Goal: Task Accomplishment & Management: Complete application form

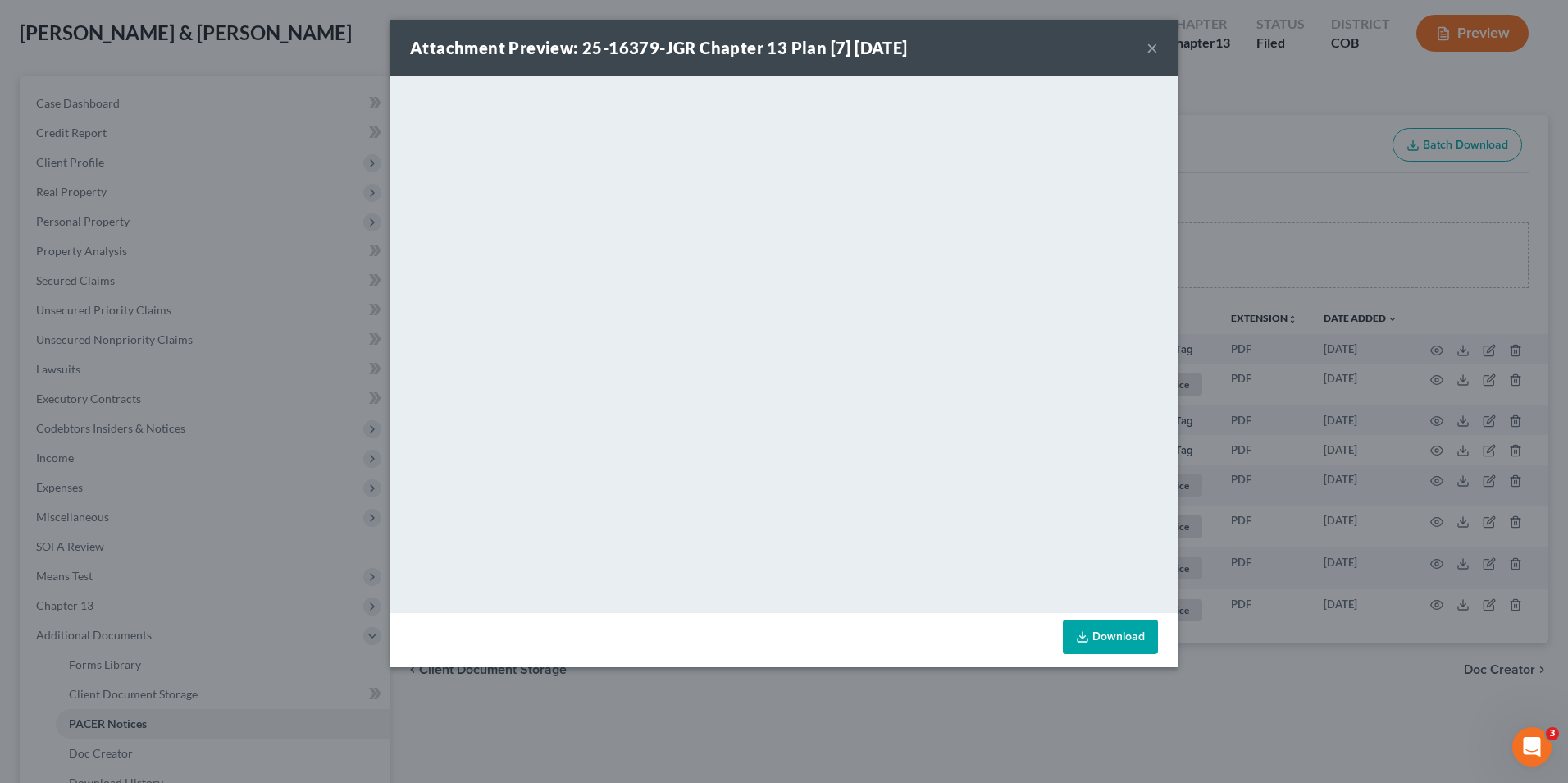
click at [1155, 47] on button "×" at bounding box center [1152, 47] width 11 height 20
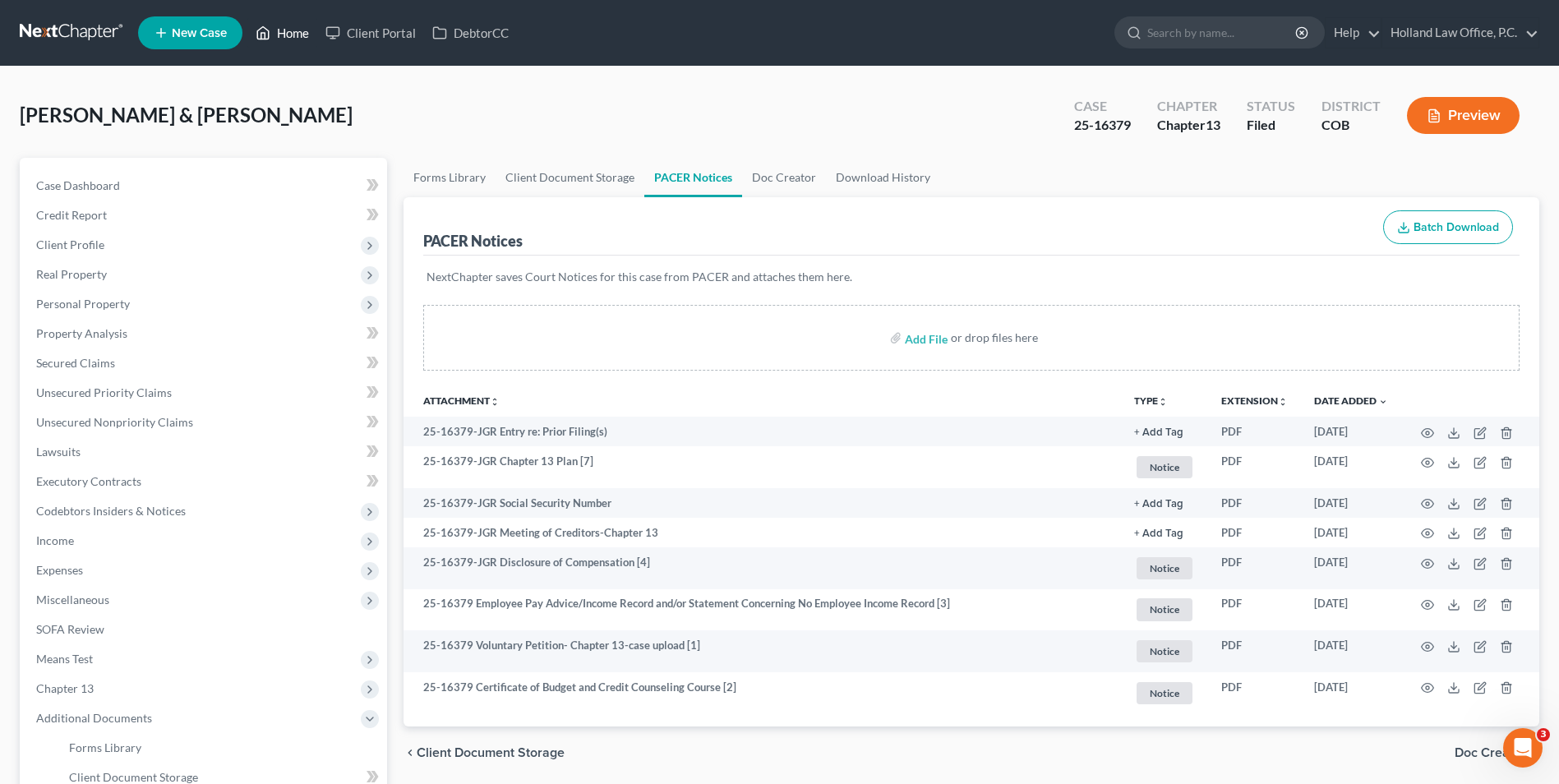
click at [264, 34] on icon at bounding box center [263, 32] width 15 height 20
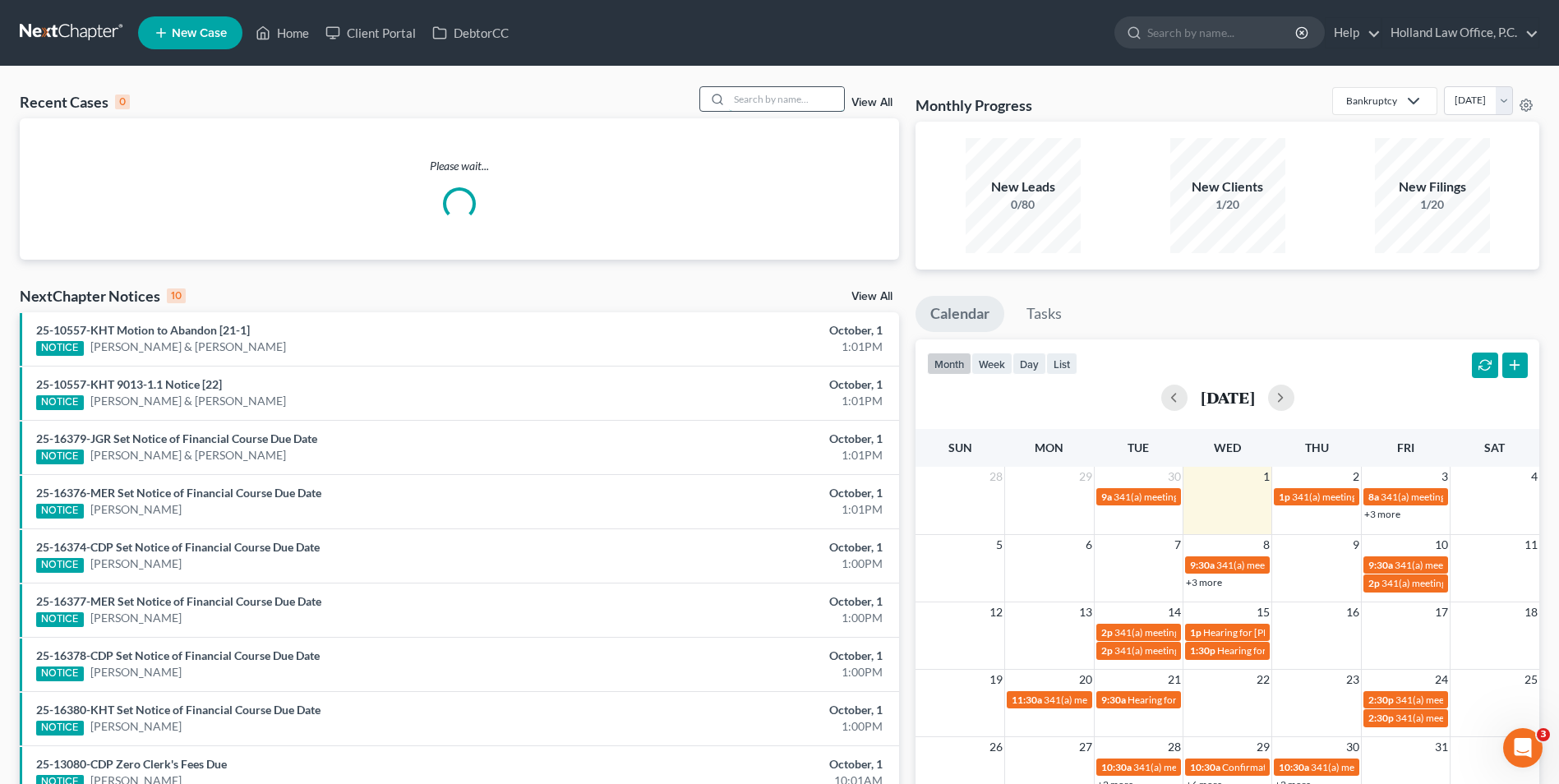
click at [801, 107] on input "search" at bounding box center [786, 99] width 115 height 24
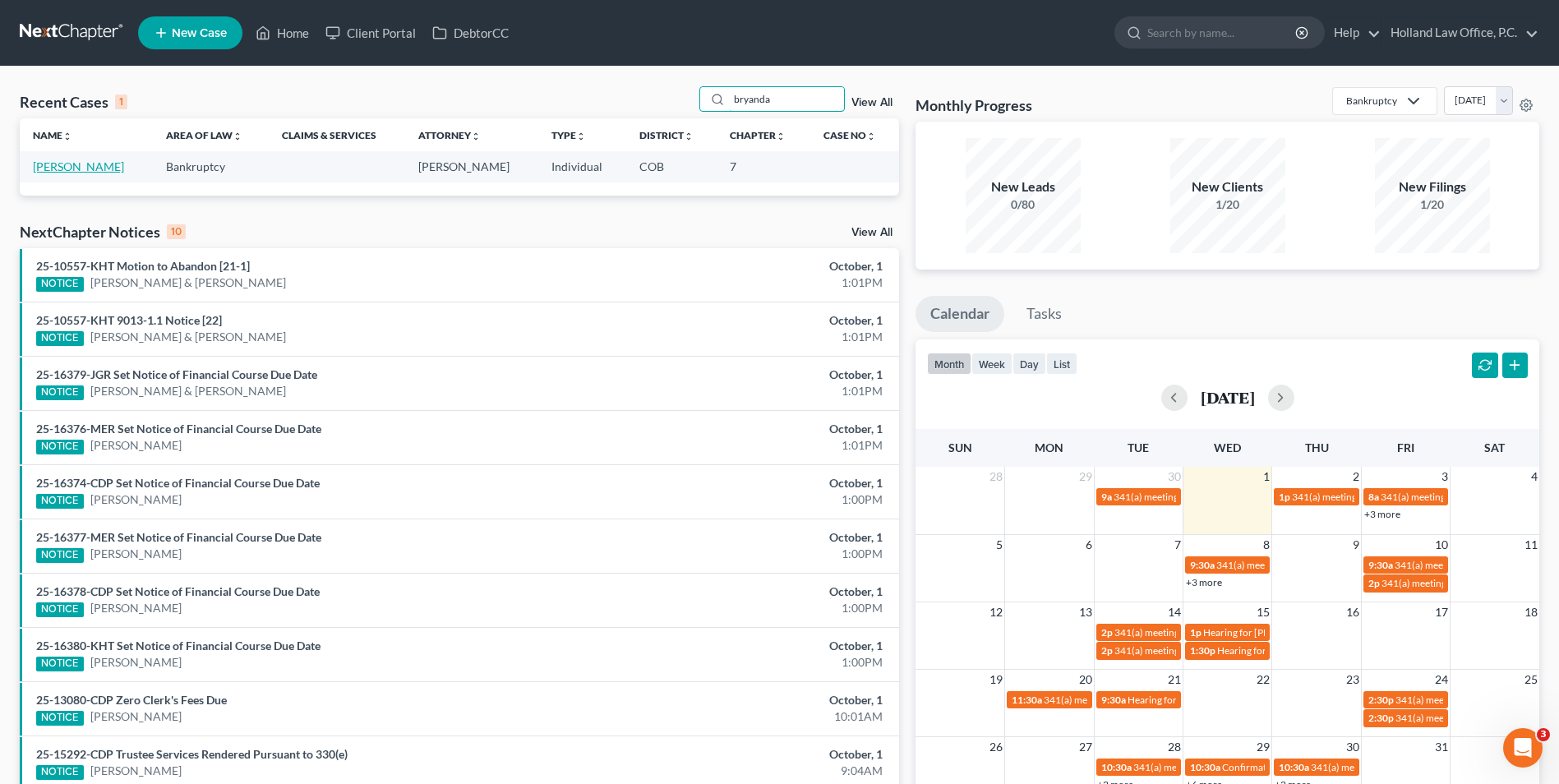
type input "bryanda"
click at [90, 165] on link "[PERSON_NAME]" at bounding box center [79, 166] width 91 height 14
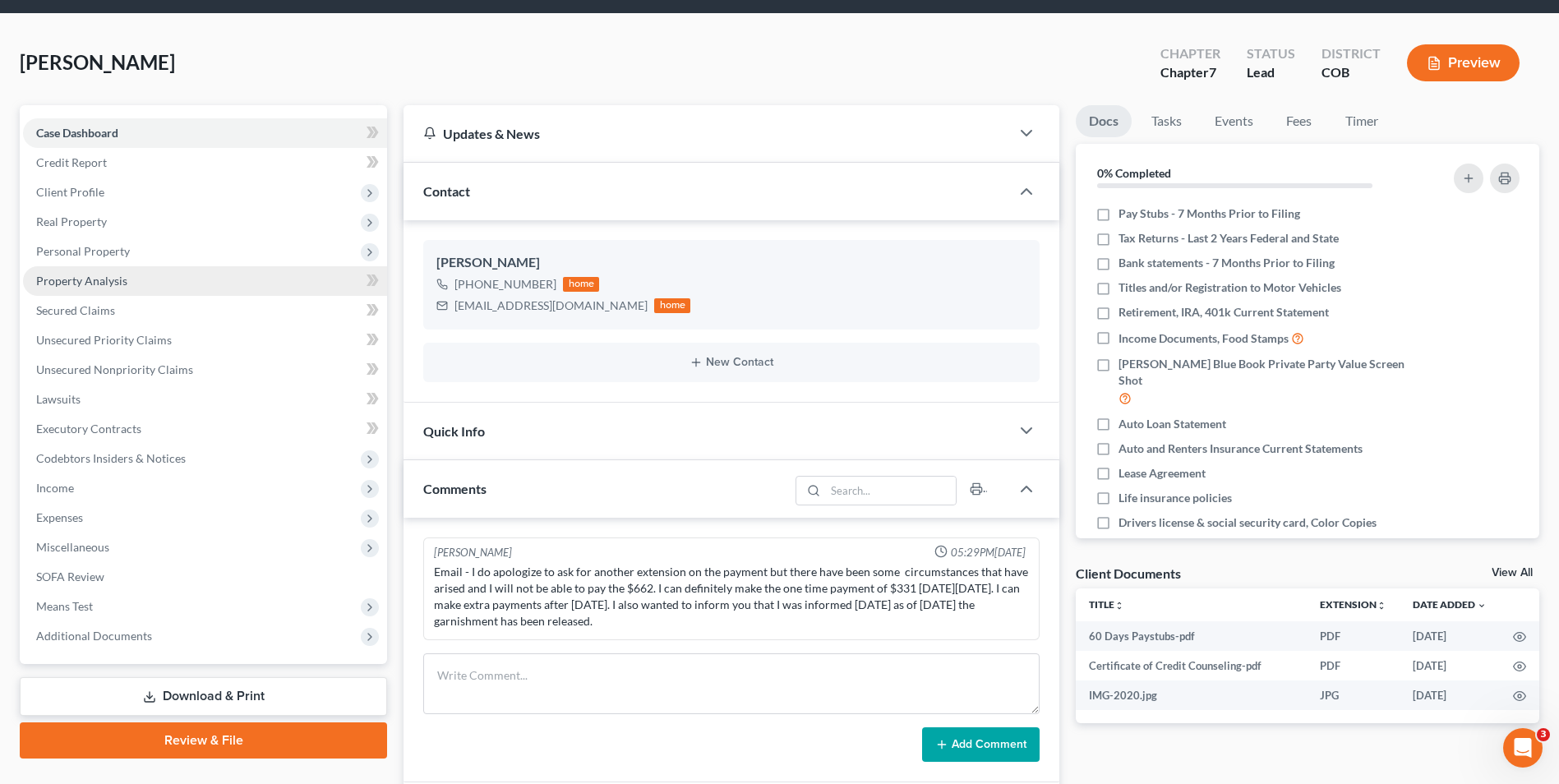
scroll to position [82, 0]
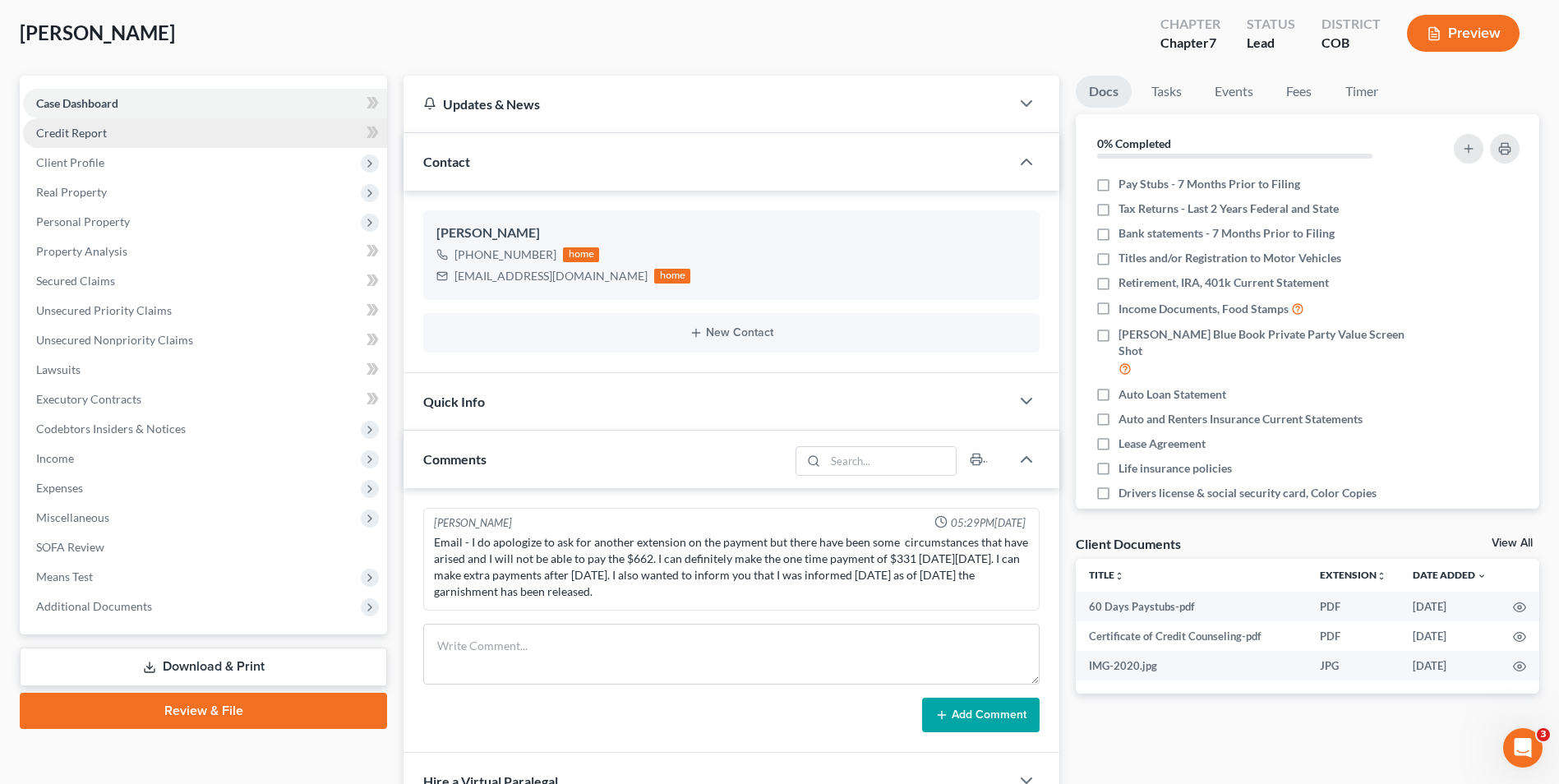
click at [124, 129] on link "Credit Report" at bounding box center [205, 133] width 364 height 30
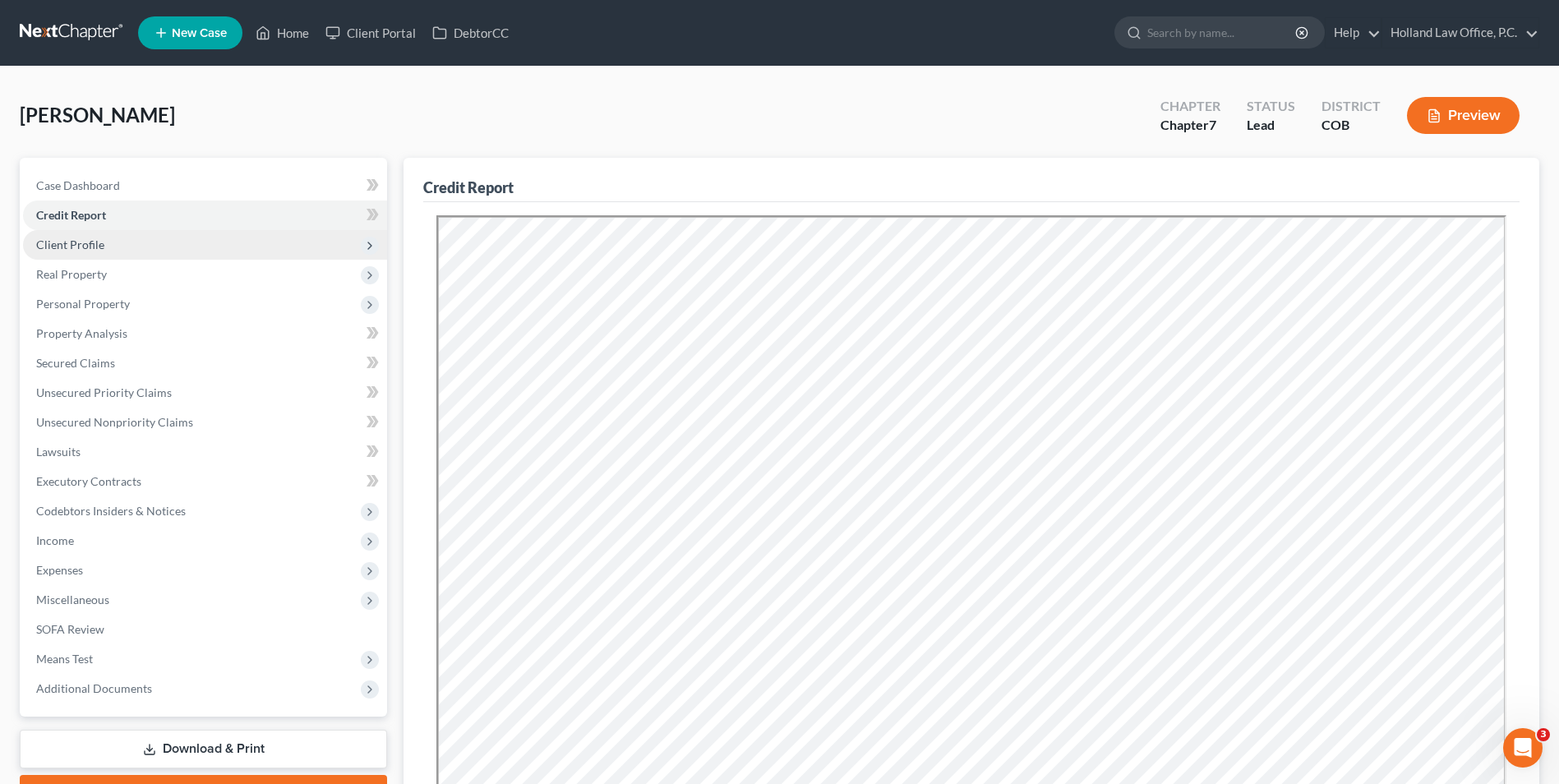
click at [102, 247] on span "Client Profile" at bounding box center [205, 245] width 364 height 30
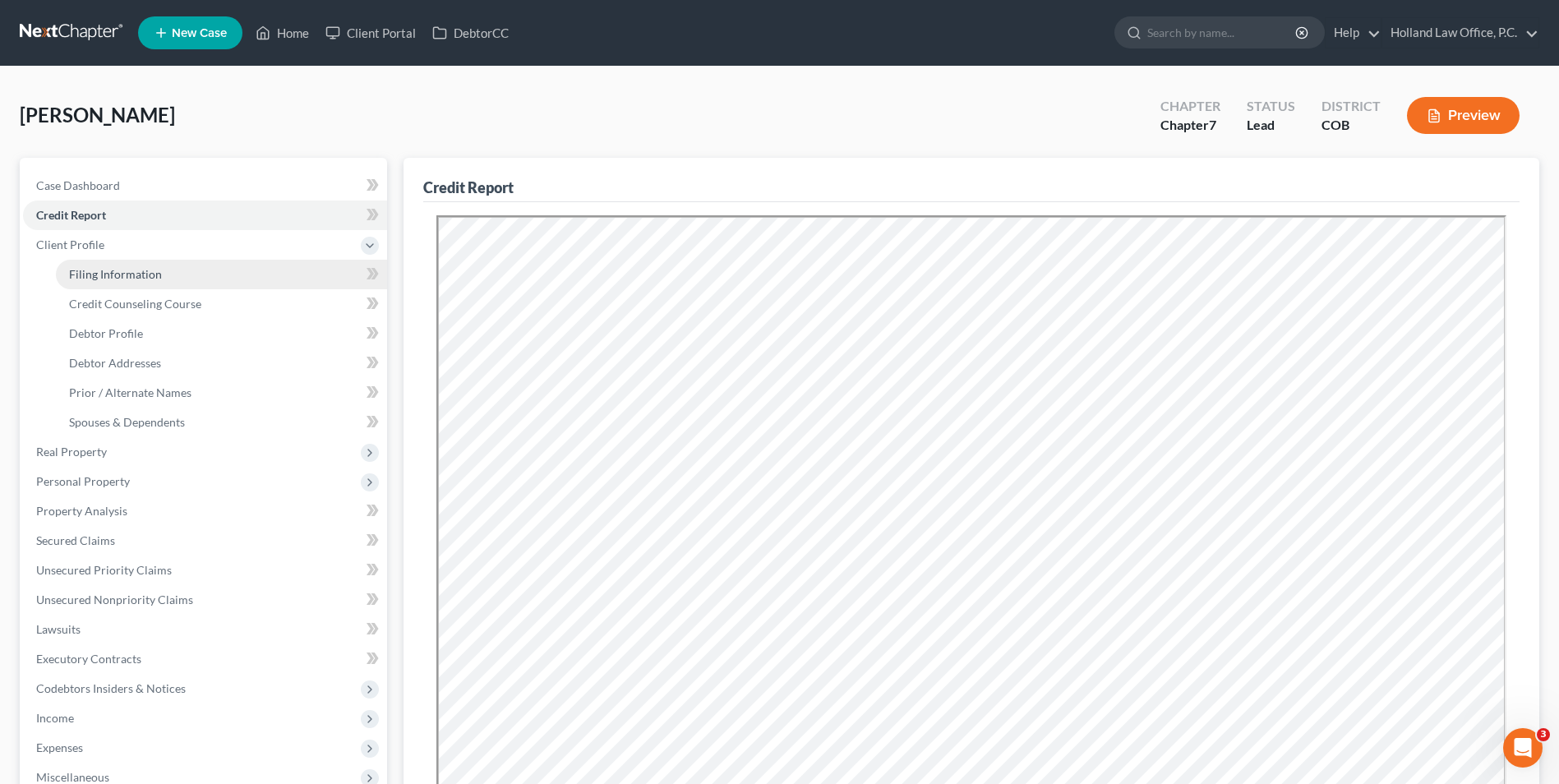
click at [116, 276] on span "Filing Information" at bounding box center [116, 274] width 93 height 14
select select "1"
select select "0"
select select "5"
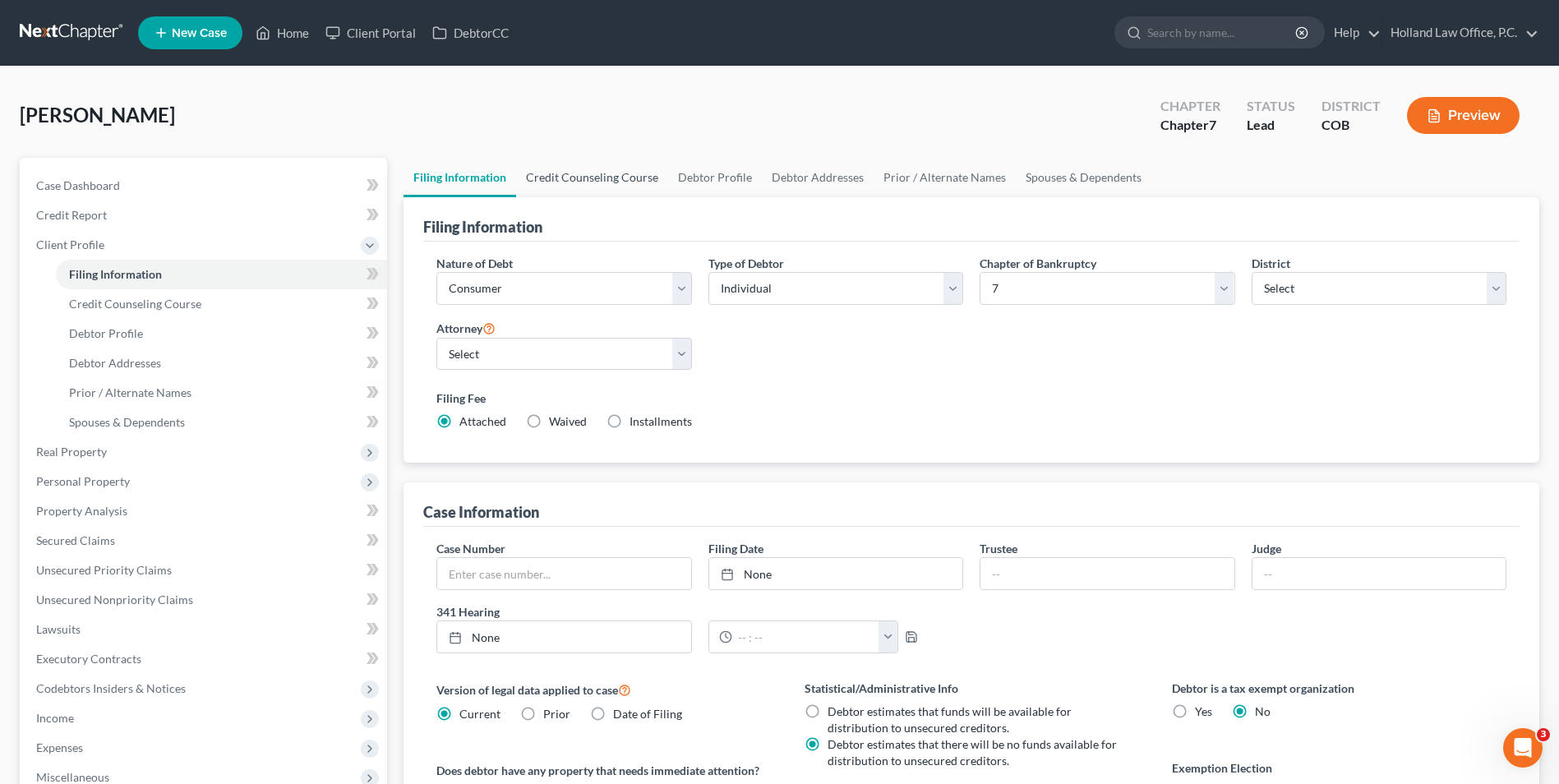
click at [623, 185] on link "Credit Counseling Course" at bounding box center [593, 177] width 152 height 39
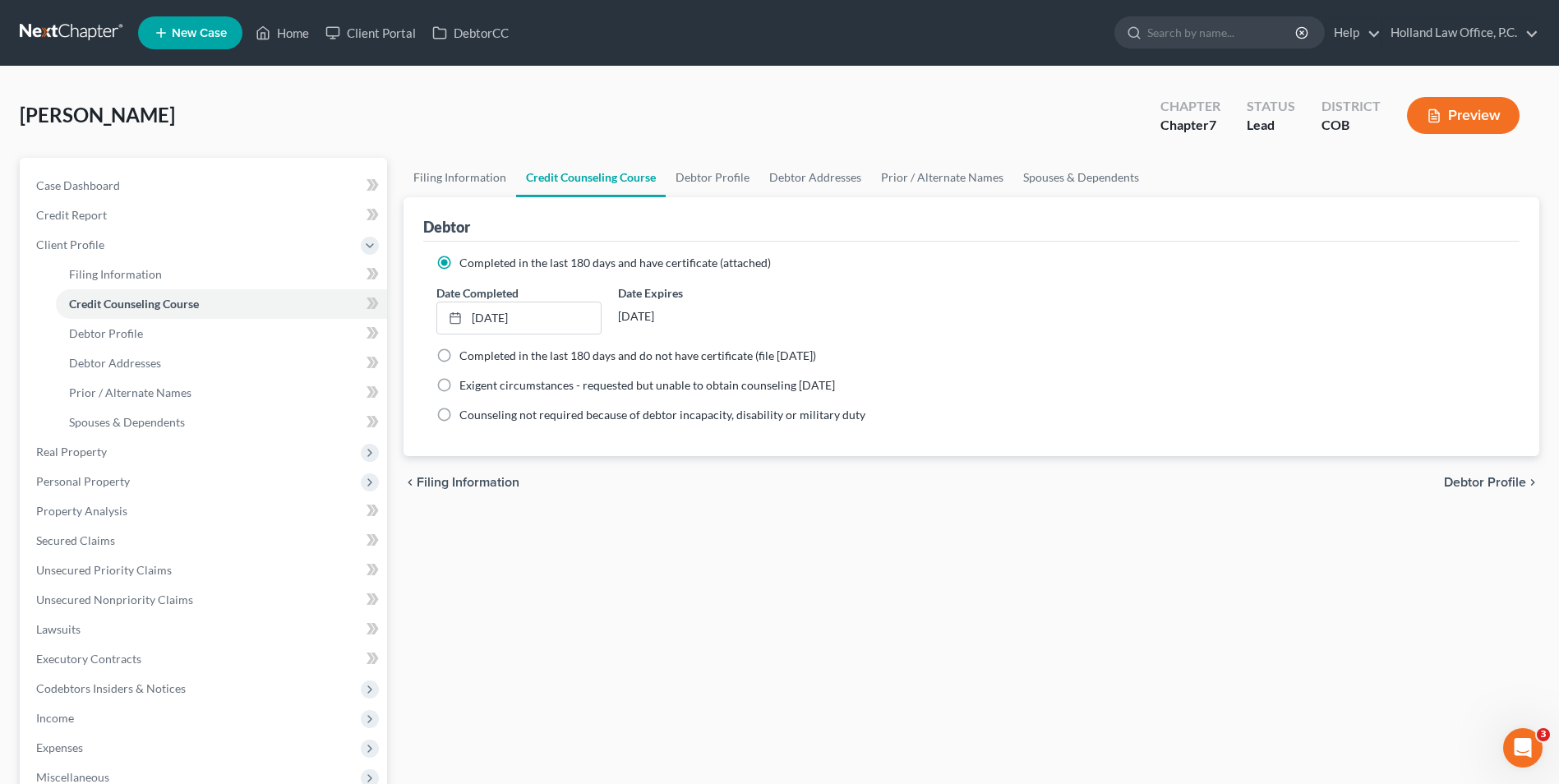
click at [616, 193] on link "Credit Counseling Course" at bounding box center [591, 177] width 150 height 39
click at [678, 165] on link "Debtor Profile" at bounding box center [713, 177] width 94 height 39
select select "0"
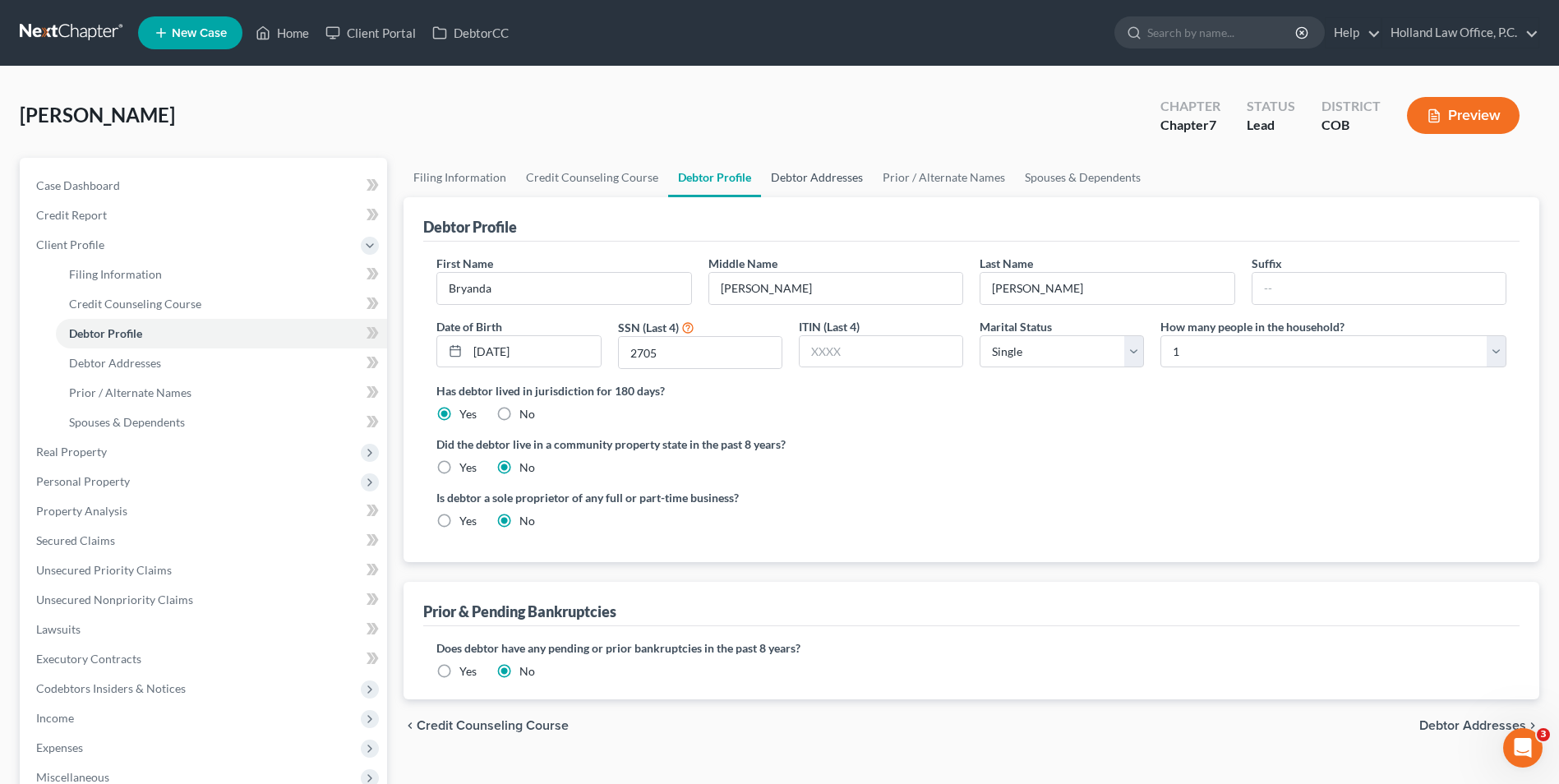
click at [783, 189] on link "Debtor Addresses" at bounding box center [818, 177] width 112 height 39
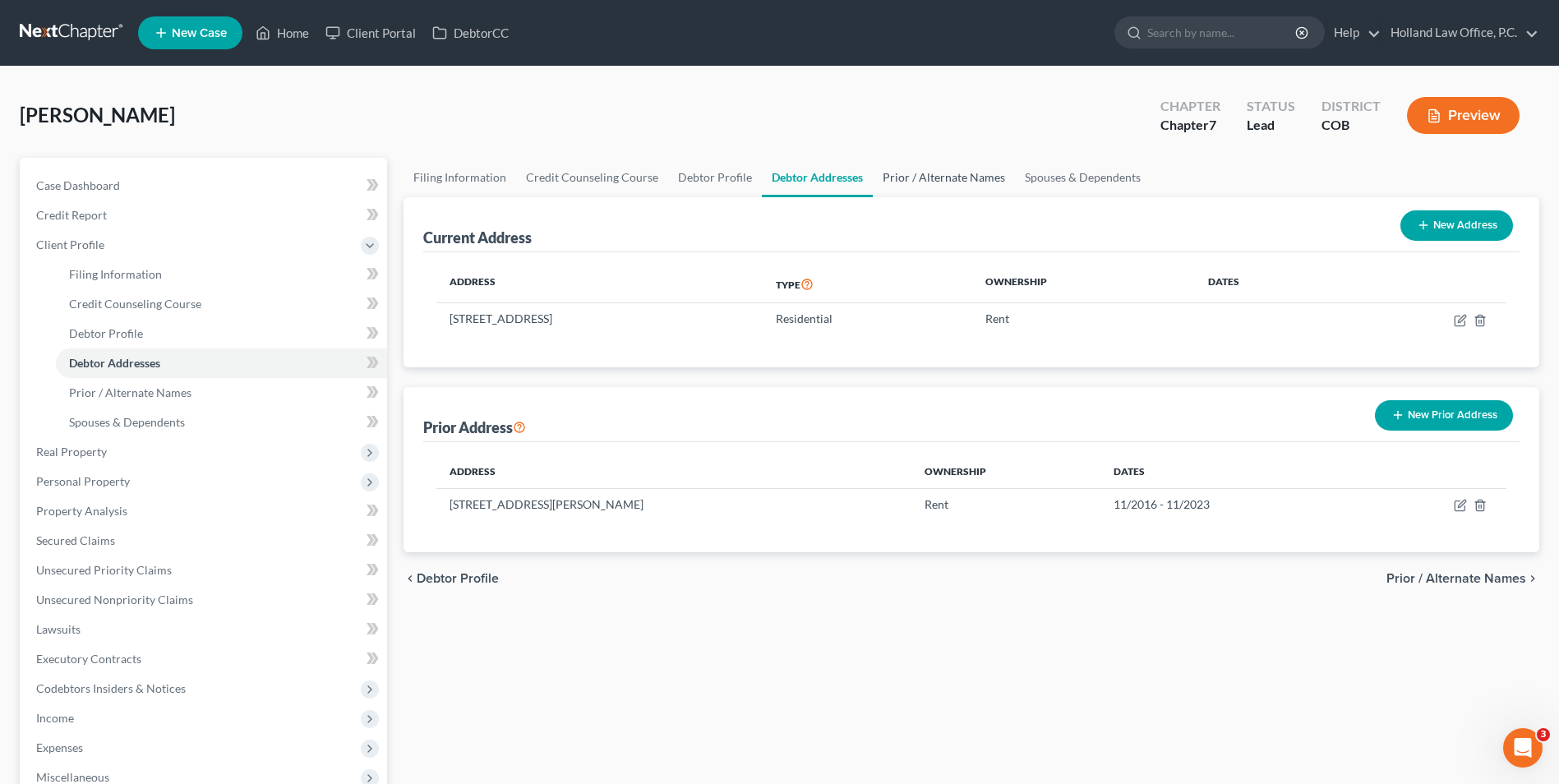
click at [982, 188] on link "Prior / Alternate Names" at bounding box center [944, 177] width 142 height 39
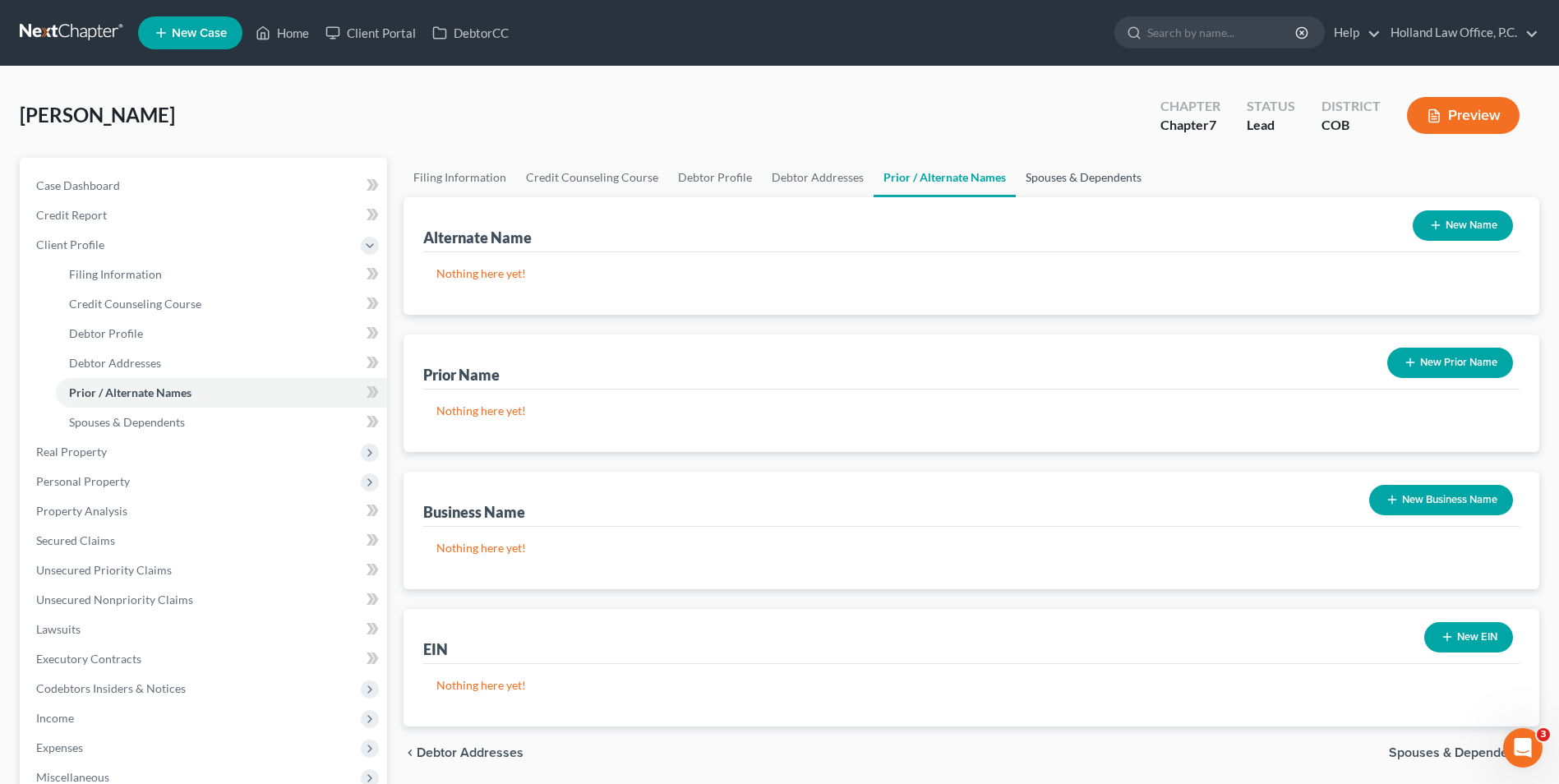
click at [1083, 191] on link "Spouses & Dependents" at bounding box center [1084, 177] width 136 height 39
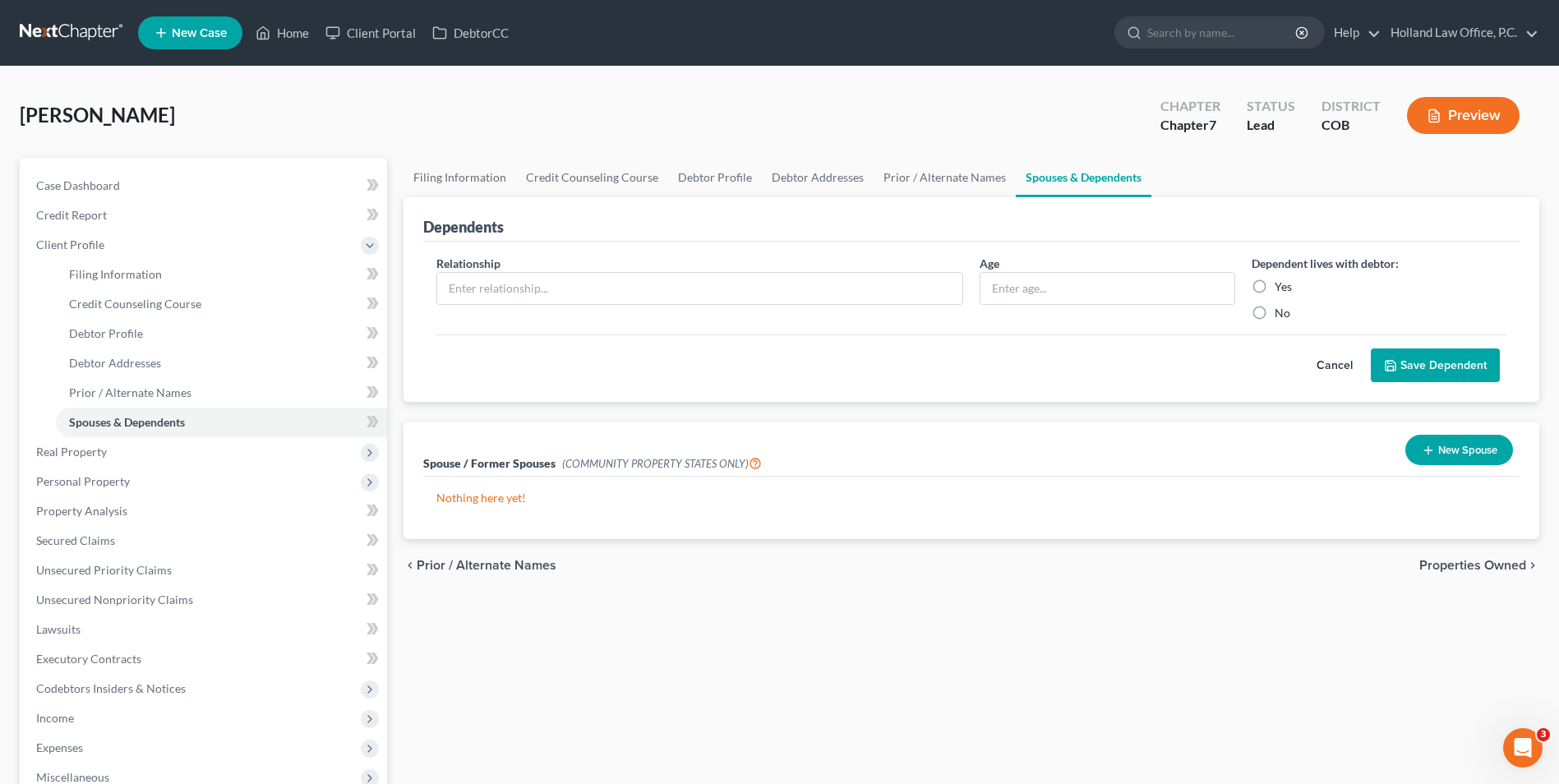
scroll to position [82, 0]
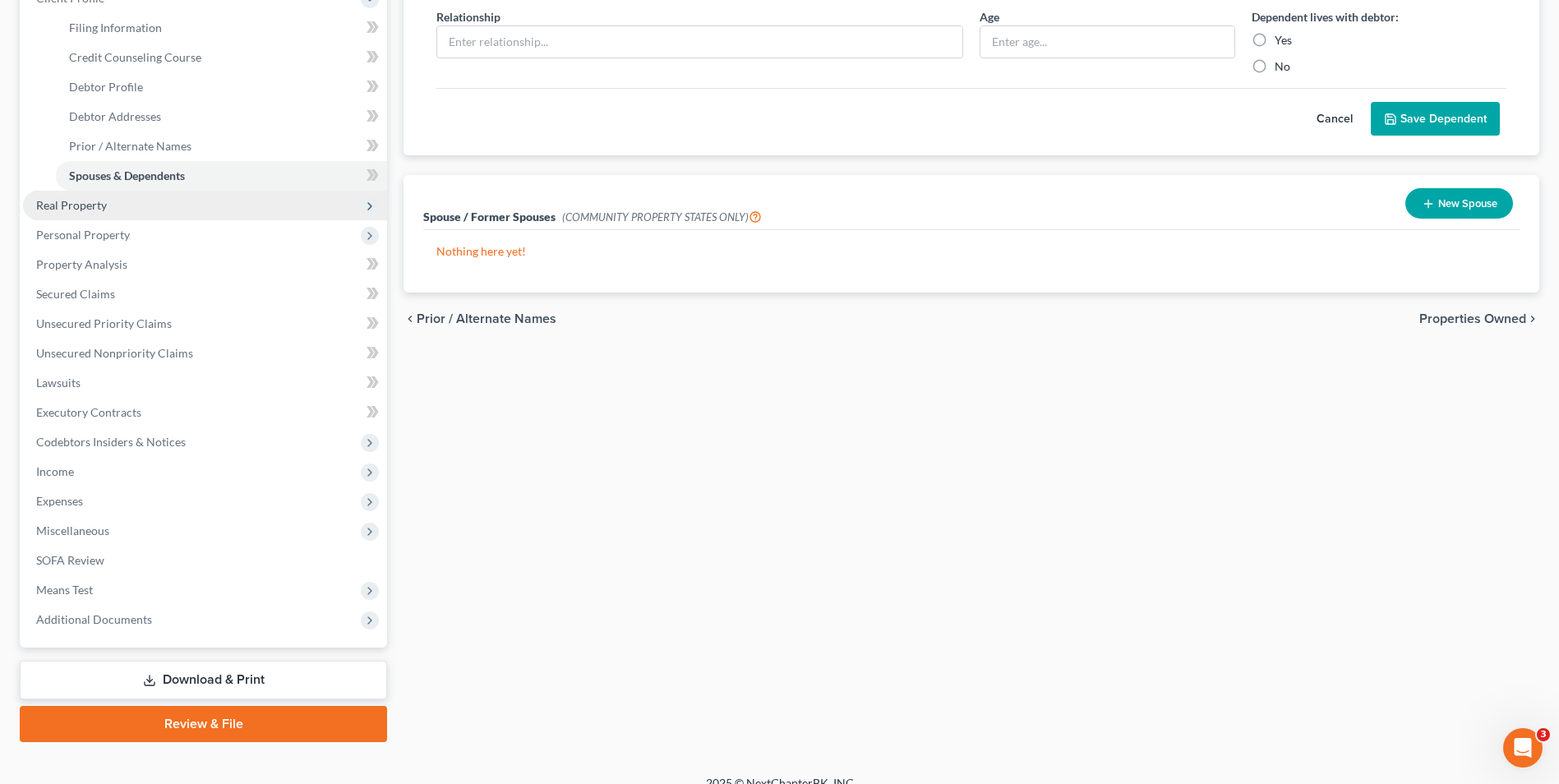
click at [96, 205] on span "Real Property" at bounding box center [71, 205] width 71 height 14
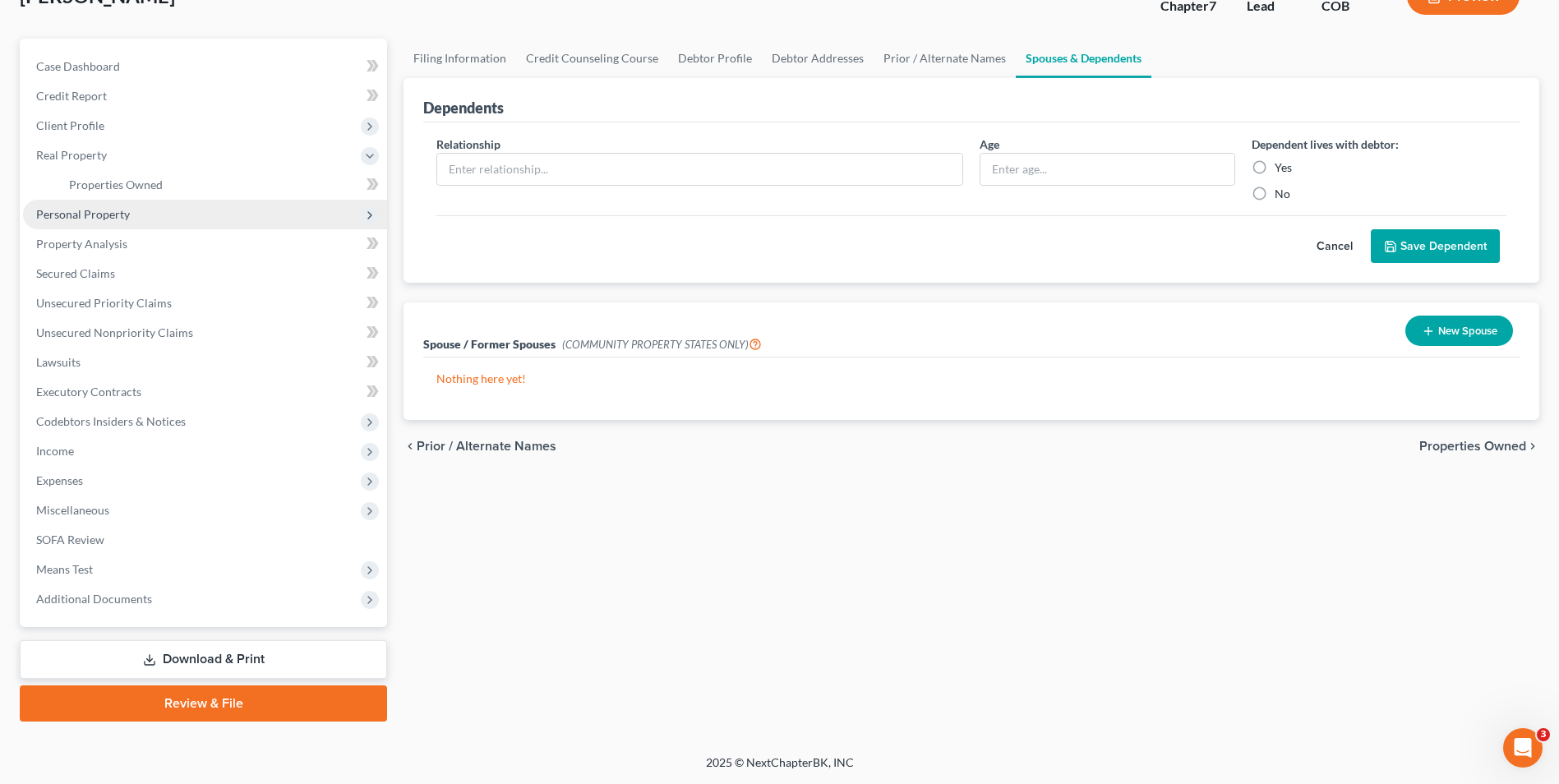
scroll to position [119, 0]
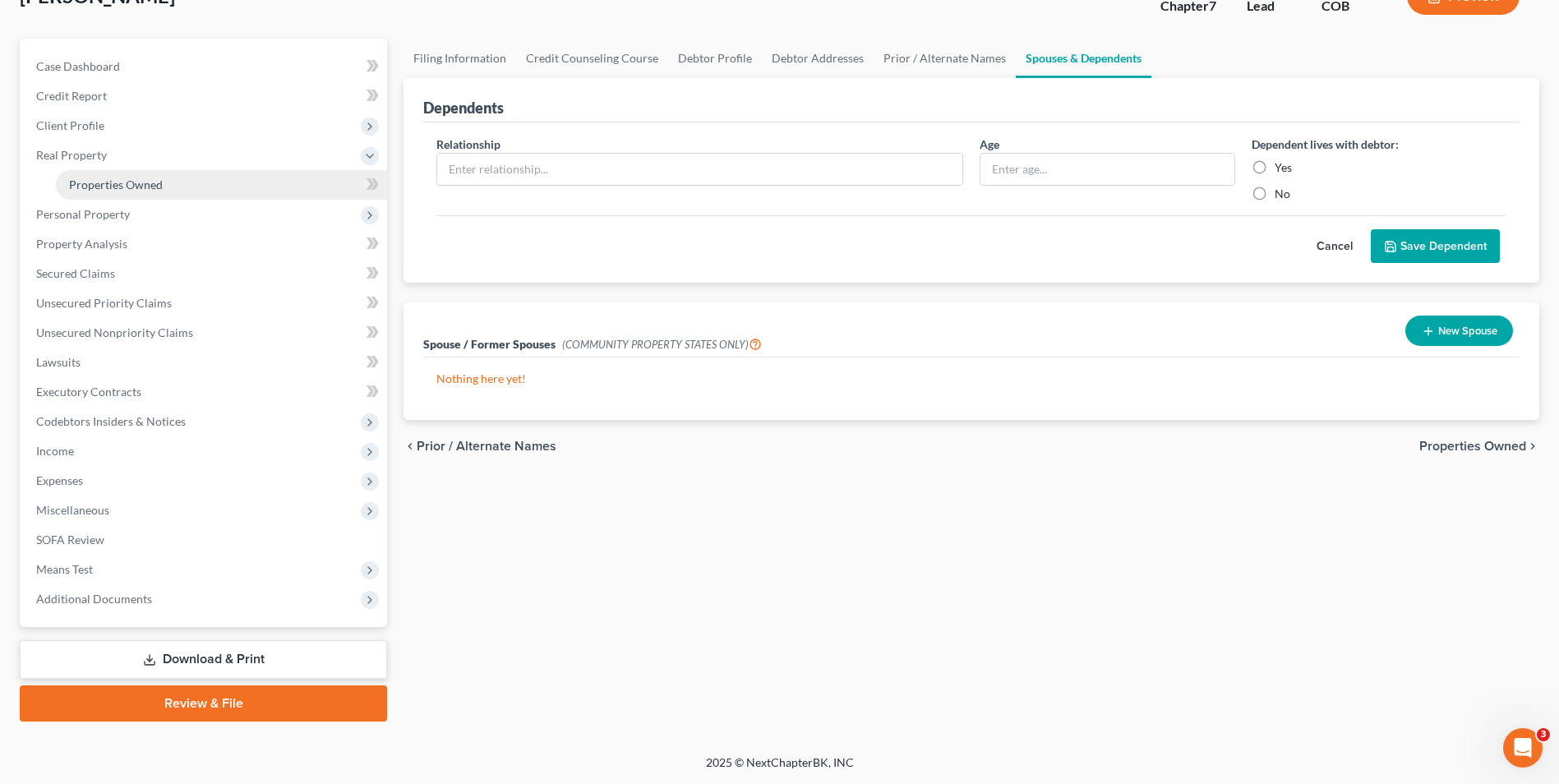
click at [126, 185] on span "Properties Owned" at bounding box center [116, 185] width 94 height 14
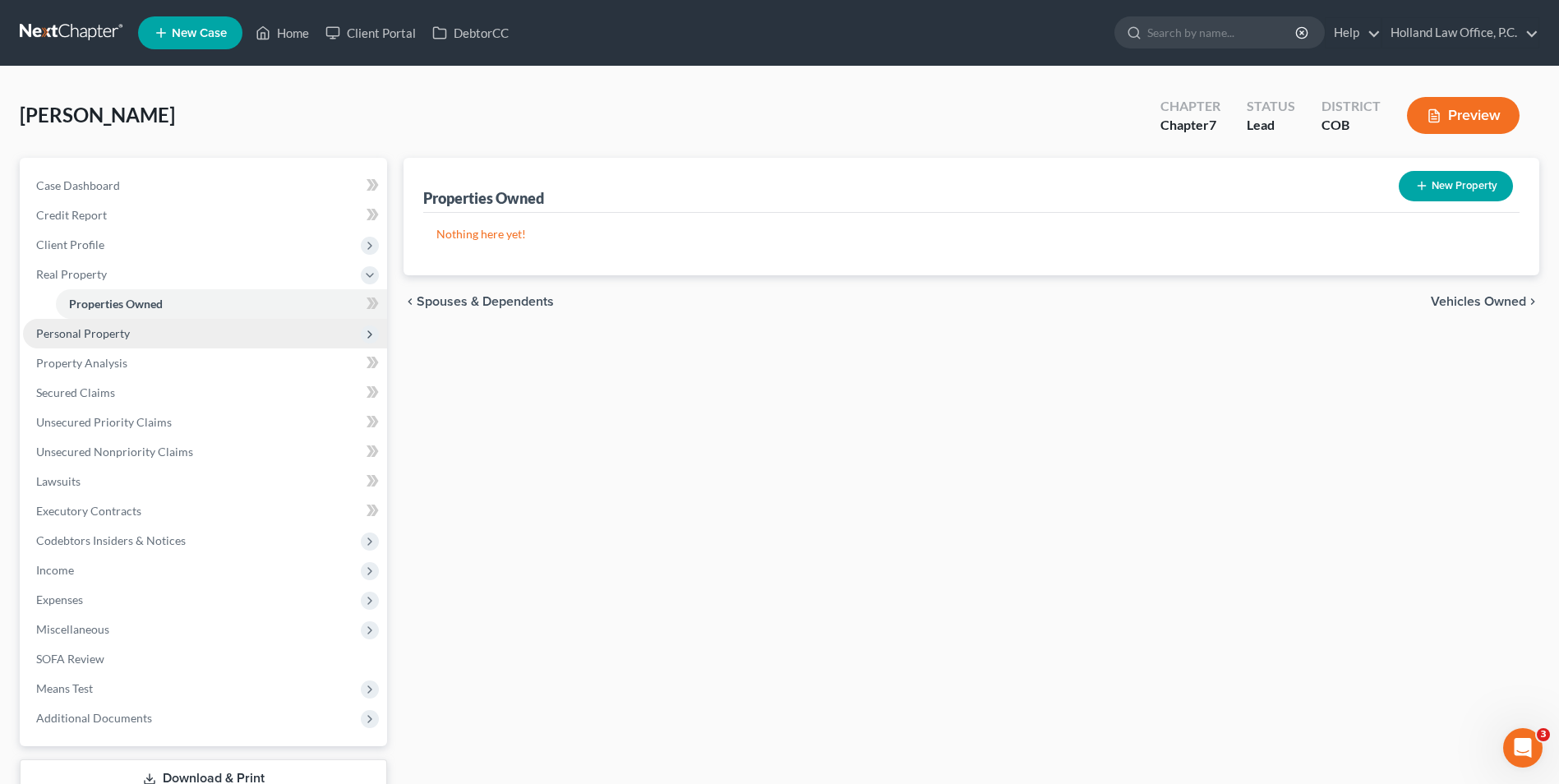
click at [111, 333] on span "Personal Property" at bounding box center [82, 333] width 94 height 14
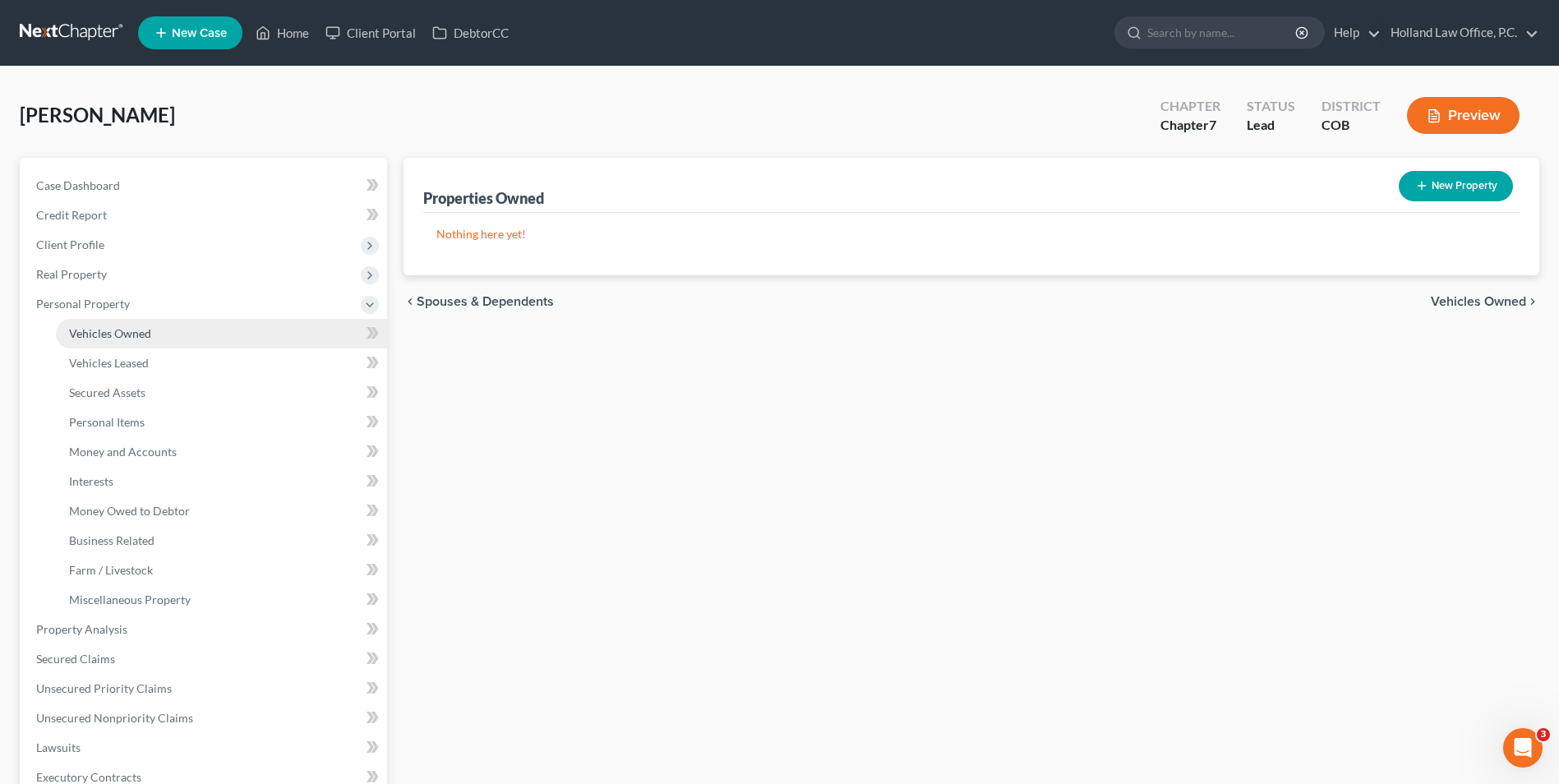
click at [118, 332] on span "Vehicles Owned" at bounding box center [110, 333] width 82 height 14
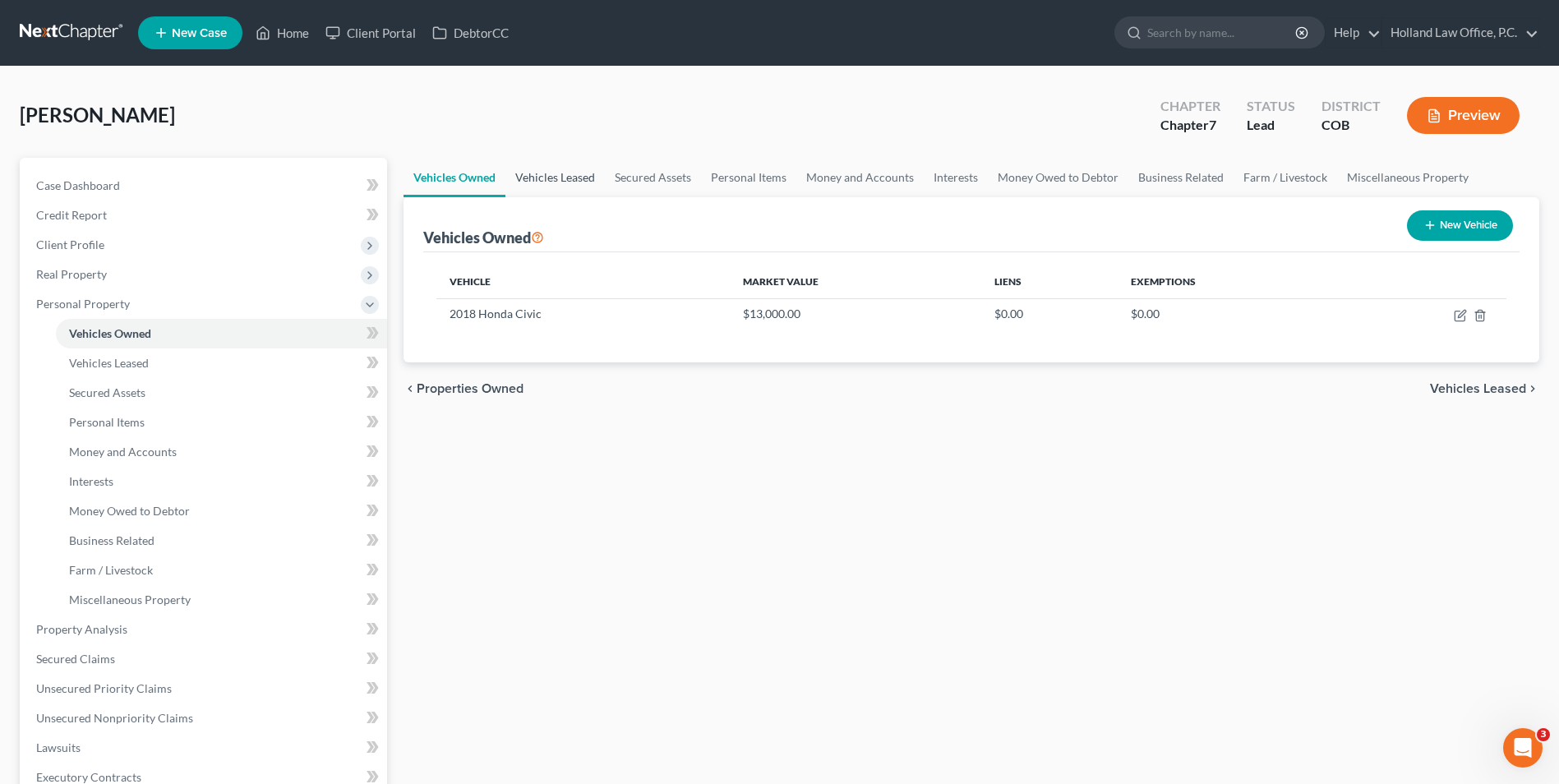
click at [541, 187] on link "Vehicles Leased" at bounding box center [556, 177] width 100 height 39
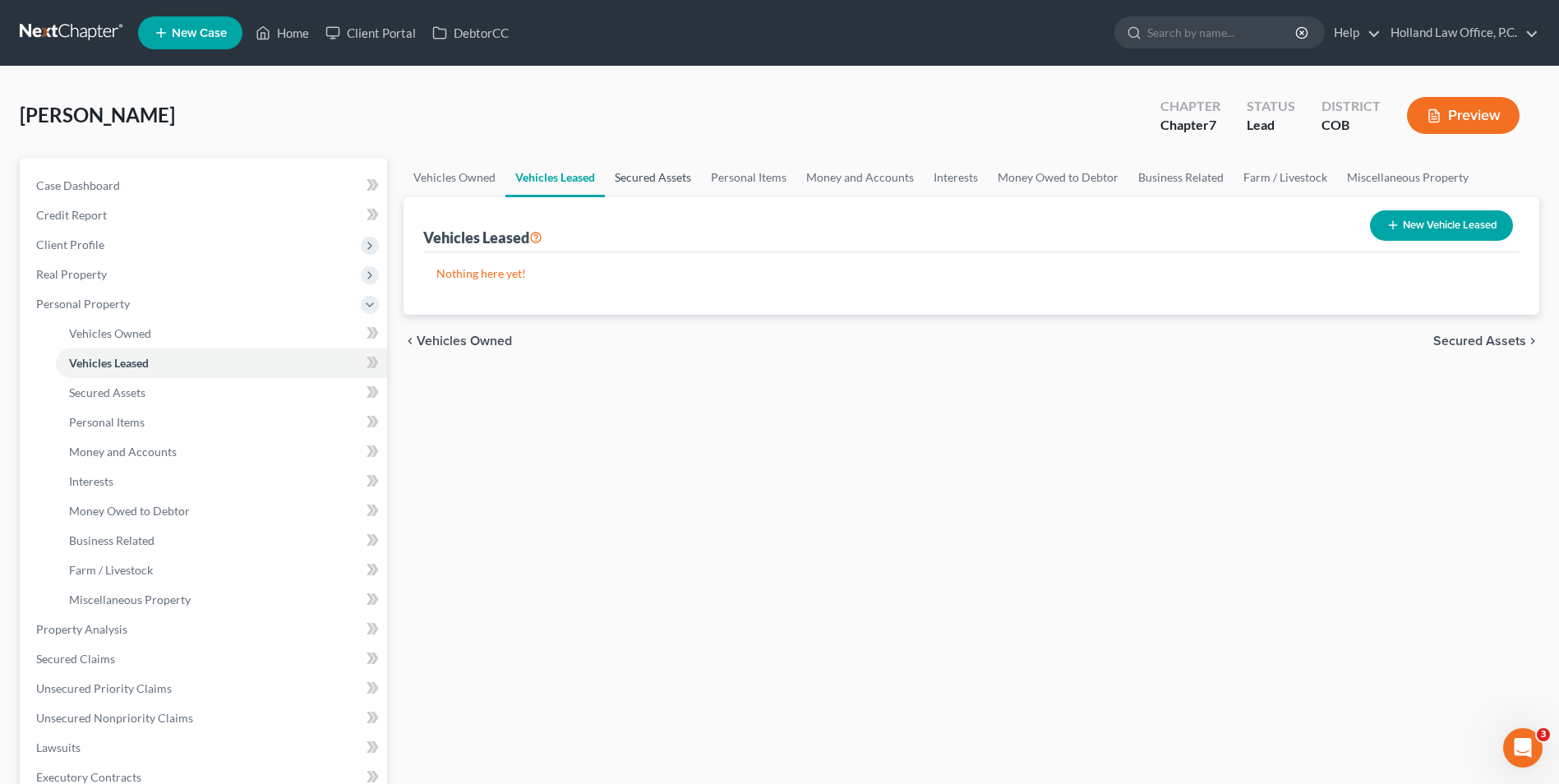
click at [648, 182] on link "Secured Assets" at bounding box center [653, 177] width 96 height 39
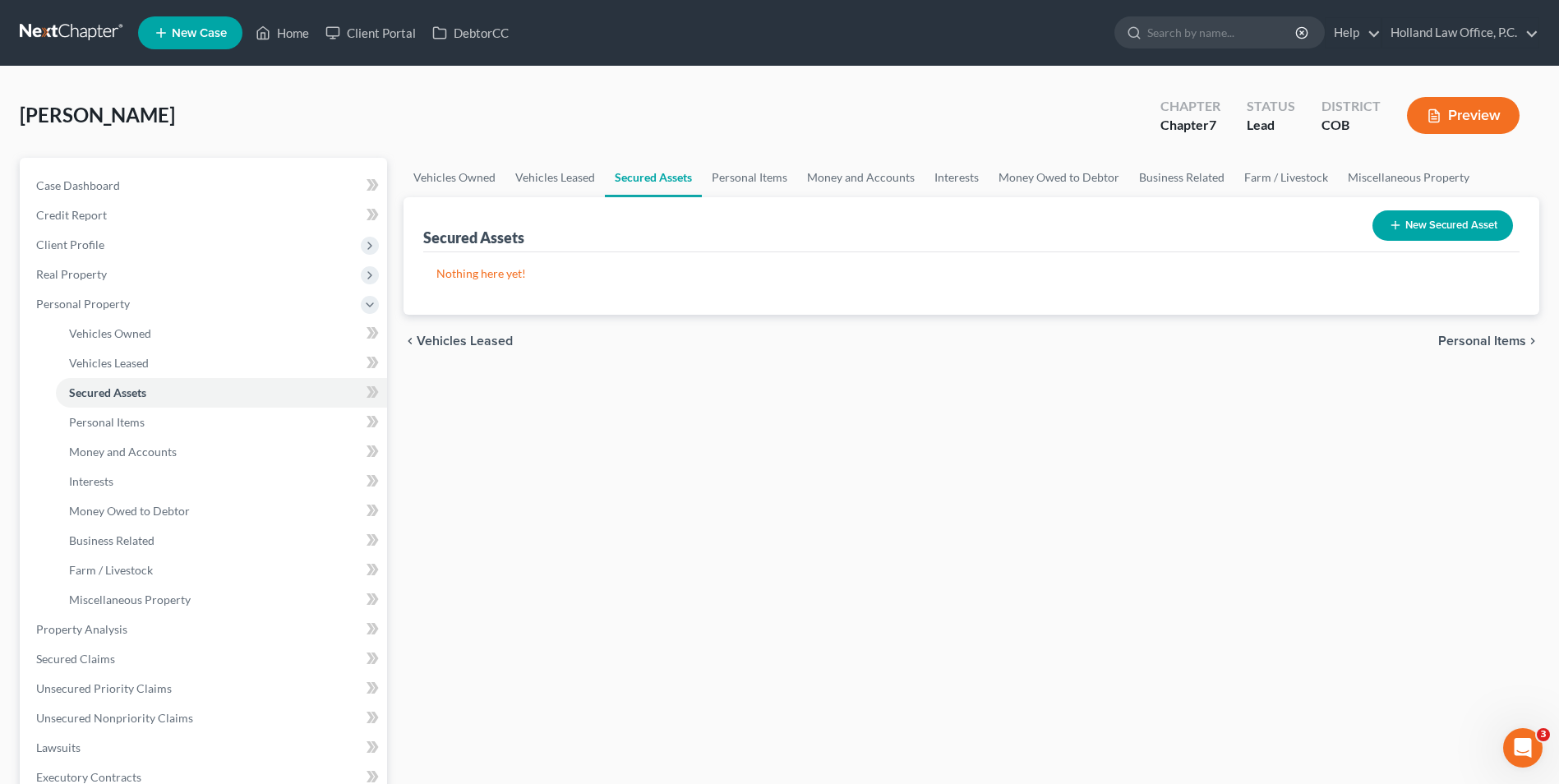
click at [614, 171] on link "Secured Assets" at bounding box center [653, 177] width 97 height 39
click at [573, 178] on link "Vehicles Leased" at bounding box center [556, 177] width 100 height 39
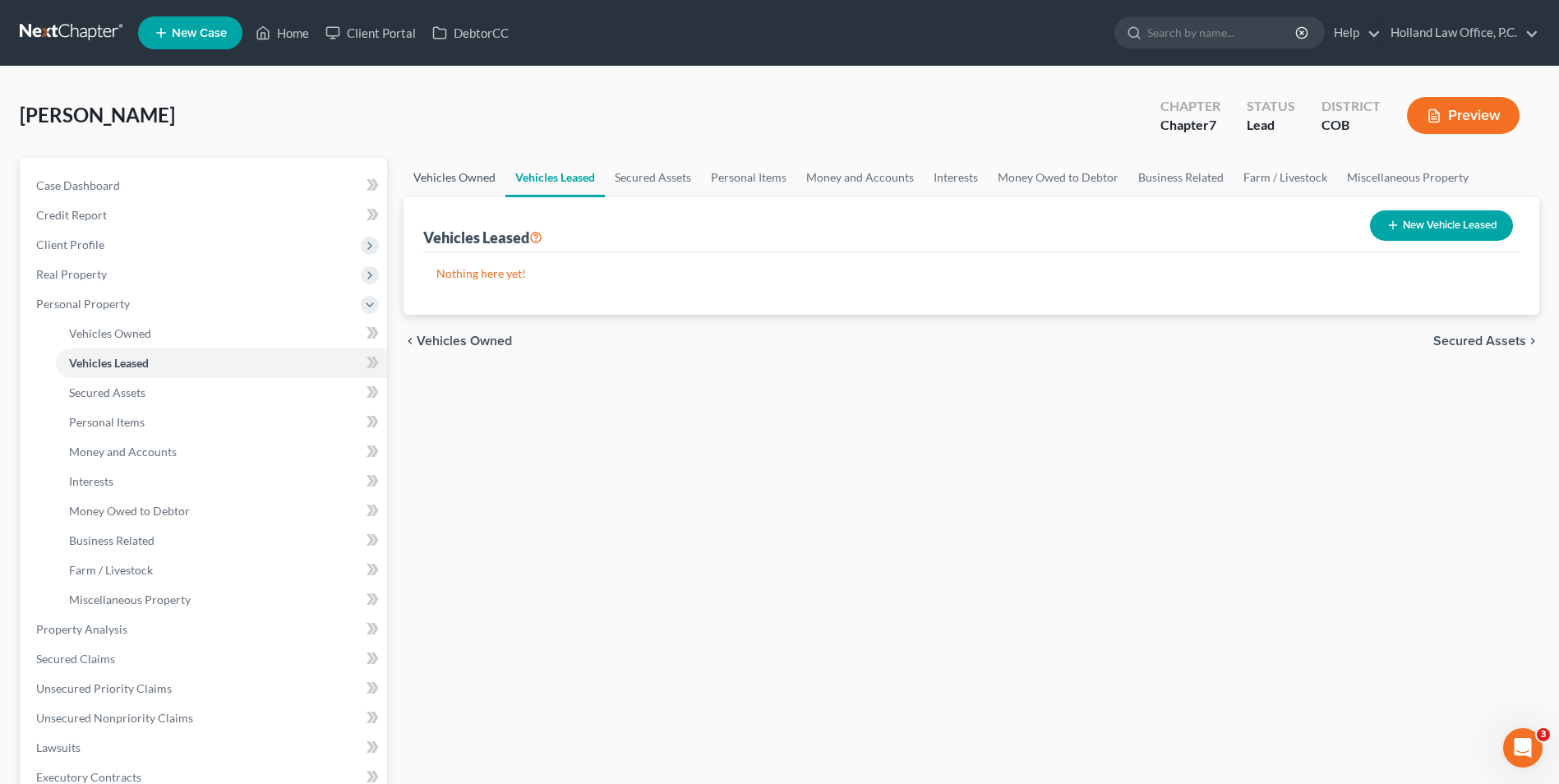
click at [467, 186] on link "Vehicles Owned" at bounding box center [454, 177] width 102 height 39
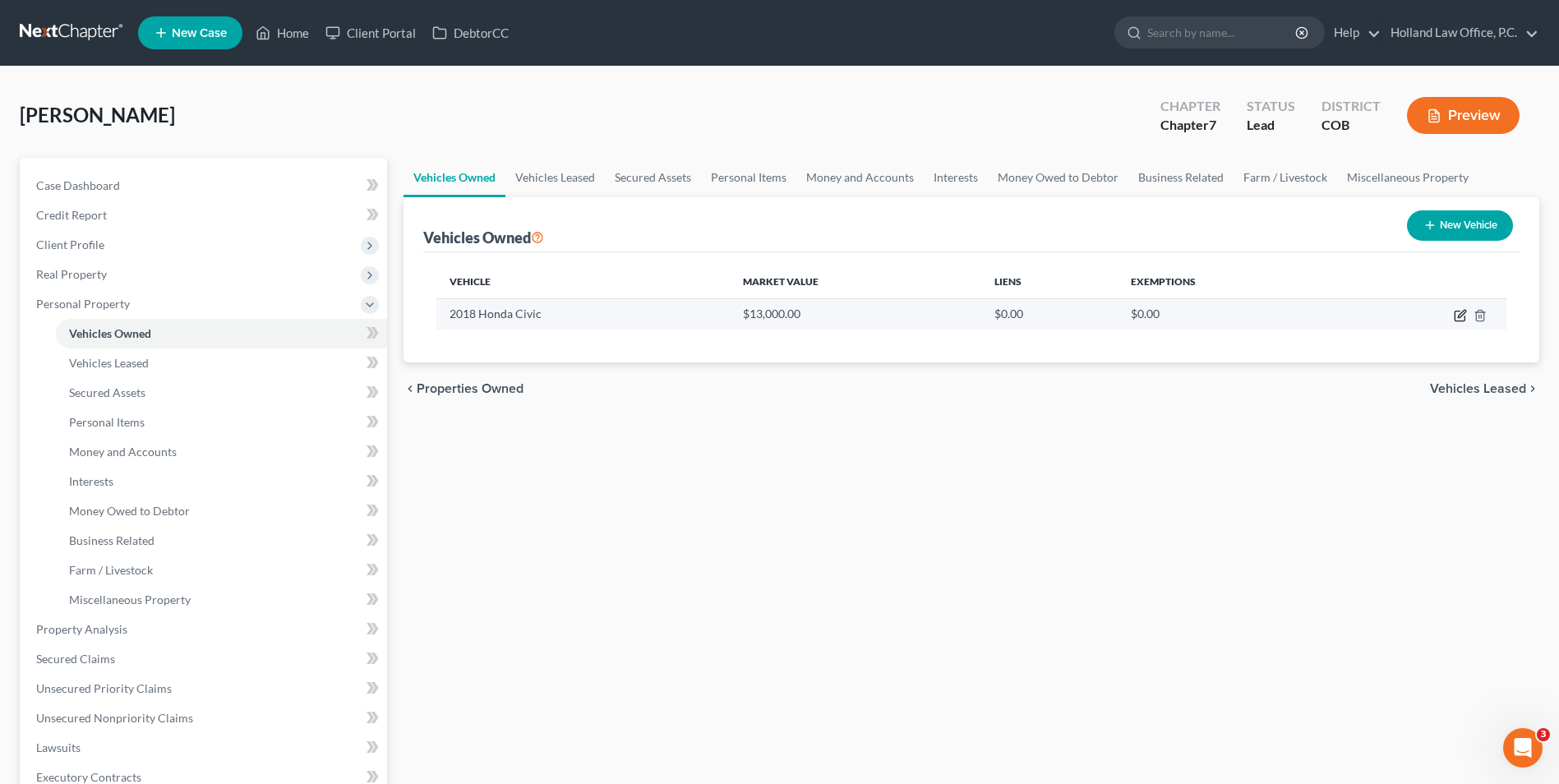
click at [1458, 309] on icon "button" at bounding box center [1460, 315] width 13 height 13
select select "0"
select select "8"
select select "1"
select select "0"
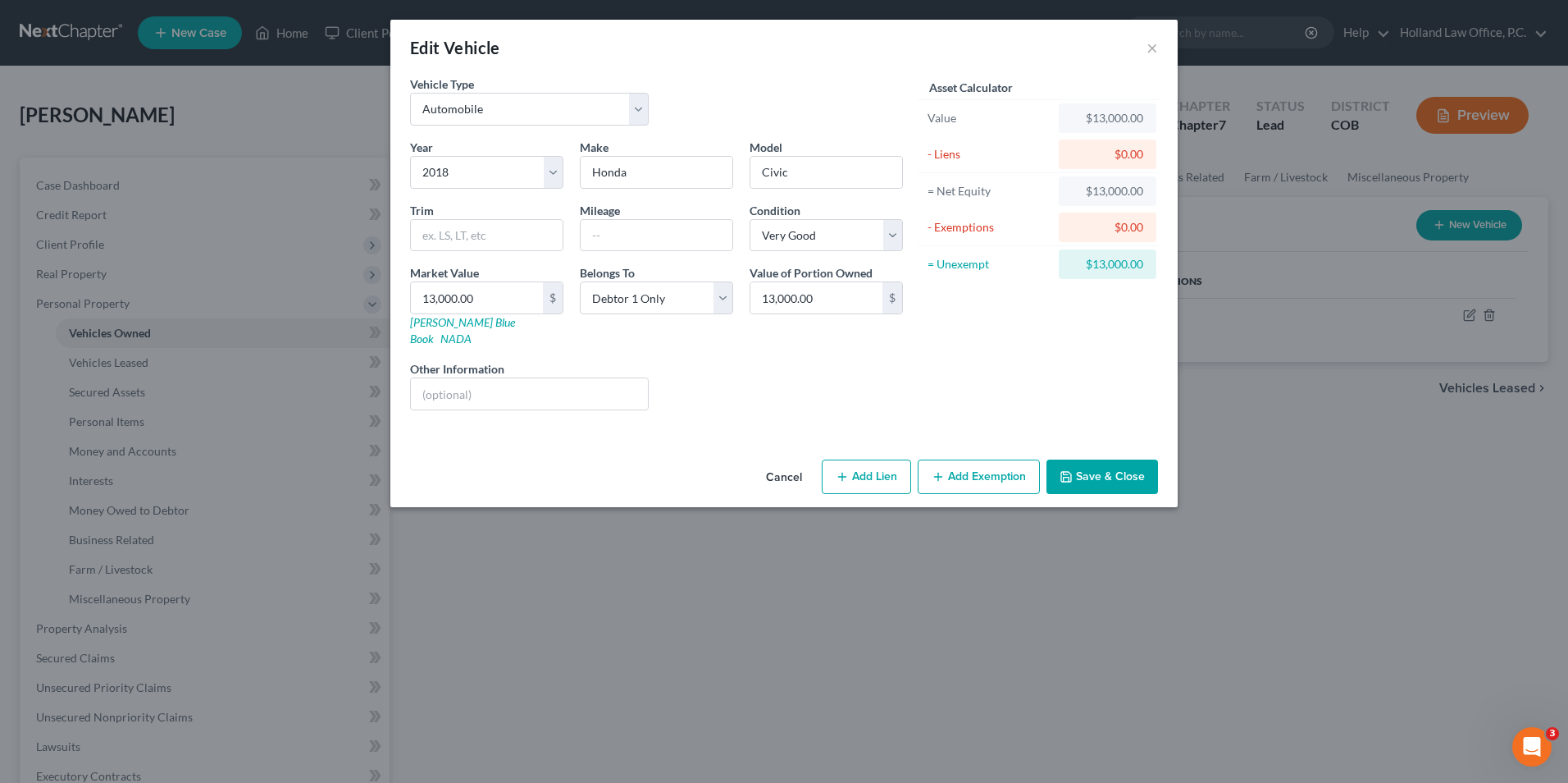
click at [800, 461] on button "Cancel" at bounding box center [784, 478] width 62 height 33
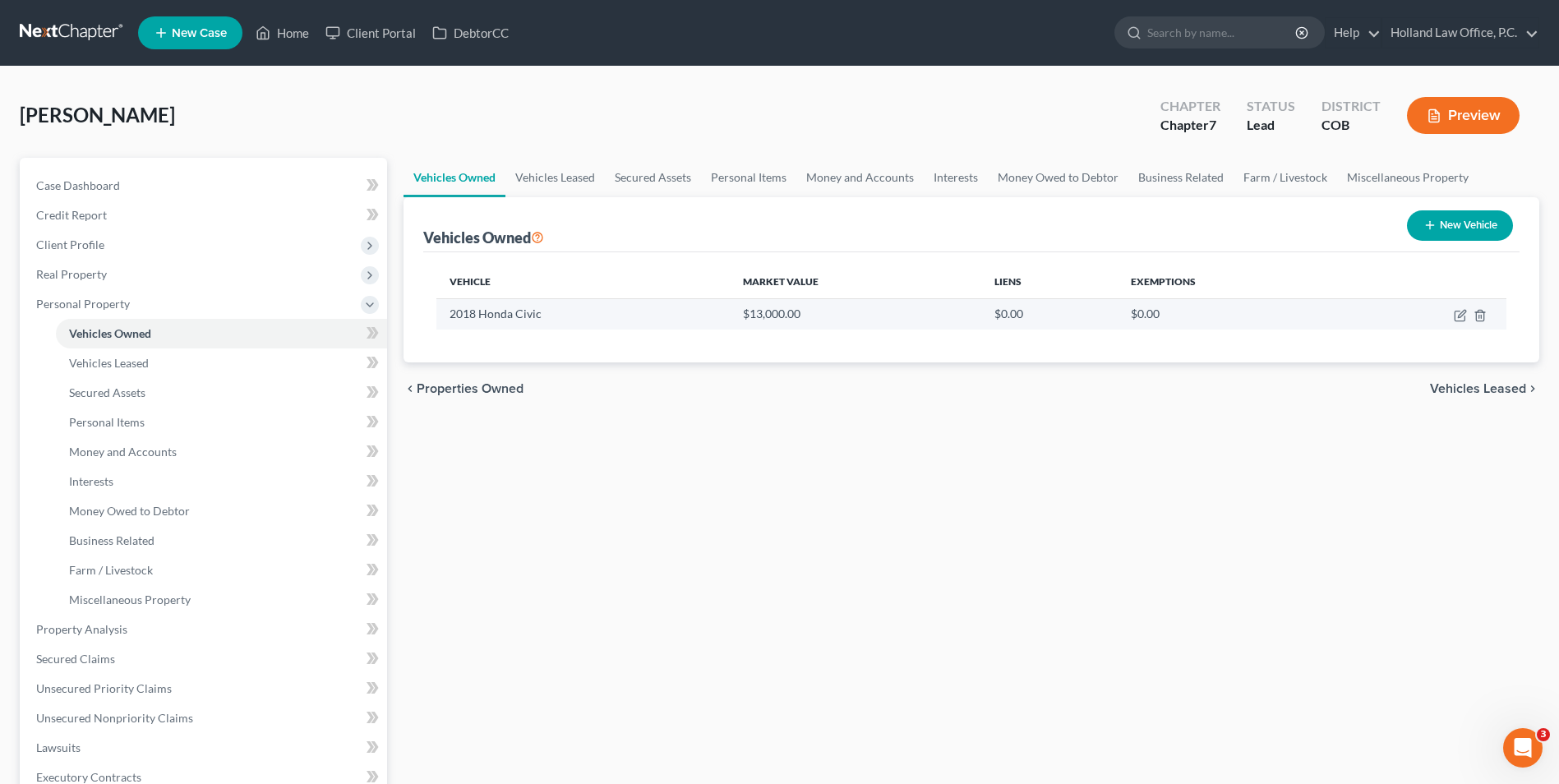
click at [1488, 318] on td at bounding box center [1425, 314] width 163 height 32
click at [1483, 318] on icon "button" at bounding box center [1480, 315] width 13 height 13
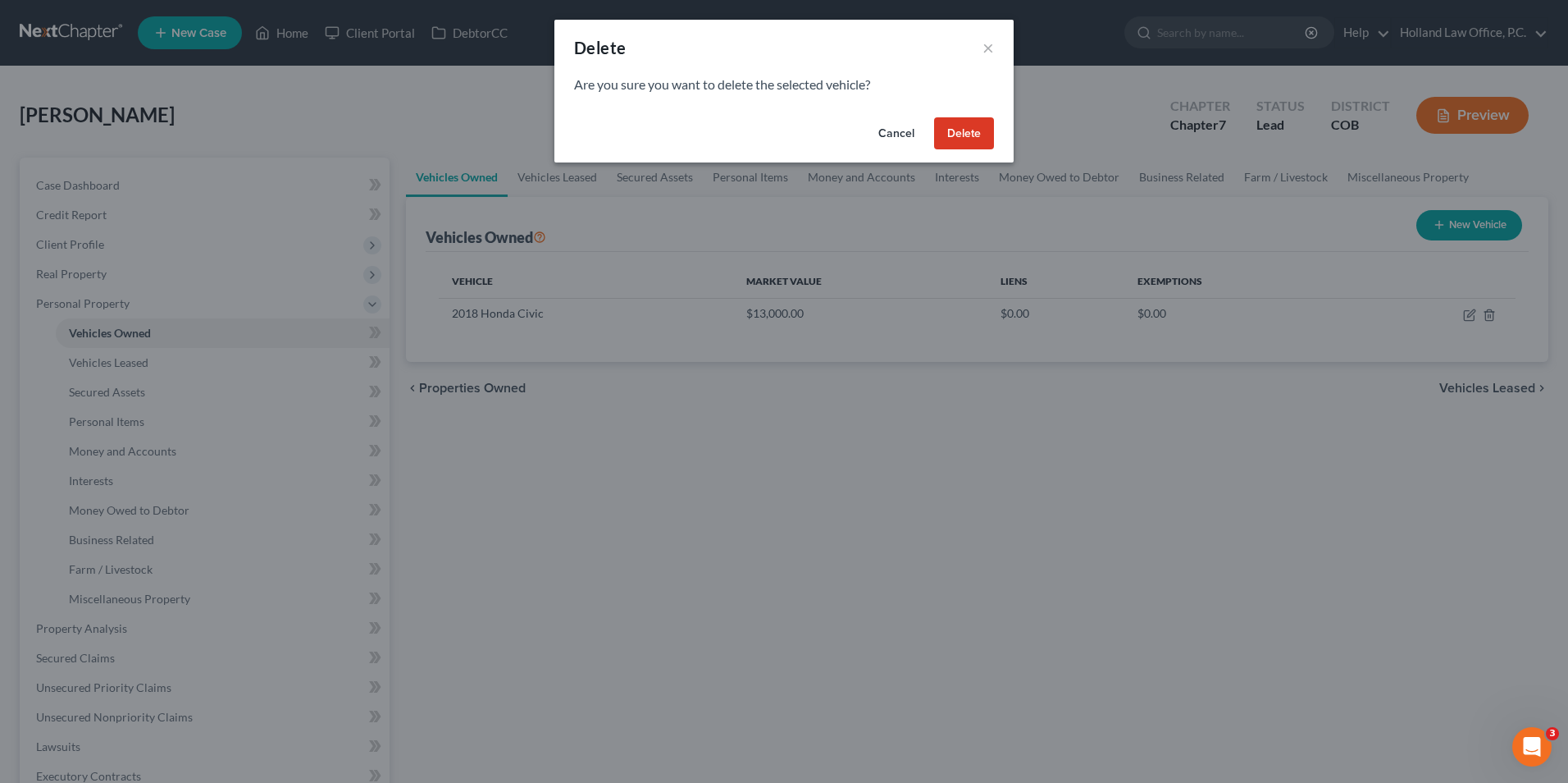
click at [956, 136] on button "Delete" at bounding box center [964, 134] width 60 height 33
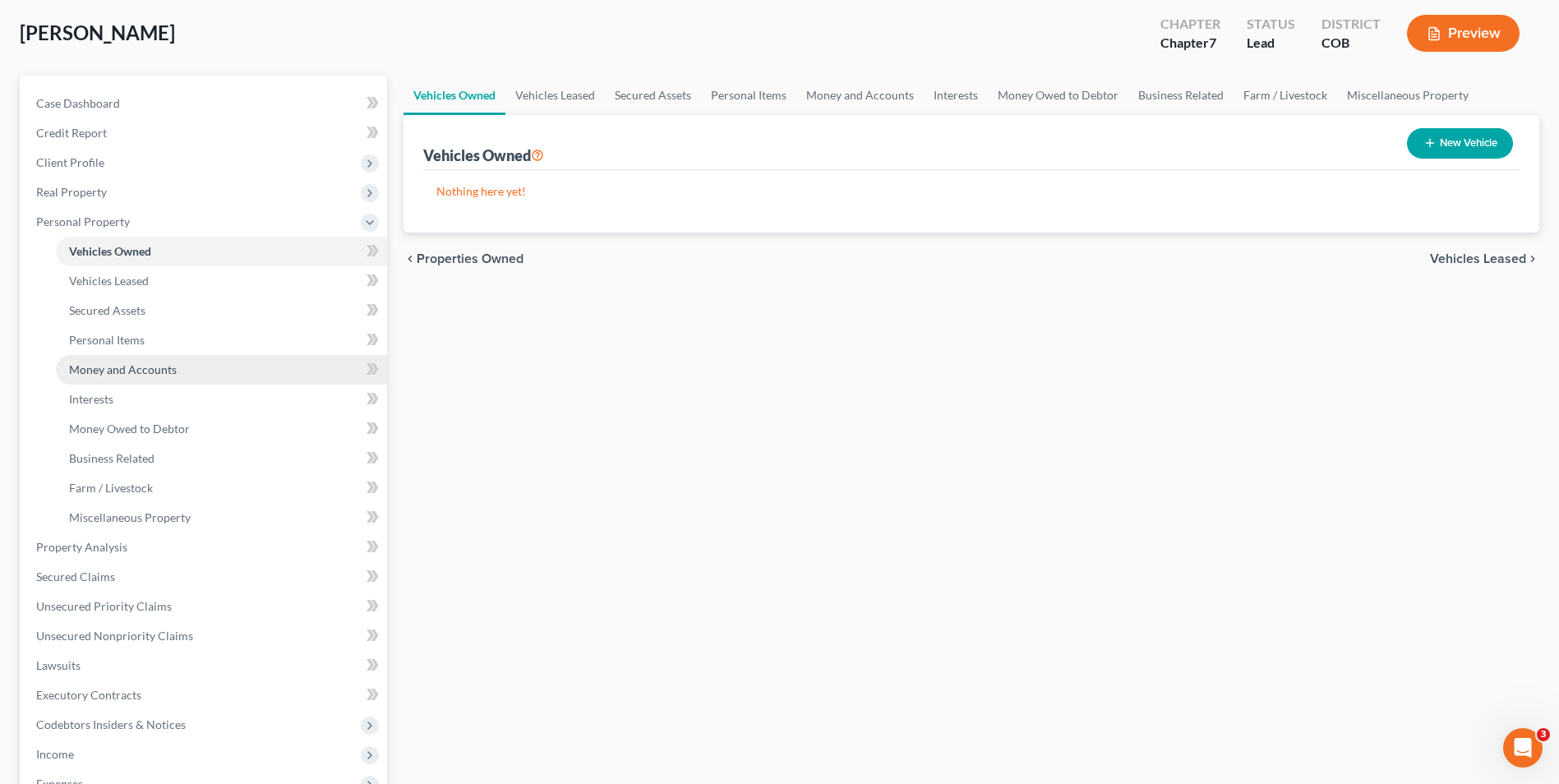
click at [128, 366] on span "Money and Accounts" at bounding box center [123, 369] width 108 height 14
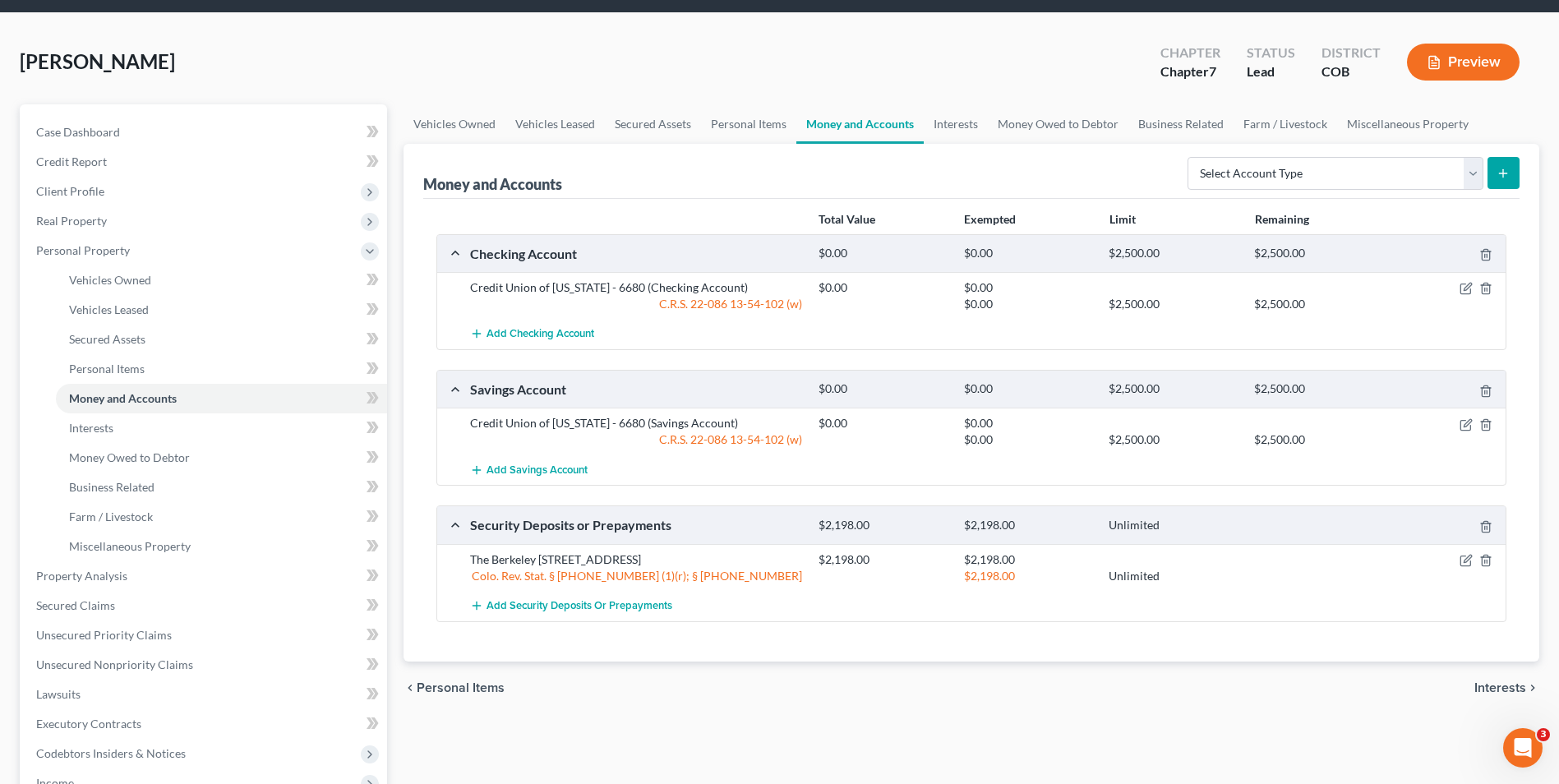
scroll to position [82, 0]
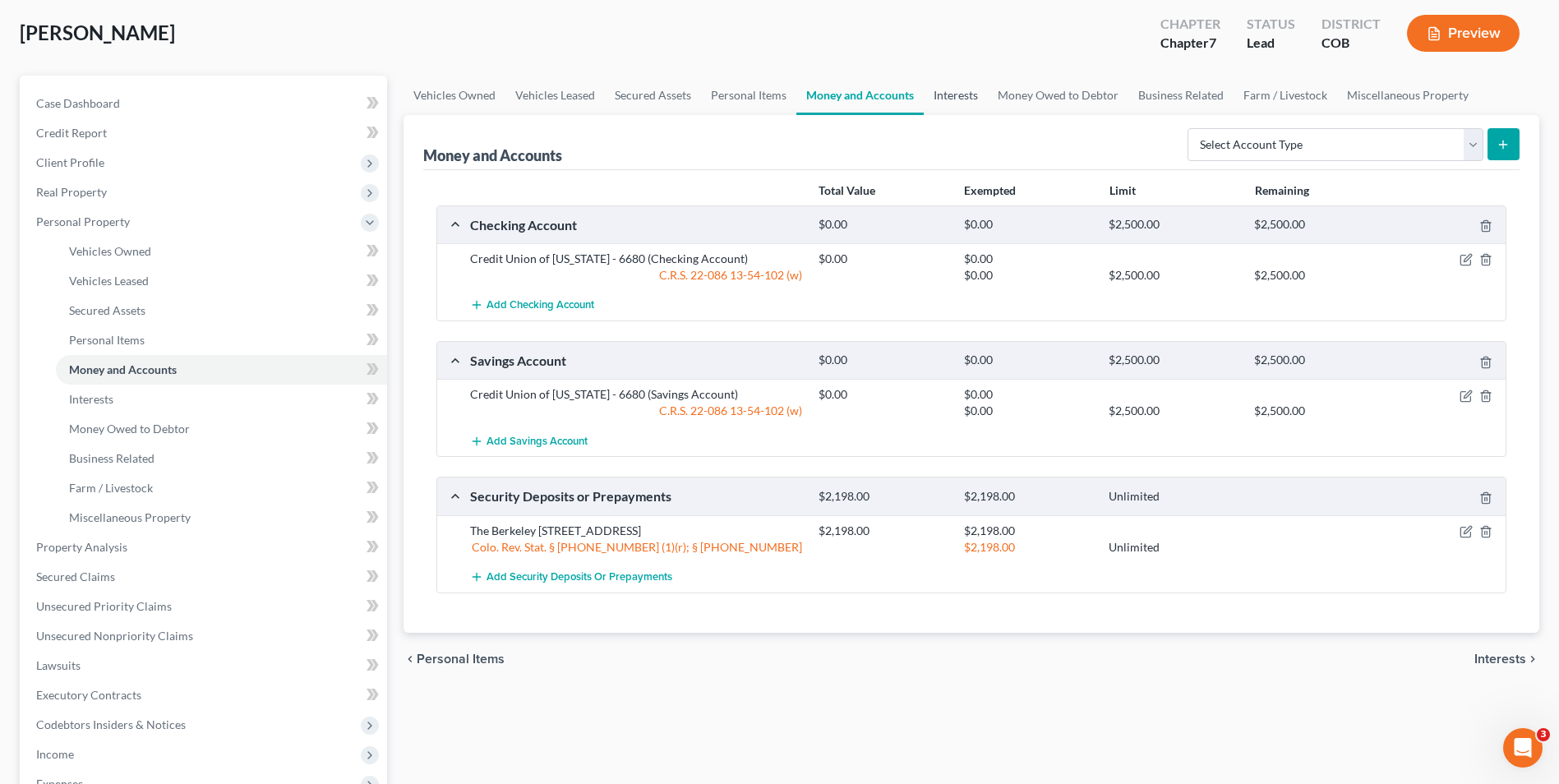
click at [975, 102] on link "Interests" at bounding box center [955, 94] width 64 height 39
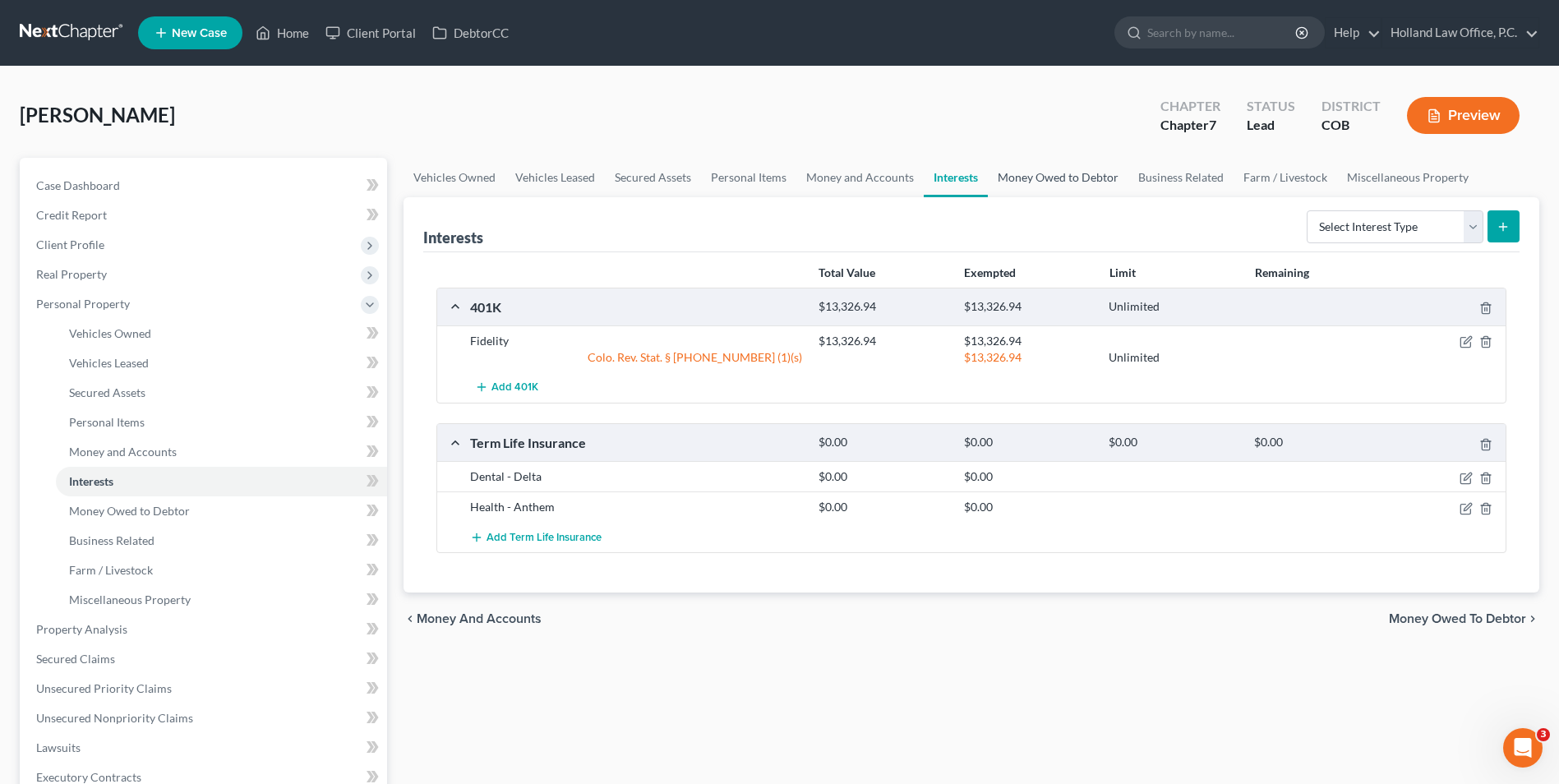
click at [1045, 174] on link "Money Owed to Debtor" at bounding box center [1058, 177] width 141 height 39
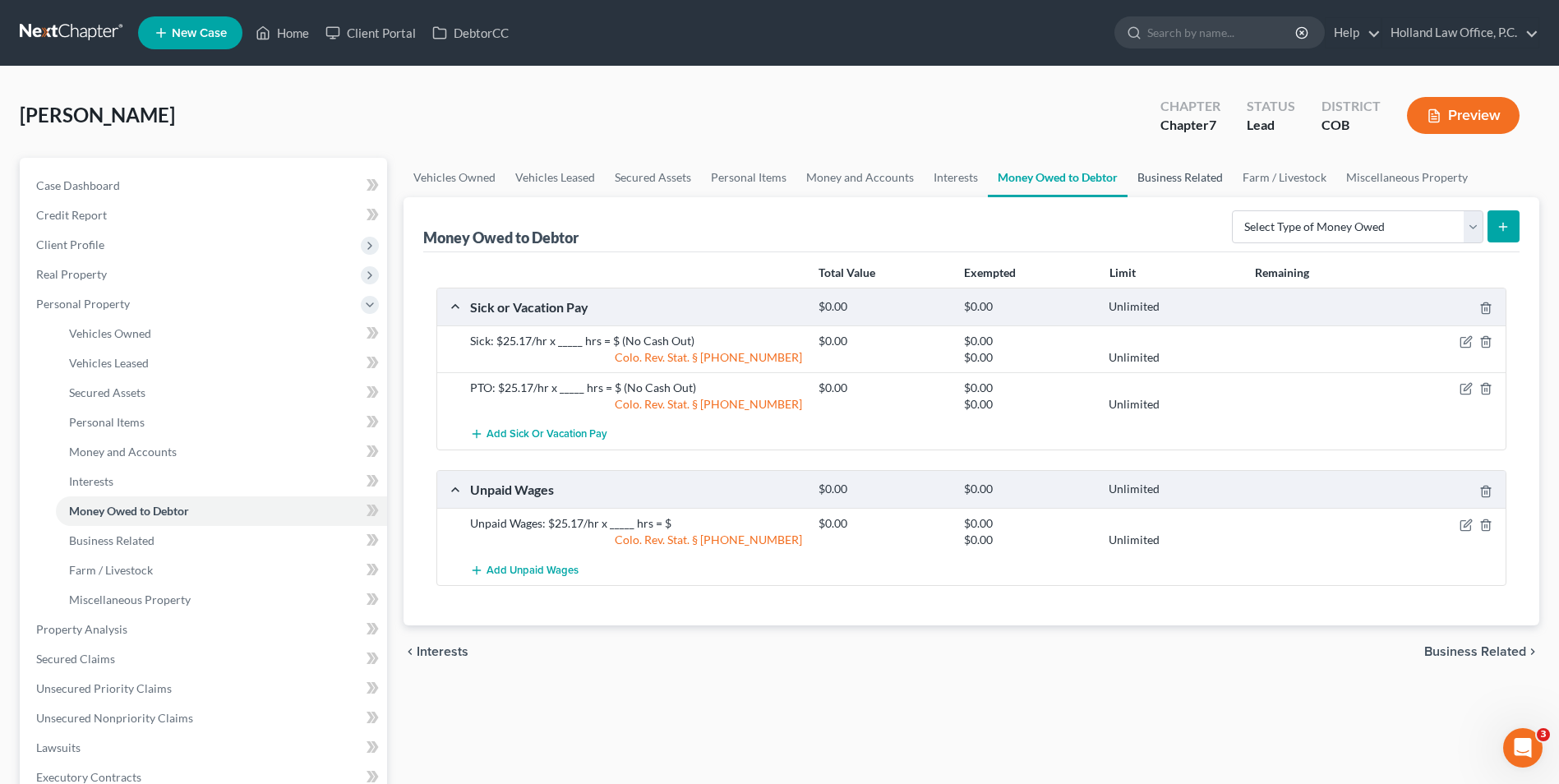
click at [1199, 170] on link "Business Related" at bounding box center [1180, 177] width 105 height 39
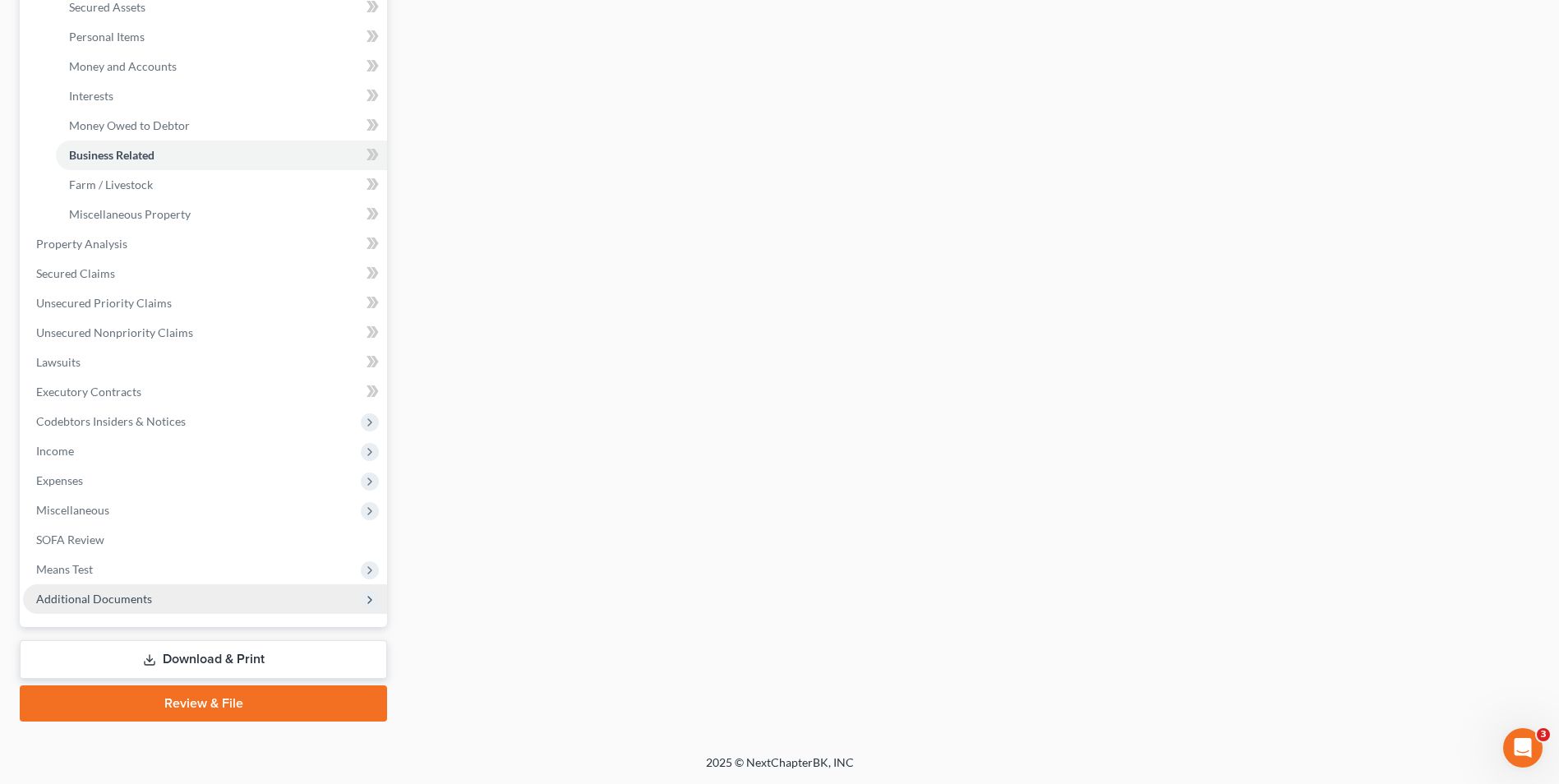
click at [115, 596] on span "Additional Documents" at bounding box center [94, 598] width 116 height 14
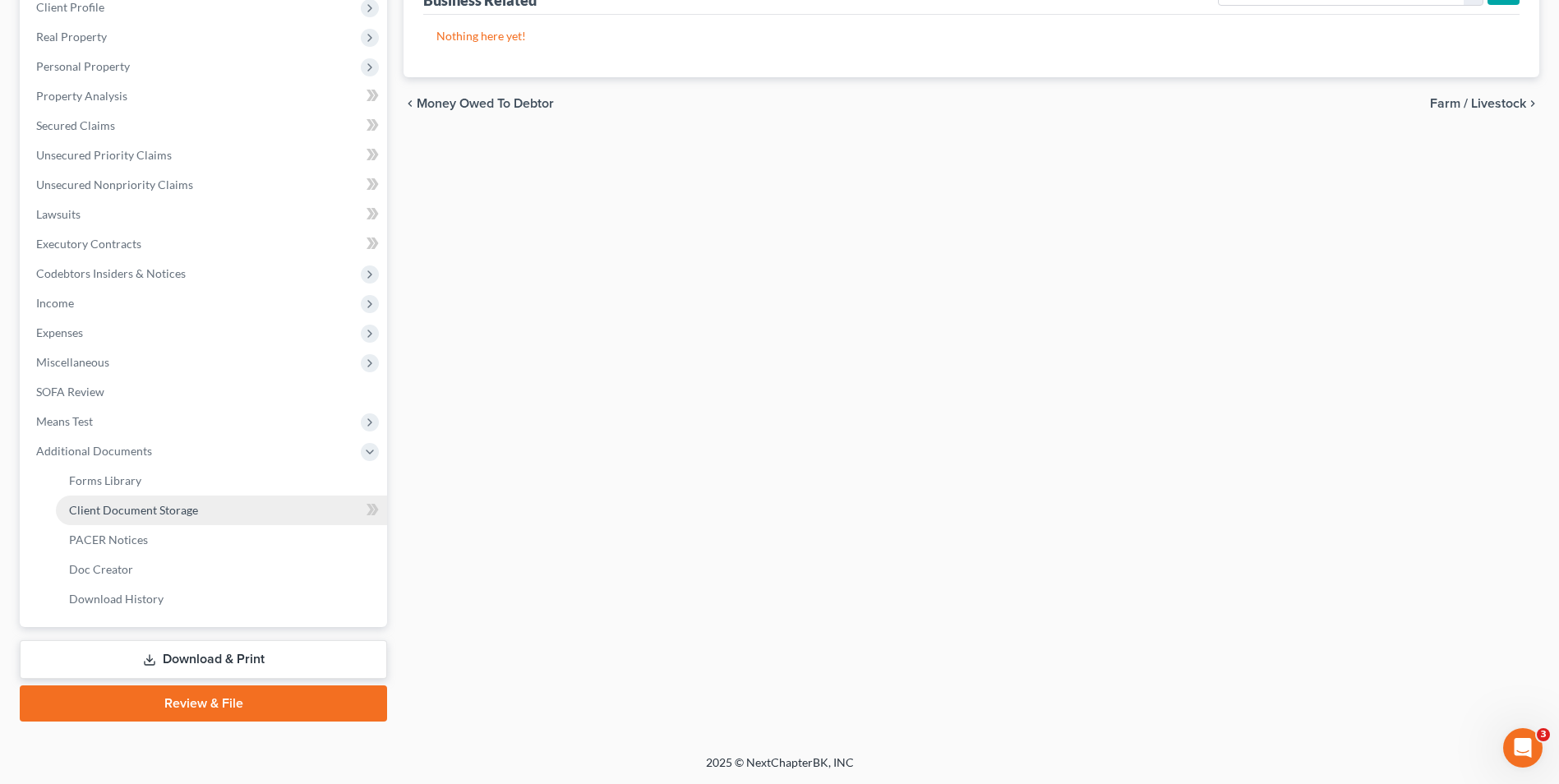
click at [142, 501] on link "Client Document Storage" at bounding box center [221, 510] width 331 height 30
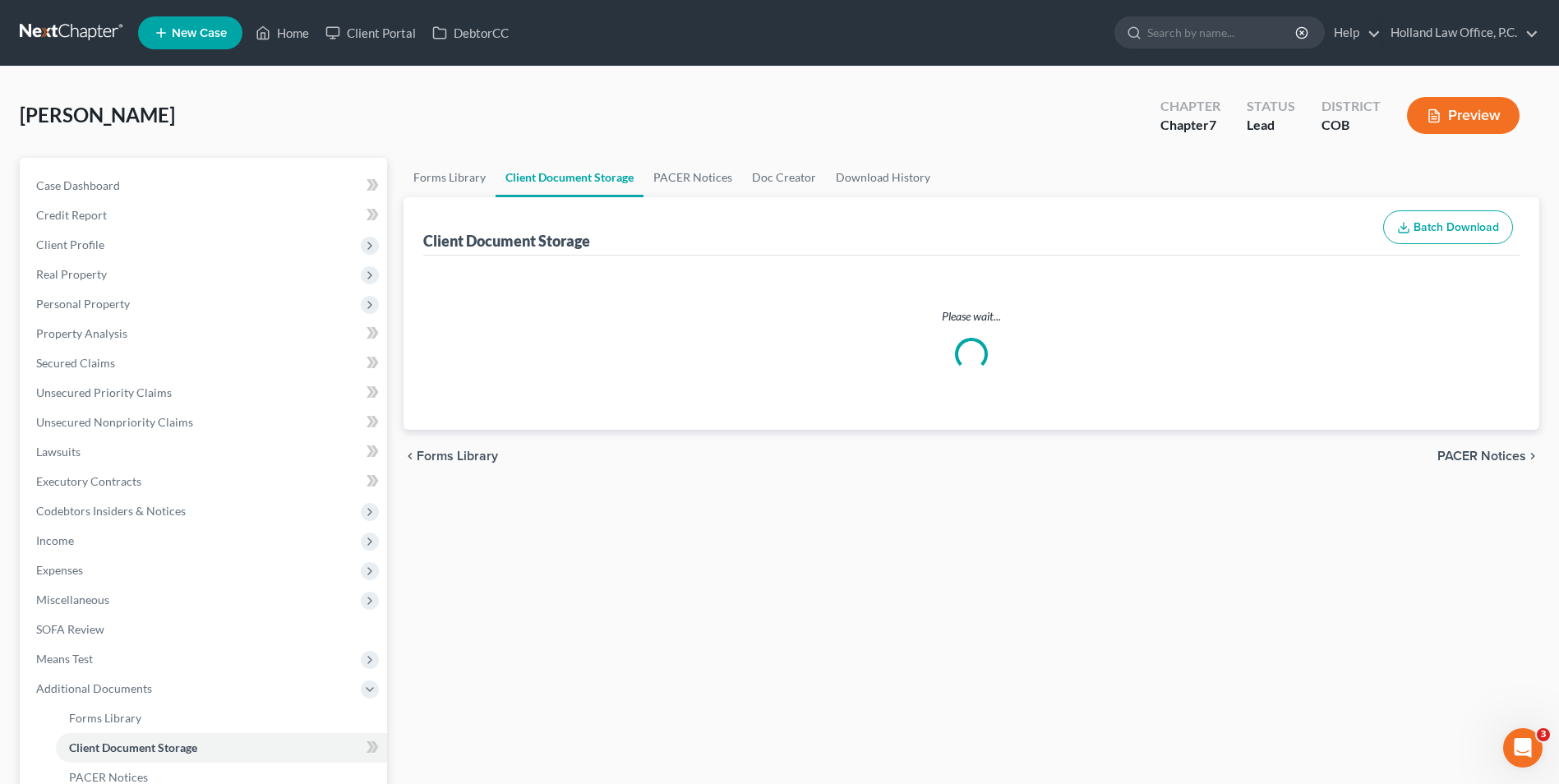
select select "5"
select select "28"
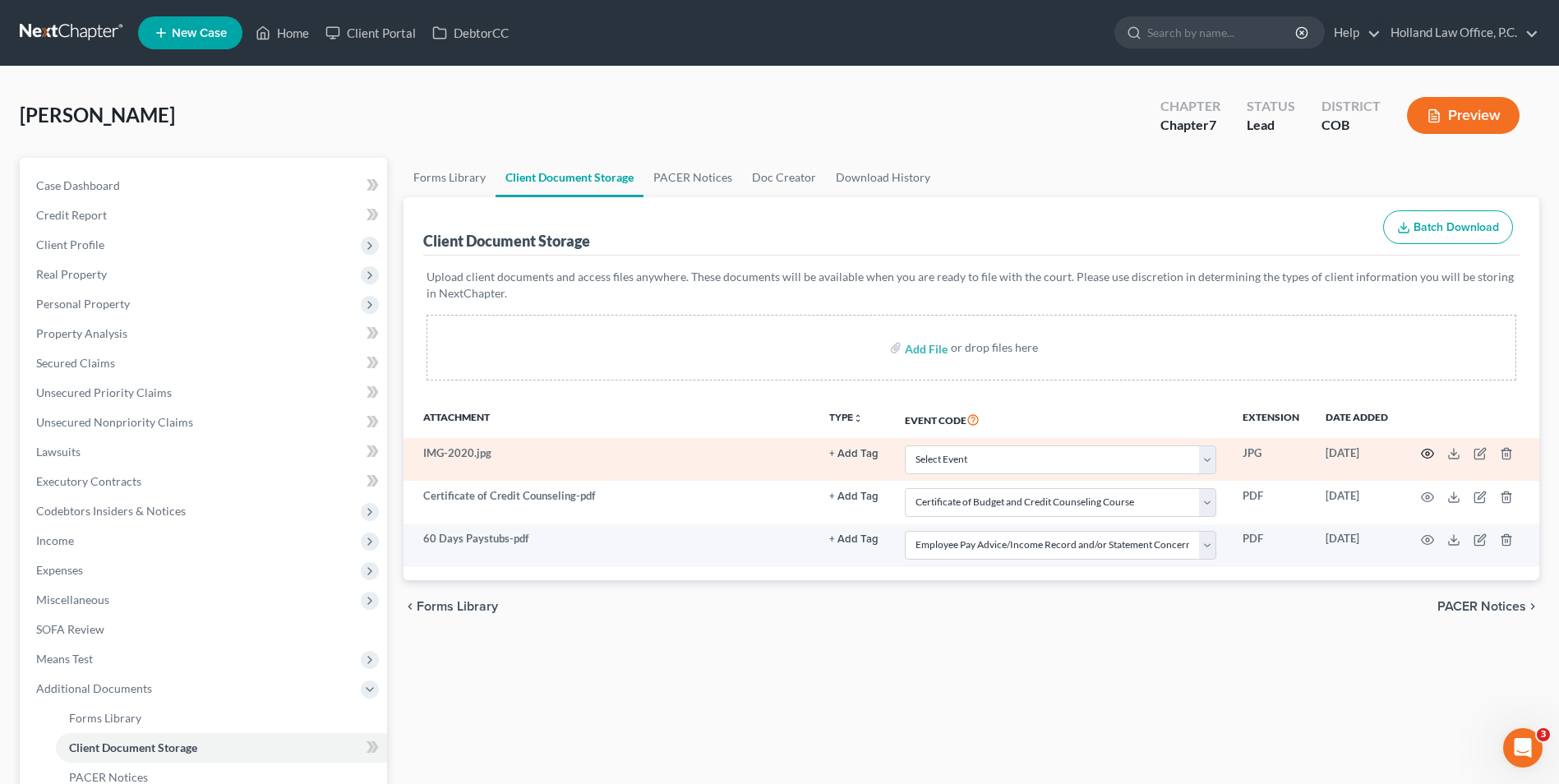
click at [1432, 458] on icon "button" at bounding box center [1428, 453] width 13 height 13
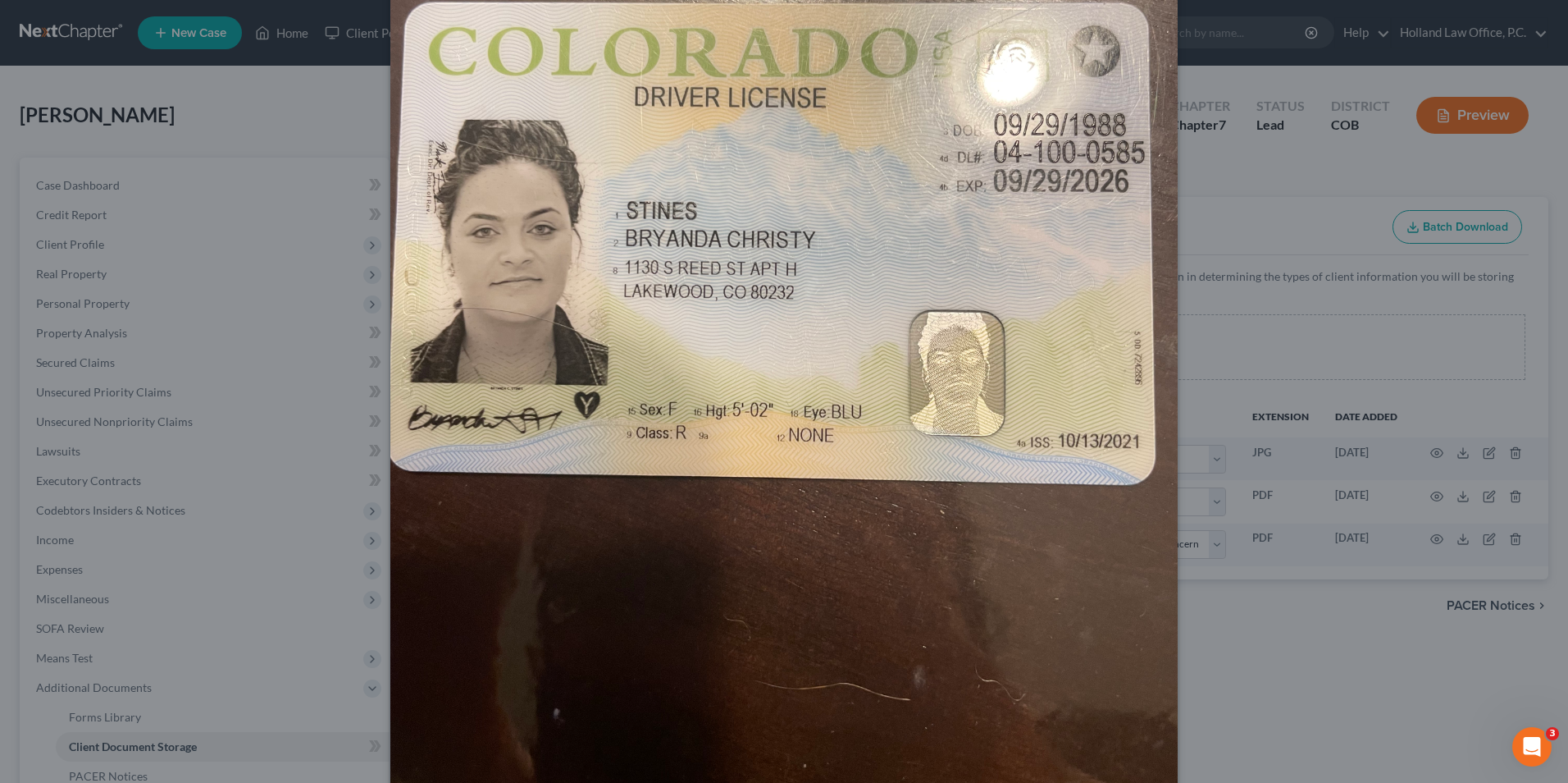
scroll to position [417, 0]
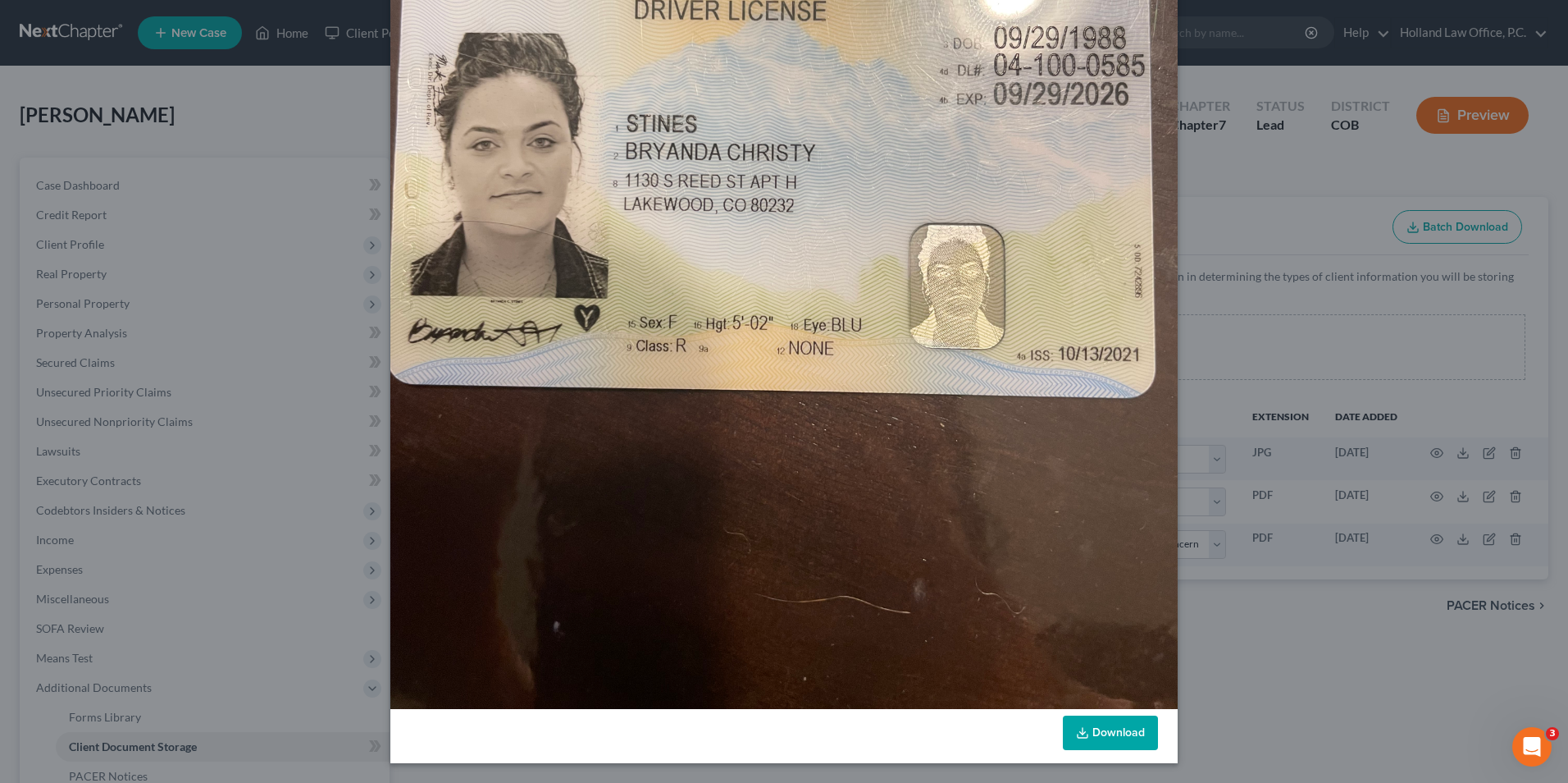
click at [1088, 726] on link "Download" at bounding box center [1110, 732] width 95 height 34
click at [1339, 313] on div "Attachment Preview: IMG-2020.jpg [DATE] × Download" at bounding box center [784, 392] width 1568 height 783
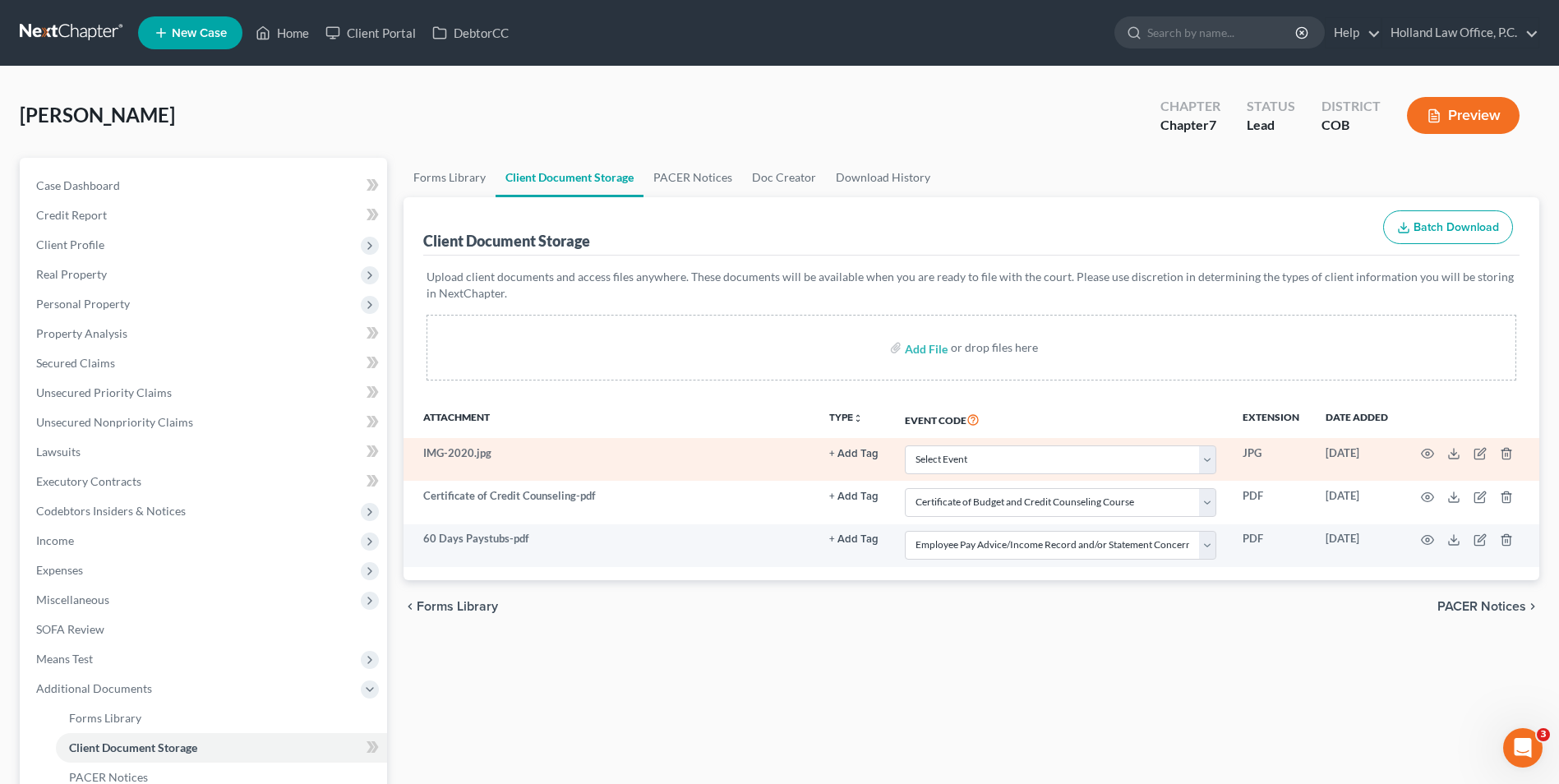
click at [1416, 451] on td at bounding box center [1471, 459] width 138 height 43
click at [1421, 452] on td at bounding box center [1471, 459] width 138 height 43
click at [1433, 457] on icon "button" at bounding box center [1428, 453] width 13 height 13
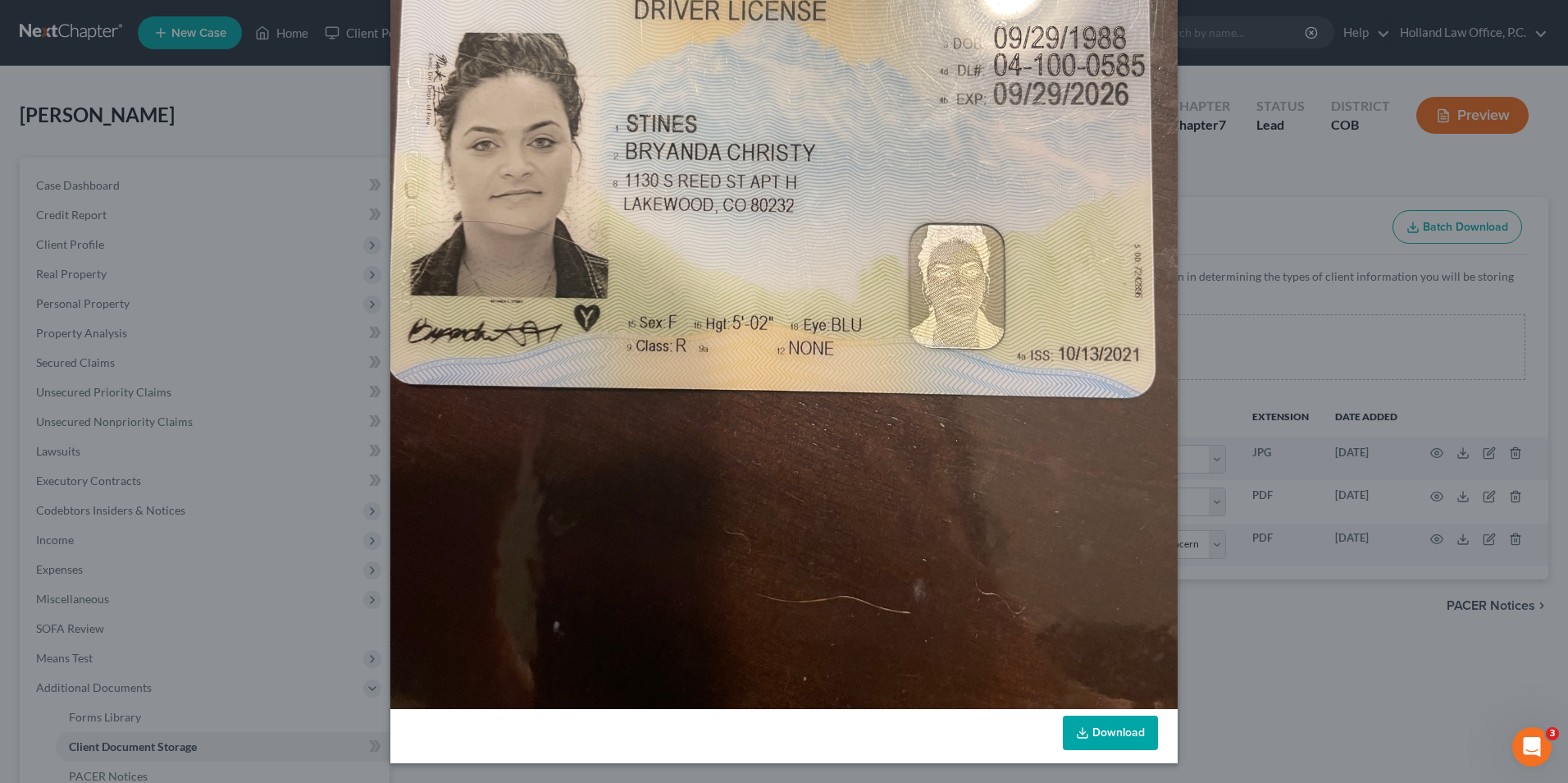
click at [1082, 720] on link "Download" at bounding box center [1110, 732] width 95 height 34
click at [1254, 318] on div "Attachment Preview: IMG-2020.jpg [DATE] × Download" at bounding box center [784, 392] width 1568 height 783
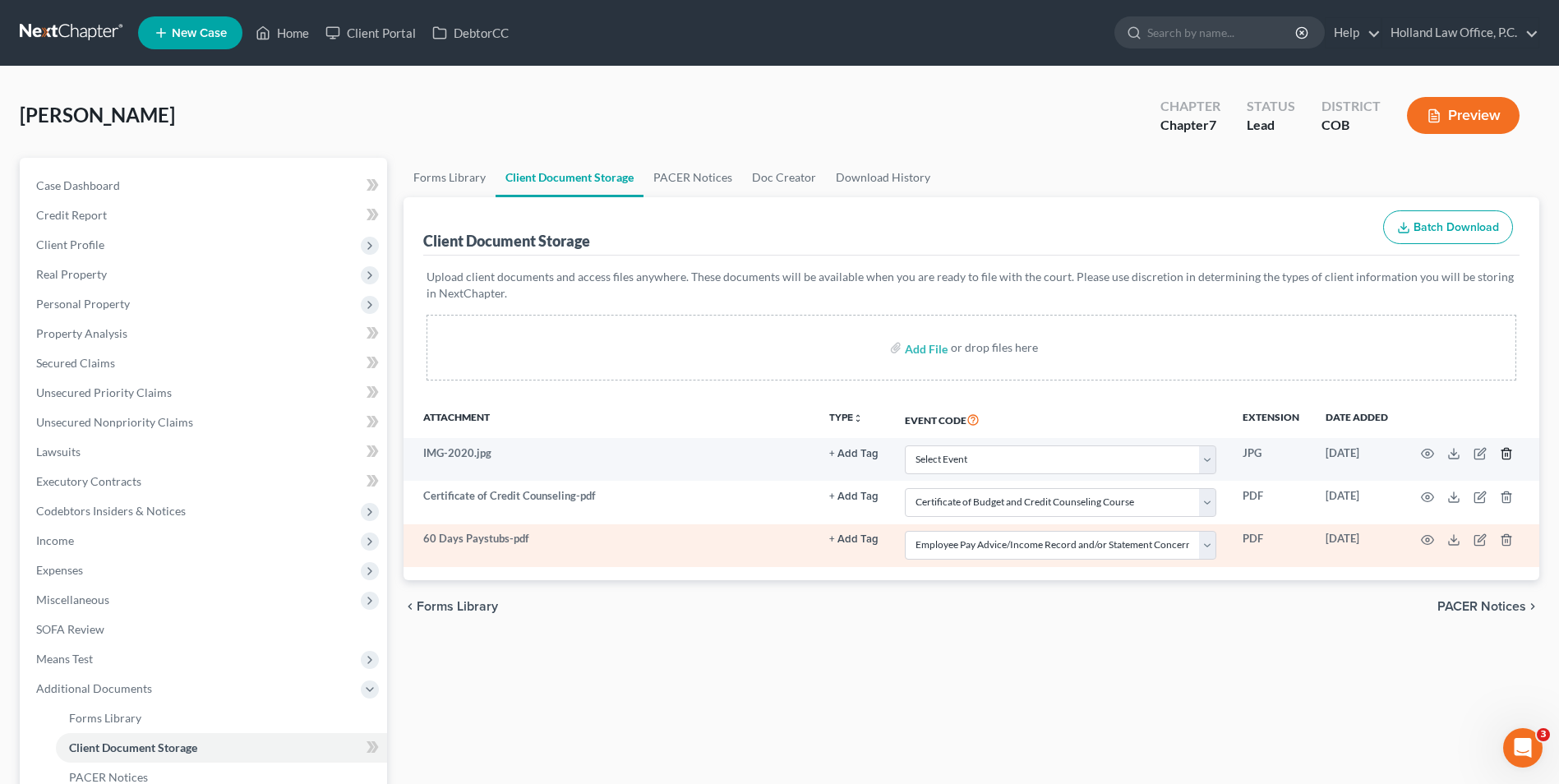
drag, startPoint x: 1503, startPoint y: 452, endPoint x: 1539, endPoint y: 553, distance: 107.2
click at [1536, 540] on tbody "IMG-2020.jpg + Add Tag Select an option or create one Hearing License and Socai…" at bounding box center [972, 502] width 1136 height 129
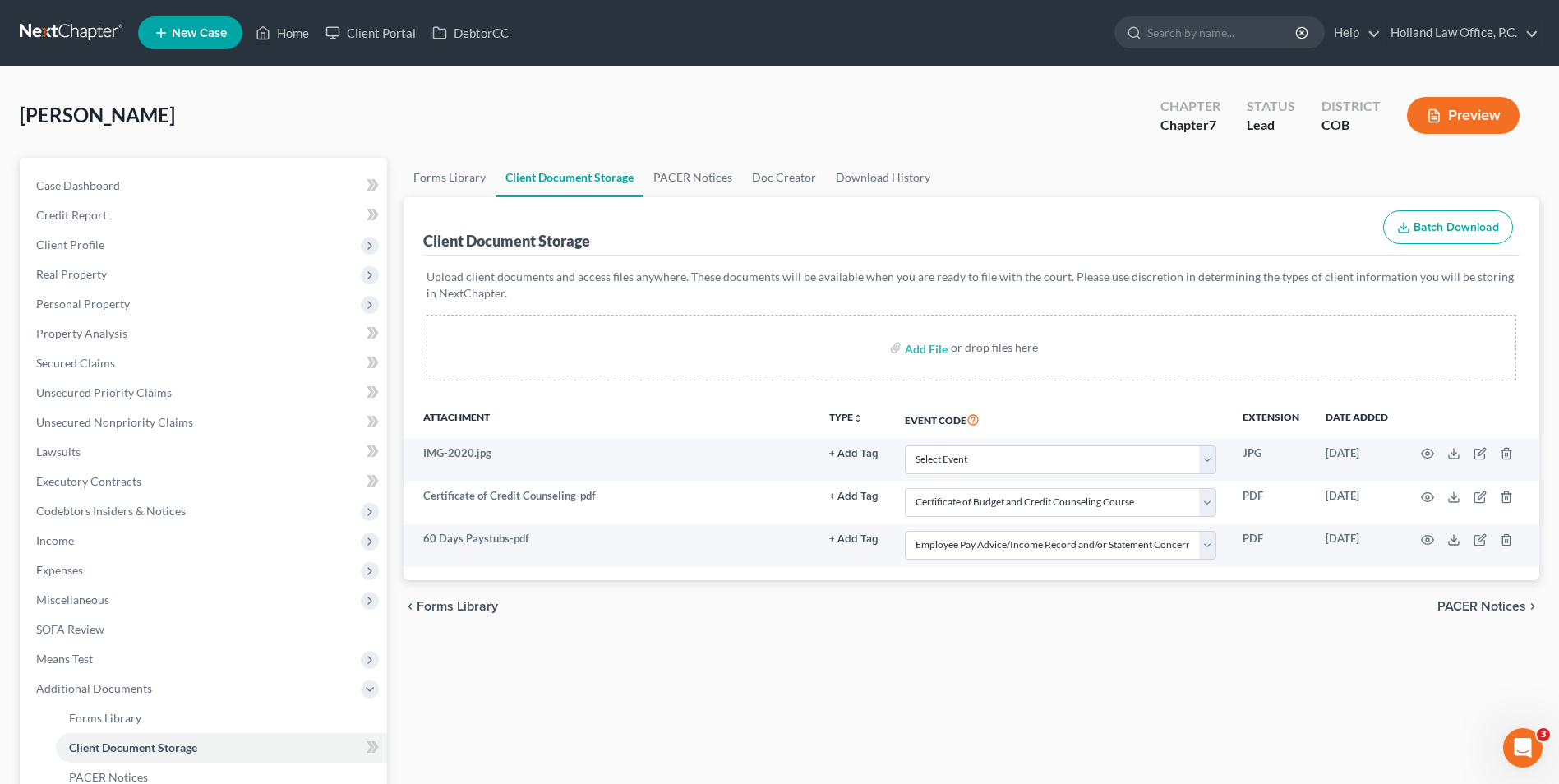
click at [670, 137] on div "[PERSON_NAME] Upgraded Chapter Chapter 7 Status Lead District COB Preview" at bounding box center [780, 122] width 1520 height 72
click at [663, 178] on link "PACER Notices" at bounding box center [692, 177] width 99 height 39
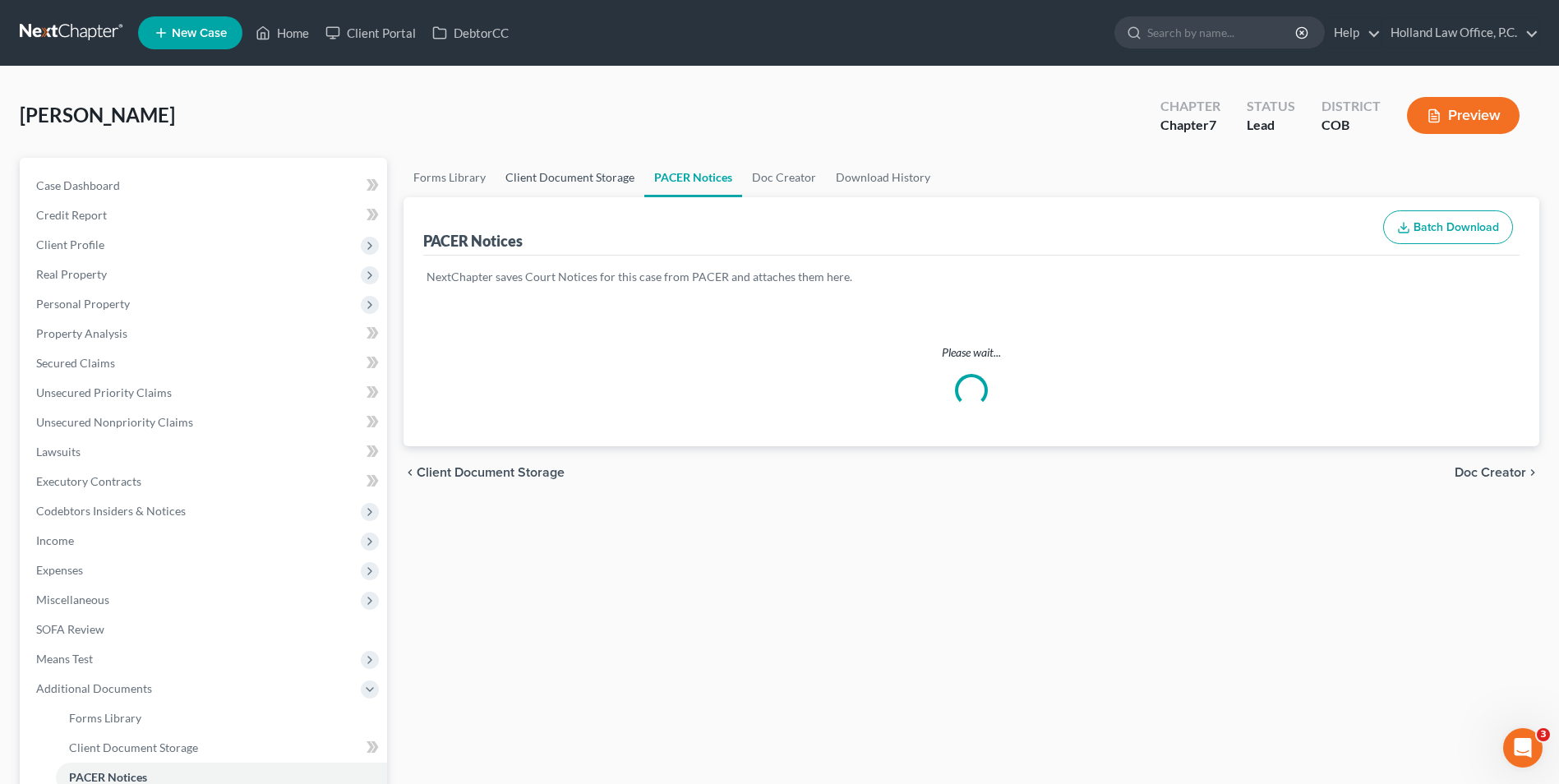
click at [618, 184] on link "Client Document Storage" at bounding box center [570, 177] width 149 height 39
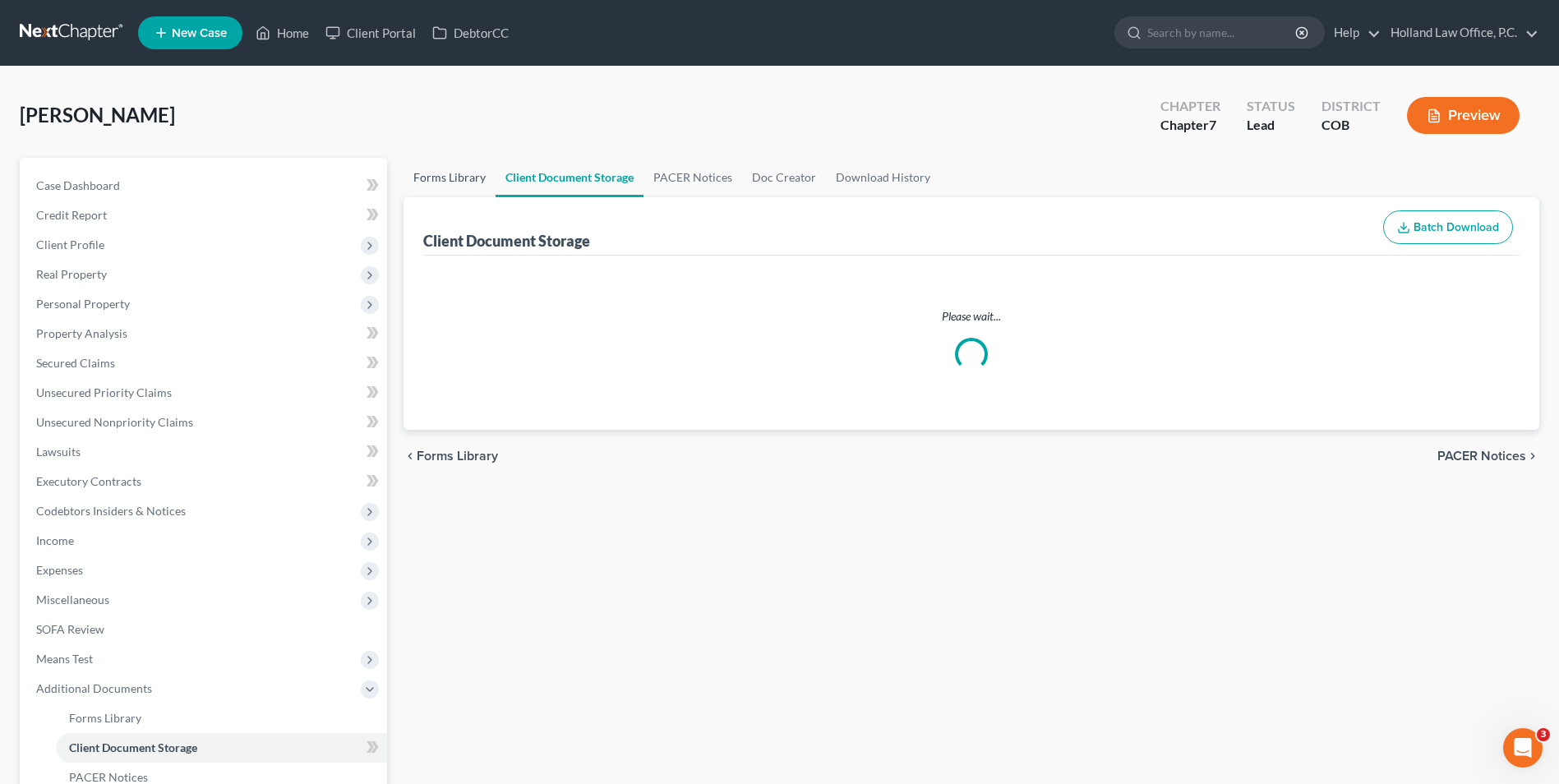
select select "5"
select select "28"
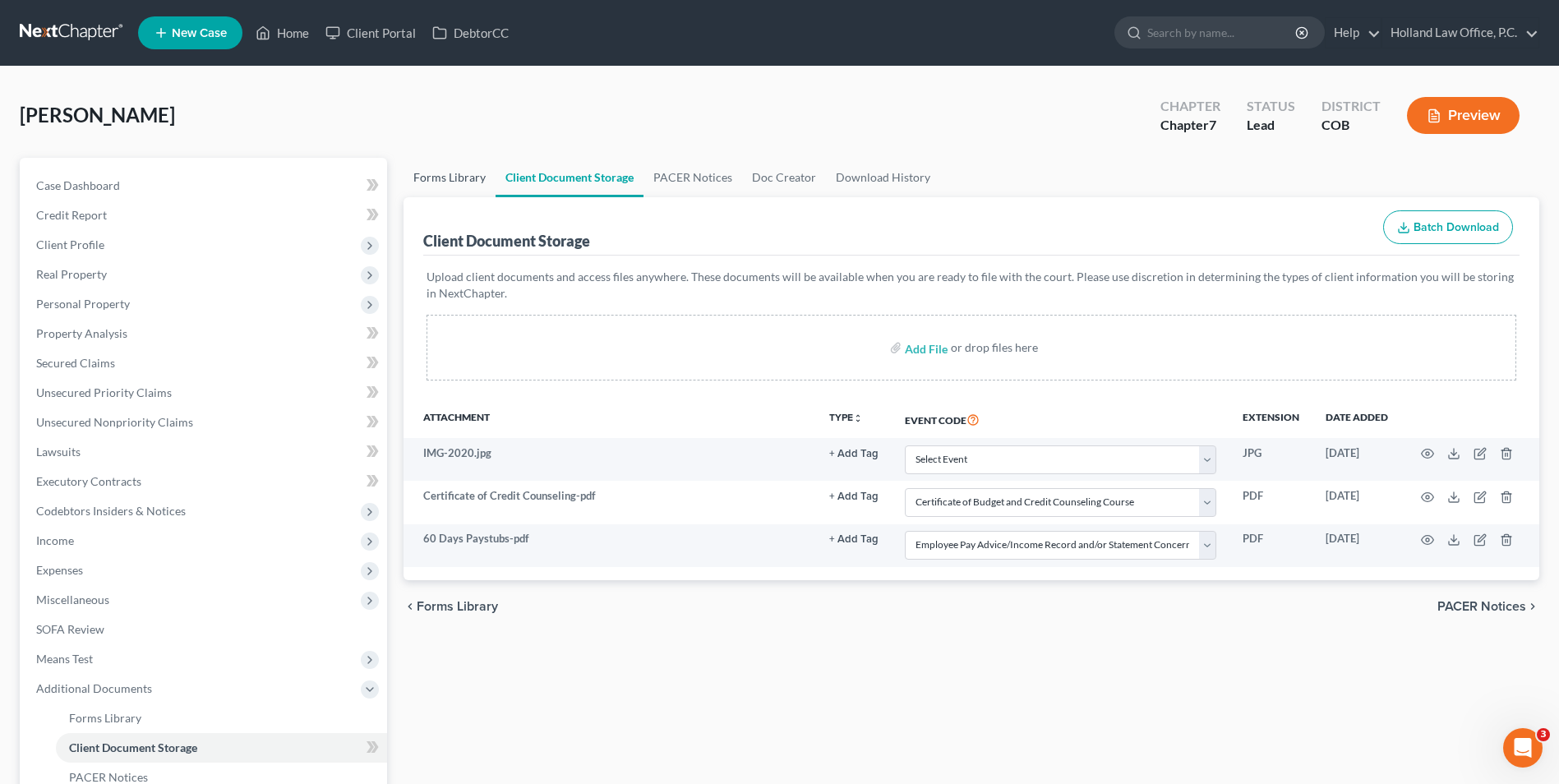
click at [460, 175] on link "Forms Library" at bounding box center [449, 177] width 92 height 39
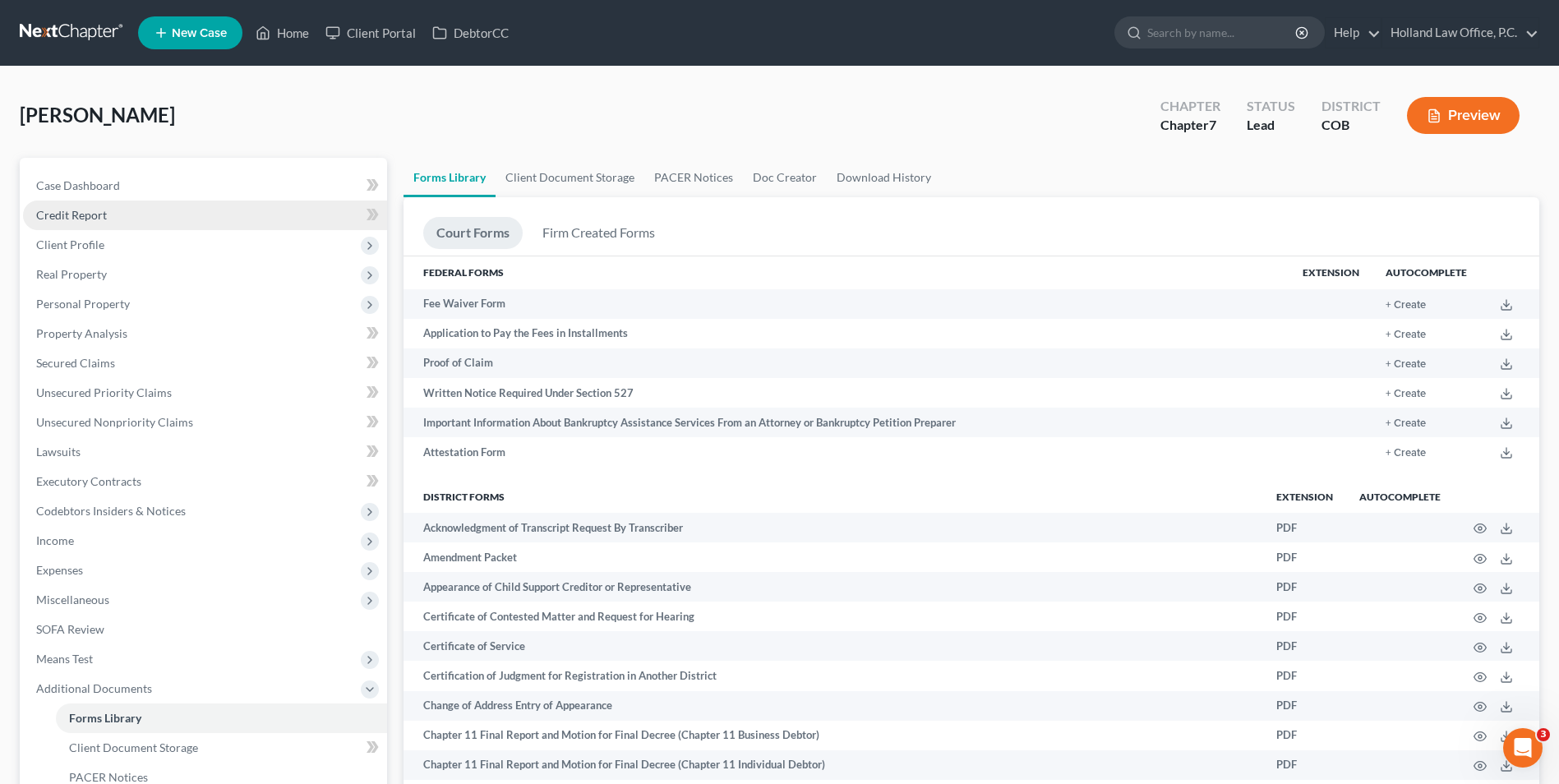
click at [182, 200] on link "Credit Report" at bounding box center [205, 215] width 364 height 30
click at [184, 186] on link "Case Dashboard" at bounding box center [205, 186] width 364 height 30
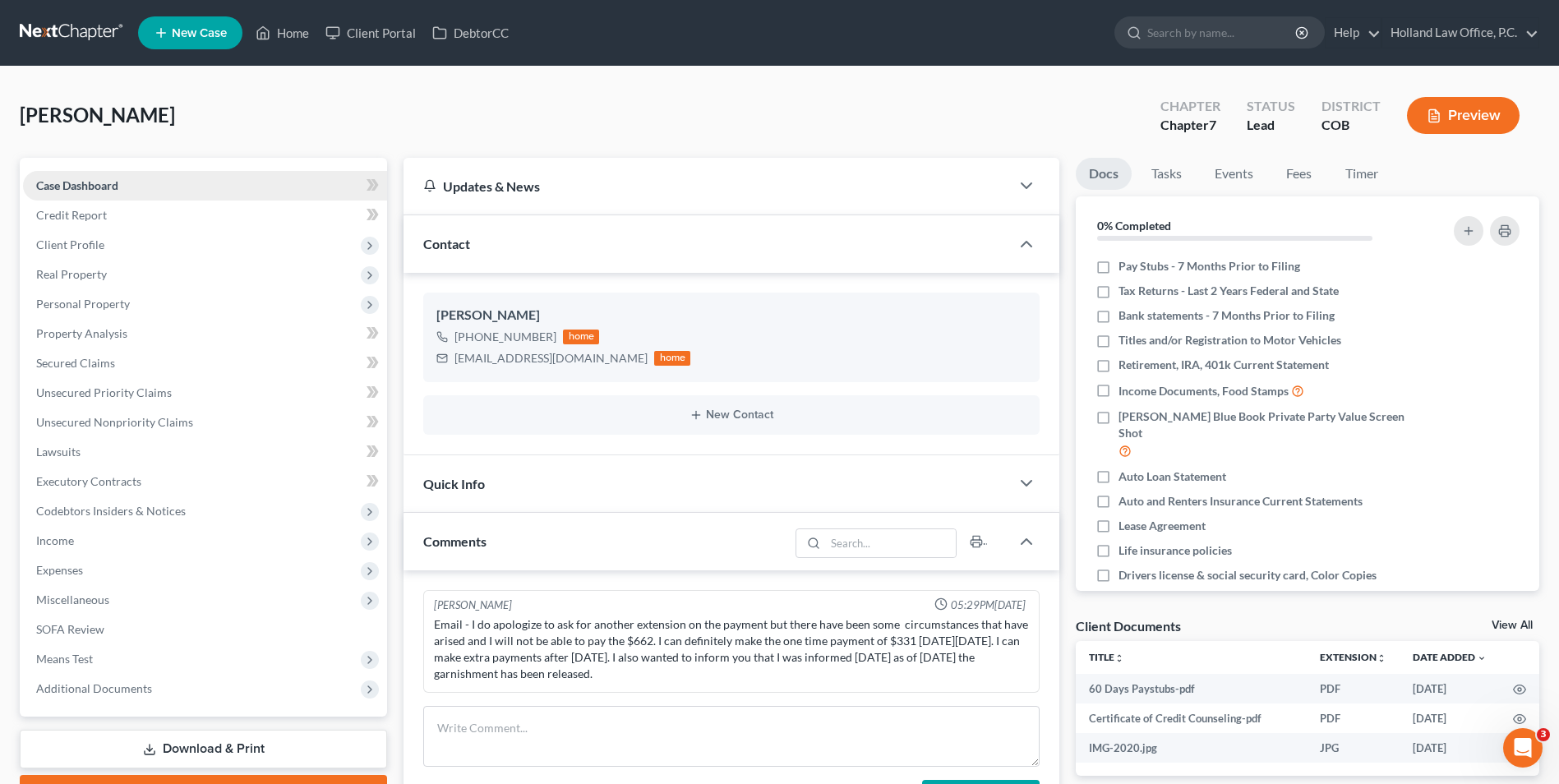
click at [184, 186] on link "Case Dashboard" at bounding box center [205, 186] width 364 height 30
click at [158, 220] on link "Credit Report" at bounding box center [205, 215] width 364 height 30
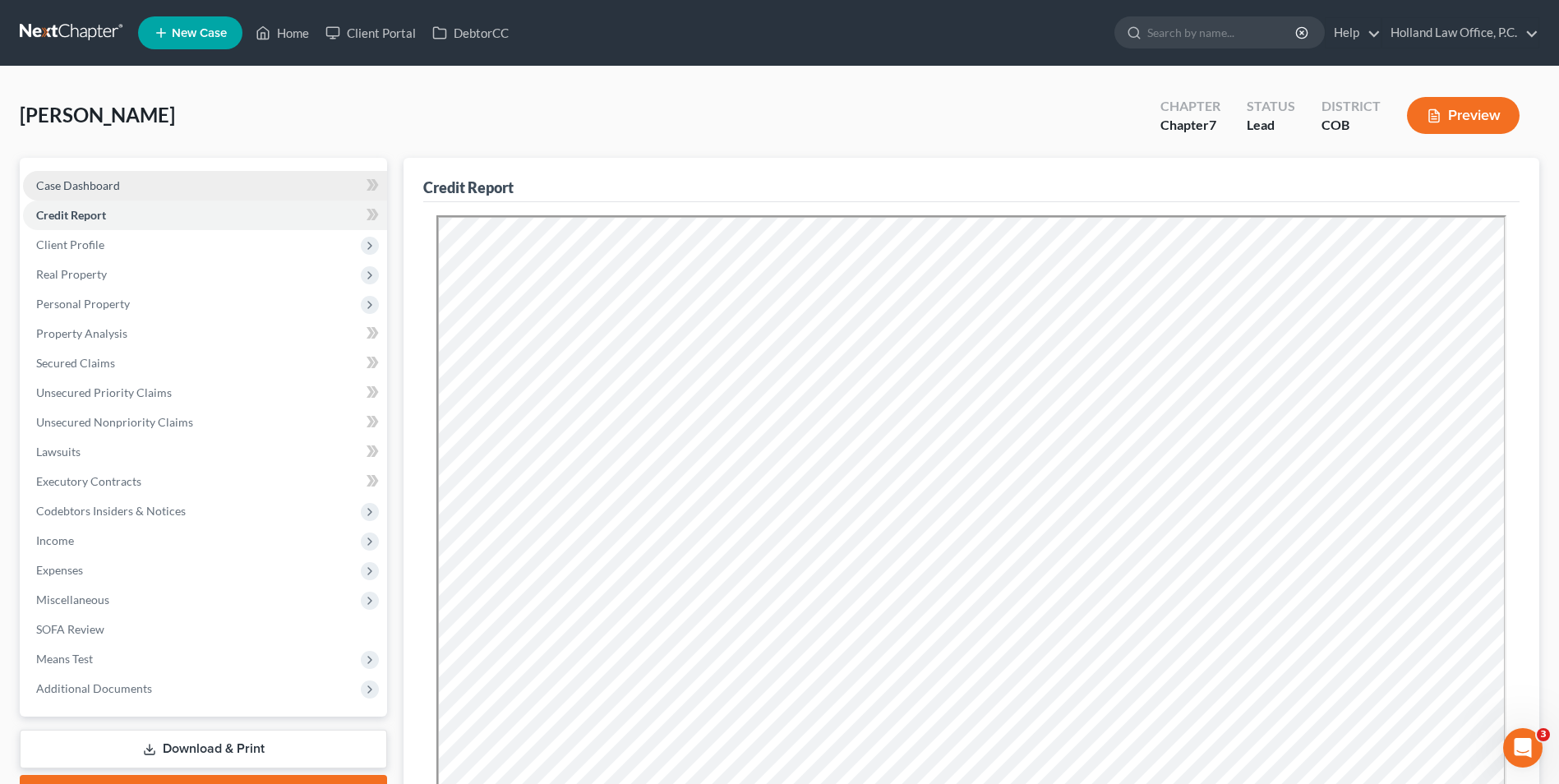
drag, startPoint x: 168, startPoint y: 178, endPoint x: 178, endPoint y: 190, distance: 15.6
click at [168, 178] on link "Case Dashboard" at bounding box center [205, 186] width 364 height 30
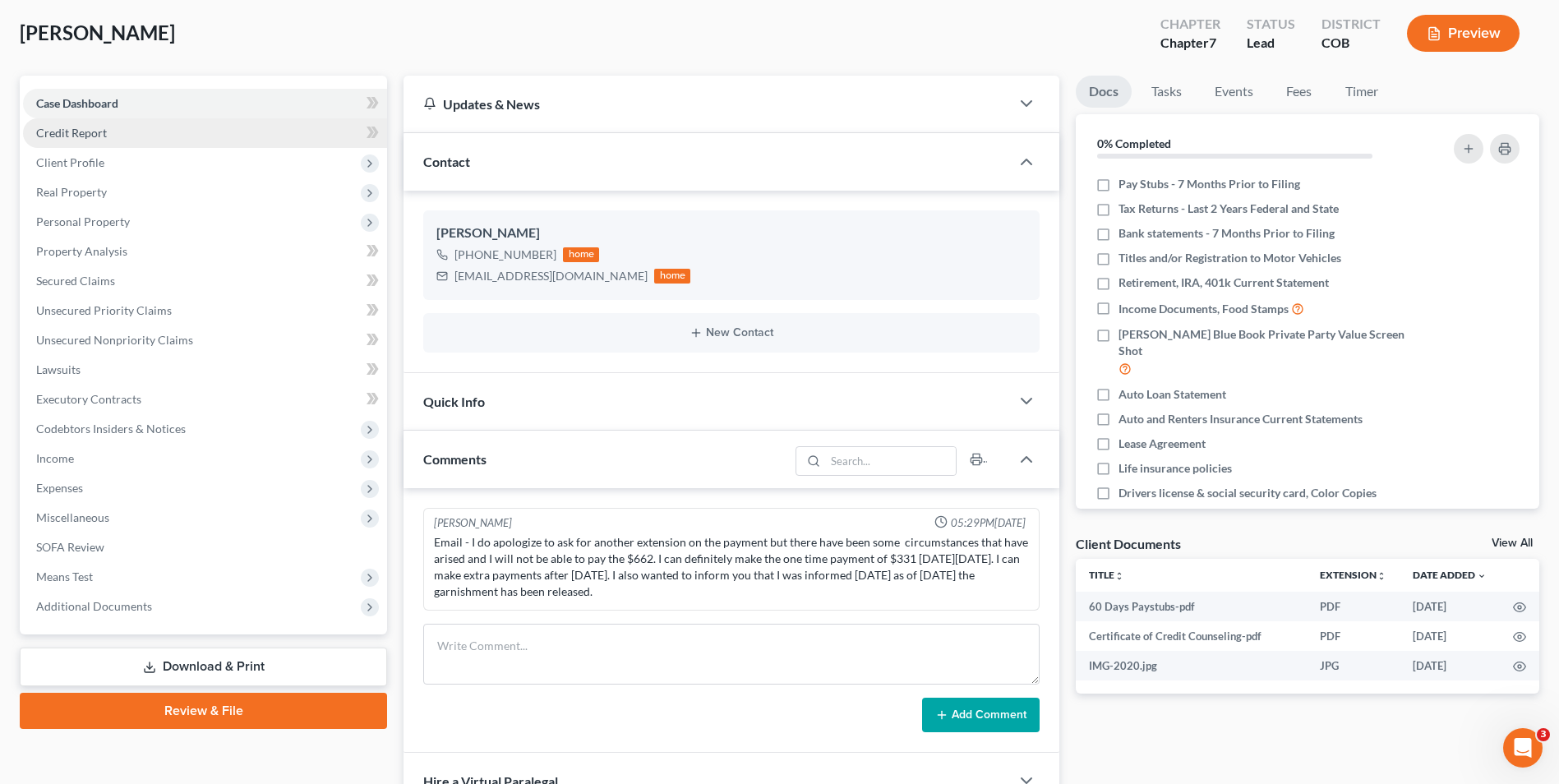
scroll to position [164, 0]
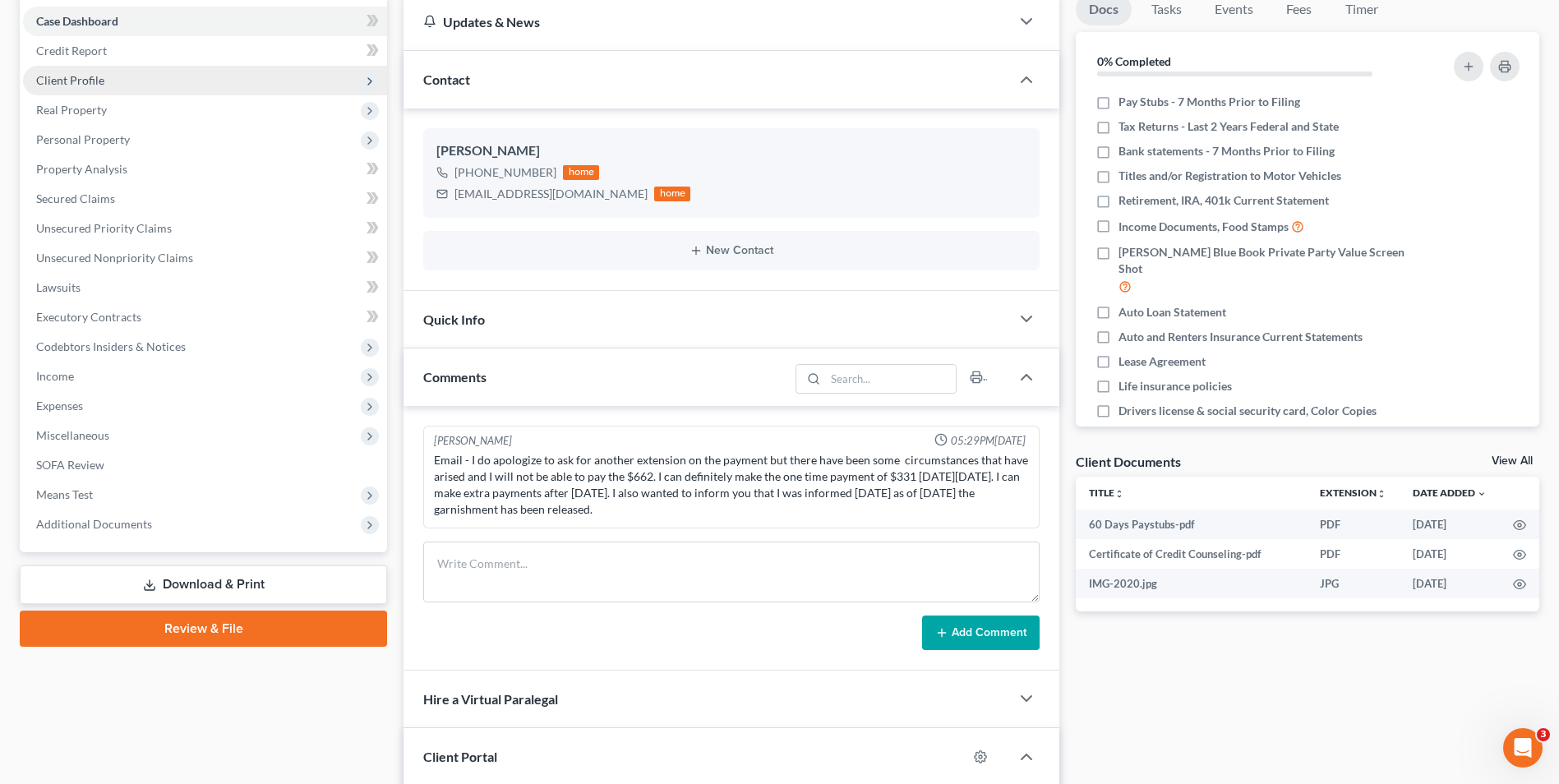
click at [77, 72] on span "Client Profile" at bounding box center [205, 80] width 364 height 30
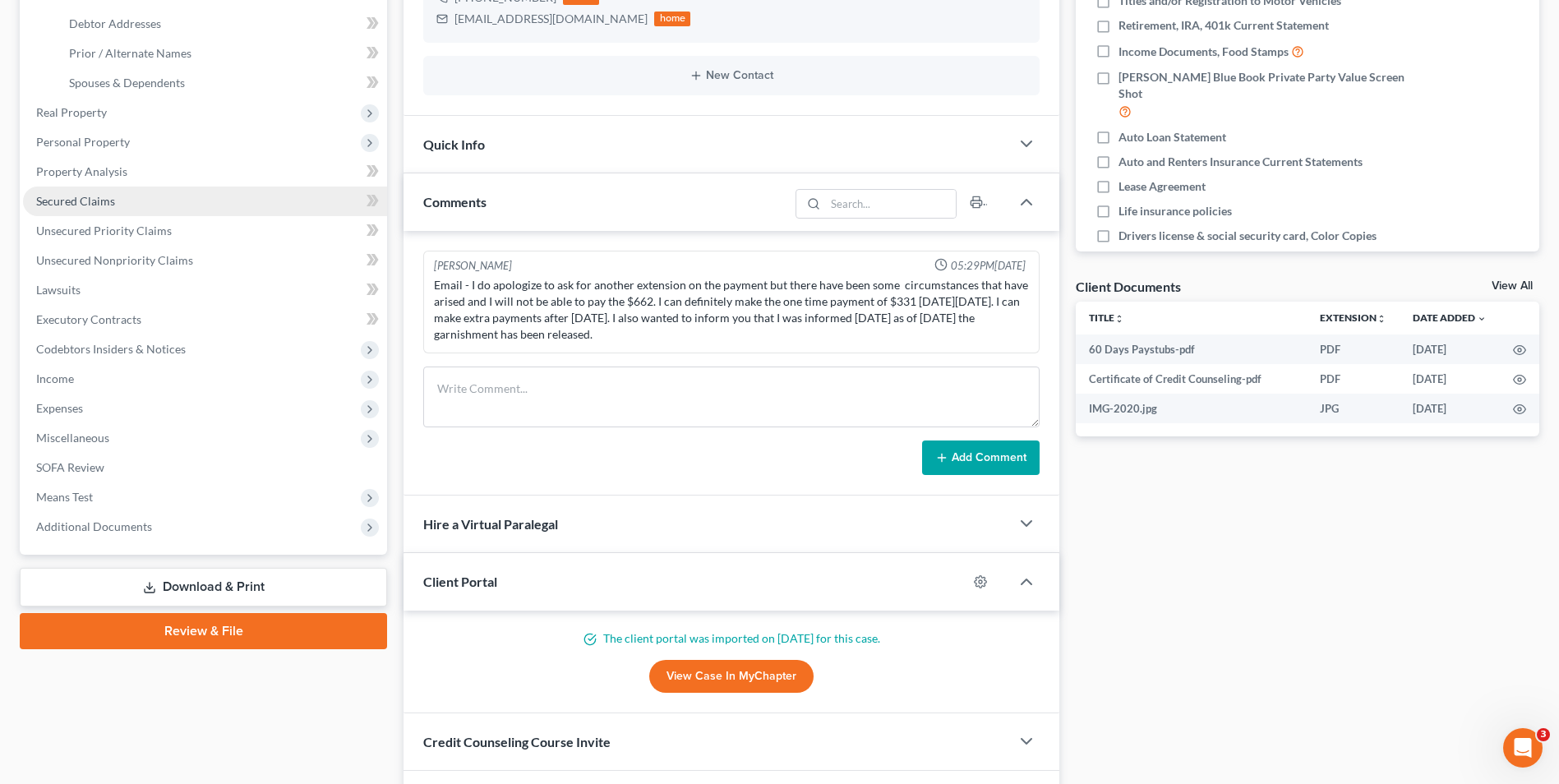
scroll to position [411, 0]
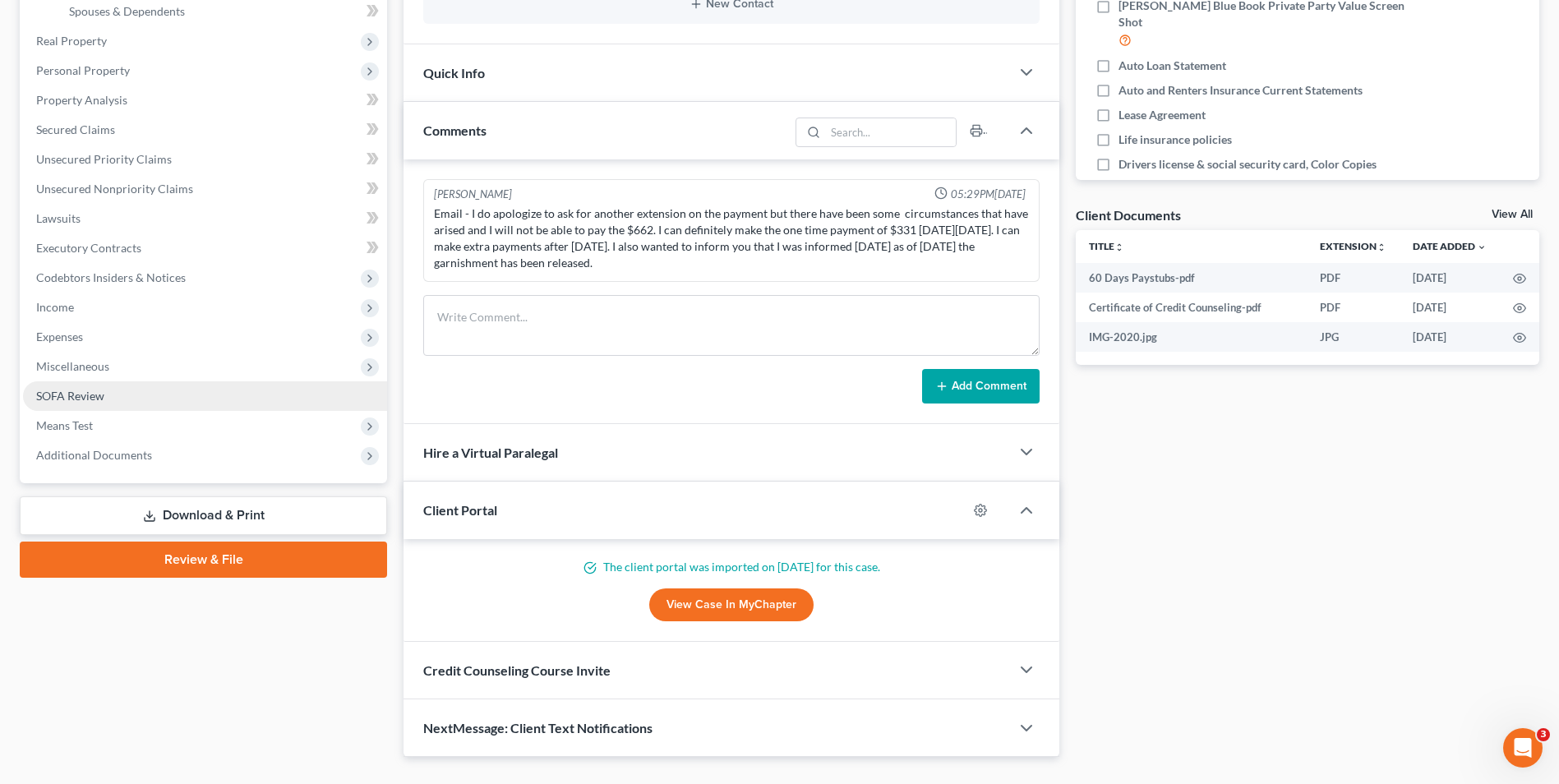
click at [86, 401] on span "SOFA Review" at bounding box center [70, 396] width 68 height 14
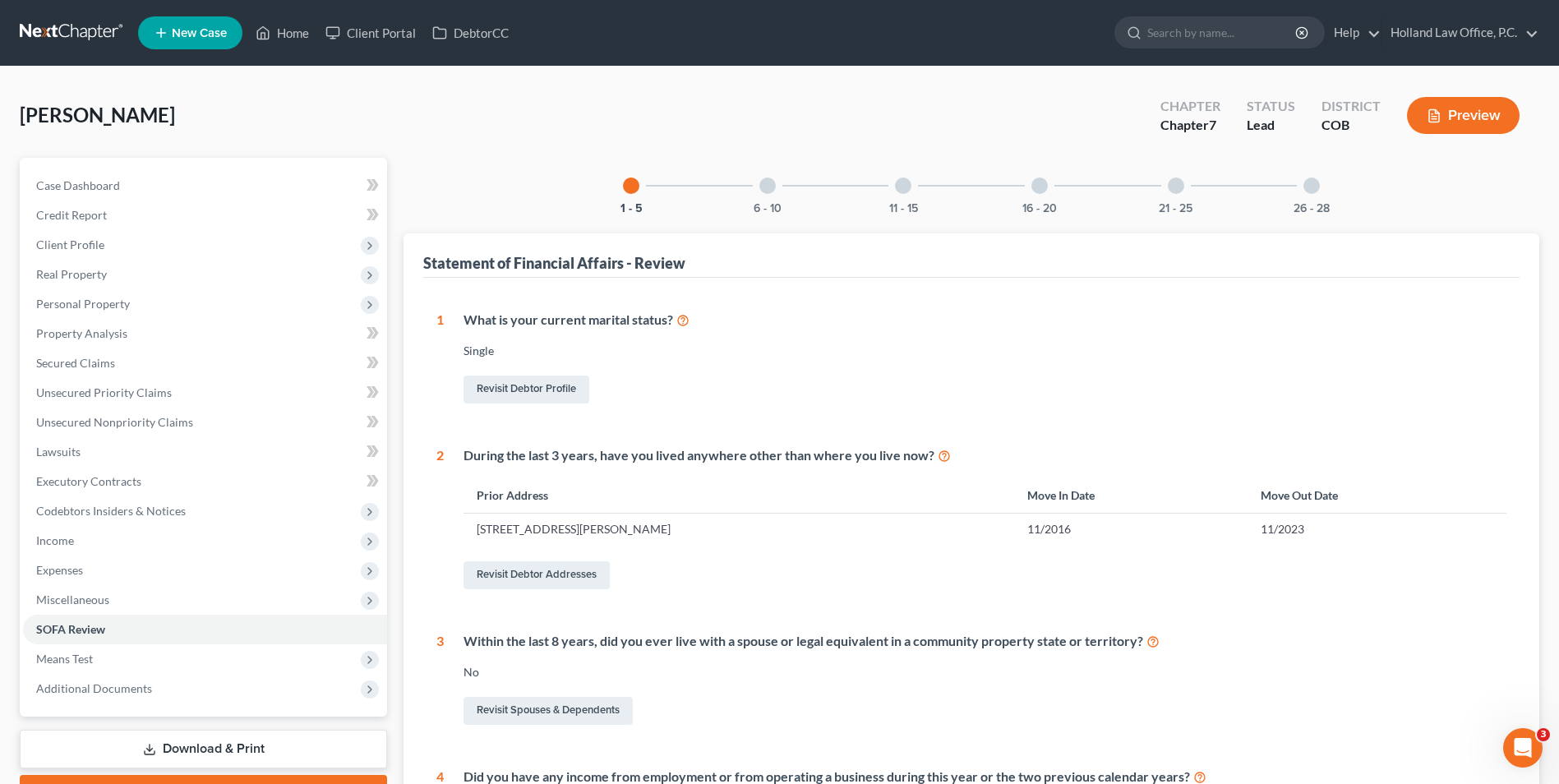
click at [1171, 188] on div at bounding box center [1176, 186] width 17 height 17
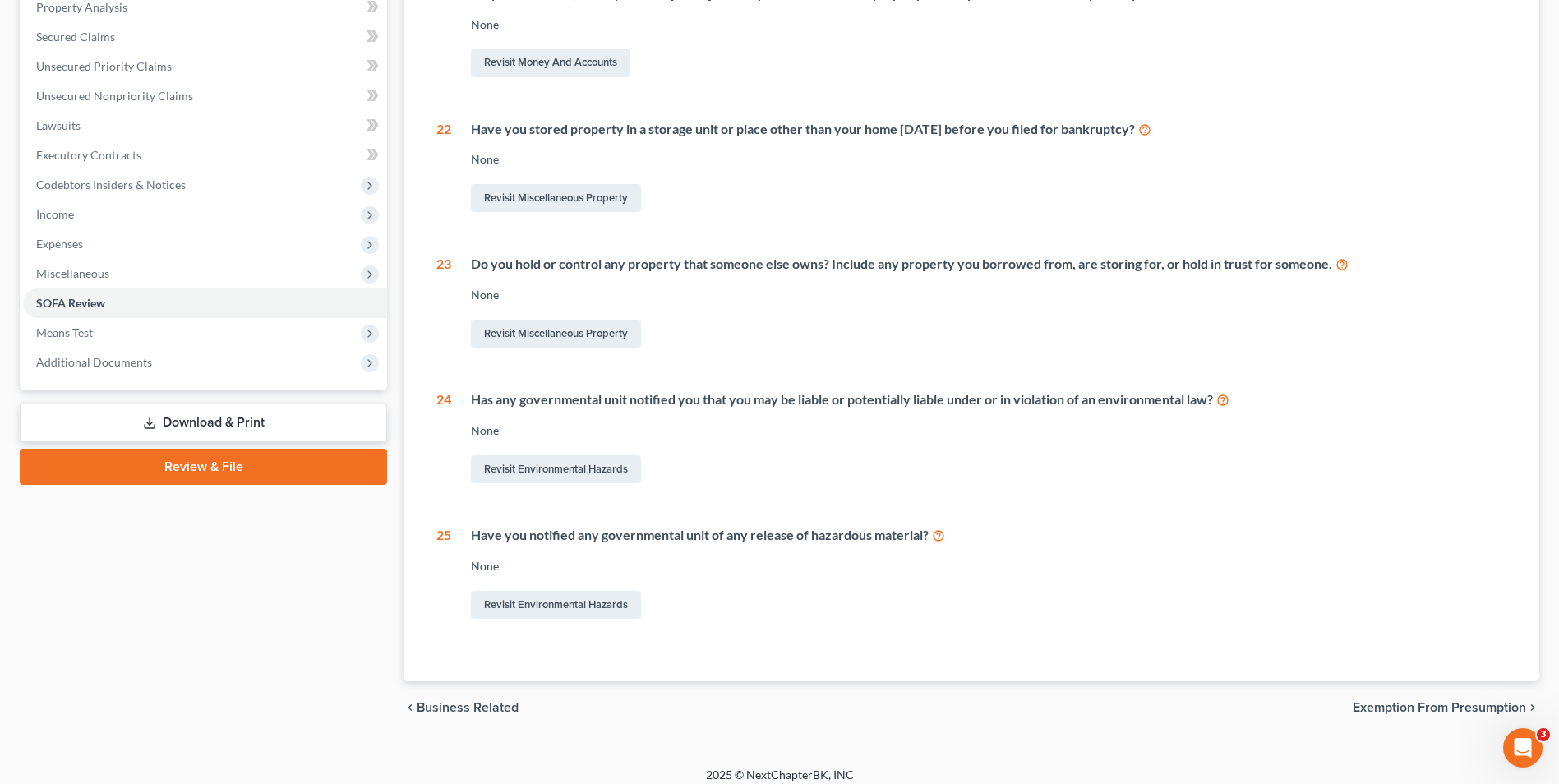
scroll to position [329, 0]
click at [579, 331] on link "Revisit Miscellaneous Property" at bounding box center [556, 331] width 170 height 28
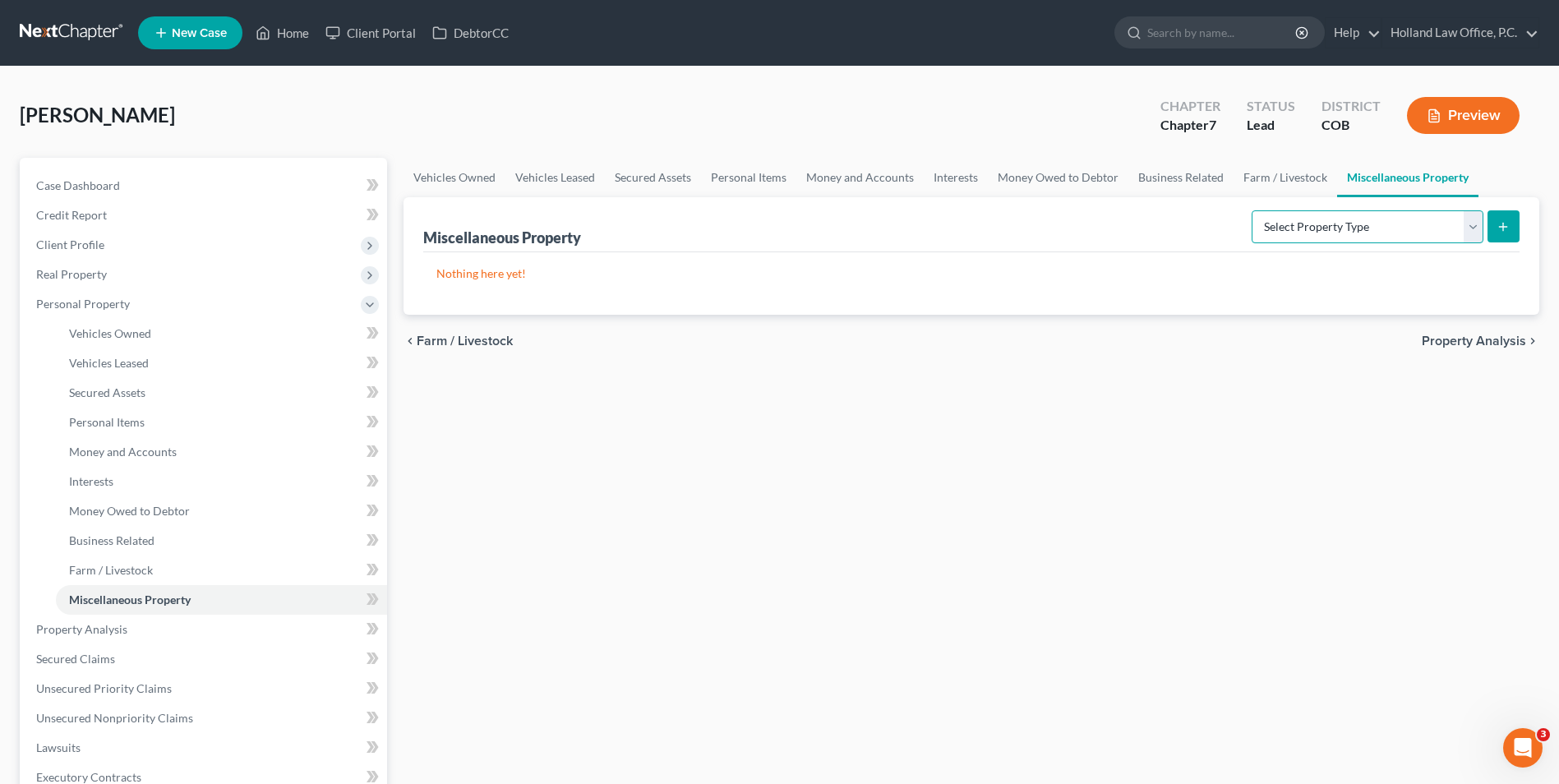
click at [1371, 228] on select "Select Property Type Assigned for Creditor Benefit [DATE] Holding for Another N…" at bounding box center [1367, 227] width 232 height 33
select select "holding_for_another"
click at [1252, 210] on select "Select Property Type Assigned for Creditor Benefit [DATE] Holding for Another N…" at bounding box center [1367, 227] width 232 height 33
click at [1530, 216] on div "Miscellaneous Property Select Property Type Assigned for Creditor Benefit [DATE…" at bounding box center [972, 256] width 1136 height 117
click at [1511, 225] on button "submit" at bounding box center [1504, 226] width 32 height 32
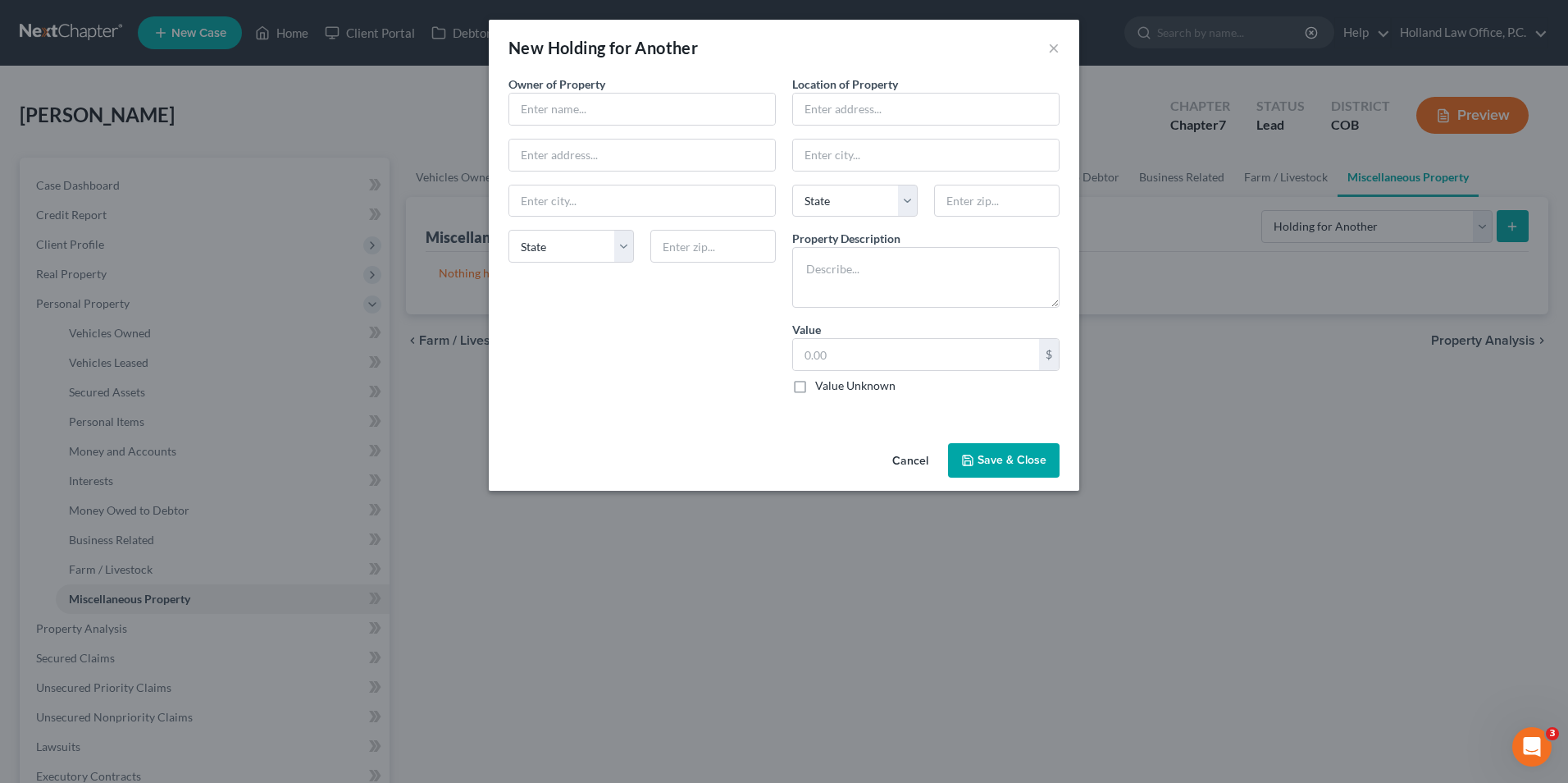
click at [553, 128] on div "Owner of Property * State [US_STATE] AK AR AZ CA CO CT DE DC [GEOGRAPHIC_DATA] …" at bounding box center [642, 240] width 284 height 331
click at [560, 109] on input "text" at bounding box center [642, 109] width 266 height 31
click at [743, 65] on div "New Holding for Another ×" at bounding box center [784, 48] width 591 height 56
click at [579, 118] on input "text" at bounding box center [642, 109] width 266 height 31
type input "[PERSON_NAME]"
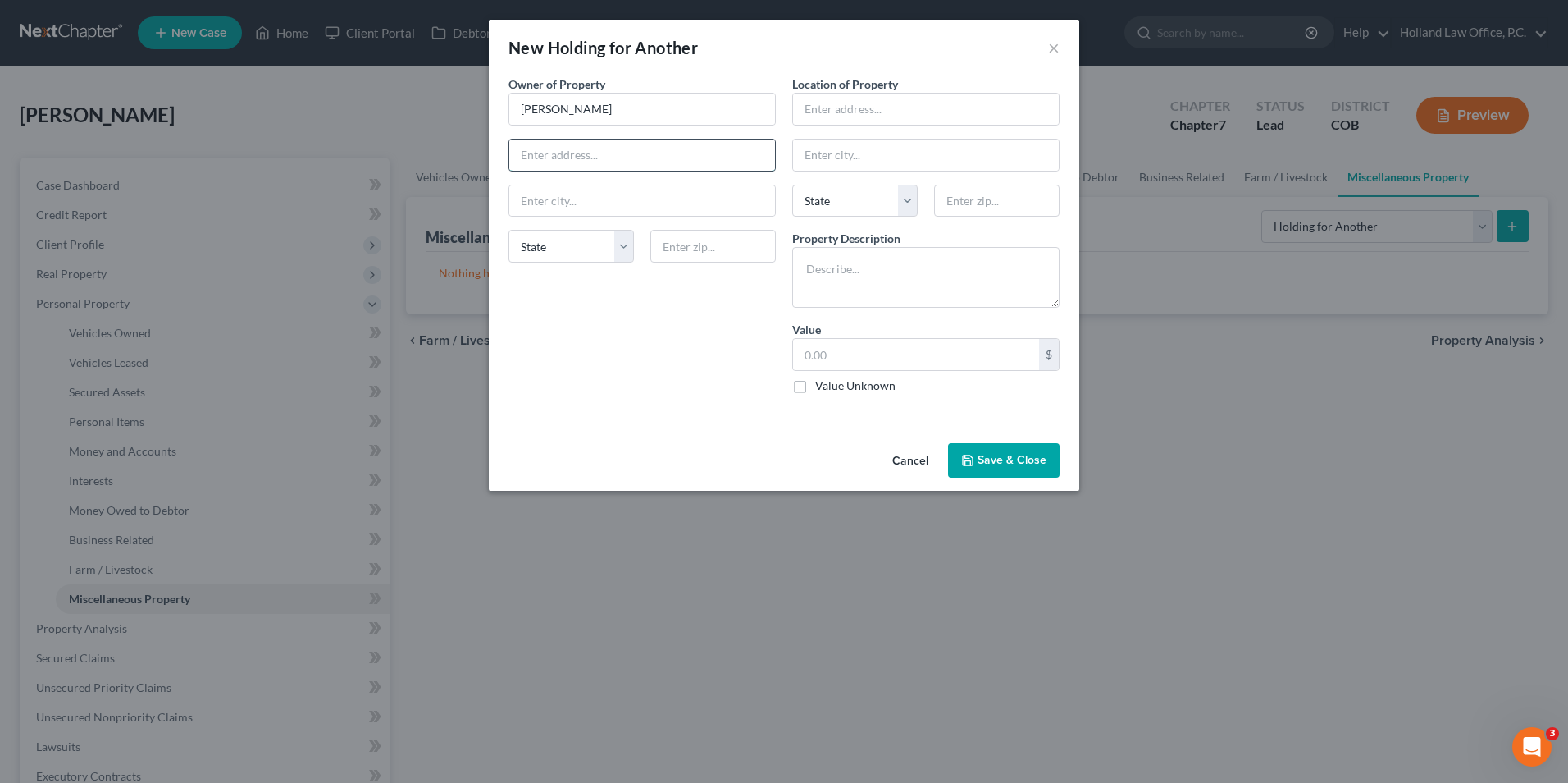
click at [545, 162] on input "text" at bounding box center [642, 156] width 266 height 31
type input "[STREET_ADDRESS]"
click at [563, 196] on input "text" at bounding box center [642, 201] width 266 height 31
type input "[GEOGRAPHIC_DATA]"
click at [503, 284] on div "Owner of Property * [PERSON_NAME] [STREET_ADDRESS][GEOGRAPHIC_DATA] [US_STATE][…" at bounding box center [642, 240] width 284 height 331
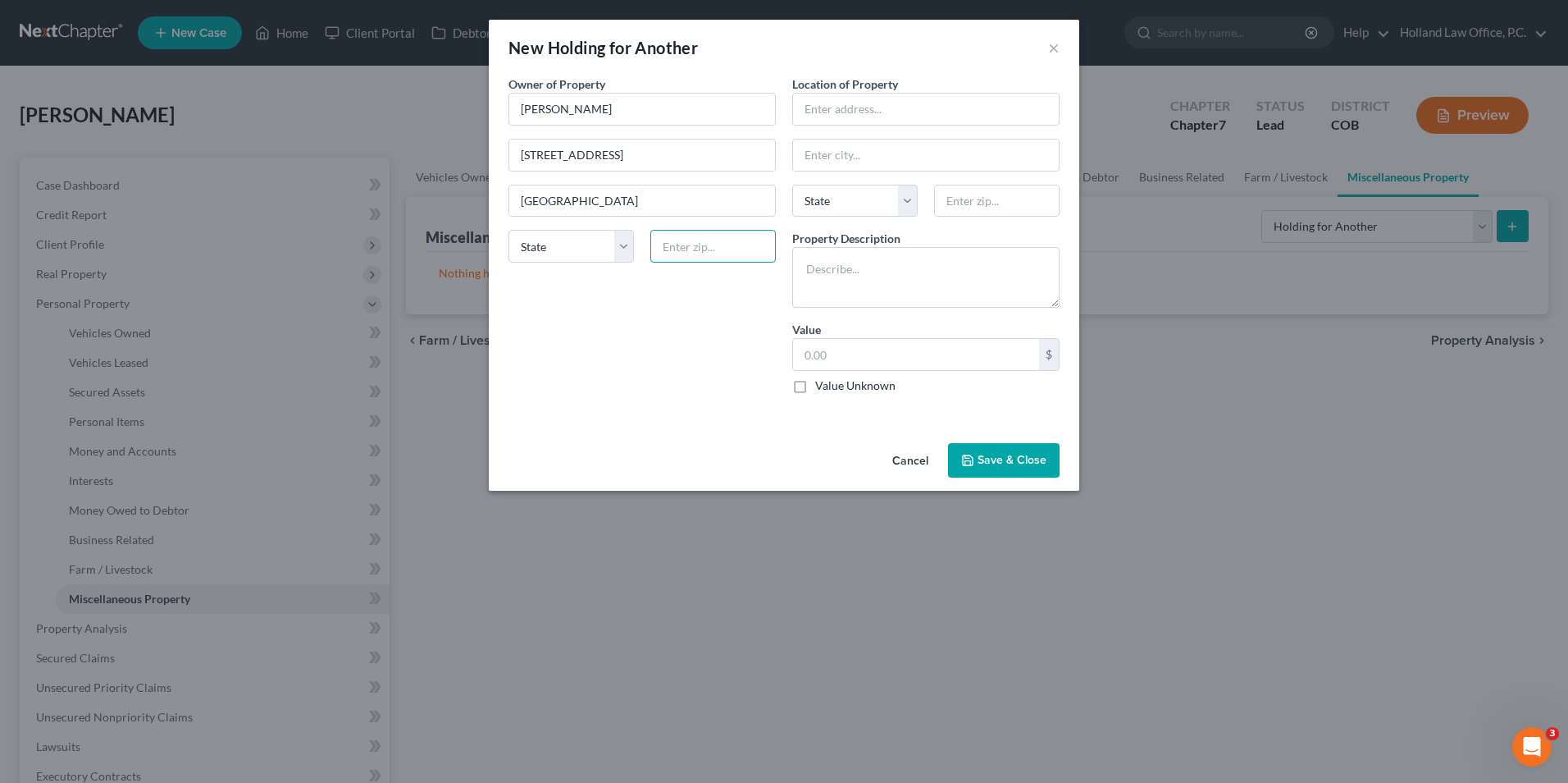
click at [707, 258] on input "text" at bounding box center [714, 246] width 126 height 33
type input "80212"
click at [672, 349] on div "Owner of Property * [PERSON_NAME] [STREET_ADDRESS][GEOGRAPHIC_DATA] [US_STATE][…" at bounding box center [642, 240] width 284 height 331
select select "5"
click at [901, 114] on input "text" at bounding box center [926, 109] width 266 height 31
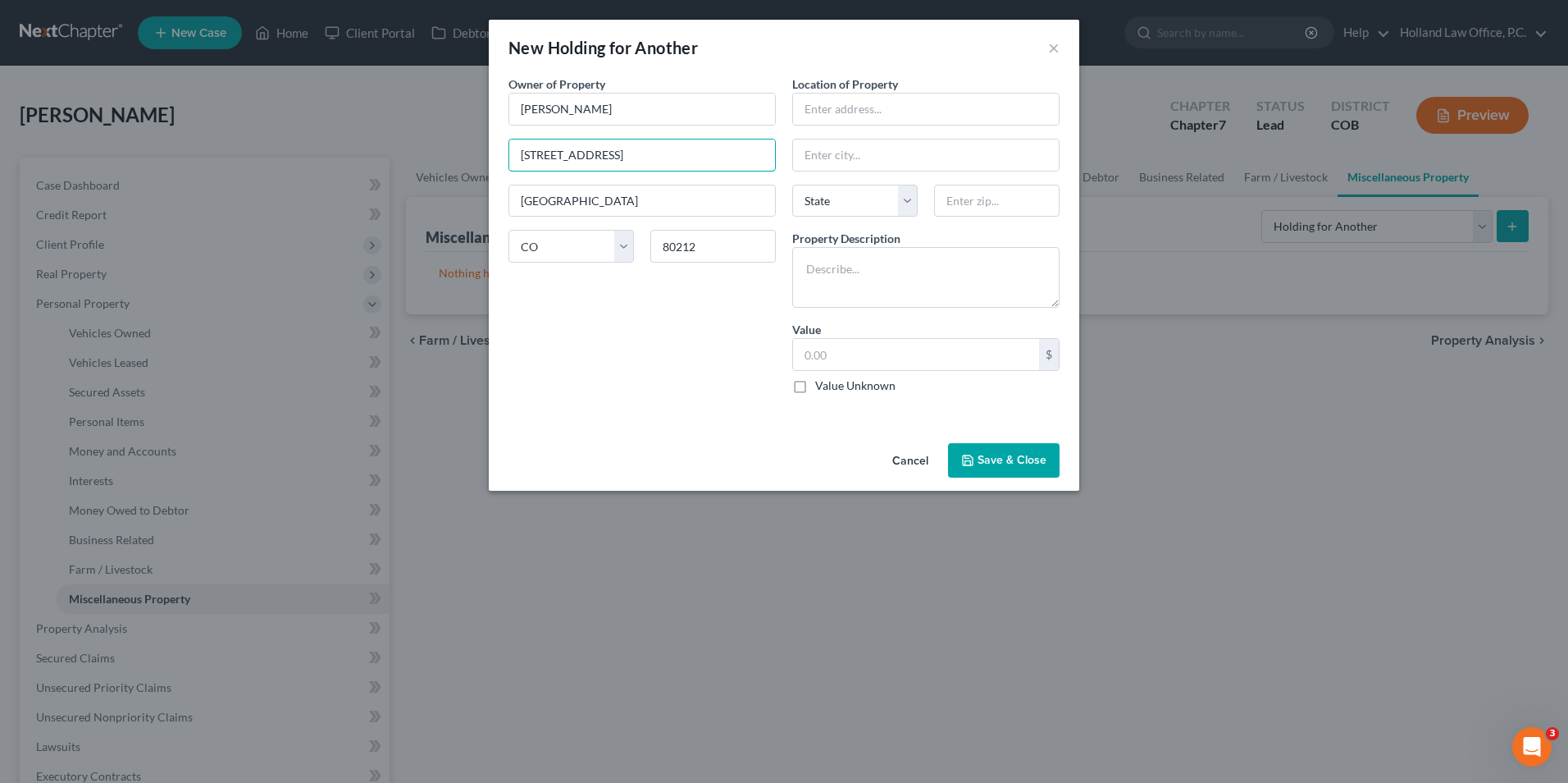
drag, startPoint x: 672, startPoint y: 162, endPoint x: 501, endPoint y: 169, distance: 171.1
click at [501, 169] on div "Owner of Property * [PERSON_NAME] [STREET_ADDRESS][GEOGRAPHIC_DATA] [US_STATE][…" at bounding box center [642, 240] width 284 height 331
click at [576, 155] on input "[STREET_ADDRESS]" at bounding box center [642, 156] width 266 height 31
click at [870, 104] on input "text" at bounding box center [926, 109] width 266 height 31
paste input "[STREET_ADDRESS]"
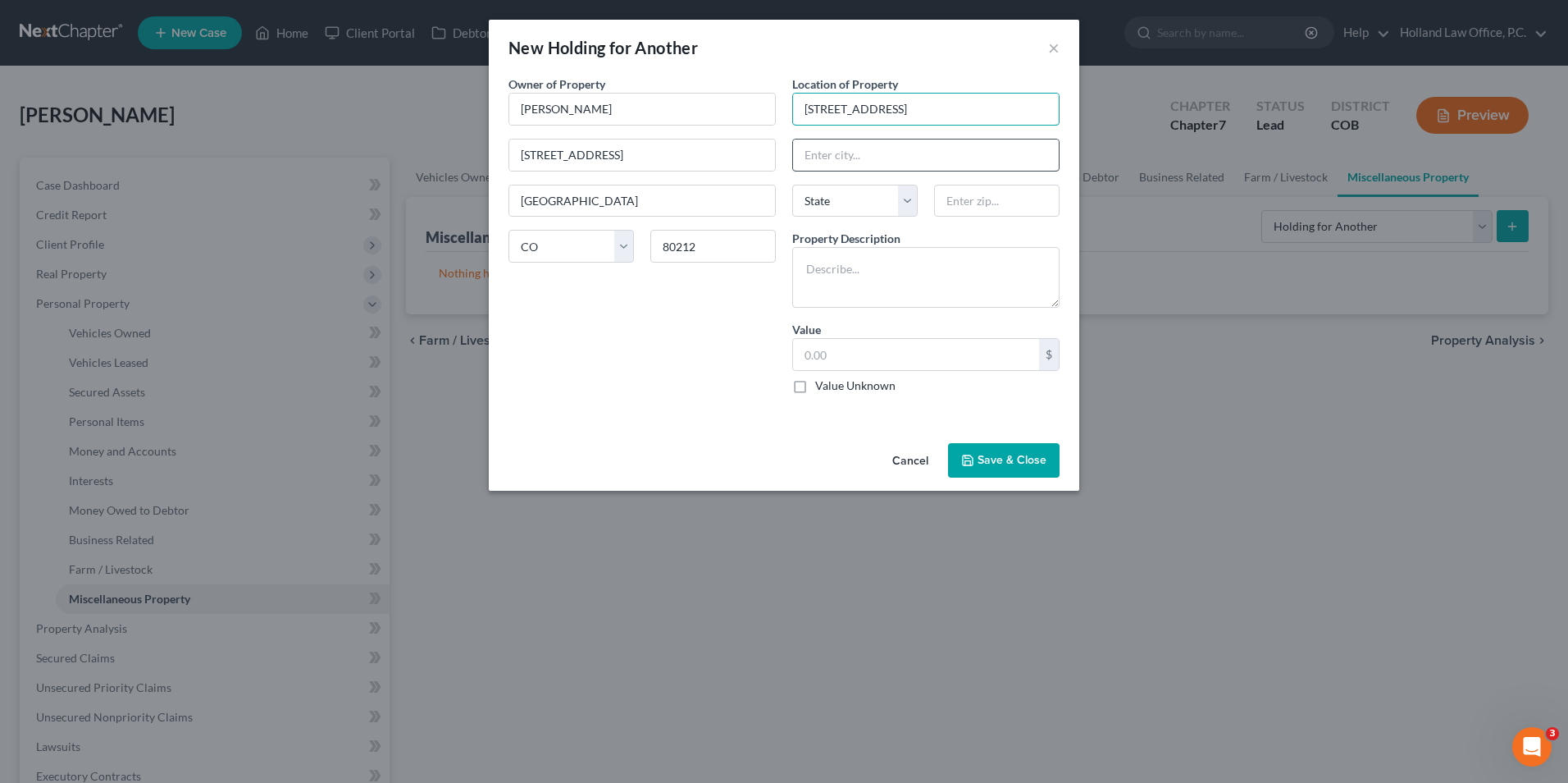
type input "[STREET_ADDRESS]"
click at [852, 146] on input "text" at bounding box center [926, 156] width 266 height 31
type input "[GEOGRAPHIC_DATA]"
click at [801, 205] on select "State [US_STATE] AK AR AZ CA CO CT DE DC [GEOGRAPHIC_DATA] [GEOGRAPHIC_DATA] GU…" at bounding box center [855, 201] width 126 height 33
select select "5"
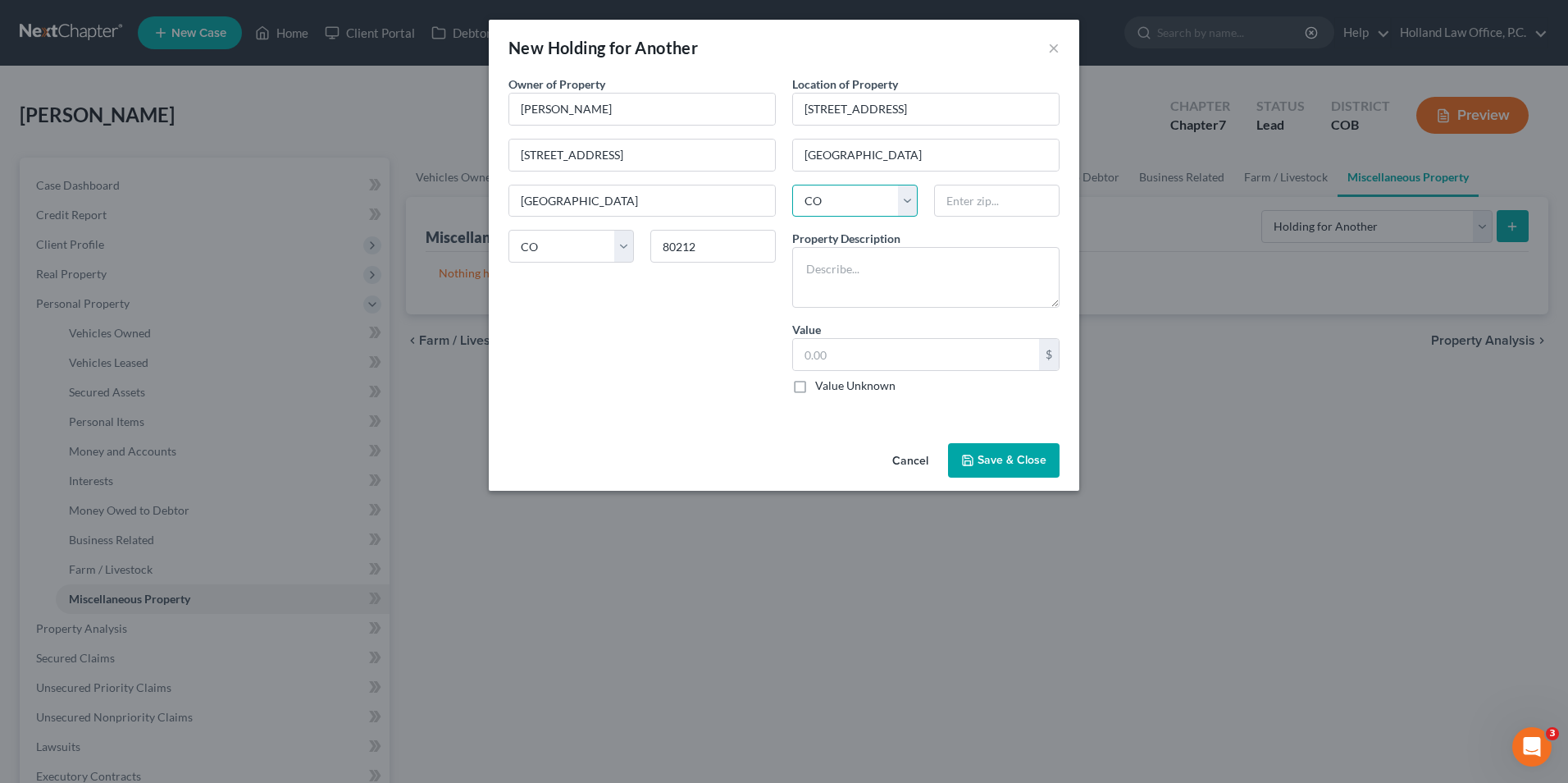
click at [792, 184] on select "State [US_STATE] AK AR AZ CA CO CT DE DC [GEOGRAPHIC_DATA] [GEOGRAPHIC_DATA] GU…" at bounding box center [855, 201] width 126 height 33
click at [961, 200] on input "text" at bounding box center [998, 201] width 126 height 33
type input "80212"
click at [707, 388] on div "Owner of Property * [PERSON_NAME] [STREET_ADDRESS][GEOGRAPHIC_DATA] [US_STATE][…" at bounding box center [642, 240] width 284 height 331
click at [815, 253] on textarea at bounding box center [926, 277] width 267 height 60
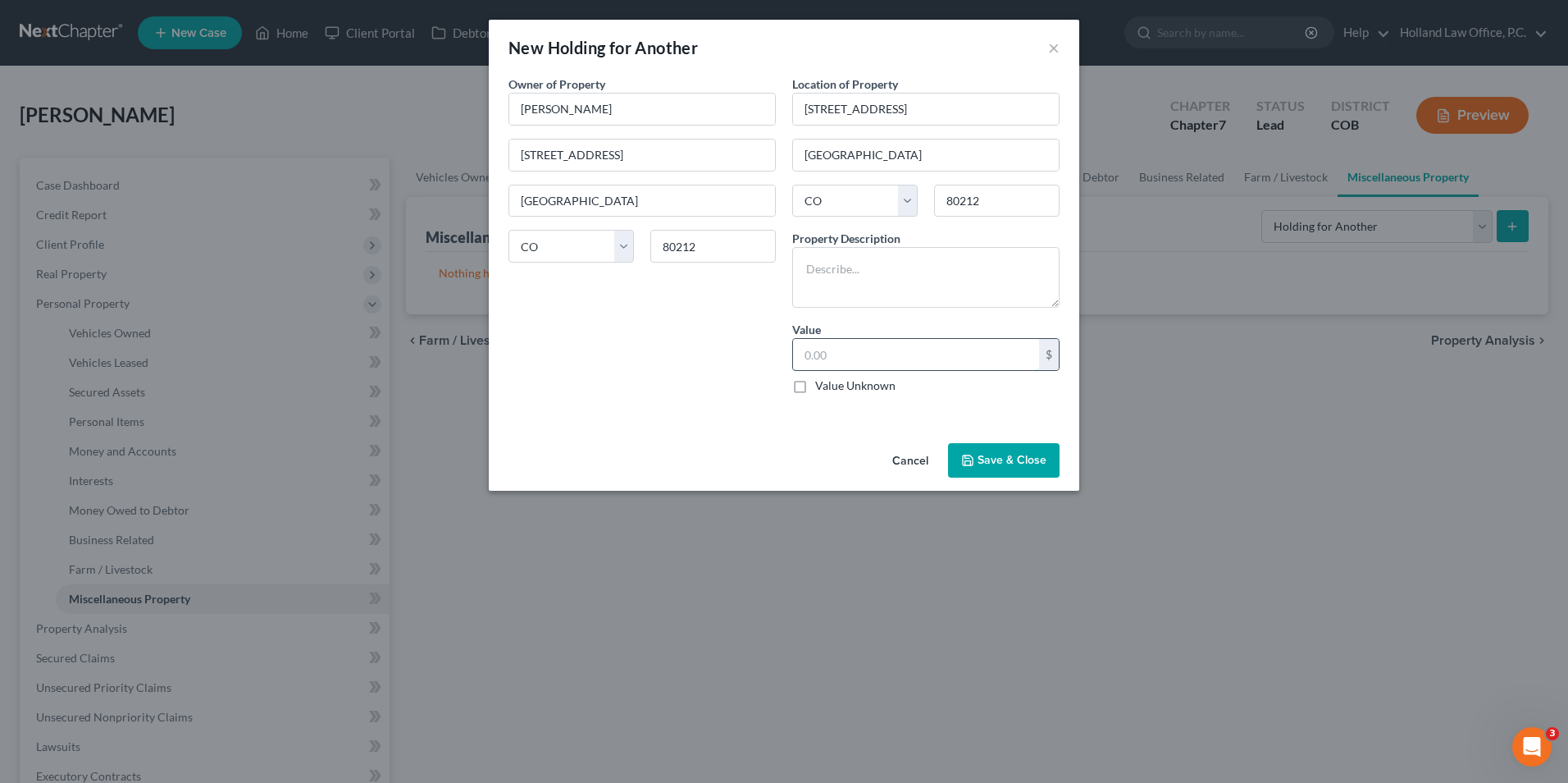
click at [822, 356] on input "text" at bounding box center [916, 355] width 246 height 31
click at [838, 269] on textarea at bounding box center [926, 277] width 267 height 60
click at [915, 287] on textarea "2012 Nissan Rogue" at bounding box center [926, 277] width 267 height 60
type textarea "2012 Nissan Rogue 121000 miles"
click at [880, 386] on label "Value Unknown" at bounding box center [855, 385] width 80 height 17
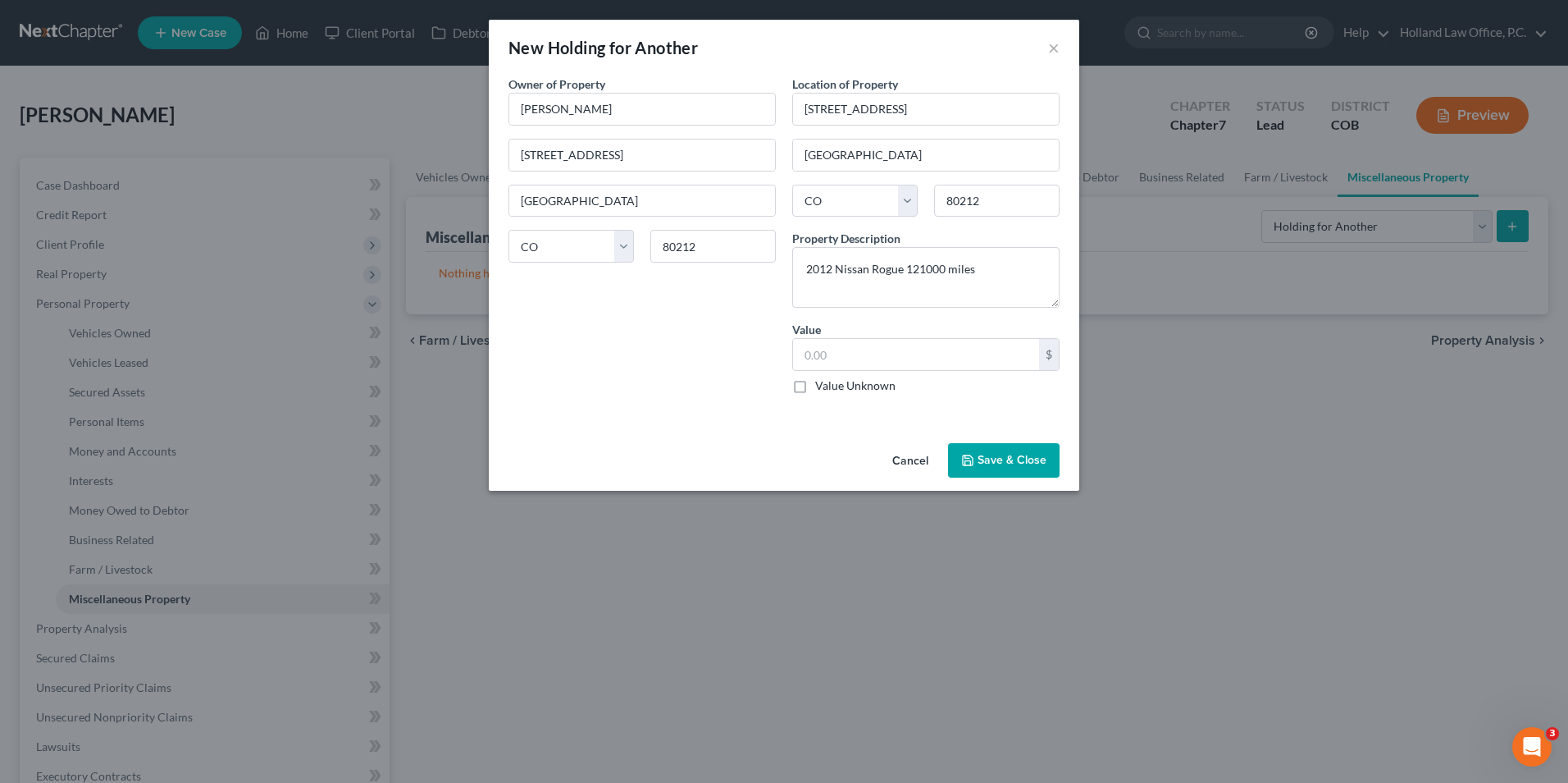
click at [832, 386] on input "Value Unknown" at bounding box center [827, 383] width 10 height 10
checkbox input "true"
type input "0.00"
click at [991, 455] on button "Save & Close" at bounding box center [1005, 460] width 112 height 34
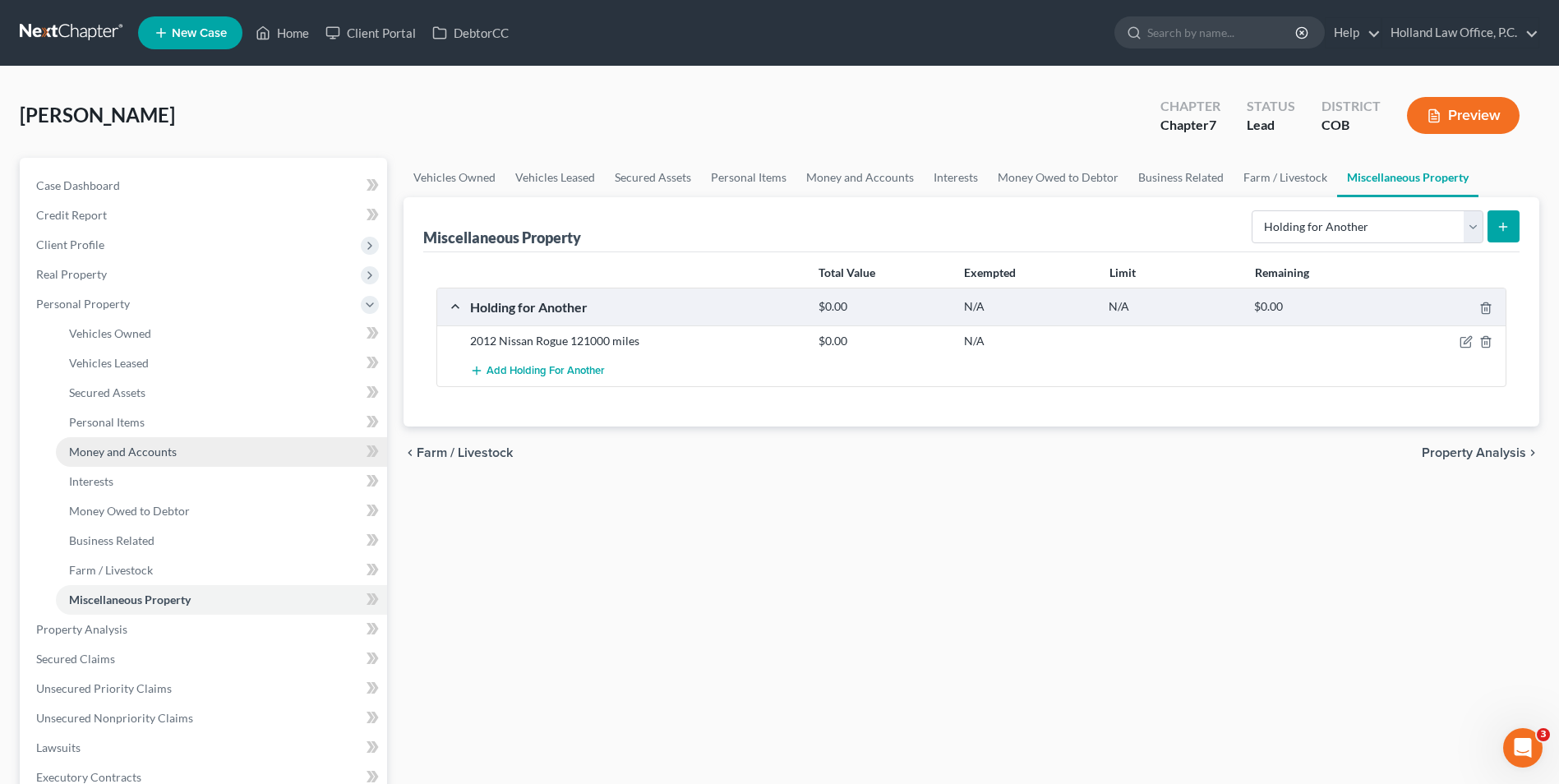
click at [105, 456] on span "Money and Accounts" at bounding box center [123, 452] width 108 height 14
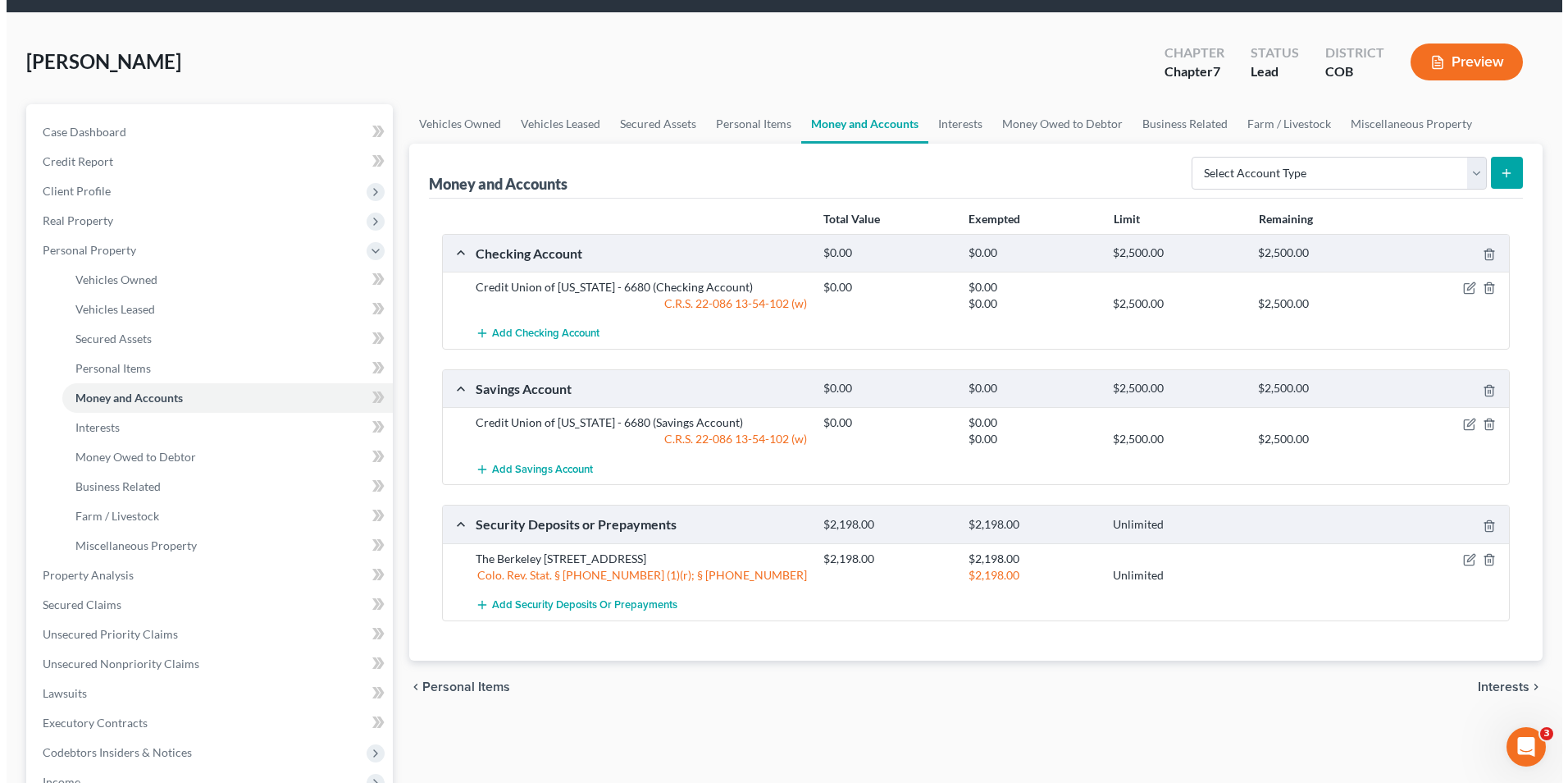
scroll to position [82, 0]
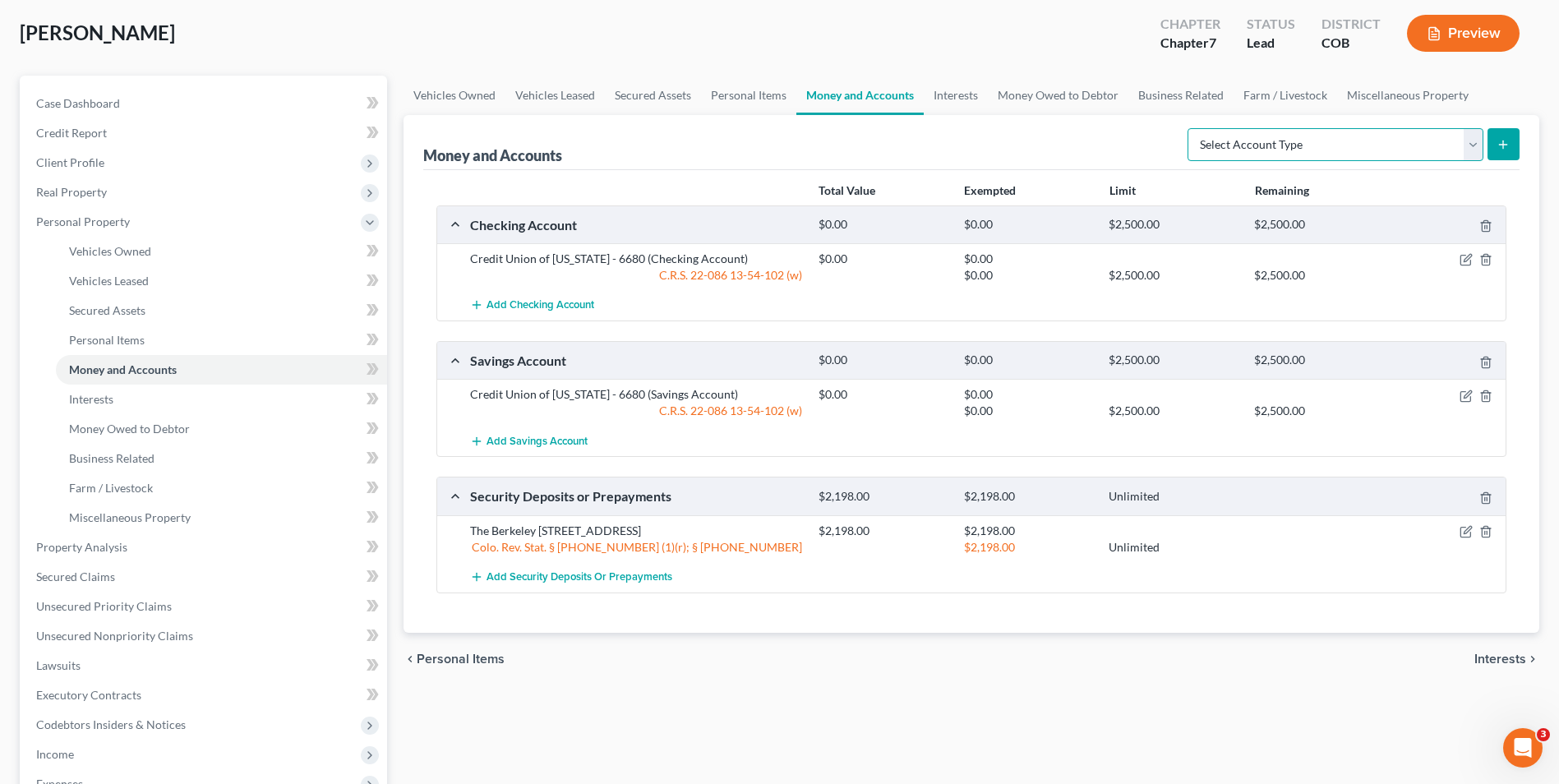
click at [1247, 148] on select "Select Account Type Brokerage Cash on Hand Certificates of Deposit Checking Acc…" at bounding box center [1336, 144] width 296 height 33
click at [1165, 146] on div "Money and Accounts Select Account Type Brokerage Cash on Hand Certificates of D…" at bounding box center [972, 142] width 1097 height 55
click at [1468, 255] on icon "button" at bounding box center [1466, 259] width 13 height 13
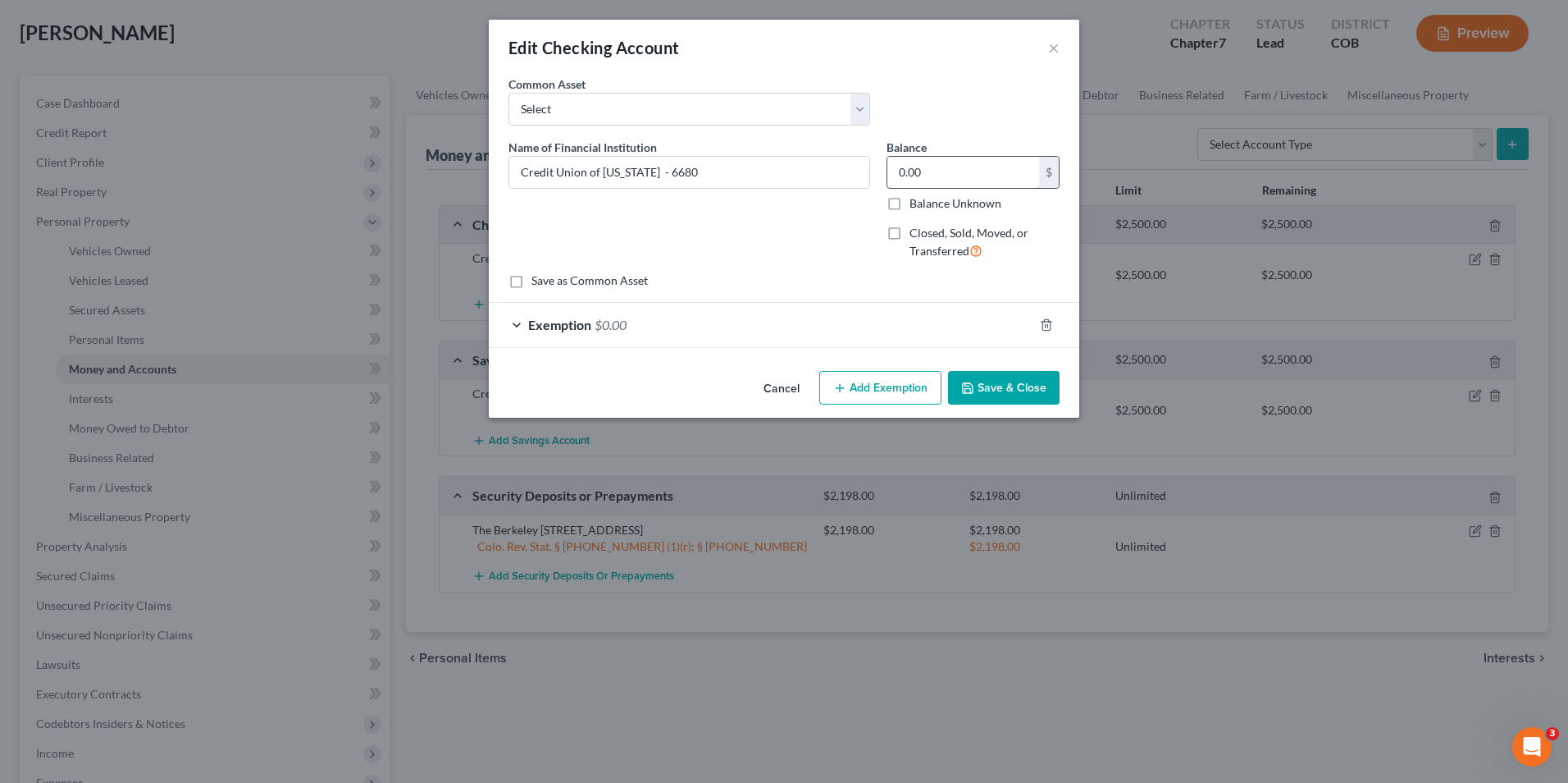
click at [936, 178] on input "0.00" at bounding box center [964, 172] width 152 height 31
type input "1.67"
click at [714, 341] on div "Exemption $0.00" at bounding box center [762, 325] width 545 height 44
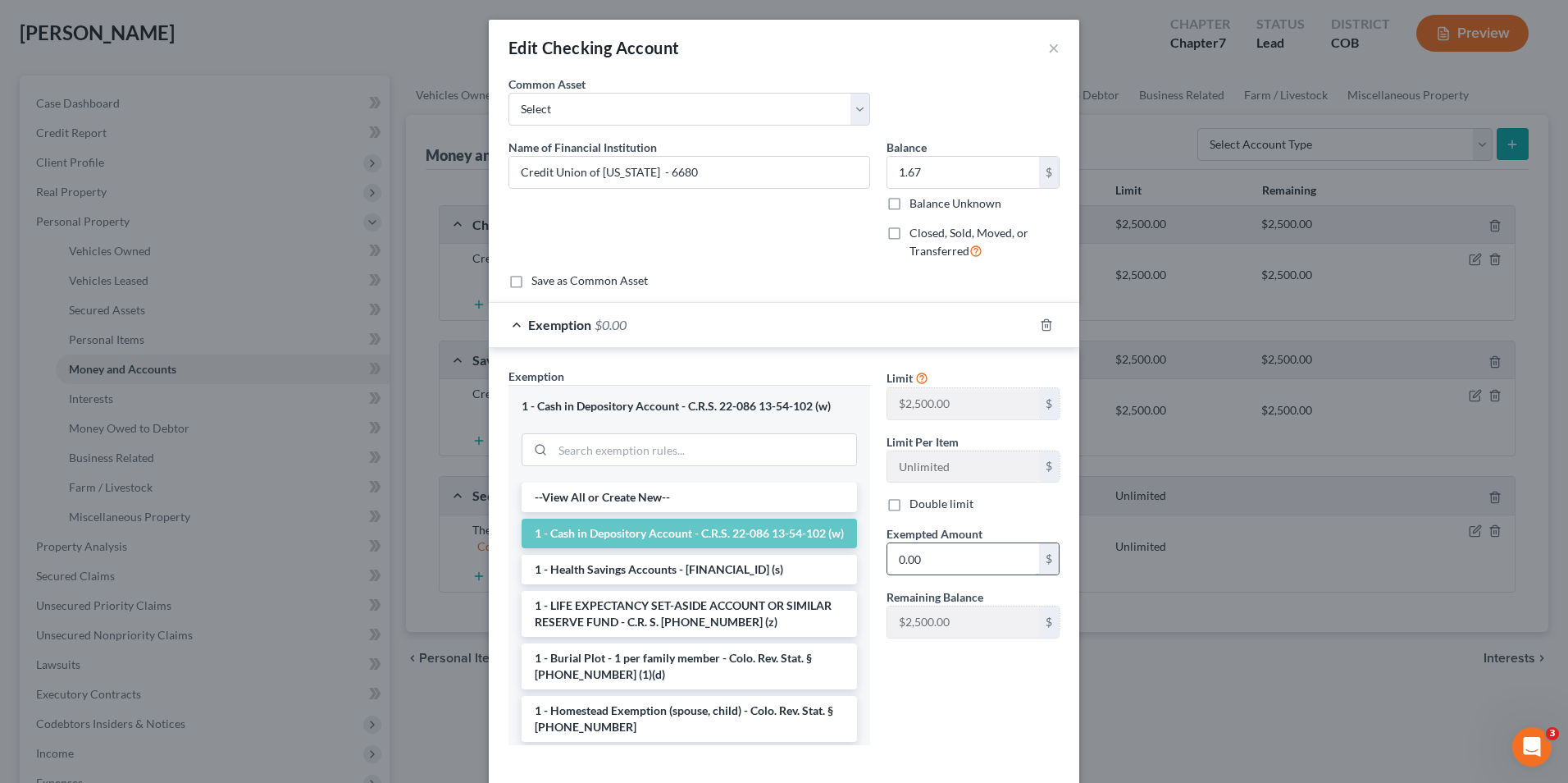
click at [954, 558] on input "0.00" at bounding box center [964, 559] width 152 height 31
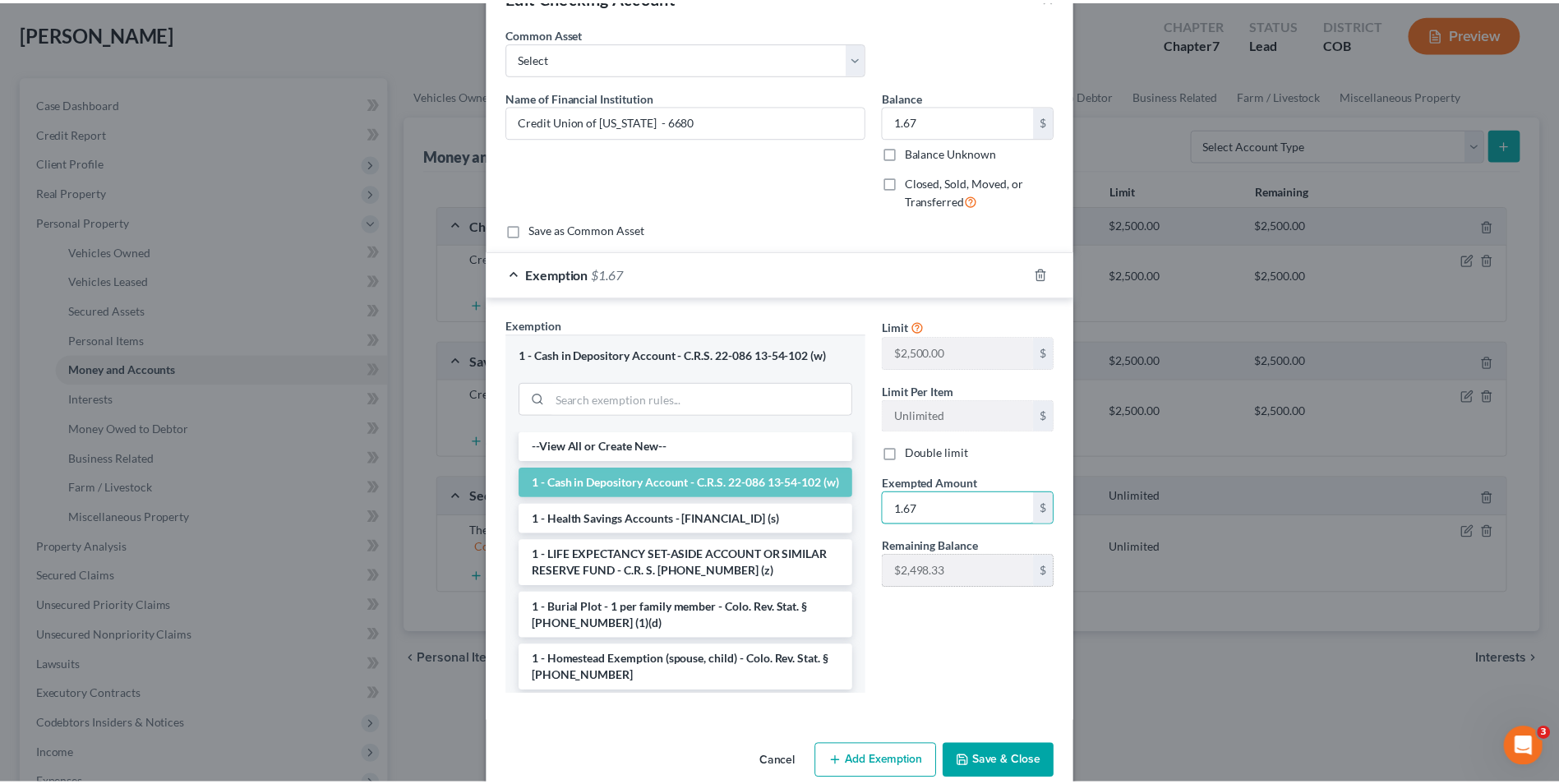
scroll to position [80, 0]
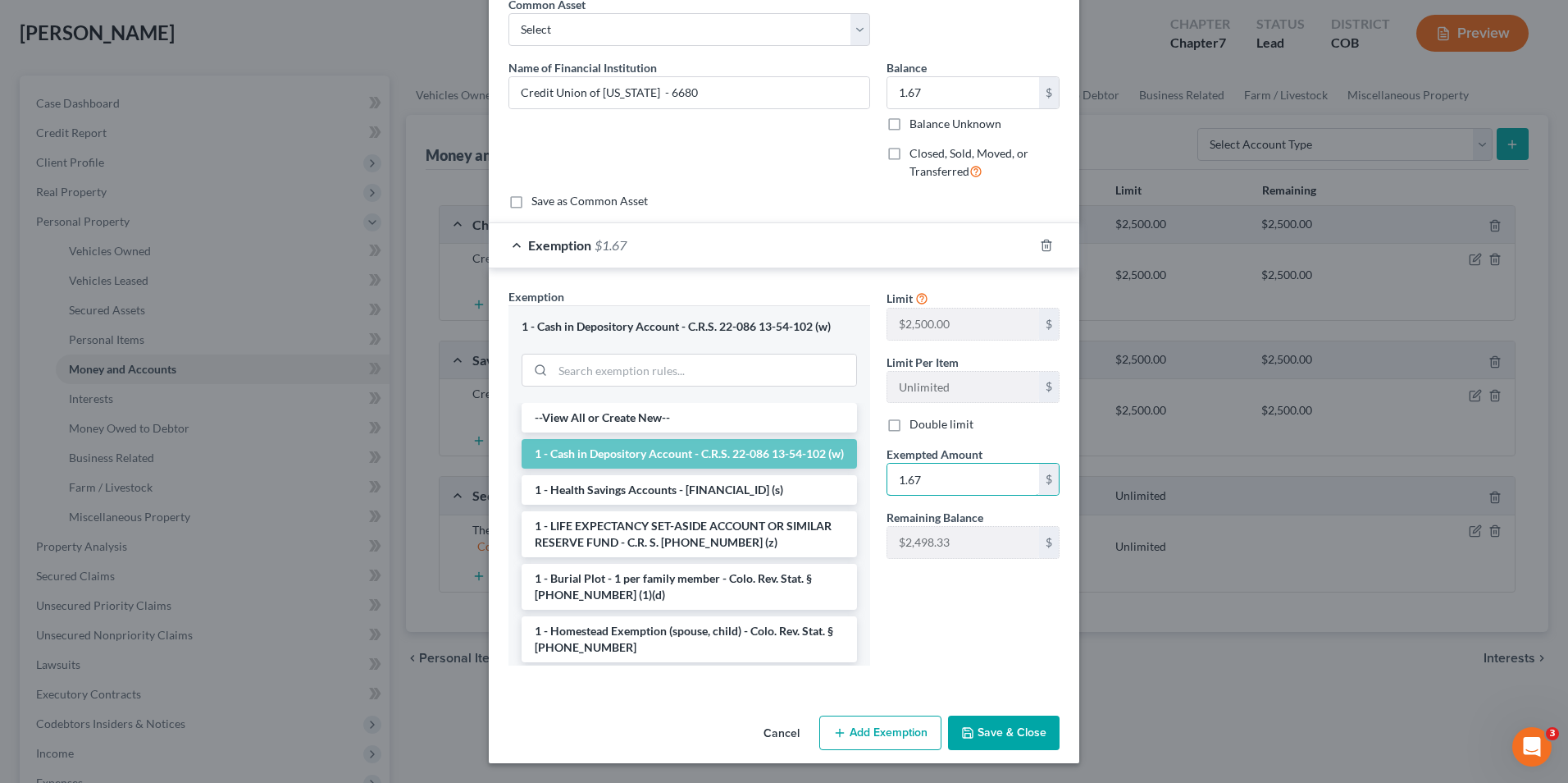
type input "1.67"
click at [1029, 743] on button "Save & Close" at bounding box center [1005, 732] width 112 height 34
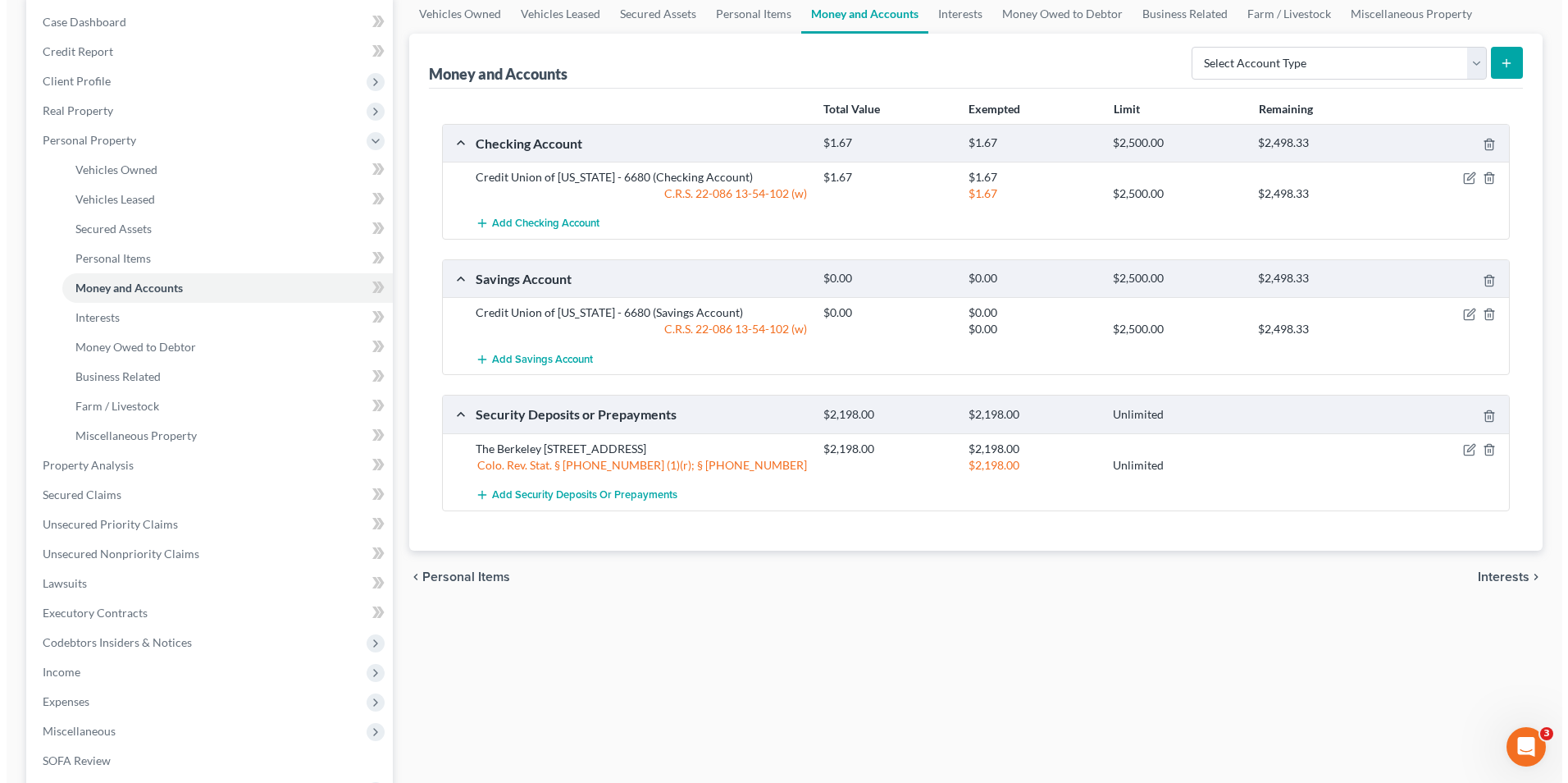
scroll to position [164, 0]
click at [1457, 317] on icon "button" at bounding box center [1463, 313] width 13 height 13
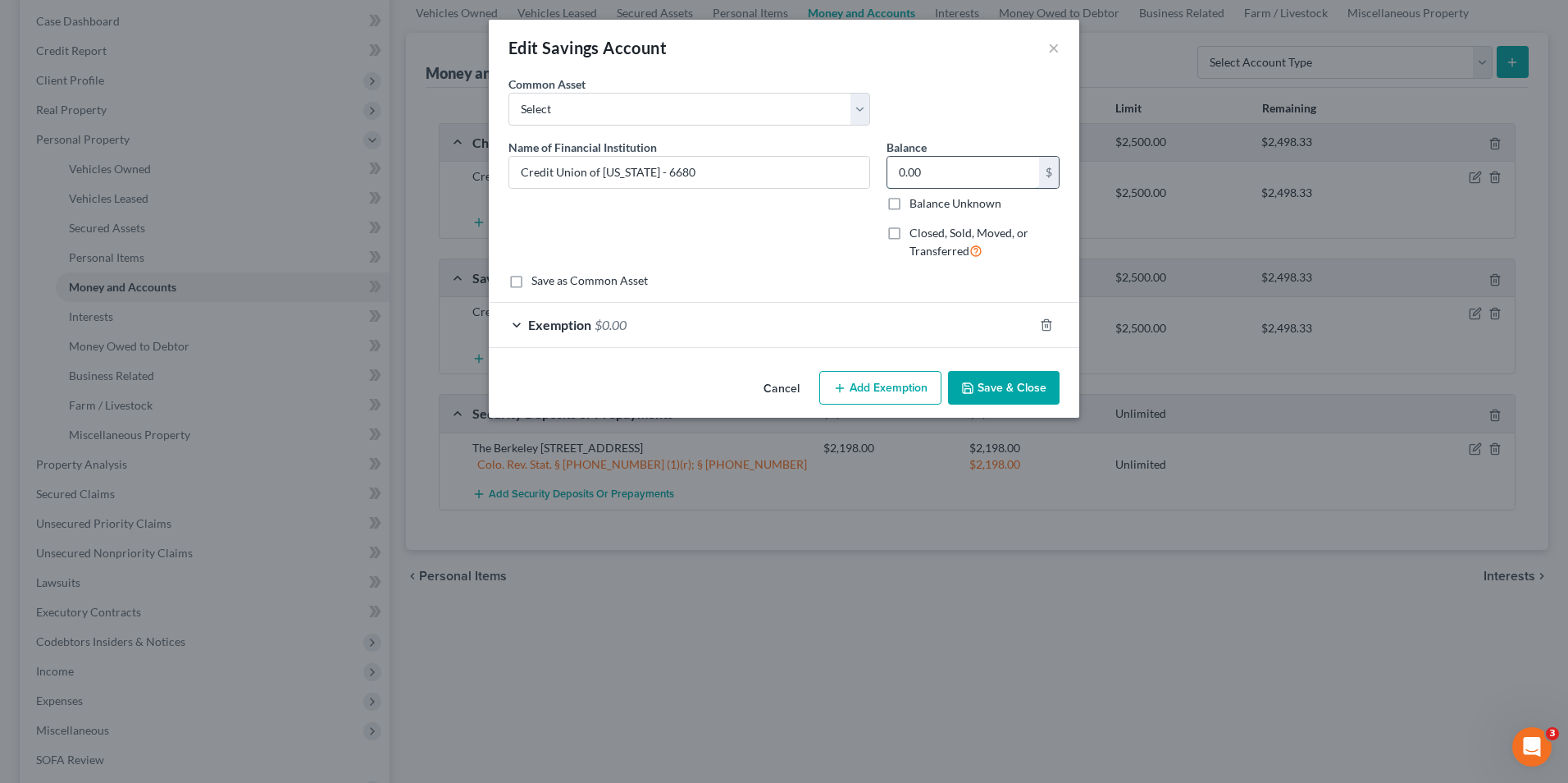
click at [994, 170] on input "0.00" at bounding box center [964, 172] width 152 height 31
type input "2.84"
click at [814, 335] on div "Exemption $0.00" at bounding box center [762, 325] width 545 height 44
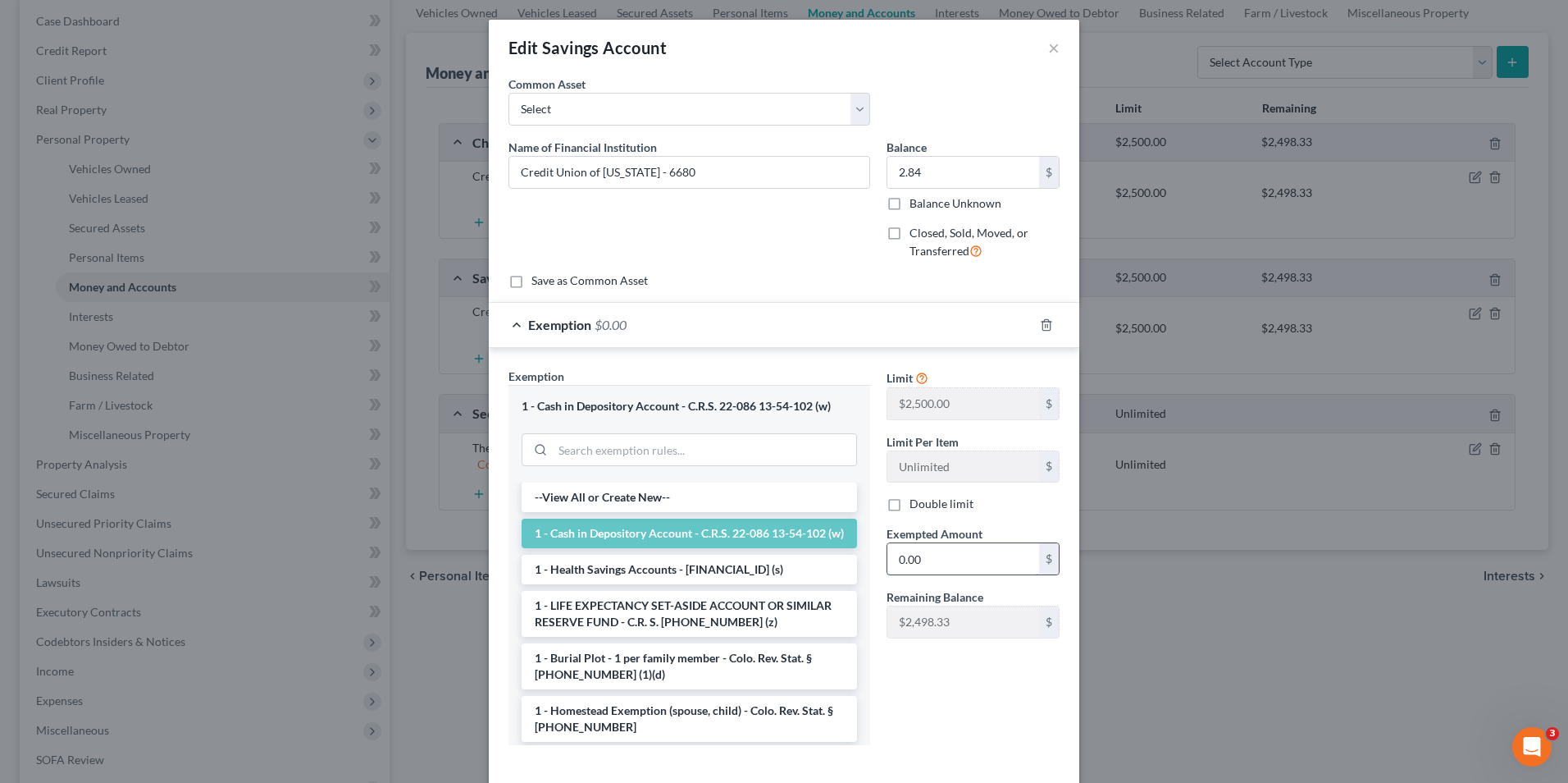
drag, startPoint x: 908, startPoint y: 563, endPoint x: 916, endPoint y: 558, distance: 9.4
click at [908, 563] on input "0.00" at bounding box center [964, 559] width 152 height 31
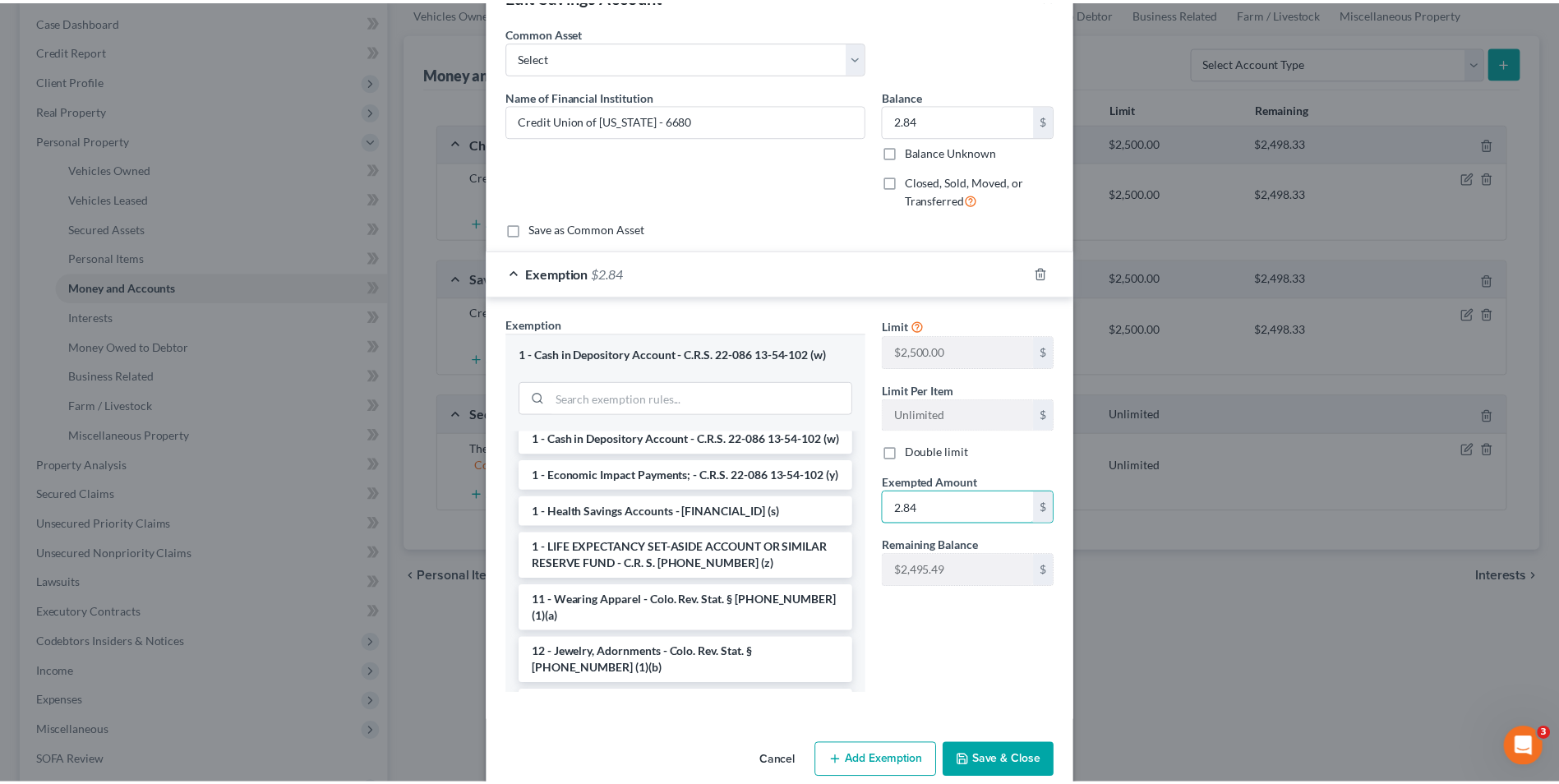
scroll to position [80, 0]
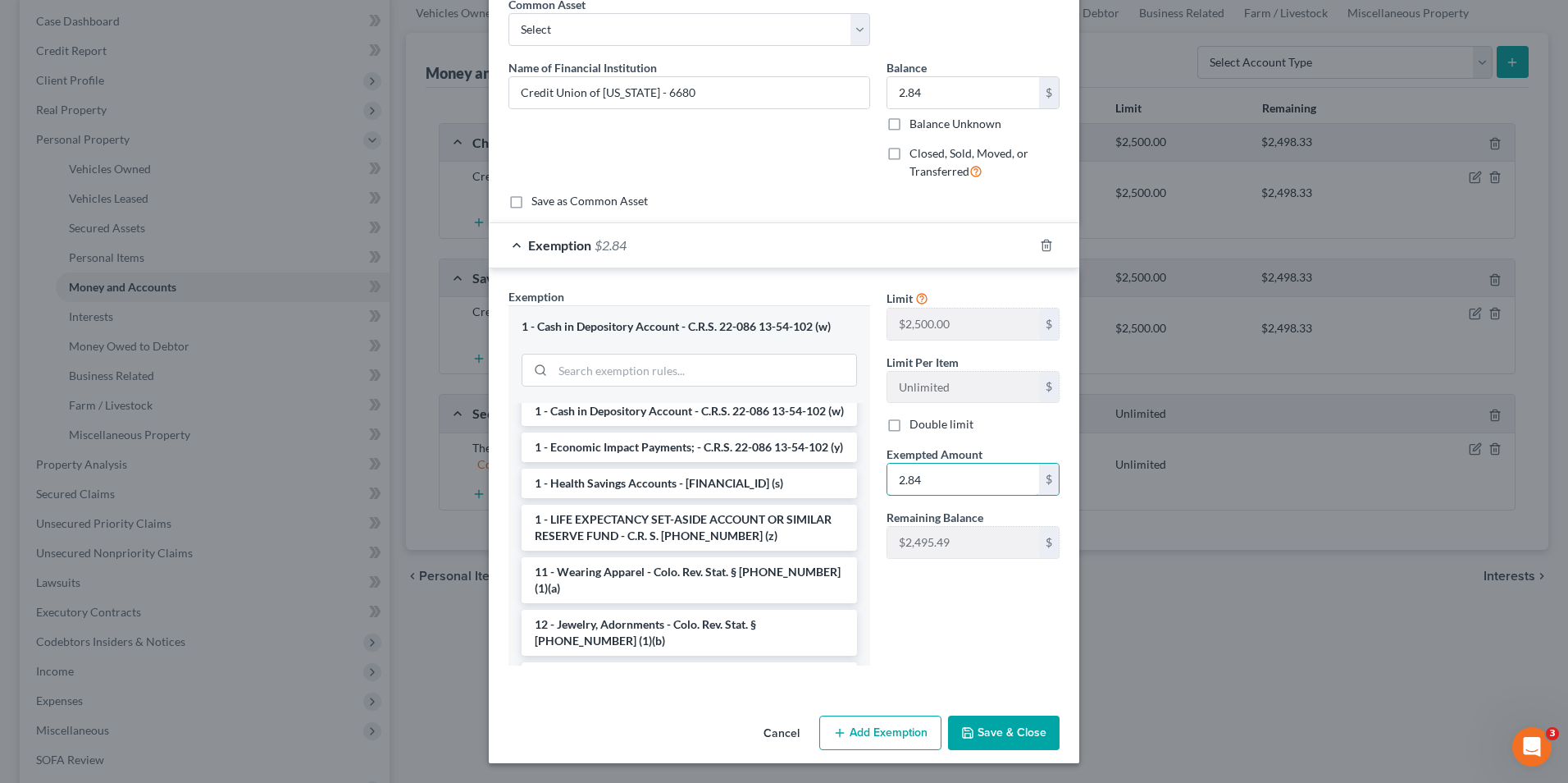
type input "2.84"
click at [994, 725] on button "Save & Close" at bounding box center [1005, 732] width 112 height 34
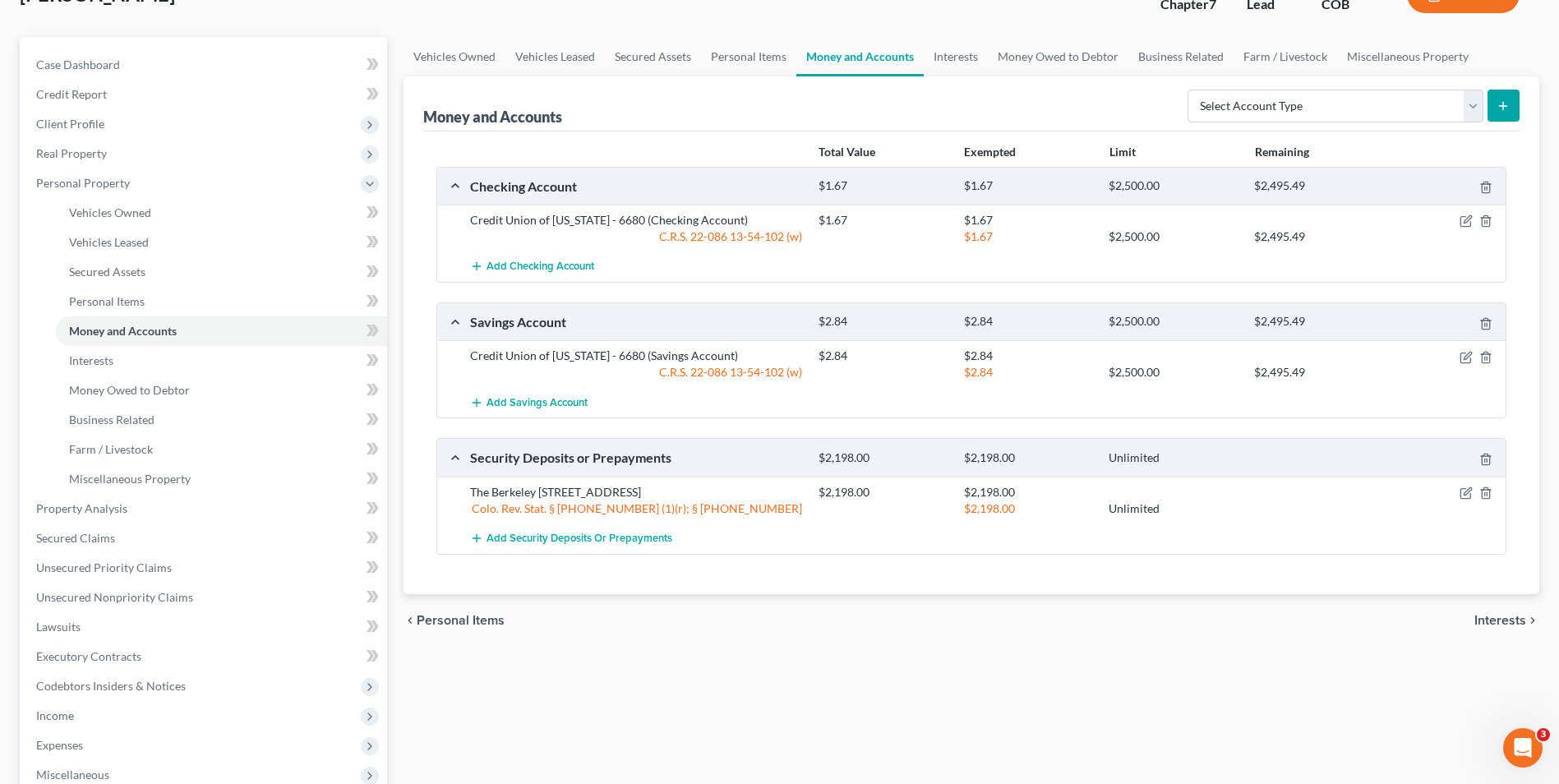
scroll to position [0, 0]
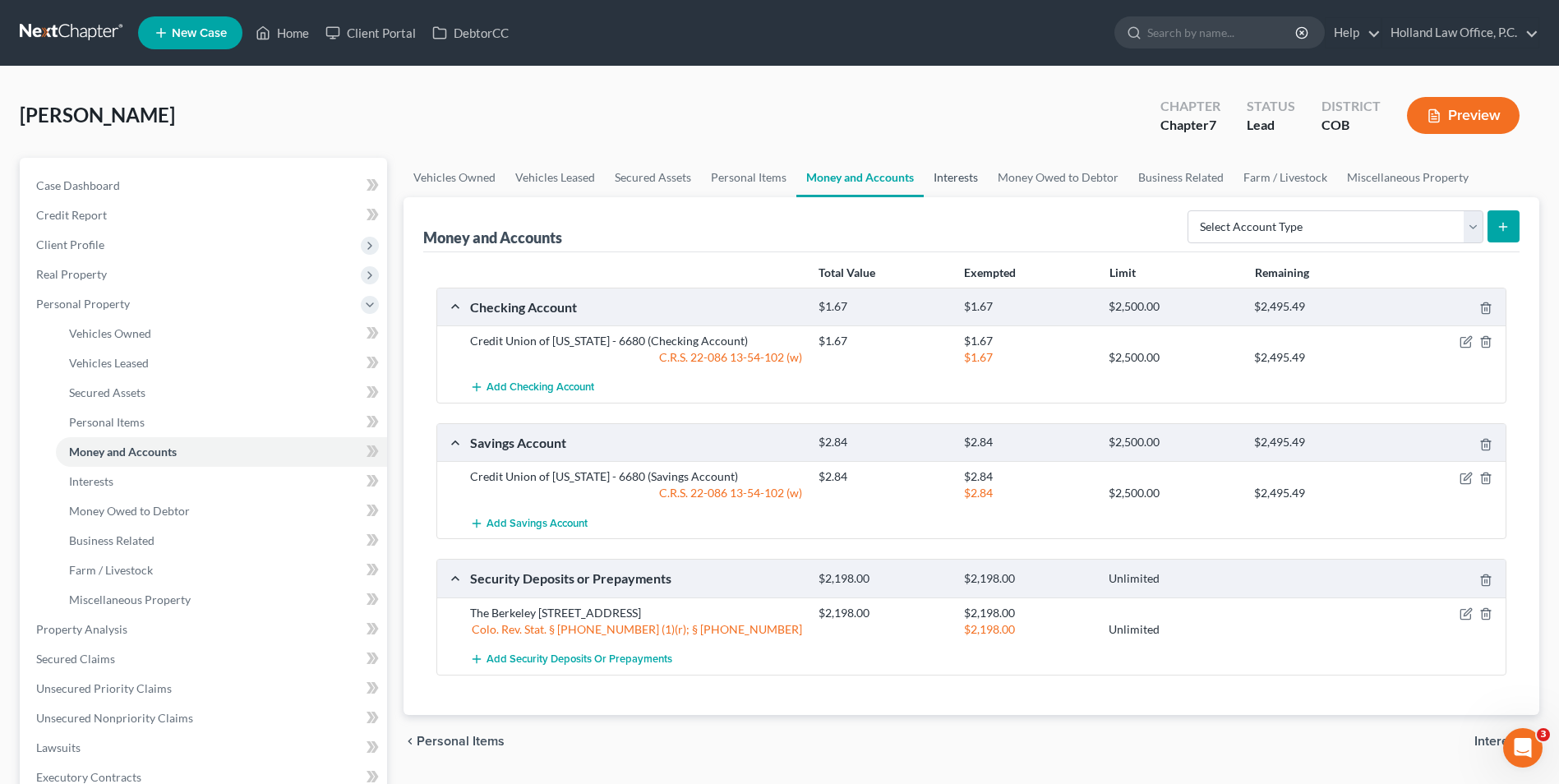
drag, startPoint x: 938, startPoint y: 184, endPoint x: 977, endPoint y: 186, distance: 39.1
click at [938, 185] on link "Interests" at bounding box center [955, 177] width 64 height 39
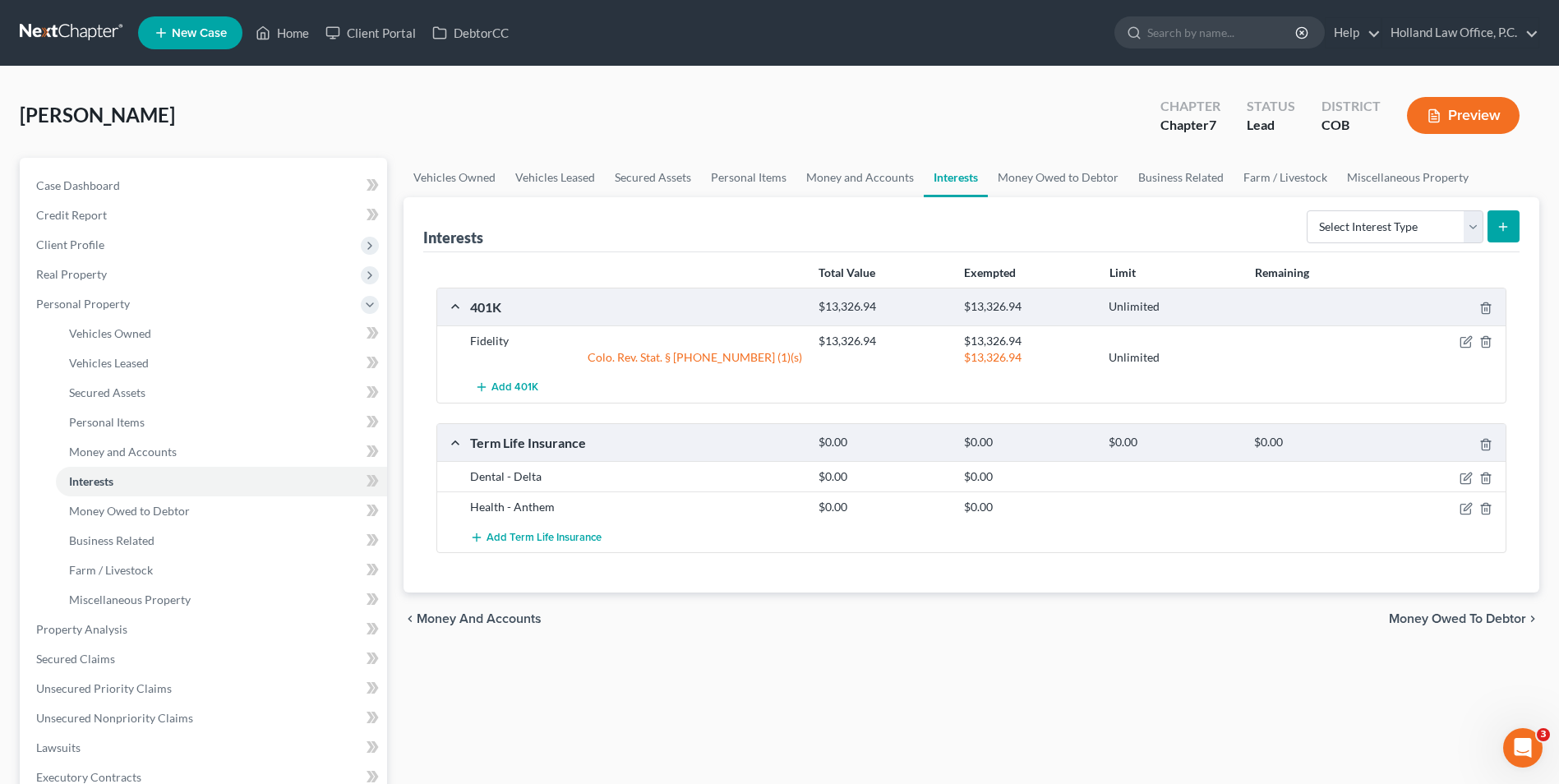
click at [1134, 146] on div "[PERSON_NAME] Upgraded Chapter Chapter 7 Status Lead District COB Preview" at bounding box center [780, 122] width 1520 height 72
click at [1036, 183] on link "Money Owed to Debtor" at bounding box center [1058, 177] width 141 height 39
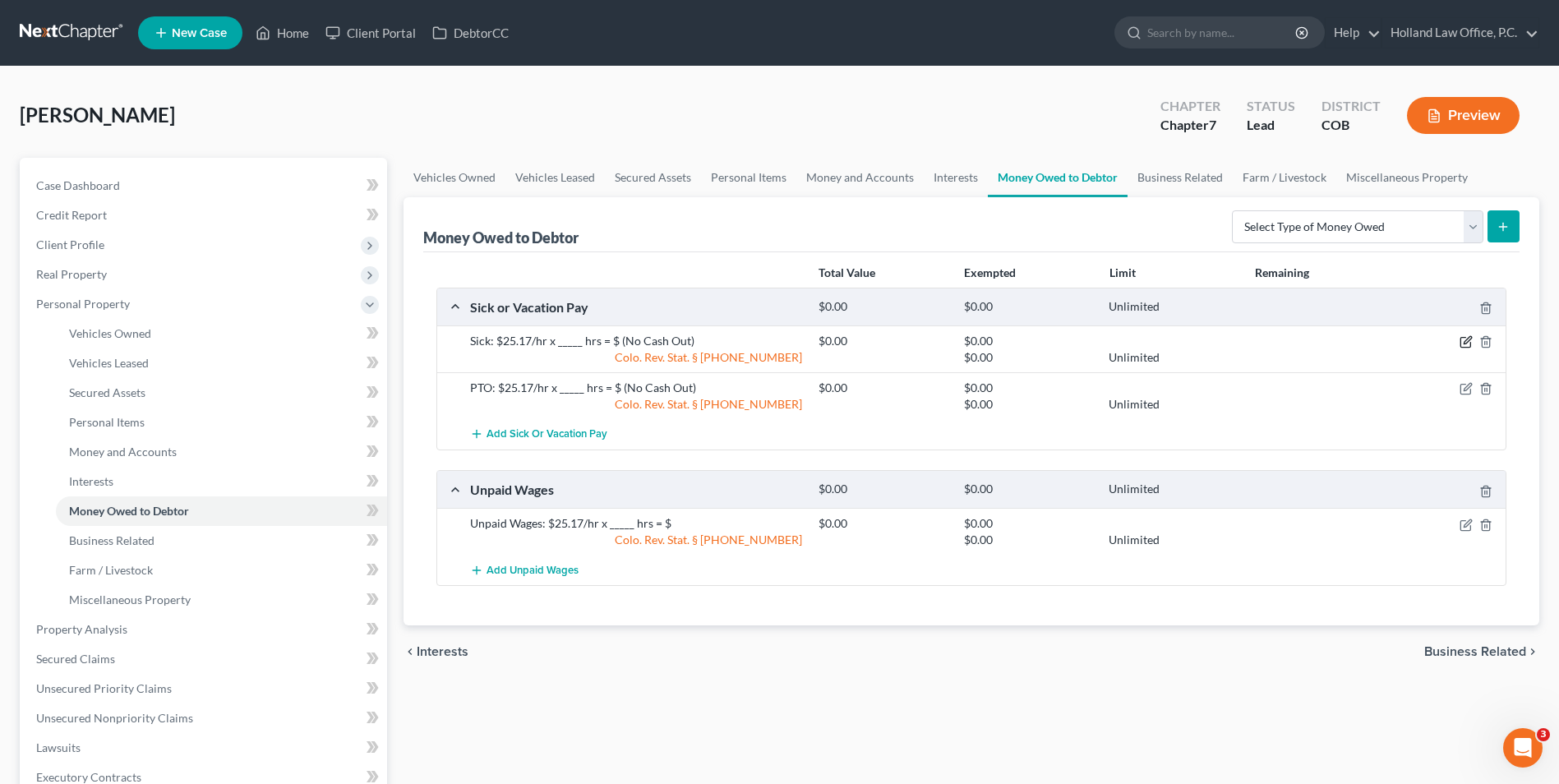
click at [1468, 345] on icon "button" at bounding box center [1466, 341] width 13 height 13
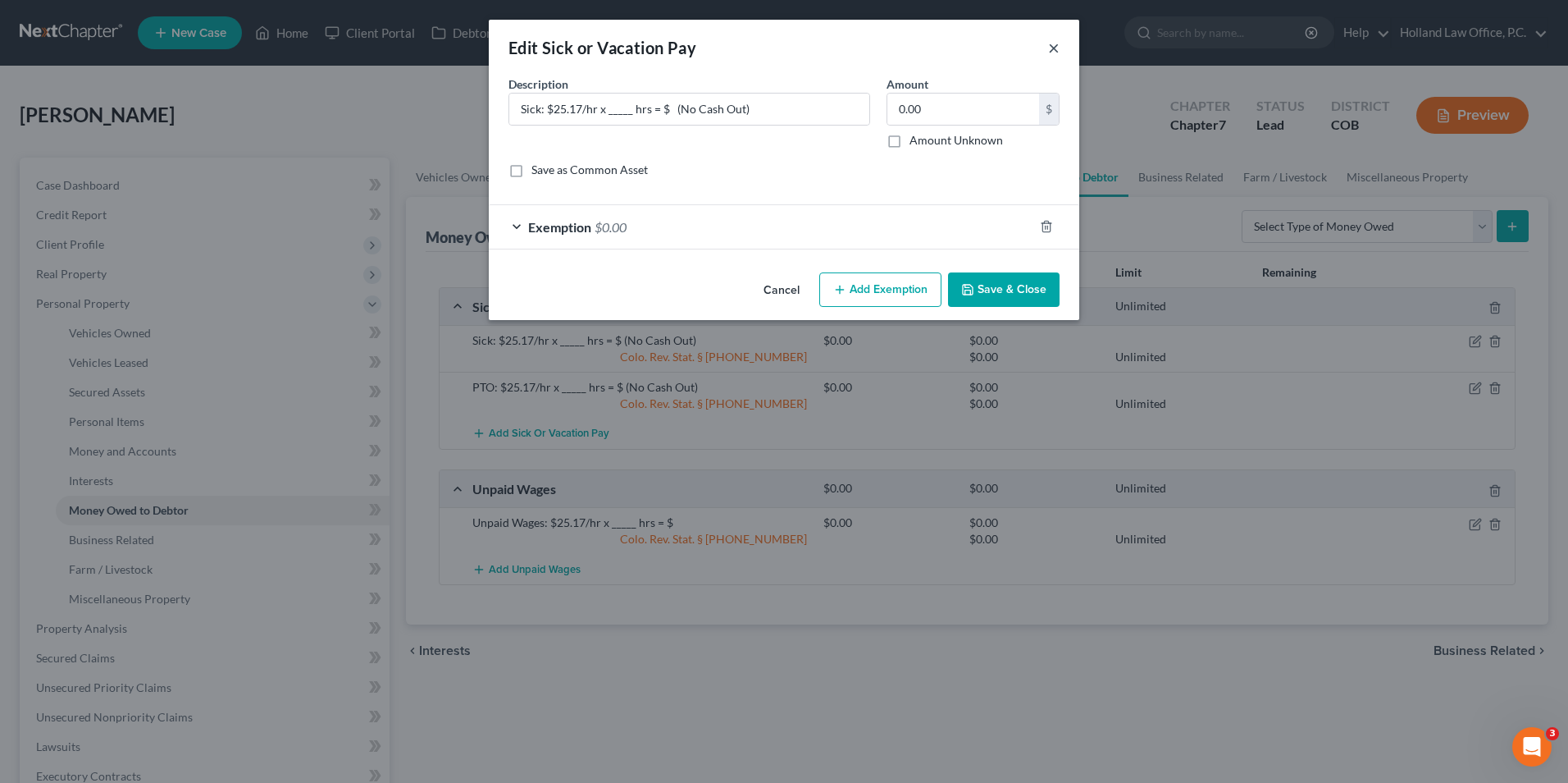
click at [1053, 58] on button "×" at bounding box center [1053, 47] width 11 height 20
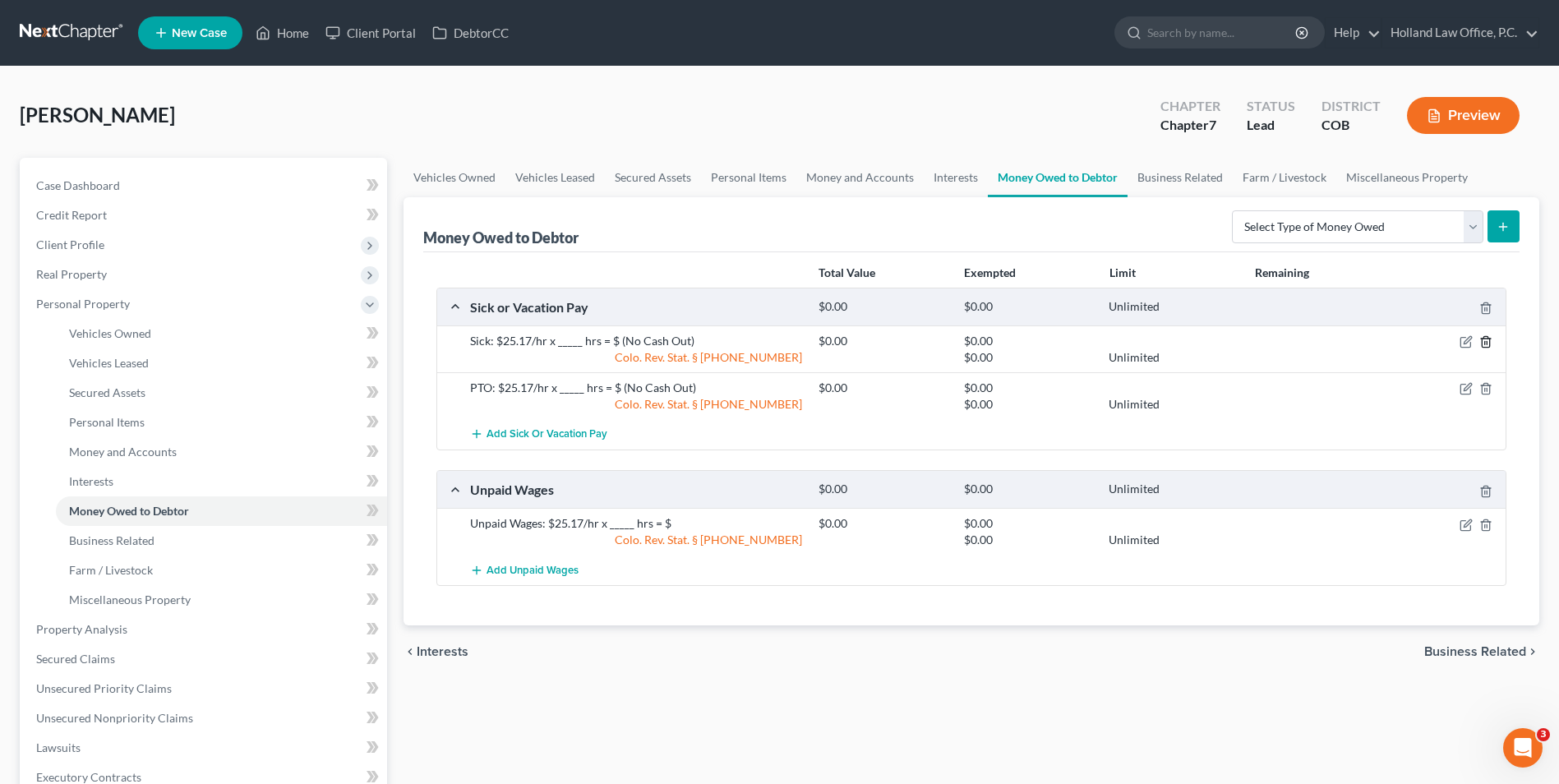
click at [1489, 340] on icon "button" at bounding box center [1485, 341] width 13 height 13
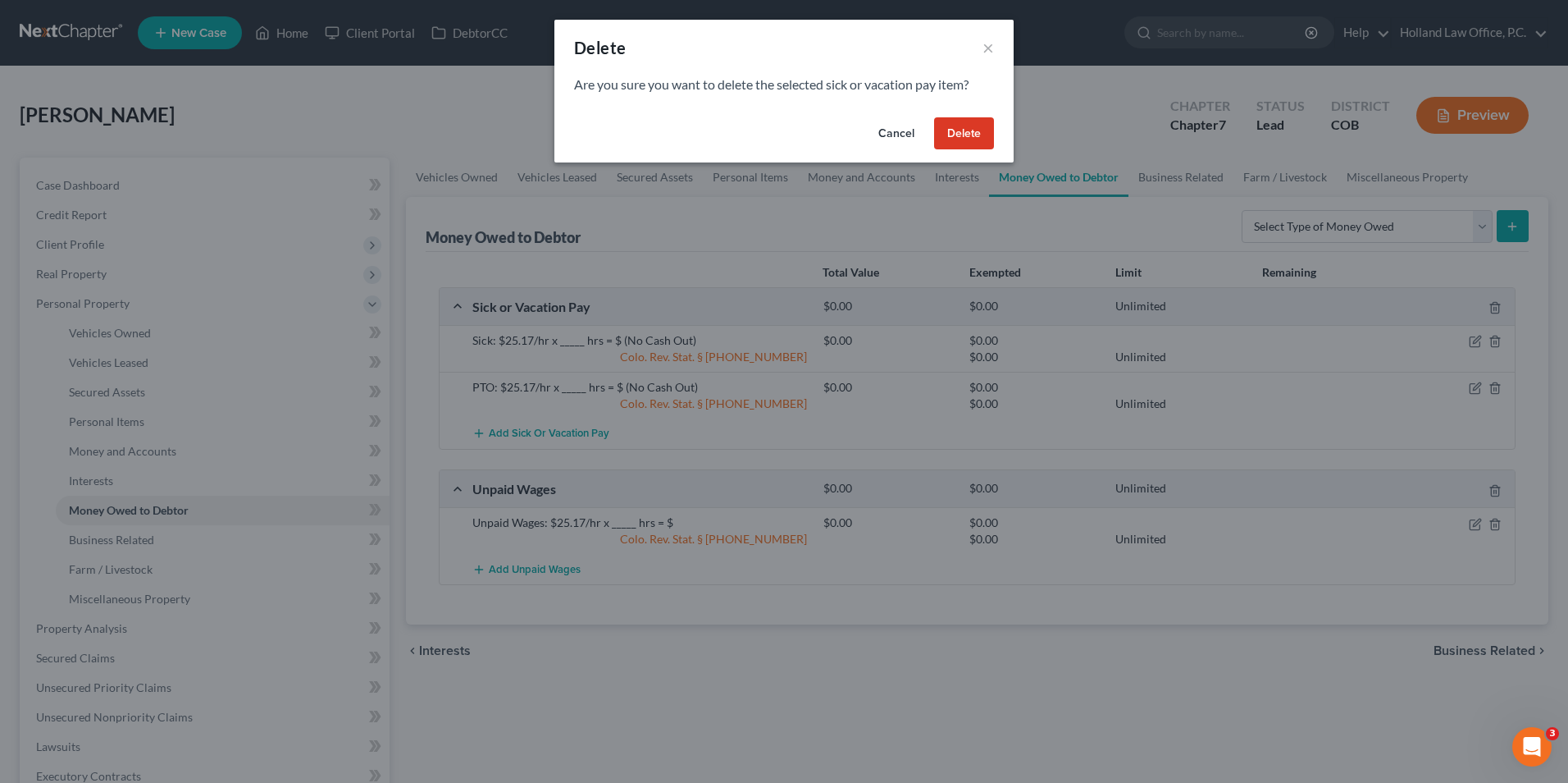
click at [939, 135] on button "Delete" at bounding box center [964, 134] width 60 height 33
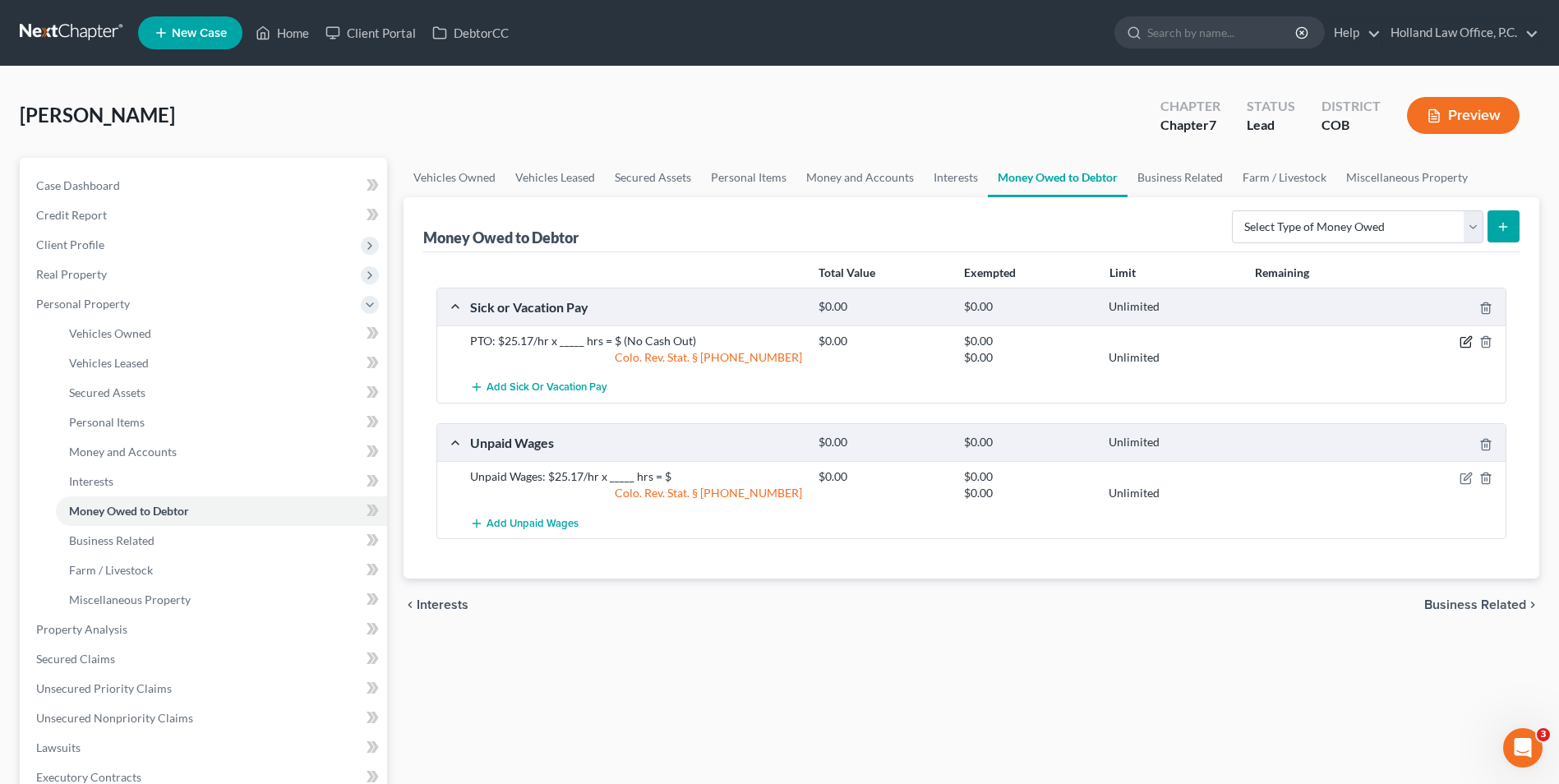
click at [1464, 346] on icon "button" at bounding box center [1466, 341] width 13 height 13
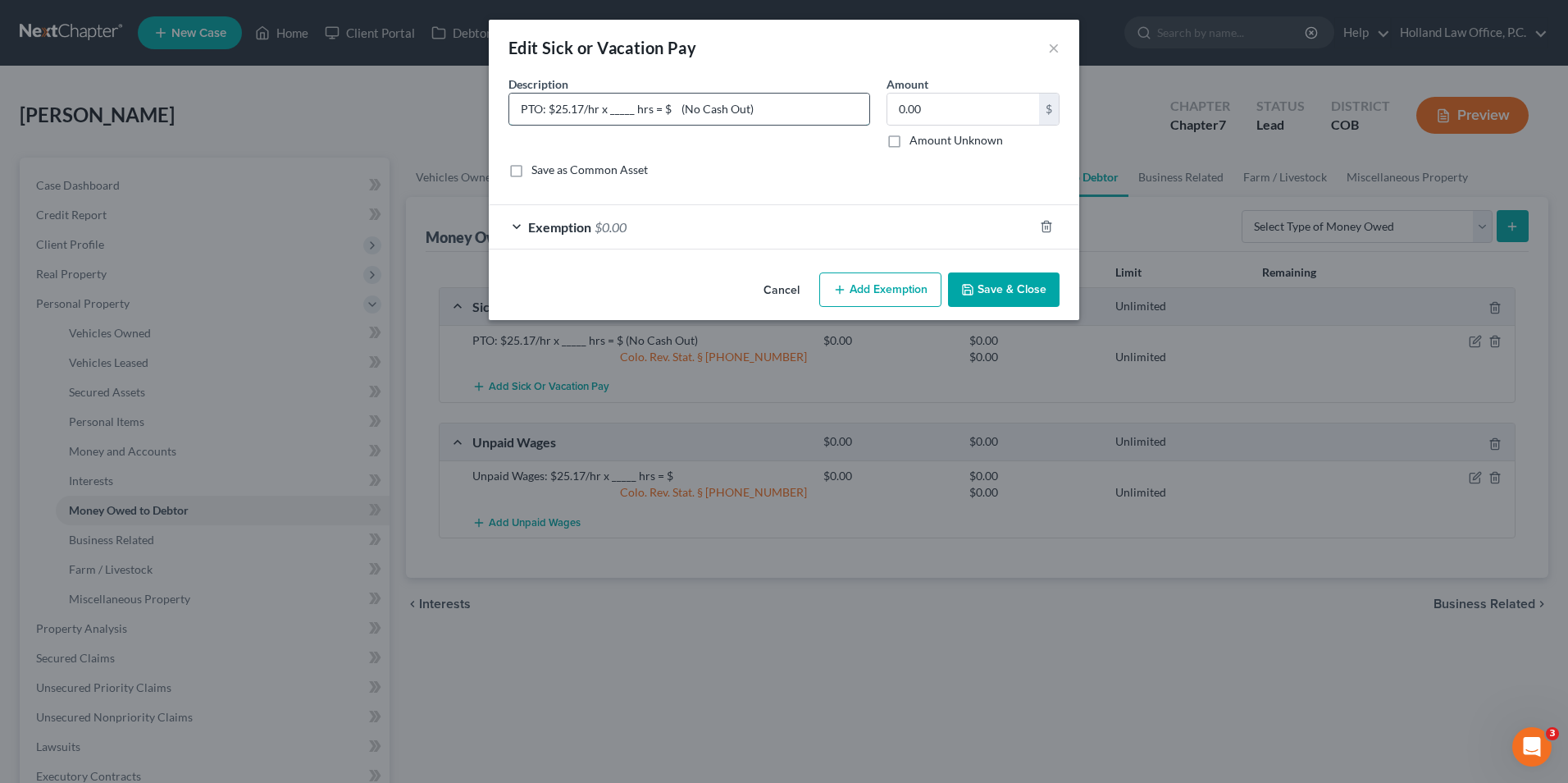
drag, startPoint x: 635, startPoint y: 112, endPoint x: 611, endPoint y: 117, distance: 24.5
click at [611, 117] on input "PTO: $25.17/hr x _____ hrs = $ (No Cash Out)" at bounding box center [689, 109] width 360 height 31
click at [672, 114] on input "PTO: $25.17/hr x 16.59hrs = $ (No Cash Out)" at bounding box center [689, 109] width 360 height 31
click at [711, 108] on input "PTO: $25.17/hr x 16.59hrs = $417.57 (No Cash Out)" at bounding box center [689, 109] width 360 height 31
click at [657, 110] on input "PTO: $25.17/hr x 16.59hrs = $417.57 (No Cash Out)" at bounding box center [689, 109] width 360 height 31
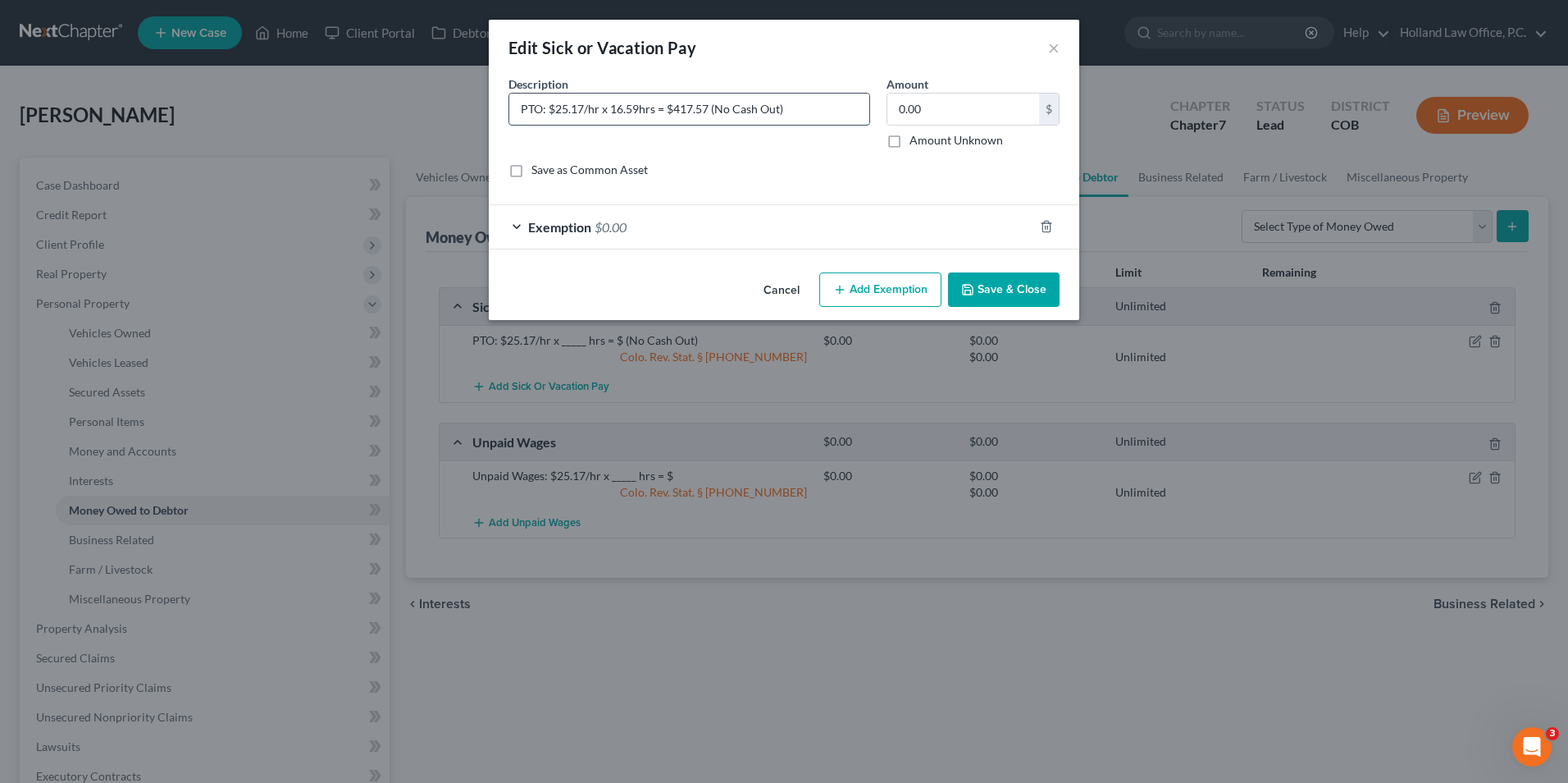
click at [638, 106] on input "PTO: $25.17/hr x 16.59hrs = $417.57 (No Cash Out)" at bounding box center [689, 109] width 360 height 31
type input "PTO: $25.17/hr x 16.59 hrs = $417.57 (No Cash Out)"
click at [1002, 272] on div "Cancel Add Exemption Save & Close" at bounding box center [784, 293] width 591 height 54
click at [1002, 285] on button "Save & Close" at bounding box center [1005, 289] width 112 height 34
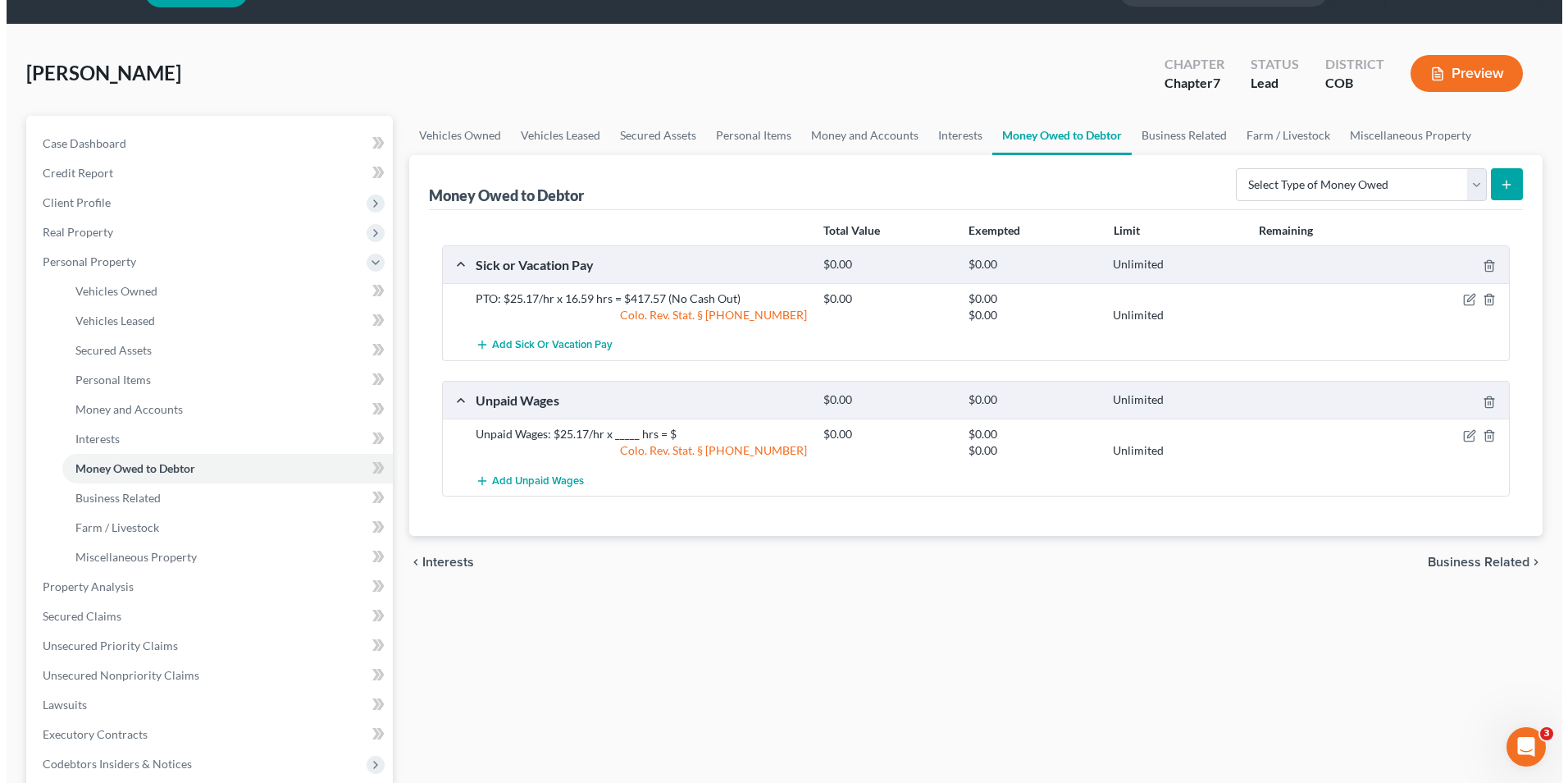
scroll to position [82, 0]
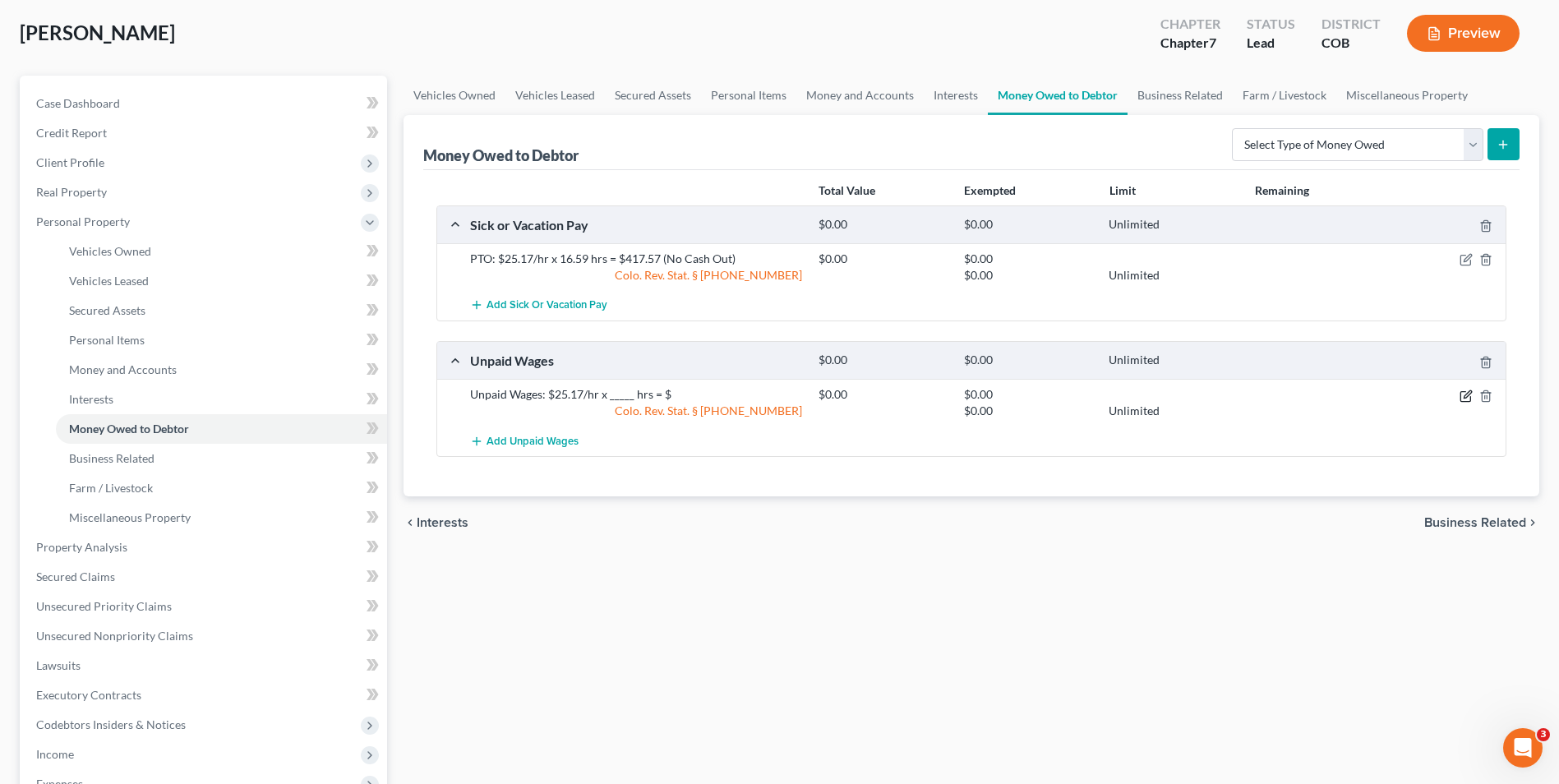
click at [1464, 397] on icon "button" at bounding box center [1467, 394] width 7 height 7
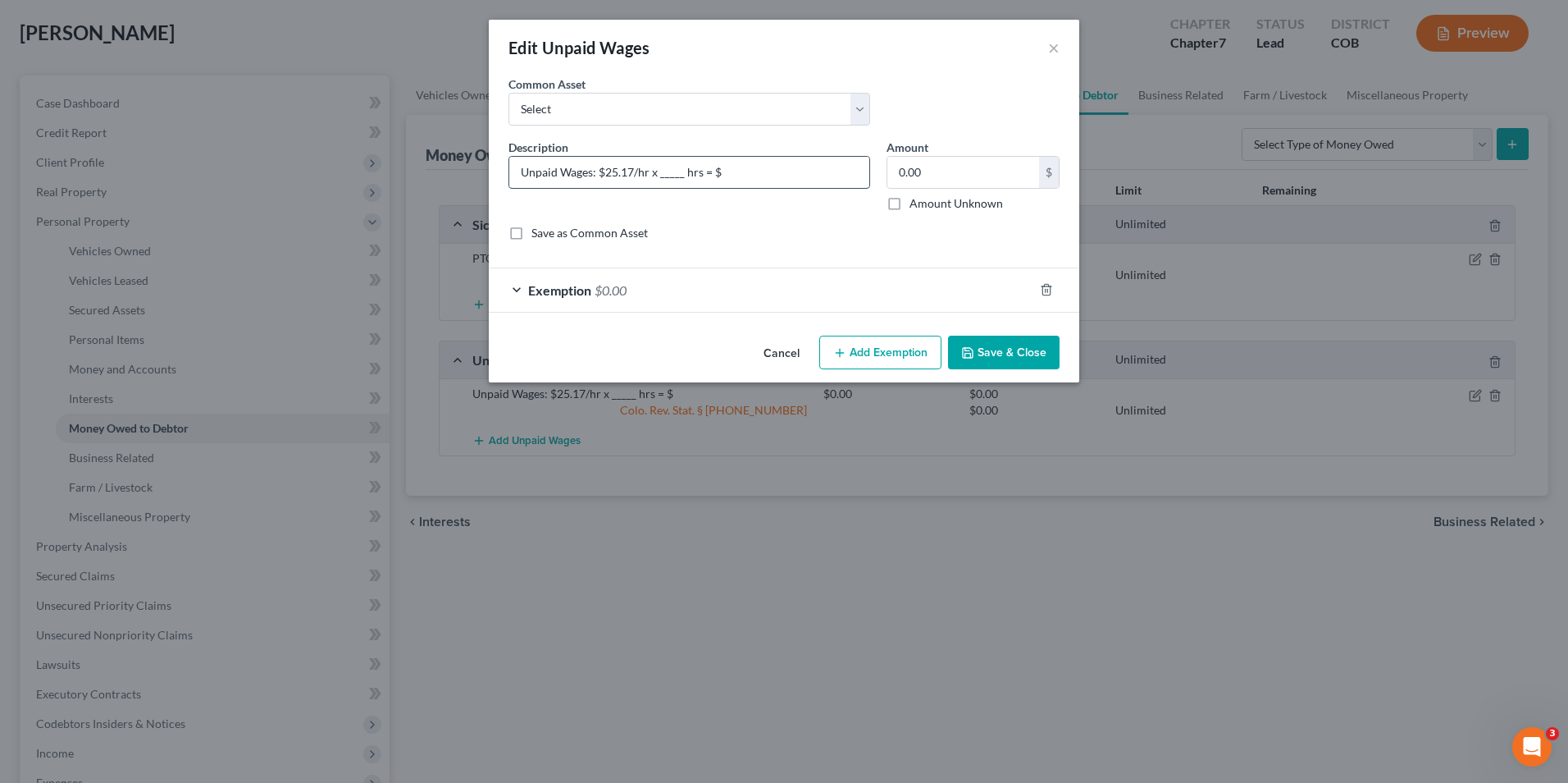
drag, startPoint x: 681, startPoint y: 174, endPoint x: 661, endPoint y: 176, distance: 20.1
click at [661, 176] on input "Unpaid Wages: $25.17/hr x _____ hrs = $" at bounding box center [689, 172] width 360 height 31
click at [773, 175] on input "Unpaid Wages: $25.17/hr x 40 hrs = $" at bounding box center [689, 172] width 360 height 31
drag, startPoint x: 672, startPoint y: 176, endPoint x: 662, endPoint y: 174, distance: 10.2
click at [662, 174] on input "Unpaid Wages: $25.17/hr x 40 hrs = $" at bounding box center [689, 172] width 360 height 31
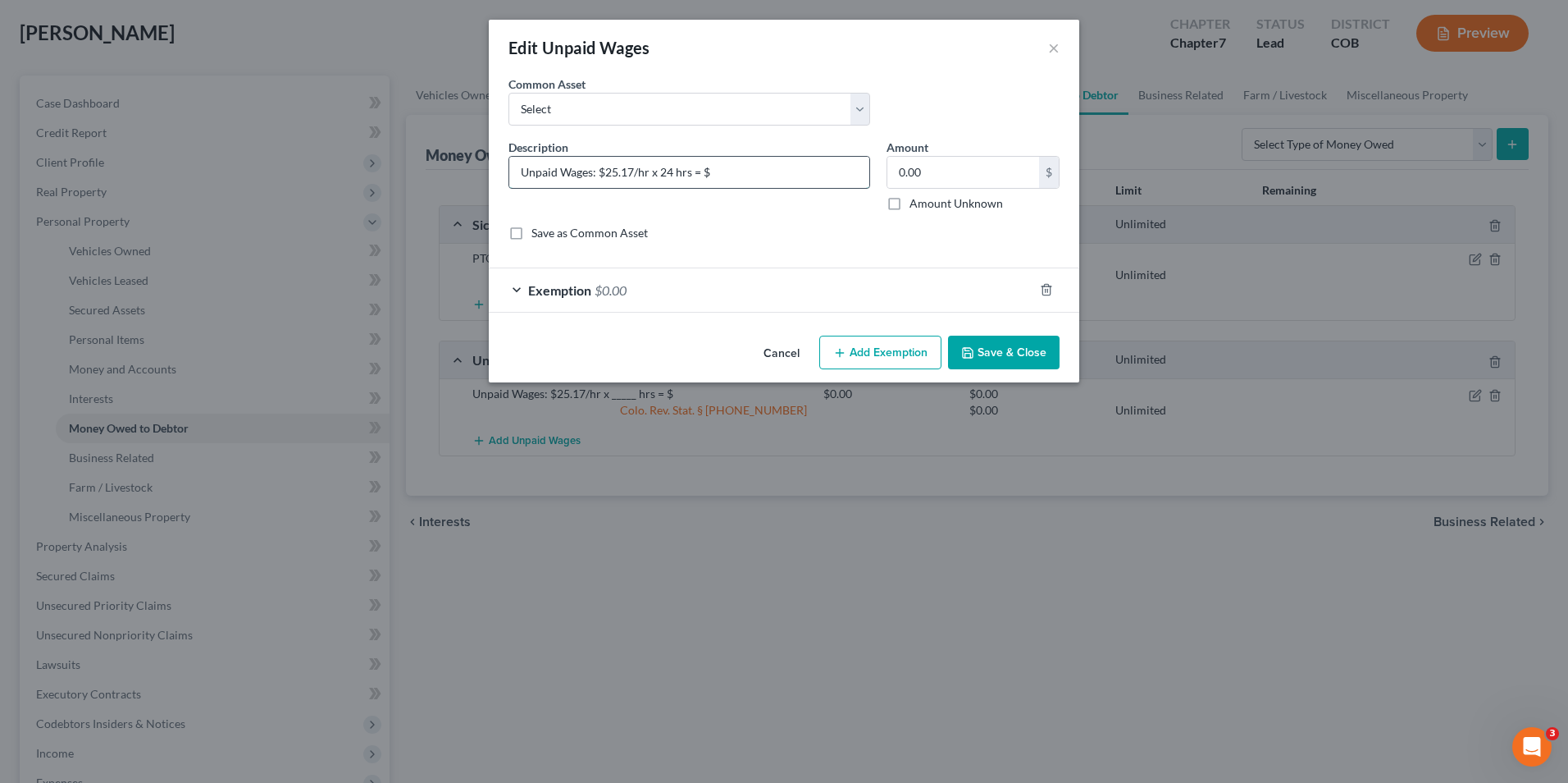
click at [708, 170] on input "Unpaid Wages: $25.17/hr x 24 hrs = $" at bounding box center [689, 172] width 360 height 31
click at [746, 170] on input "Unpaid Wages: $25.17/hr x 24 hrs = $604.08" at bounding box center [689, 172] width 360 height 31
type input "Unpaid Wages: $25.17/hr x 24 hrs = $604.08"
click at [947, 179] on input "0.00" at bounding box center [964, 172] width 152 height 31
type input "604.08"
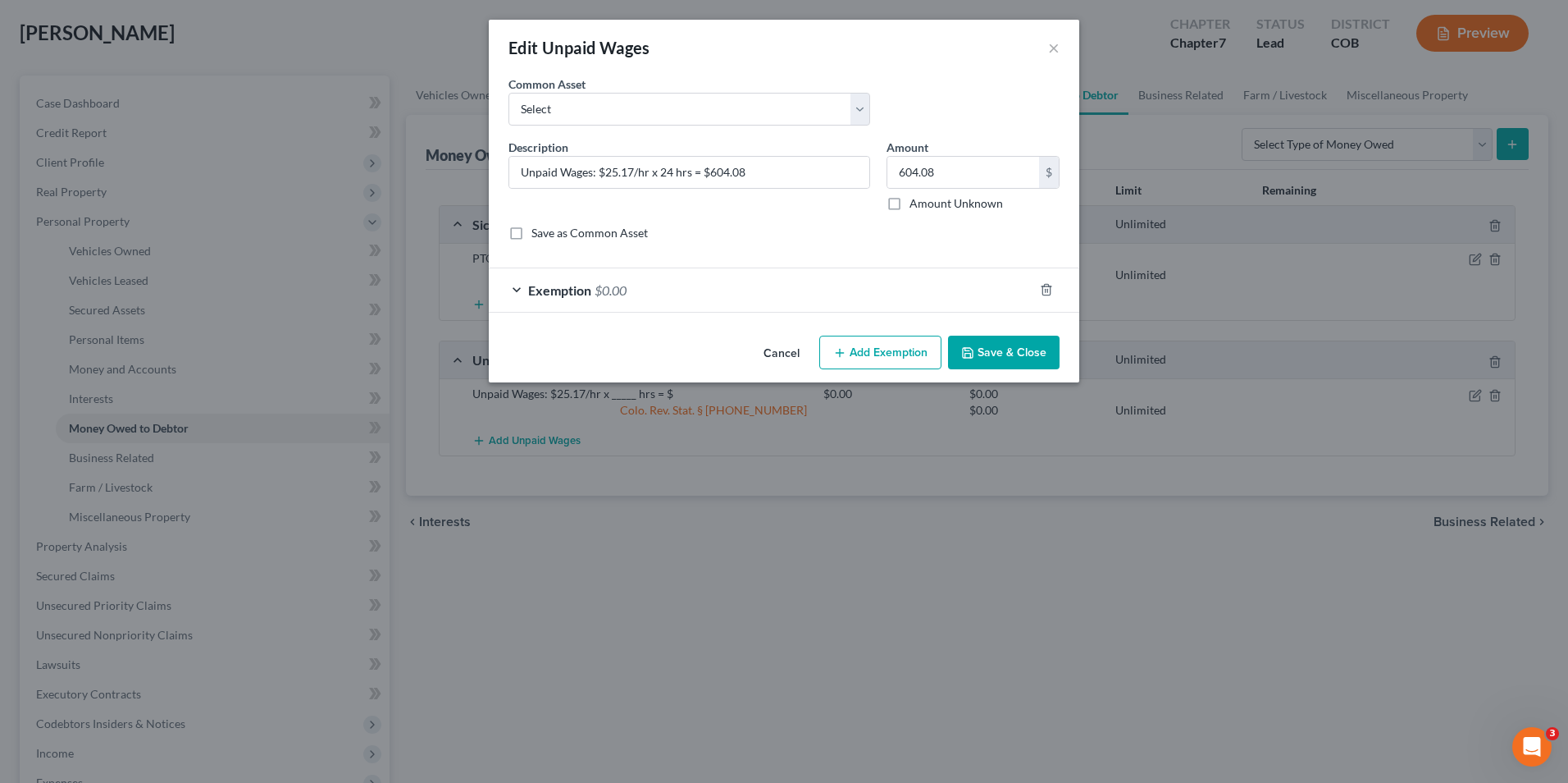
click at [781, 276] on div "Exemption $0.00" at bounding box center [762, 290] width 545 height 44
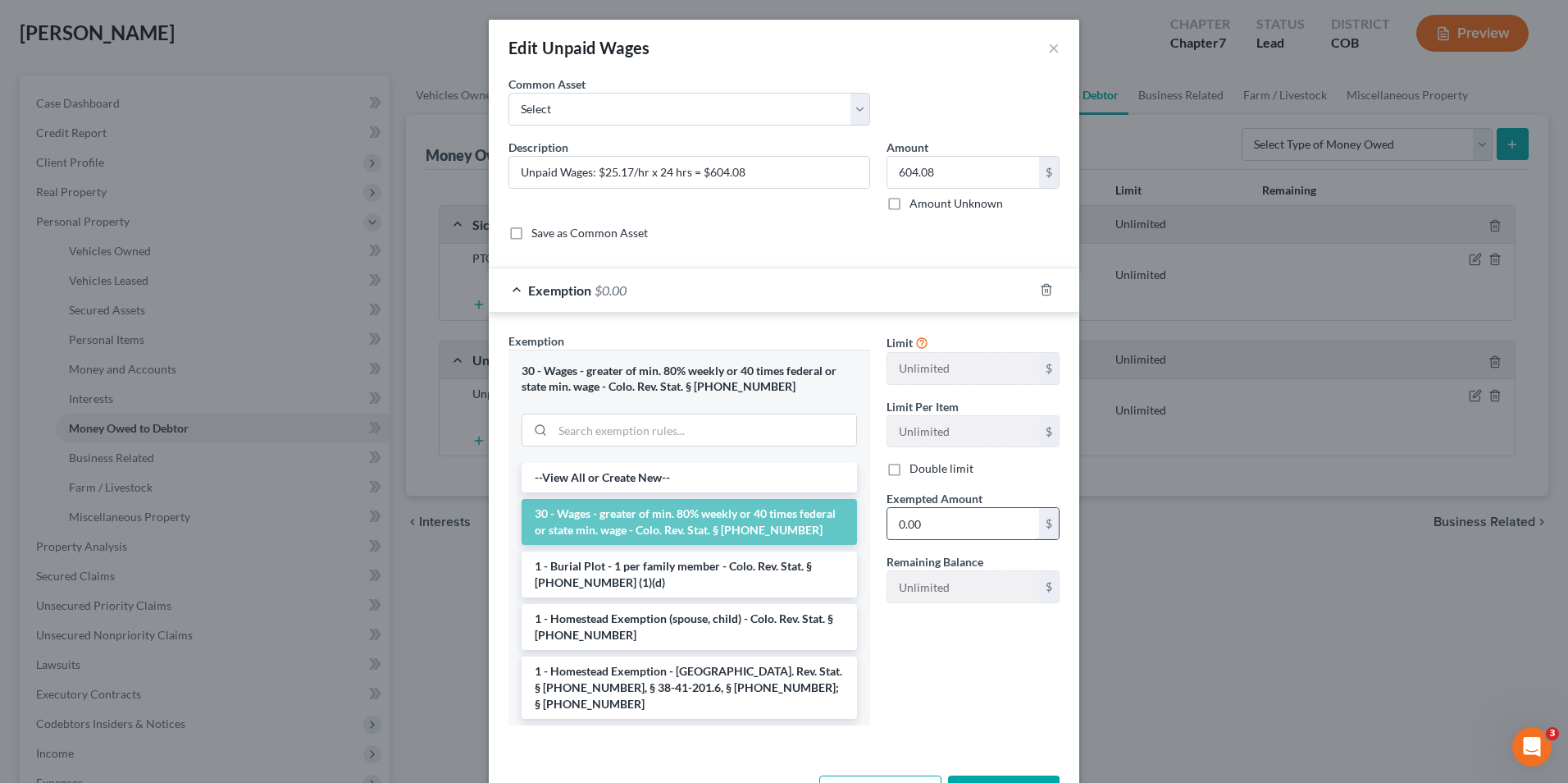
click at [927, 537] on input "0.00" at bounding box center [964, 523] width 152 height 31
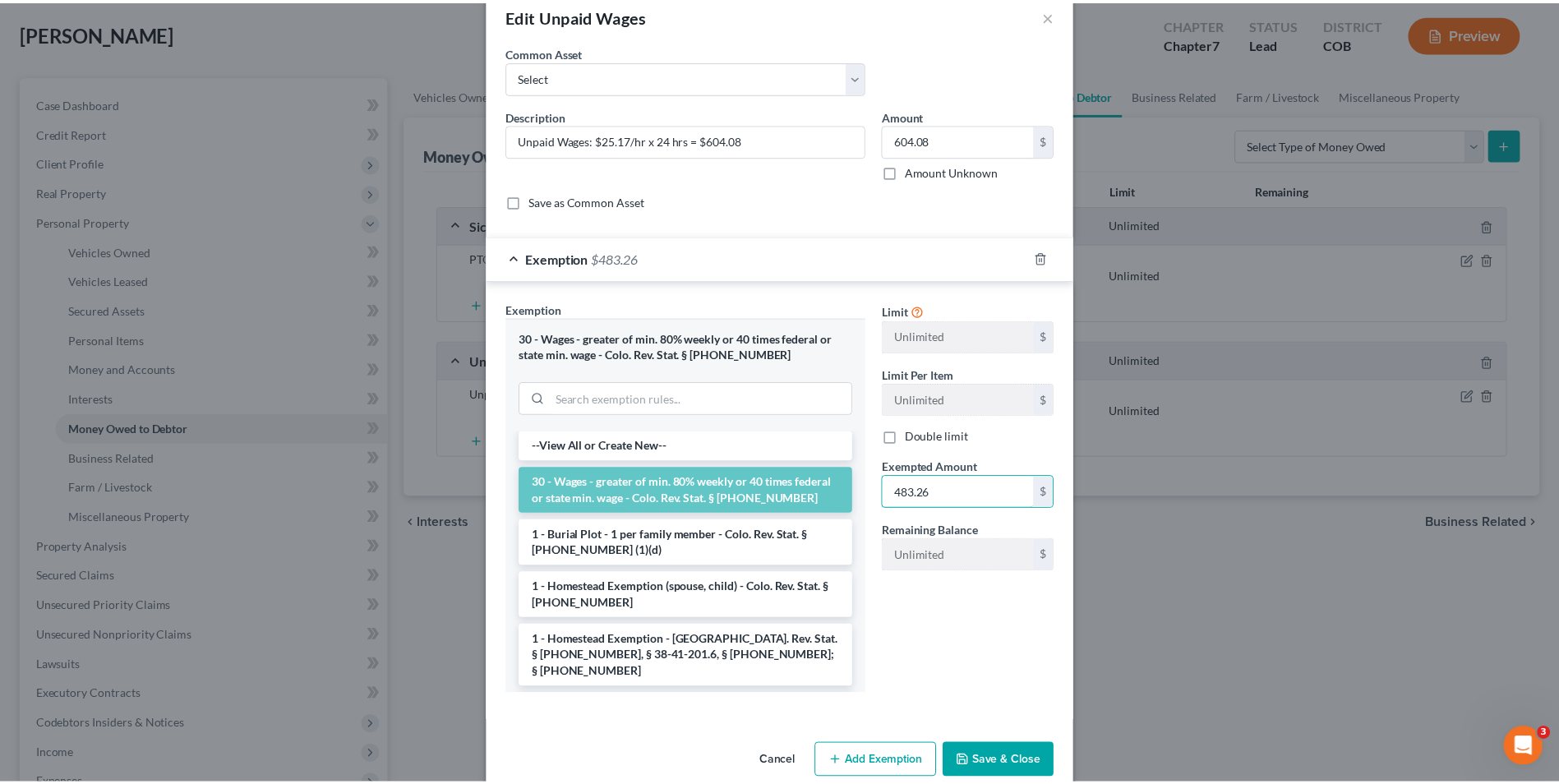
scroll to position [60, 0]
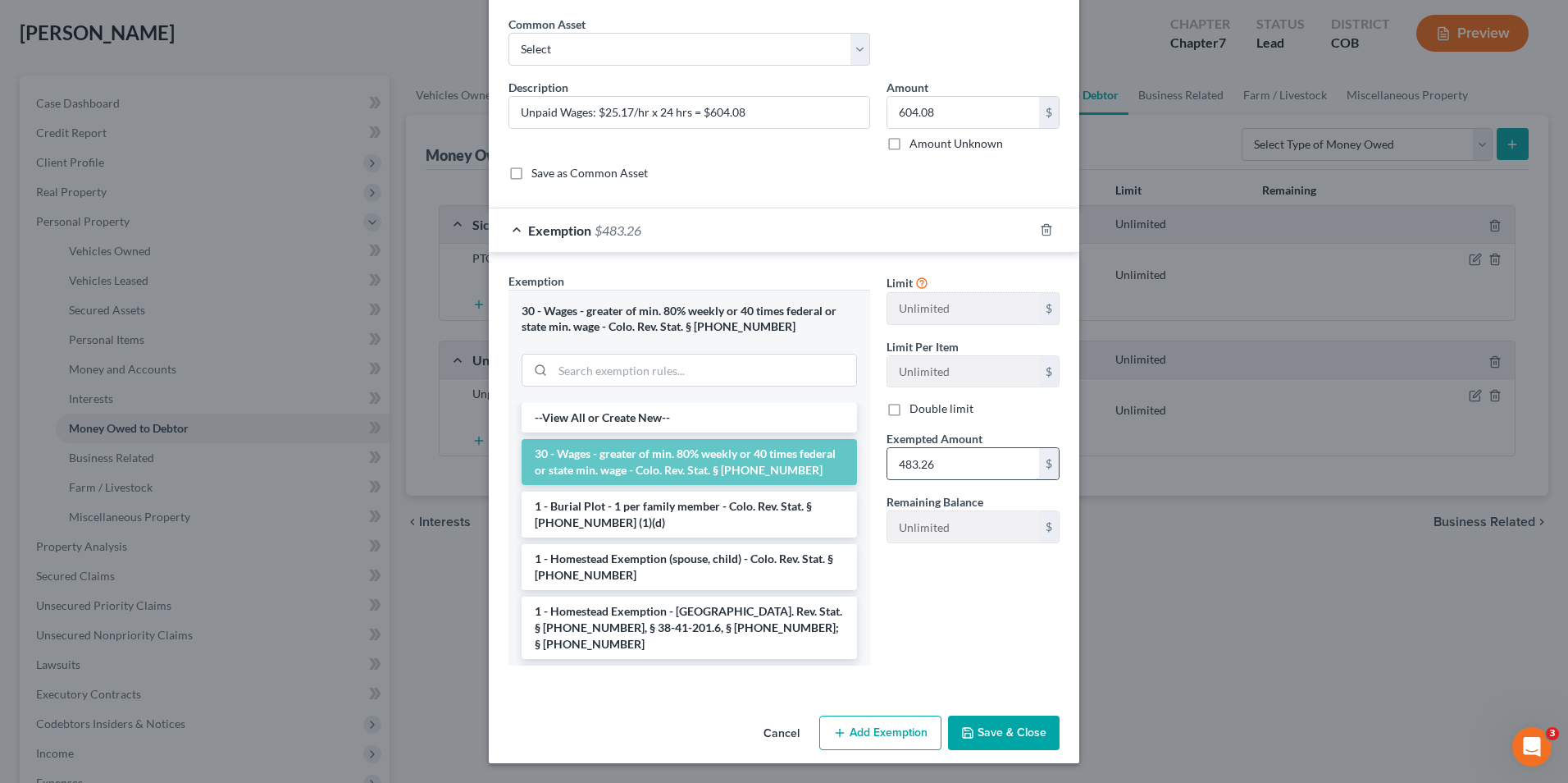
click at [928, 470] on input "483.26" at bounding box center [964, 464] width 152 height 31
drag, startPoint x: 939, startPoint y: 465, endPoint x: 895, endPoint y: 466, distance: 44.0
click at [895, 466] on input "483.26" at bounding box center [964, 464] width 152 height 31
click at [923, 466] on input "483.26" at bounding box center [964, 464] width 152 height 31
click at [938, 465] on input "483.26" at bounding box center [964, 464] width 152 height 31
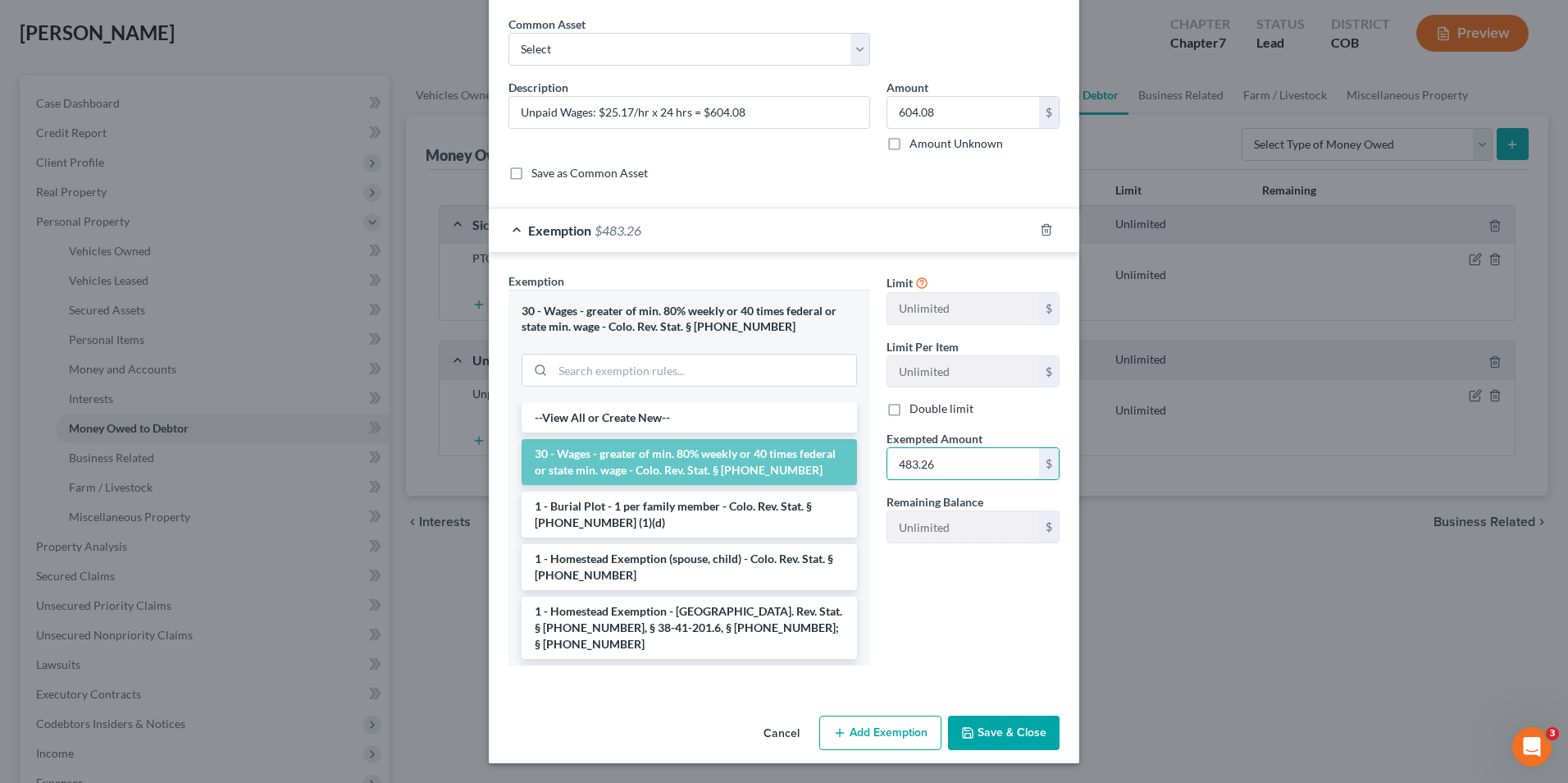
type input "483.26"
click at [981, 720] on button "Save & Close" at bounding box center [1005, 732] width 112 height 34
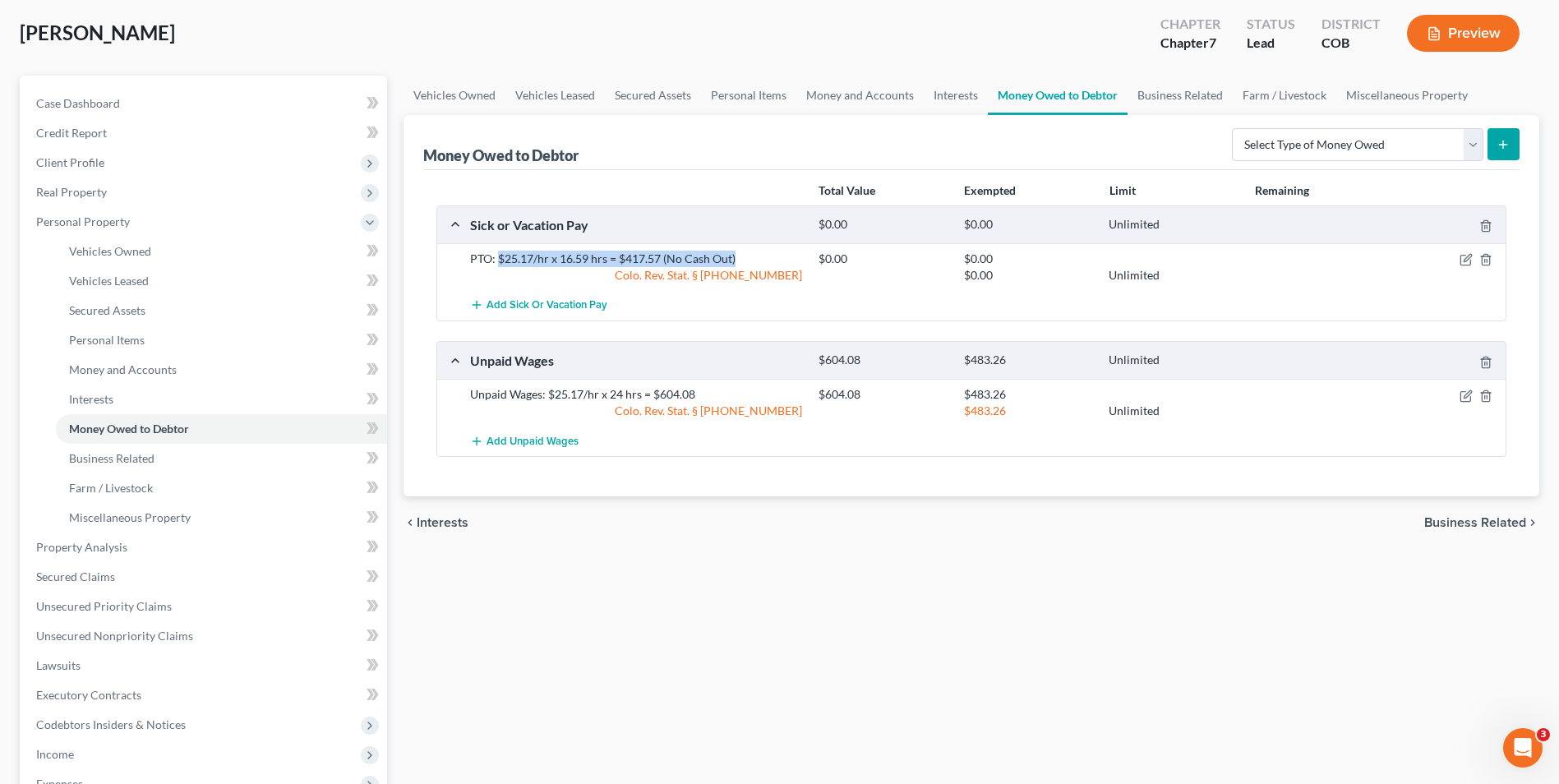
drag, startPoint x: 734, startPoint y: 261, endPoint x: 498, endPoint y: 265, distance: 236.0
click at [498, 265] on div "PTO: $25.17/hr x 16.59 hrs = $417.57 (No Cash Out)" at bounding box center [636, 258] width 348 height 17
drag, startPoint x: 498, startPoint y: 265, endPoint x: 550, endPoint y: 263, distance: 52.0
copy div "$25.17/hr x 16.59 hrs = $417.57 (No Cash Out)"
drag, startPoint x: 693, startPoint y: 393, endPoint x: 469, endPoint y: 402, distance: 224.2
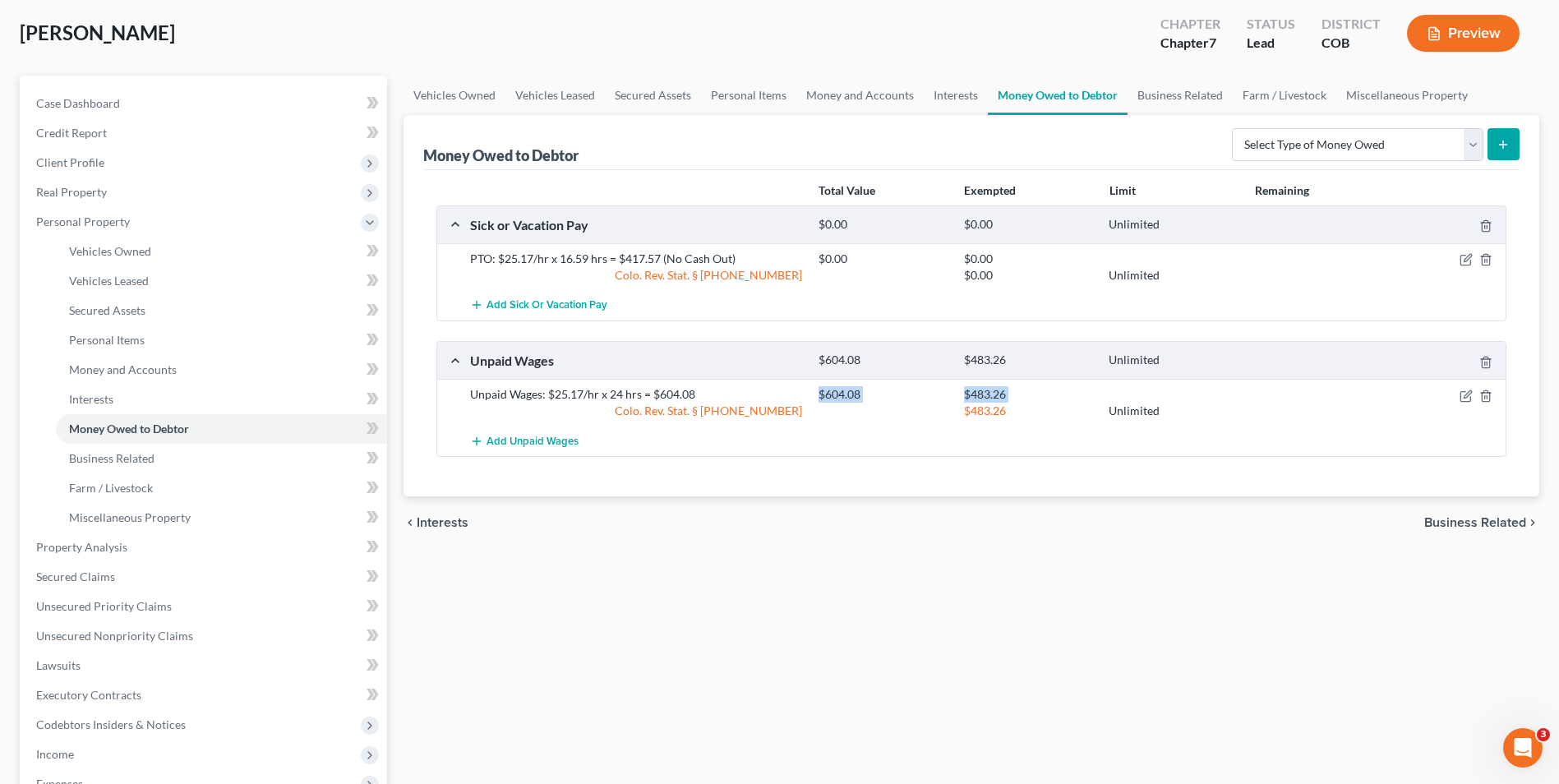
click at [469, 402] on div "Unpaid Wages: $25.17/hr x 24 hrs = $604.08 $604.08 $483.26 Colo. Rev. Stat. § […" at bounding box center [985, 402] width 1045 height 33
drag, startPoint x: 469, startPoint y: 402, endPoint x: 630, endPoint y: 399, distance: 161.0
click at [621, 399] on div "Unpaid Wages: $25.17/hr x 24 hrs = $604.08" at bounding box center [636, 394] width 348 height 17
click at [679, 397] on div "Unpaid Wages: $25.17/hr x 24 hrs = $604.08" at bounding box center [636, 394] width 348 height 17
drag, startPoint x: 690, startPoint y: 397, endPoint x: 460, endPoint y: 396, distance: 230.0
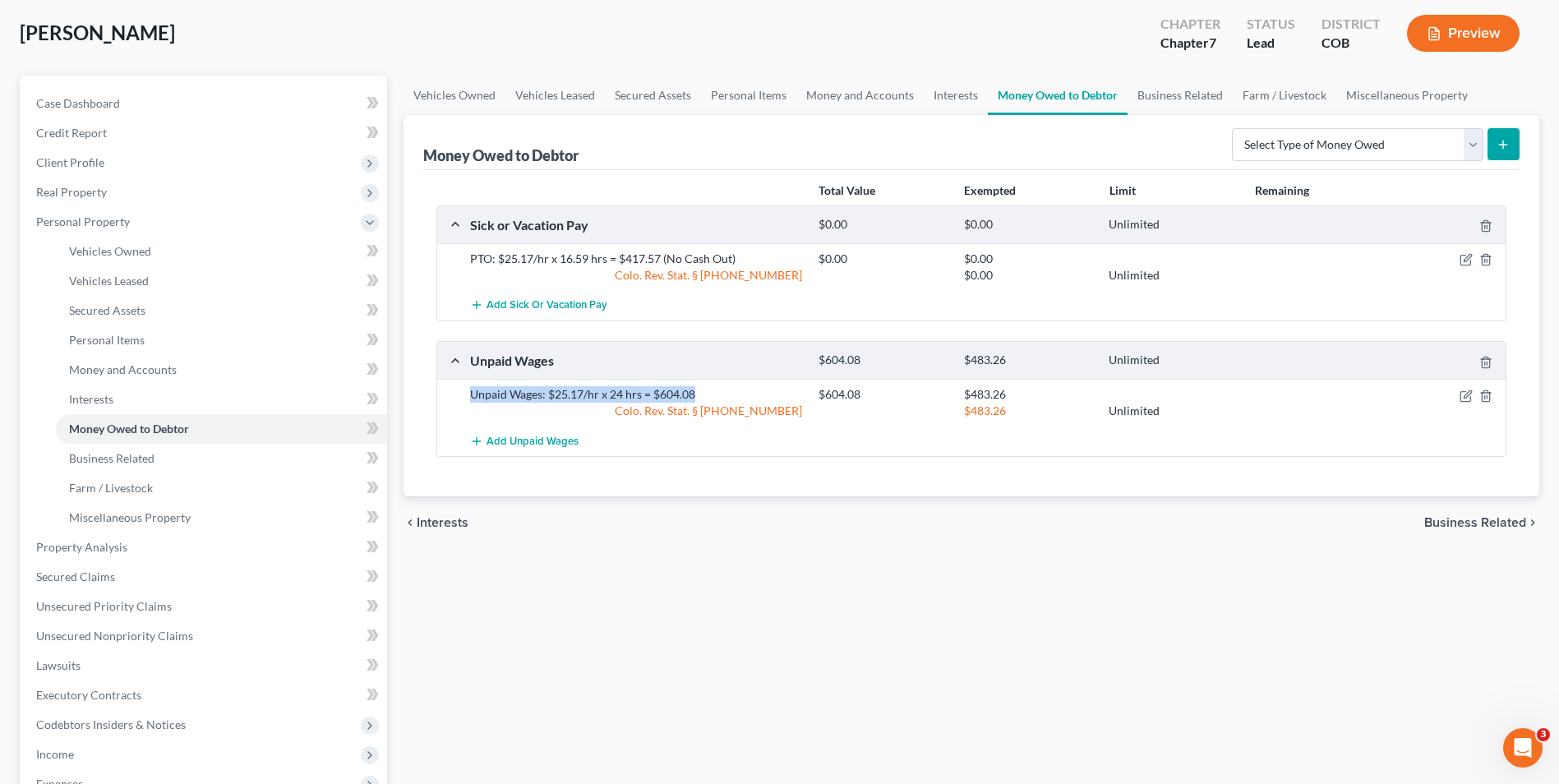
click at [460, 396] on div "Unpaid Wages: $25.17/hr x 24 hrs = $604.08 $604.08 $483.26 Colo. Rev. Stat. § […" at bounding box center [972, 402] width 1069 height 47
copy div "Unpaid Wages: $25.17/hr x 24 hrs = $604.08"
click at [621, 397] on div "Unpaid Wages: $25.17/hr x 24 hrs = $604.08" at bounding box center [636, 394] width 348 height 17
drag, startPoint x: 697, startPoint y: 395, endPoint x: 523, endPoint y: 382, distance: 174.5
click at [549, 397] on div "Unpaid Wages: $25.17/hr x 24 hrs = $604.08" at bounding box center [636, 394] width 348 height 17
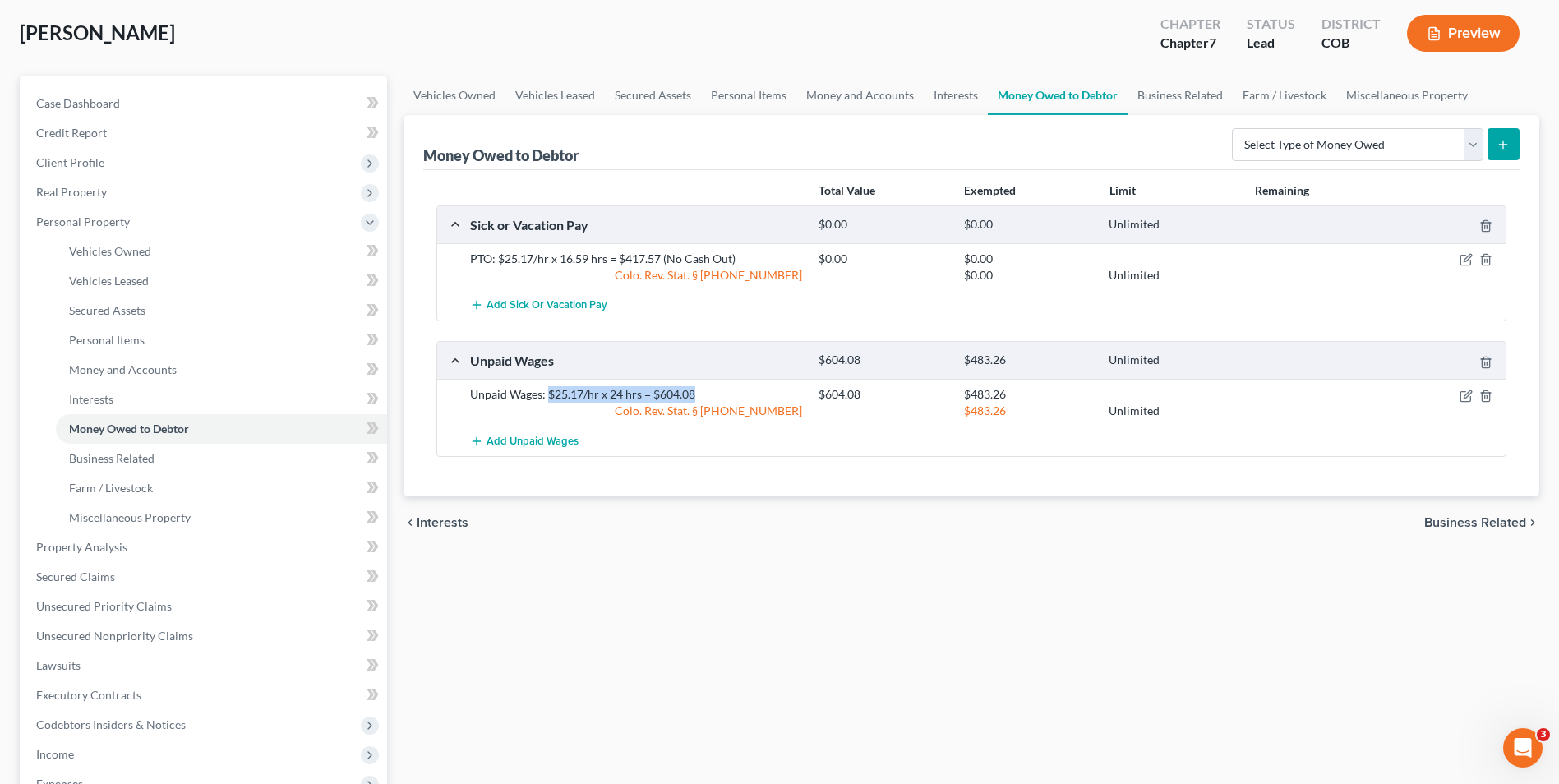
copy div "$25.17/hr x 24 hrs = $604.08"
click at [560, 82] on link "Vehicles Leased" at bounding box center [556, 94] width 100 height 39
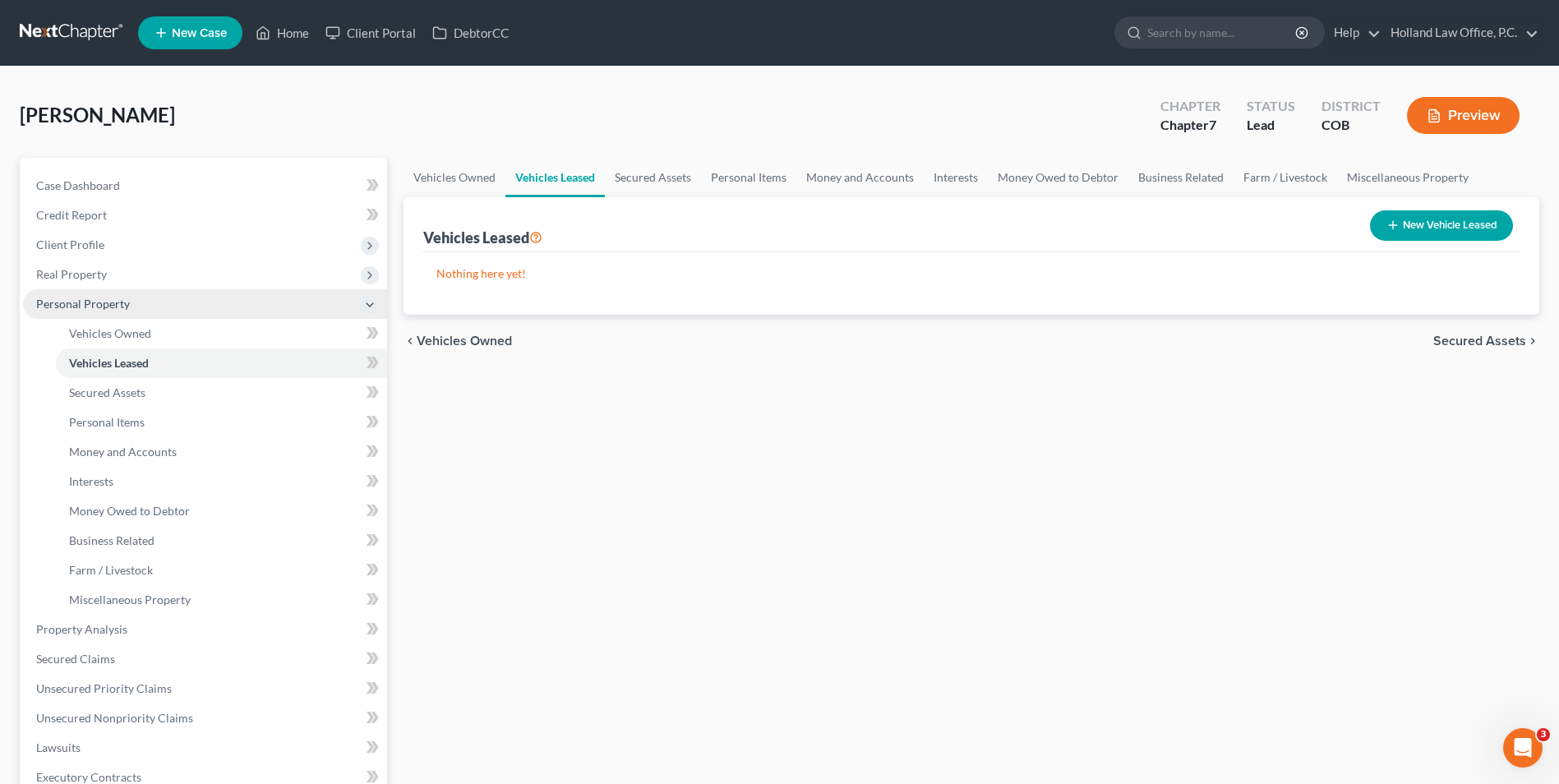
click at [94, 295] on span "Personal Property" at bounding box center [205, 304] width 364 height 30
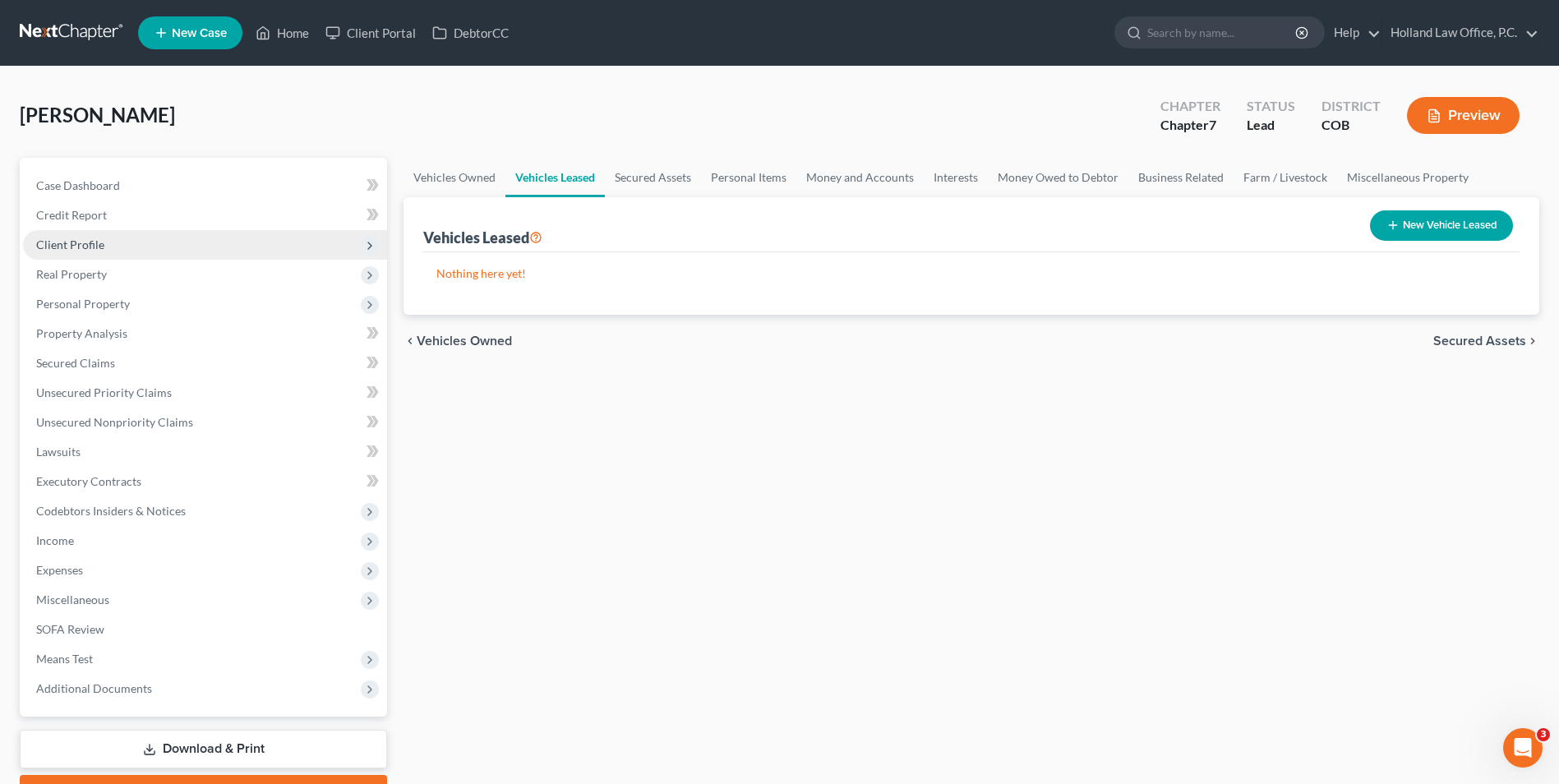
click at [89, 245] on span "Client Profile" at bounding box center [70, 244] width 68 height 14
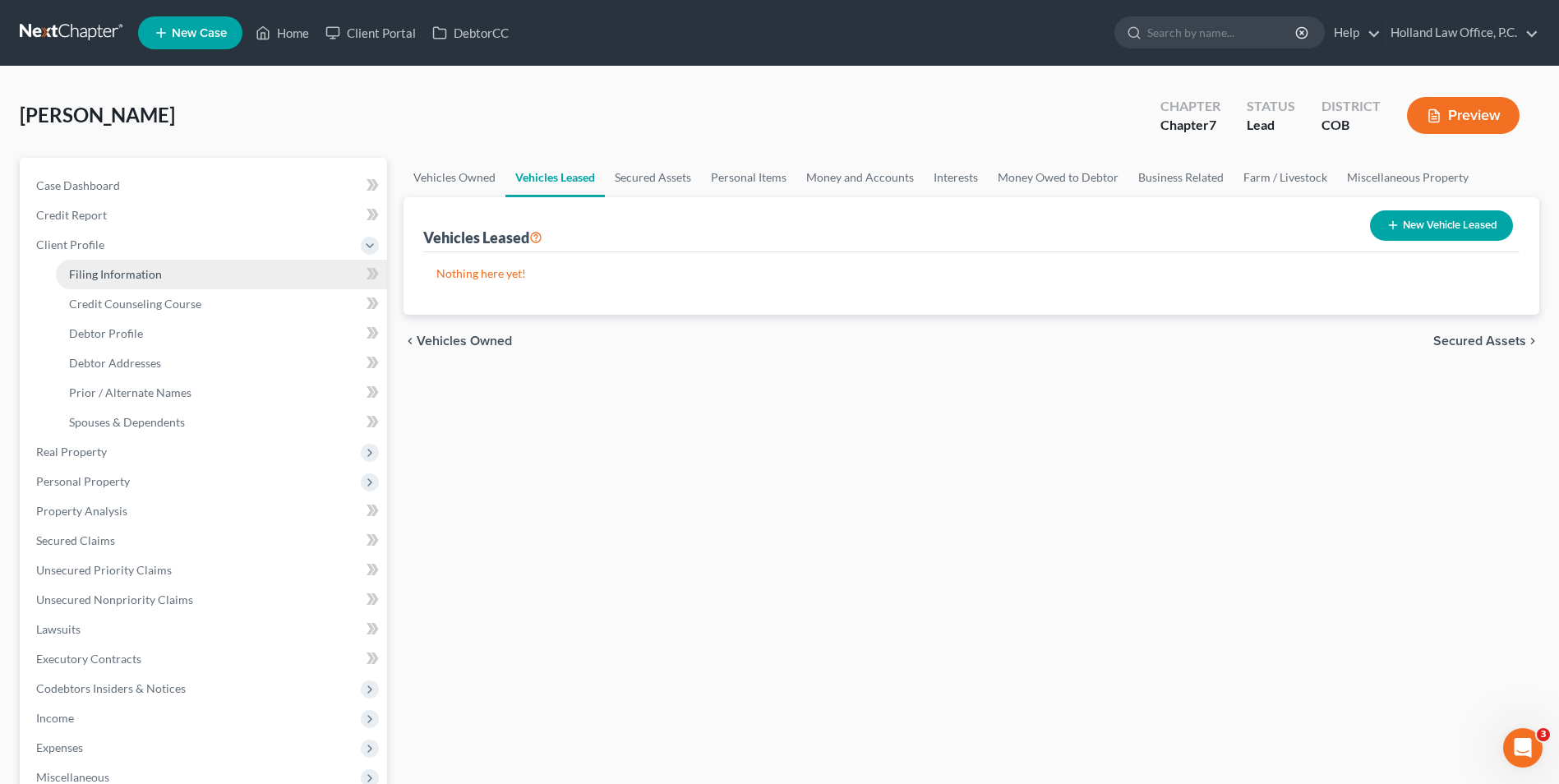
click at [128, 276] on span "Filing Information" at bounding box center [116, 274] width 93 height 14
select select "1"
select select "0"
select select "11"
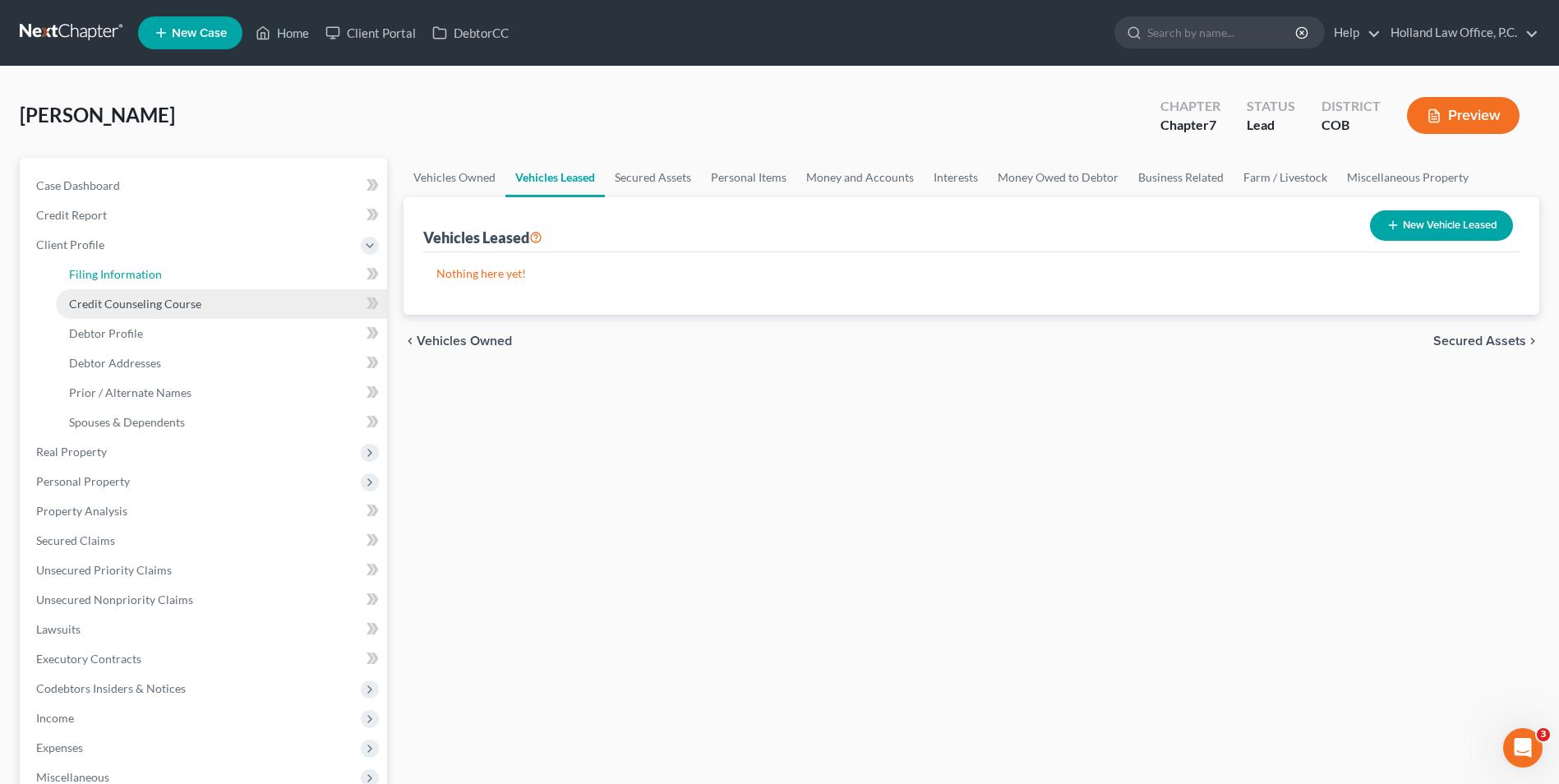
select select "0"
select select "5"
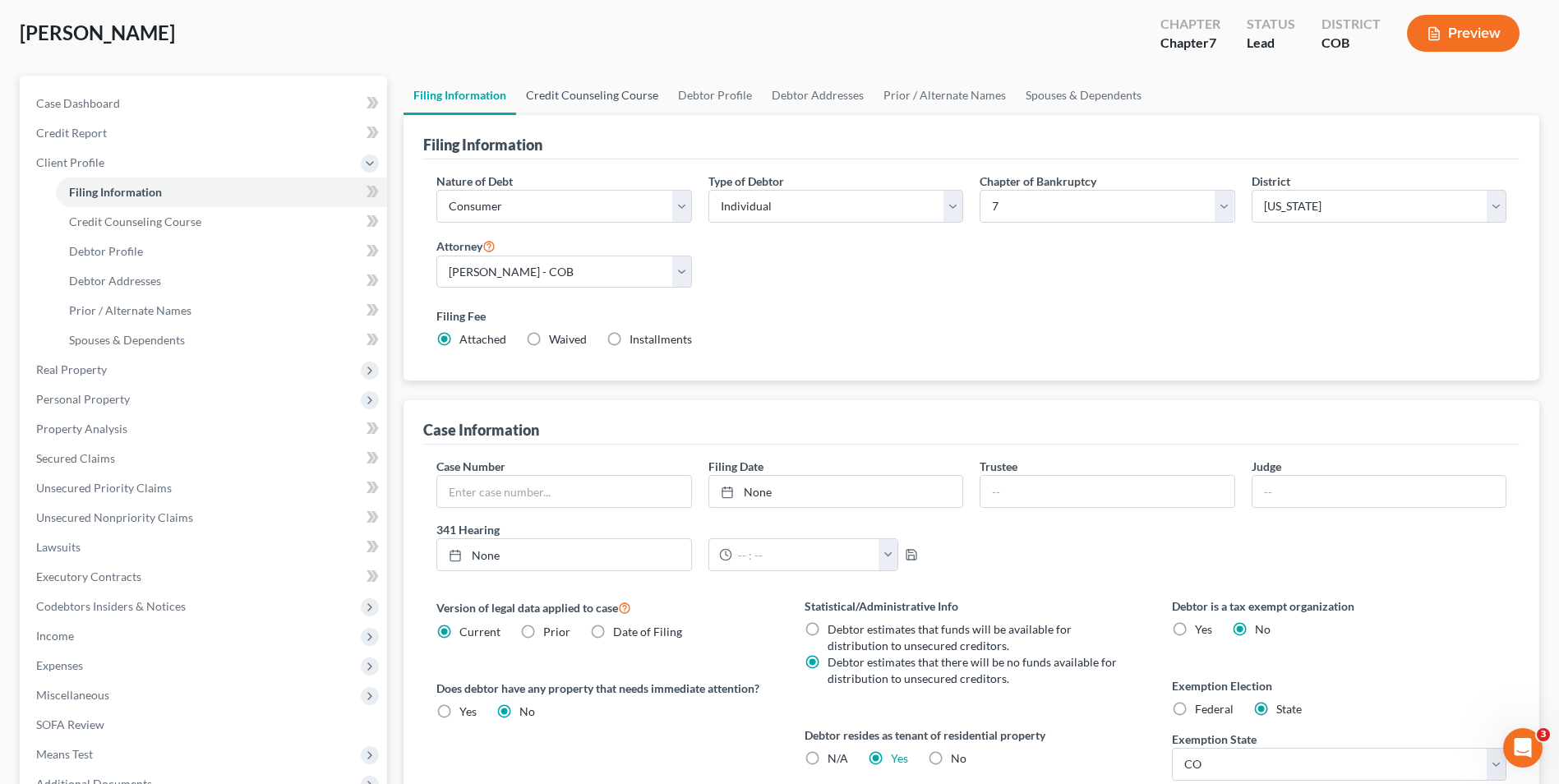
click at [570, 102] on link "Credit Counseling Course" at bounding box center [593, 94] width 152 height 39
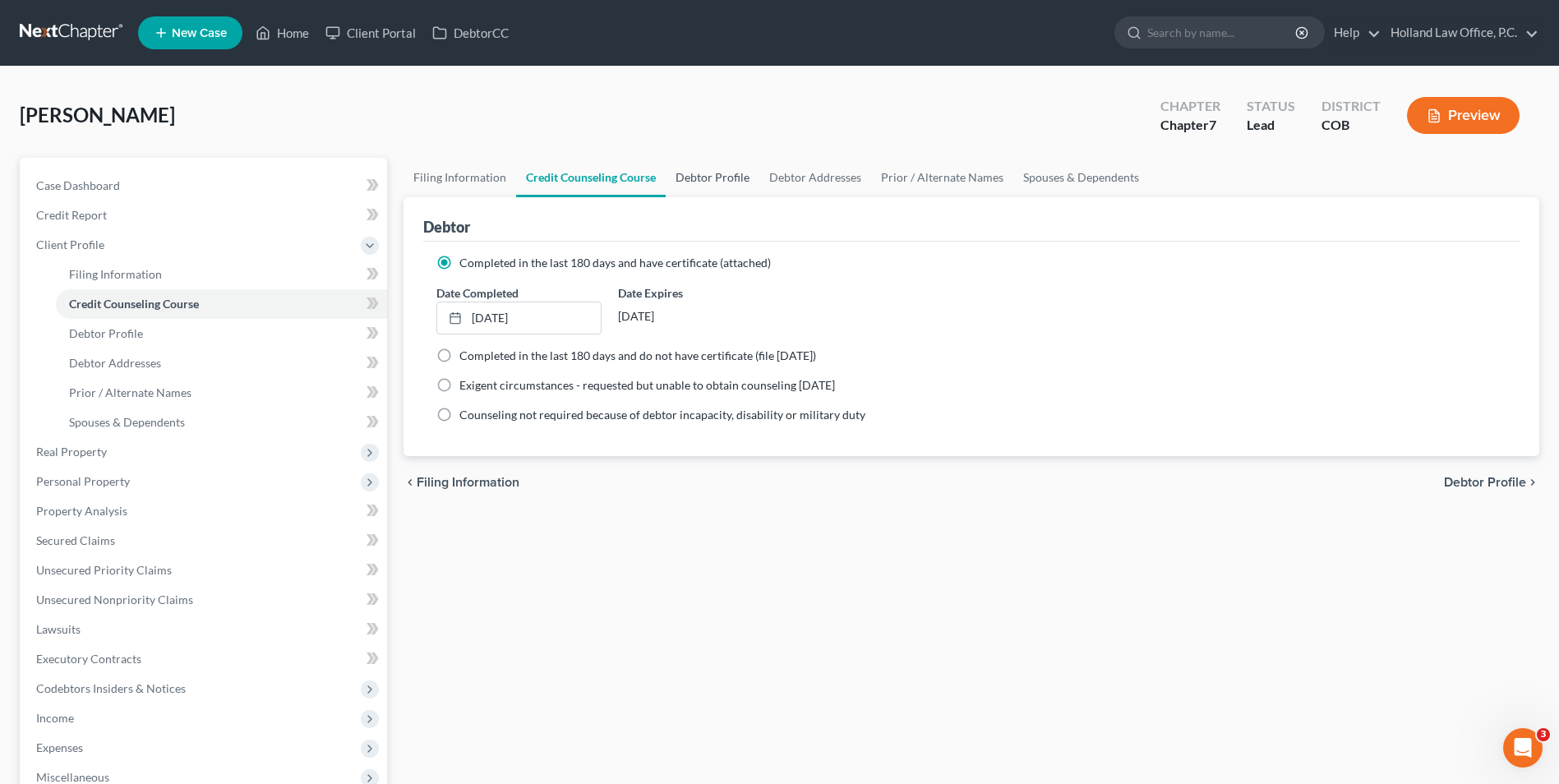
click at [732, 186] on link "Debtor Profile" at bounding box center [713, 177] width 94 height 39
select select "0"
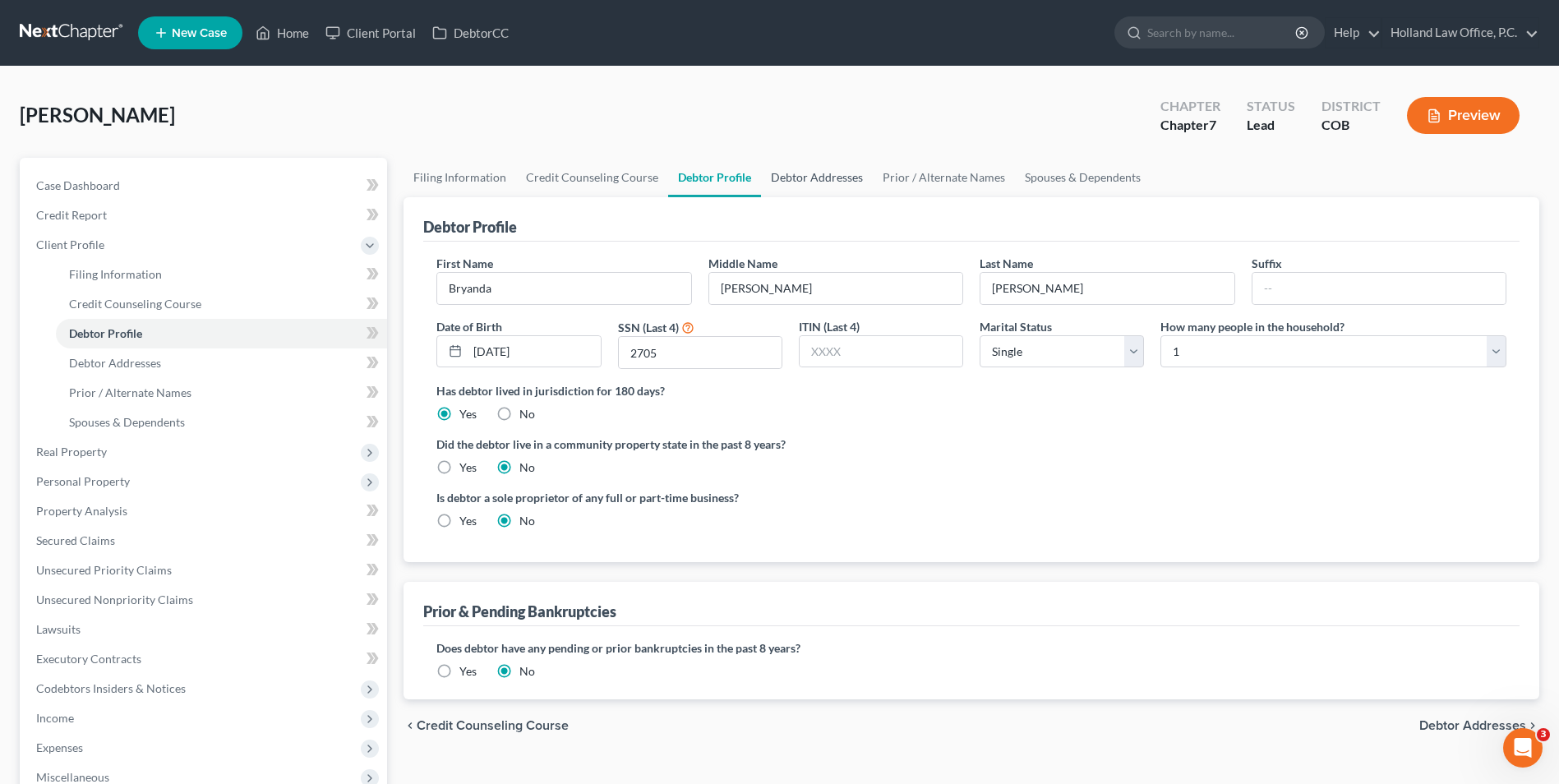
click at [802, 177] on link "Debtor Addresses" at bounding box center [818, 177] width 112 height 39
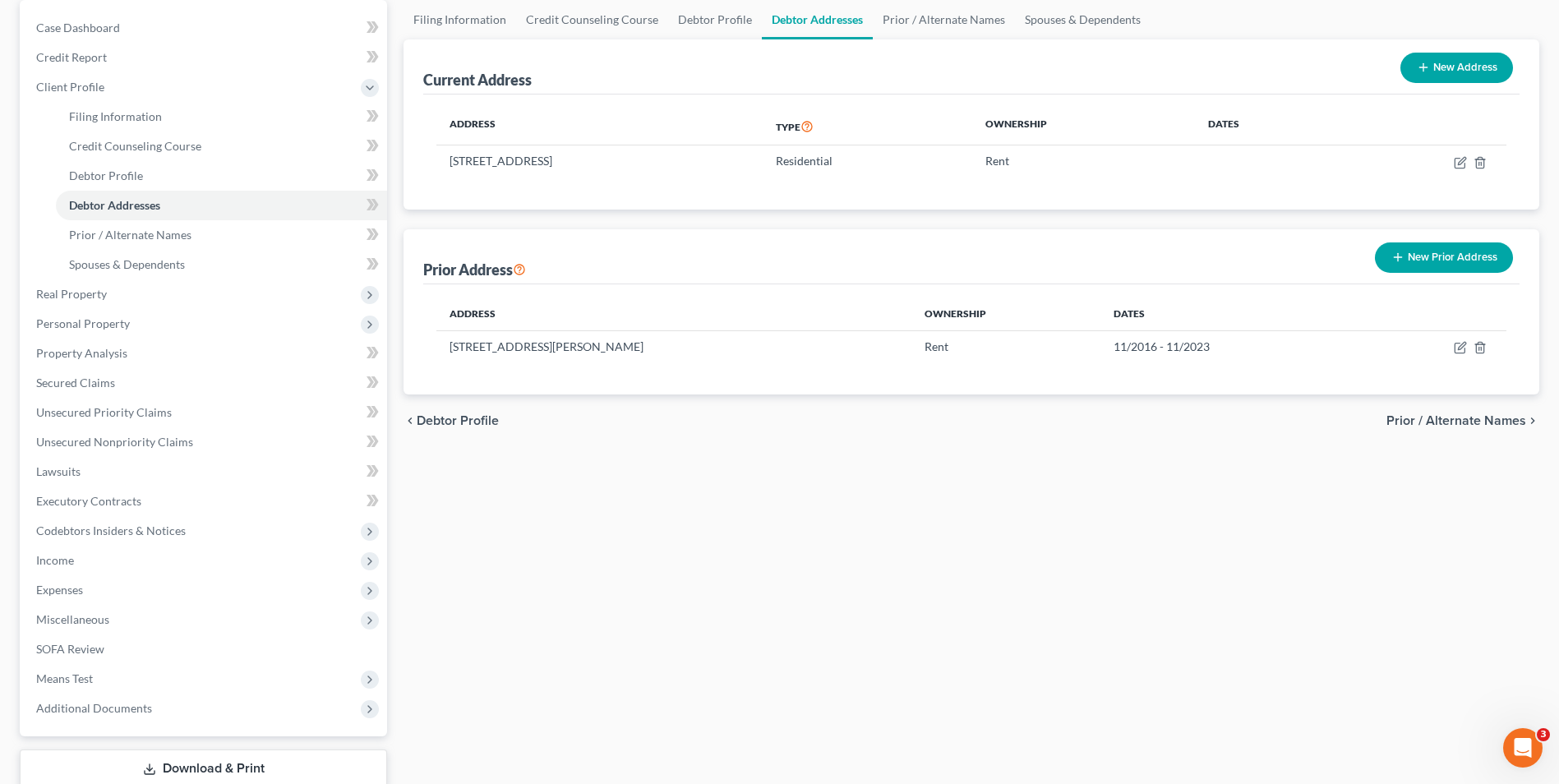
scroll to position [164, 0]
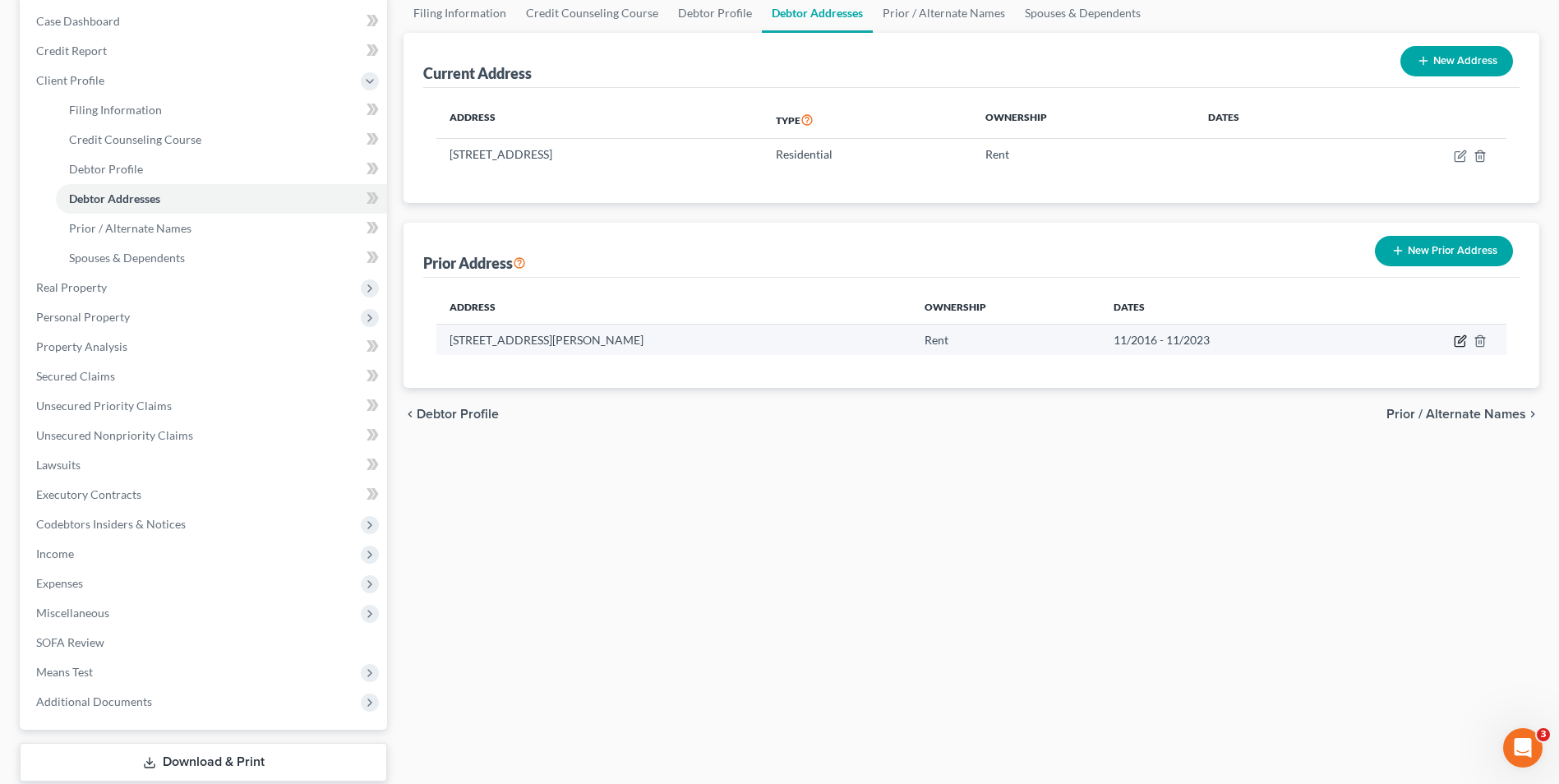
click at [1463, 338] on icon "button" at bounding box center [1462, 339] width 7 height 7
select select "5"
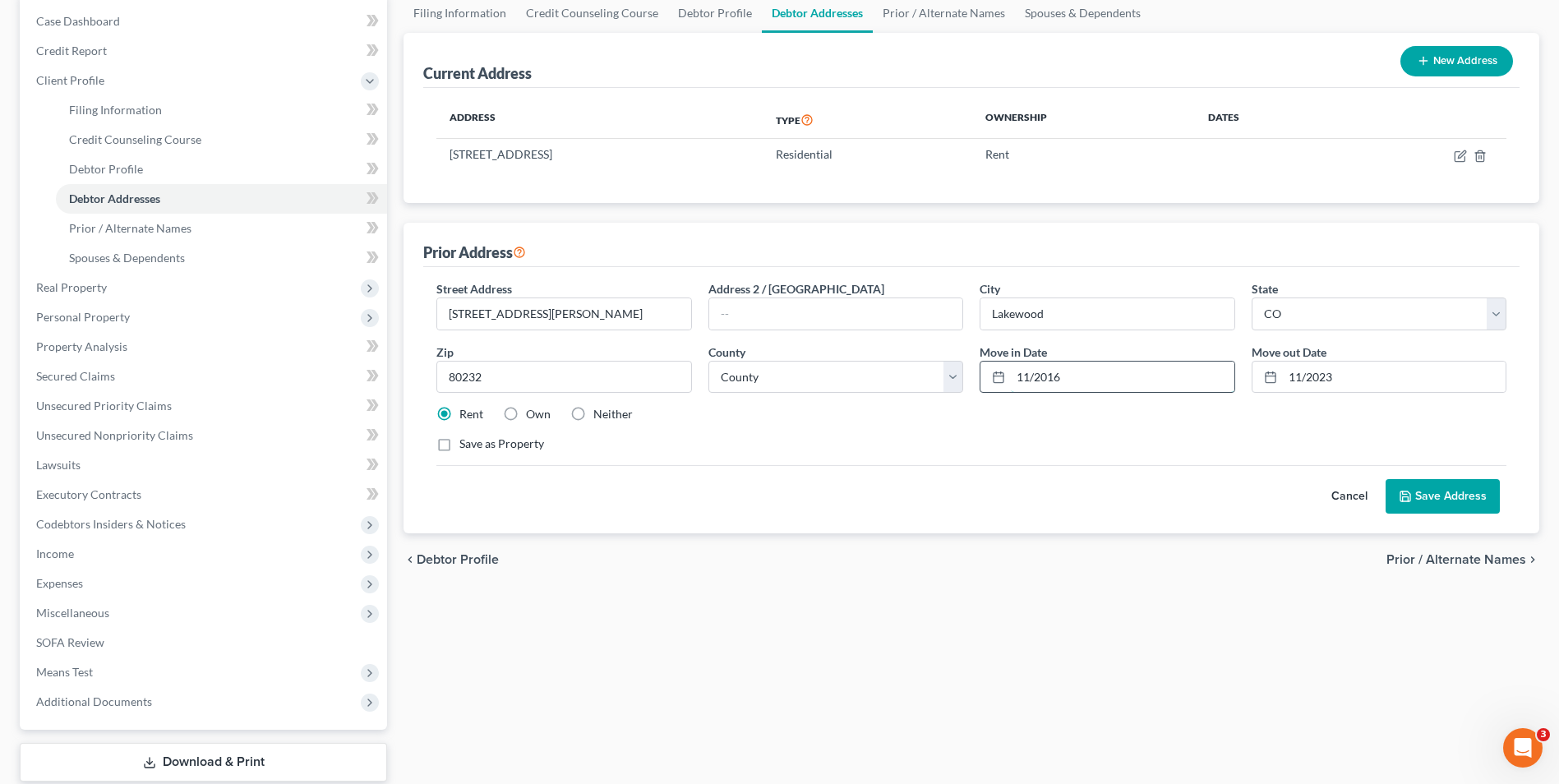
click at [1077, 386] on input "11/2016" at bounding box center [1122, 377] width 222 height 32
drag, startPoint x: 1073, startPoint y: 388, endPoint x: 994, endPoint y: 371, distance: 80.8
click at [994, 371] on div "11/2016" at bounding box center [1106, 377] width 255 height 33
drag, startPoint x: 1295, startPoint y: 351, endPoint x: 1226, endPoint y: 273, distance: 104.1
click at [1226, 273] on div "Street Address * [STREET_ADDRESS][PERSON_NAME] * [GEOGRAPHIC_DATA] * State [US_…" at bounding box center [972, 400] width 1097 height 266
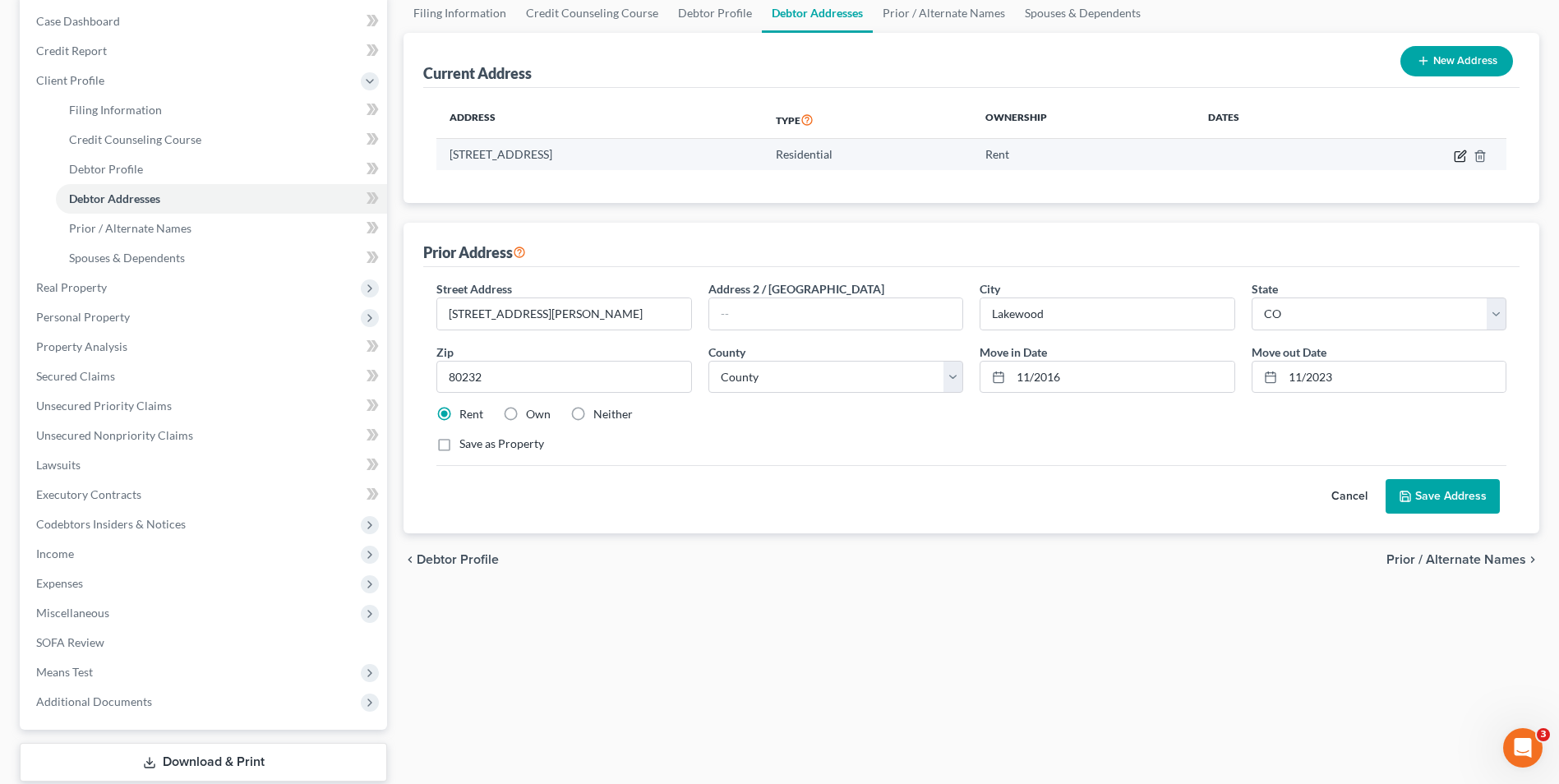
click at [1461, 150] on icon "button" at bounding box center [1460, 156] width 13 height 13
select select "5"
select select "16"
select select "0"
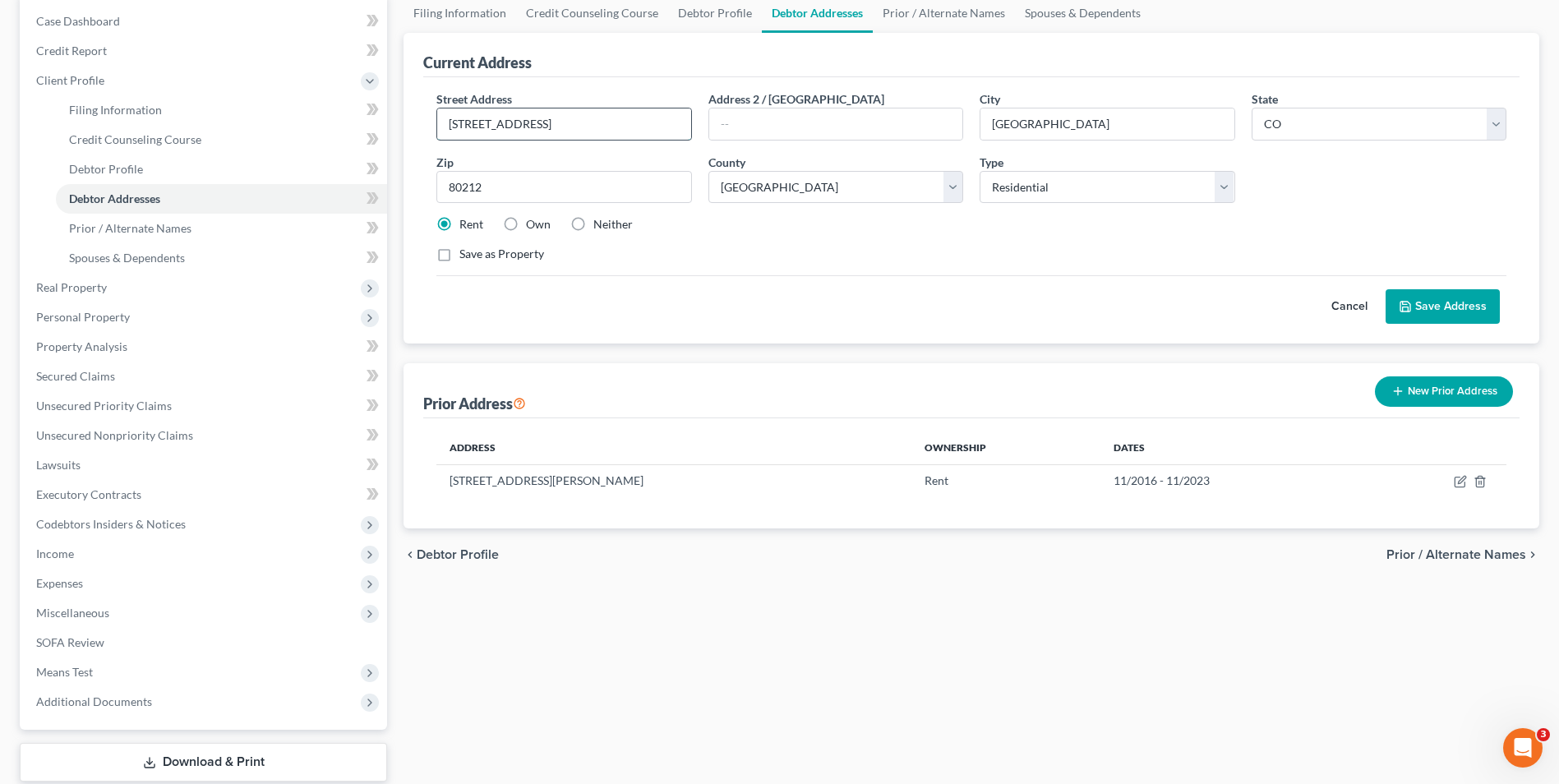
click at [558, 124] on input "[STREET_ADDRESS]" at bounding box center [564, 124] width 253 height 32
drag, startPoint x: 581, startPoint y: 122, endPoint x: 547, endPoint y: 131, distance: 35.2
click at [547, 131] on input "[STREET_ADDRESS]" at bounding box center [564, 124] width 253 height 32
type input "[STREET_ADDRESS]"
click at [659, 77] on div "Street Address * [STREET_ADDRESS] Address 2 / [GEOGRAPHIC_DATA] * [GEOGRAPHIC_D…" at bounding box center [972, 210] width 1097 height 266
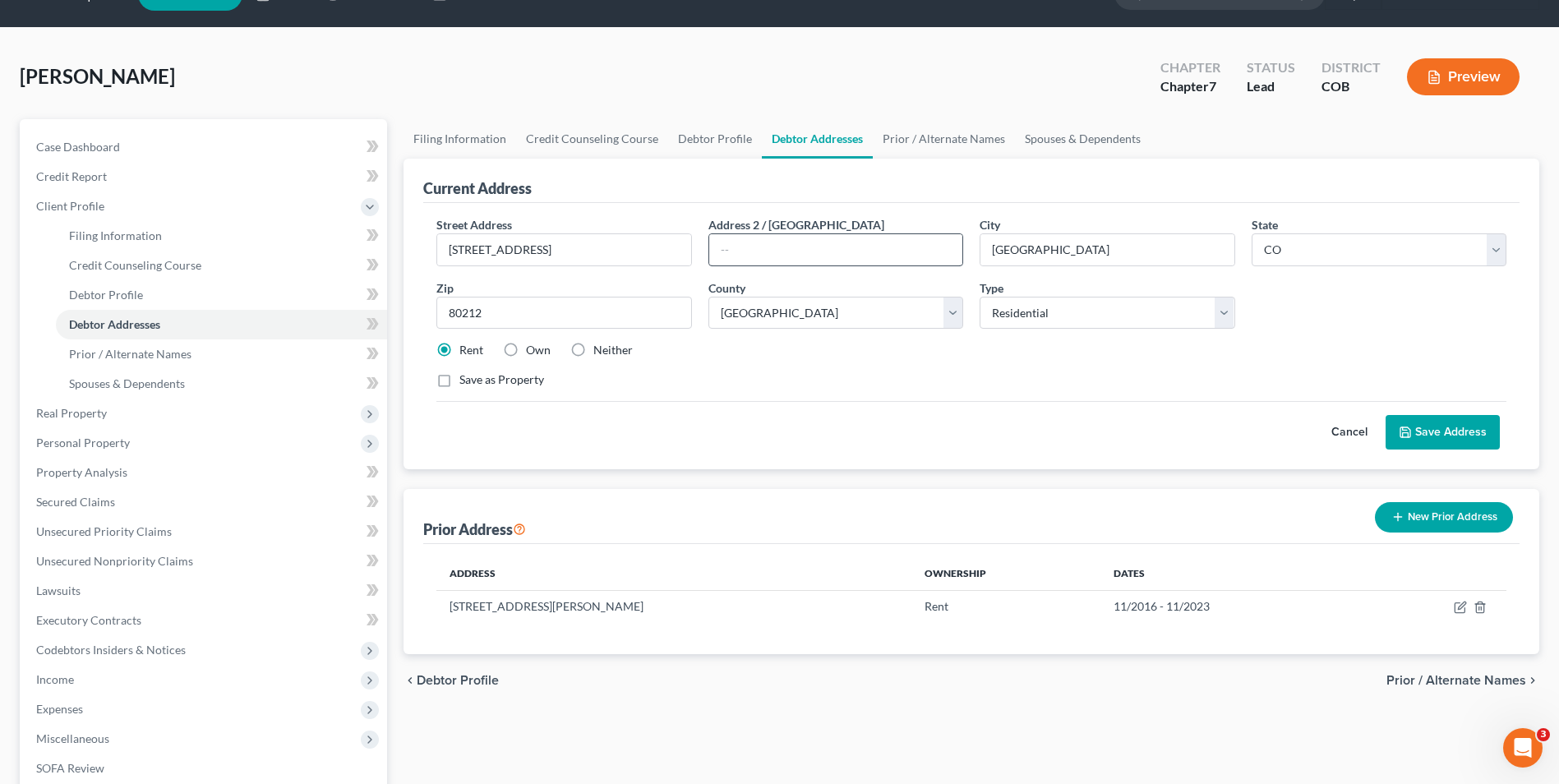
scroll to position [0, 0]
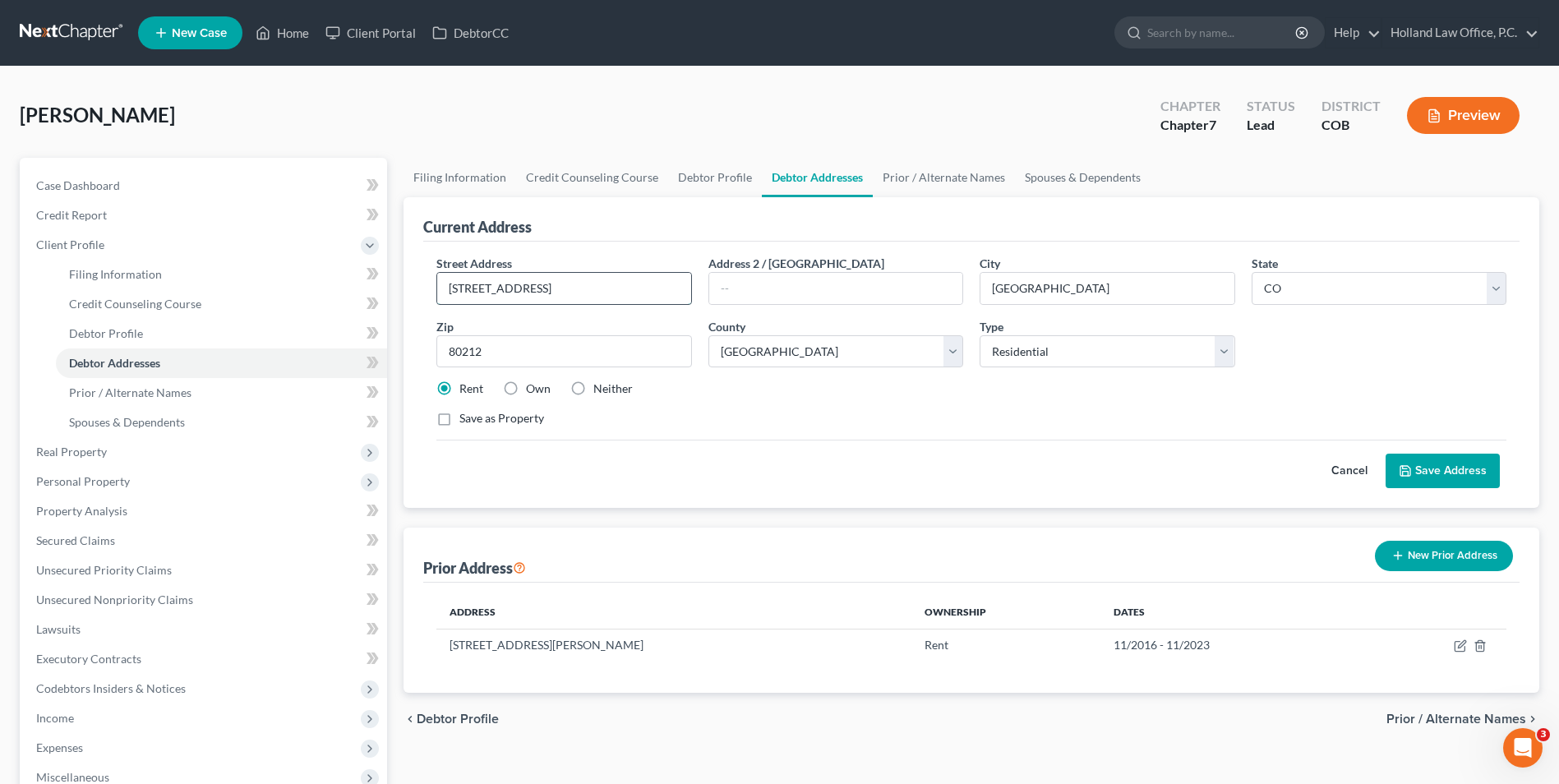
click at [622, 295] on input "[STREET_ADDRESS]" at bounding box center [564, 289] width 253 height 32
click at [600, 248] on div "Street Address * [STREET_ADDRESS] Address 2 / [GEOGRAPHIC_DATA] * [GEOGRAPHIC_D…" at bounding box center [972, 374] width 1097 height 266
drag, startPoint x: 571, startPoint y: 290, endPoint x: 546, endPoint y: 298, distance: 26.2
click at [546, 298] on input "[STREET_ADDRESS]" at bounding box center [564, 289] width 253 height 32
click at [566, 251] on div "Street Address * [STREET_ADDRESS] Address 2 / [GEOGRAPHIC_DATA] * [GEOGRAPHIC_D…" at bounding box center [972, 374] width 1097 height 266
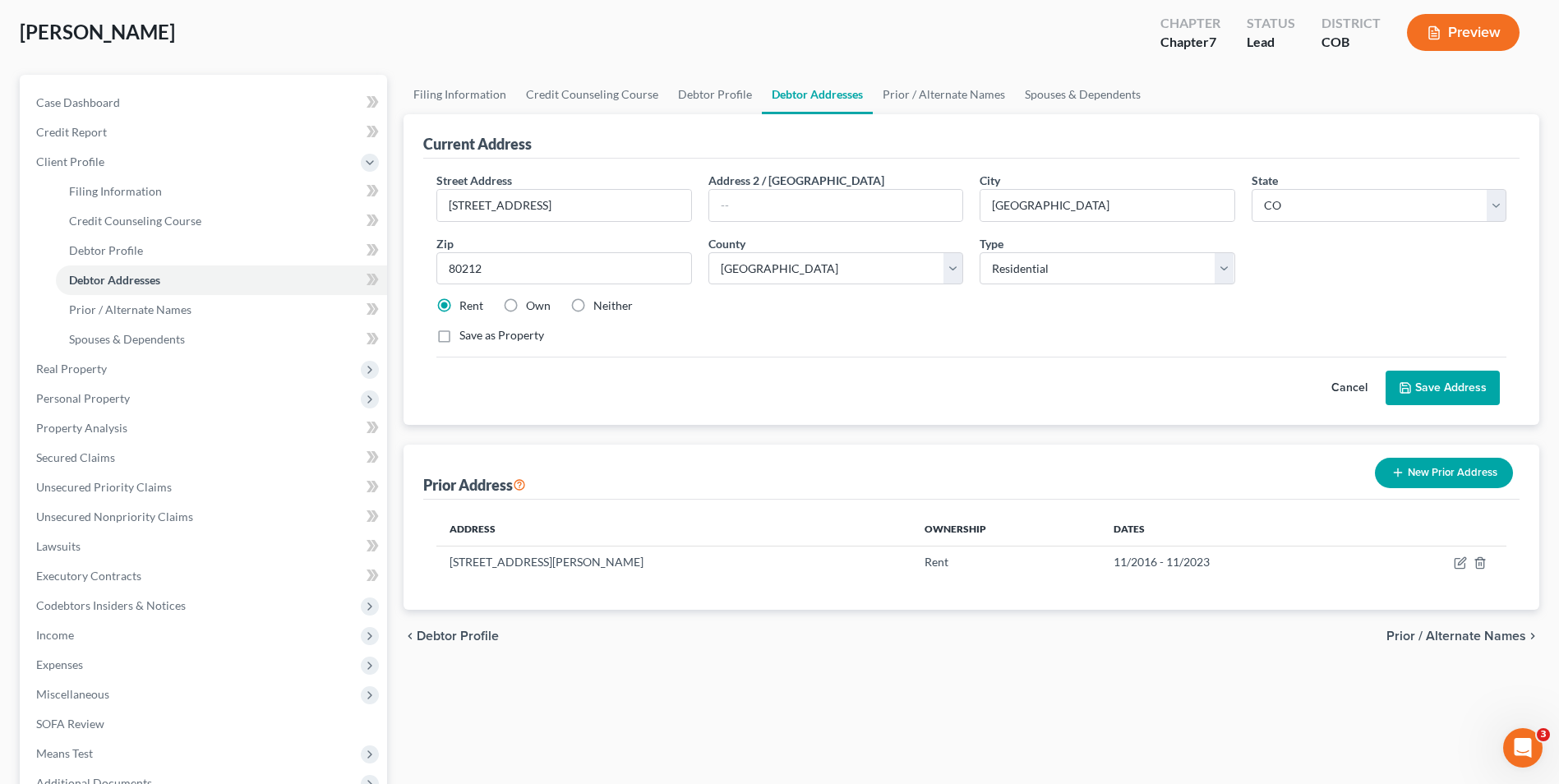
scroll to position [82, 0]
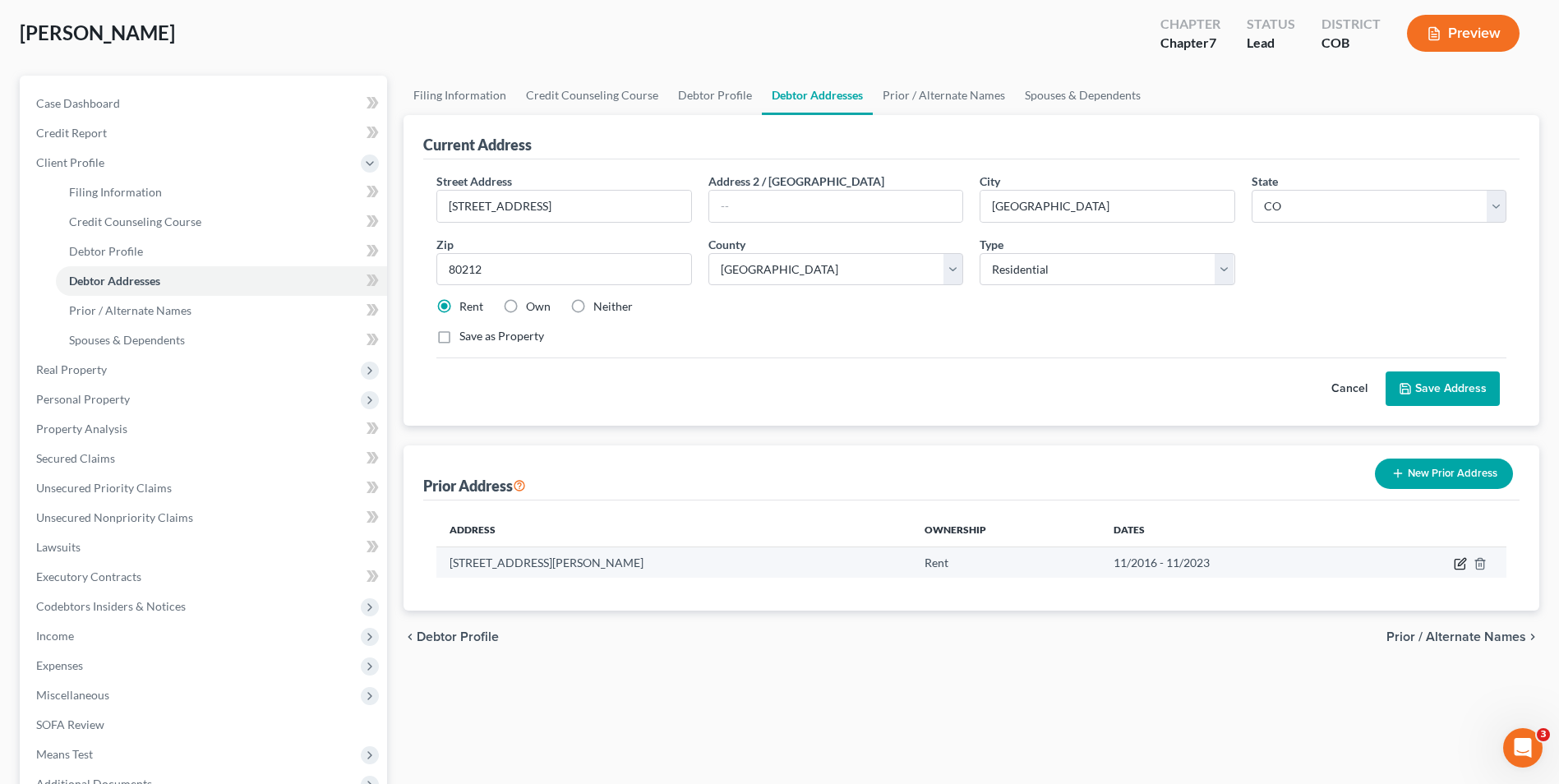
click at [1462, 561] on icon "button" at bounding box center [1462, 562] width 7 height 7
select select "5"
select select "30"
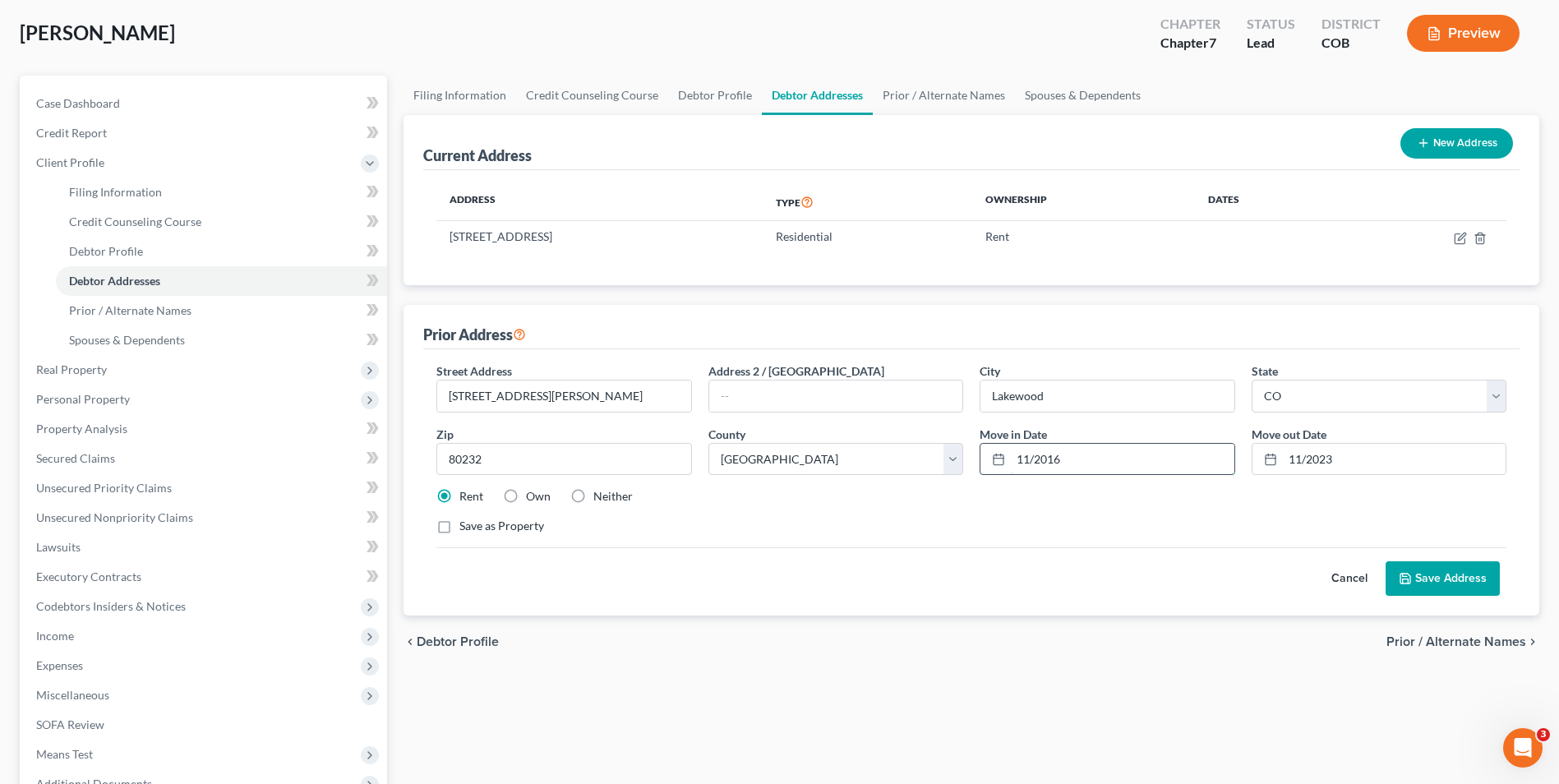
drag, startPoint x: 1030, startPoint y: 461, endPoint x: 1018, endPoint y: 465, distance: 12.6
click at [1018, 465] on input "11/2016" at bounding box center [1122, 459] width 222 height 32
click at [1035, 459] on input "11/2016" at bounding box center [1122, 459] width 222 height 32
drag, startPoint x: 1032, startPoint y: 455, endPoint x: 1021, endPoint y: 459, distance: 11.7
click at [1021, 459] on input "11/2016" at bounding box center [1122, 459] width 222 height 32
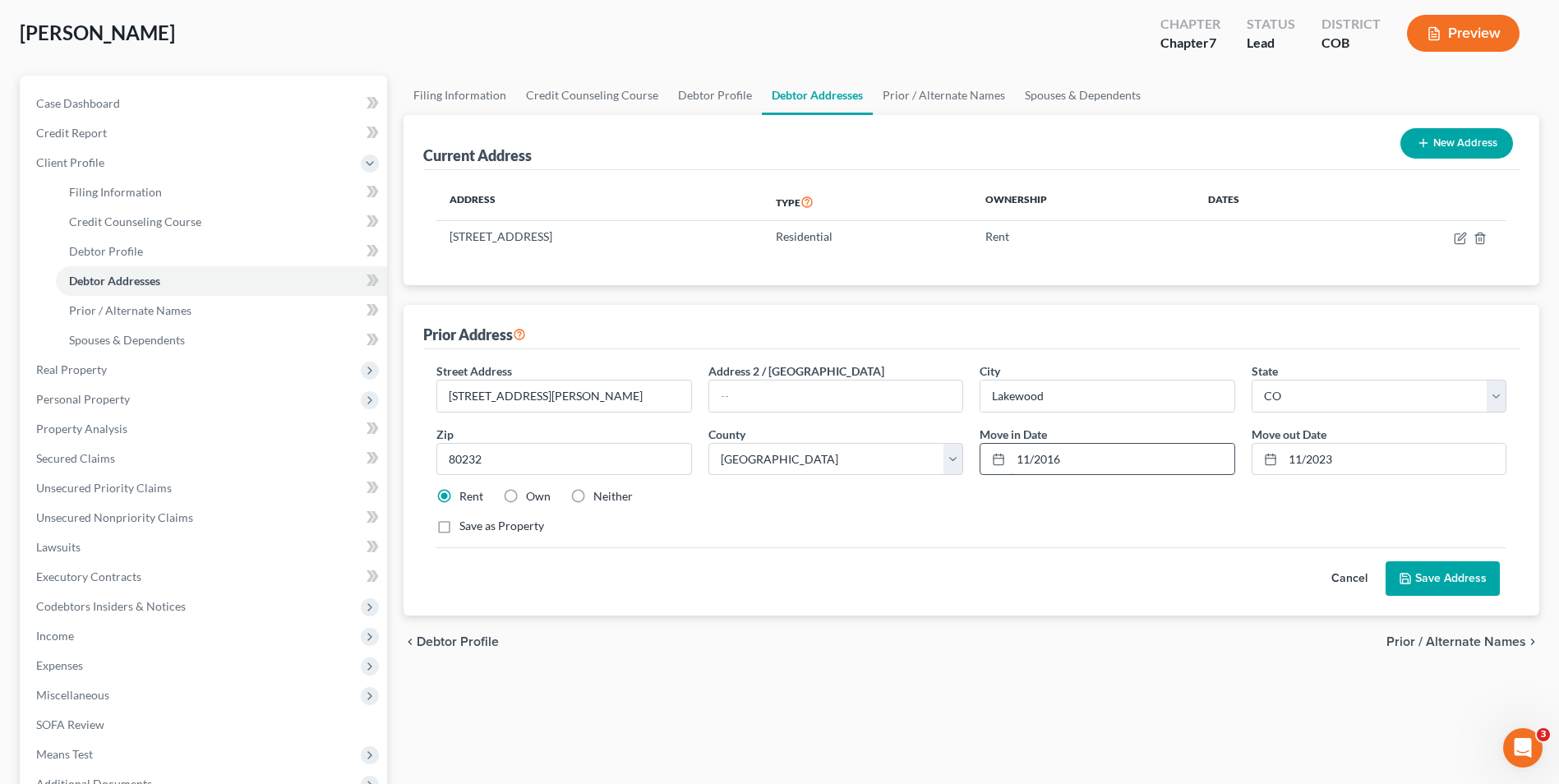
click at [1031, 455] on input "11/2016" at bounding box center [1122, 459] width 222 height 32
drag, startPoint x: 1031, startPoint y: 457, endPoint x: 1018, endPoint y: 465, distance: 15.3
click at [1018, 465] on input "11/2016" at bounding box center [1122, 459] width 222 height 32
drag, startPoint x: 1062, startPoint y: 465, endPoint x: 1050, endPoint y: 468, distance: 12.4
click at [1050, 468] on input "06/2016" at bounding box center [1122, 459] width 222 height 32
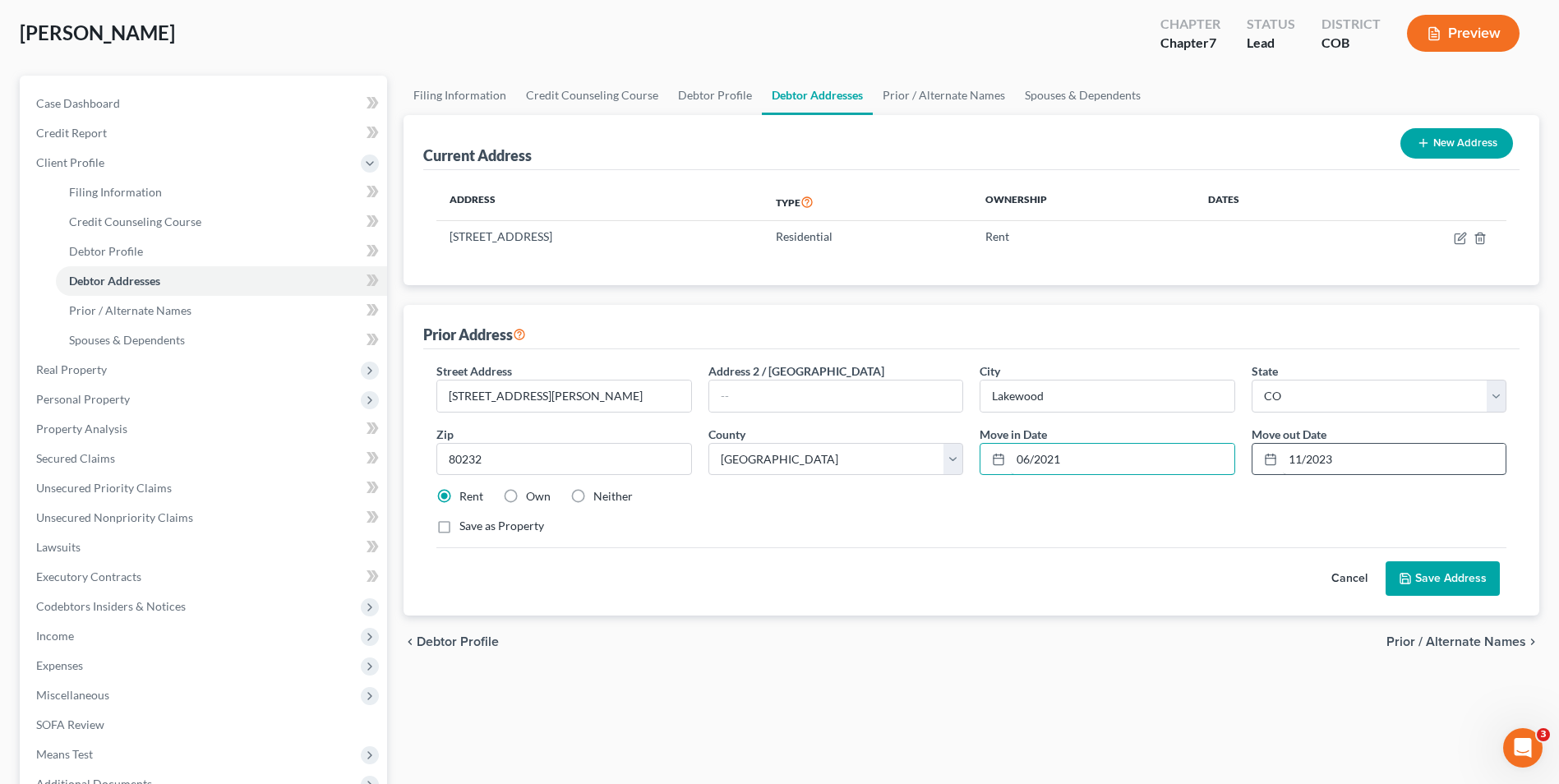
type input "06/2021"
drag, startPoint x: 1341, startPoint y: 458, endPoint x: 1291, endPoint y: 466, distance: 50.6
click at [1291, 466] on input "11/2023" at bounding box center [1394, 459] width 222 height 32
click at [913, 106] on link "Prior / Alternate Names" at bounding box center [944, 94] width 142 height 39
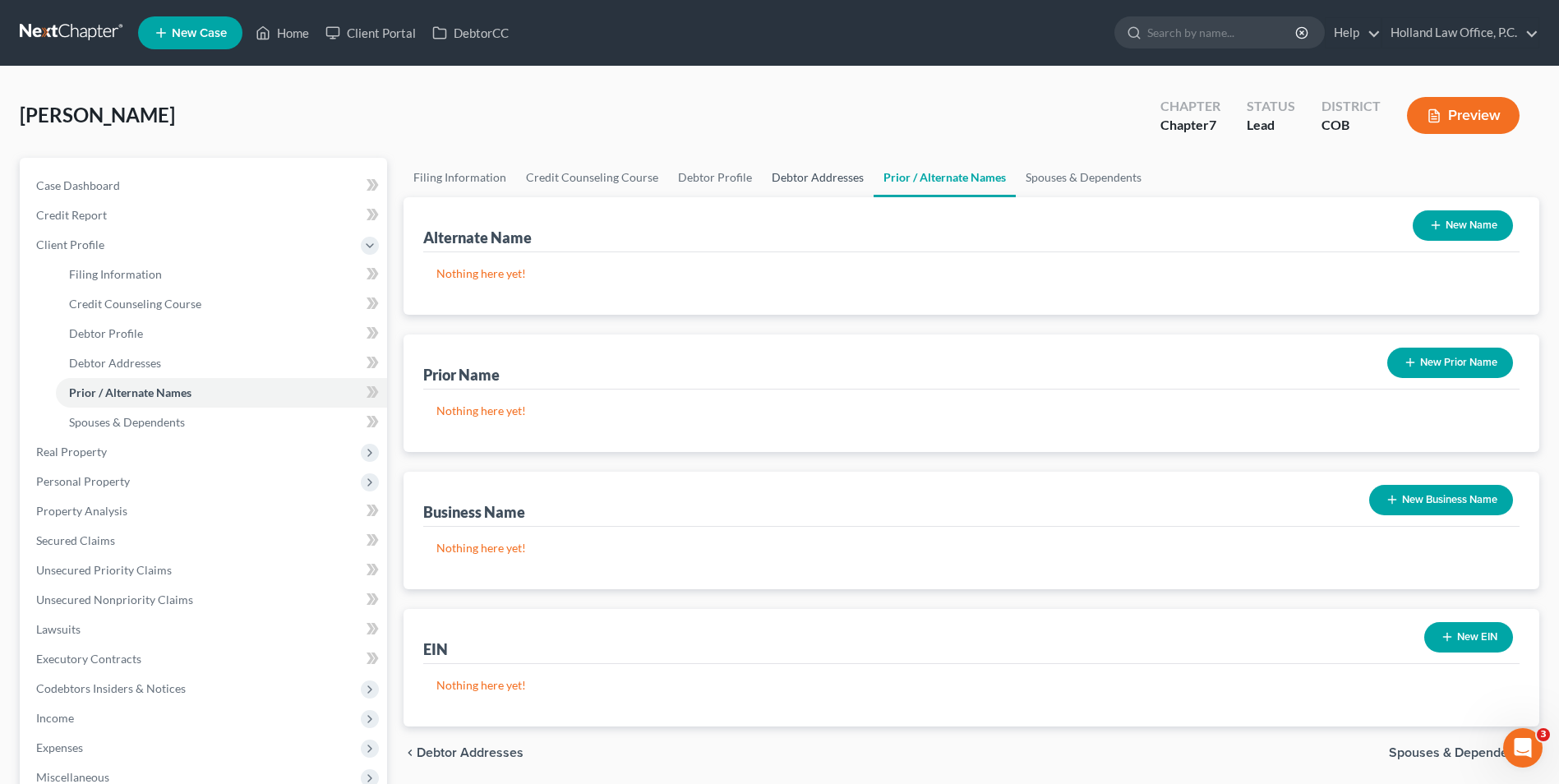
click at [808, 172] on link "Debtor Addresses" at bounding box center [818, 177] width 112 height 39
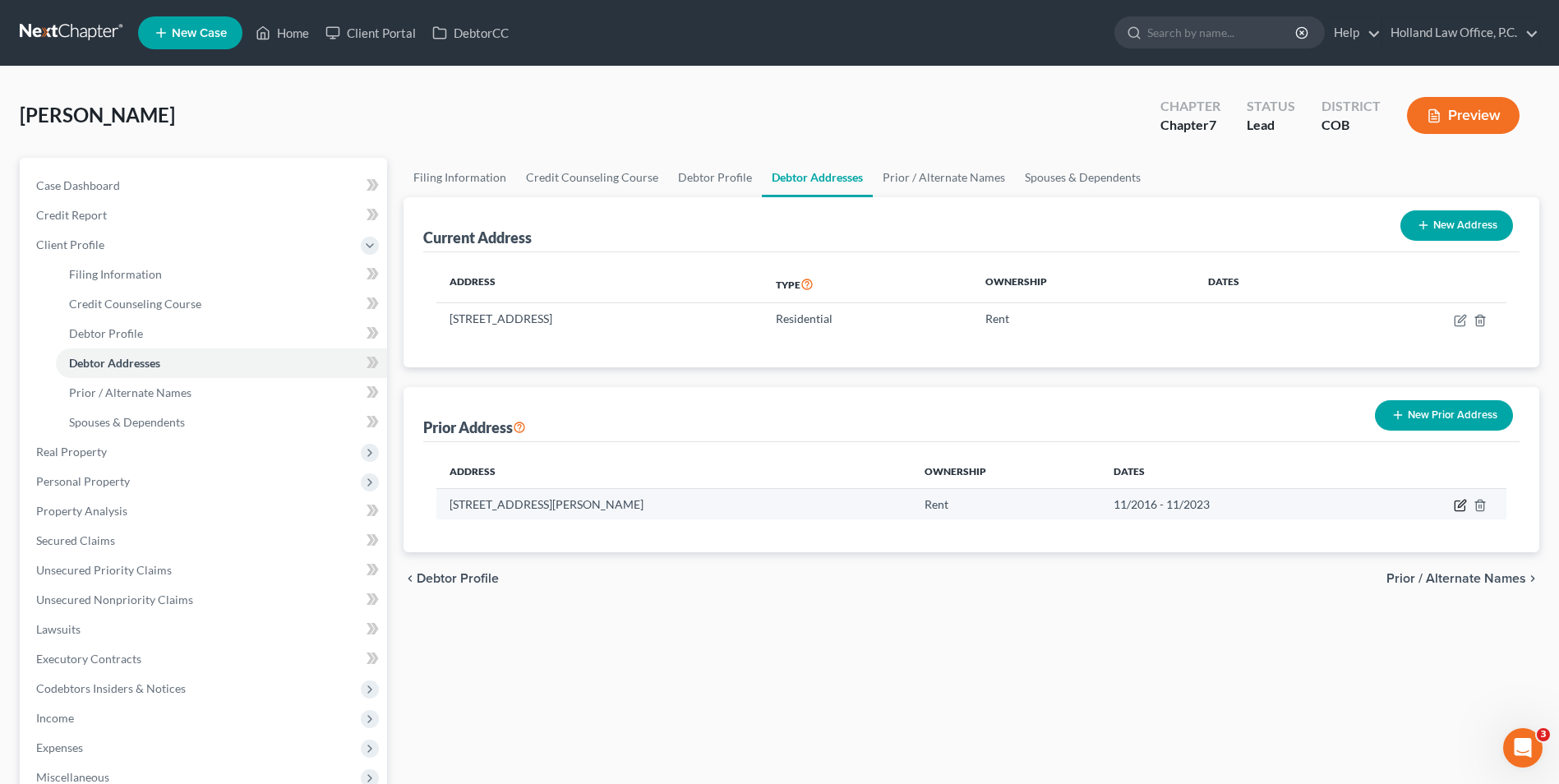
click at [1459, 506] on icon "button" at bounding box center [1462, 503] width 7 height 7
select select "5"
select select "30"
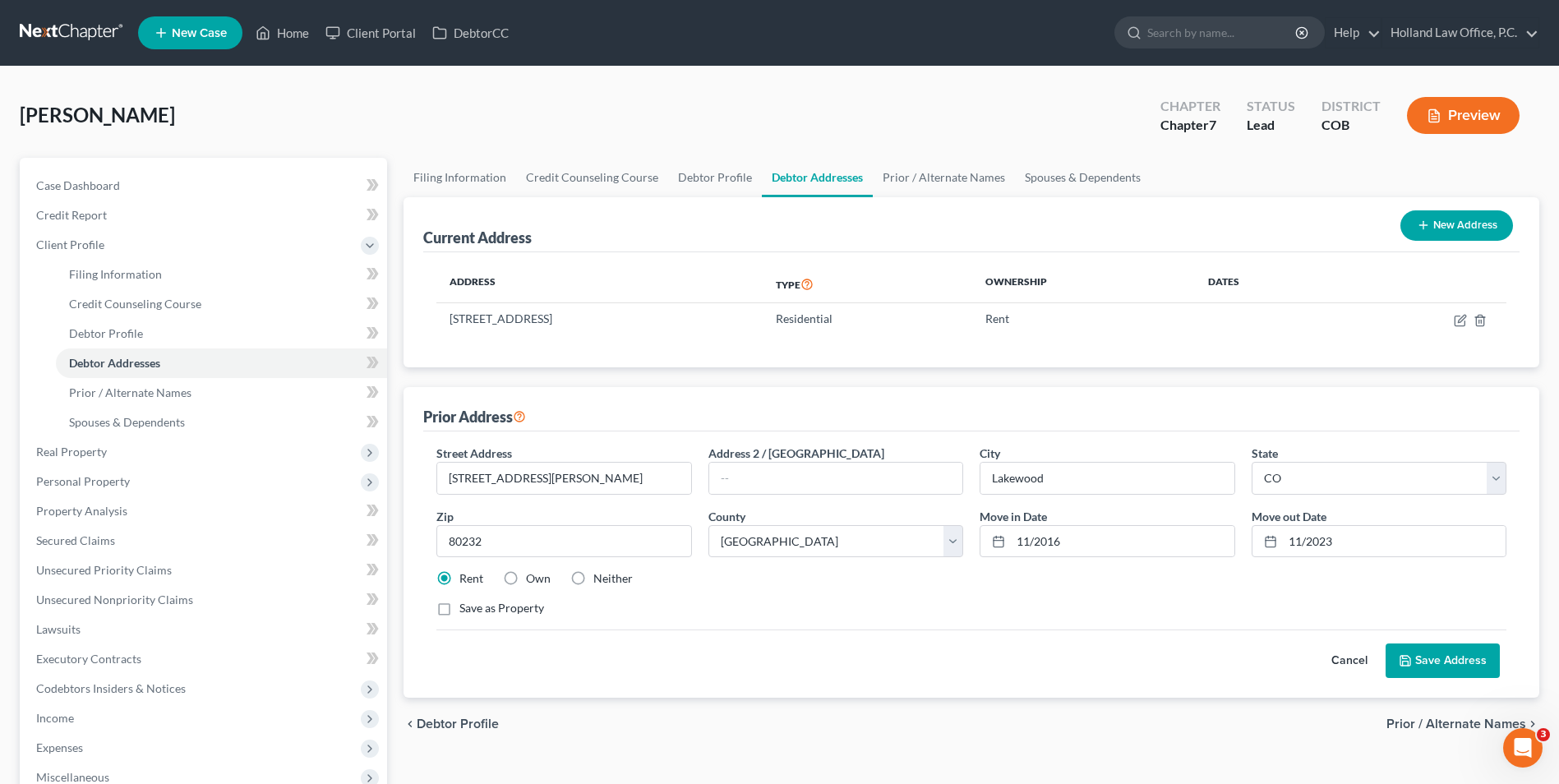
click at [1180, 563] on div "Street Address * [STREET_ADDRESS][PERSON_NAME] * [GEOGRAPHIC_DATA] * State [US_…" at bounding box center [971, 537] width 1086 height 186
drag, startPoint x: 1178, startPoint y: 548, endPoint x: 938, endPoint y: 546, distance: 240.0
click at [938, 546] on div "Street Address * [STREET_ADDRESS][PERSON_NAME] * [GEOGRAPHIC_DATA] * State [US_…" at bounding box center [971, 537] width 1086 height 186
type input "06/2021"
drag, startPoint x: 1331, startPoint y: 545, endPoint x: 1280, endPoint y: 546, distance: 51.0
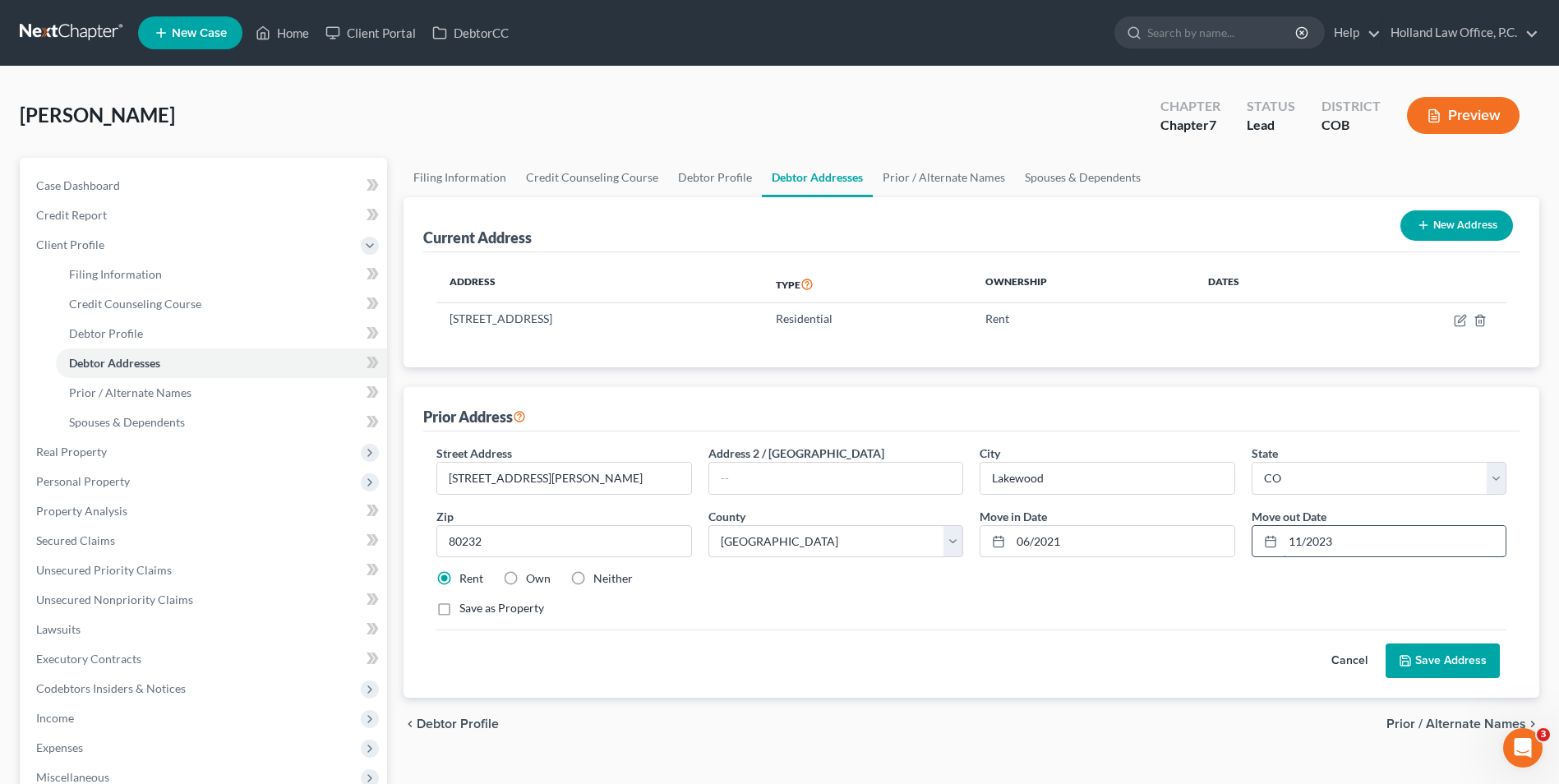
click at [1282, 546] on div "11/2023" at bounding box center [1379, 542] width 255 height 33
click at [1026, 545] on input "06/2021" at bounding box center [1122, 542] width 222 height 32
click at [1310, 549] on input "06/2023" at bounding box center [1394, 542] width 222 height 32
drag, startPoint x: 1296, startPoint y: 543, endPoint x: 1305, endPoint y: 544, distance: 9.1
click at [1302, 546] on input "06/2023" at bounding box center [1394, 542] width 222 height 32
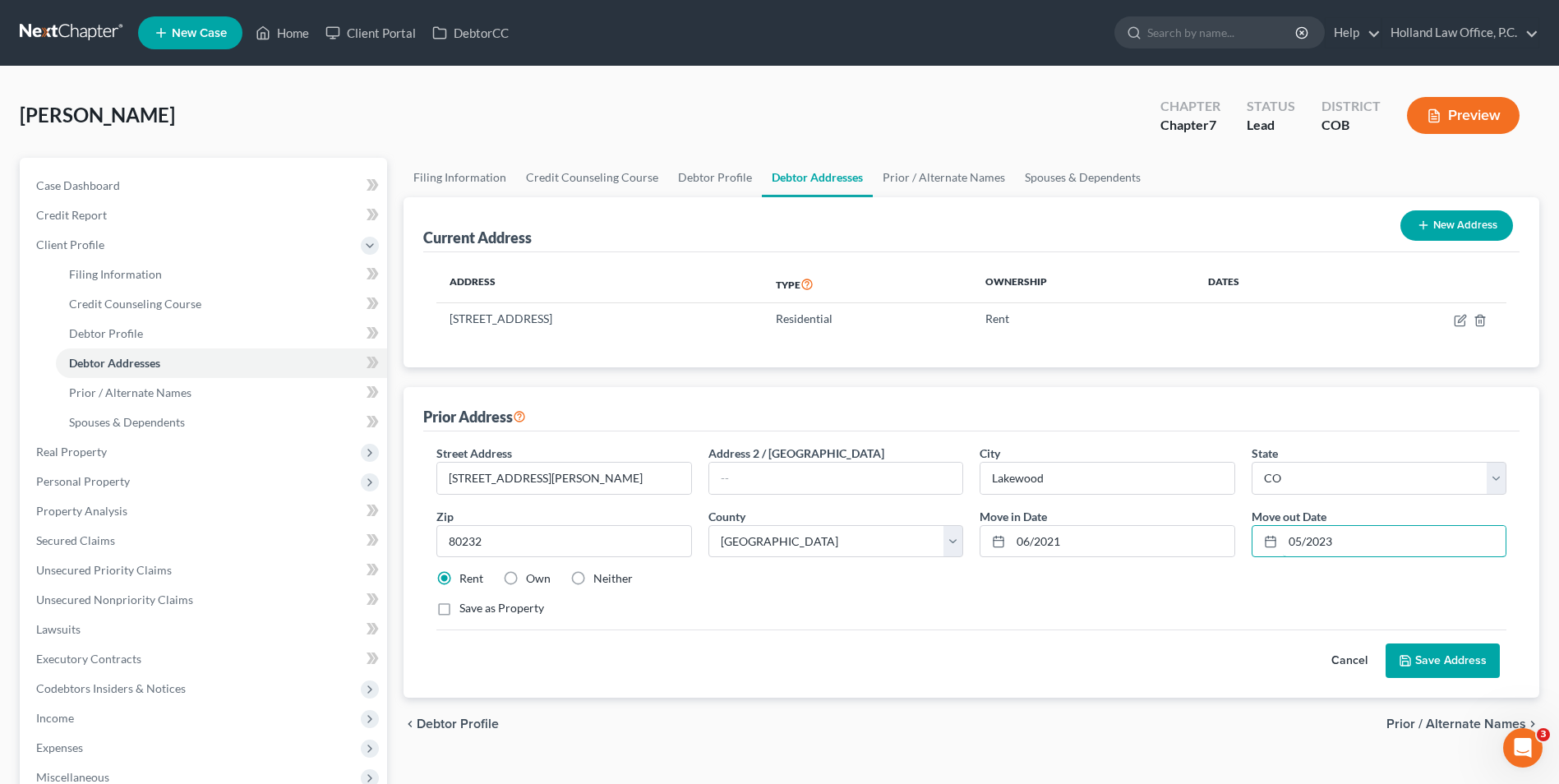
type input "05/2023"
click at [1470, 668] on button "Save Address" at bounding box center [1443, 660] width 115 height 34
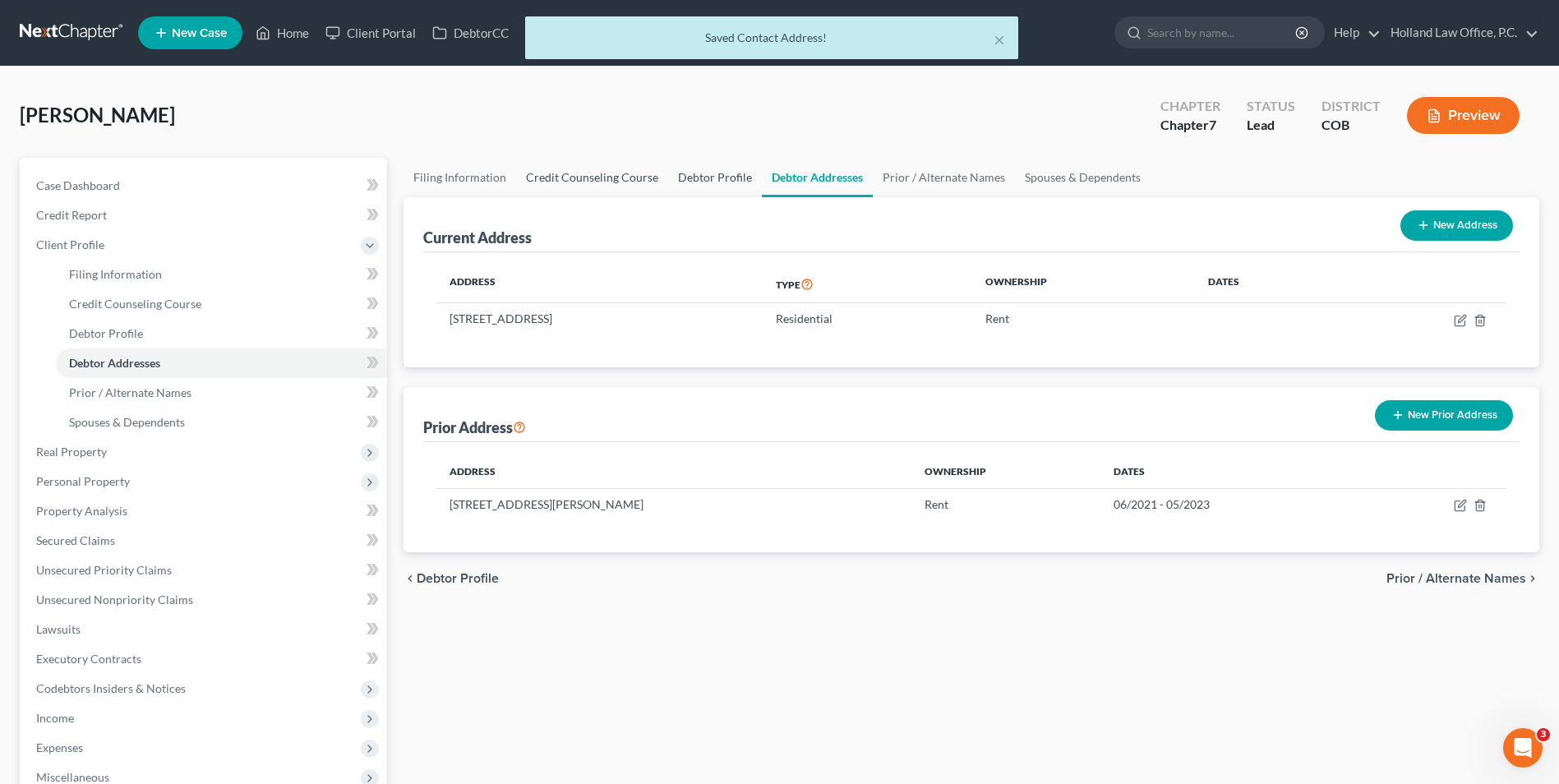
click at [668, 193] on link "Debtor Profile" at bounding box center [714, 177] width 94 height 39
select select "0"
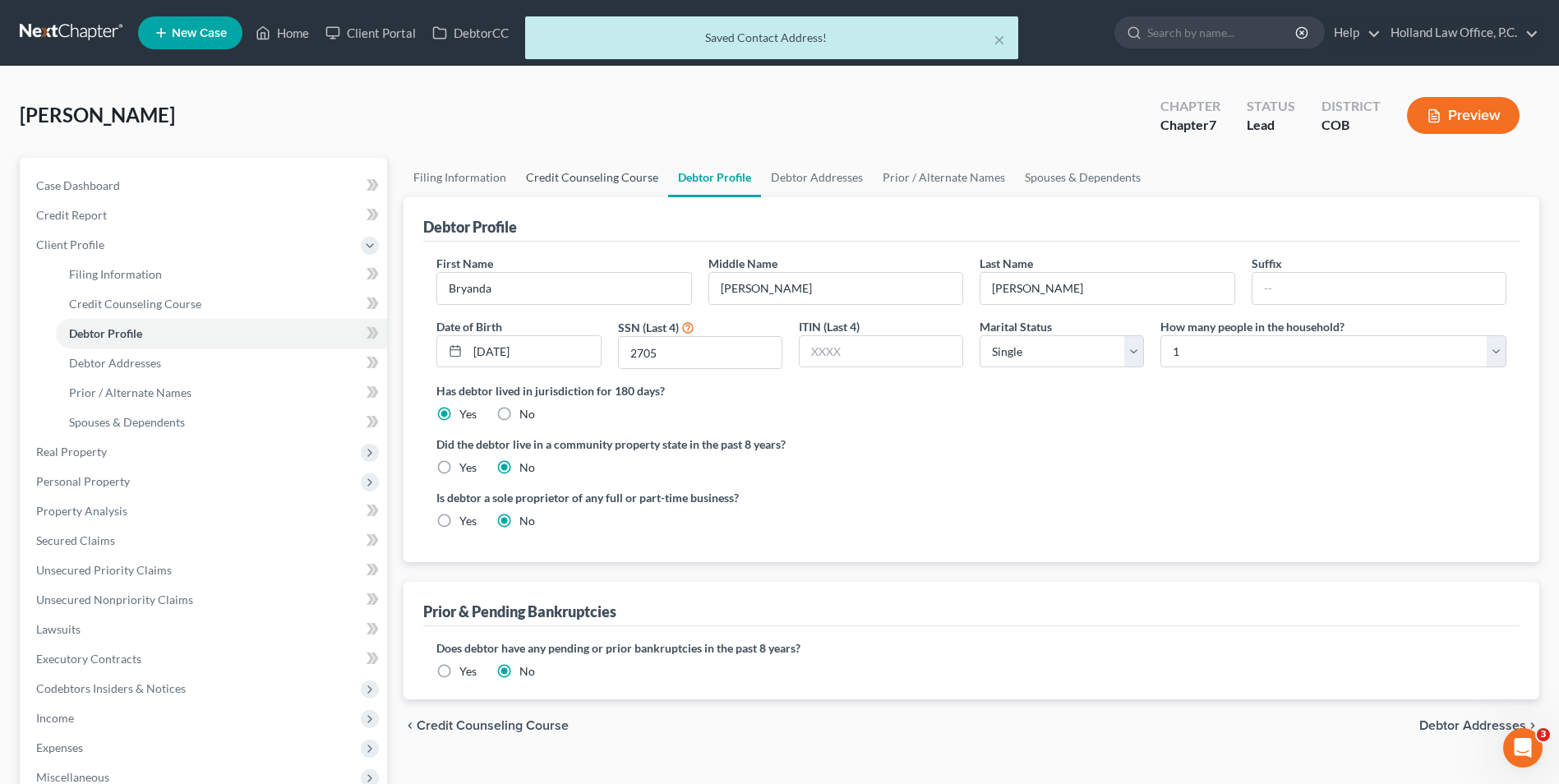
click at [617, 187] on link "Credit Counseling Course" at bounding box center [593, 177] width 152 height 39
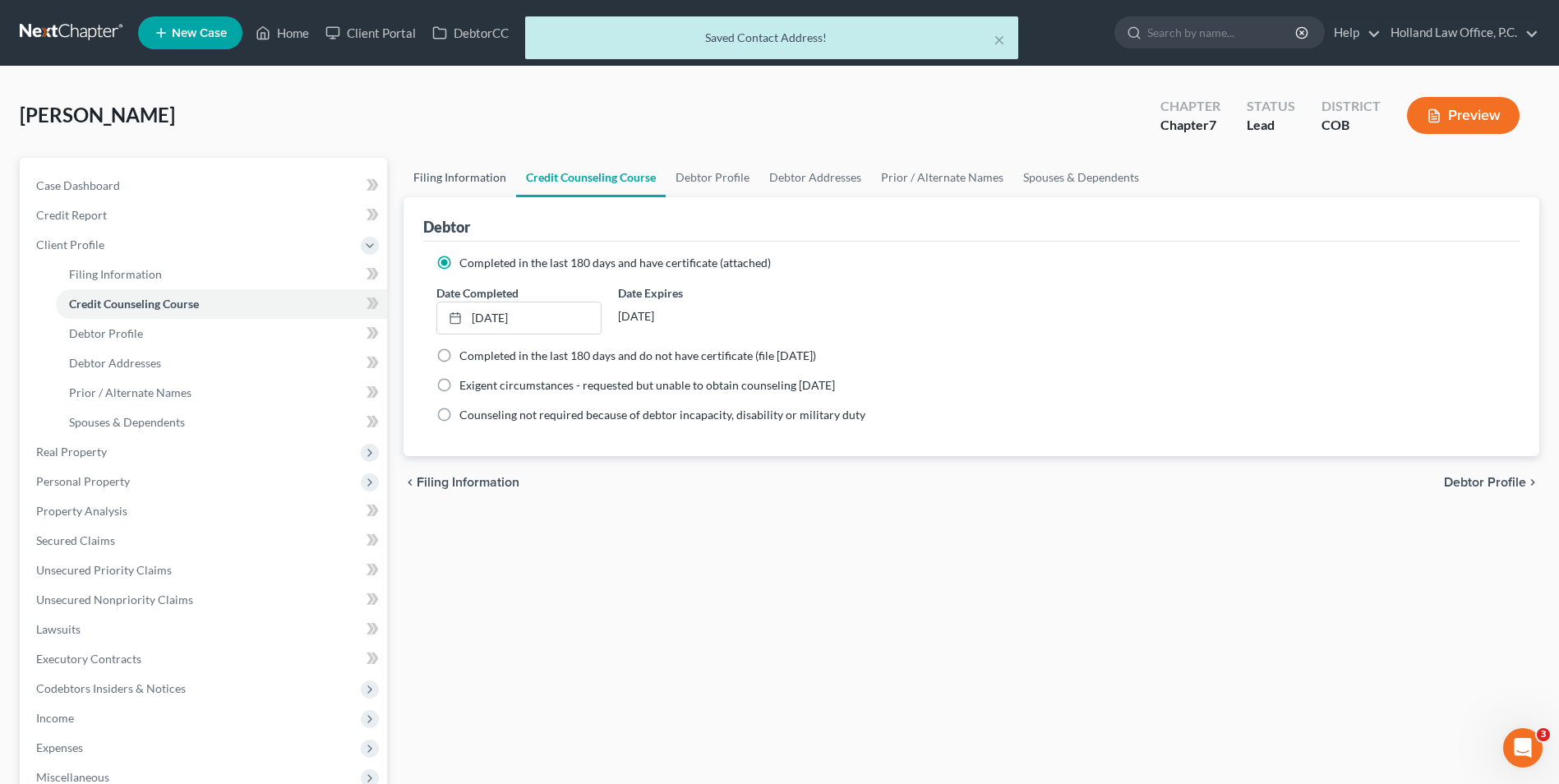
click at [443, 192] on link "Filing Information" at bounding box center [460, 177] width 113 height 39
select select "1"
select select "0"
select select "11"
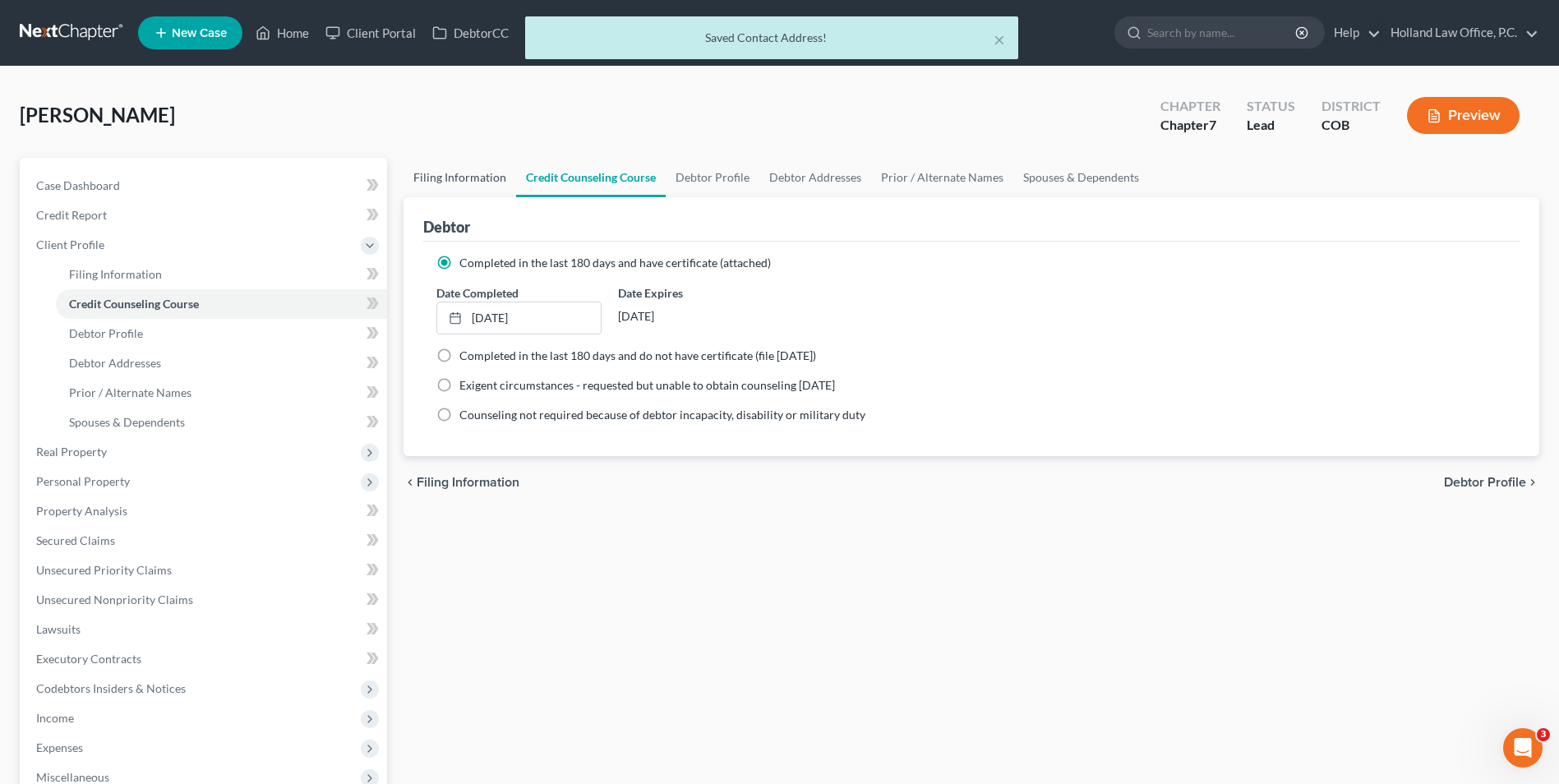
select select "0"
select select "5"
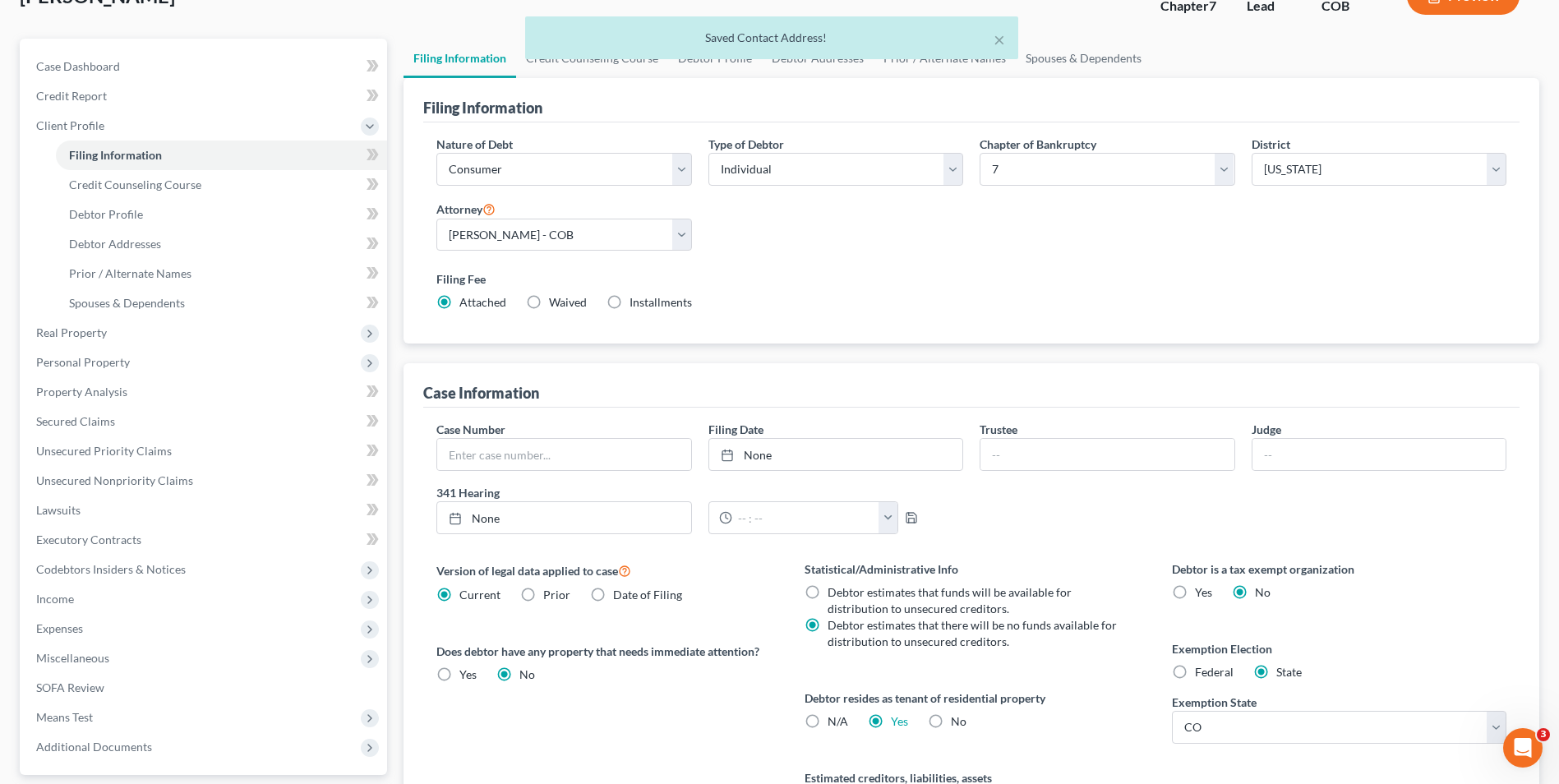
scroll to position [82, 0]
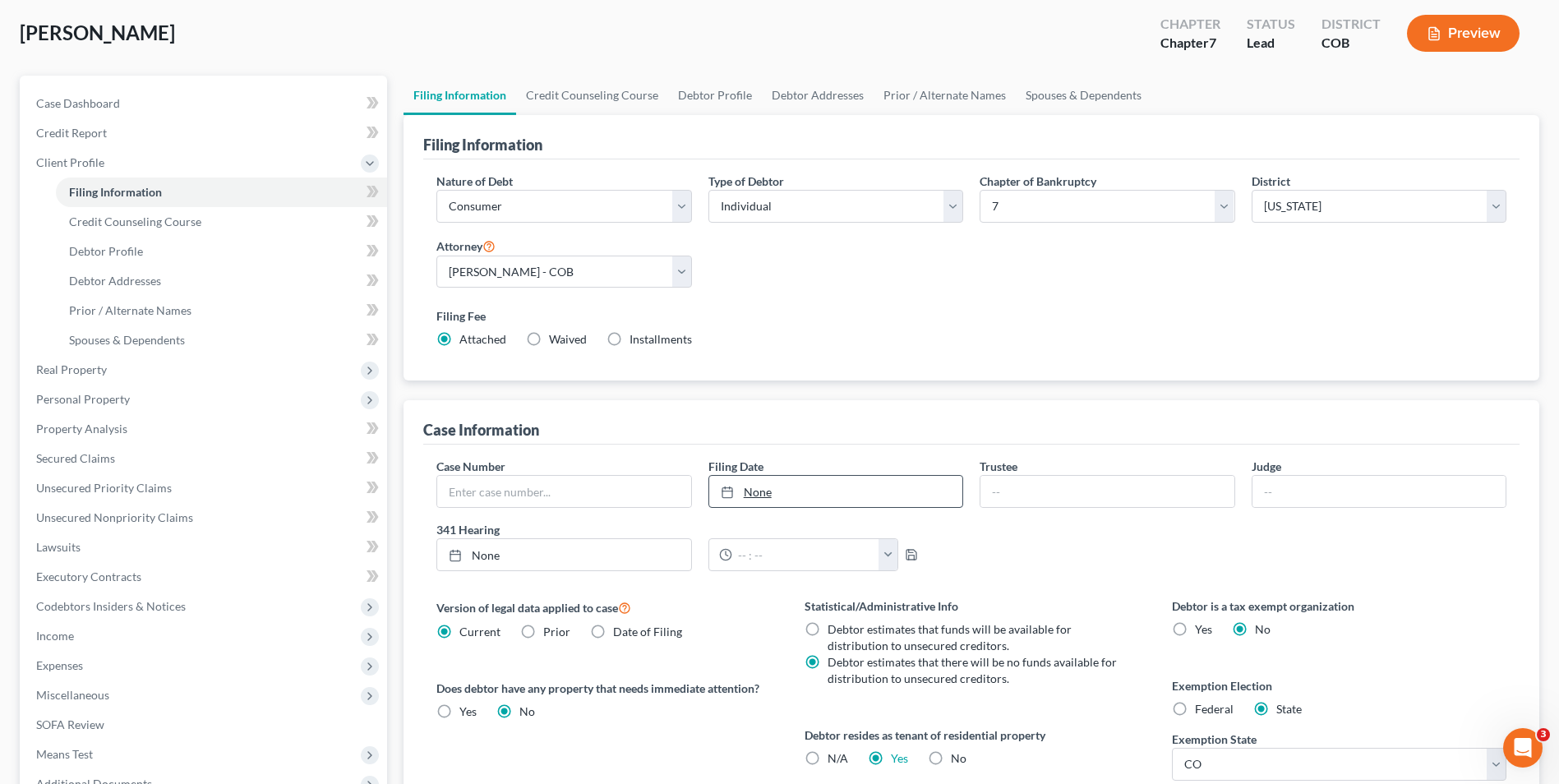
click at [774, 491] on link "None" at bounding box center [835, 492] width 253 height 32
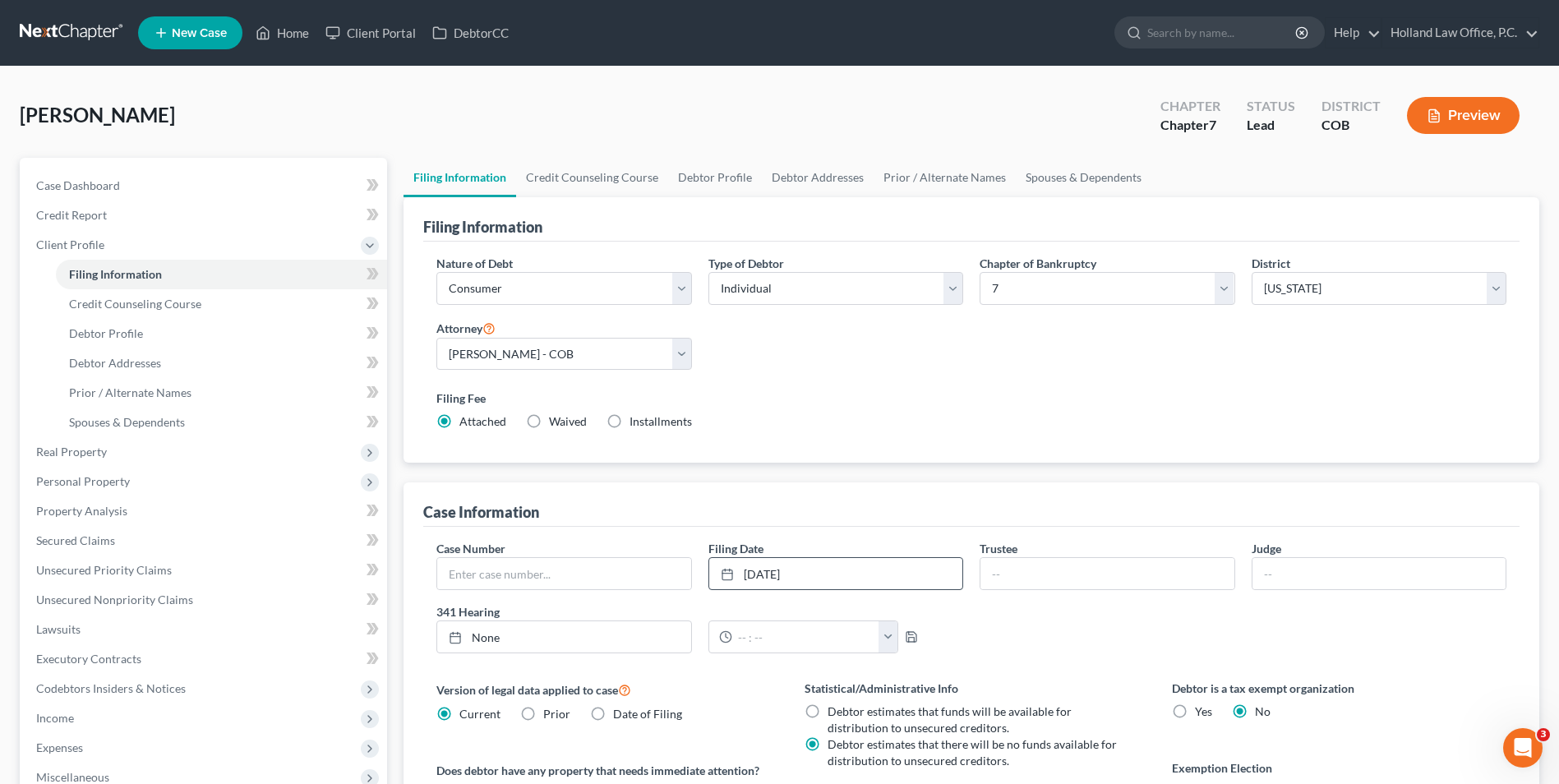
click at [588, 197] on div "Filing Information" at bounding box center [972, 219] width 1097 height 45
click at [608, 182] on link "Credit Counseling Course" at bounding box center [593, 177] width 152 height 39
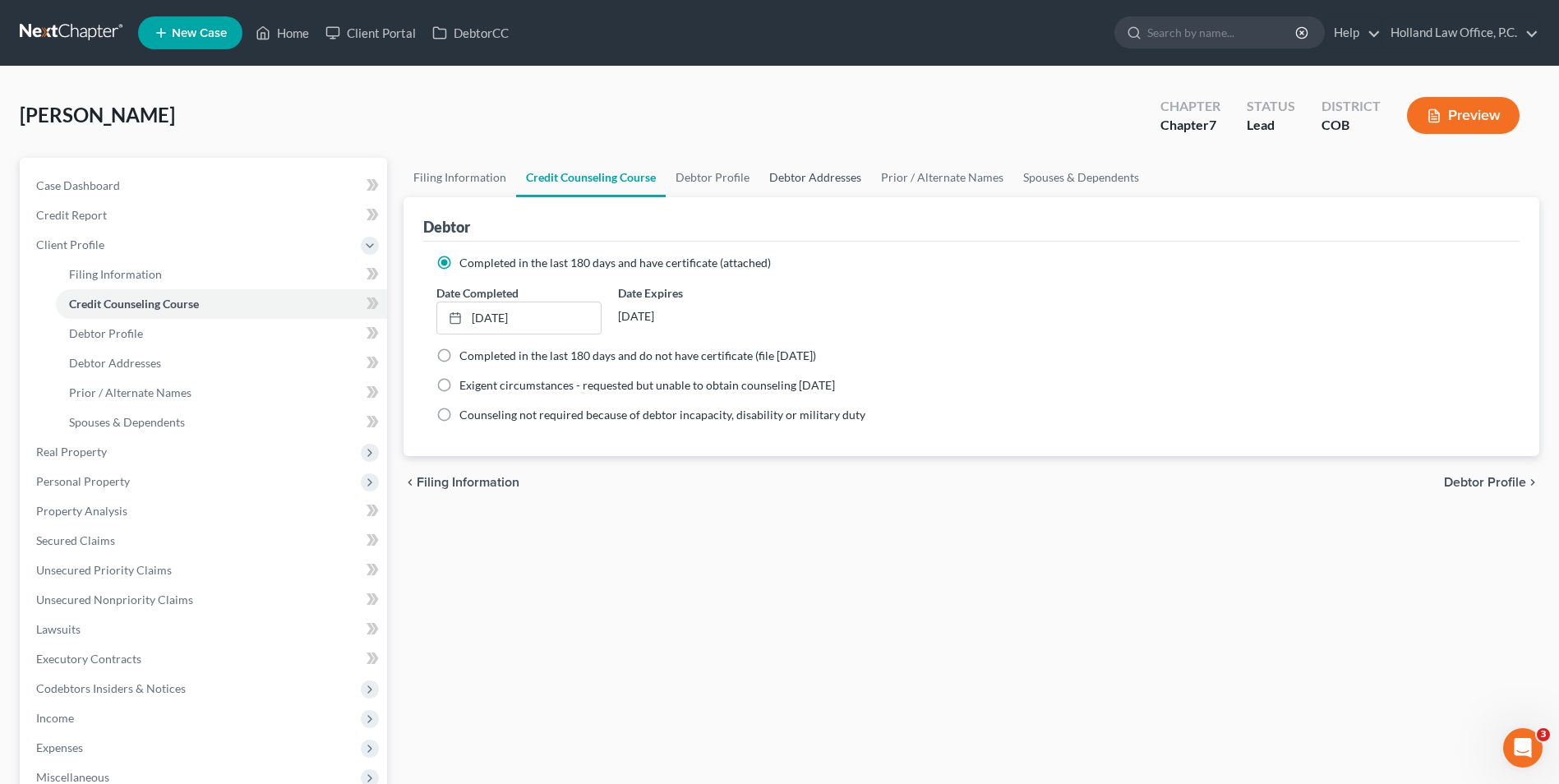
click at [811, 184] on link "Debtor Addresses" at bounding box center [816, 177] width 112 height 39
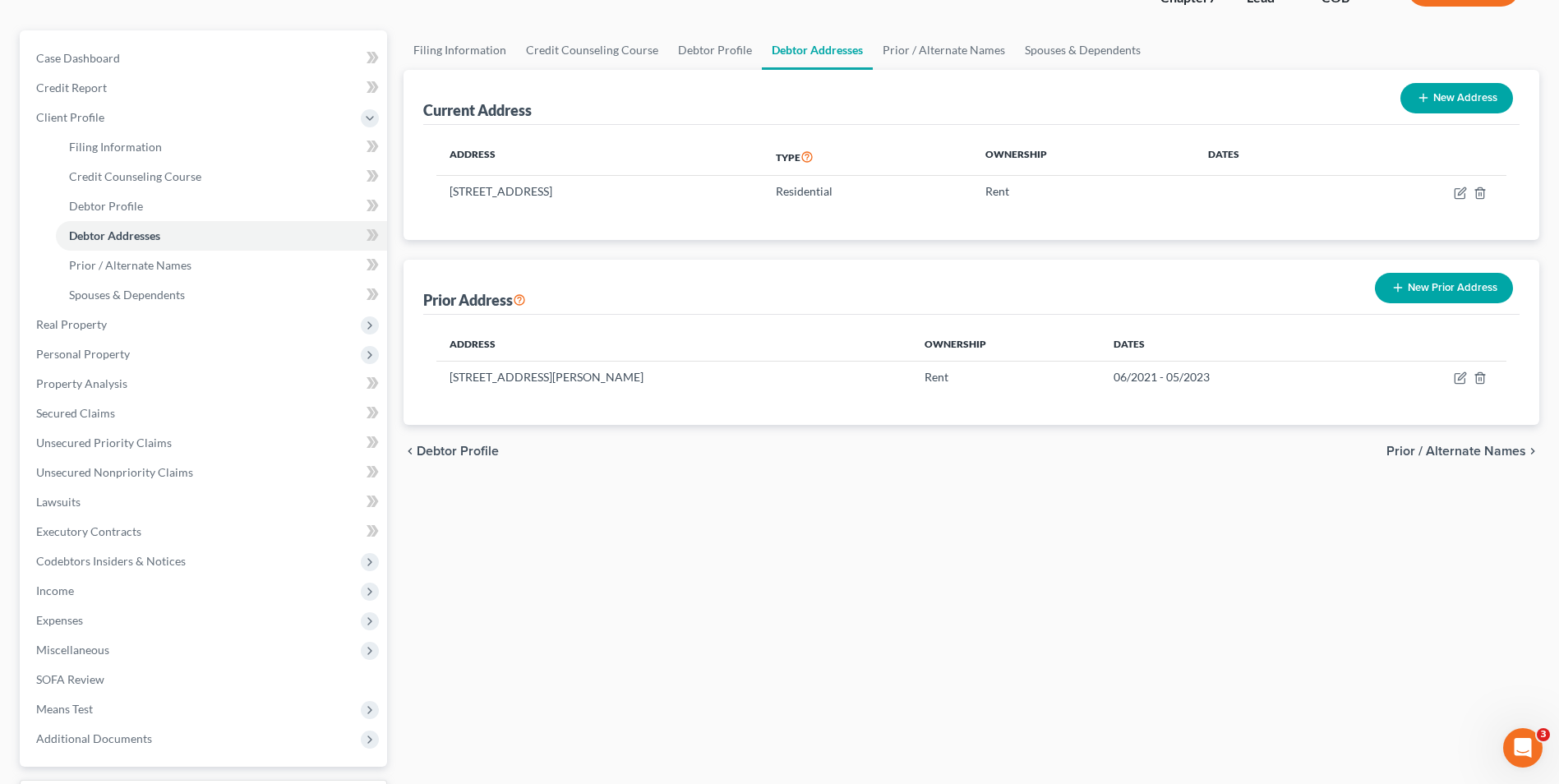
scroll to position [82, 0]
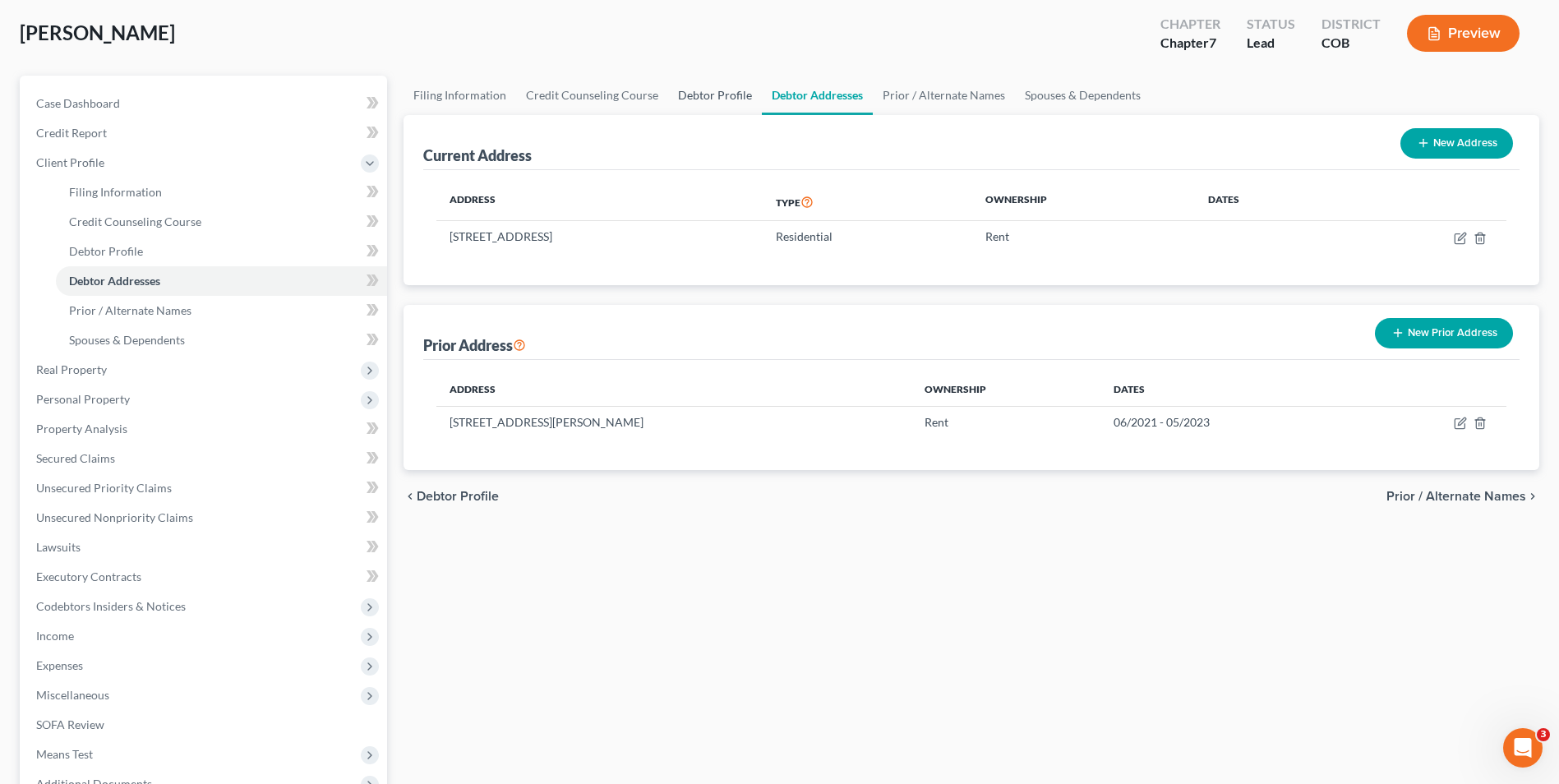
click at [729, 102] on link "Debtor Profile" at bounding box center [714, 94] width 94 height 39
select select "0"
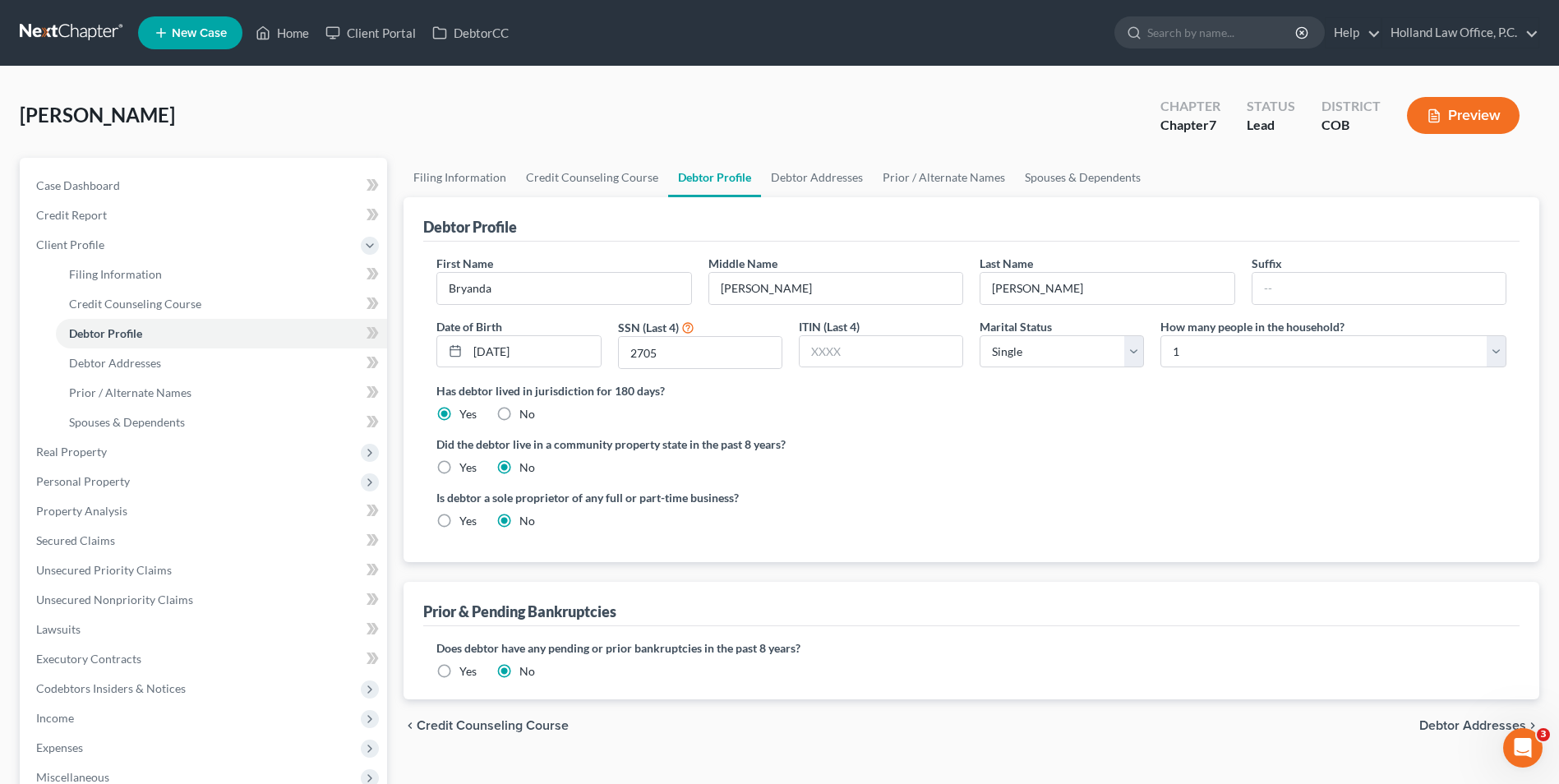
click at [897, 97] on div "[PERSON_NAME] Upgraded Chapter Chapter 7 Status Lead District COB Preview" at bounding box center [780, 122] width 1520 height 72
drag, startPoint x: 911, startPoint y: 188, endPoint x: 809, endPoint y: 166, distance: 104.3
click at [912, 188] on link "Prior / Alternate Names" at bounding box center [944, 177] width 142 height 39
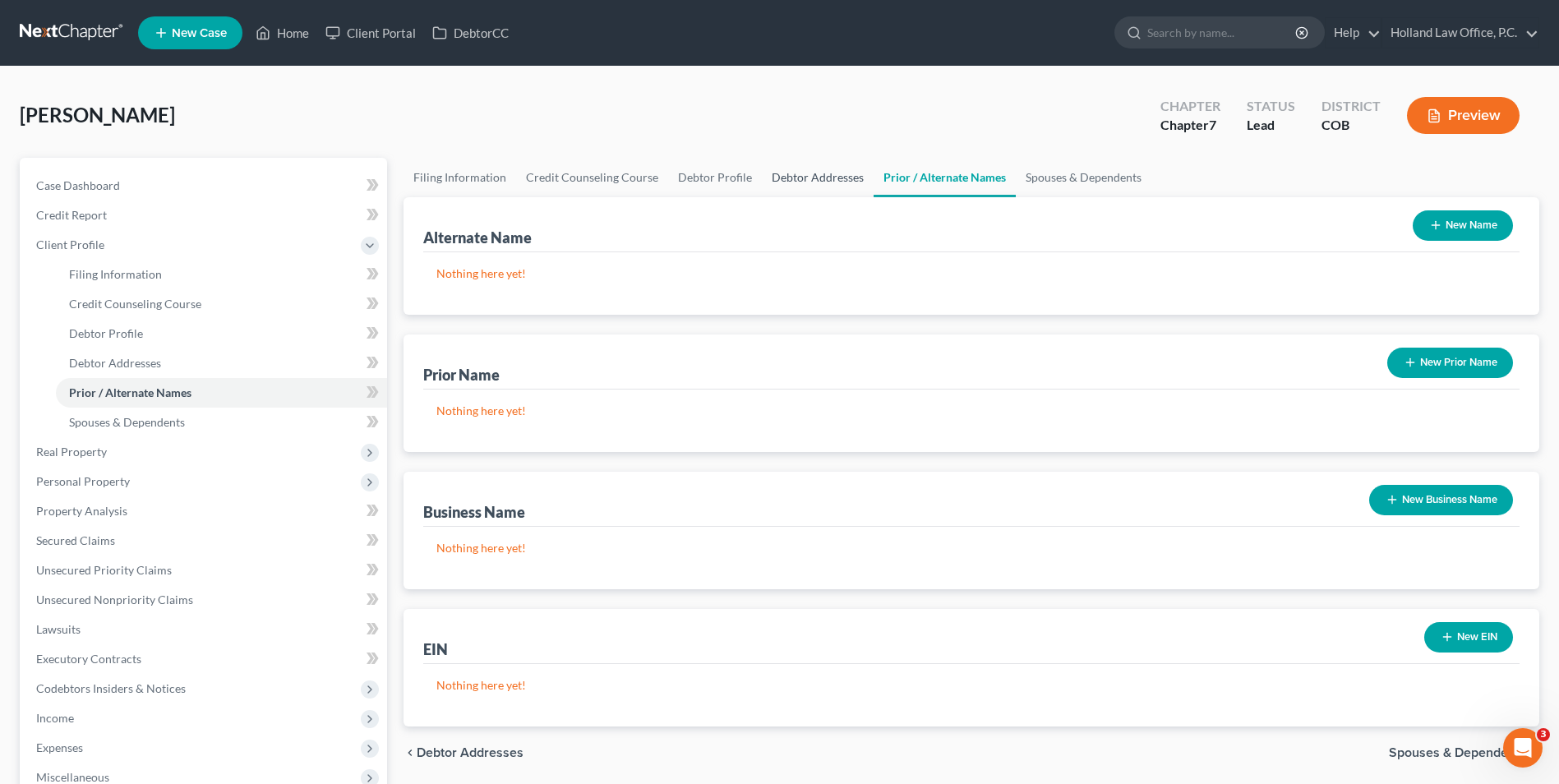
click at [817, 174] on link "Debtor Addresses" at bounding box center [818, 177] width 112 height 39
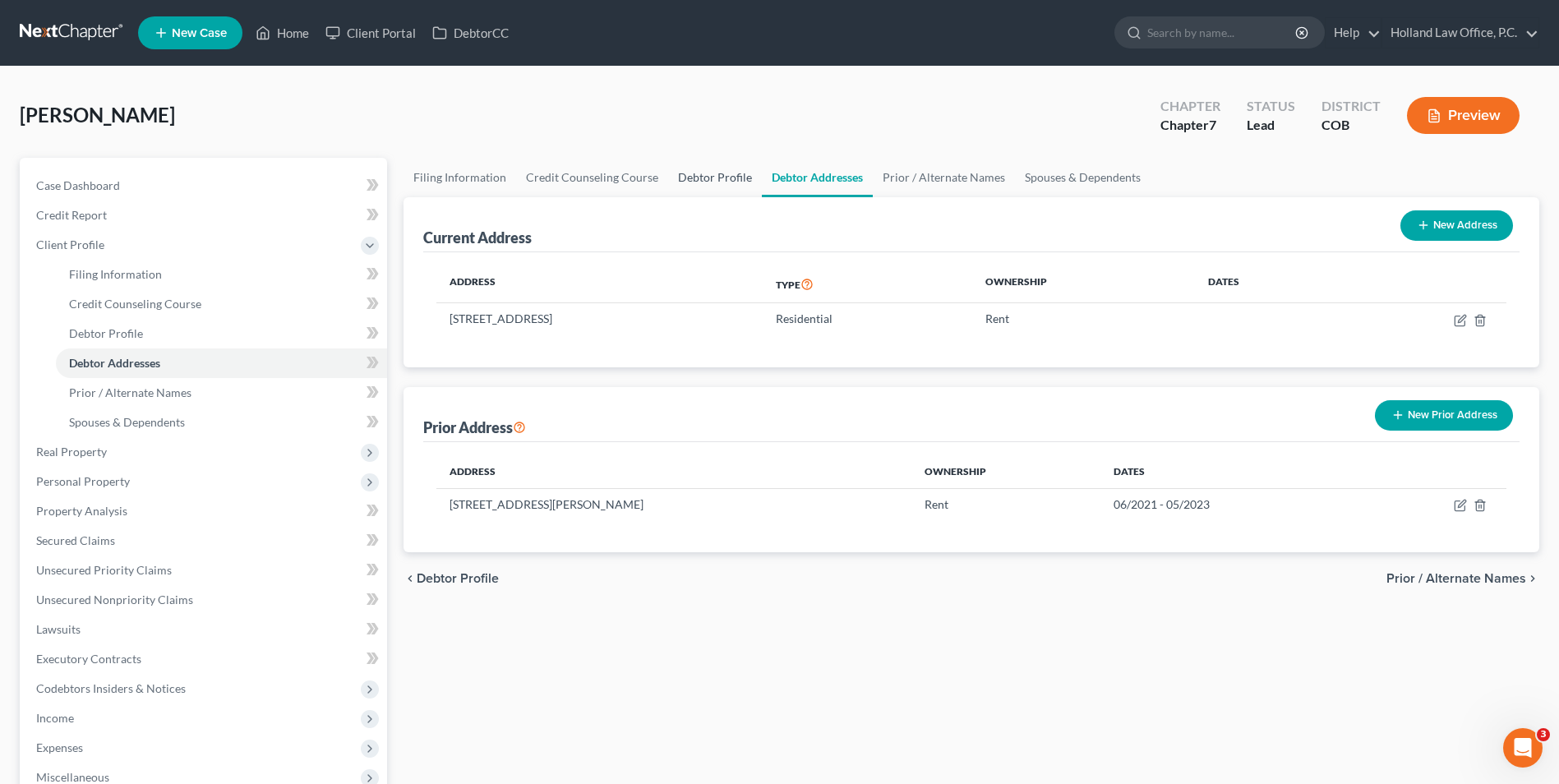
click at [730, 186] on link "Debtor Profile" at bounding box center [714, 177] width 94 height 39
select select "0"
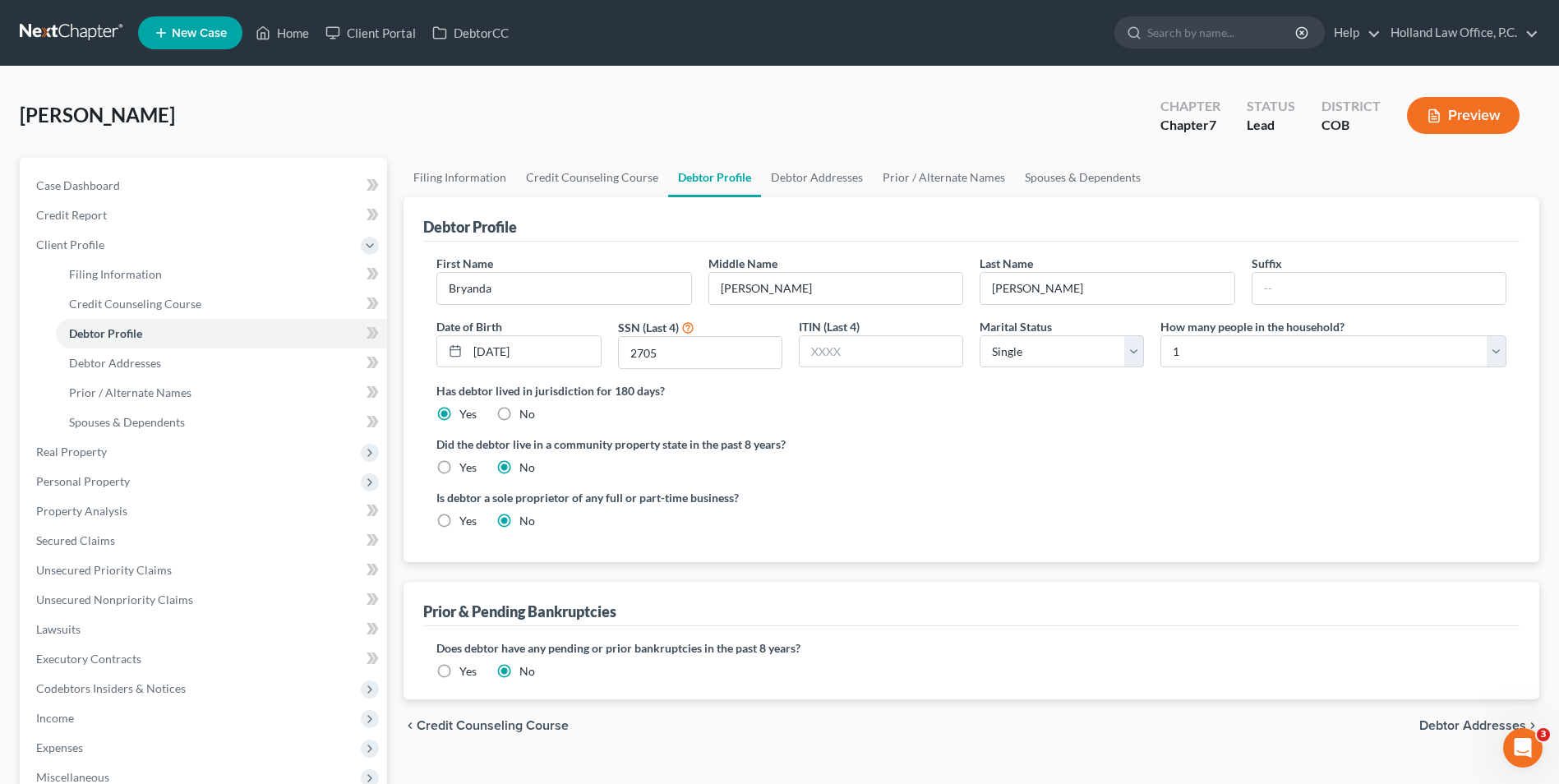
click at [638, 198] on div "Debtor Profile" at bounding box center [972, 219] width 1097 height 45
click at [483, 182] on link "Filing Information" at bounding box center [460, 177] width 113 height 39
select select "1"
select select "0"
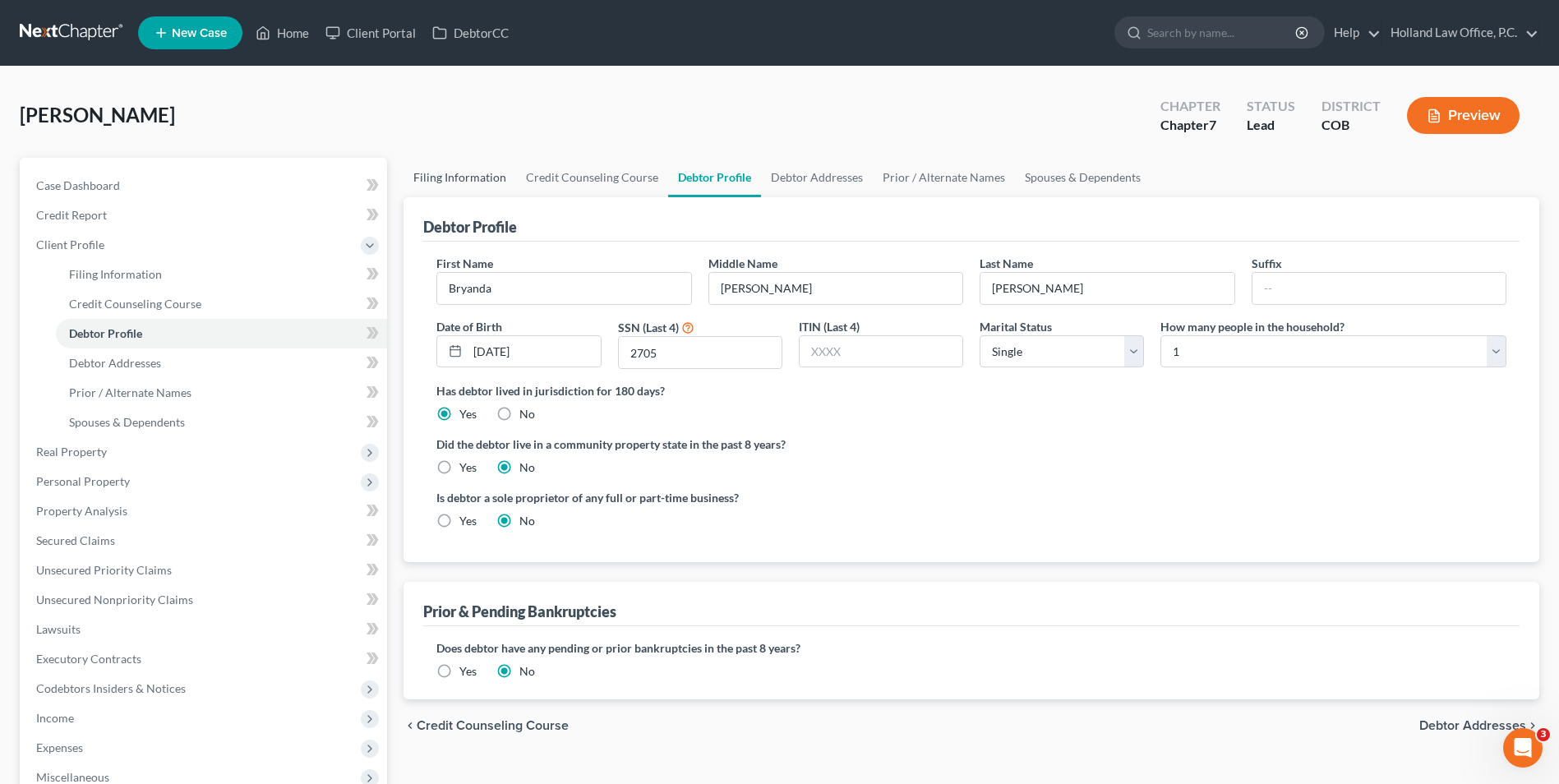
select select "11"
select select "0"
select select "5"
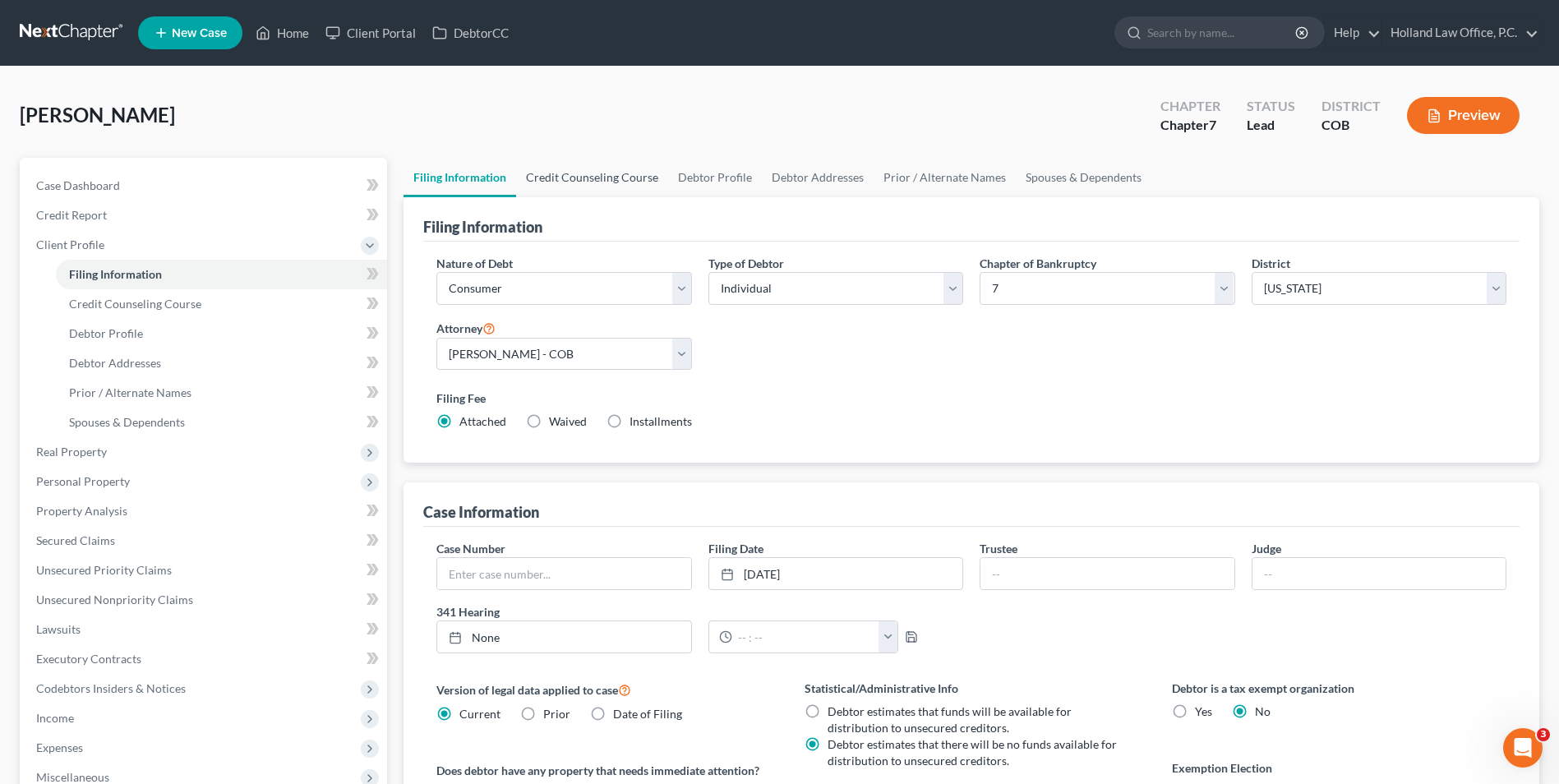
click at [593, 178] on link "Credit Counseling Course" at bounding box center [593, 177] width 152 height 39
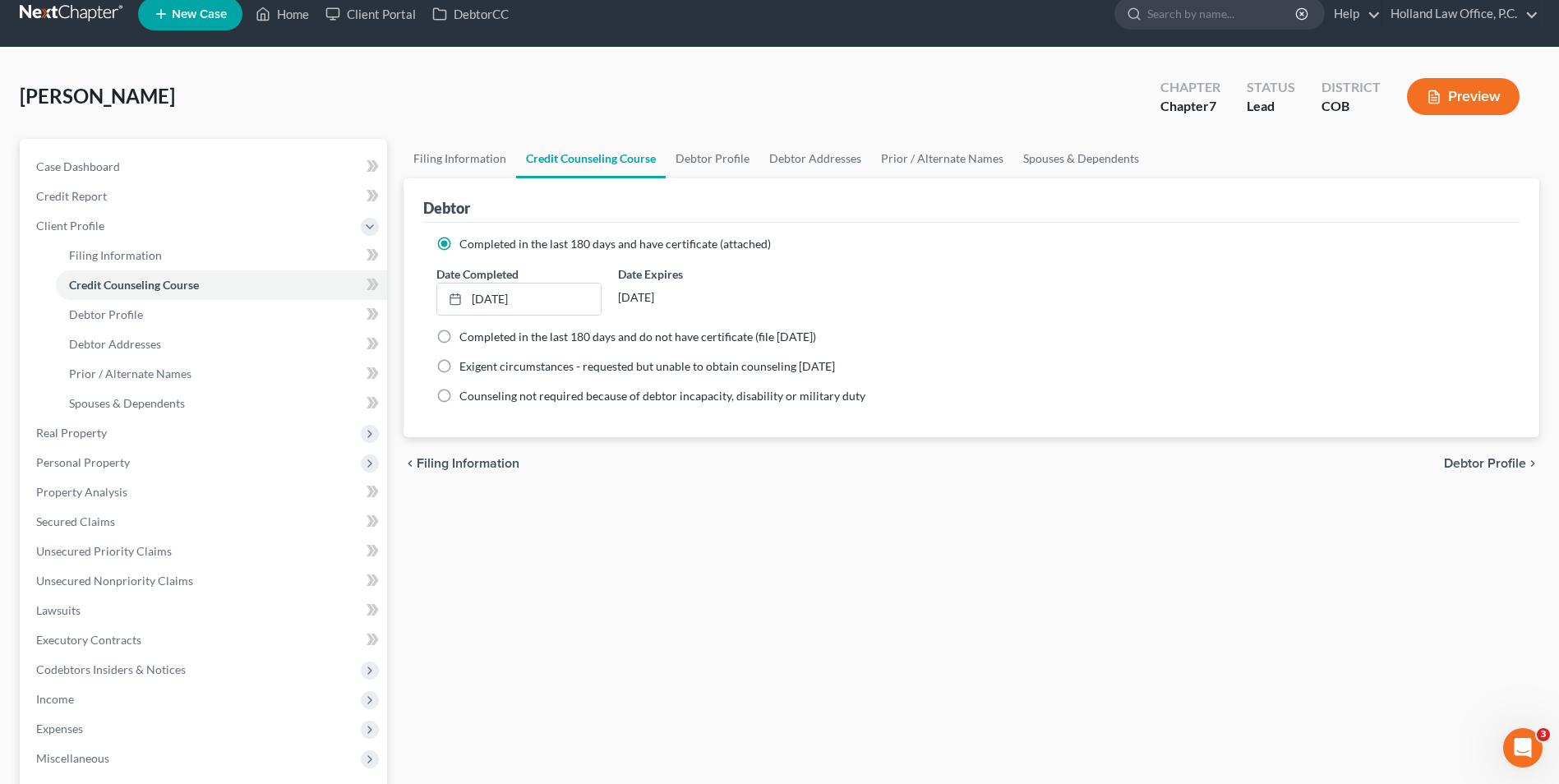
scroll to position [82, 0]
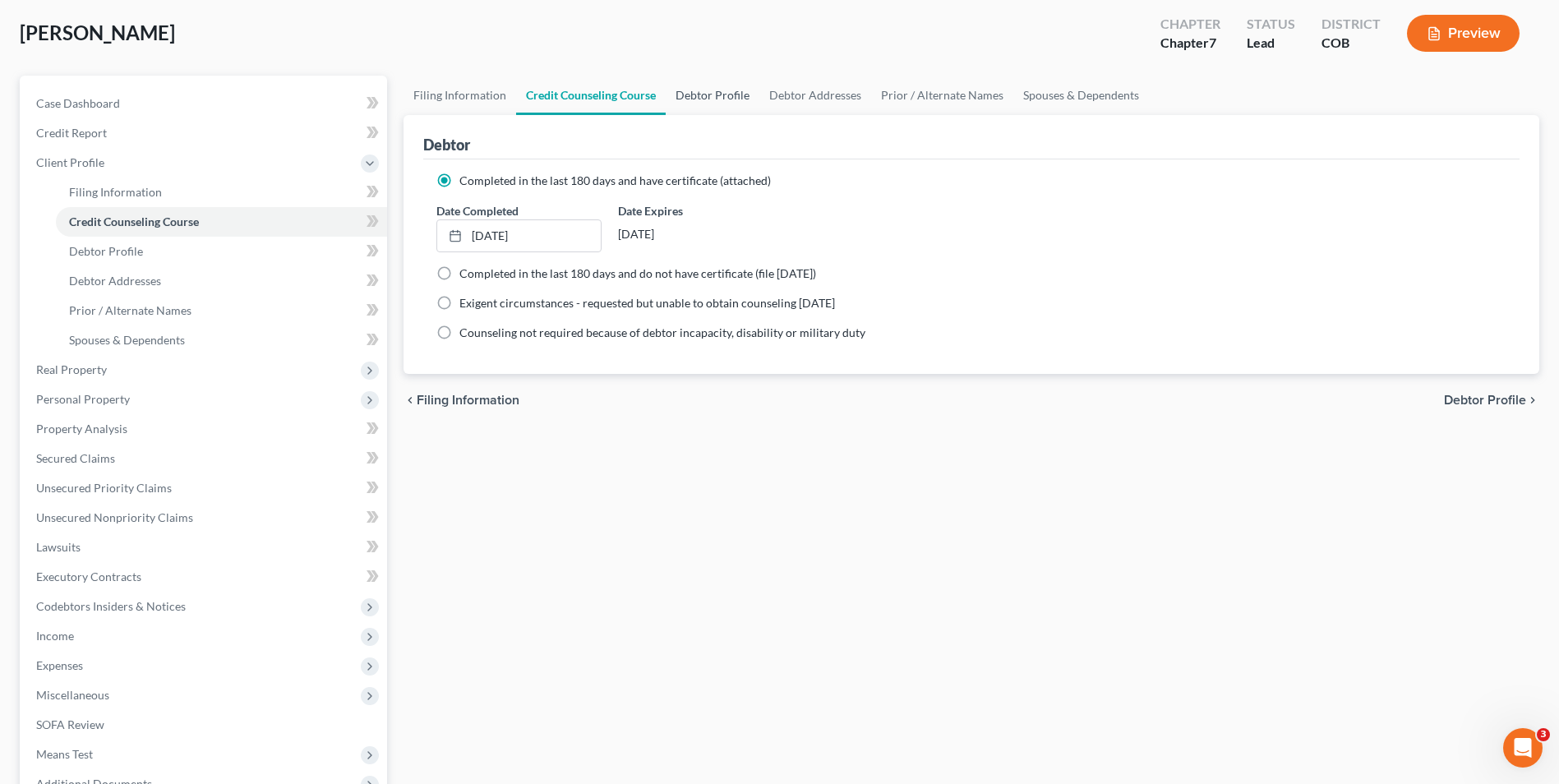
click at [720, 101] on link "Debtor Profile" at bounding box center [713, 94] width 94 height 39
select select "0"
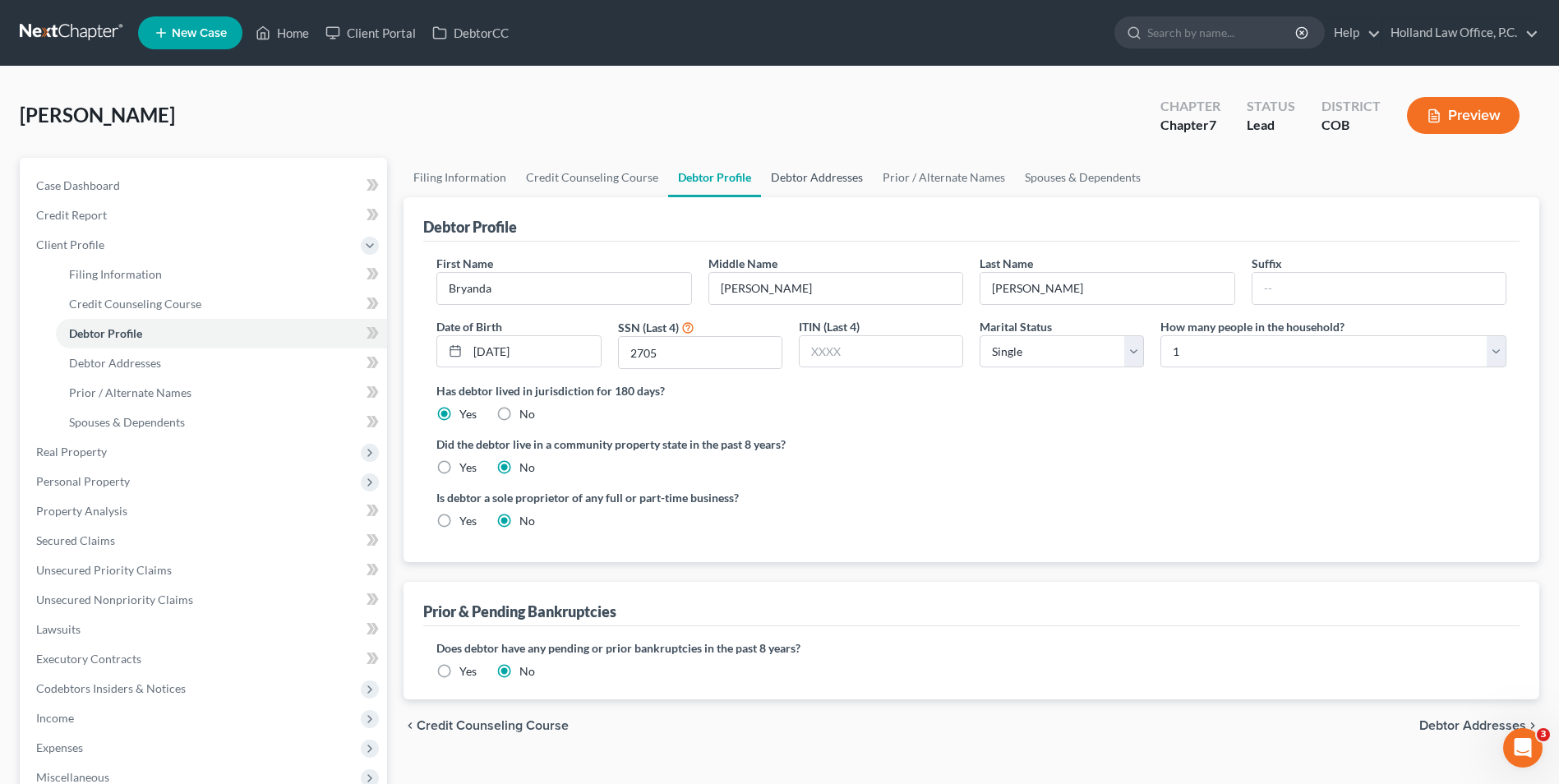
click at [802, 170] on link "Debtor Addresses" at bounding box center [818, 177] width 112 height 39
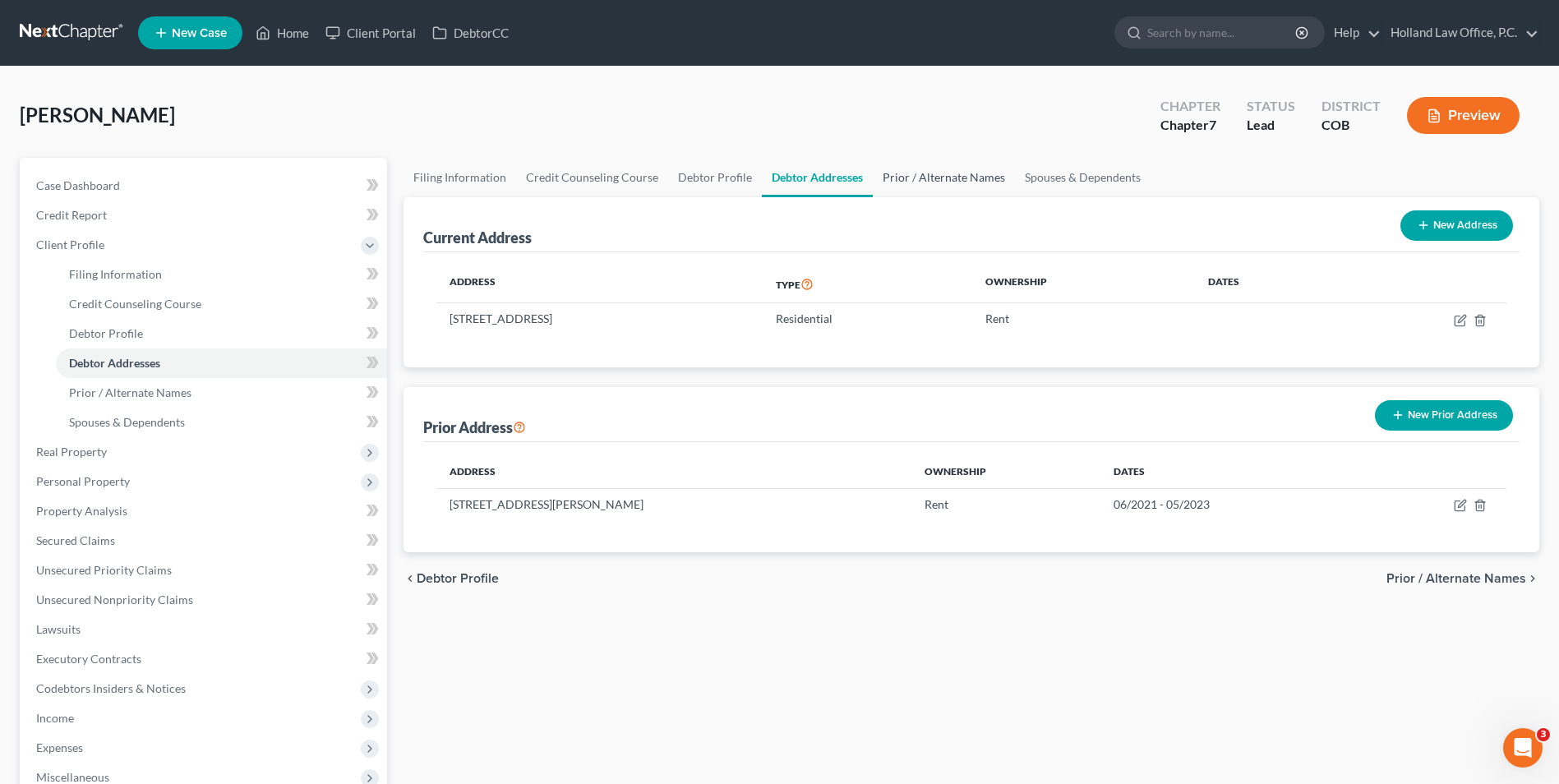
click at [919, 186] on link "Prior / Alternate Names" at bounding box center [944, 177] width 142 height 39
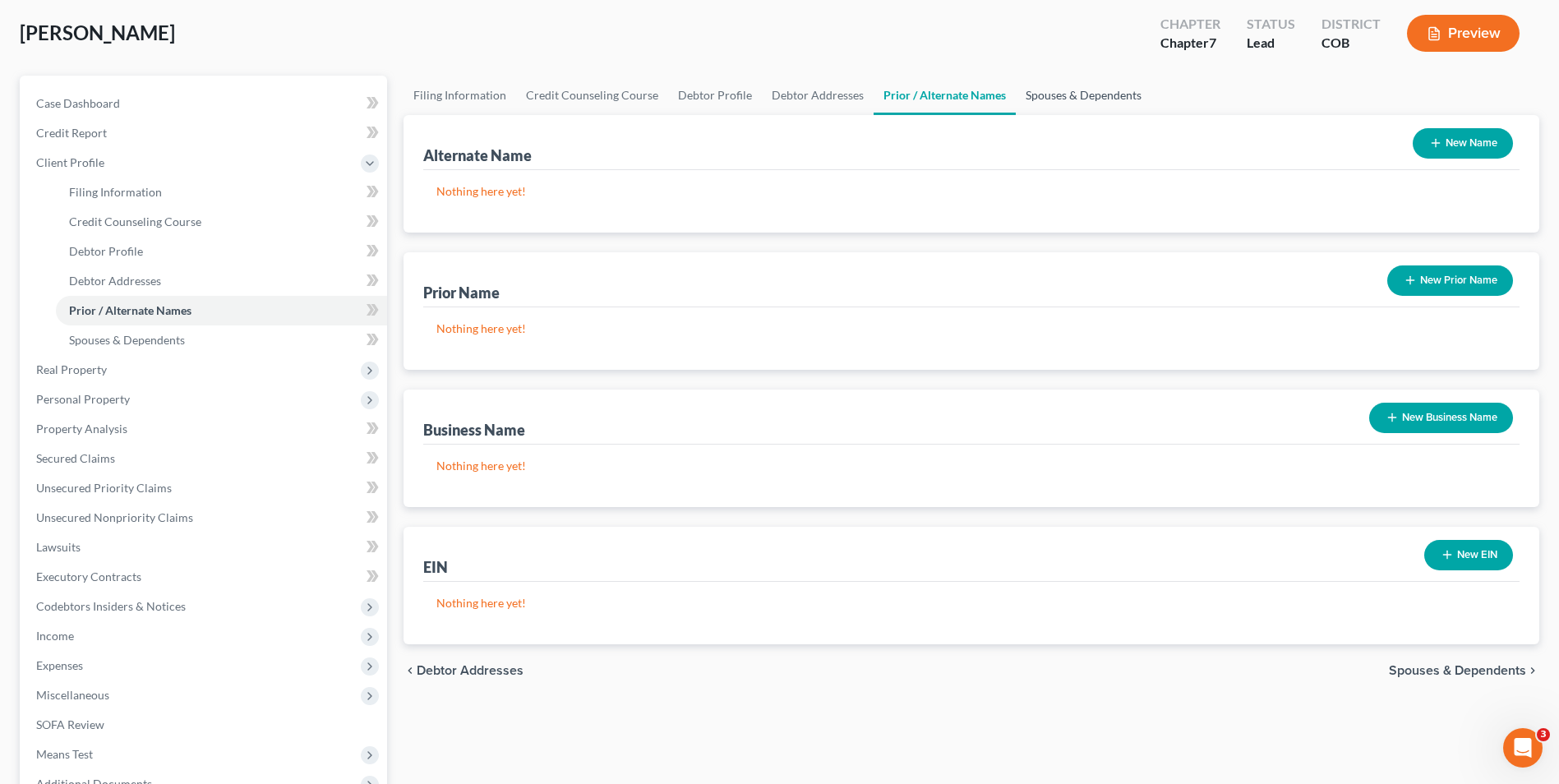
click at [1069, 99] on link "Spouses & Dependents" at bounding box center [1084, 94] width 136 height 39
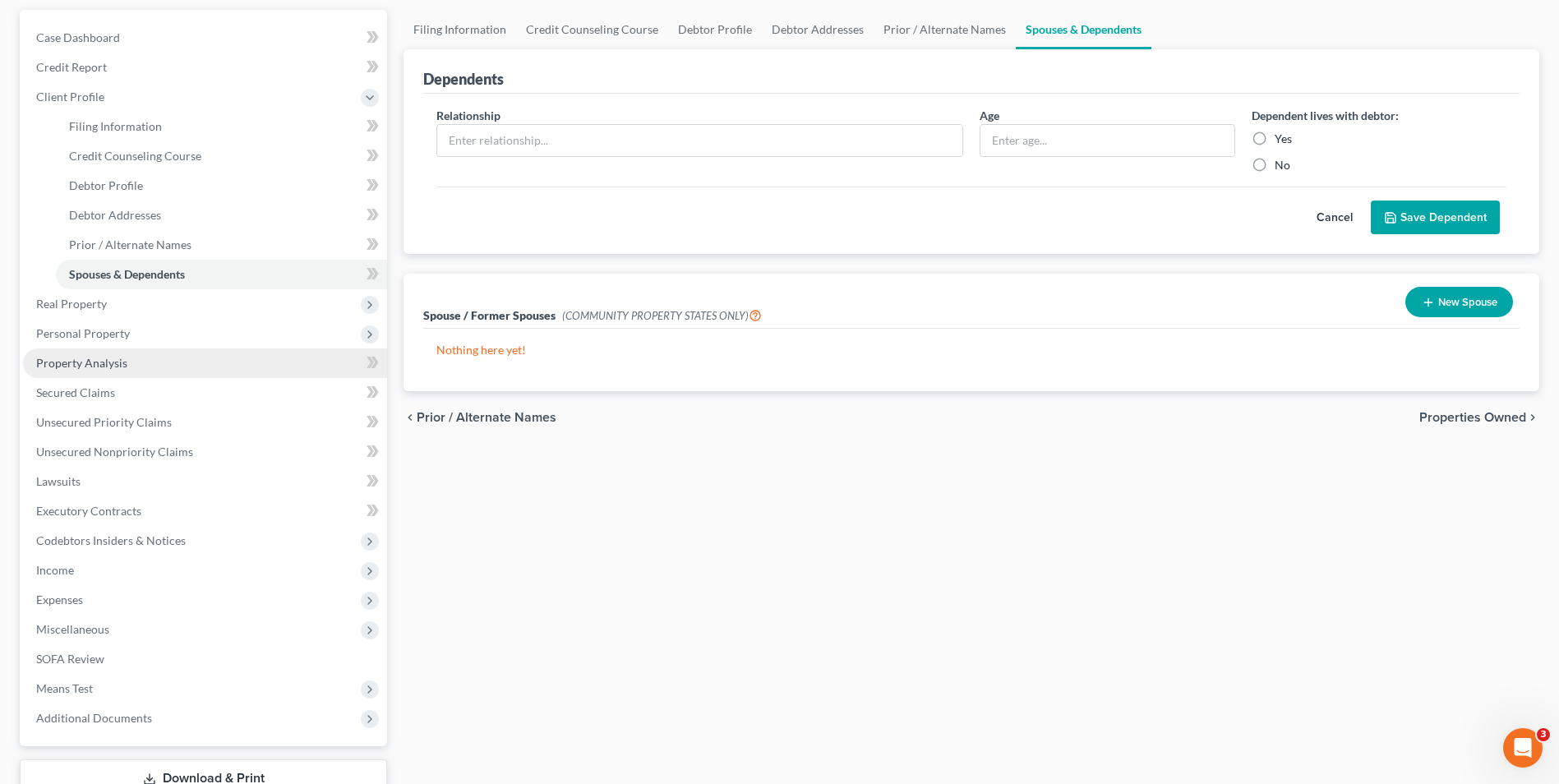
scroll to position [164, 0]
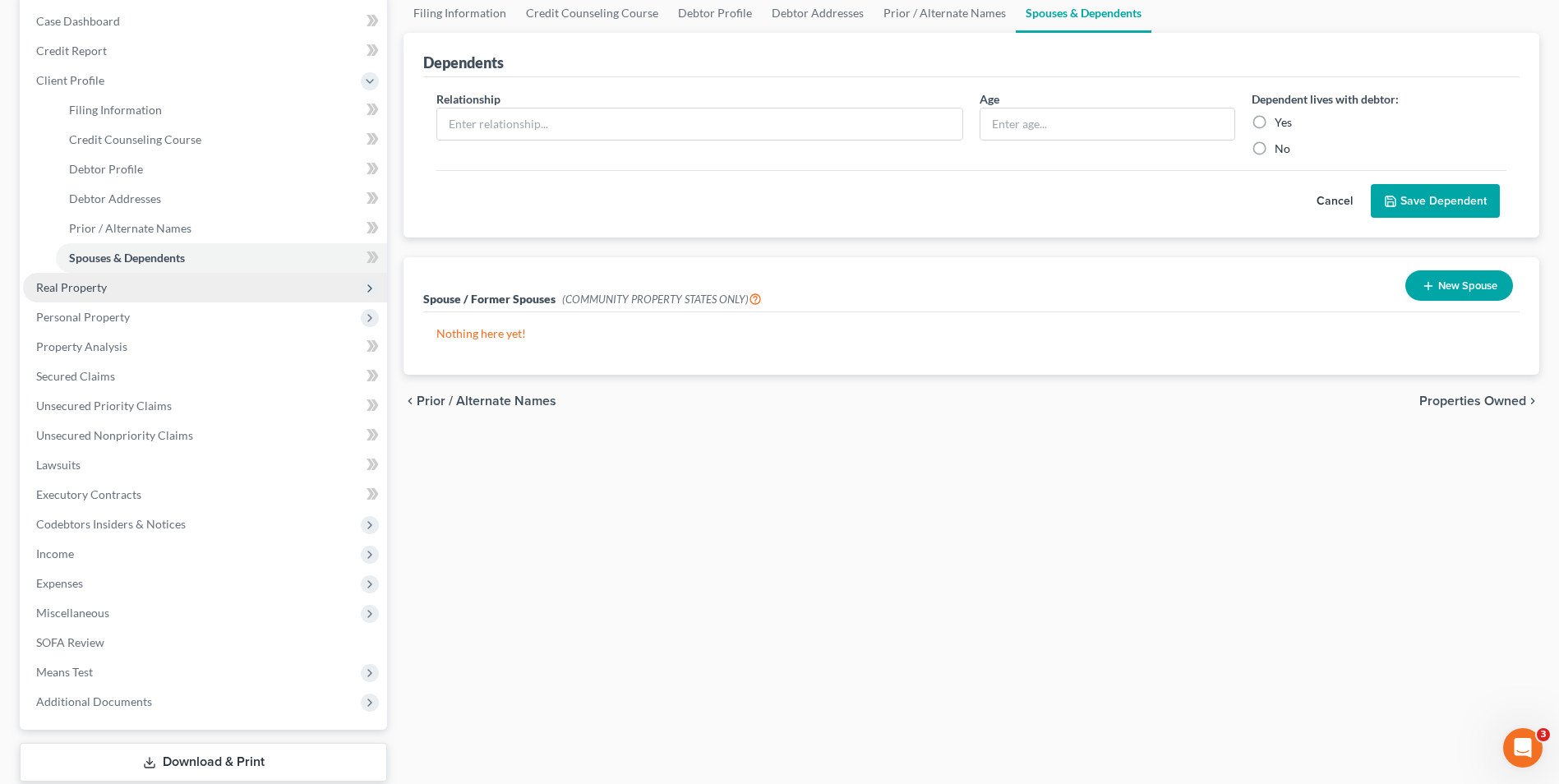
click at [97, 292] on span "Real Property" at bounding box center [71, 287] width 71 height 14
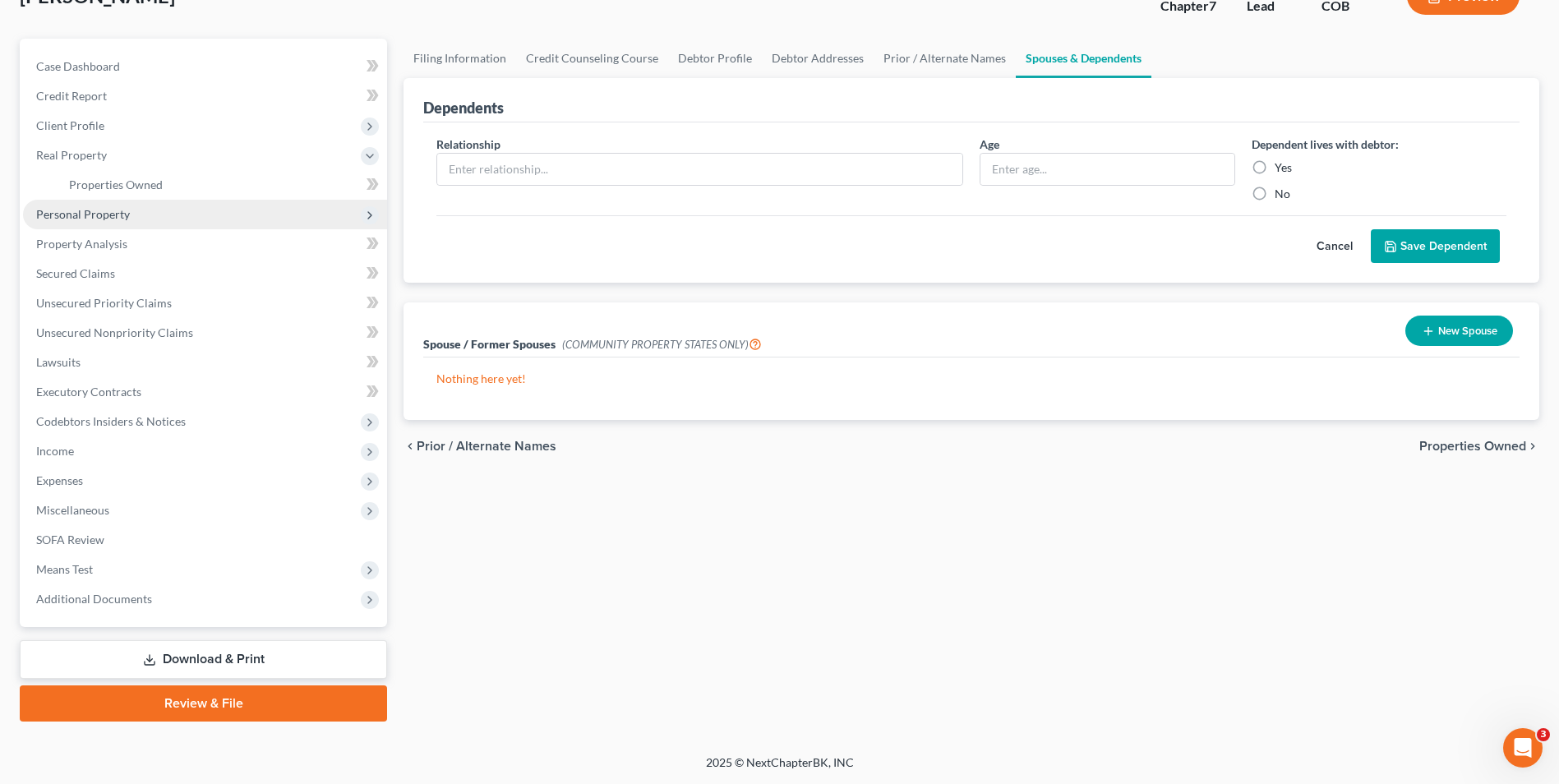
click at [68, 218] on span "Personal Property" at bounding box center [82, 214] width 94 height 14
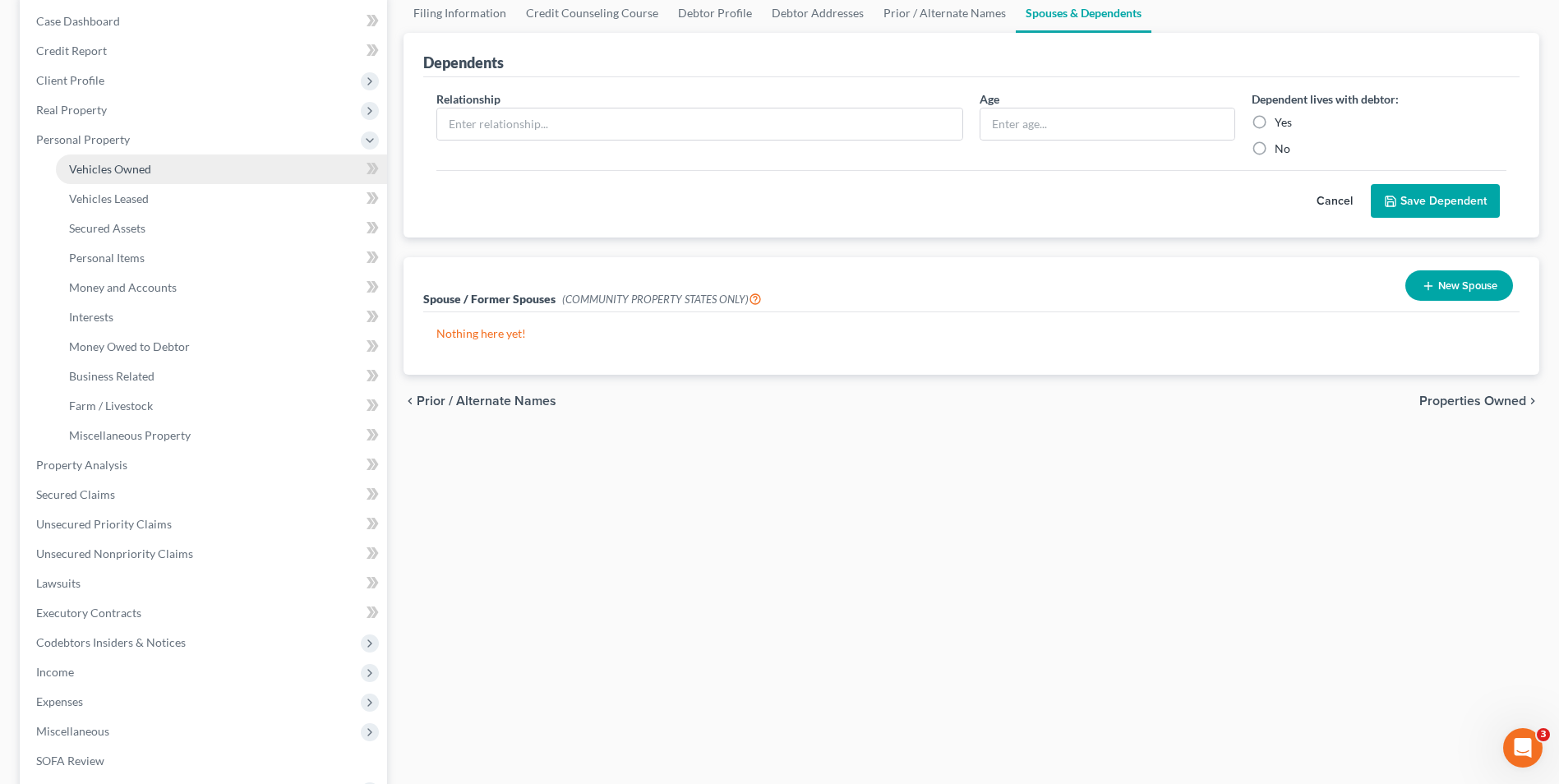
click at [144, 164] on span "Vehicles Owned" at bounding box center [110, 169] width 82 height 14
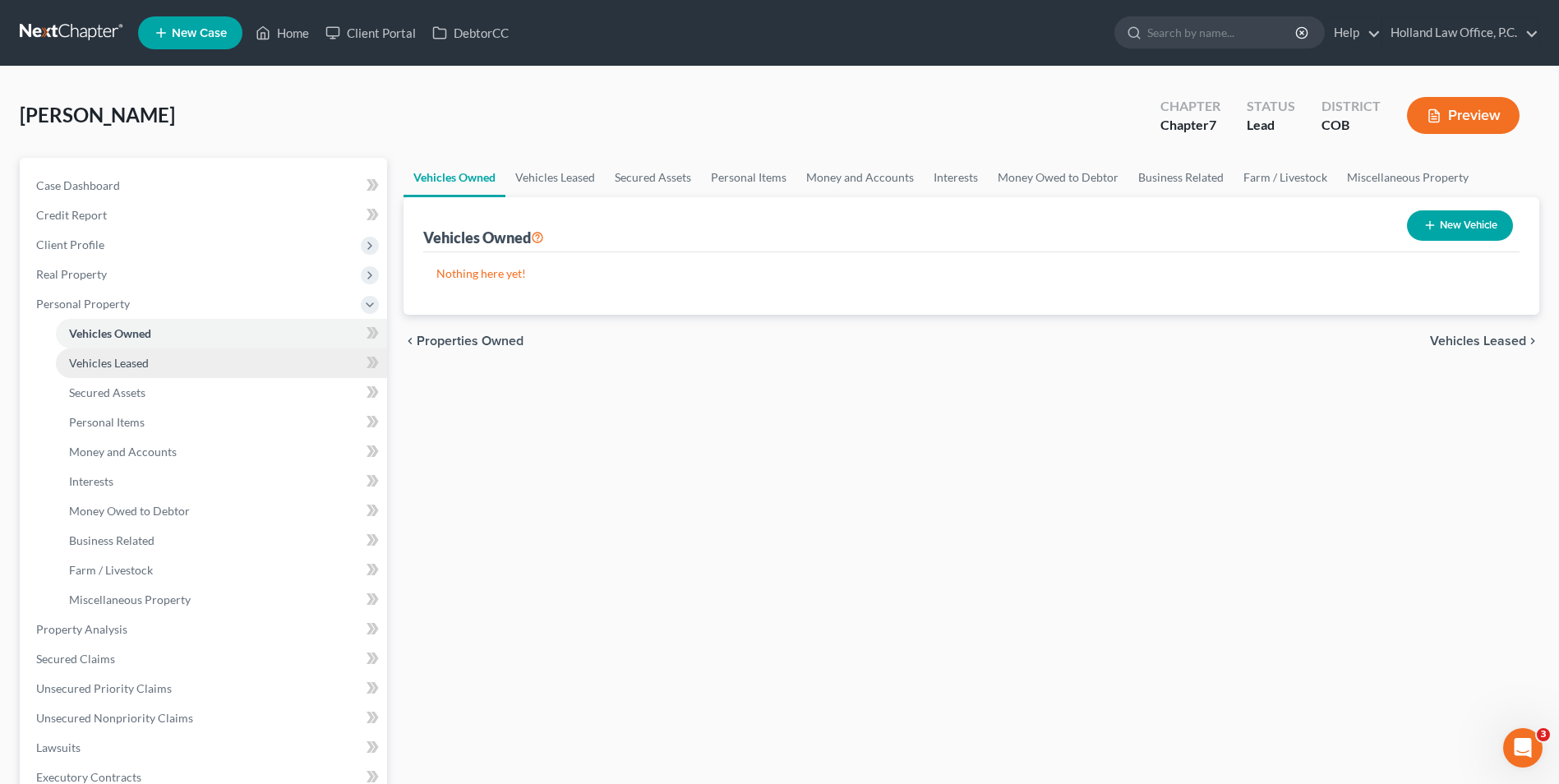
click at [162, 359] on link "Vehicles Leased" at bounding box center [221, 363] width 331 height 30
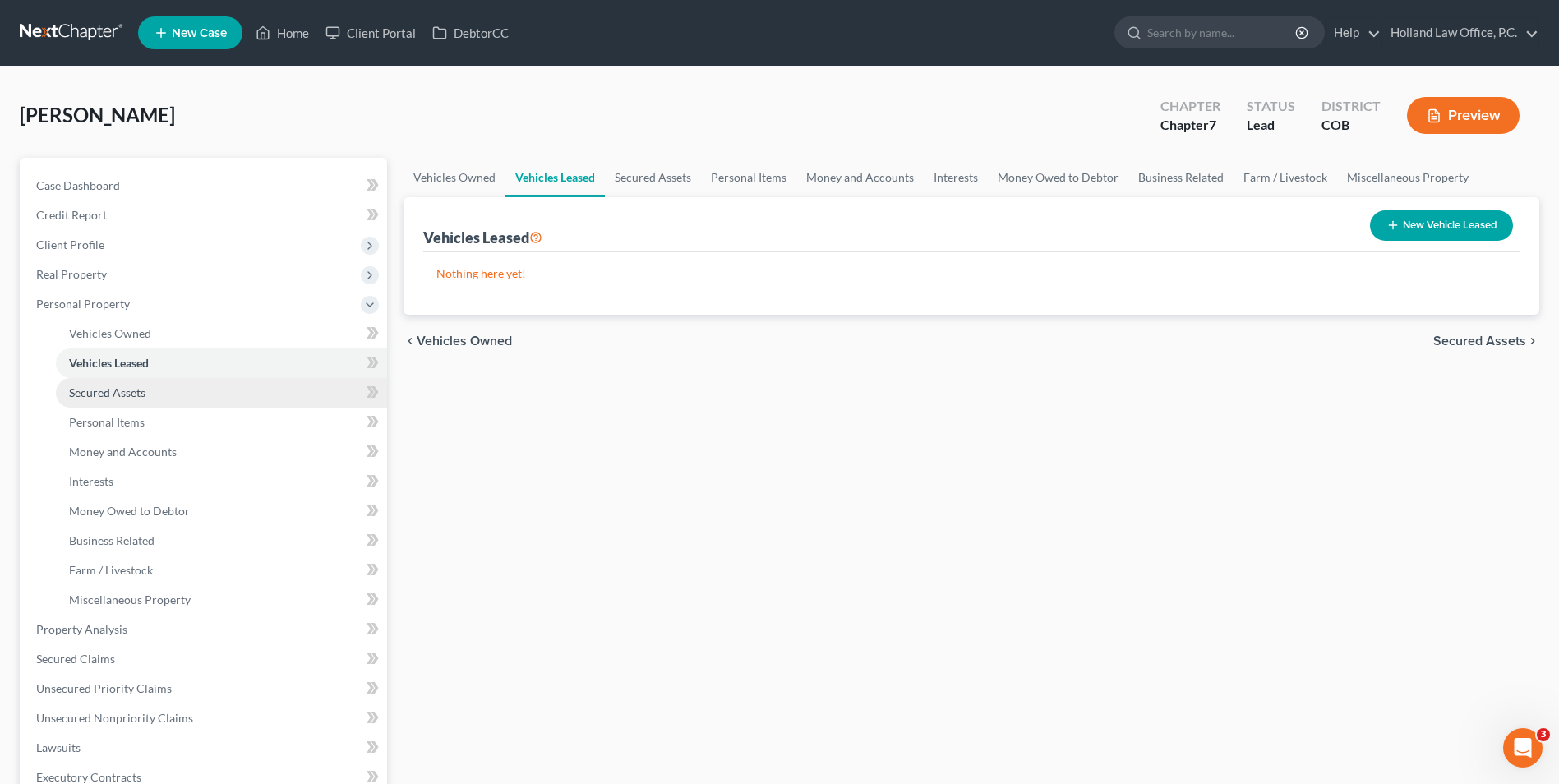
click at [152, 385] on link "Secured Assets" at bounding box center [221, 393] width 331 height 30
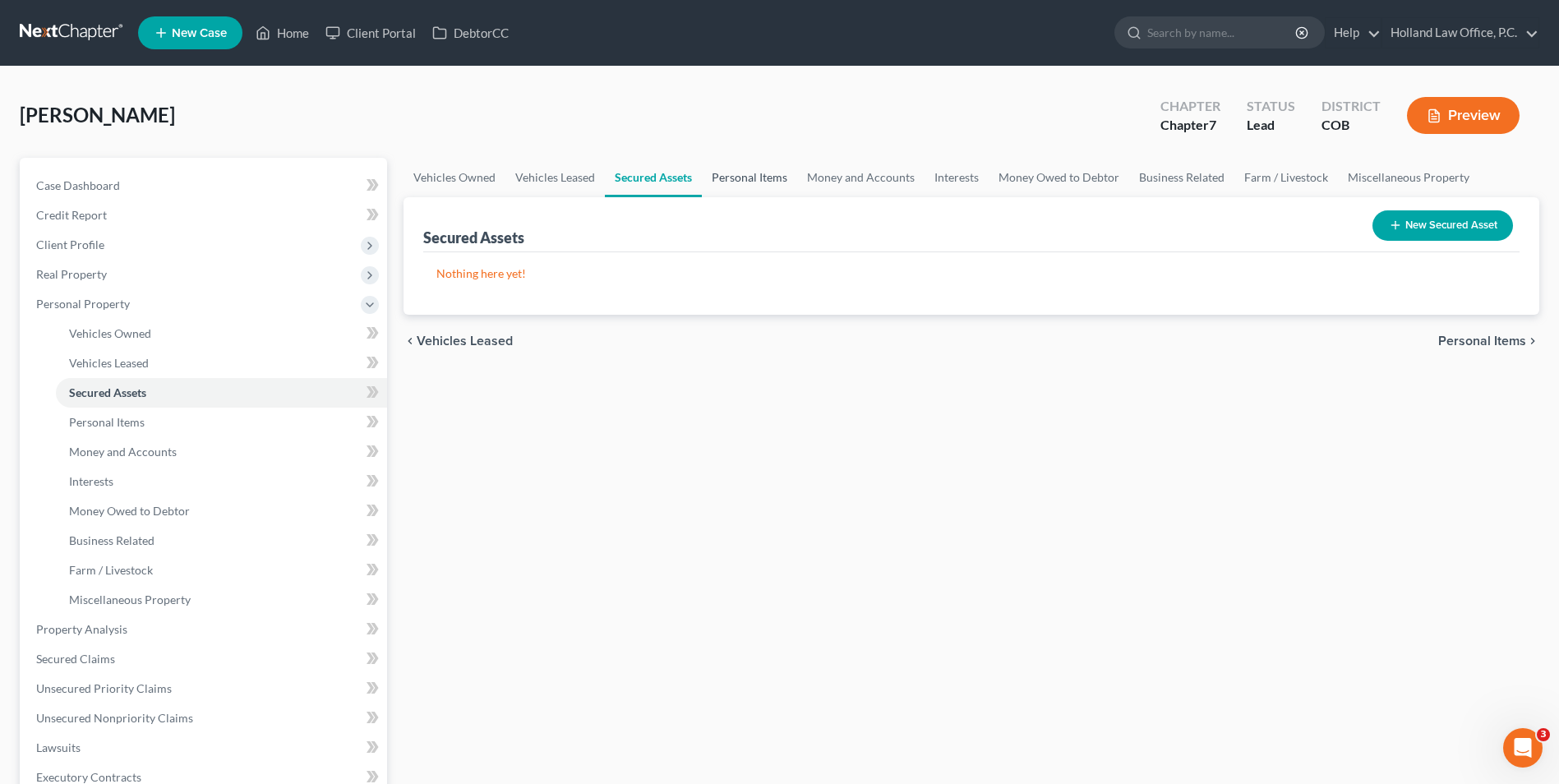
click at [719, 175] on link "Personal Items" at bounding box center [749, 177] width 95 height 39
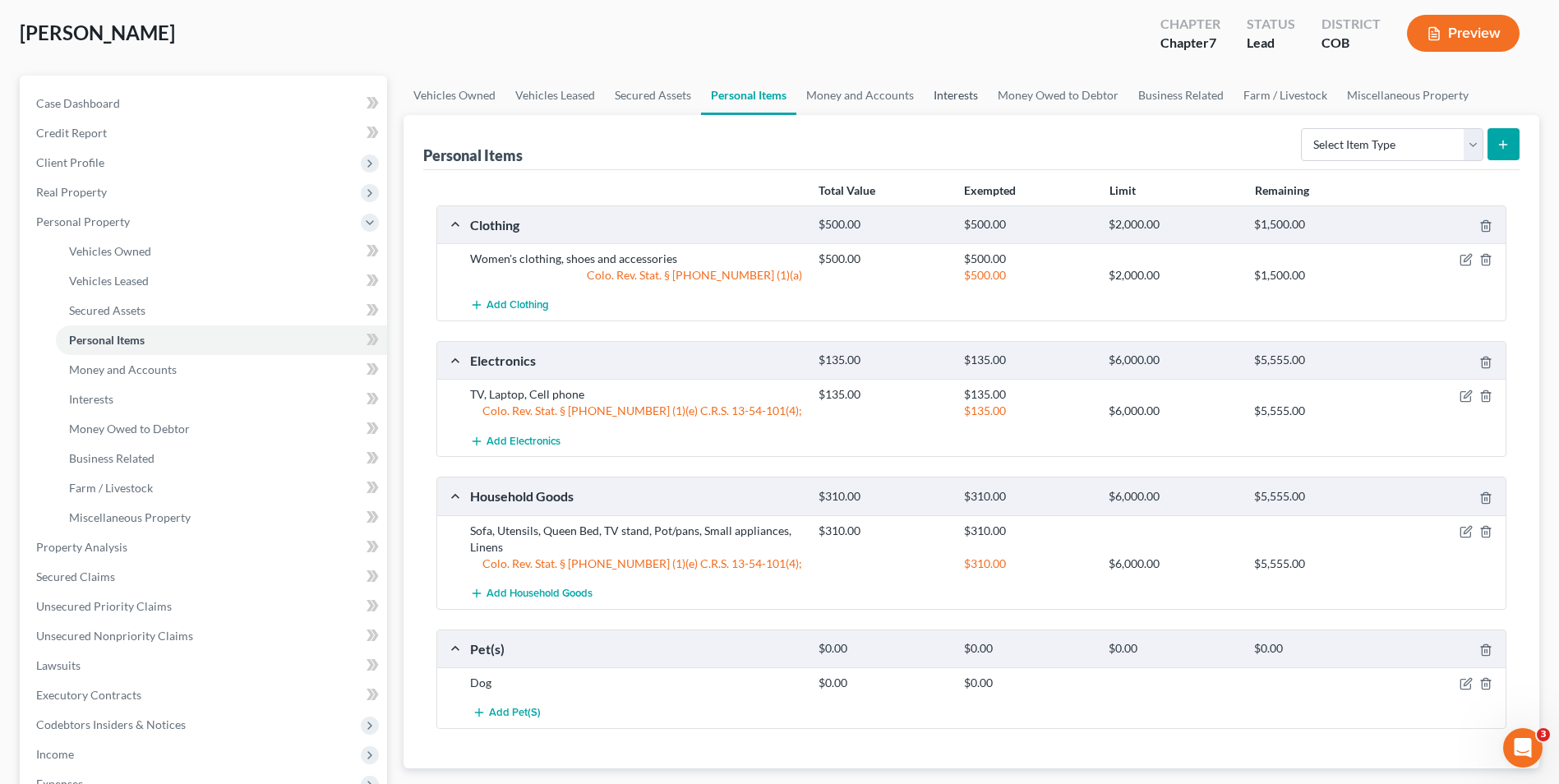
click at [931, 97] on link "Interests" at bounding box center [955, 94] width 64 height 39
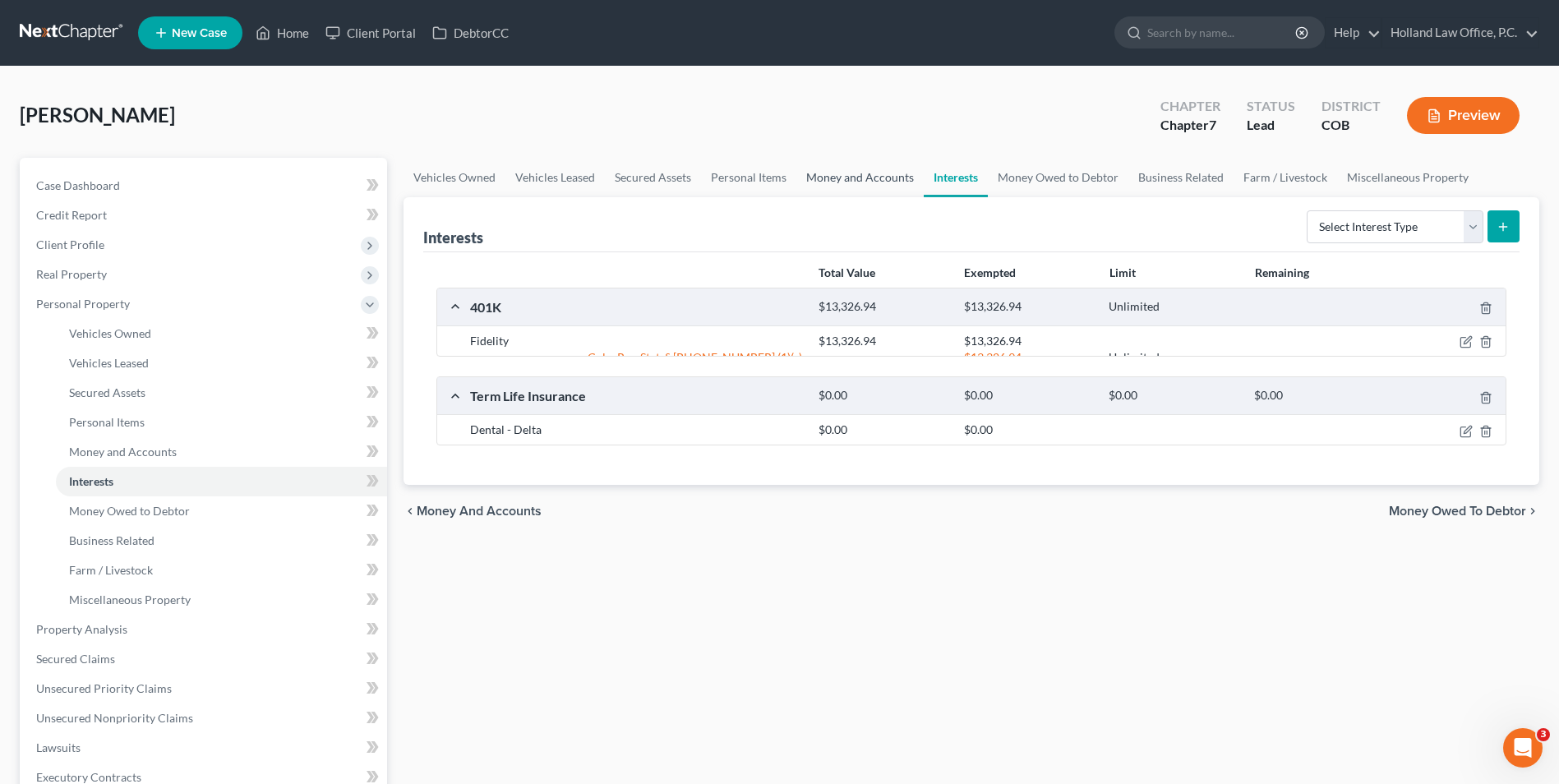
click at [833, 183] on link "Money and Accounts" at bounding box center [860, 177] width 128 height 39
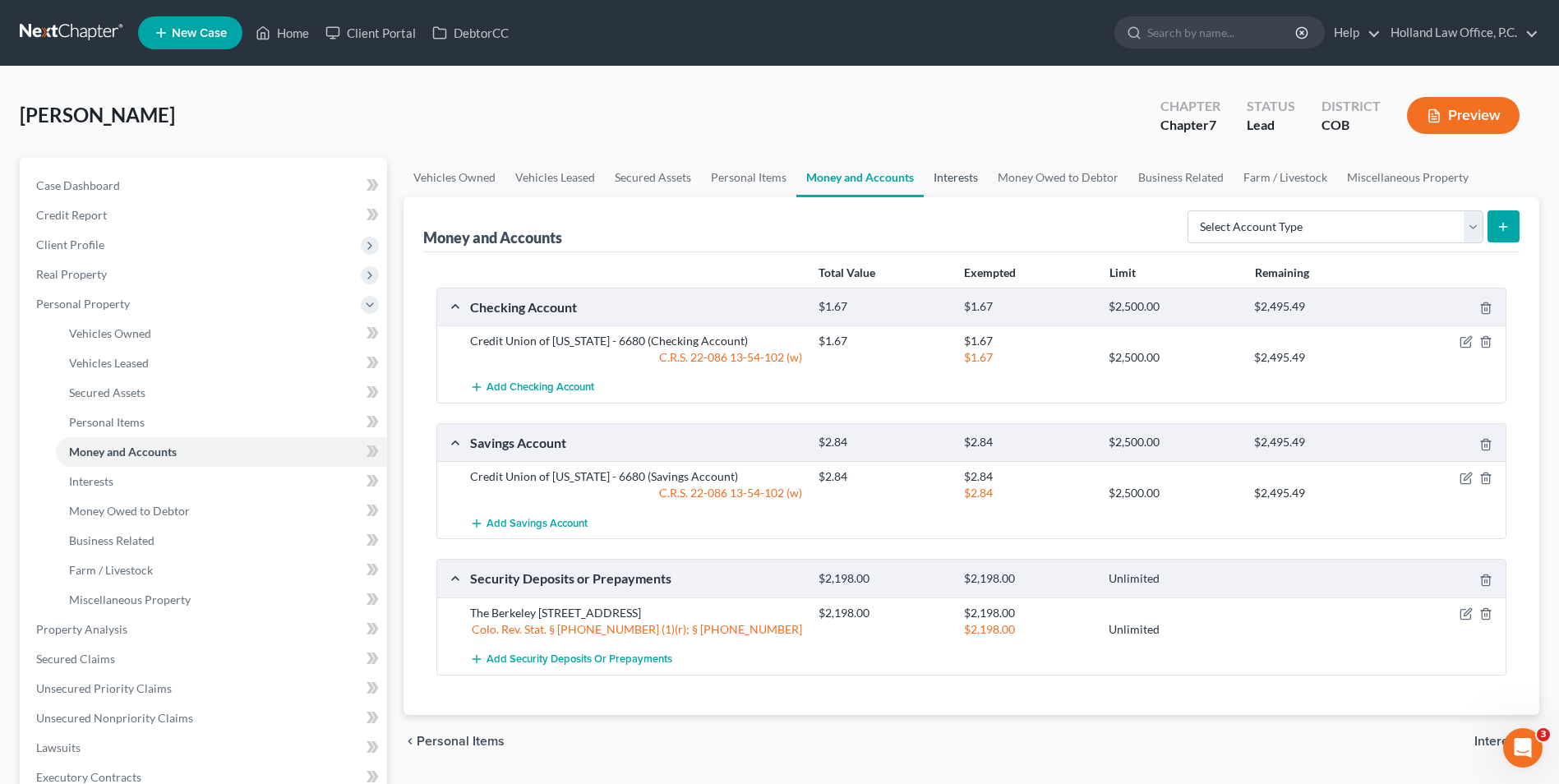
click at [965, 181] on link "Interests" at bounding box center [955, 177] width 64 height 39
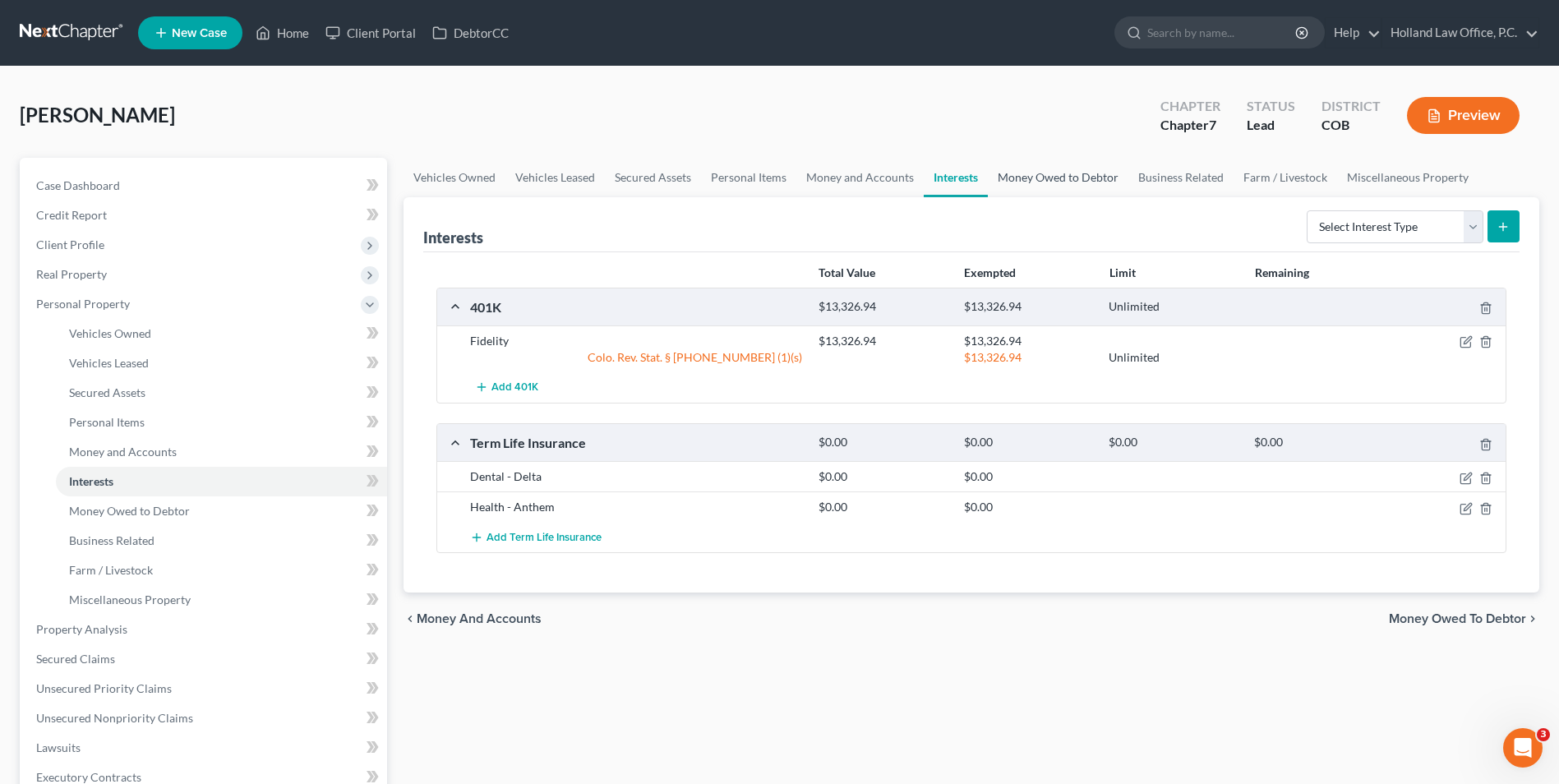
click at [1083, 182] on link "Money Owed to Debtor" at bounding box center [1058, 177] width 141 height 39
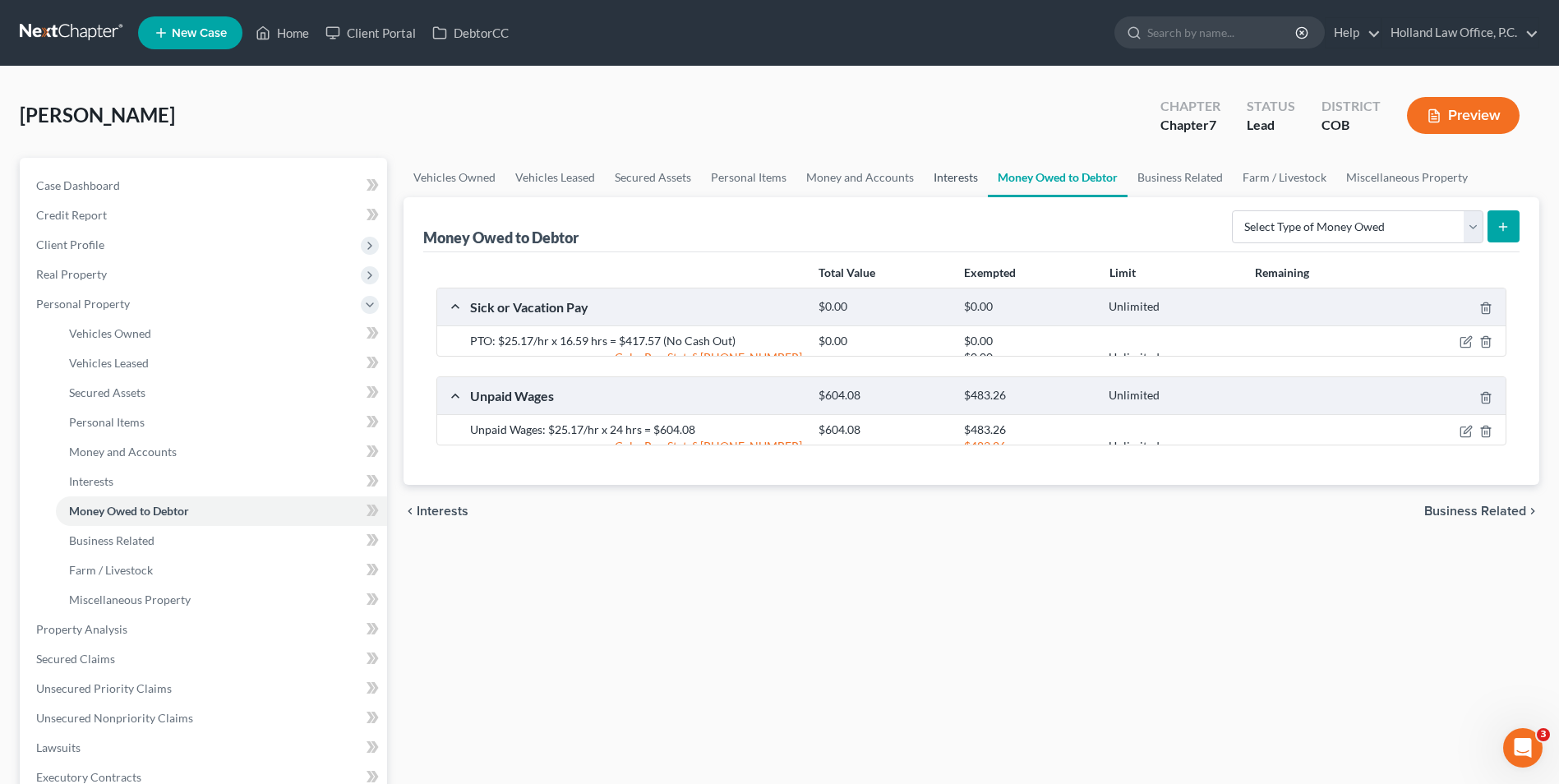
click at [977, 171] on link "Interests" at bounding box center [955, 177] width 64 height 39
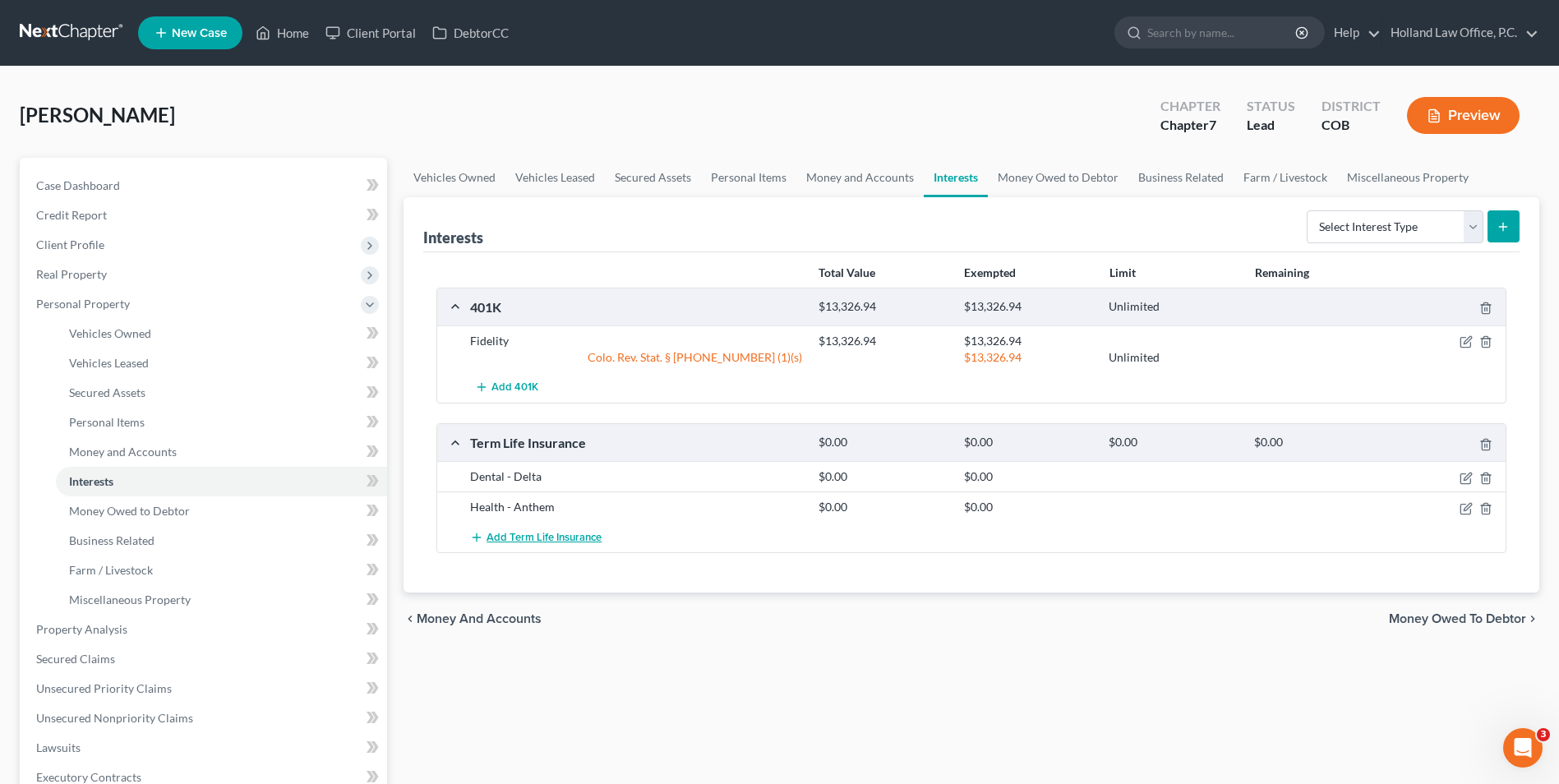
click at [550, 540] on span "Add Term Life Insurance" at bounding box center [544, 537] width 115 height 13
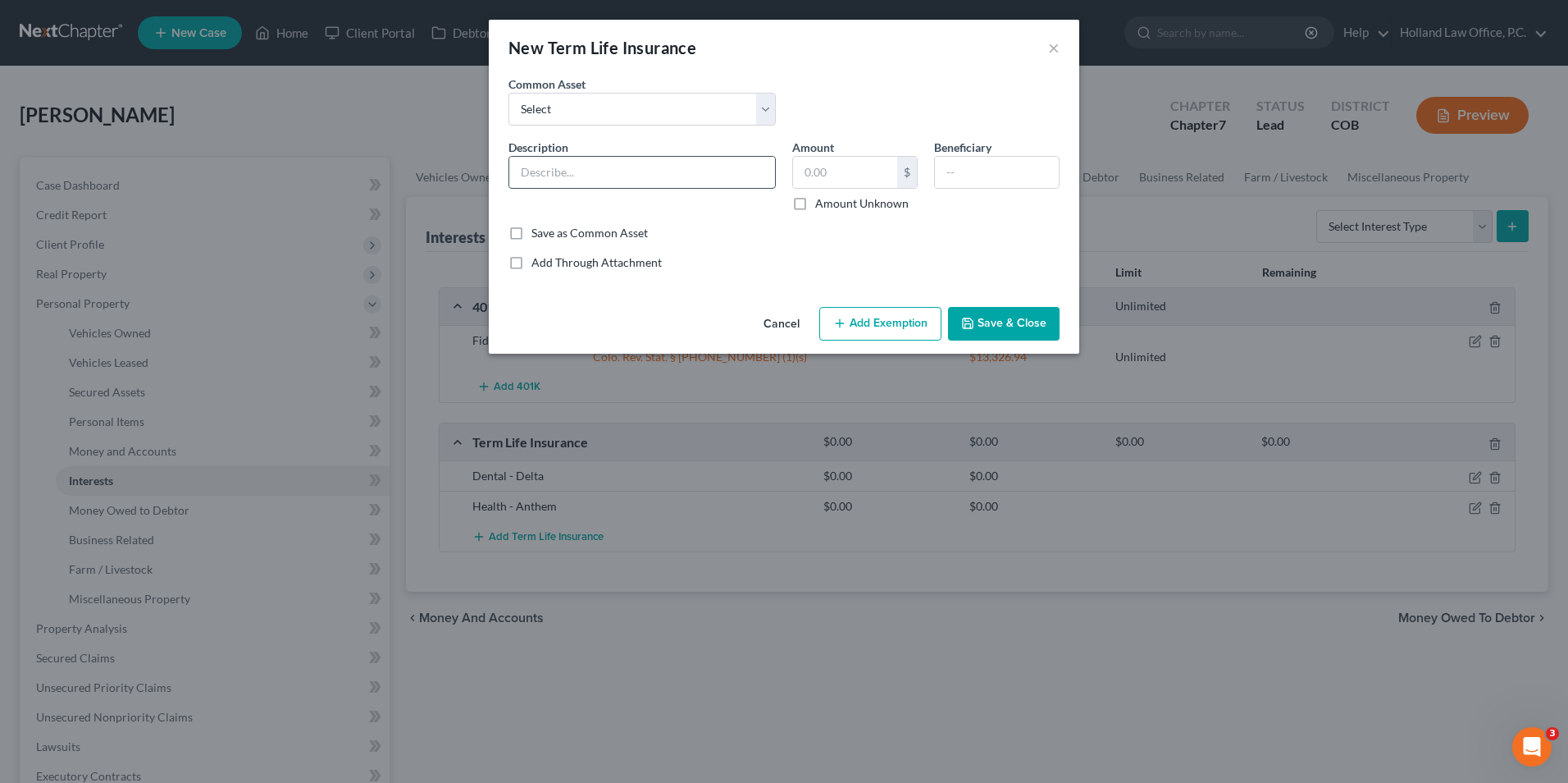
click at [540, 173] on input "text" at bounding box center [642, 172] width 266 height 31
type input "Renters -"
drag, startPoint x: 848, startPoint y: 171, endPoint x: 879, endPoint y: 182, distance: 32.9
click at [849, 171] on input "text" at bounding box center [845, 172] width 104 height 31
click at [970, 159] on input "text" at bounding box center [997, 172] width 124 height 31
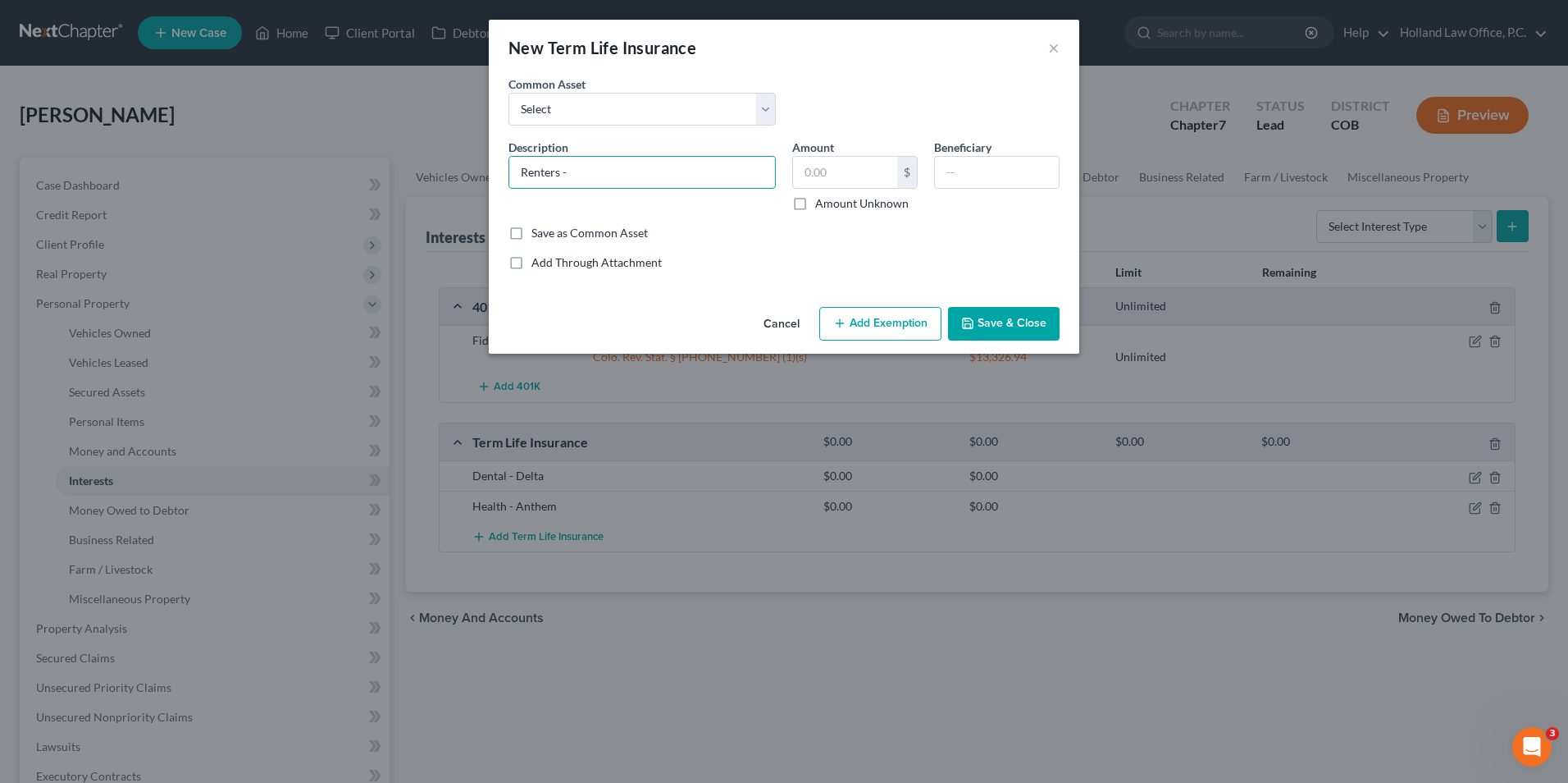
drag, startPoint x: 550, startPoint y: 174, endPoint x: 473, endPoint y: 176, distance: 77.0
click at [474, 176] on div "New Term Life Insurance × An exemption set must first be selected from the Fili…" at bounding box center [784, 392] width 1568 height 783
click at [939, 169] on input "text" at bounding box center [997, 172] width 124 height 31
click at [798, 322] on button "Cancel" at bounding box center [781, 325] width 62 height 33
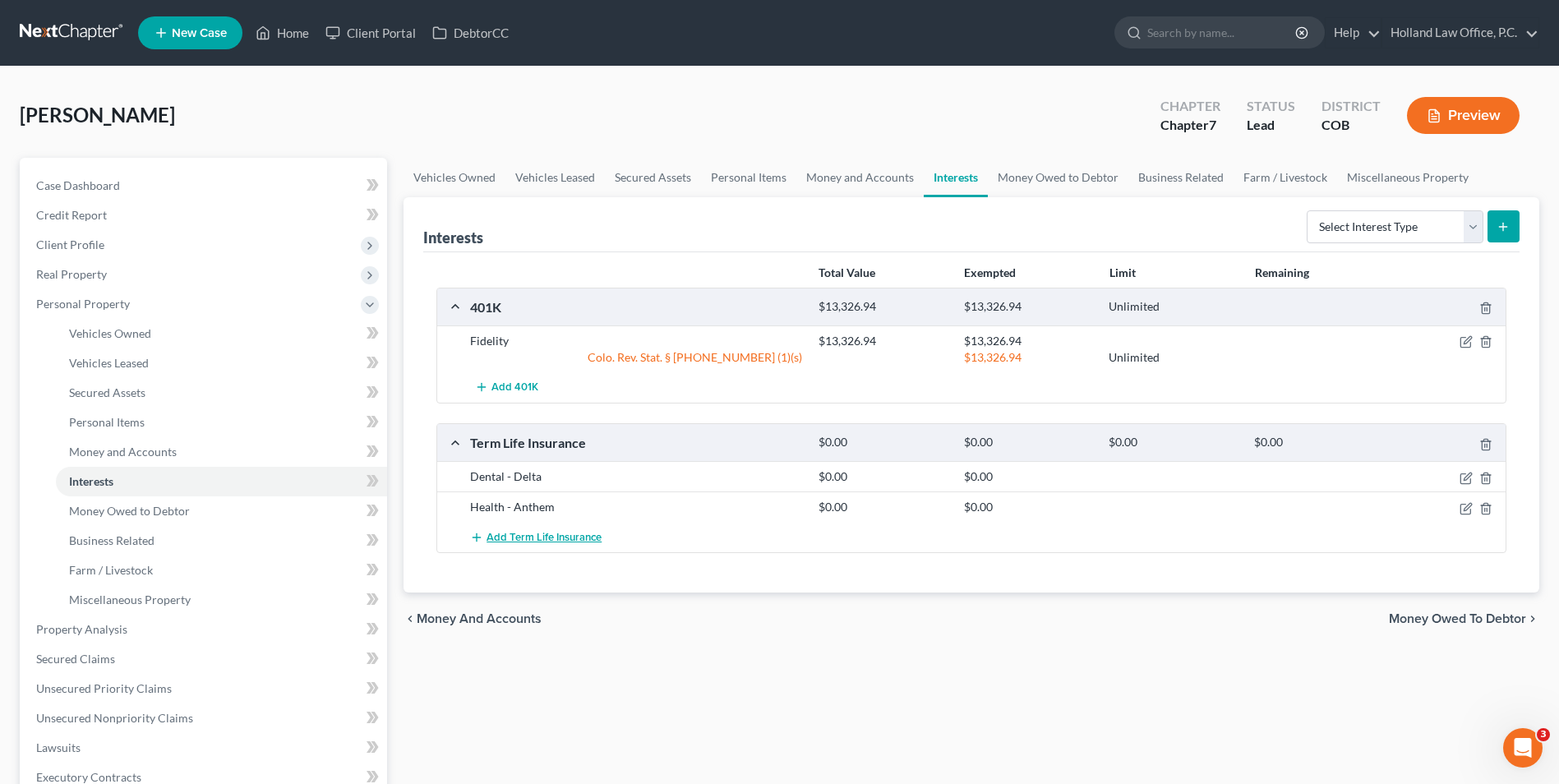
click at [517, 532] on span "Add Term Life Insurance" at bounding box center [544, 537] width 115 height 13
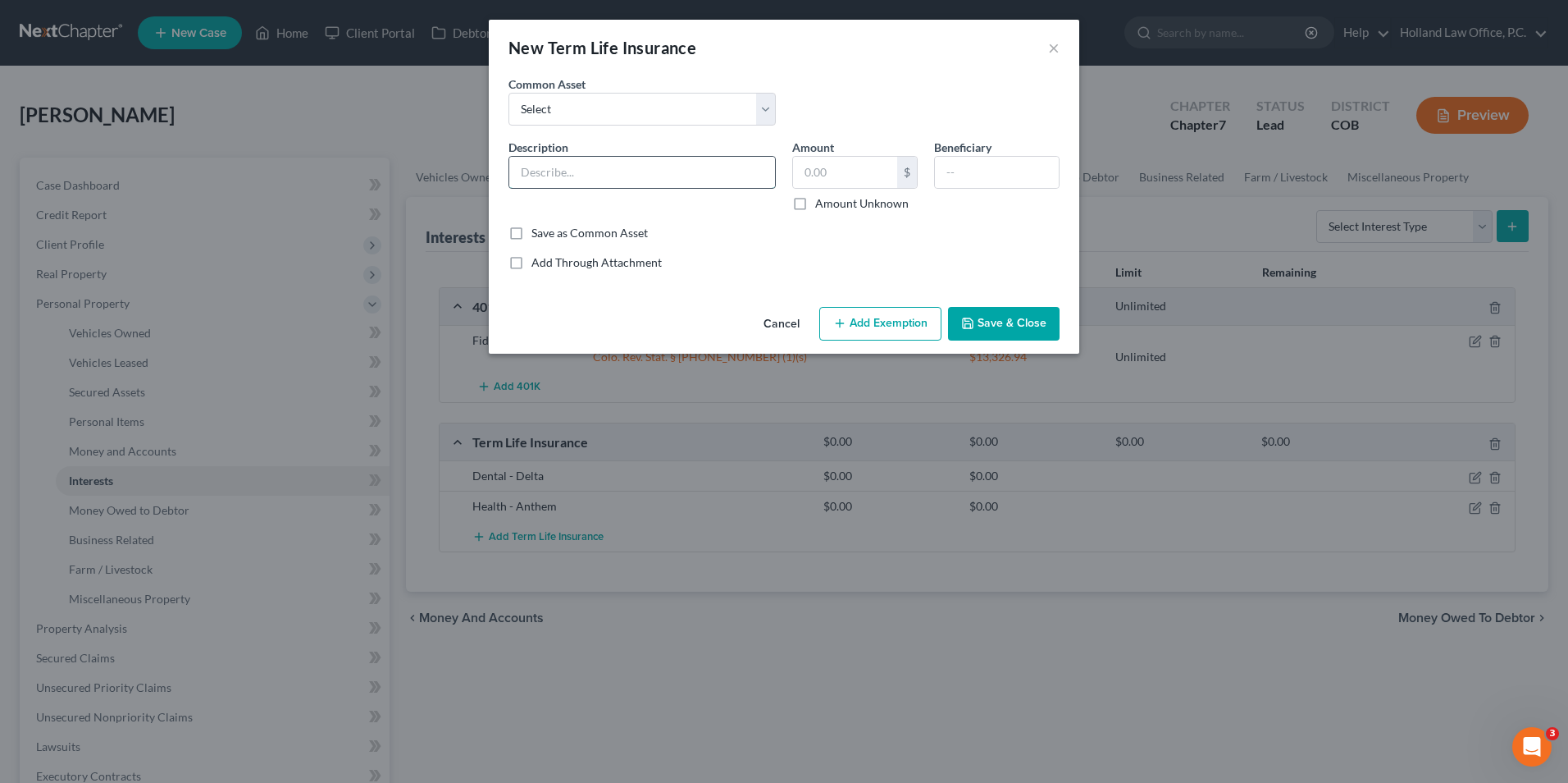
click at [529, 179] on input "text" at bounding box center [642, 172] width 266 height 31
type input "Renters -"
click at [972, 318] on icon "button" at bounding box center [967, 322] width 10 height 10
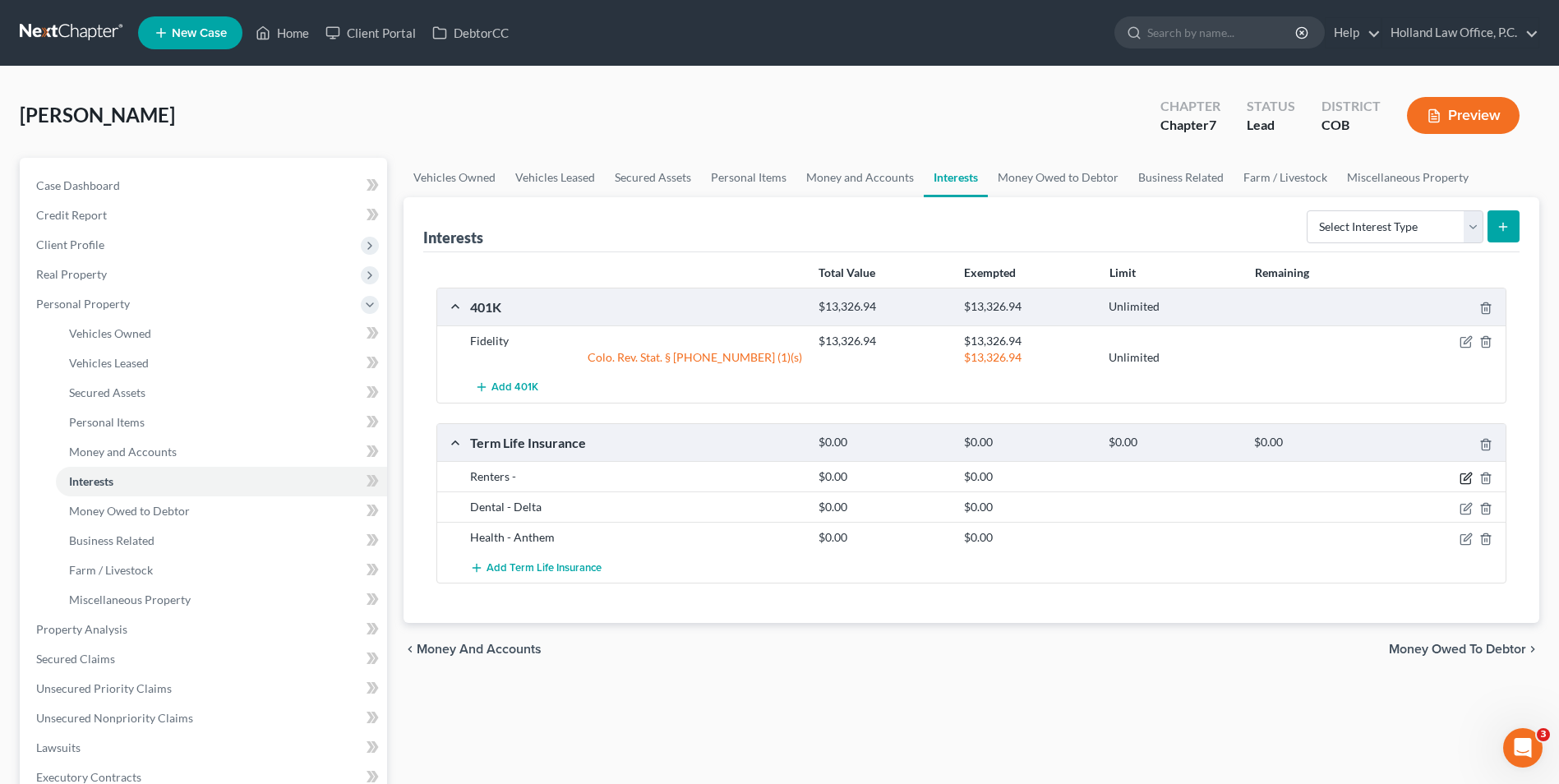
click at [1463, 480] on icon "button" at bounding box center [1466, 478] width 13 height 13
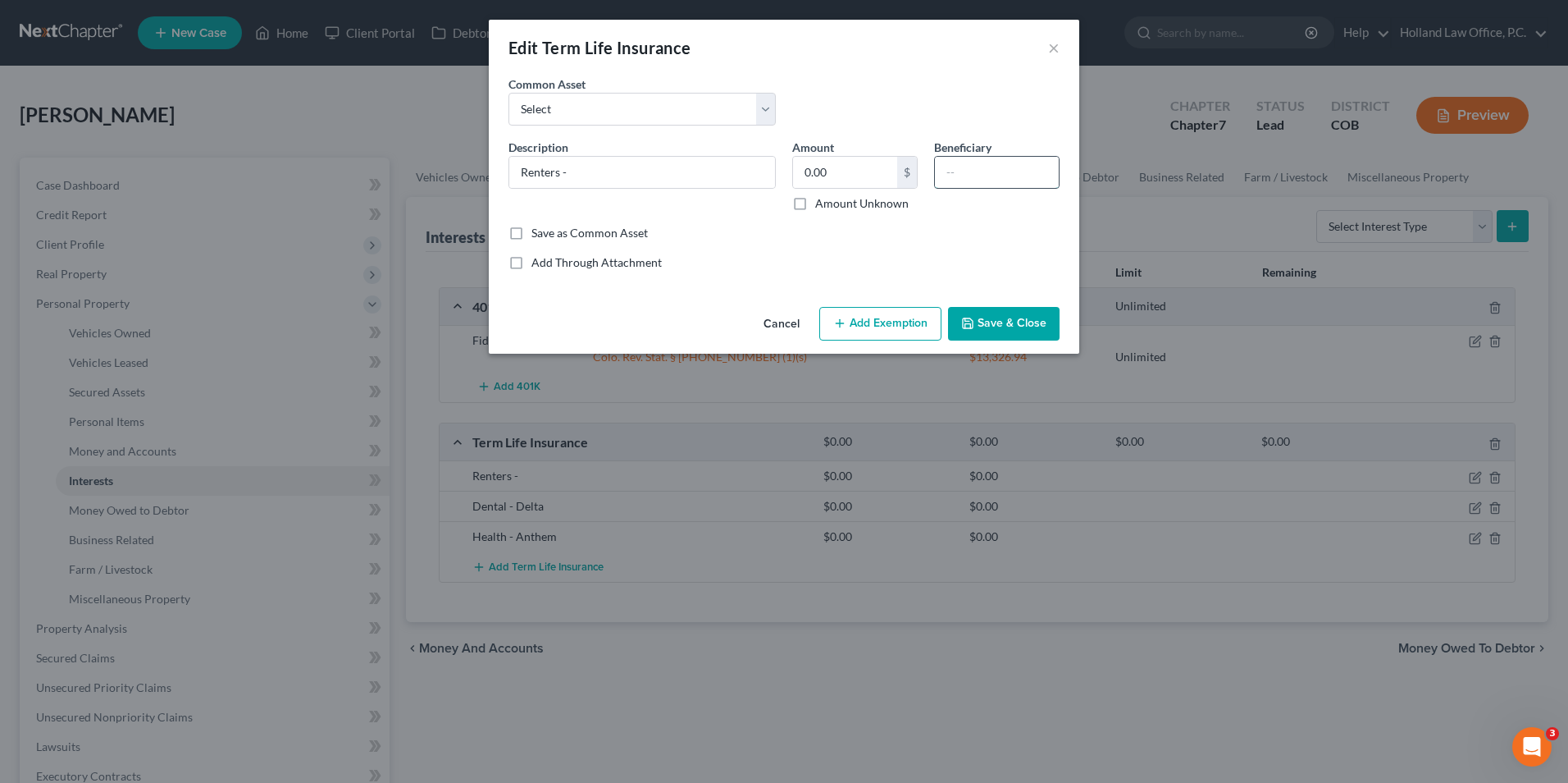
click at [959, 178] on input "text" at bounding box center [997, 172] width 124 height 31
type input "[PERSON_NAME]"
click at [968, 332] on button "Save & Close" at bounding box center [1005, 323] width 112 height 34
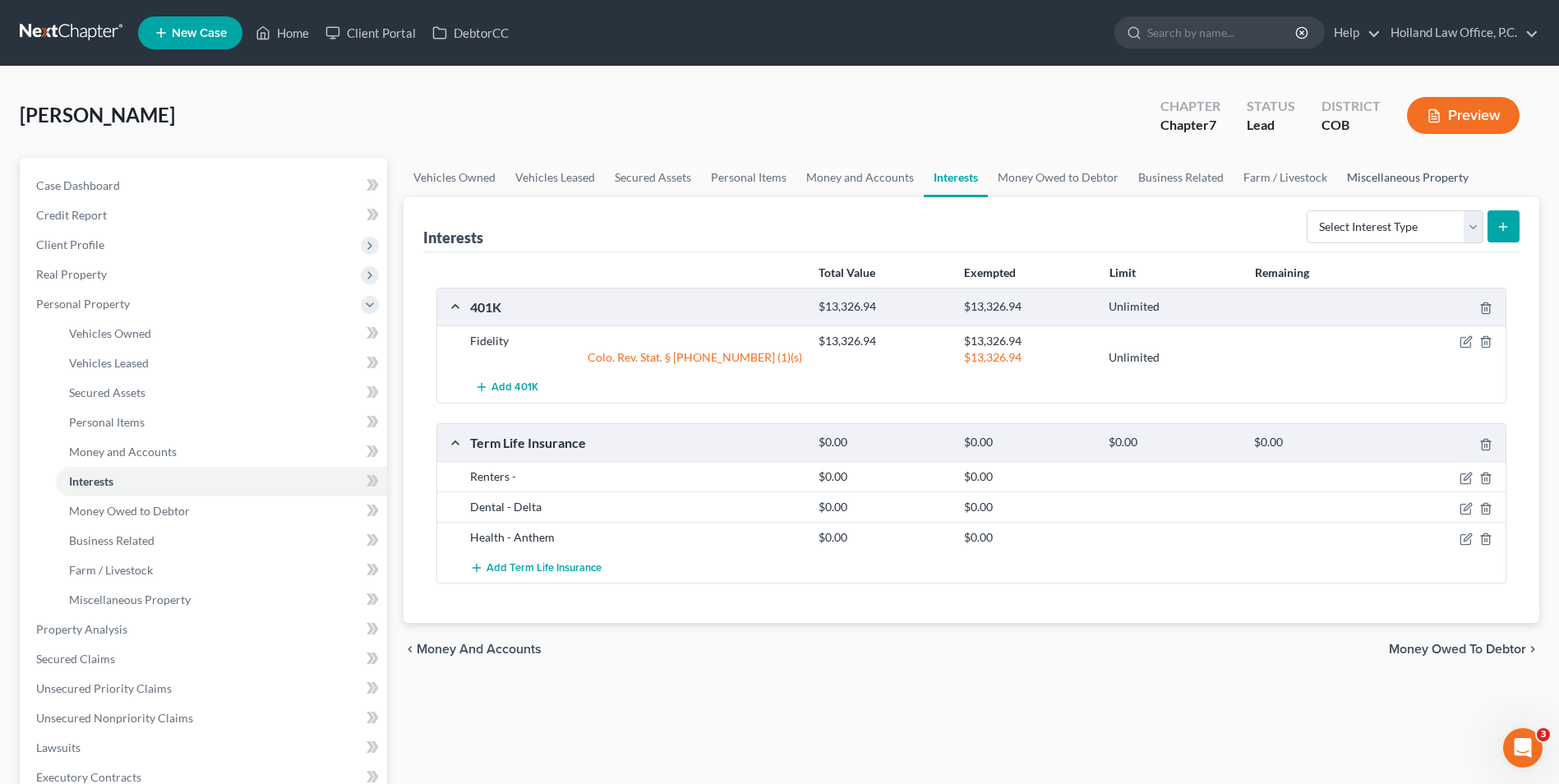
drag, startPoint x: 1416, startPoint y: 171, endPoint x: 1377, endPoint y: 187, distance: 42.2
click at [1418, 172] on link "Miscellaneous Property" at bounding box center [1408, 177] width 142 height 39
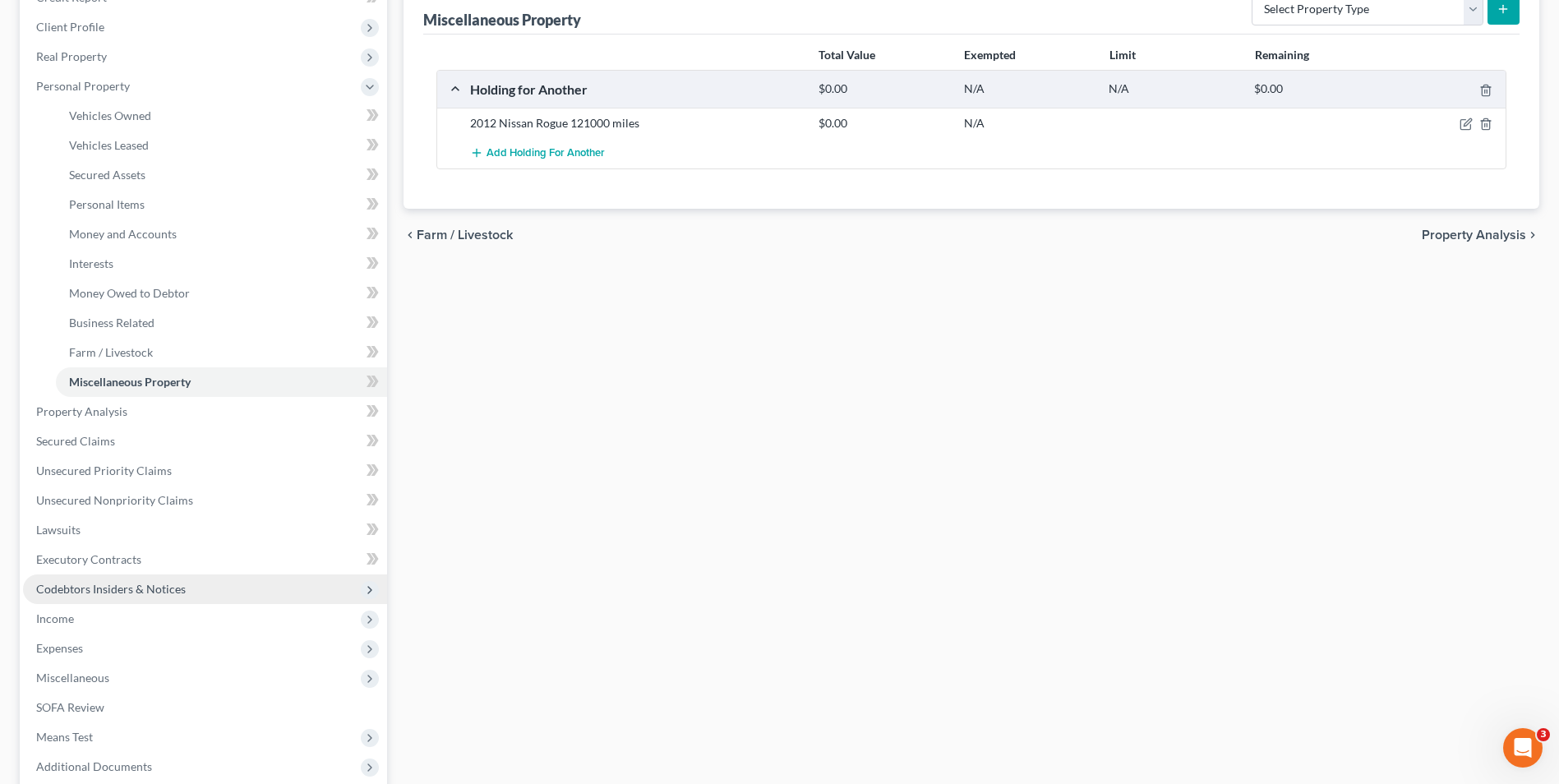
scroll to position [247, 0]
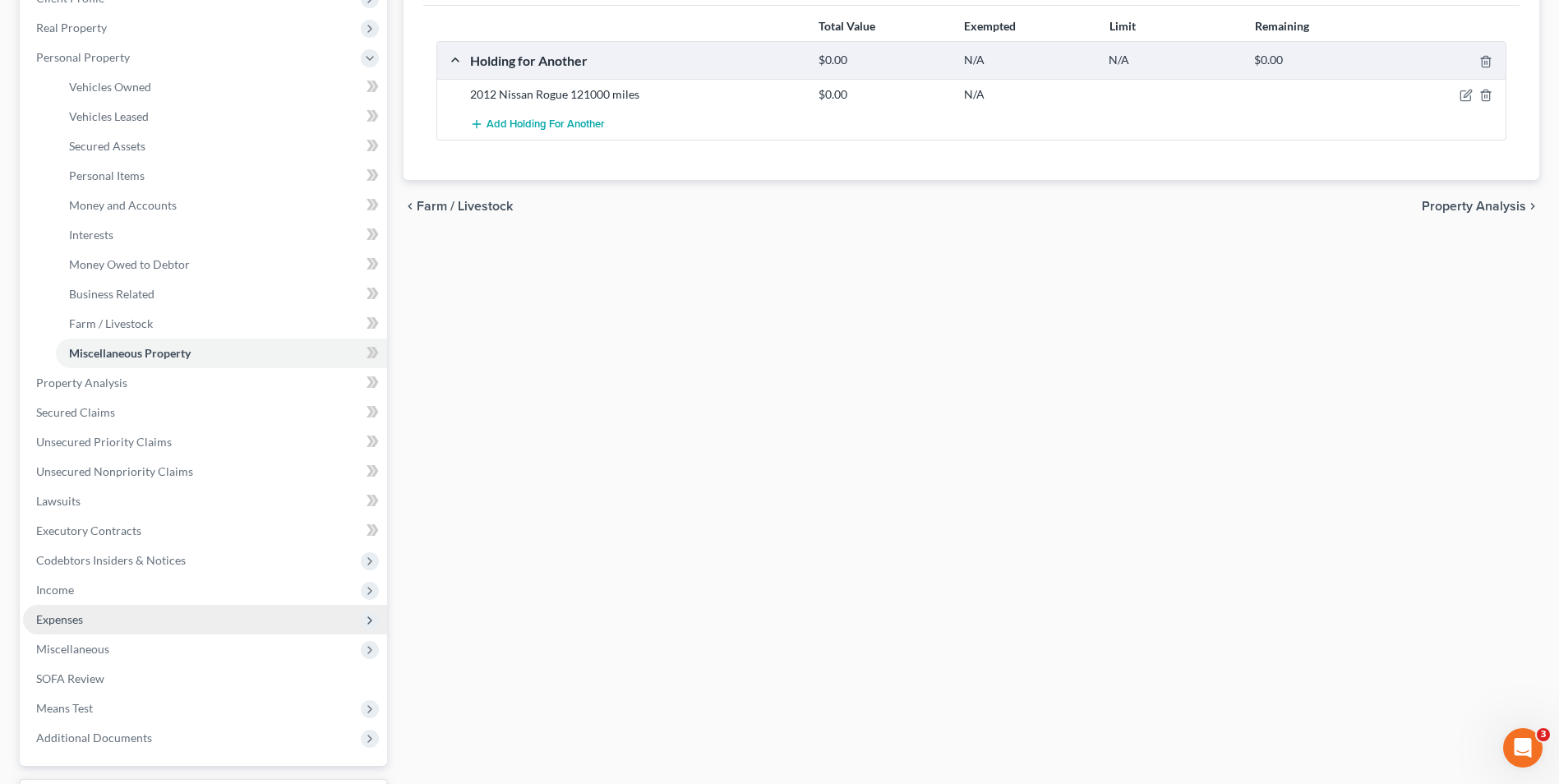
click at [82, 626] on span "Expenses" at bounding box center [205, 620] width 364 height 30
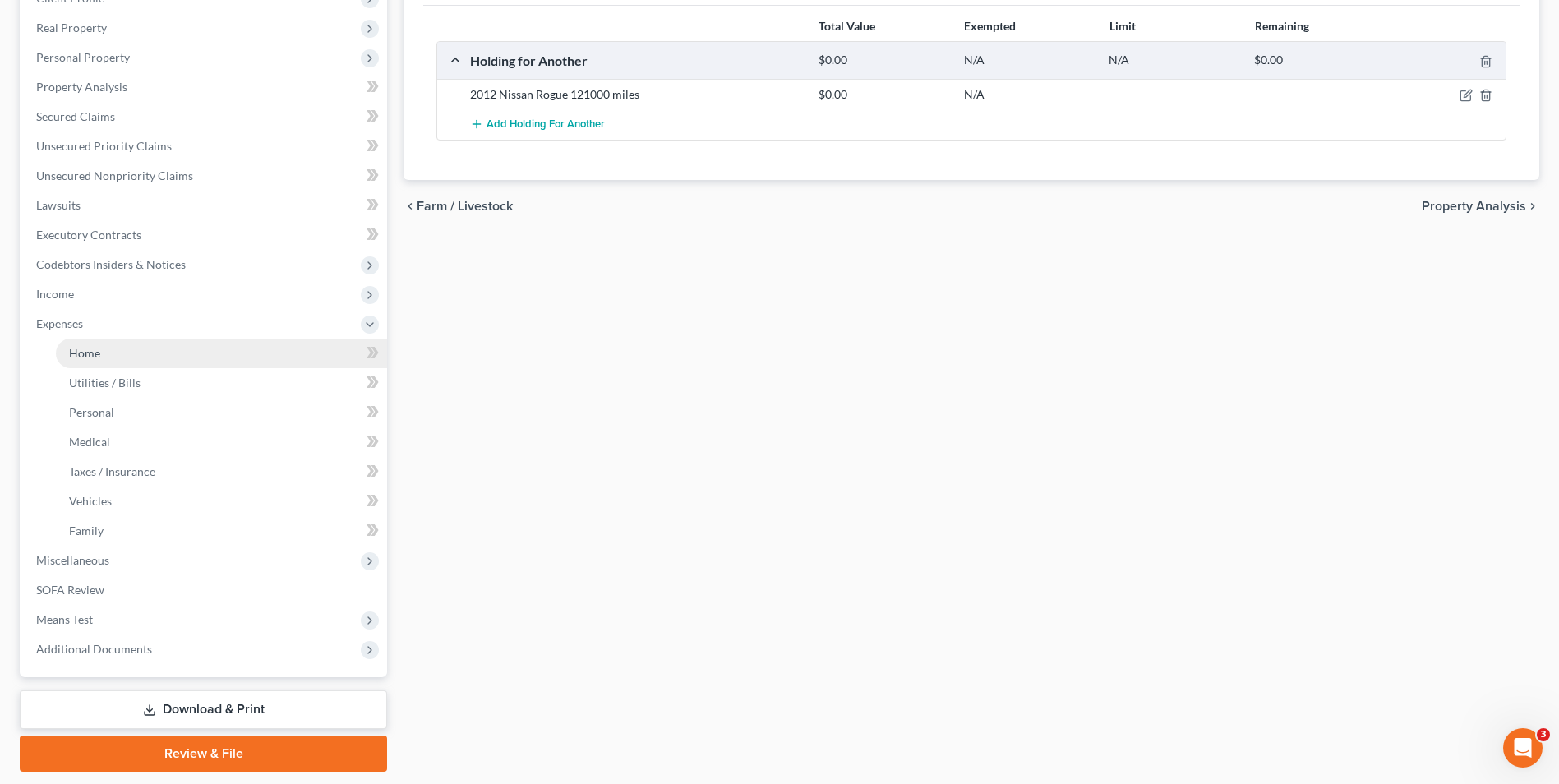
click at [116, 362] on link "Home" at bounding box center [221, 354] width 331 height 30
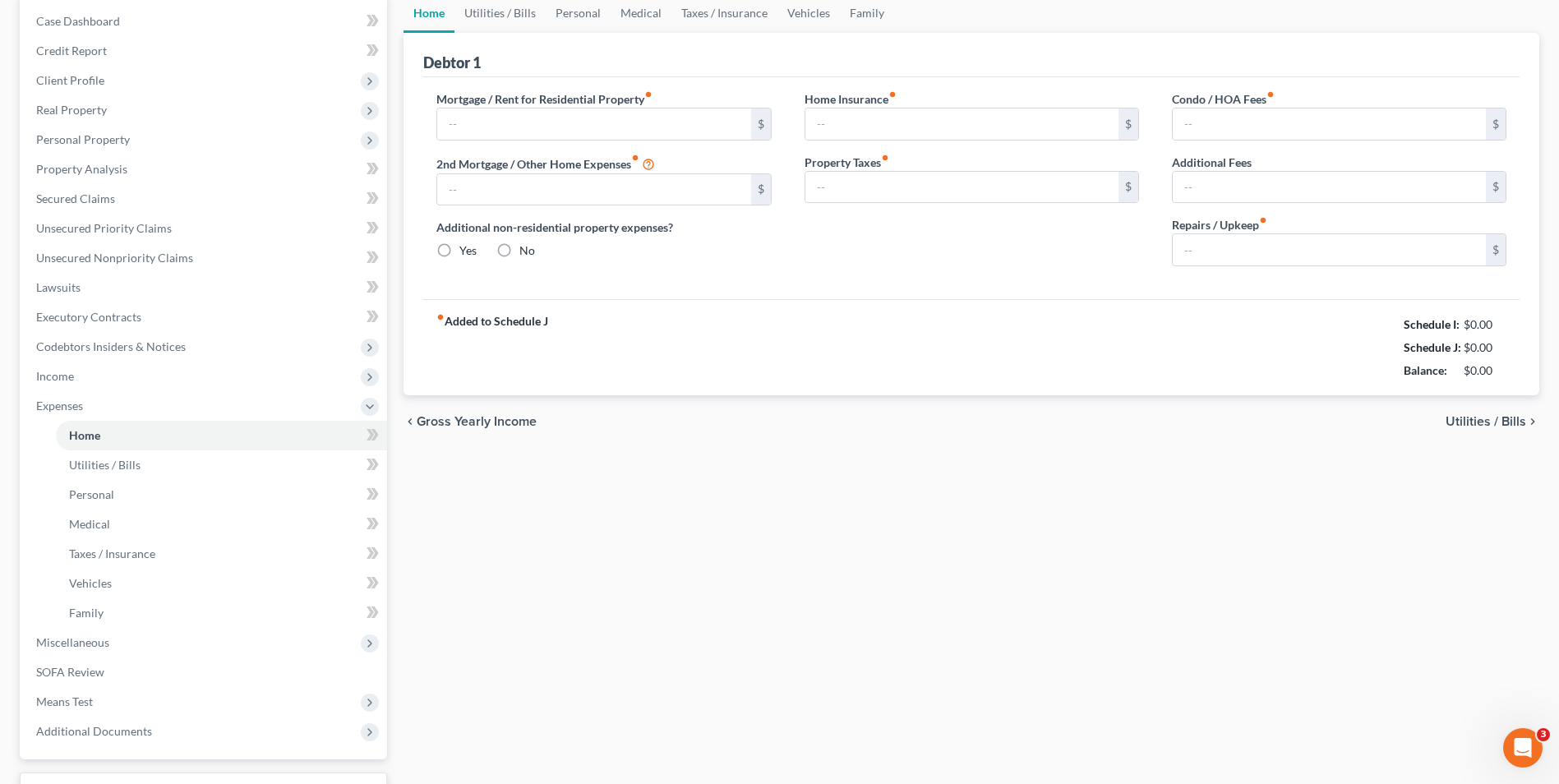
type input "935.00"
radio input "true"
type input "50.00"
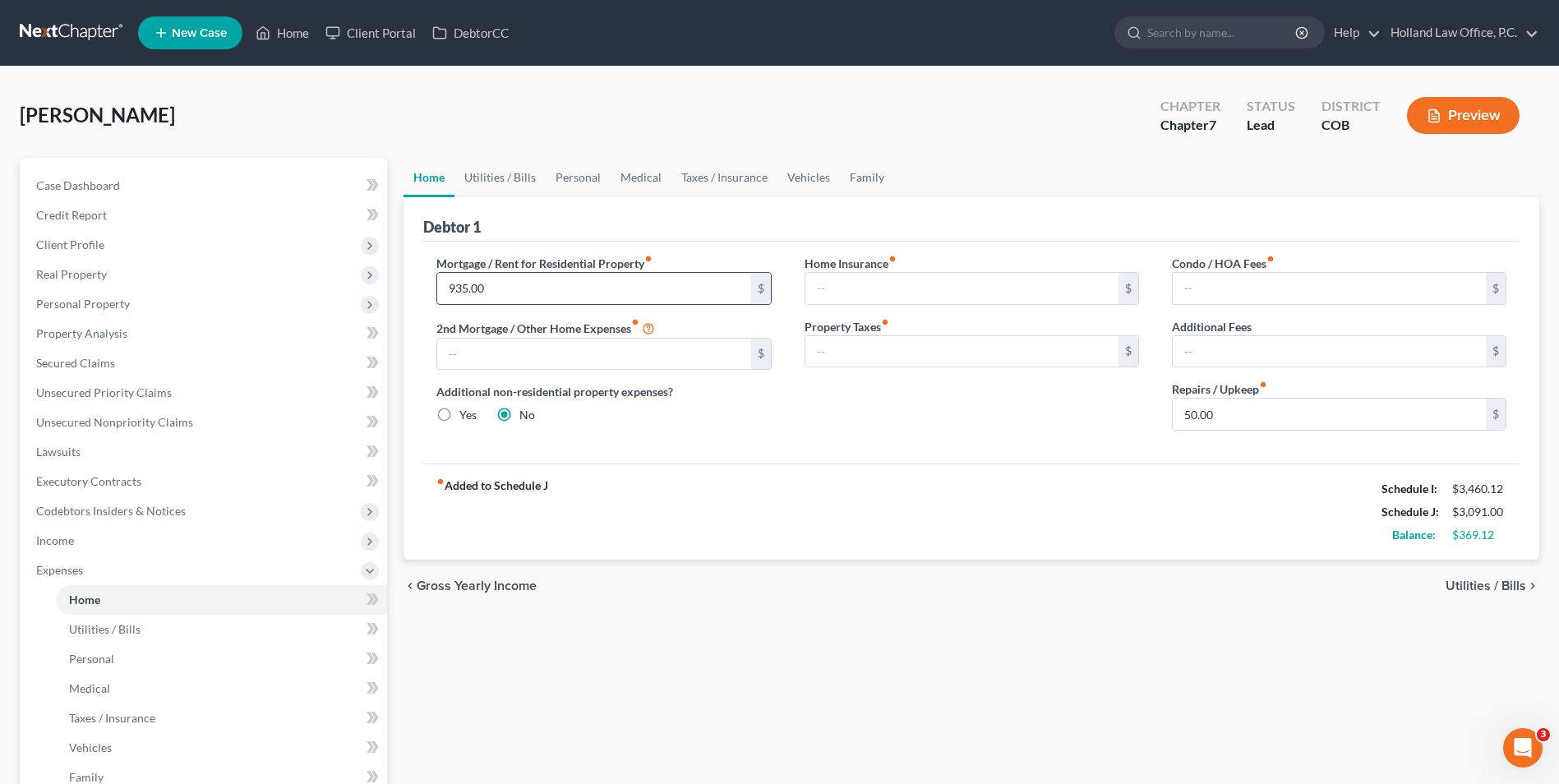
click at [467, 291] on input "935.00" at bounding box center [594, 289] width 313 height 32
click at [469, 286] on input "935.00" at bounding box center [594, 289] width 313 height 32
click at [467, 289] on input "935.00" at bounding box center [594, 289] width 313 height 32
click at [524, 260] on label "Mortgage / Rent for Residential Property fiber_manual_record" at bounding box center [544, 263] width 216 height 18
click at [139, 316] on span "Personal Property" at bounding box center [205, 304] width 364 height 30
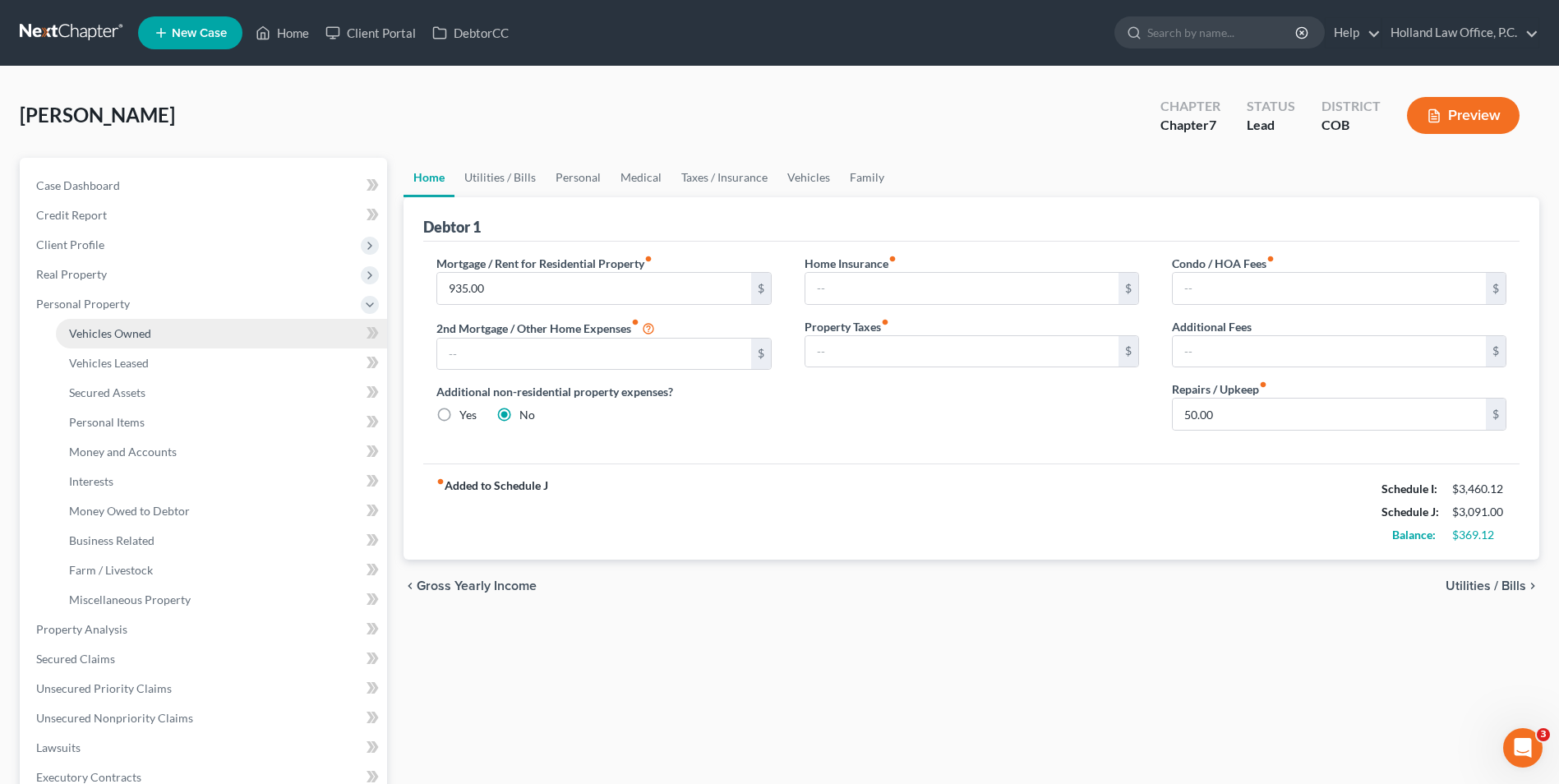
click at [179, 327] on link "Vehicles Owned" at bounding box center [221, 333] width 331 height 30
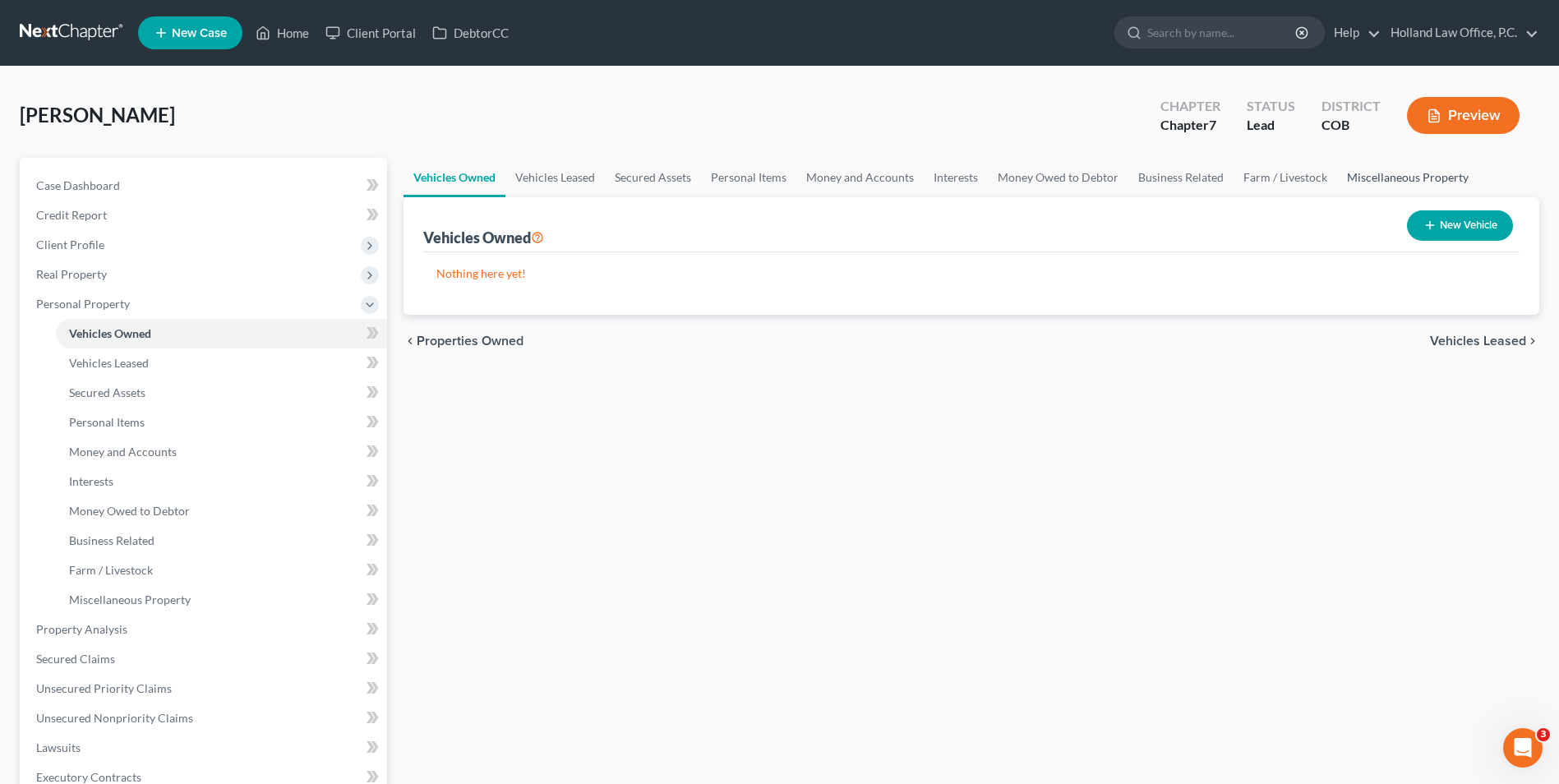
click at [1372, 174] on link "Miscellaneous Property" at bounding box center [1408, 177] width 142 height 39
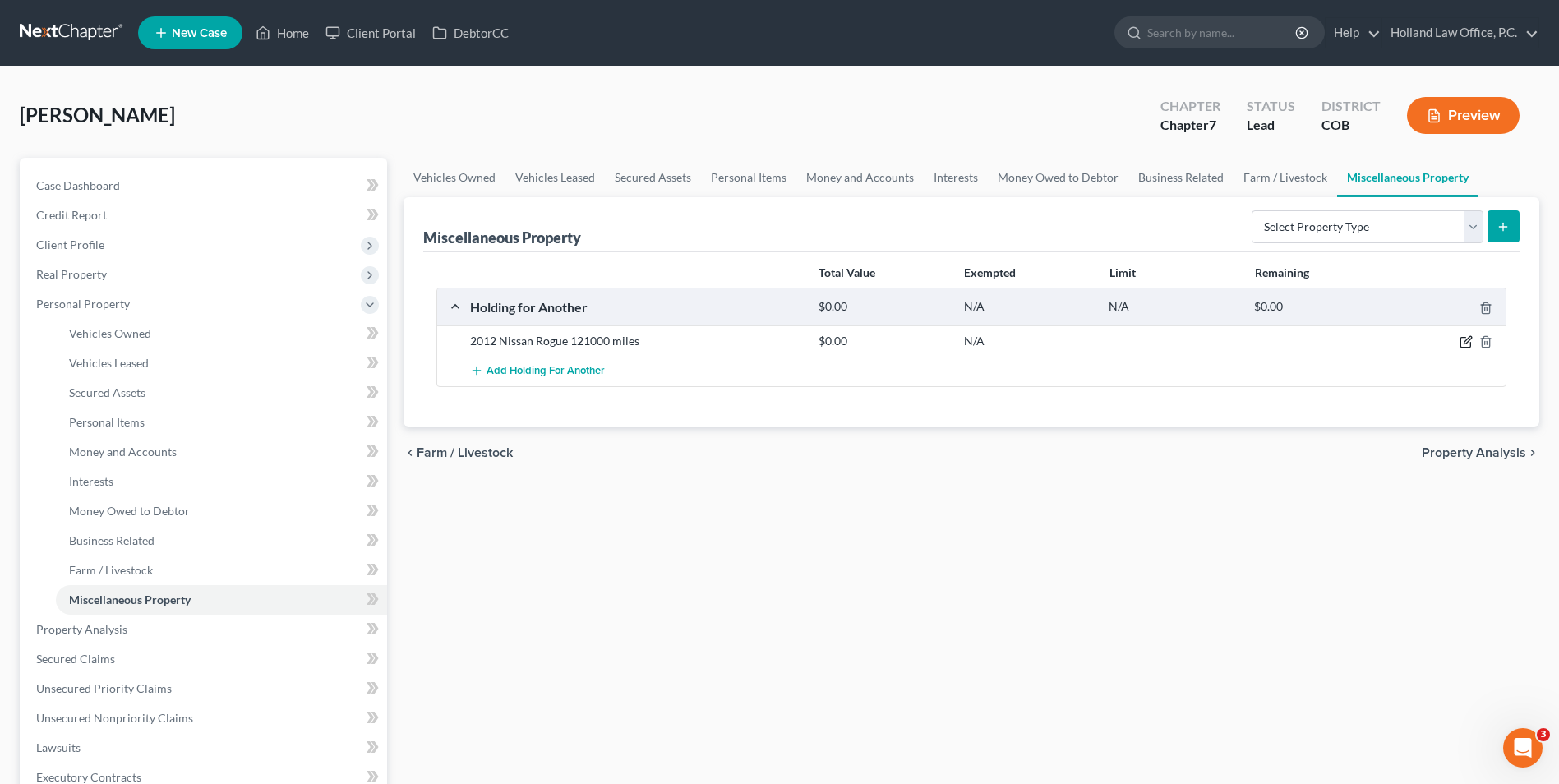
click at [1462, 348] on icon "button" at bounding box center [1466, 341] width 13 height 13
select select "5"
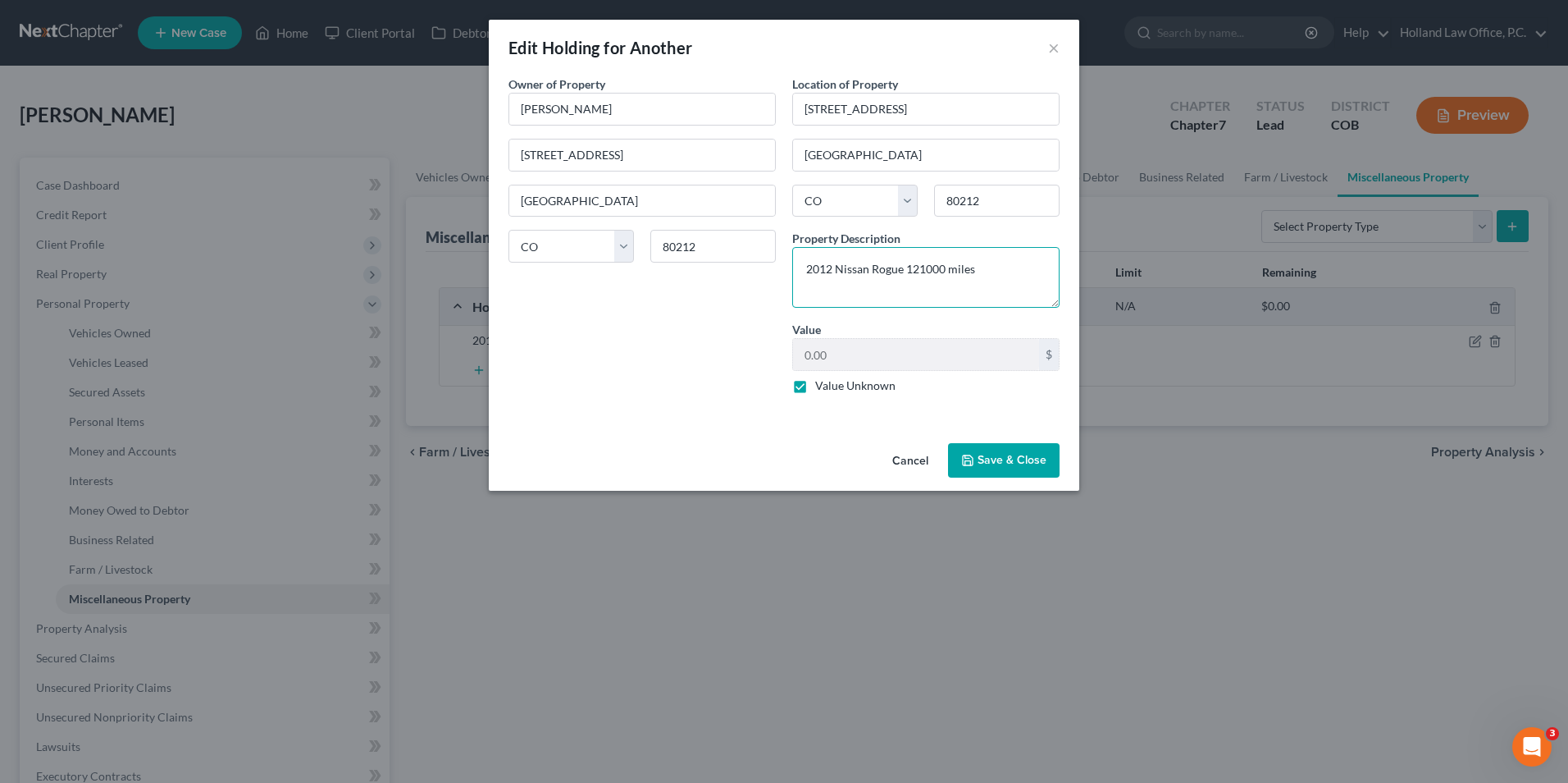
click at [905, 273] on textarea "2012 Nissan Rogue 121000 miles" at bounding box center [926, 277] width 267 height 60
click at [908, 272] on textarea "2012 Nissan Rogue 121000 miles" at bounding box center [926, 277] width 267 height 60
type textarea "2012 Nissan Rogue 121000 miles"
click at [817, 388] on label "Value Unknown" at bounding box center [855, 385] width 80 height 17
click at [822, 388] on input "Value Unknown" at bounding box center [827, 383] width 10 height 10
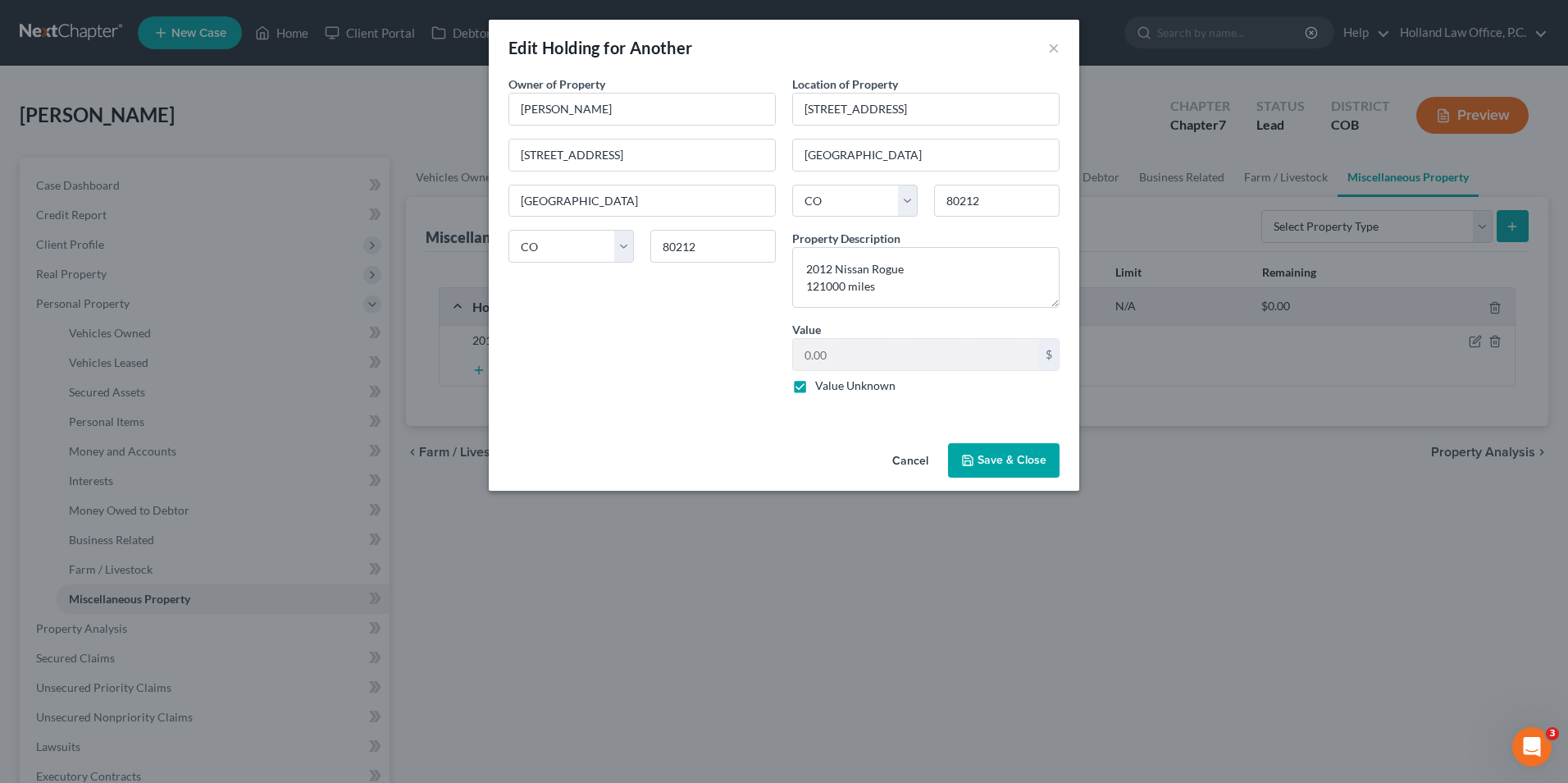
checkbox input "false"
click at [827, 355] on input "0.00" at bounding box center [916, 355] width 246 height 31
type input "4,222.00"
click at [996, 447] on button "Save & Close" at bounding box center [1005, 460] width 112 height 34
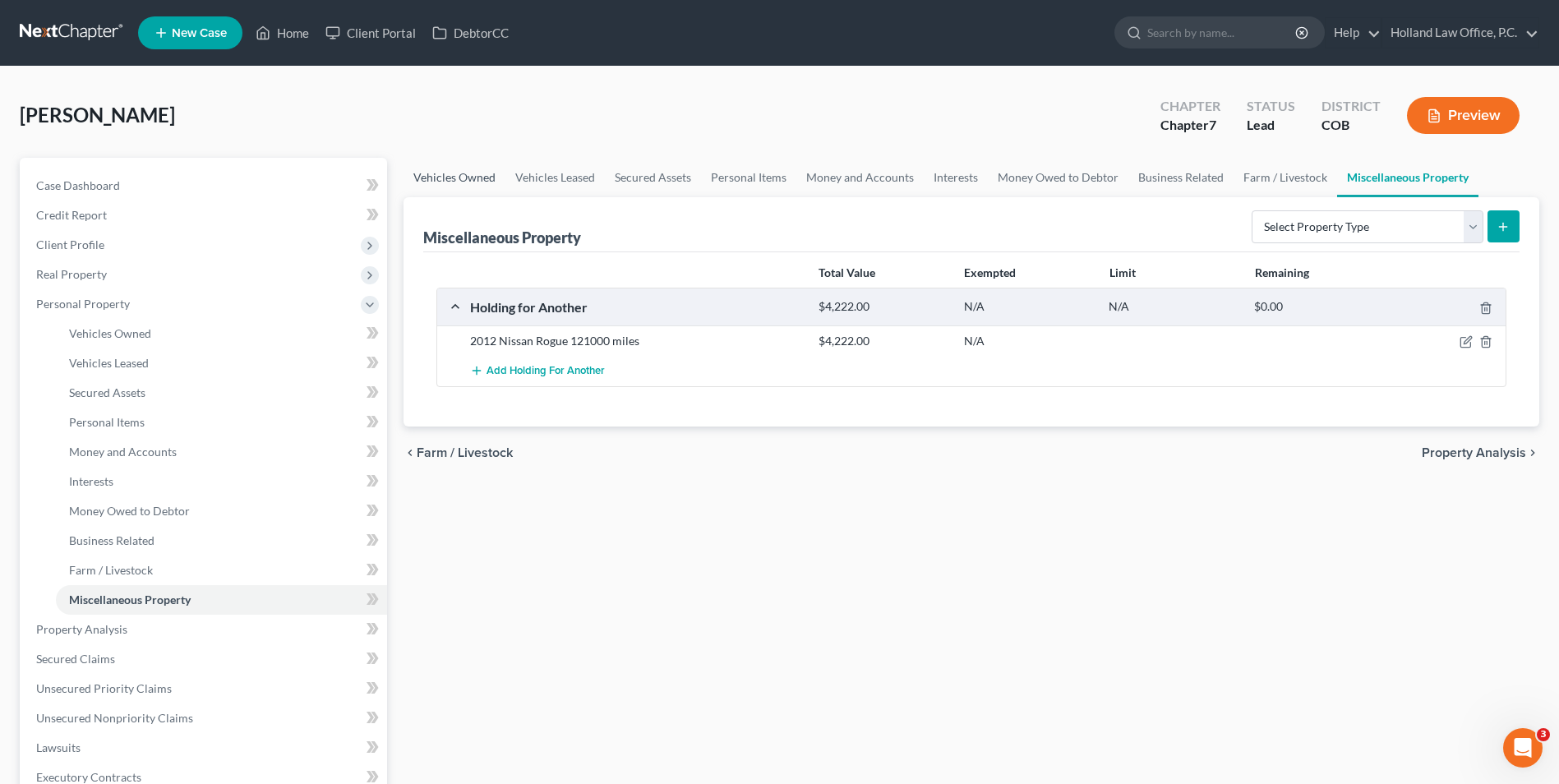
click at [436, 171] on link "Vehicles Owned" at bounding box center [454, 177] width 102 height 39
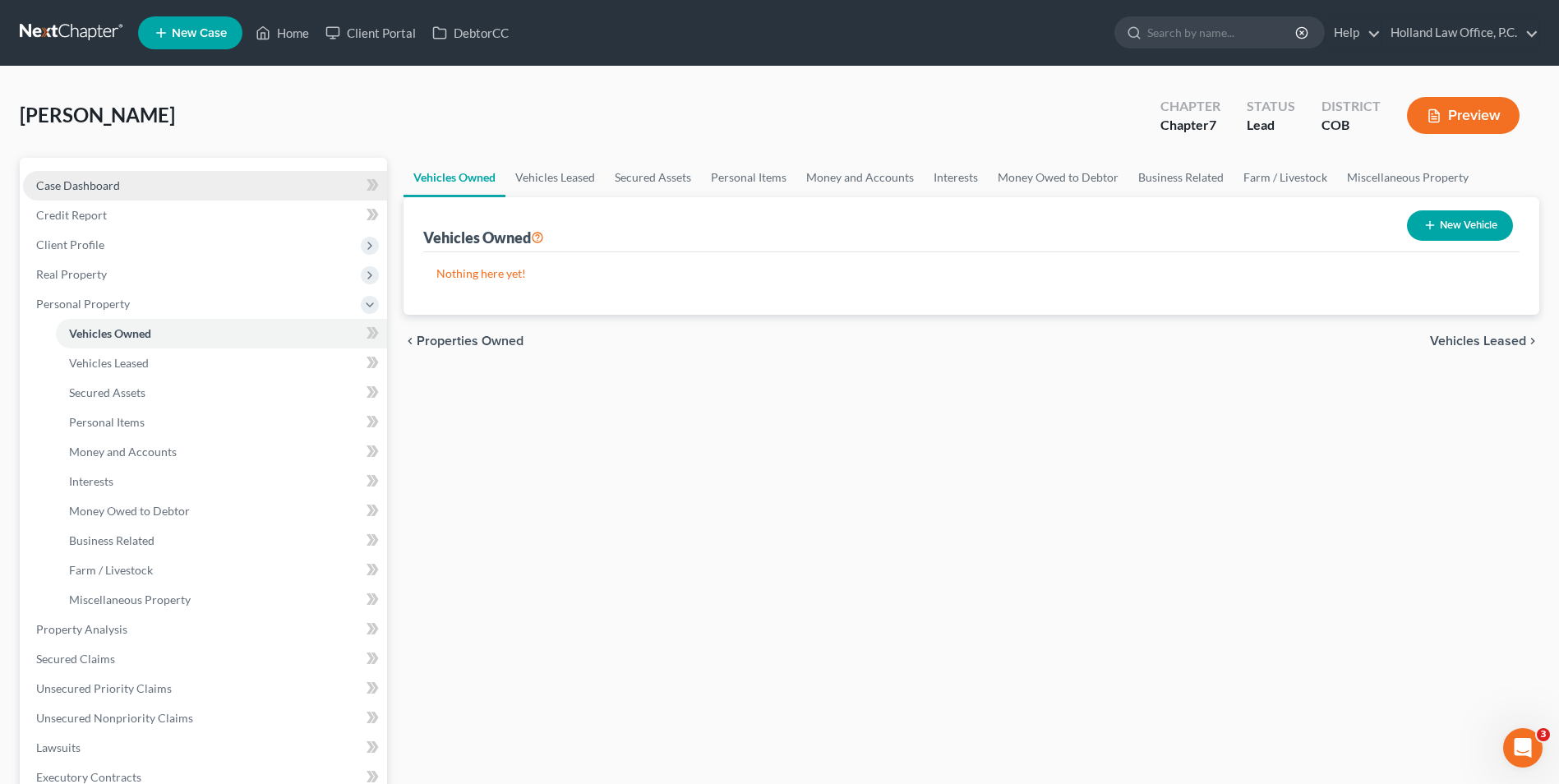
click at [92, 182] on span "Case Dashboard" at bounding box center [78, 186] width 84 height 14
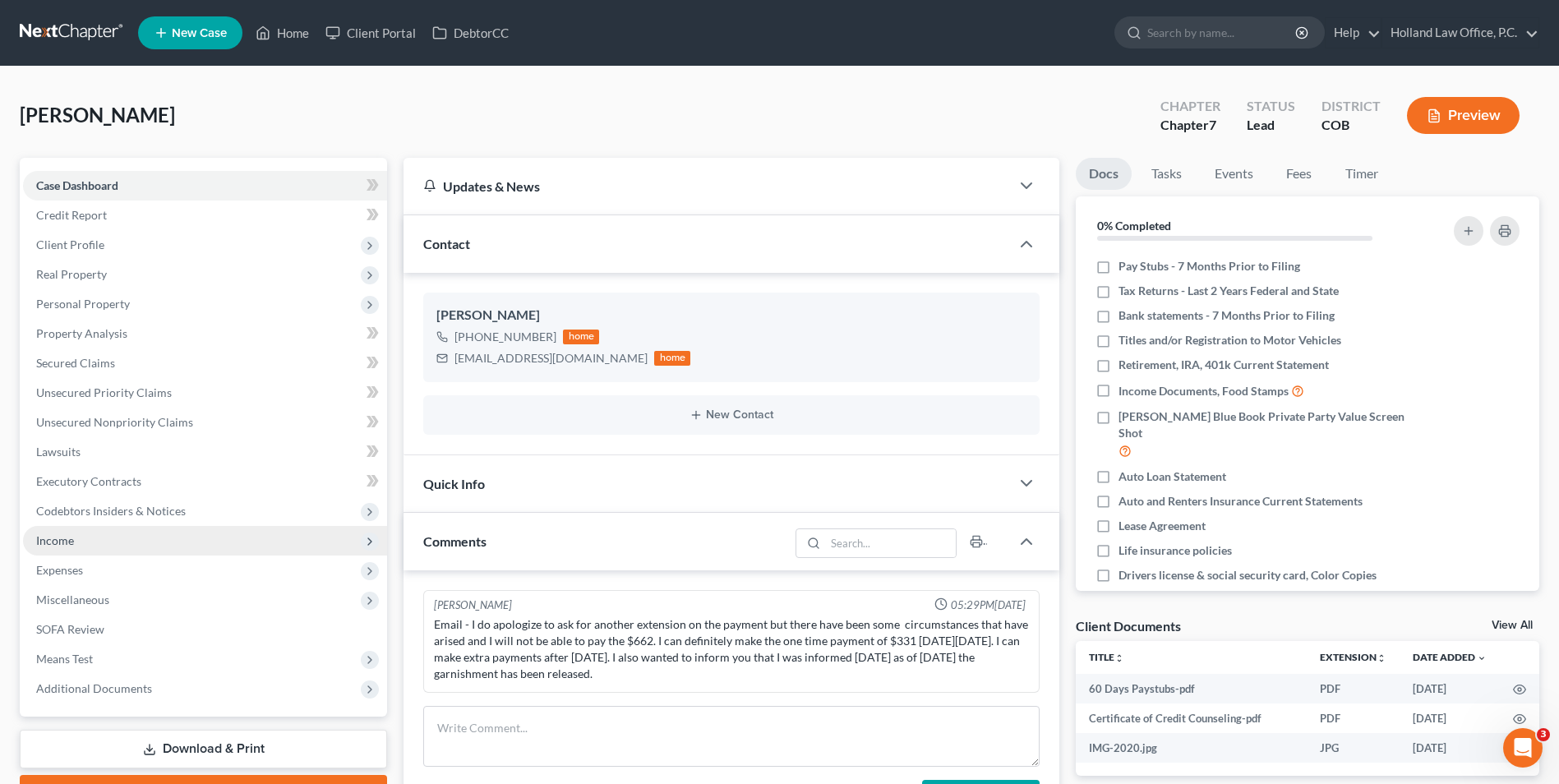
click at [88, 532] on span "Income" at bounding box center [205, 541] width 364 height 30
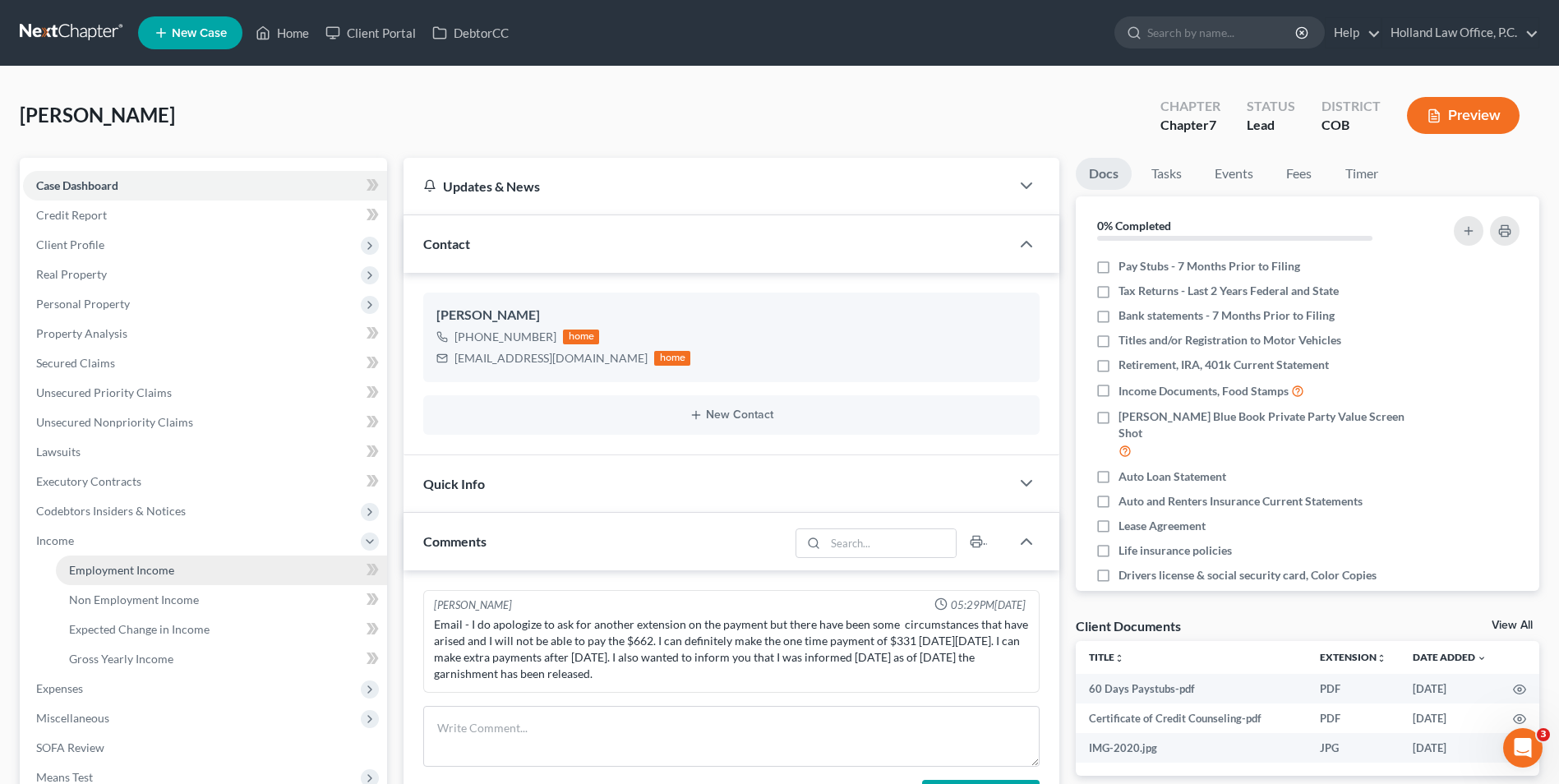
click at [88, 563] on span "Employment Income" at bounding box center [122, 570] width 105 height 14
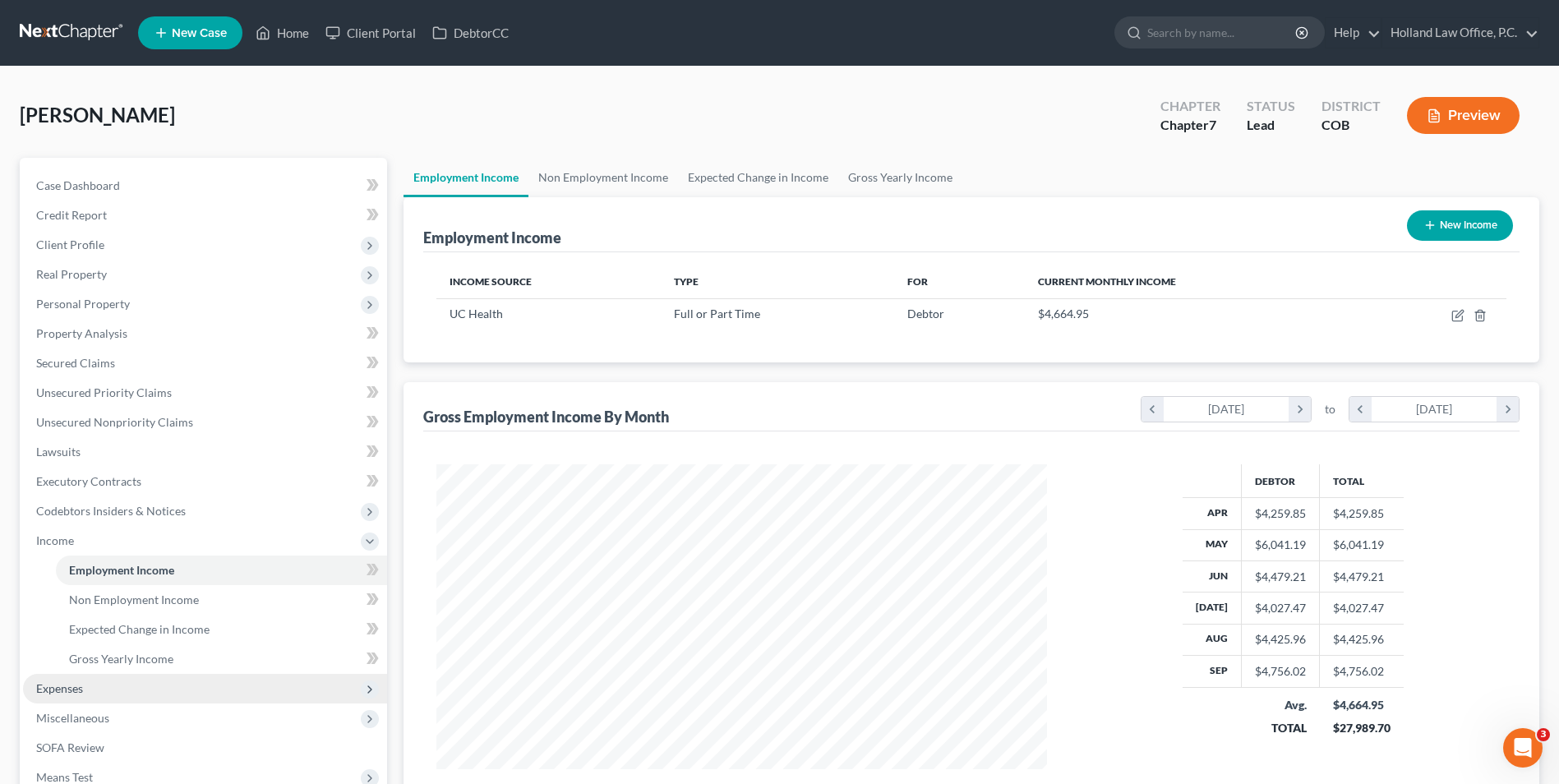
scroll to position [304, 643]
click at [74, 685] on span "Expenses" at bounding box center [60, 688] width 47 height 14
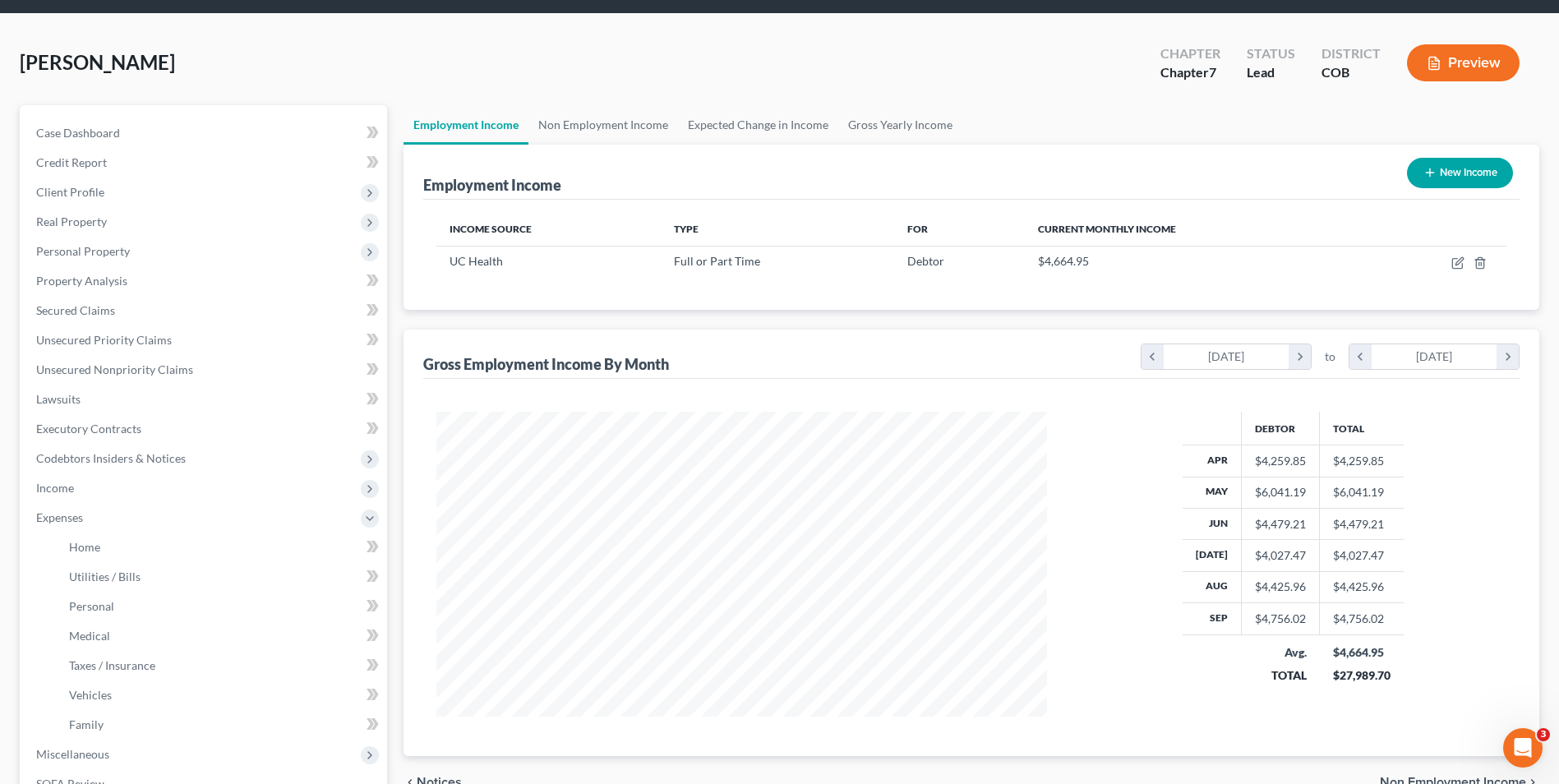
scroll to position [82, 0]
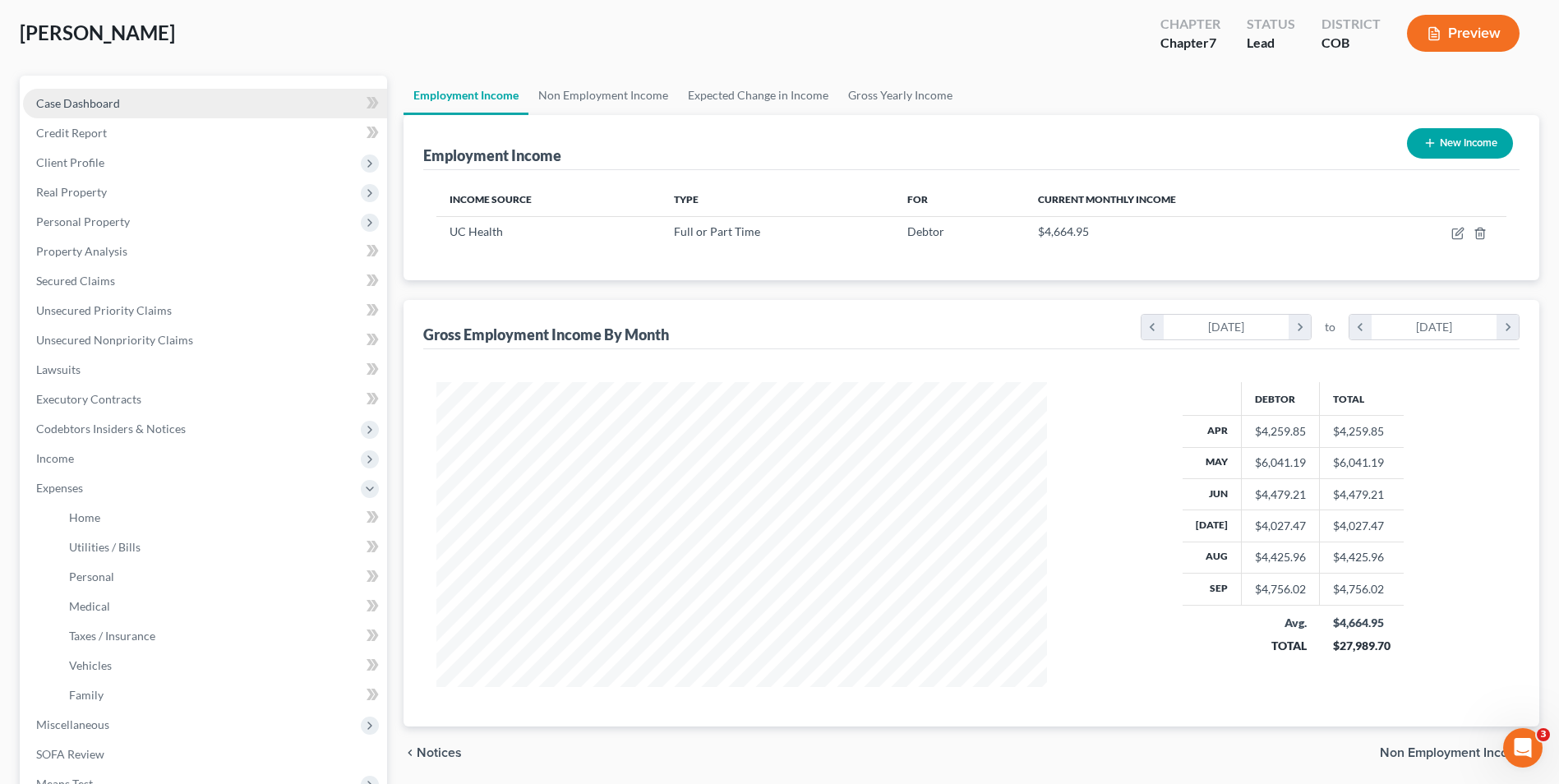
click at [163, 90] on link "Case Dashboard" at bounding box center [205, 103] width 364 height 30
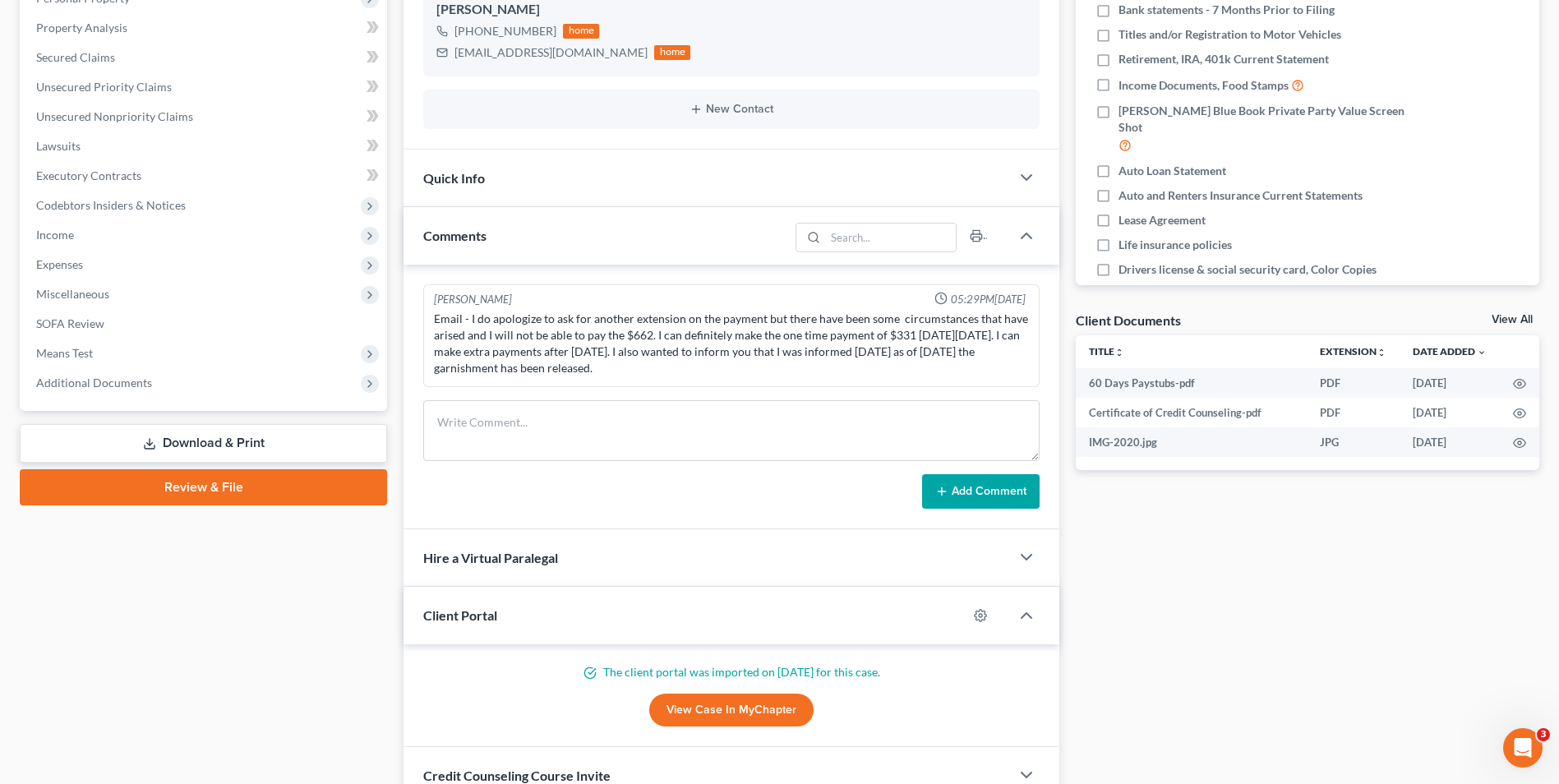
scroll to position [329, 0]
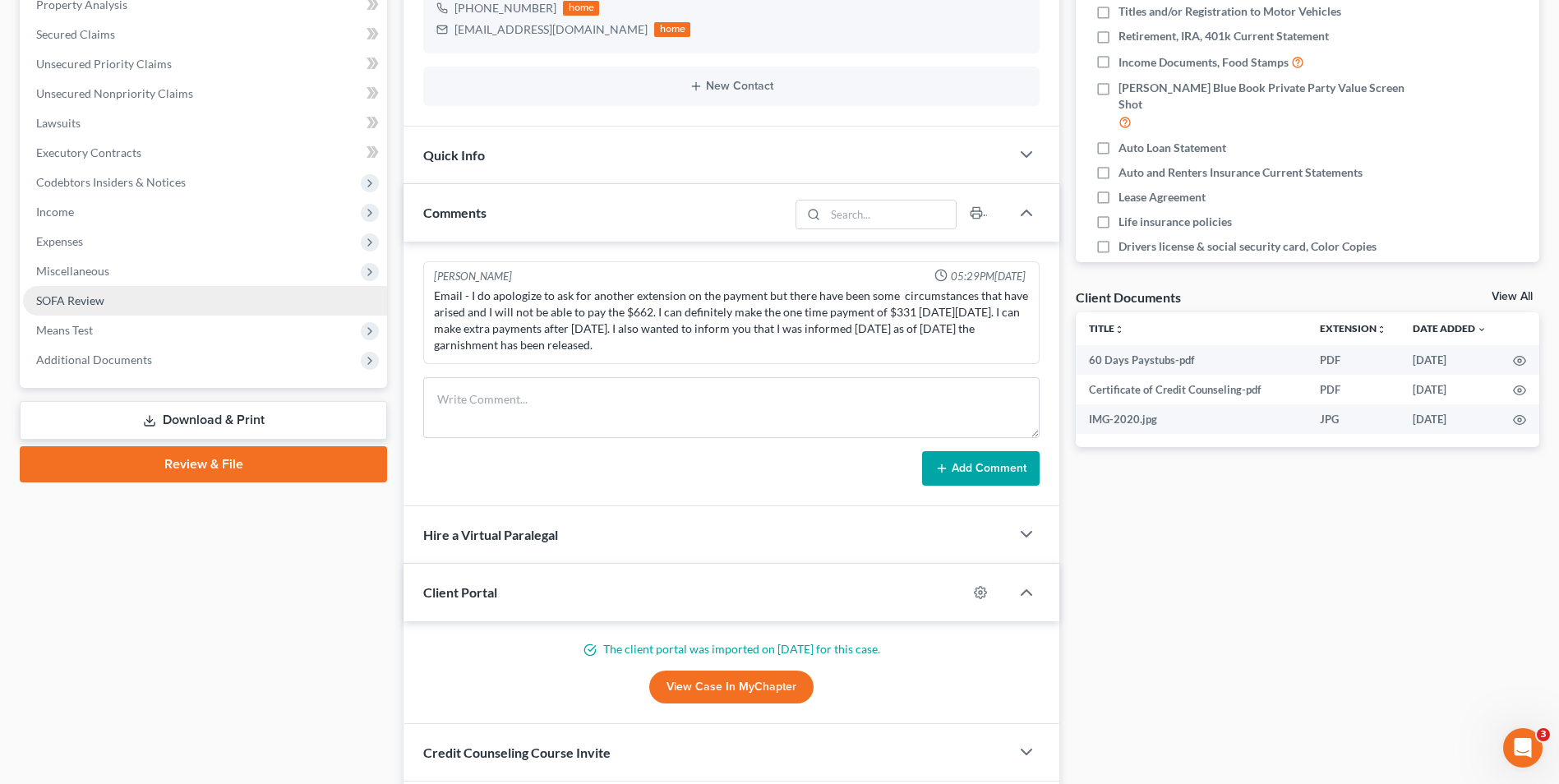
click at [100, 304] on span "SOFA Review" at bounding box center [70, 300] width 68 height 14
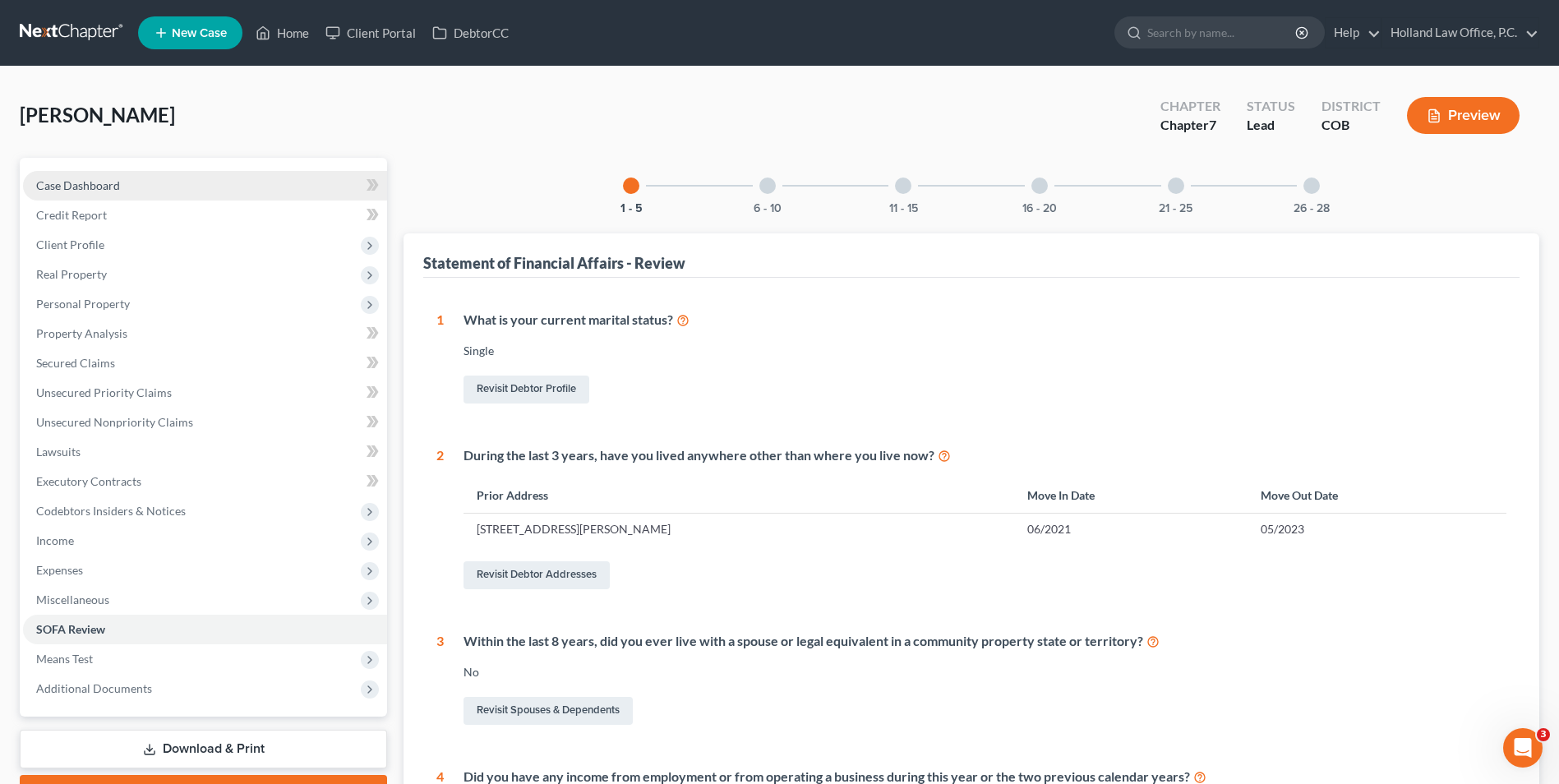
click at [110, 192] on span "Case Dashboard" at bounding box center [78, 186] width 84 height 14
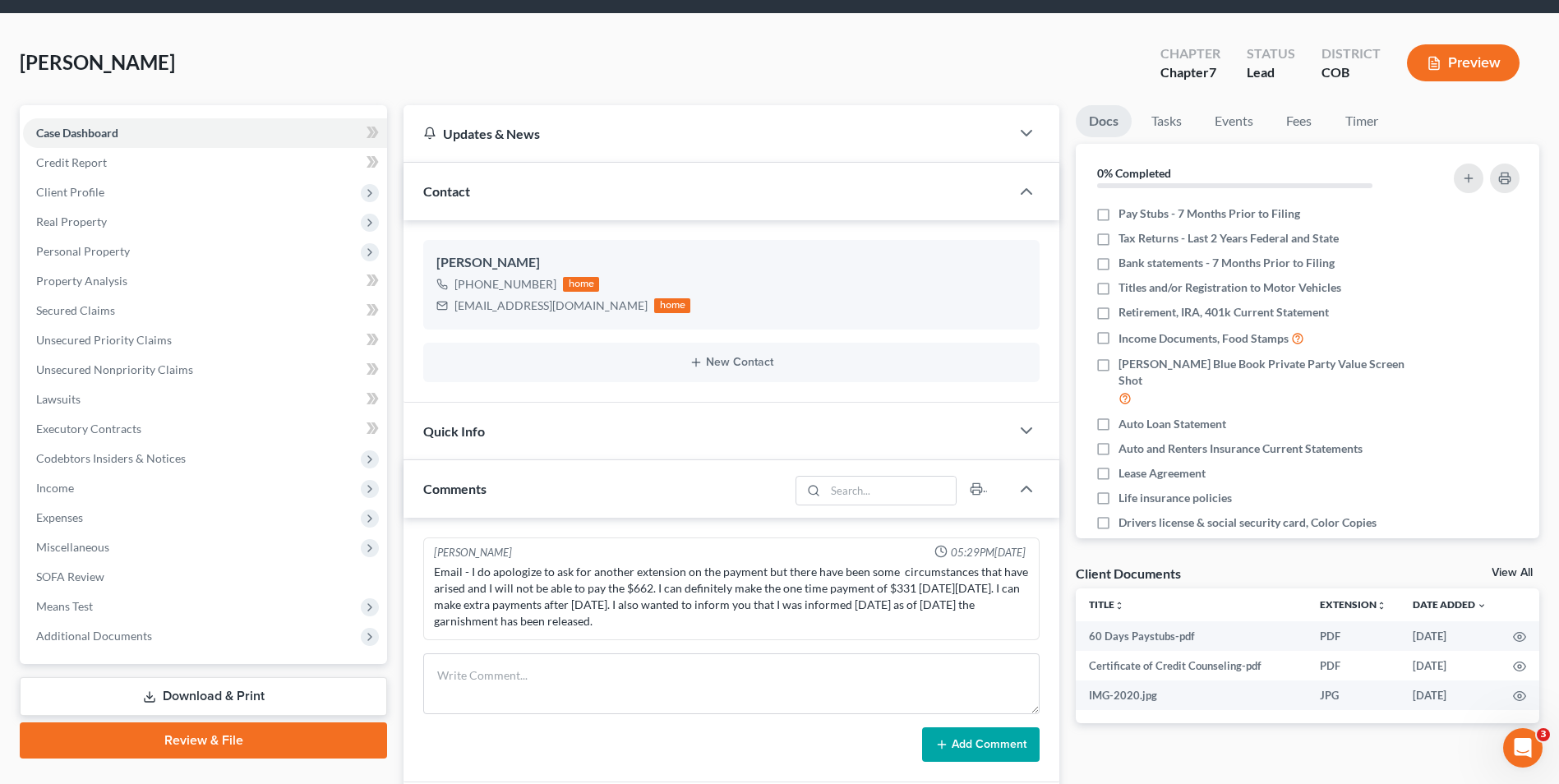
scroll to position [82, 0]
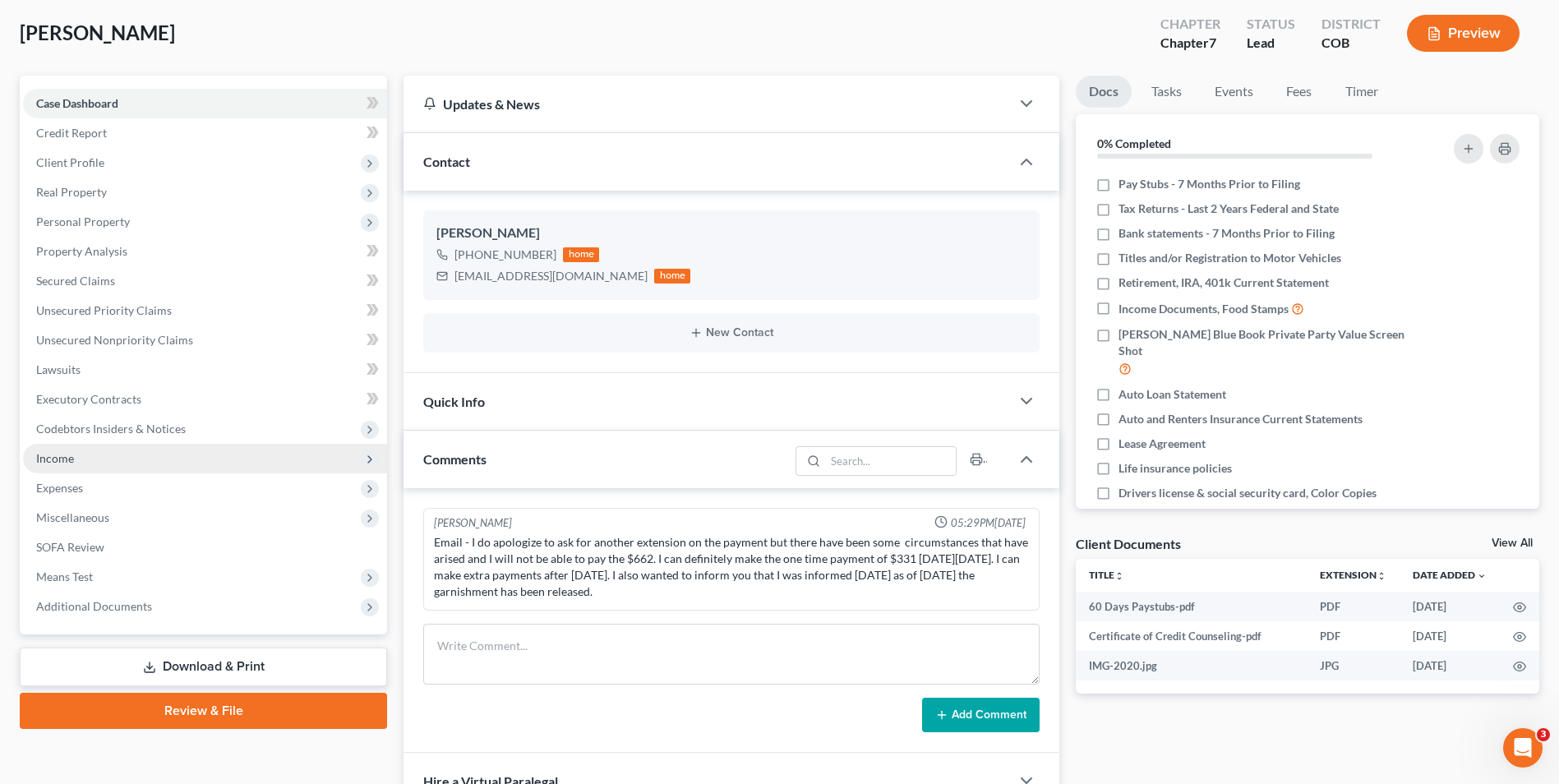
click at [163, 462] on span "Income" at bounding box center [205, 458] width 364 height 30
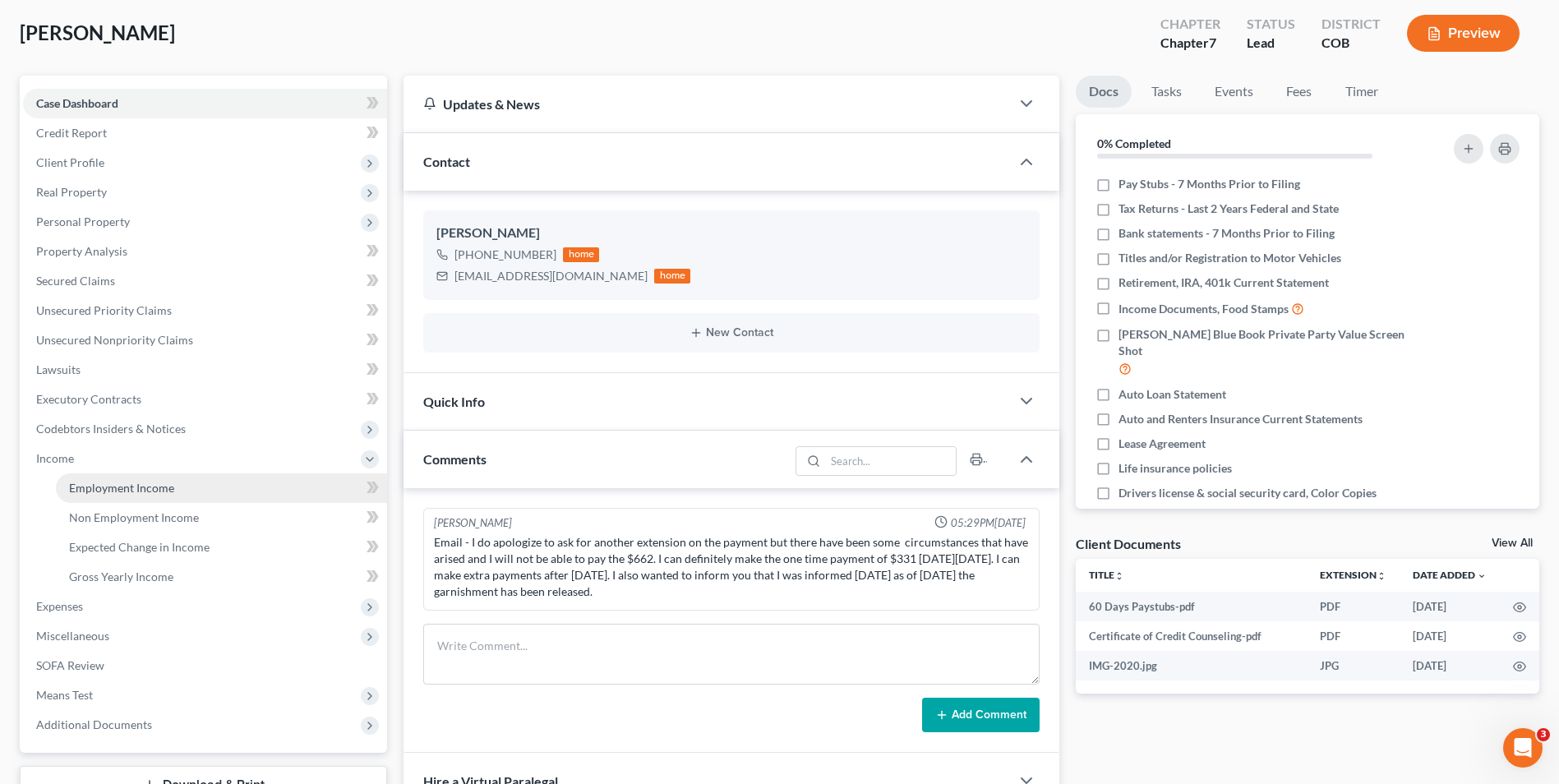
click at [125, 486] on span "Employment Income" at bounding box center [122, 487] width 105 height 14
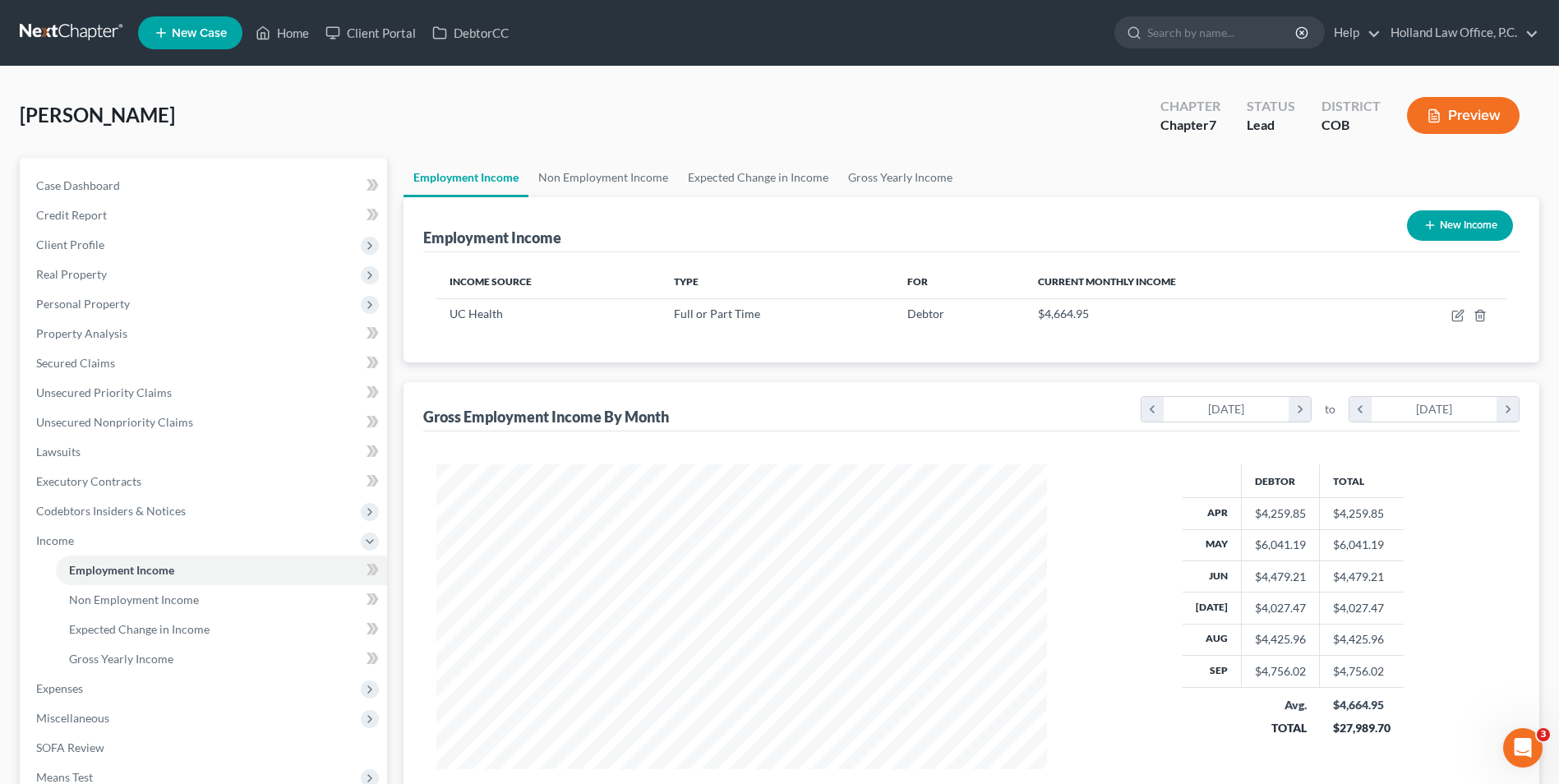
scroll to position [304, 643]
click at [607, 180] on link "Non Employment Income" at bounding box center [603, 177] width 150 height 39
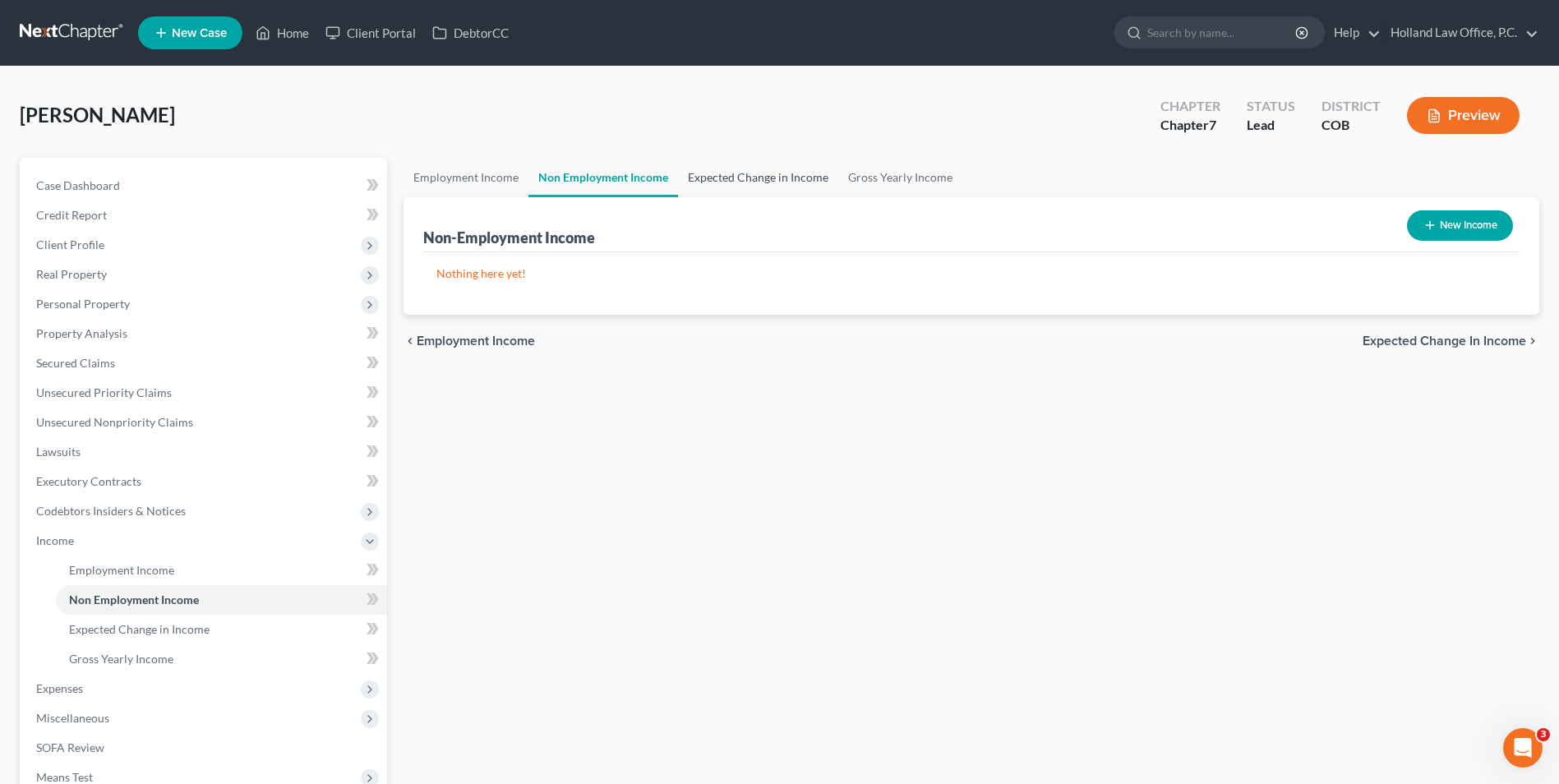
click at [750, 179] on link "Expected Change in Income" at bounding box center [758, 177] width 160 height 39
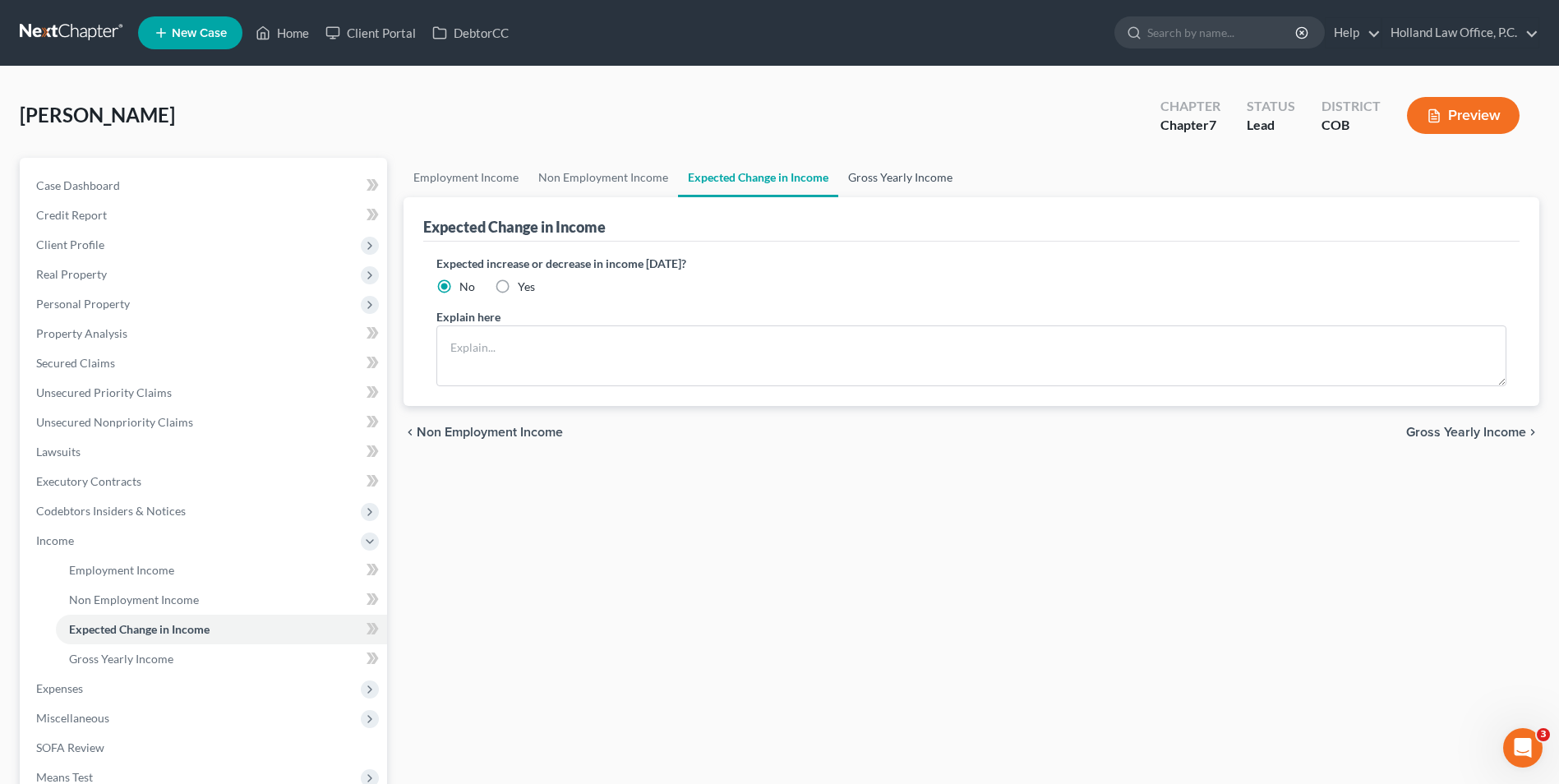
click at [876, 177] on link "Gross Yearly Income" at bounding box center [901, 177] width 124 height 39
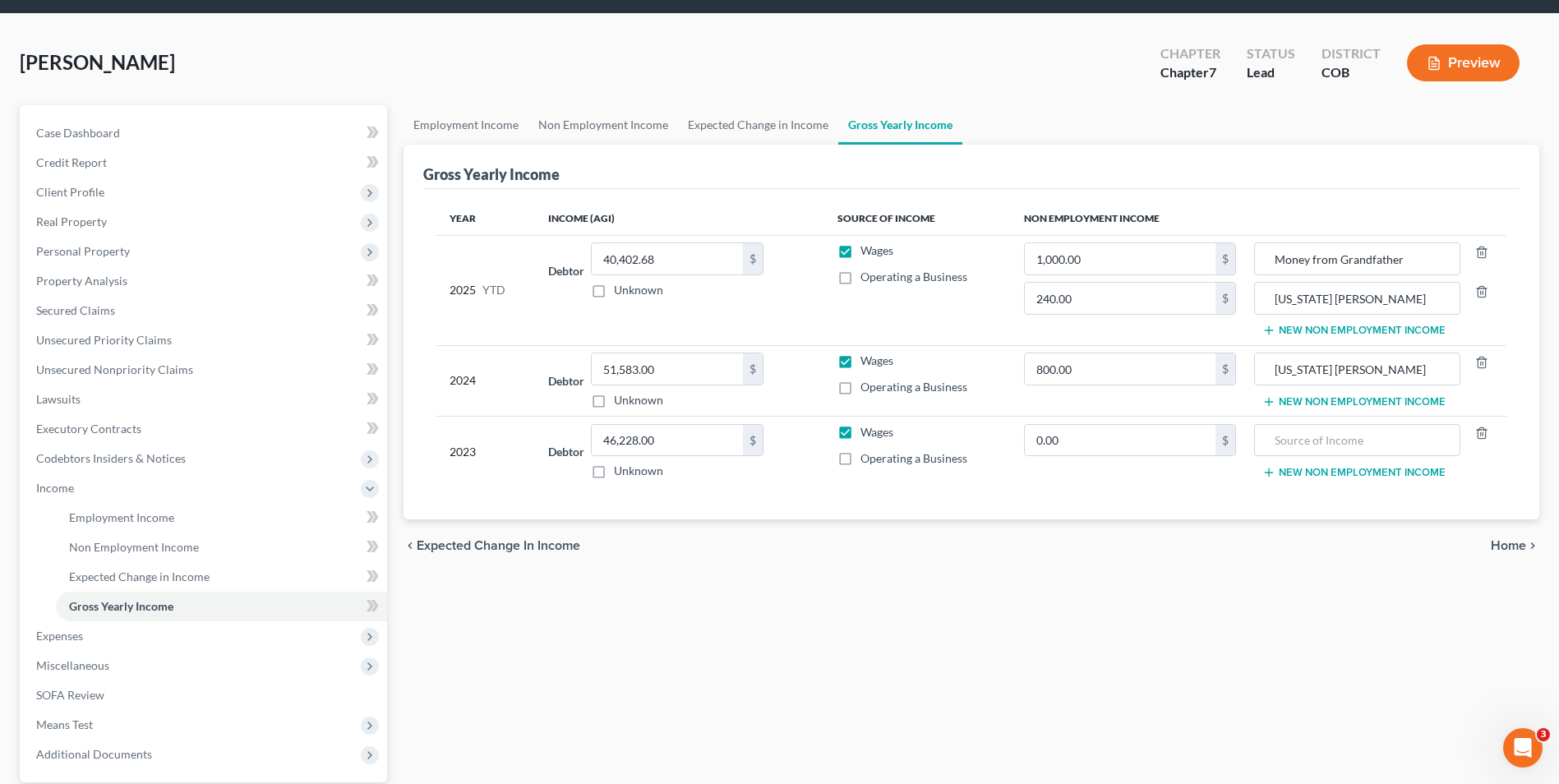
scroll to position [82, 0]
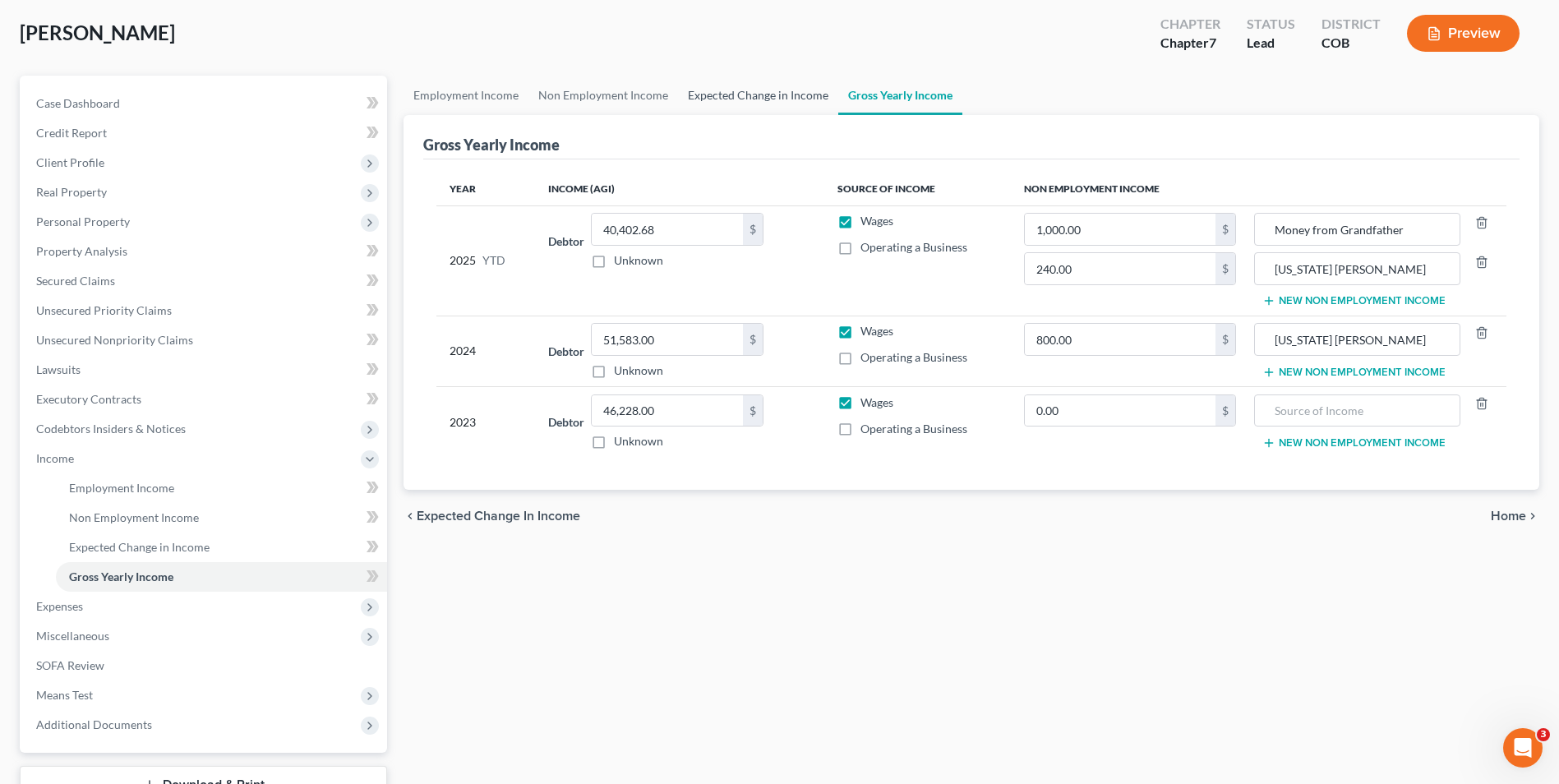
click at [752, 108] on link "Expected Change in Income" at bounding box center [758, 94] width 160 height 39
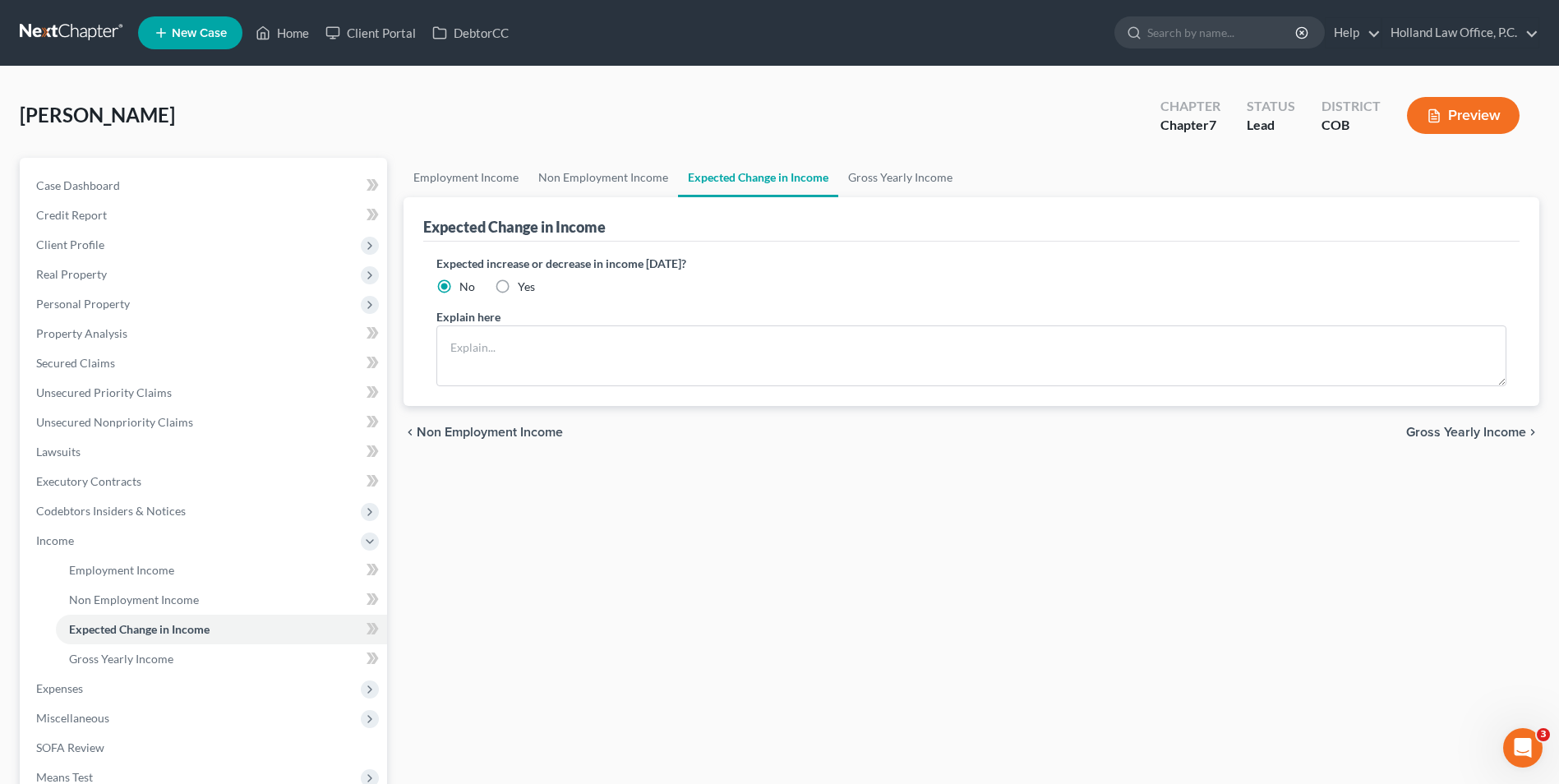
click at [518, 295] on label "Yes" at bounding box center [527, 286] width 18 height 17
click at [524, 290] on input "Yes" at bounding box center [530, 284] width 11 height 10
radio input "true"
click at [523, 344] on textarea at bounding box center [972, 355] width 1071 height 60
type textarea "Expected 3% raise next week."
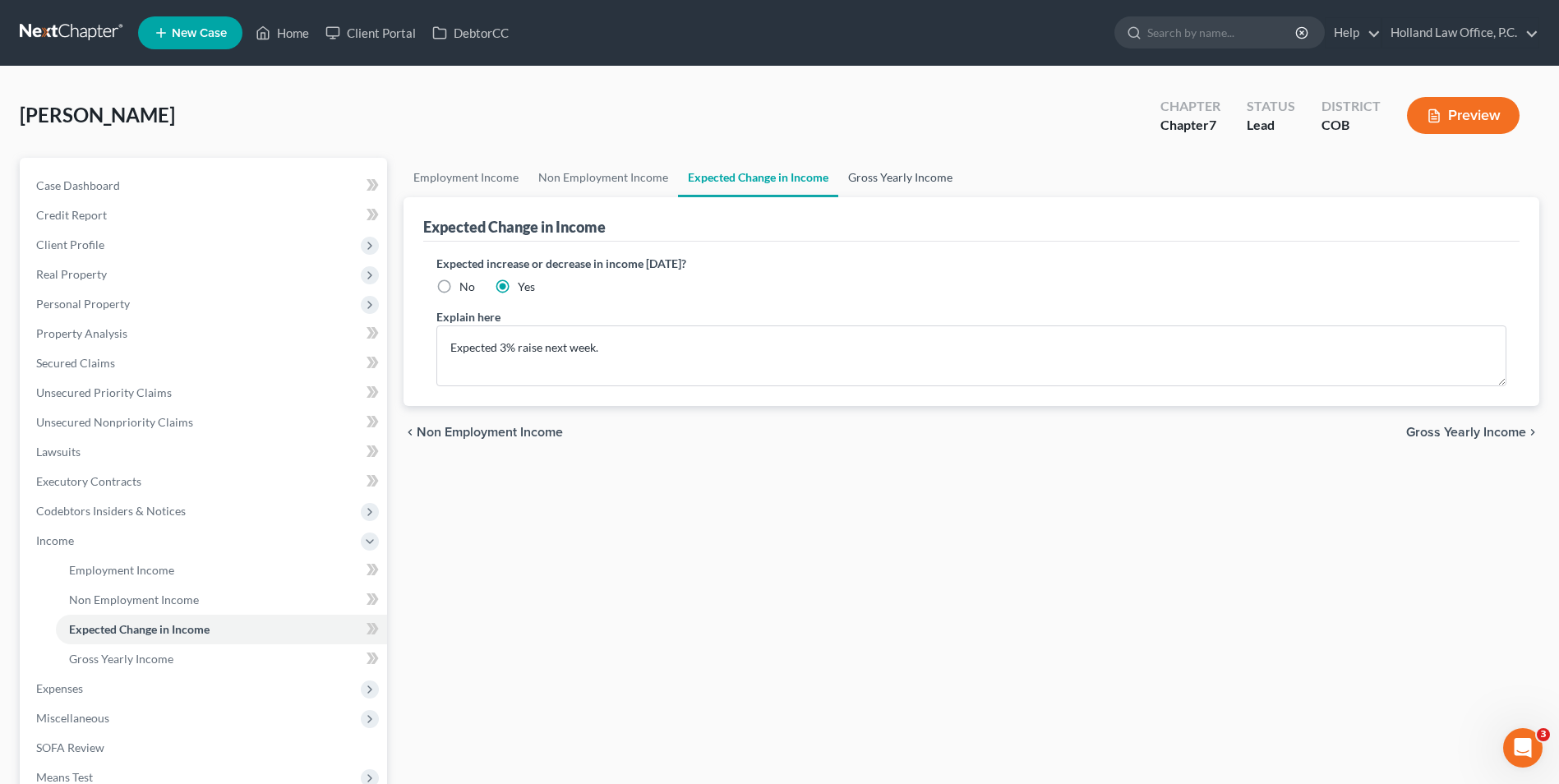
click at [907, 175] on link "Gross Yearly Income" at bounding box center [901, 177] width 124 height 39
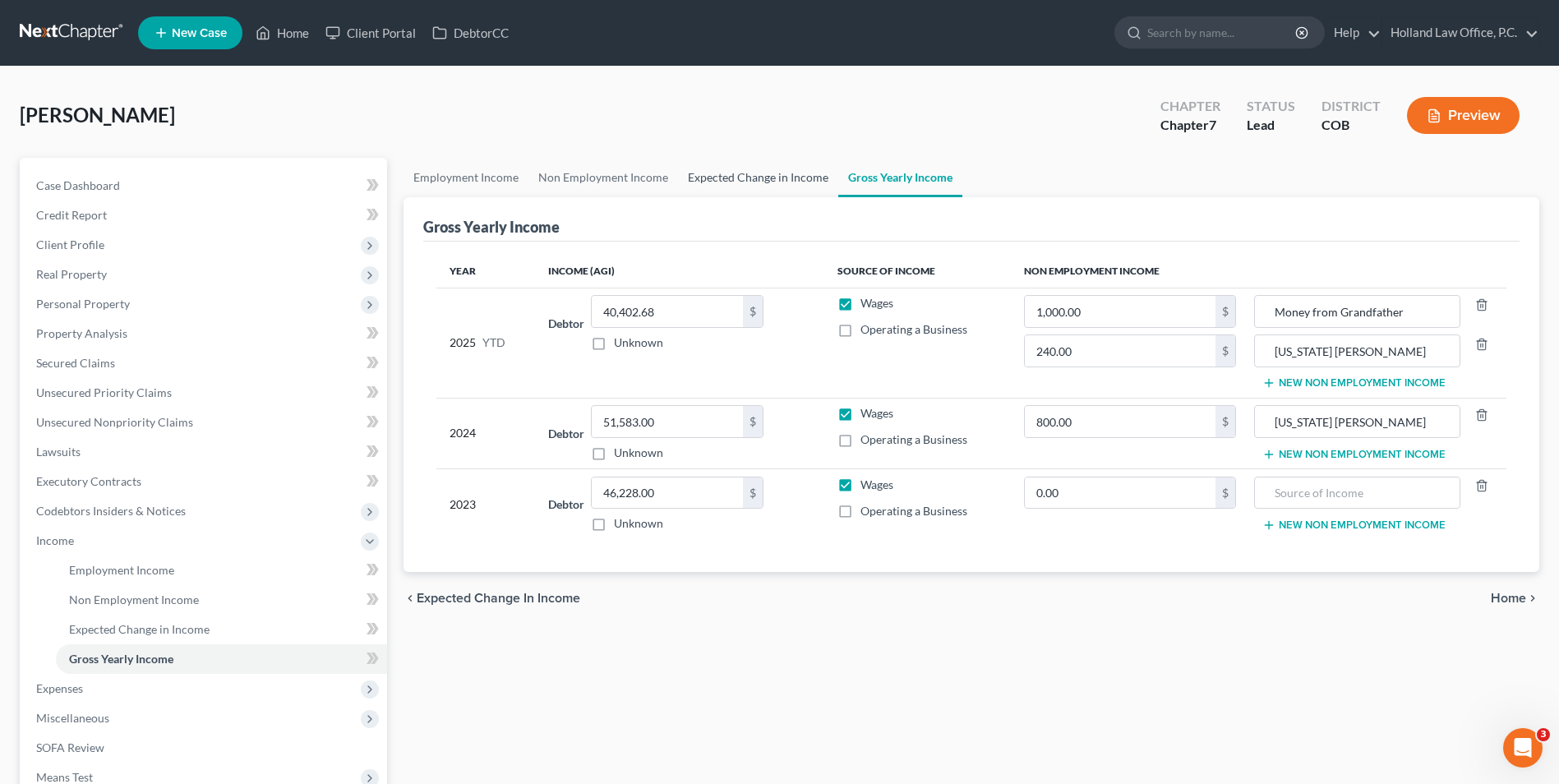
click at [747, 182] on link "Expected Change in Income" at bounding box center [758, 177] width 160 height 39
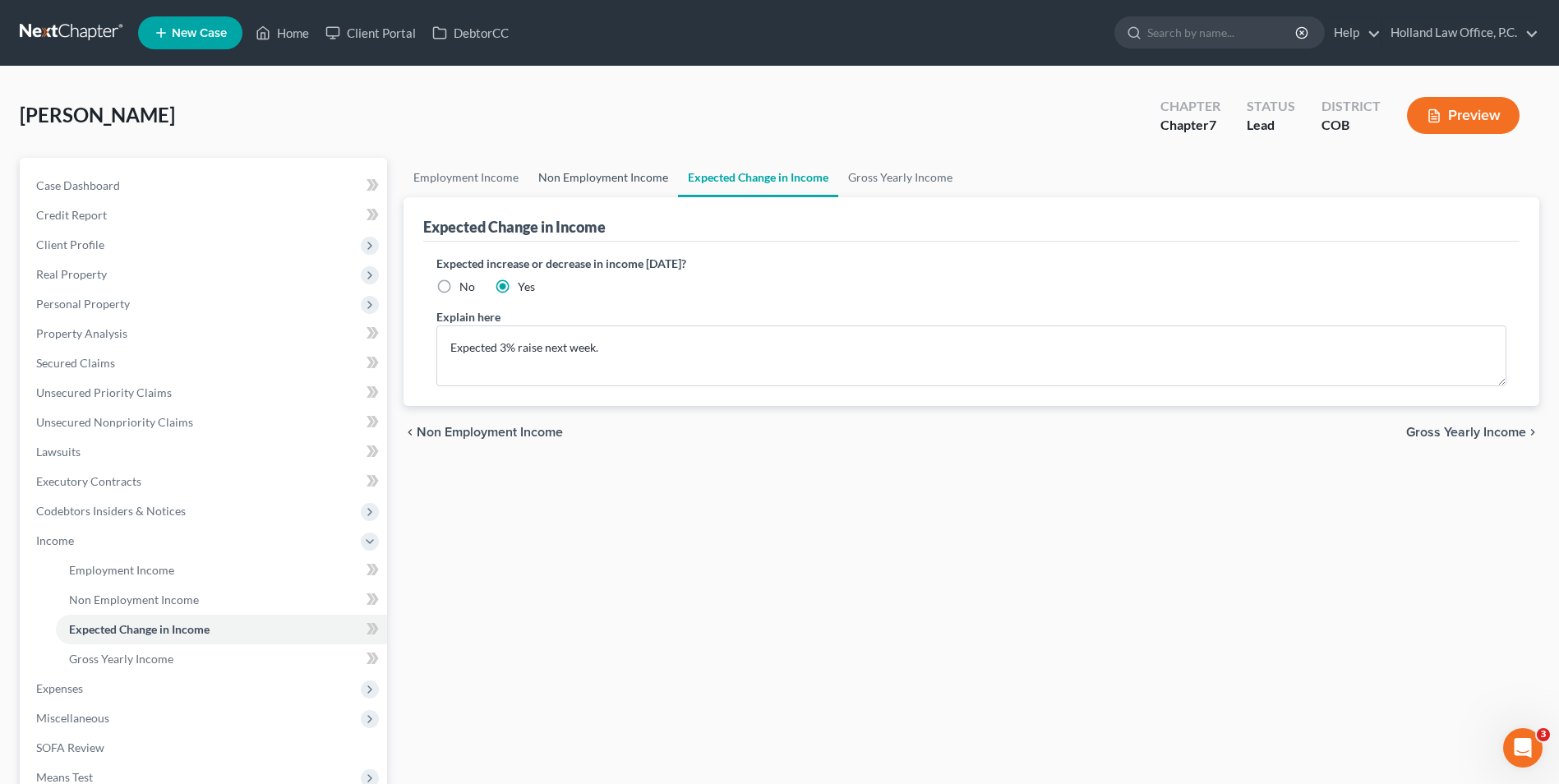
click at [643, 186] on link "Non Employment Income" at bounding box center [603, 177] width 150 height 39
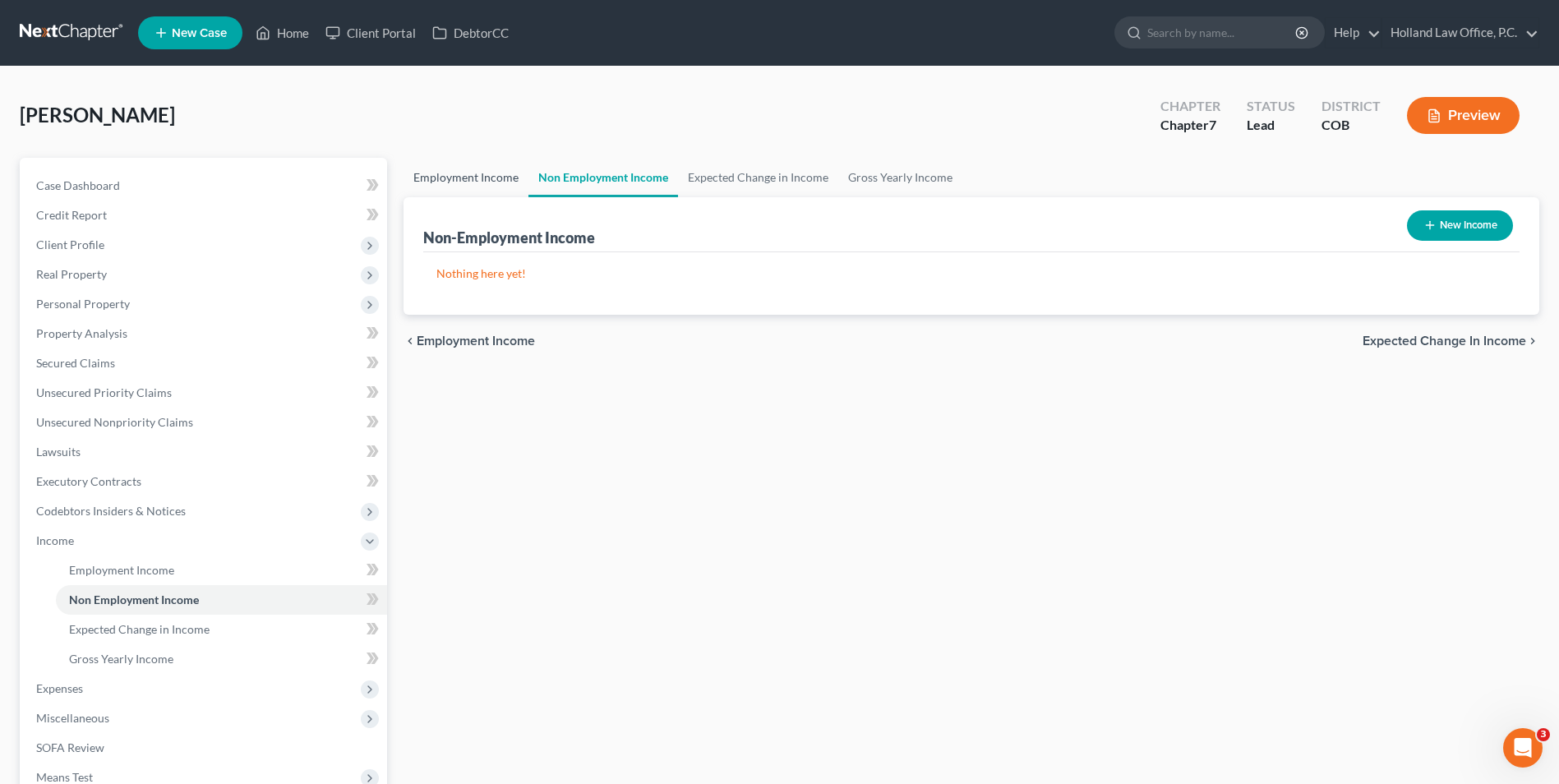
click at [523, 184] on link "Employment Income" at bounding box center [466, 177] width 125 height 39
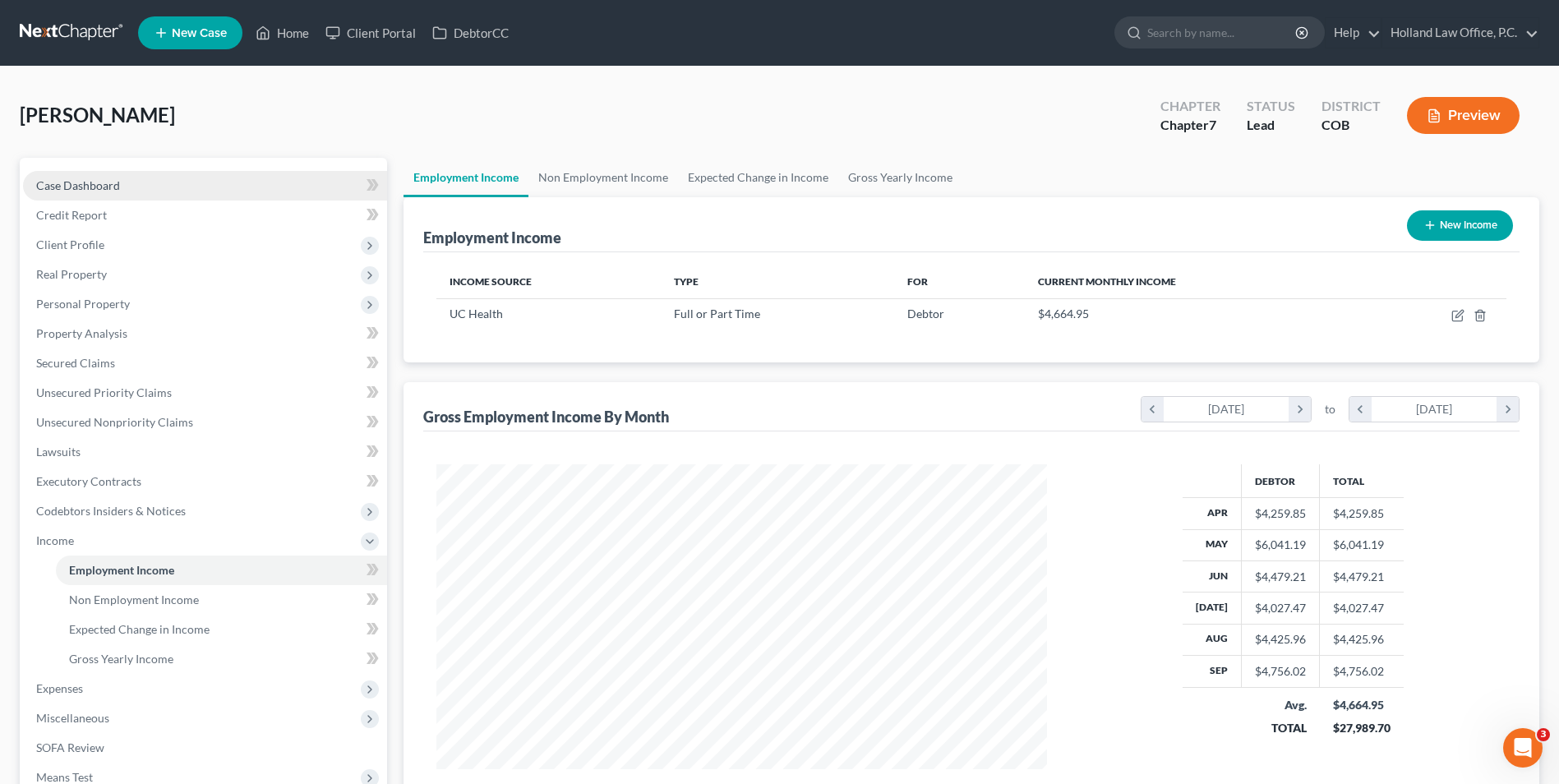
click at [248, 180] on link "Case Dashboard" at bounding box center [205, 186] width 364 height 30
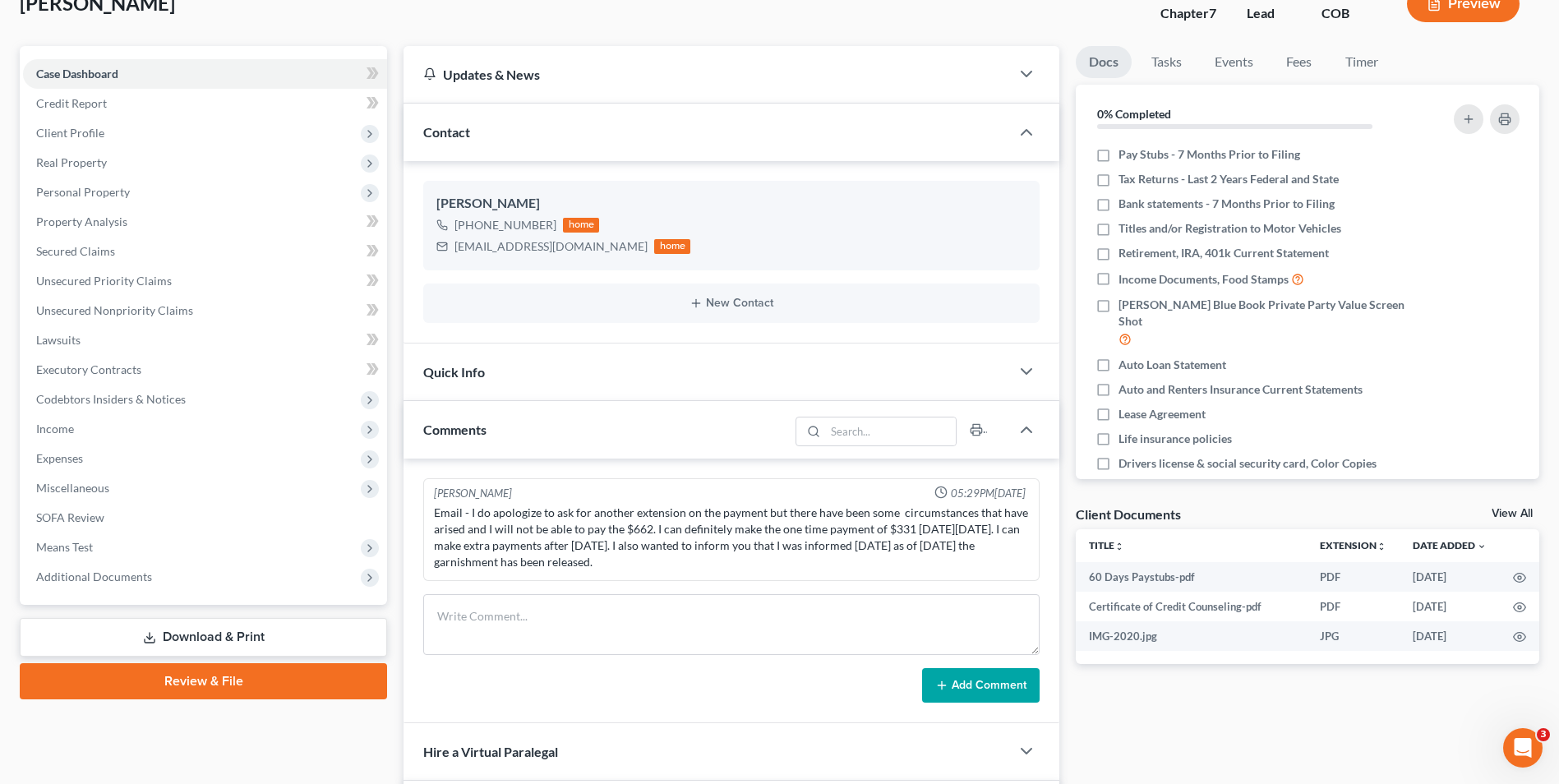
scroll to position [247, 0]
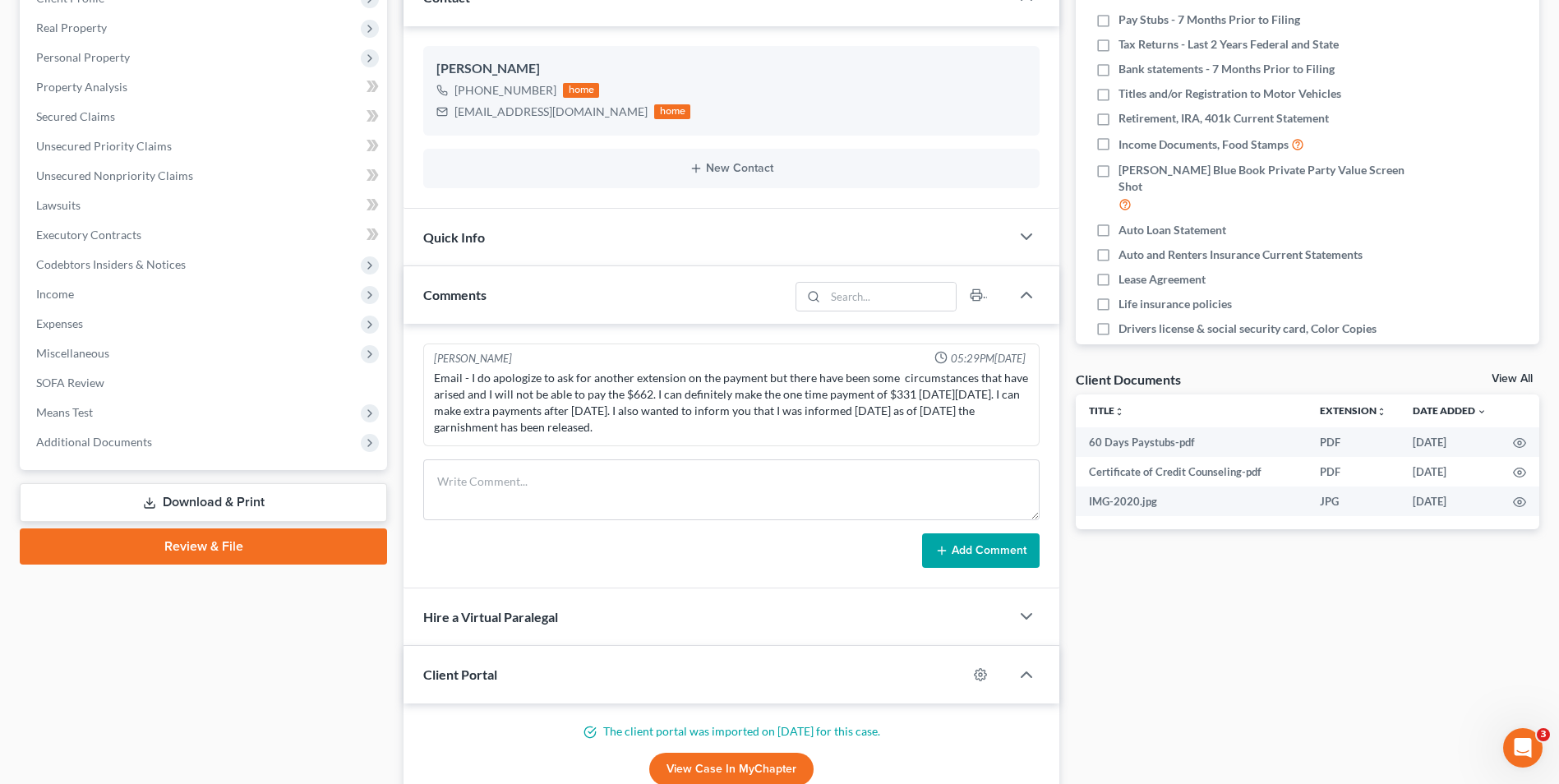
click at [261, 496] on link "Download & Print" at bounding box center [204, 502] width 368 height 38
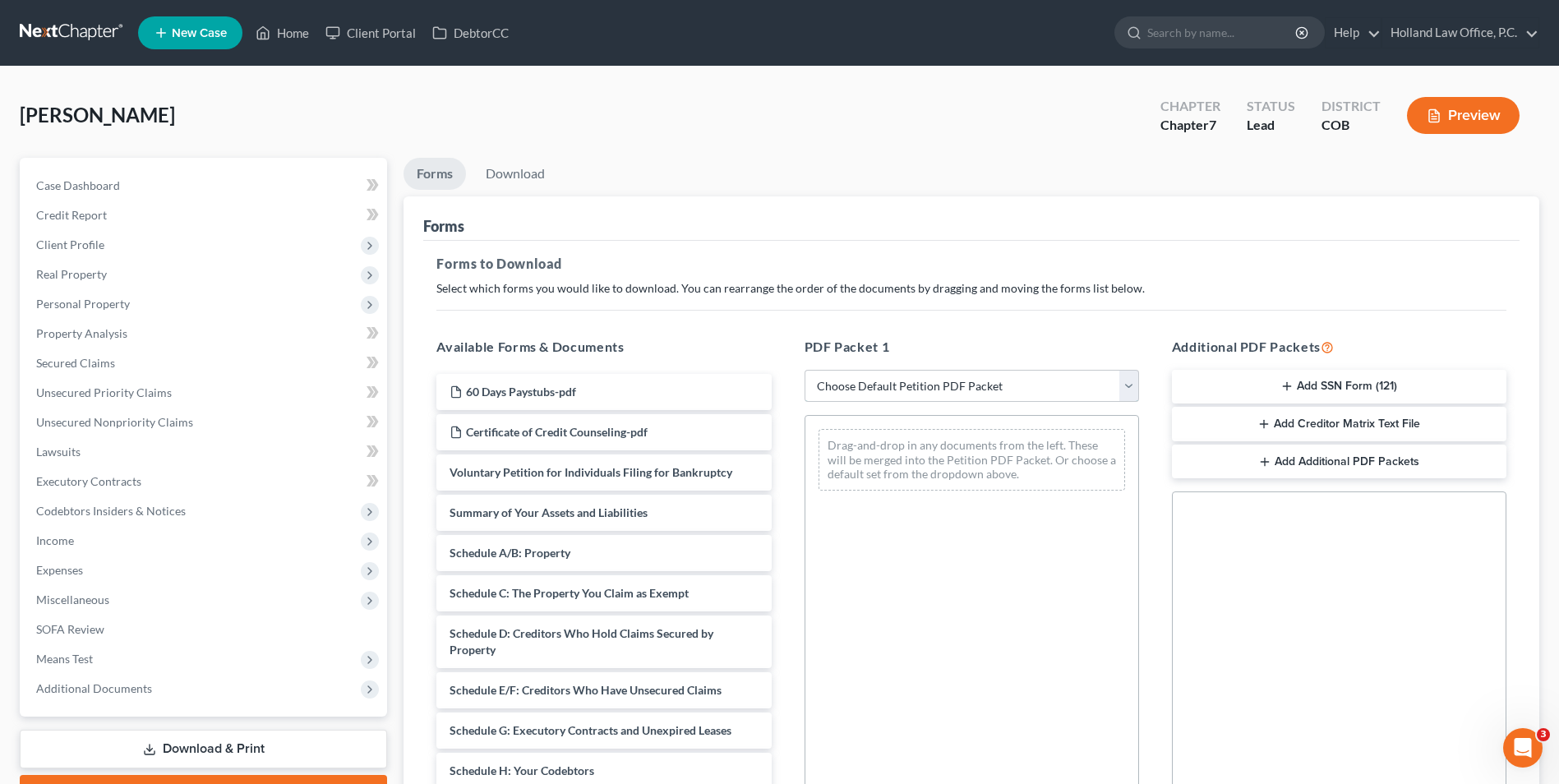
click at [831, 397] on select "Choose Default Petition PDF Packet Complete Bankruptcy Petition (all forms and …" at bounding box center [972, 387] width 334 height 33
click at [885, 196] on div "Forms" at bounding box center [972, 218] width 1097 height 45
click at [182, 194] on link "Case Dashboard" at bounding box center [205, 186] width 364 height 30
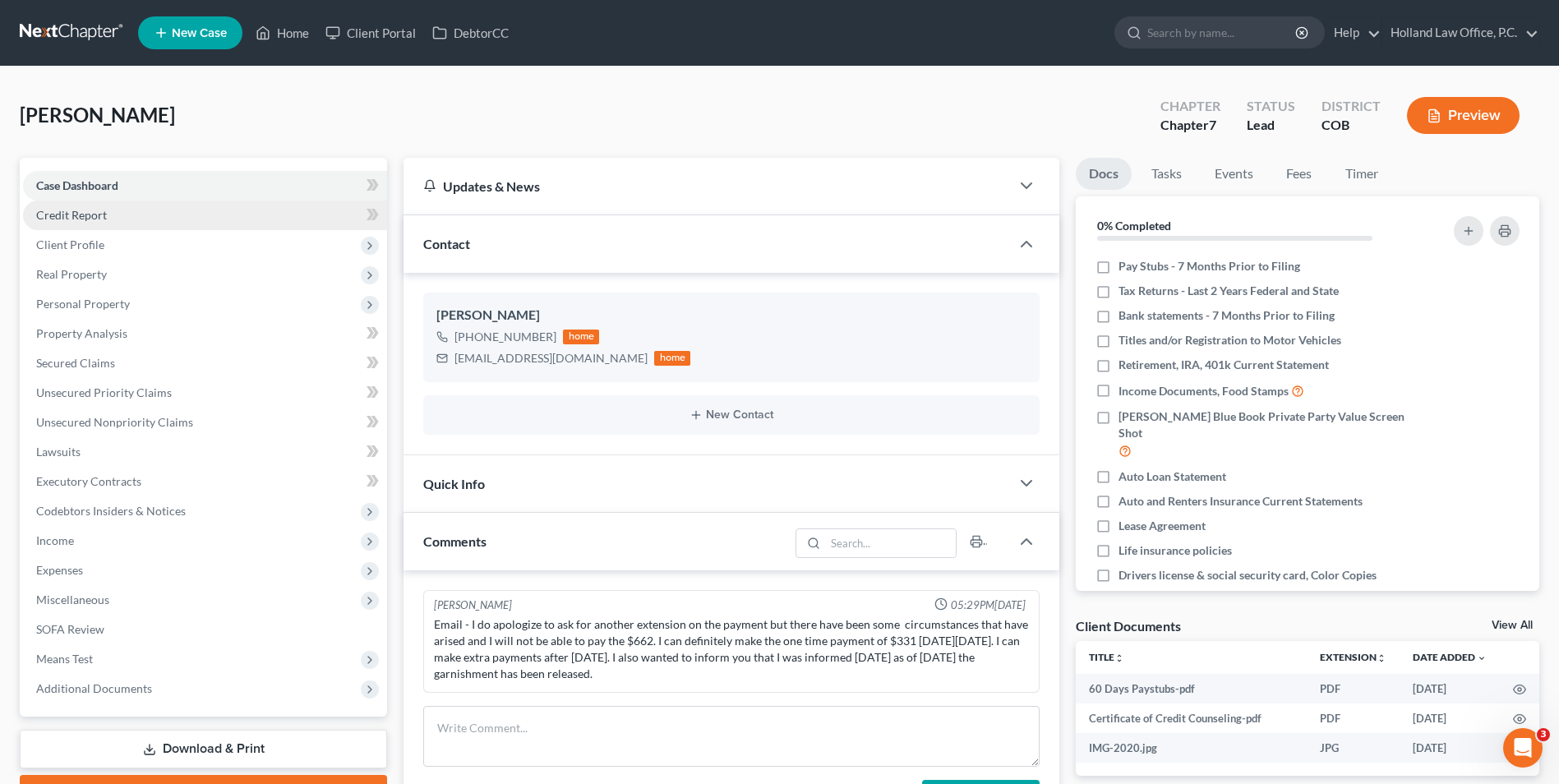
click at [173, 218] on link "Credit Report" at bounding box center [205, 215] width 364 height 30
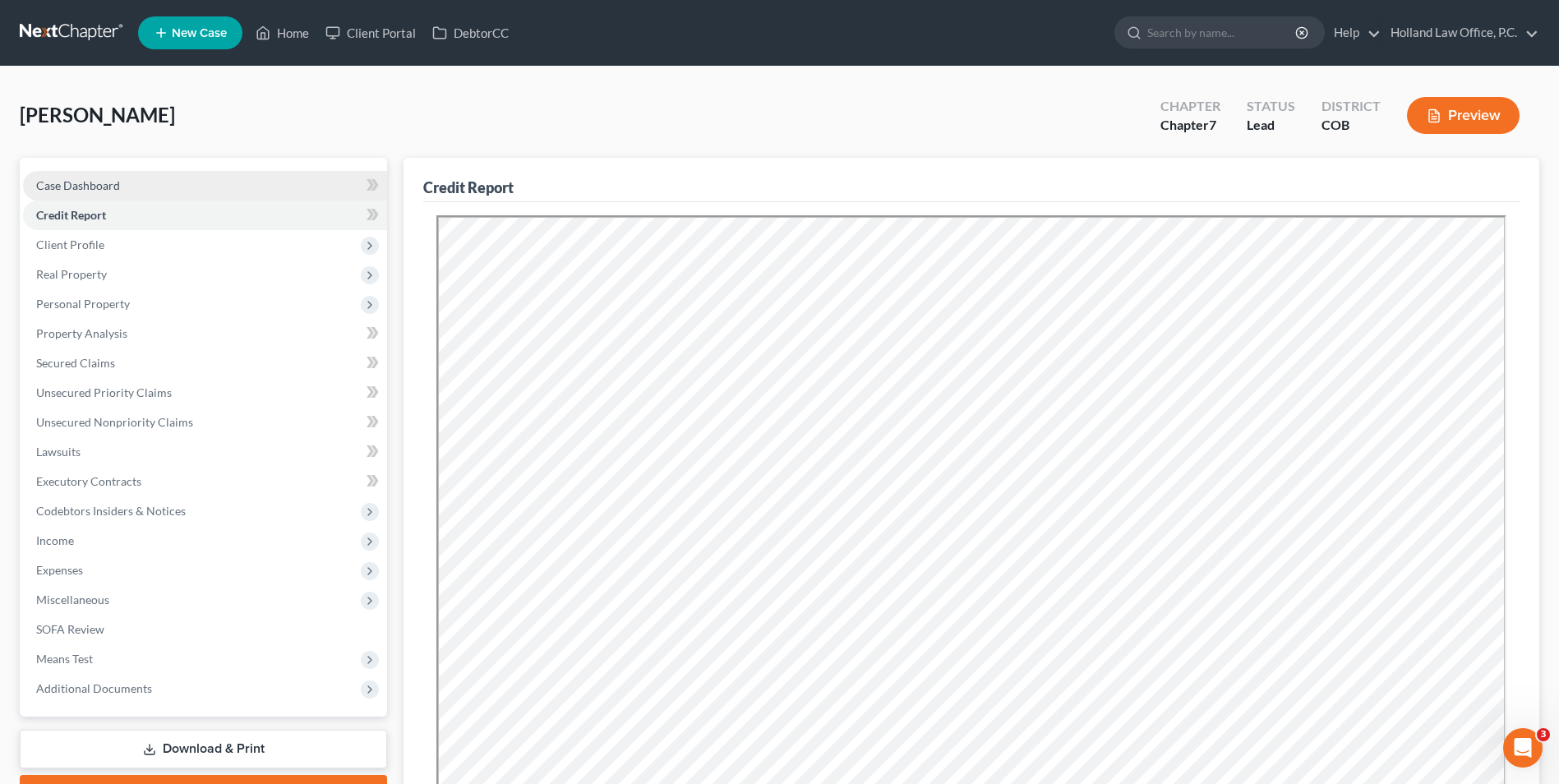
click at [179, 192] on link "Case Dashboard" at bounding box center [205, 186] width 364 height 30
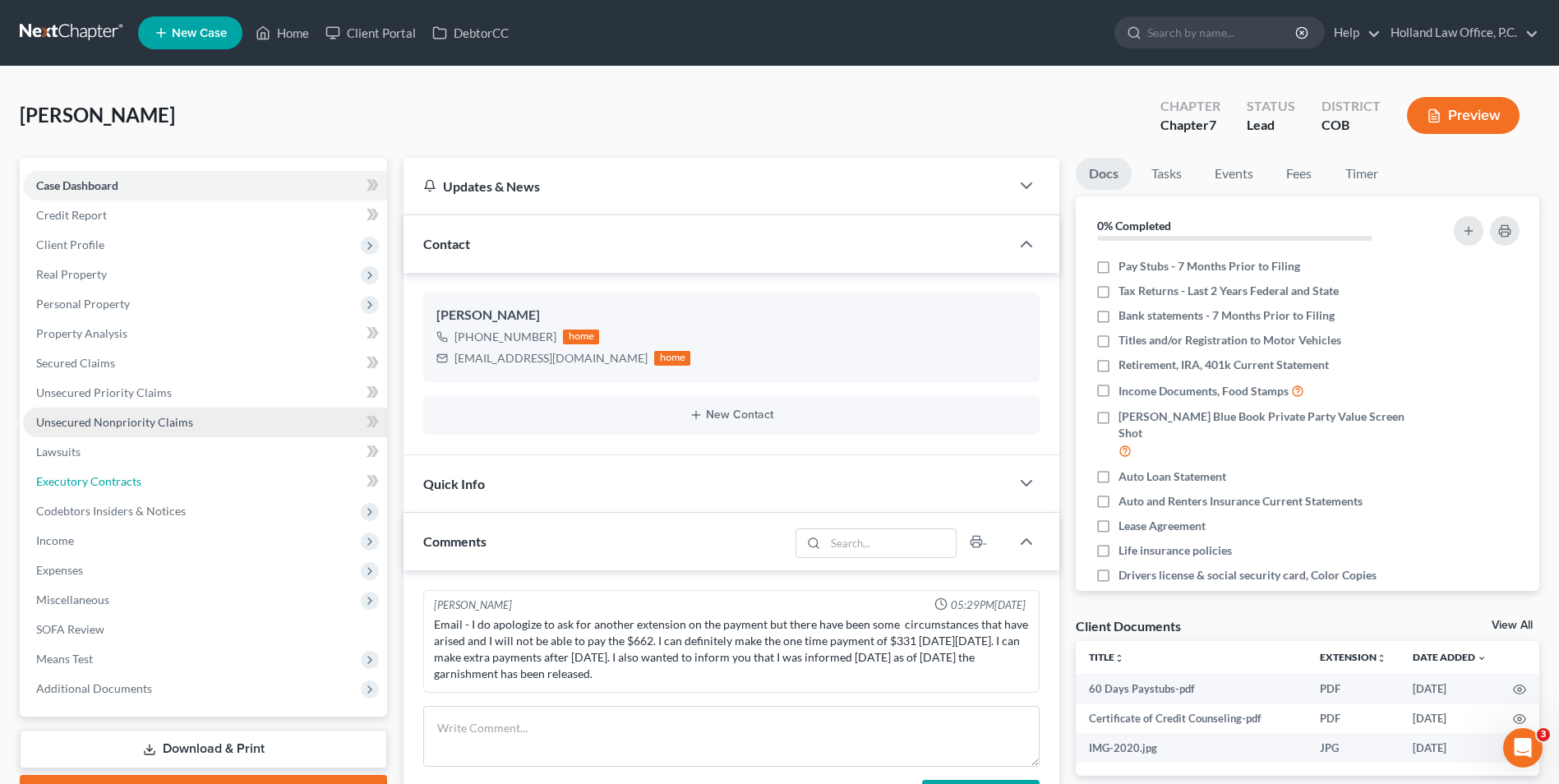
drag, startPoint x: 94, startPoint y: 484, endPoint x: 109, endPoint y: 414, distance: 71.6
click at [94, 484] on span "Executory Contracts" at bounding box center [88, 481] width 105 height 14
click at [92, 452] on link "Lawsuits" at bounding box center [205, 452] width 364 height 30
click at [109, 415] on span "Unsecured Nonpriority Claims" at bounding box center [114, 422] width 157 height 14
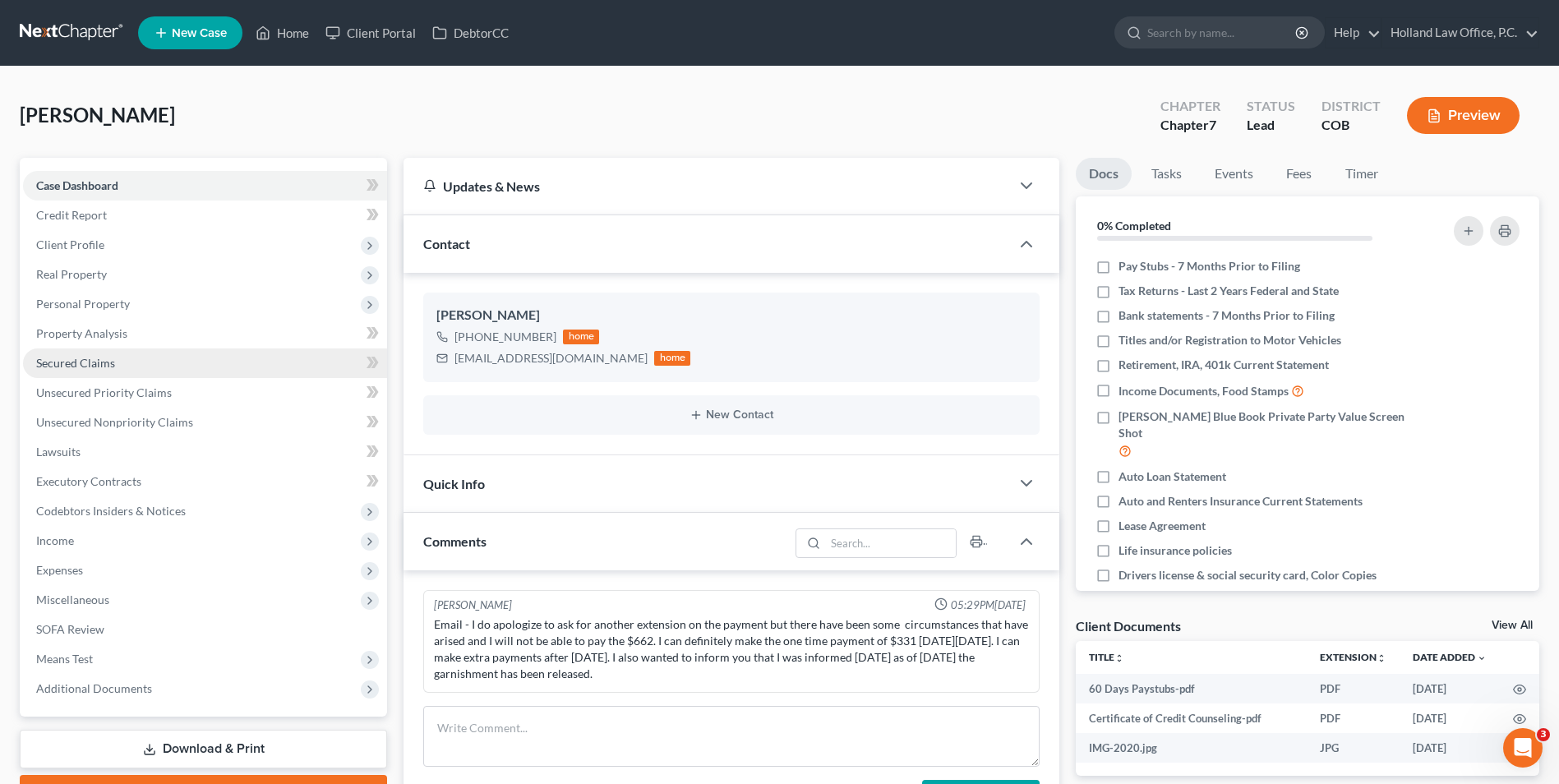
click at [115, 394] on span "Unsecured Priority Claims" at bounding box center [103, 392] width 136 height 14
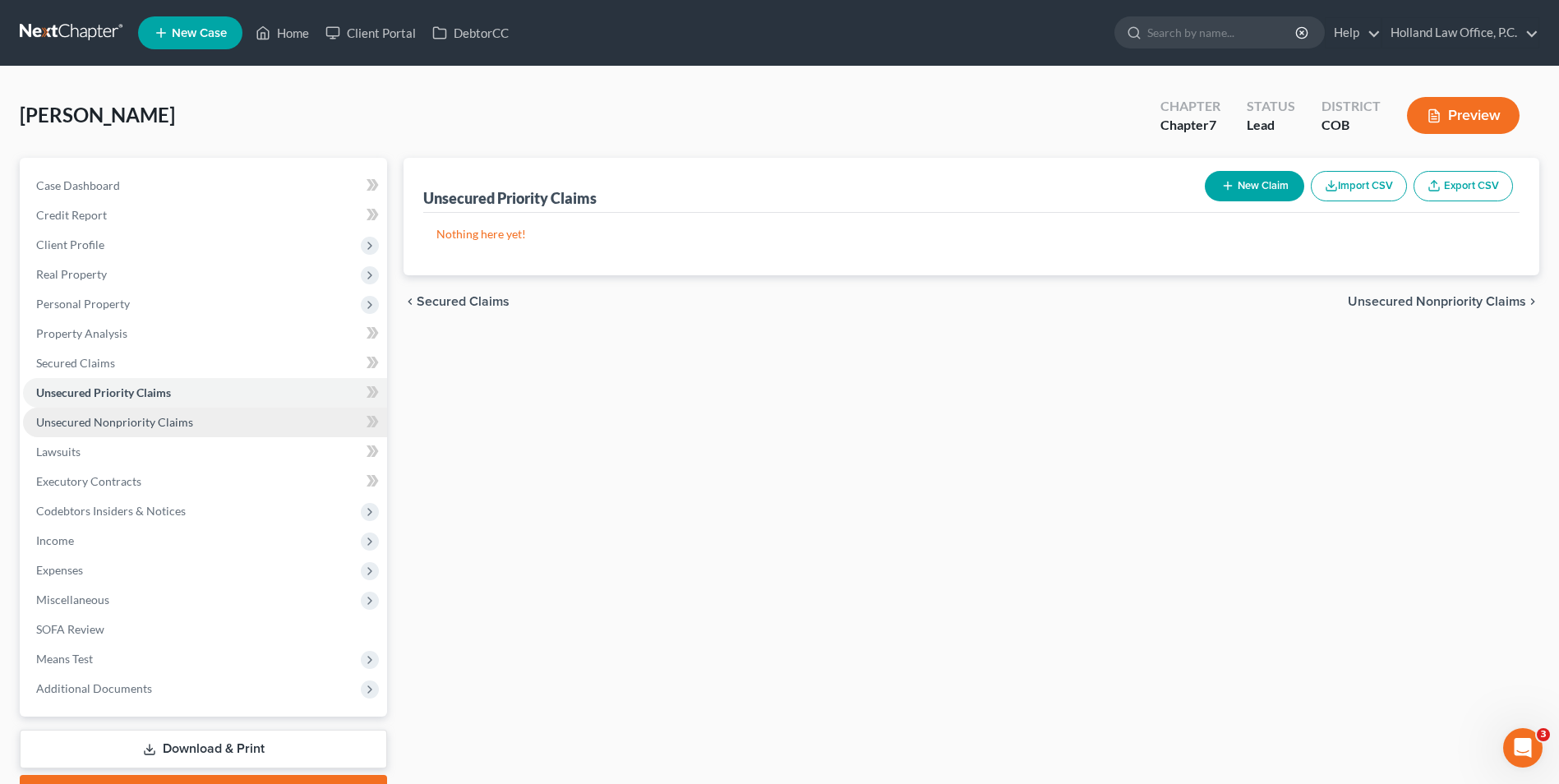
click at [85, 416] on span "Unsecured Nonpriority Claims" at bounding box center [114, 422] width 157 height 14
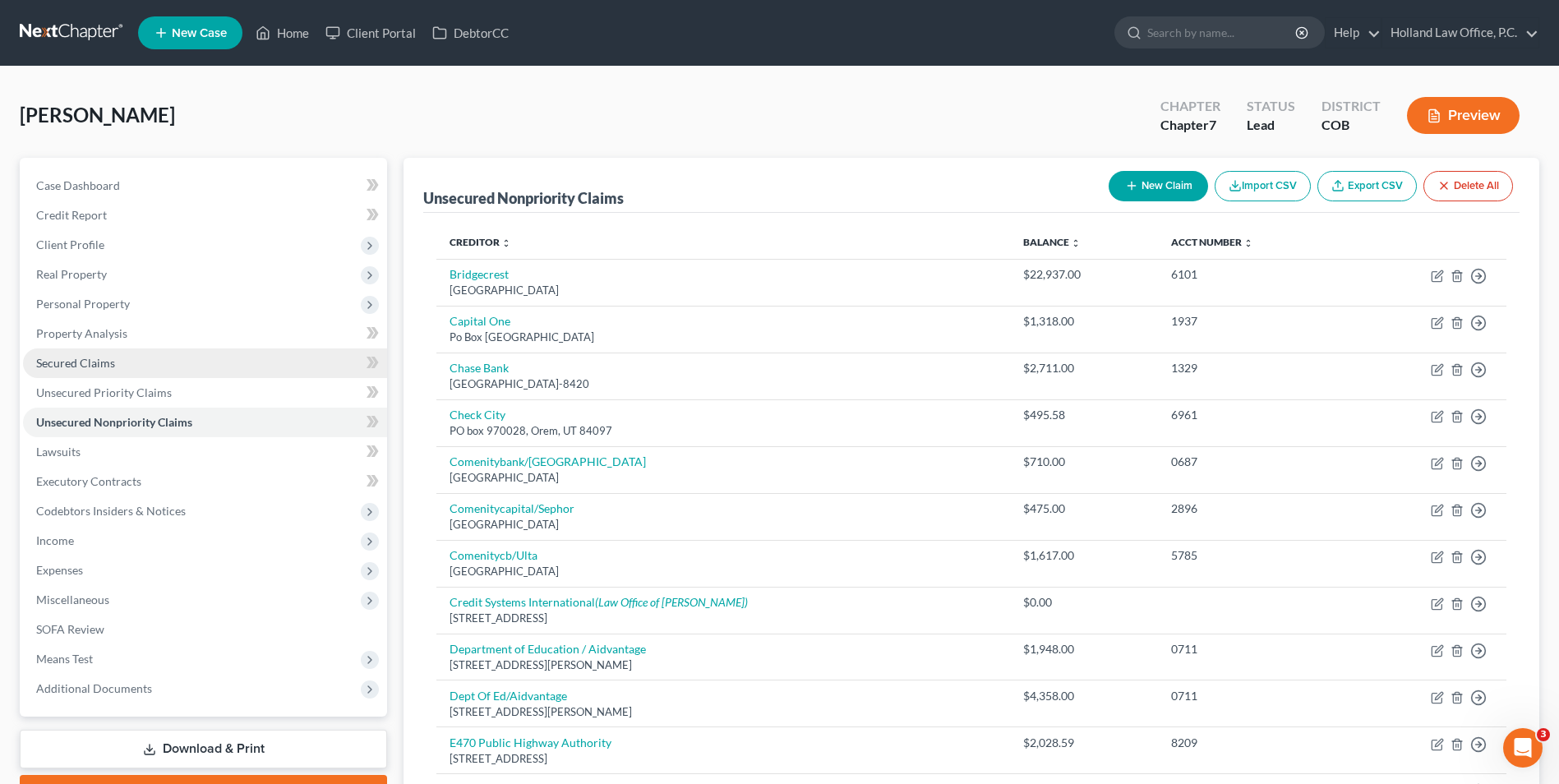
click at [107, 354] on link "Secured Claims" at bounding box center [205, 363] width 364 height 30
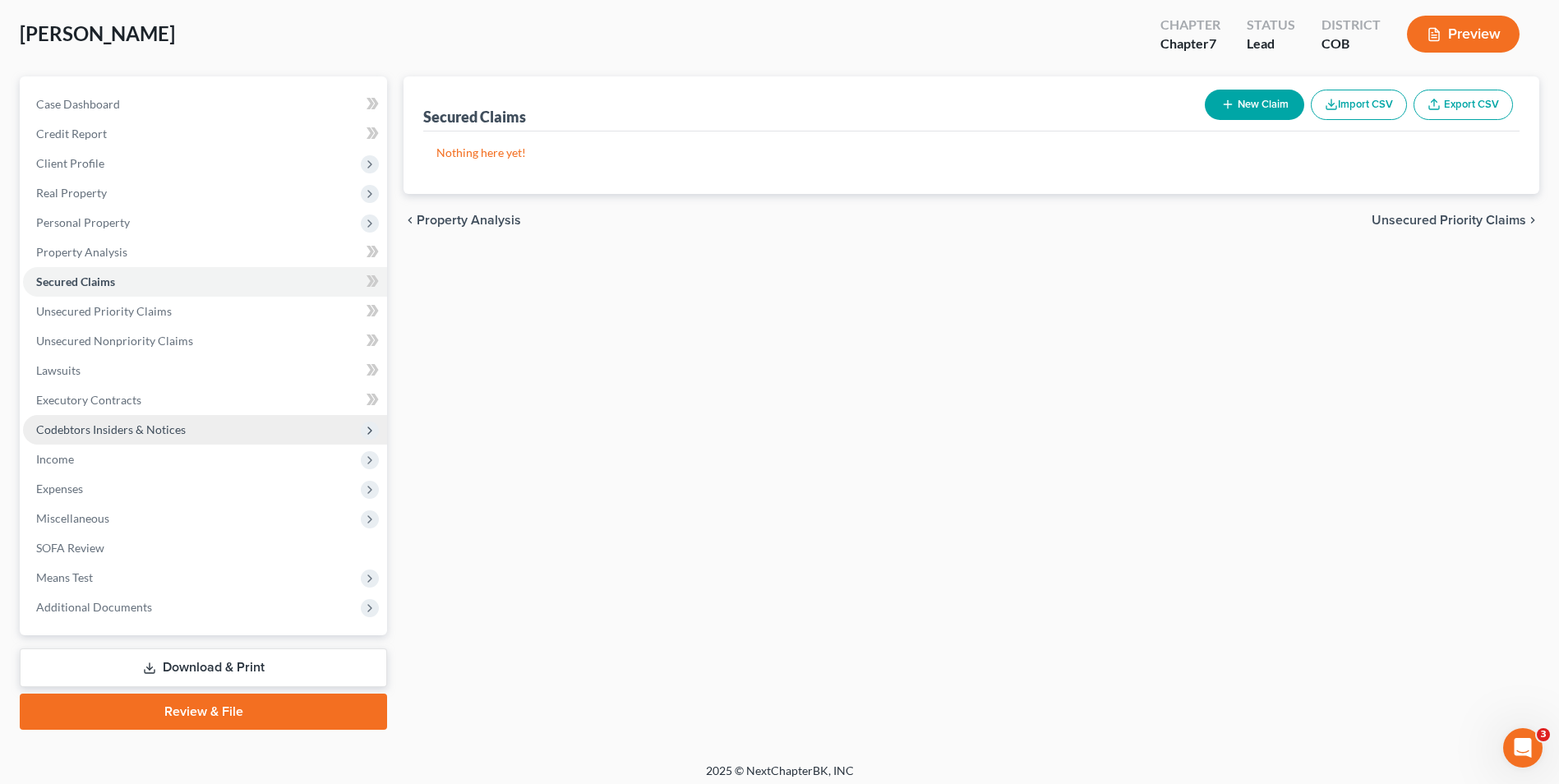
scroll to position [82, 0]
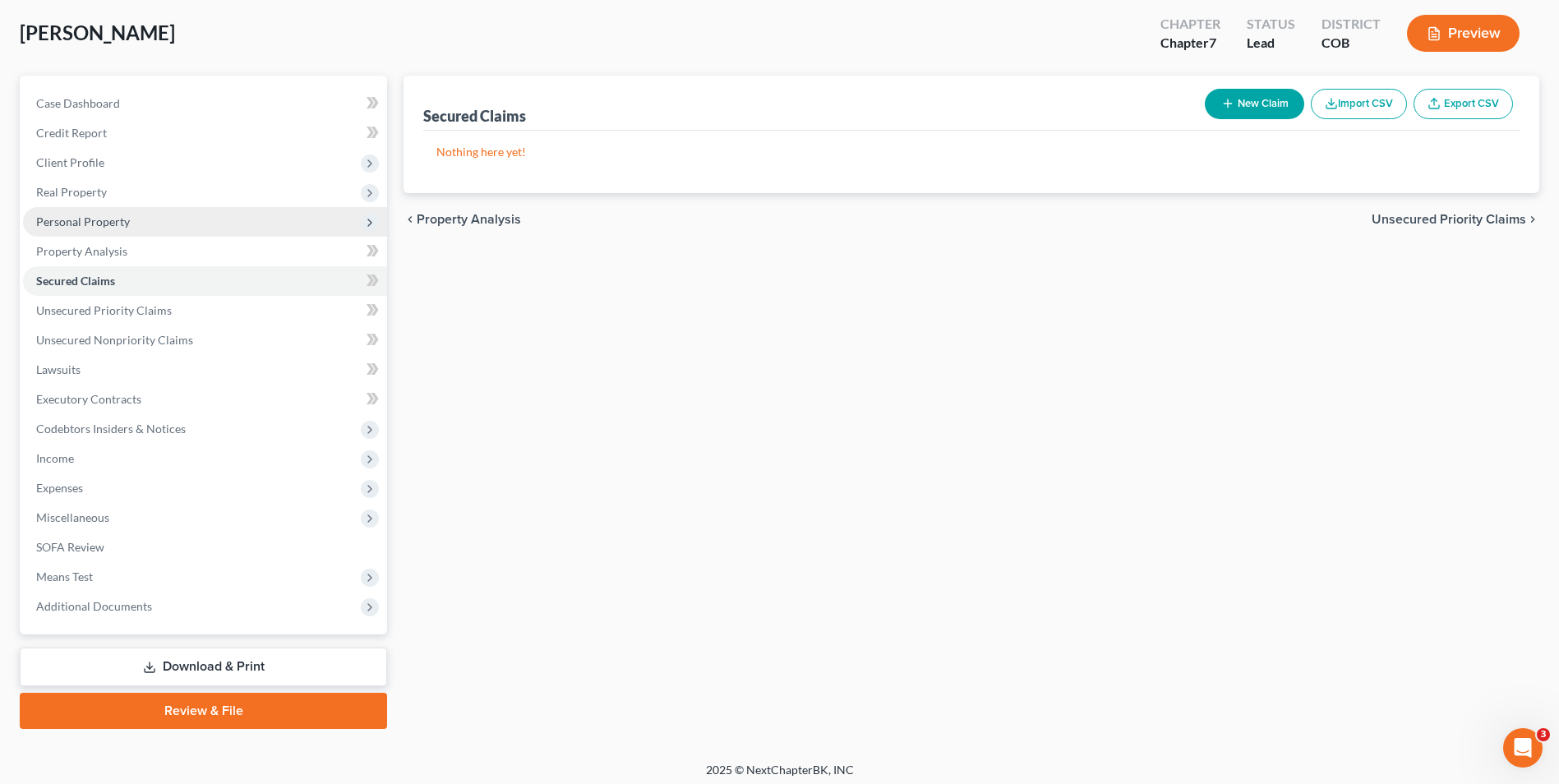
click at [100, 228] on span "Personal Property" at bounding box center [82, 221] width 94 height 14
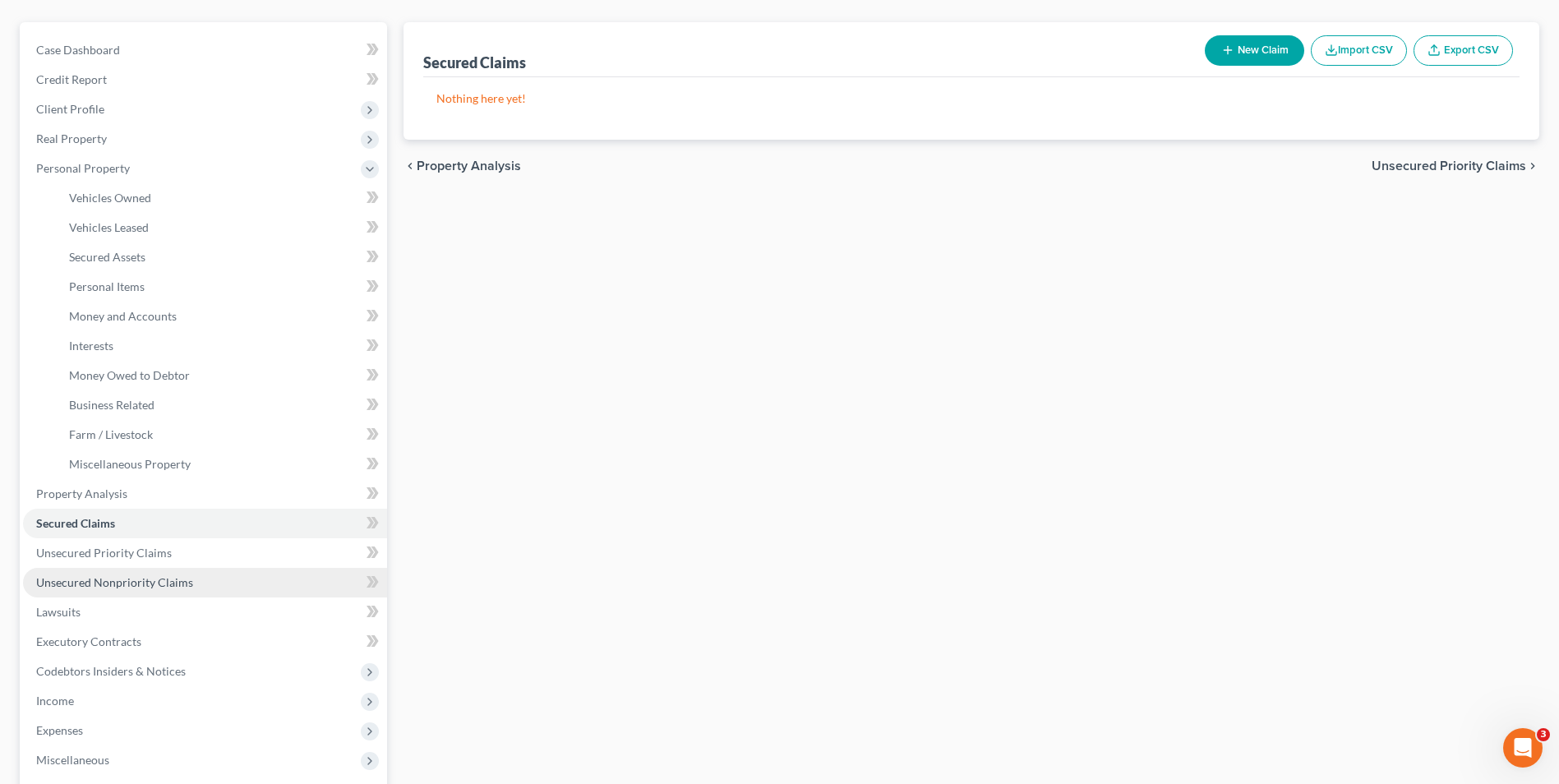
scroll to position [164, 0]
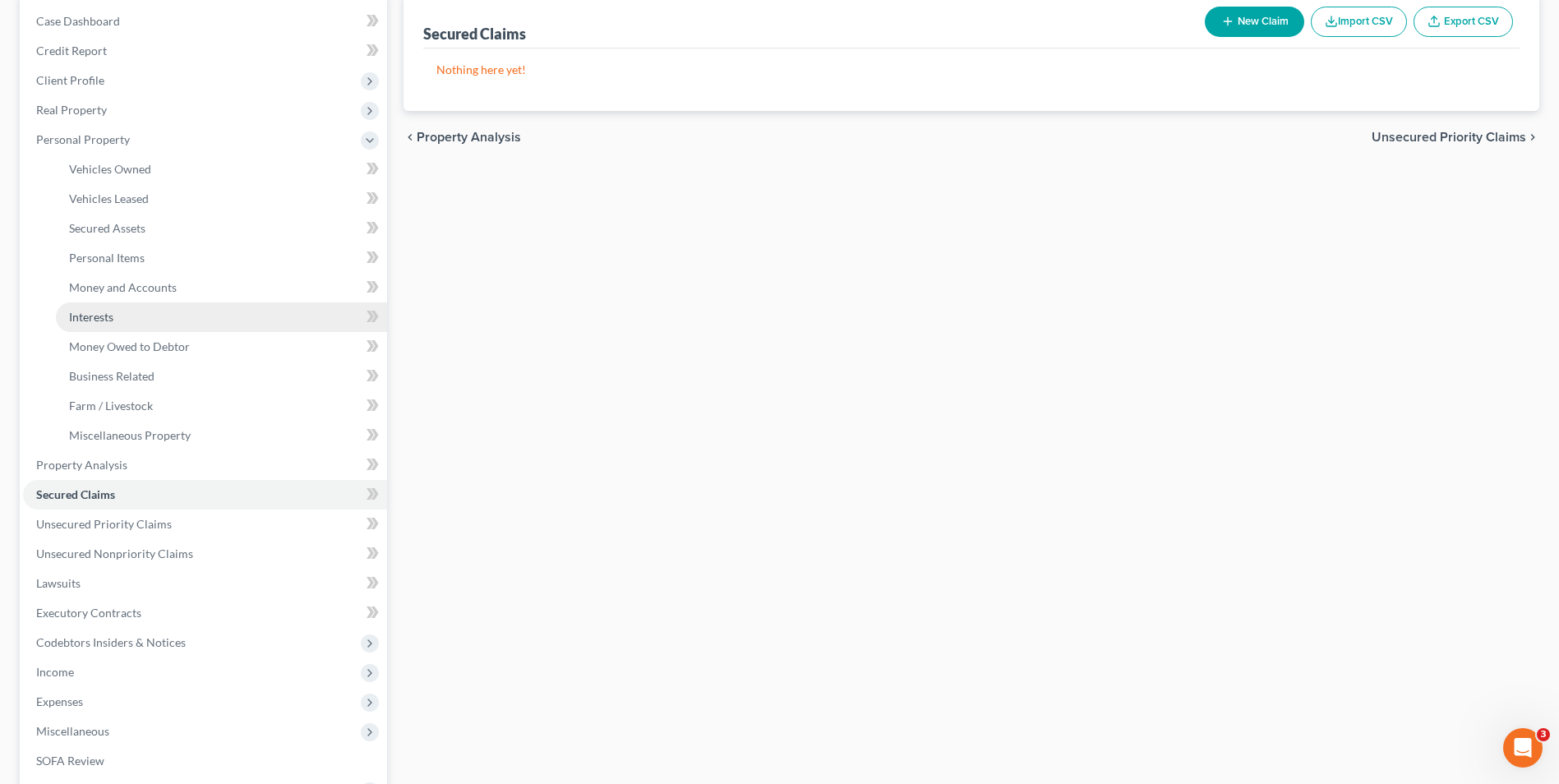
click at [137, 312] on link "Interests" at bounding box center [221, 318] width 331 height 30
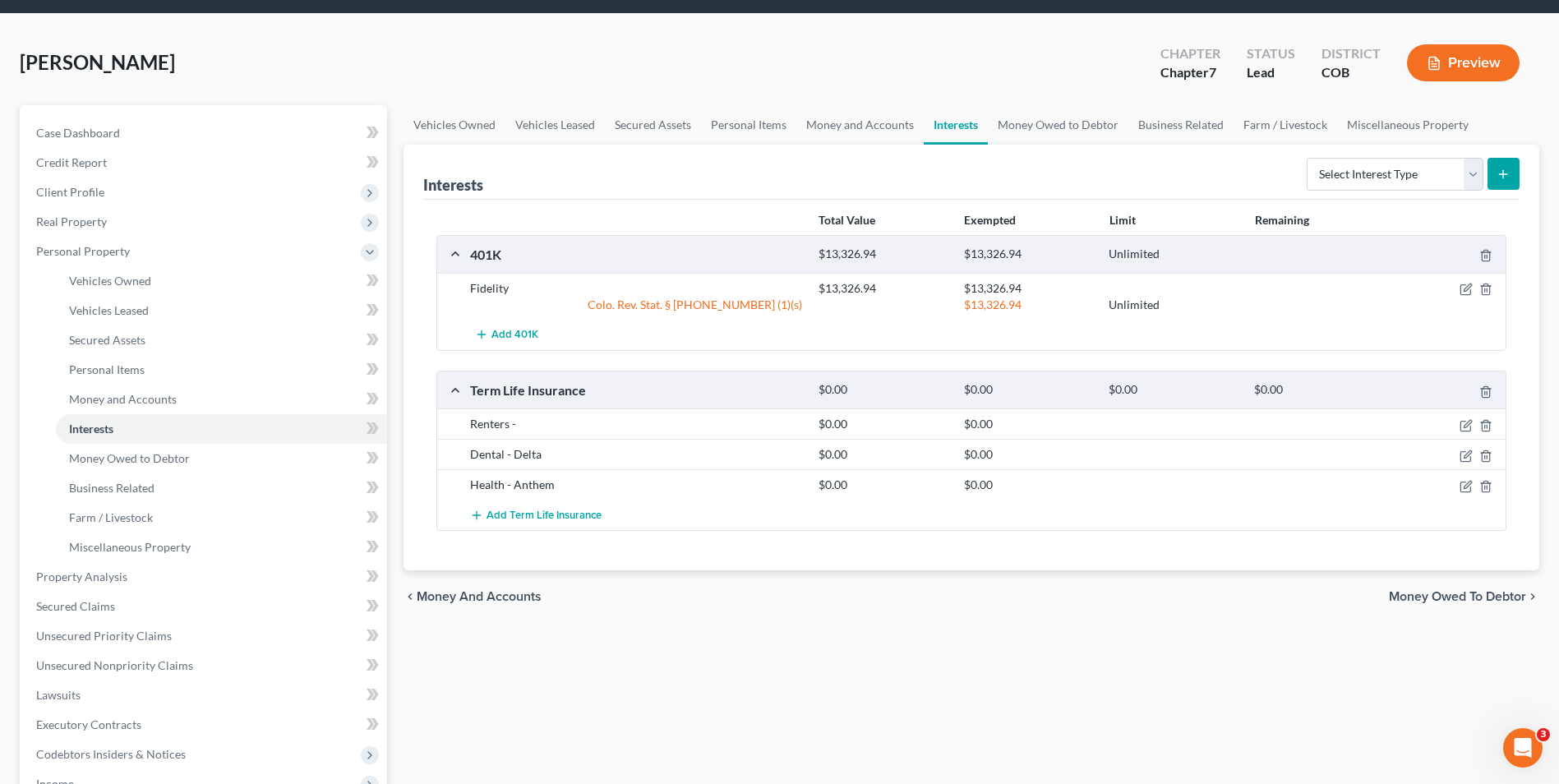
scroll to position [82, 0]
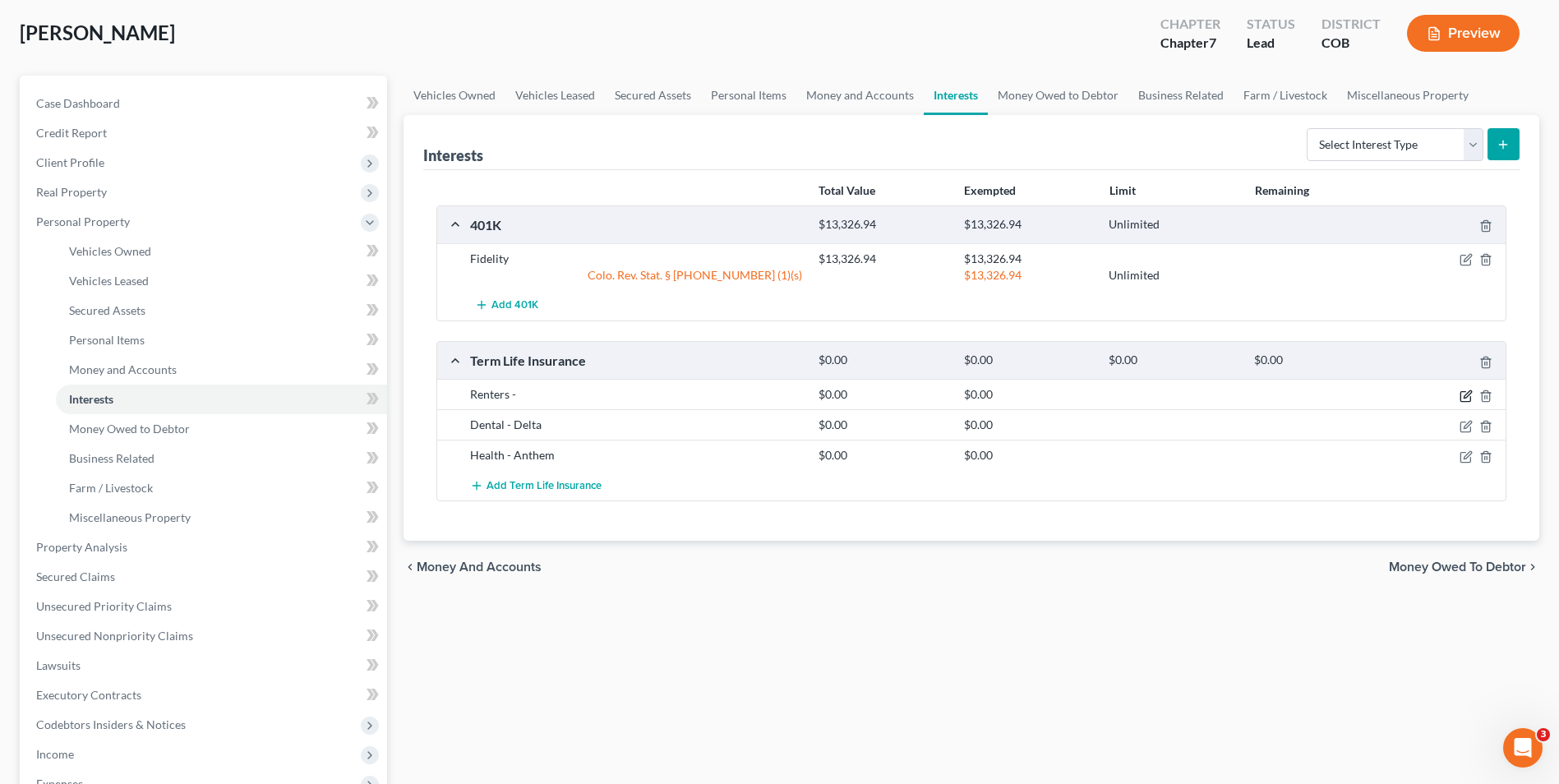
click at [1468, 396] on icon "button" at bounding box center [1467, 394] width 7 height 7
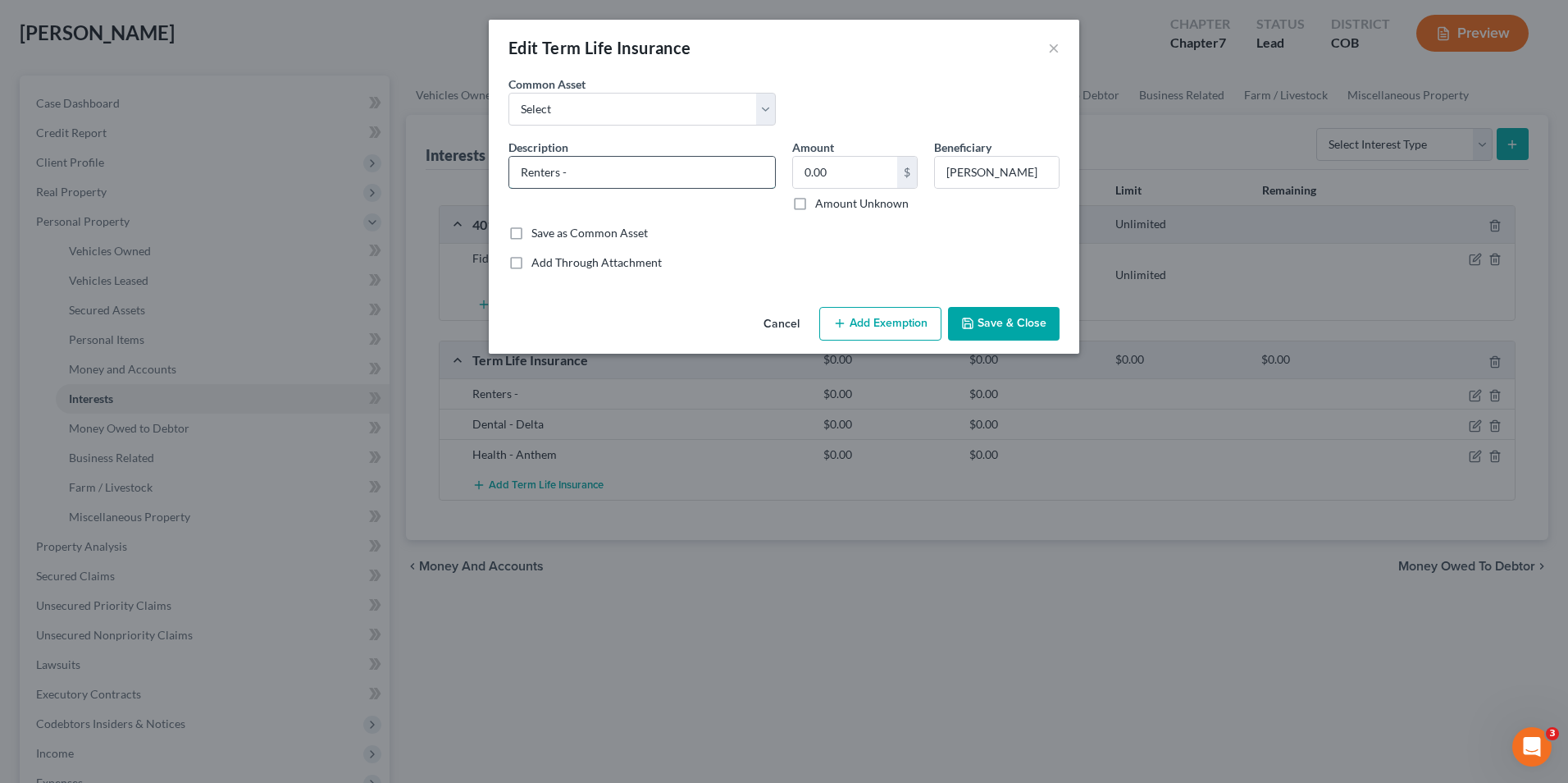
click at [588, 178] on input "Renters -" at bounding box center [642, 172] width 266 height 31
type input "Renters - RentPlus"
click at [1026, 333] on button "Save & Close" at bounding box center [1005, 323] width 112 height 34
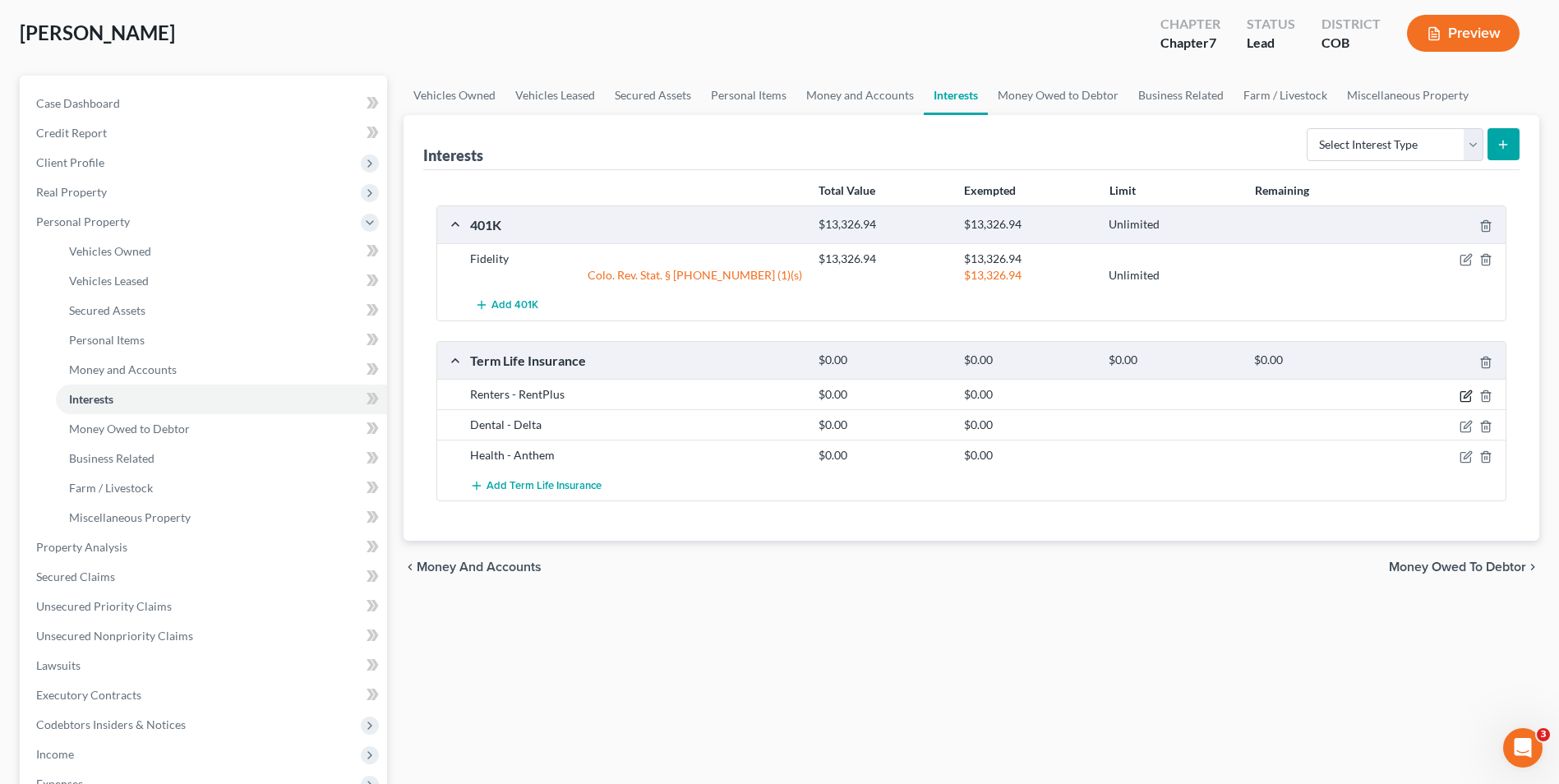
click at [1462, 394] on icon "button" at bounding box center [1466, 396] width 13 height 13
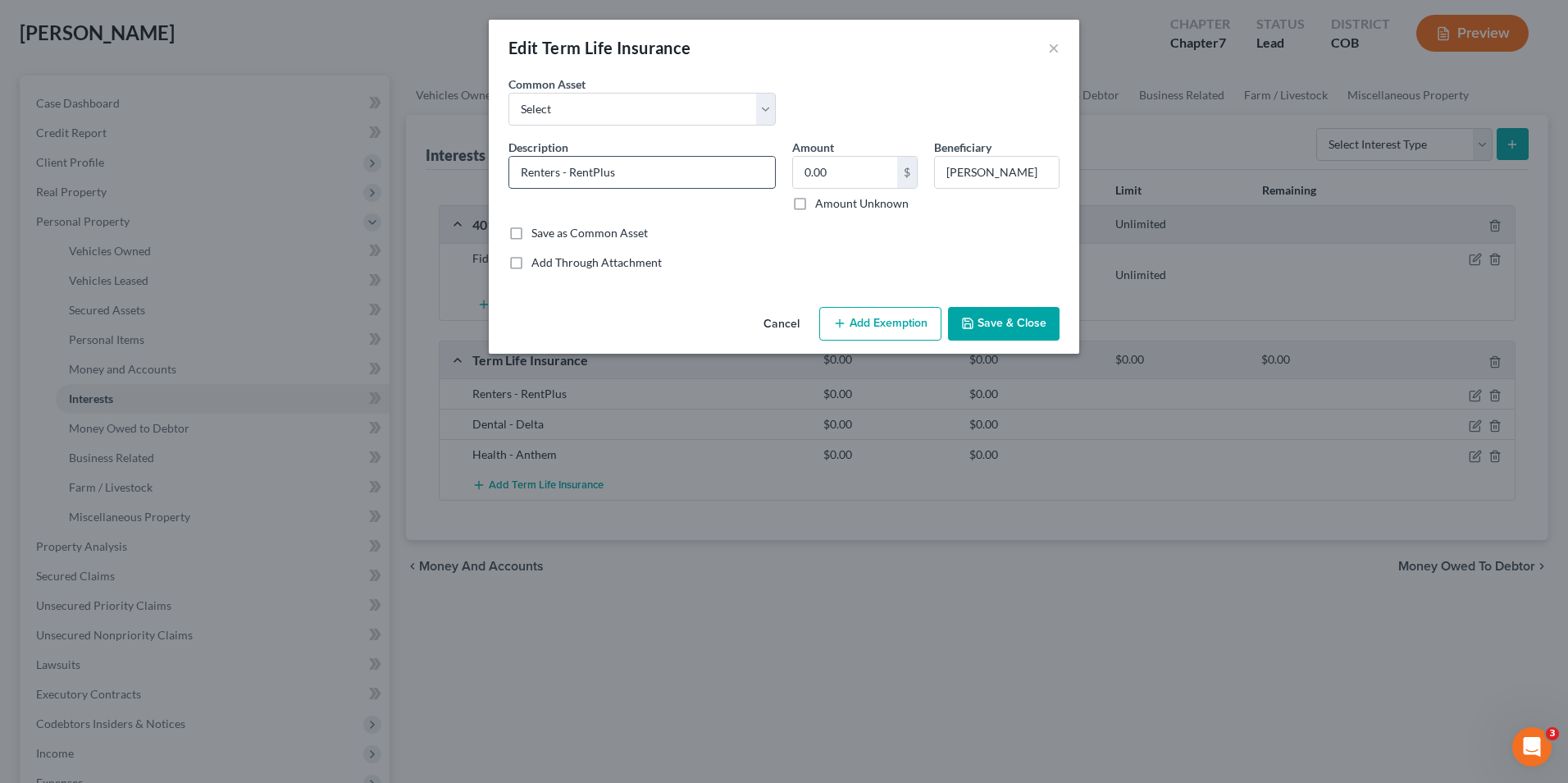
drag, startPoint x: 625, startPoint y: 167, endPoint x: 572, endPoint y: 183, distance: 55.4
click at [572, 183] on input "Renters - RentPlus" at bounding box center [642, 172] width 266 height 31
type input "Renters -"
click at [782, 144] on div "Description * Renters -" at bounding box center [642, 176] width 284 height 73
drag, startPoint x: 968, startPoint y: 316, endPoint x: 949, endPoint y: 315, distance: 19.0
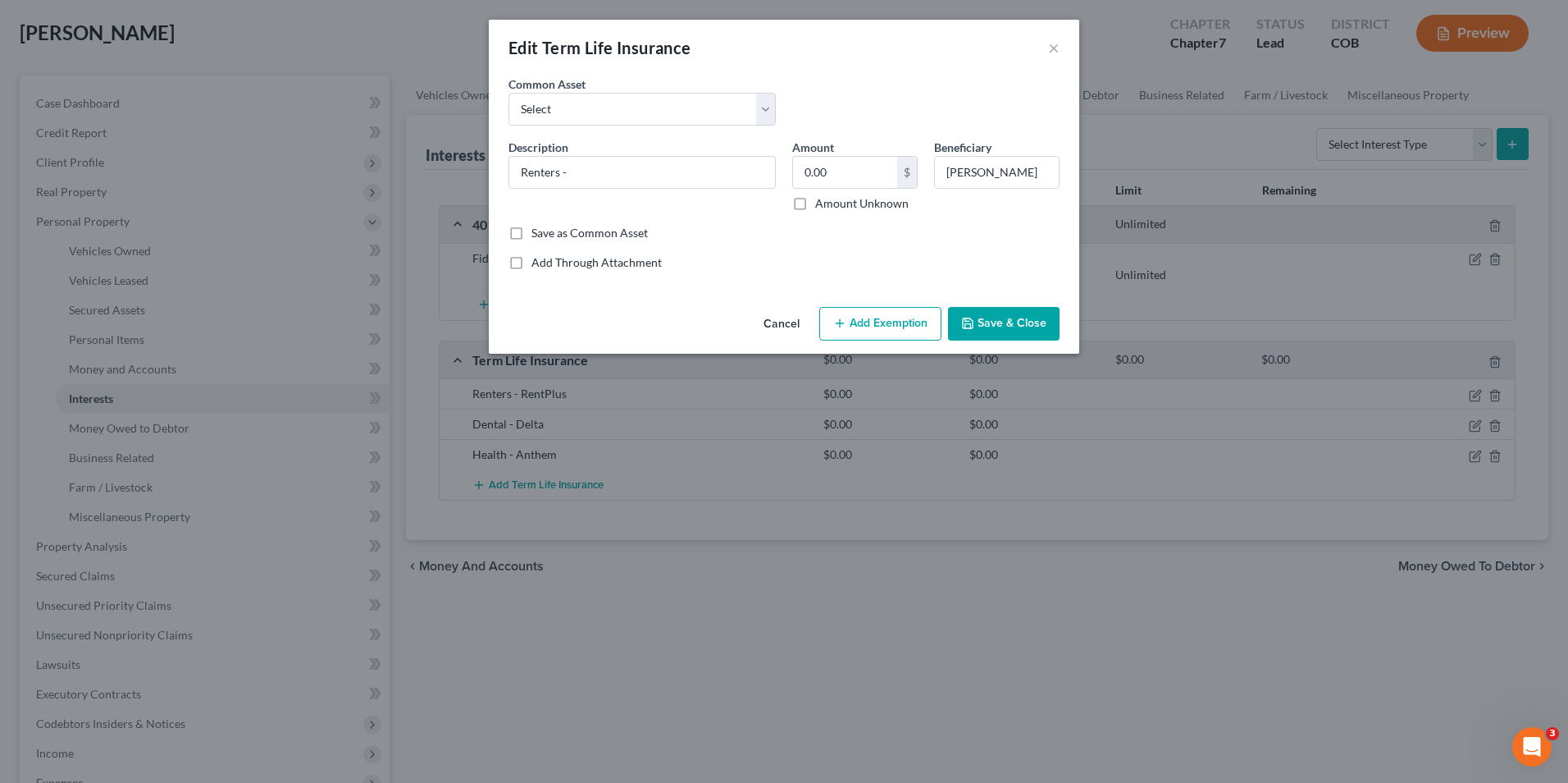
click at [967, 316] on button "Save & Close" at bounding box center [1005, 323] width 112 height 34
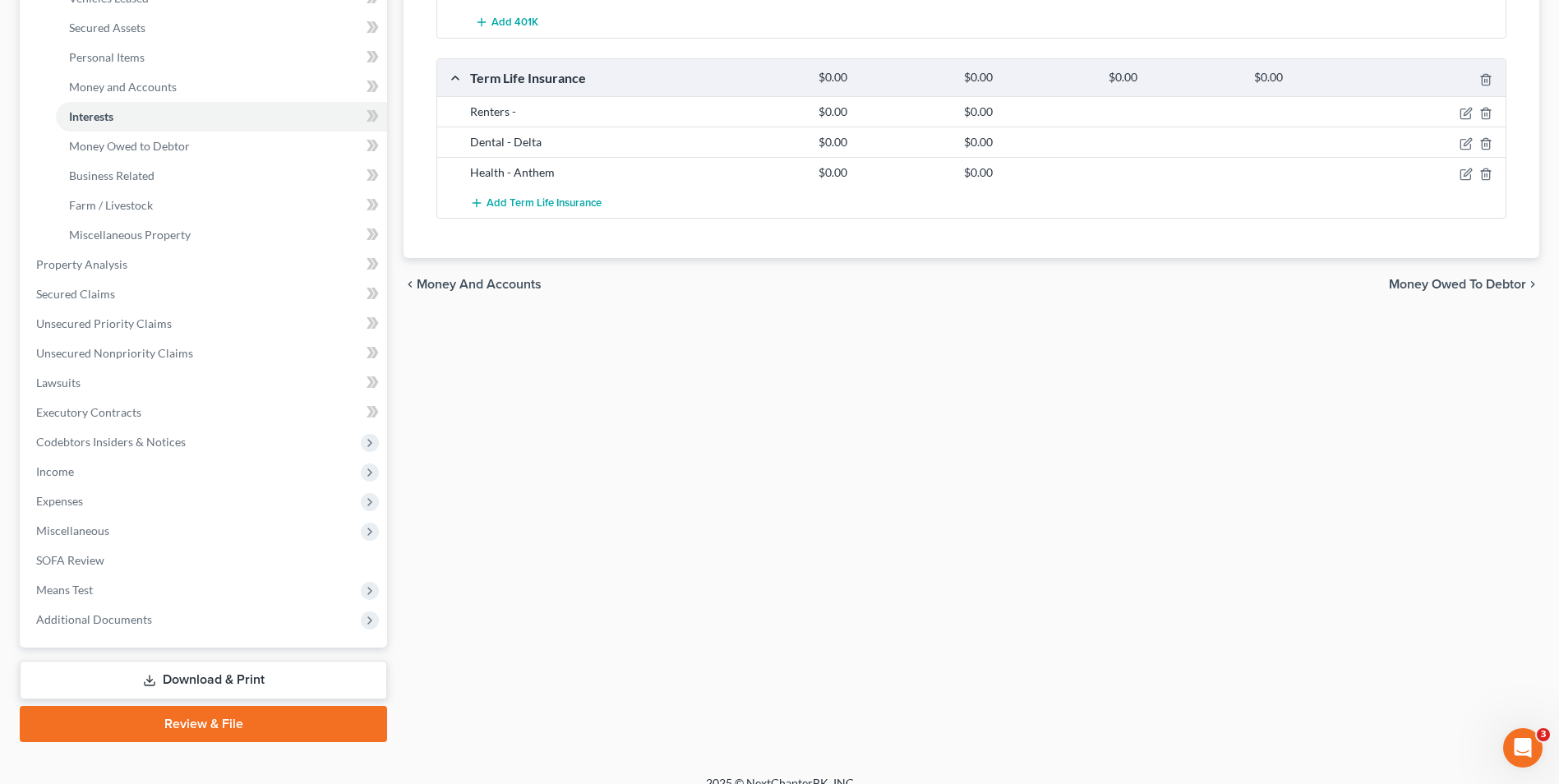
scroll to position [385, 0]
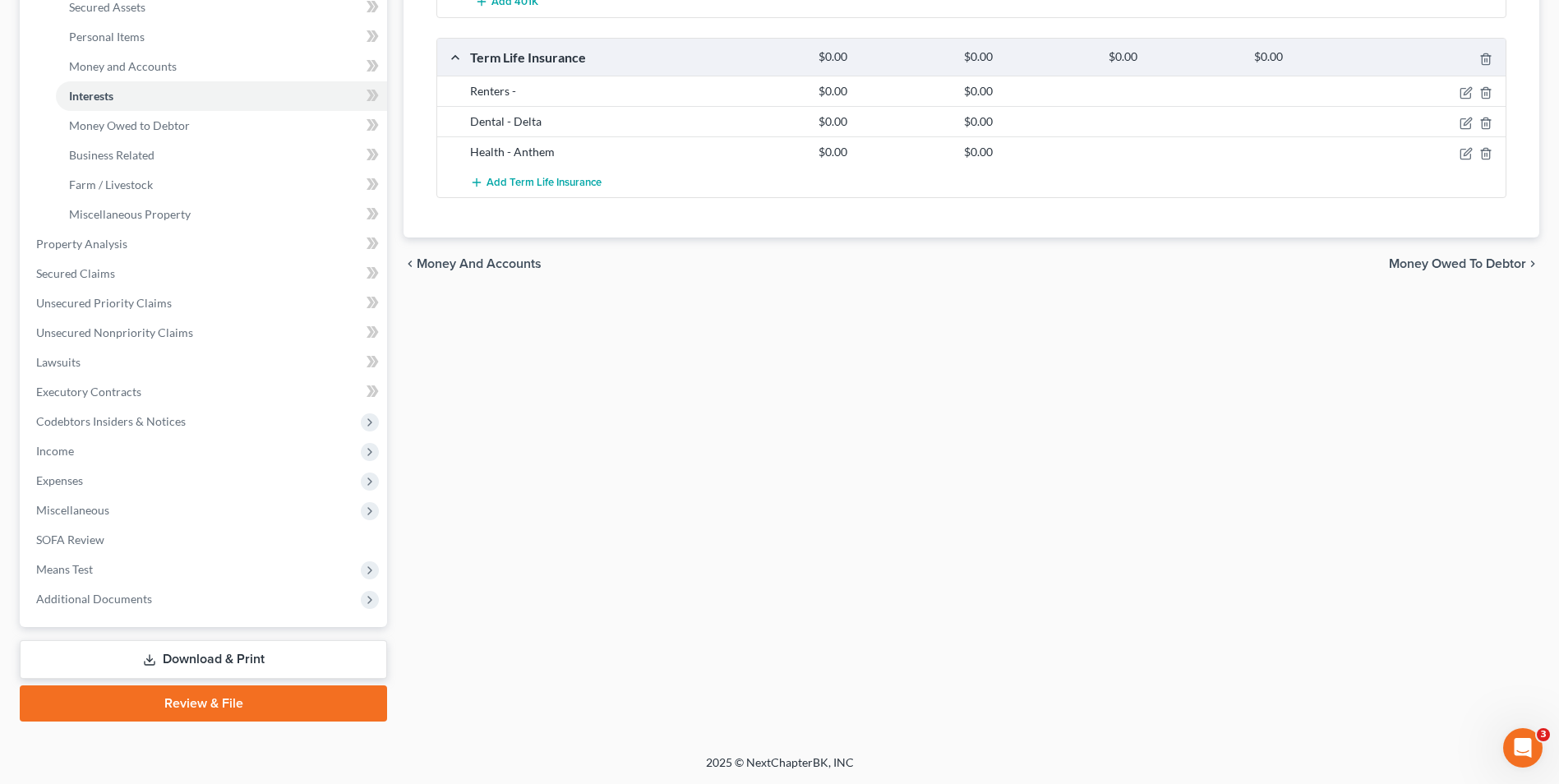
click at [228, 660] on link "Download & Print" at bounding box center [204, 660] width 368 height 38
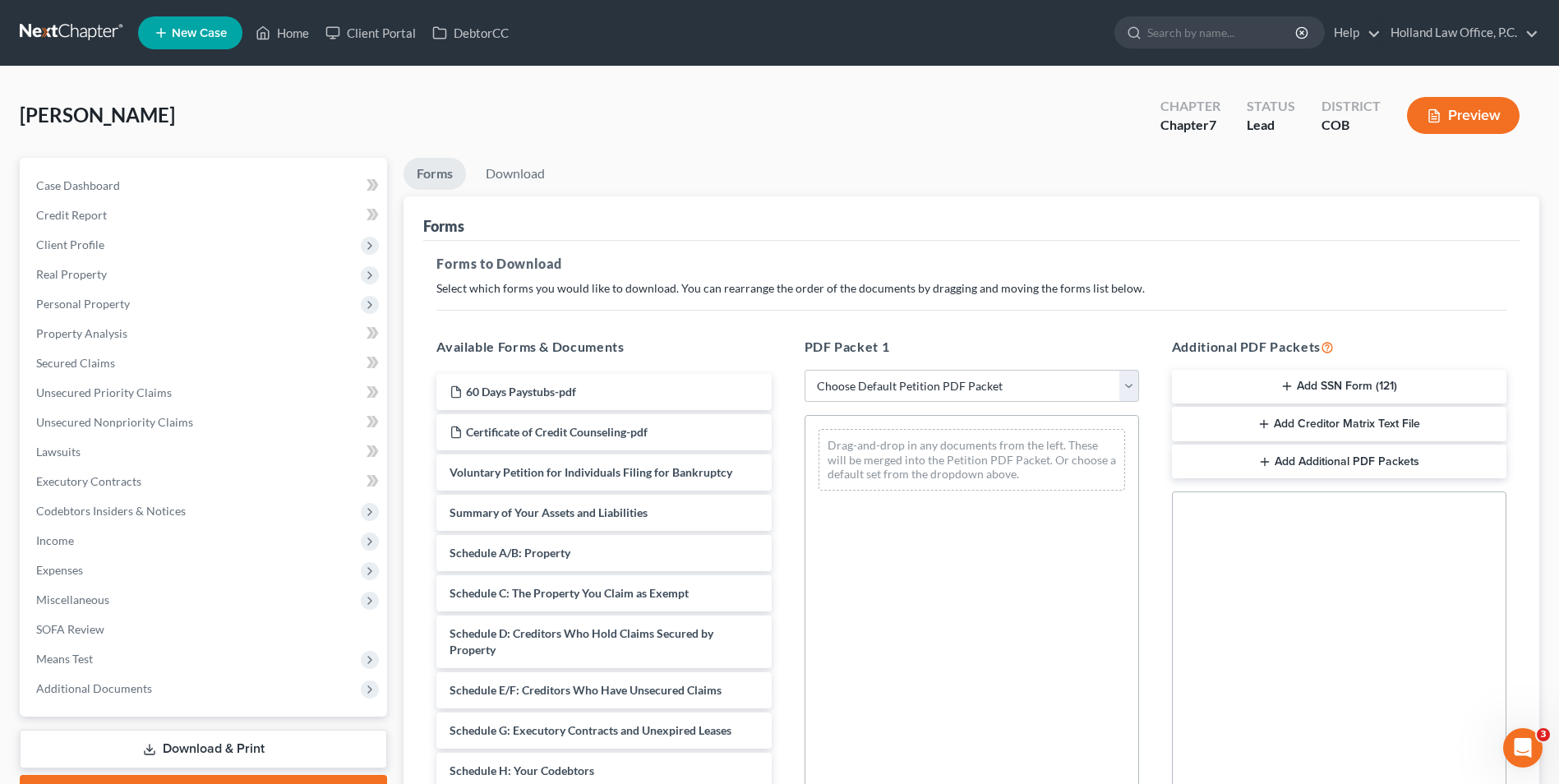
scroll to position [82, 0]
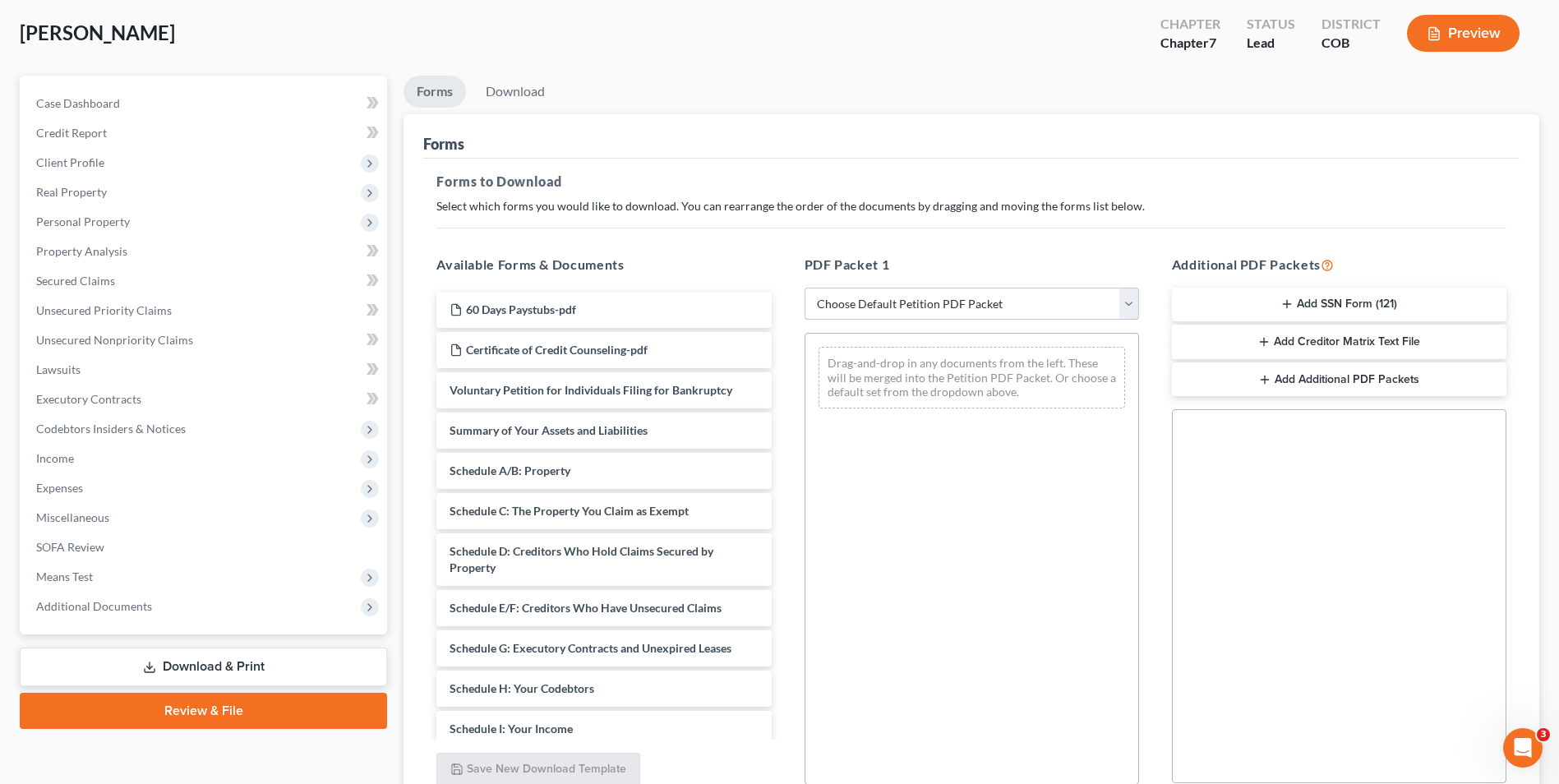
click at [902, 297] on select "Choose Default Petition PDF Packet Complete Bankruptcy Petition (all forms and …" at bounding box center [972, 304] width 334 height 33
drag, startPoint x: 879, startPoint y: 290, endPoint x: 882, endPoint y: 322, distance: 32.1
click at [879, 290] on select "Choose Default Petition PDF Packet Complete Bankruptcy Petition (all forms and …" at bounding box center [972, 304] width 334 height 33
select select "6"
click at [804, 288] on select "Choose Default Petition PDF Packet Complete Bankruptcy Petition (all forms and …" at bounding box center [972, 304] width 334 height 33
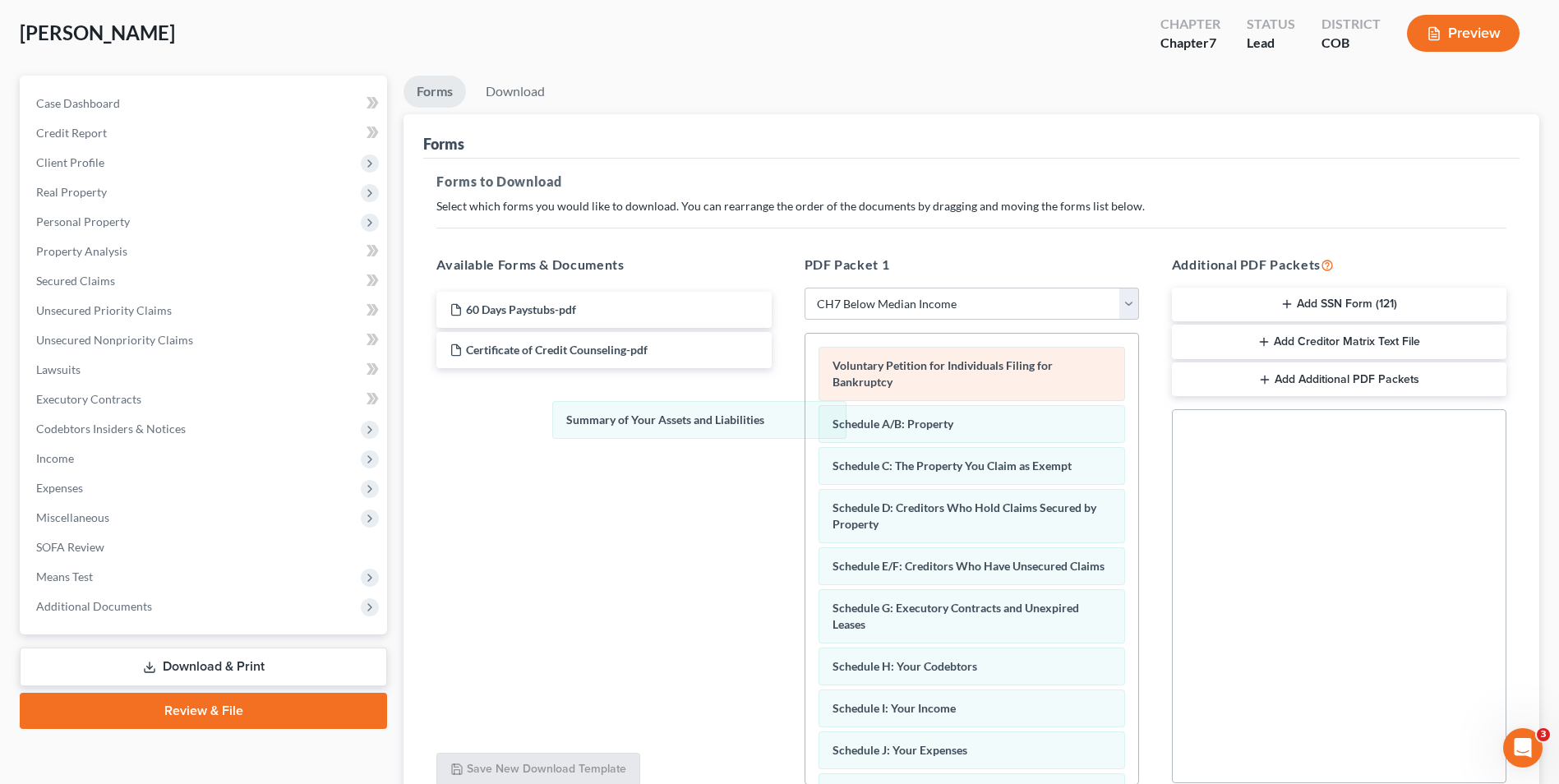
drag, startPoint x: 919, startPoint y: 431, endPoint x: 952, endPoint y: 383, distance: 58.2
click at [805, 427] on div "Summary of Your Assets and Liabilities Voluntary Petition for Individuals Filin…" at bounding box center [972, 791] width 333 height 915
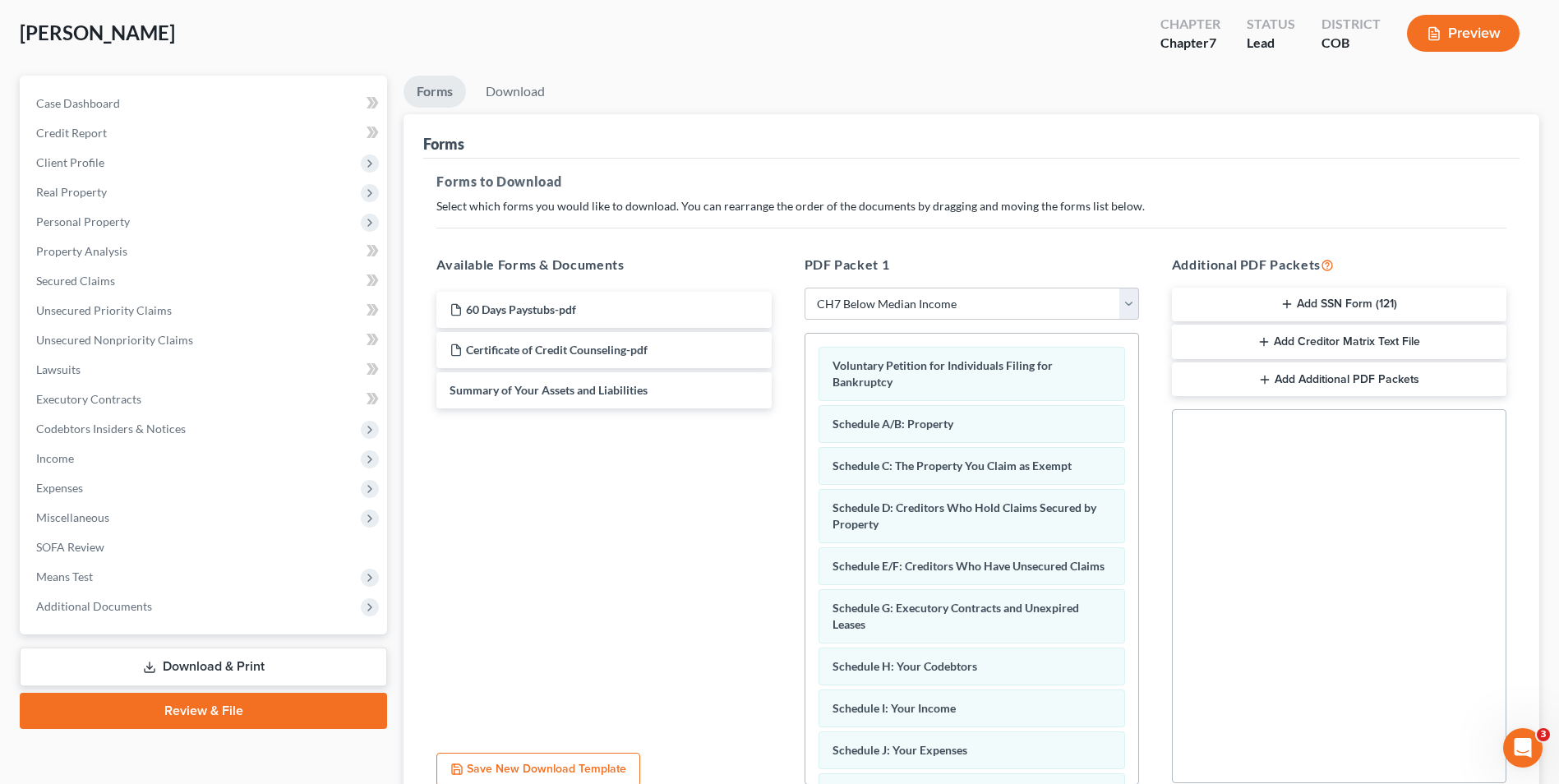
click at [1357, 298] on button "Add SSN Form (121)" at bounding box center [1339, 304] width 334 height 34
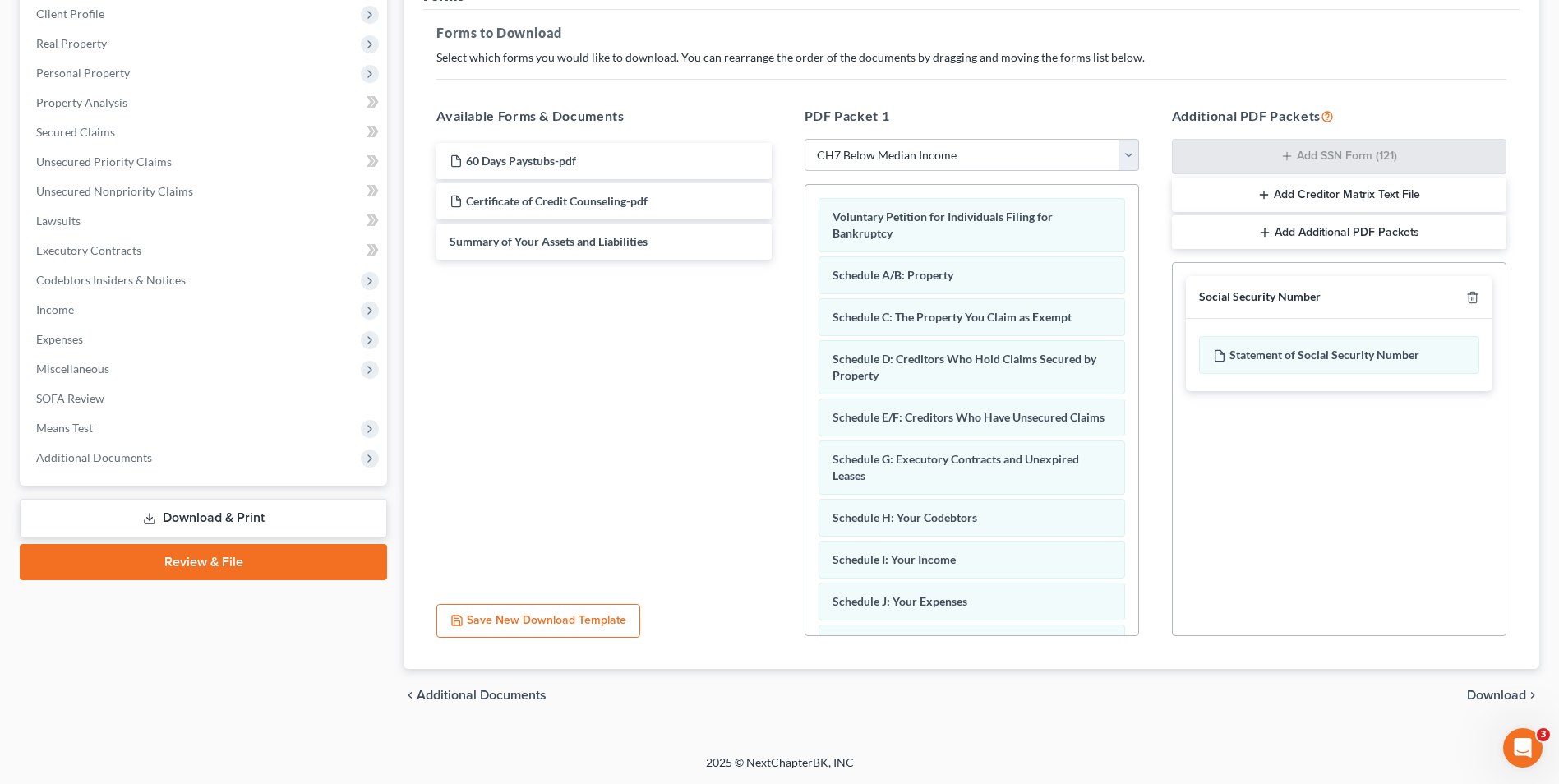
click at [1491, 696] on span "Download" at bounding box center [1497, 695] width 60 height 13
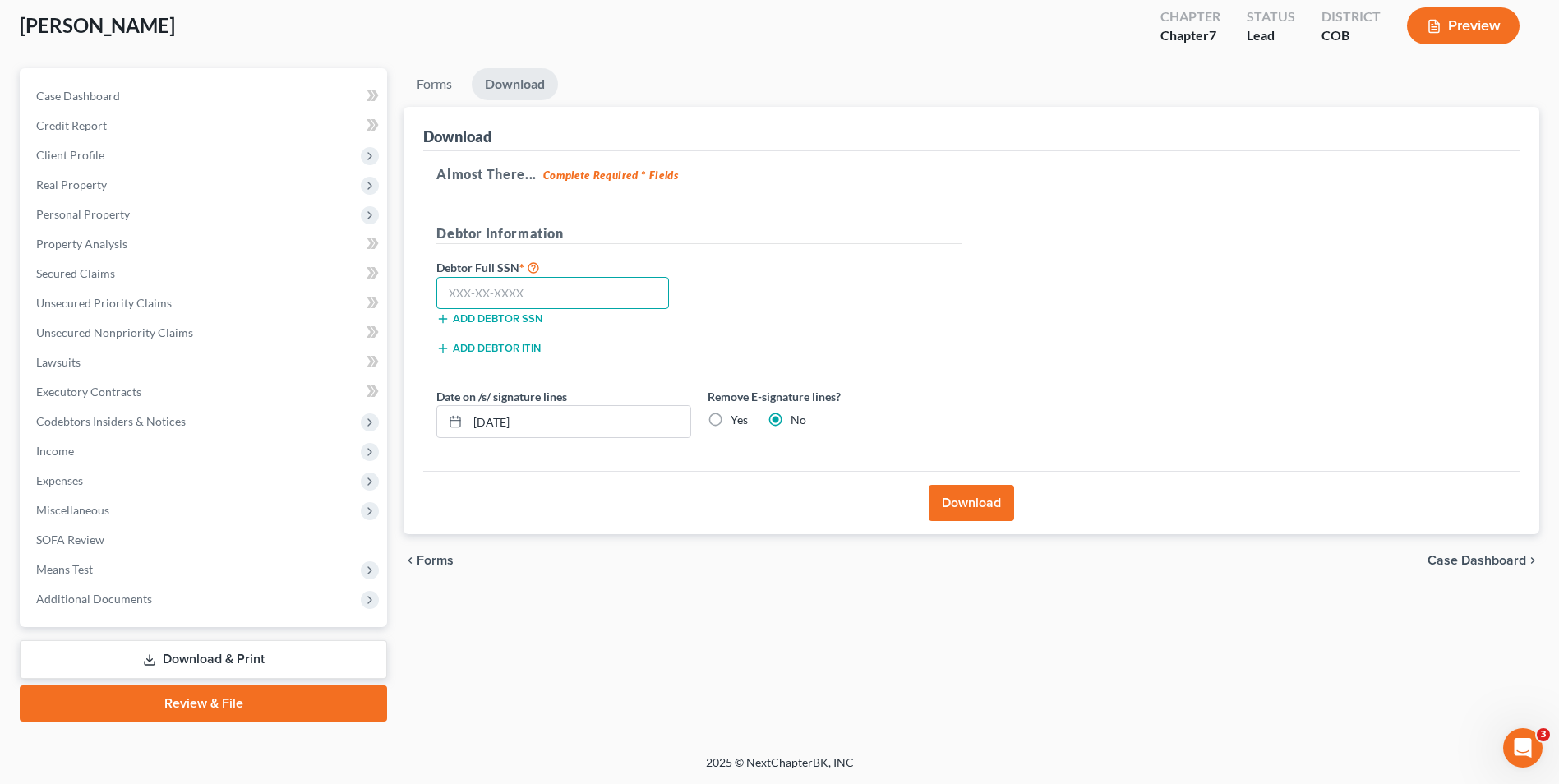
click at [508, 292] on input "text" at bounding box center [553, 293] width 233 height 33
type input "522-67-2705"
drag, startPoint x: 689, startPoint y: 419, endPoint x: 700, endPoint y: 420, distance: 11.0
click at [691, 420] on input "[DATE]" at bounding box center [579, 422] width 222 height 32
click at [967, 508] on button "Download" at bounding box center [972, 502] width 86 height 36
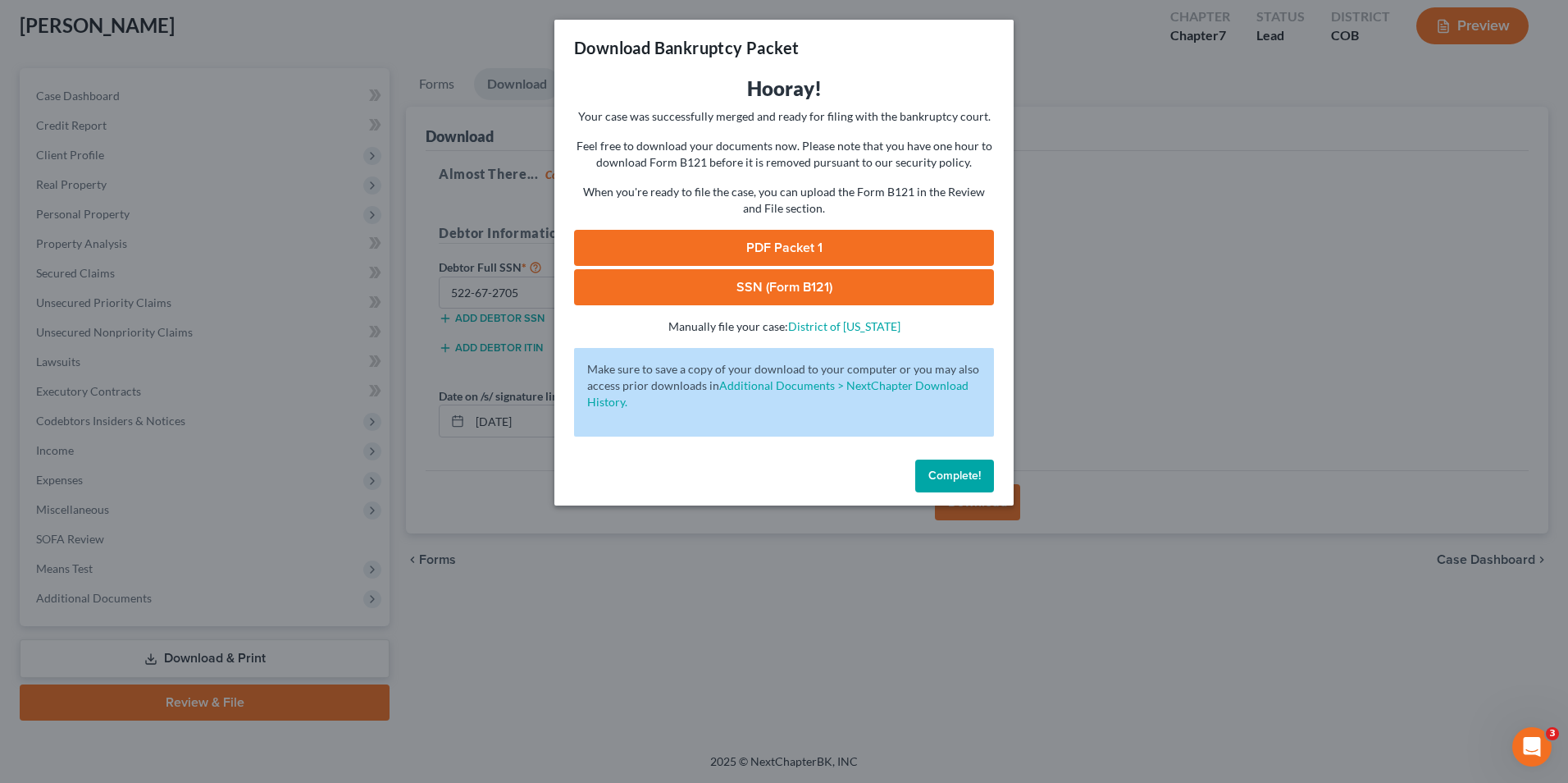
click at [781, 294] on link "SSN (Form B121)" at bounding box center [784, 287] width 420 height 36
click at [758, 246] on link "PDF Packet 1" at bounding box center [784, 247] width 420 height 36
click at [1173, 158] on div "Download Bankruptcy Packet Hooray! Your case was successfully merged and ready …" at bounding box center [784, 392] width 1568 height 783
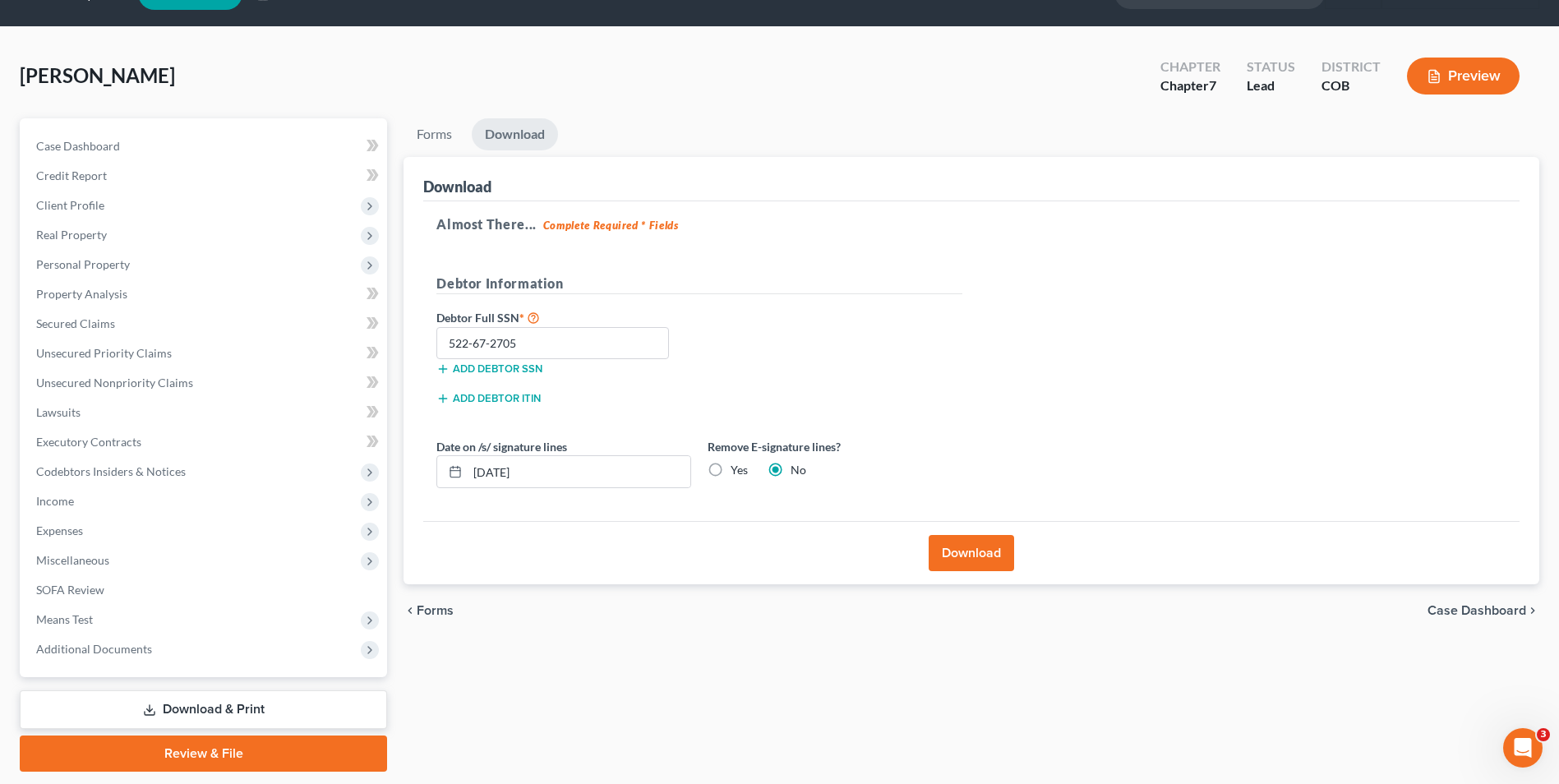
scroll to position [0, 0]
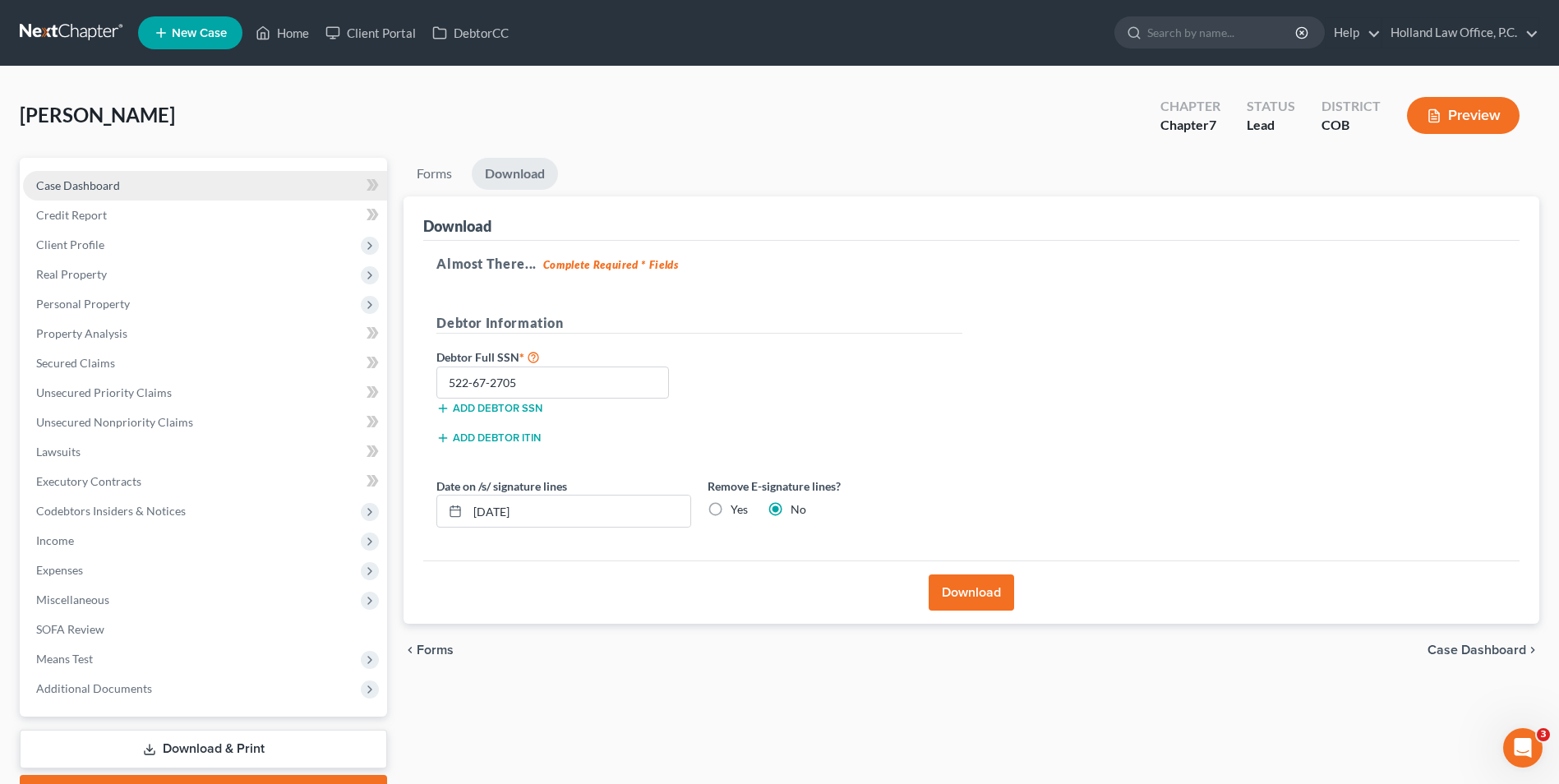
click at [150, 173] on link "Case Dashboard" at bounding box center [205, 186] width 364 height 30
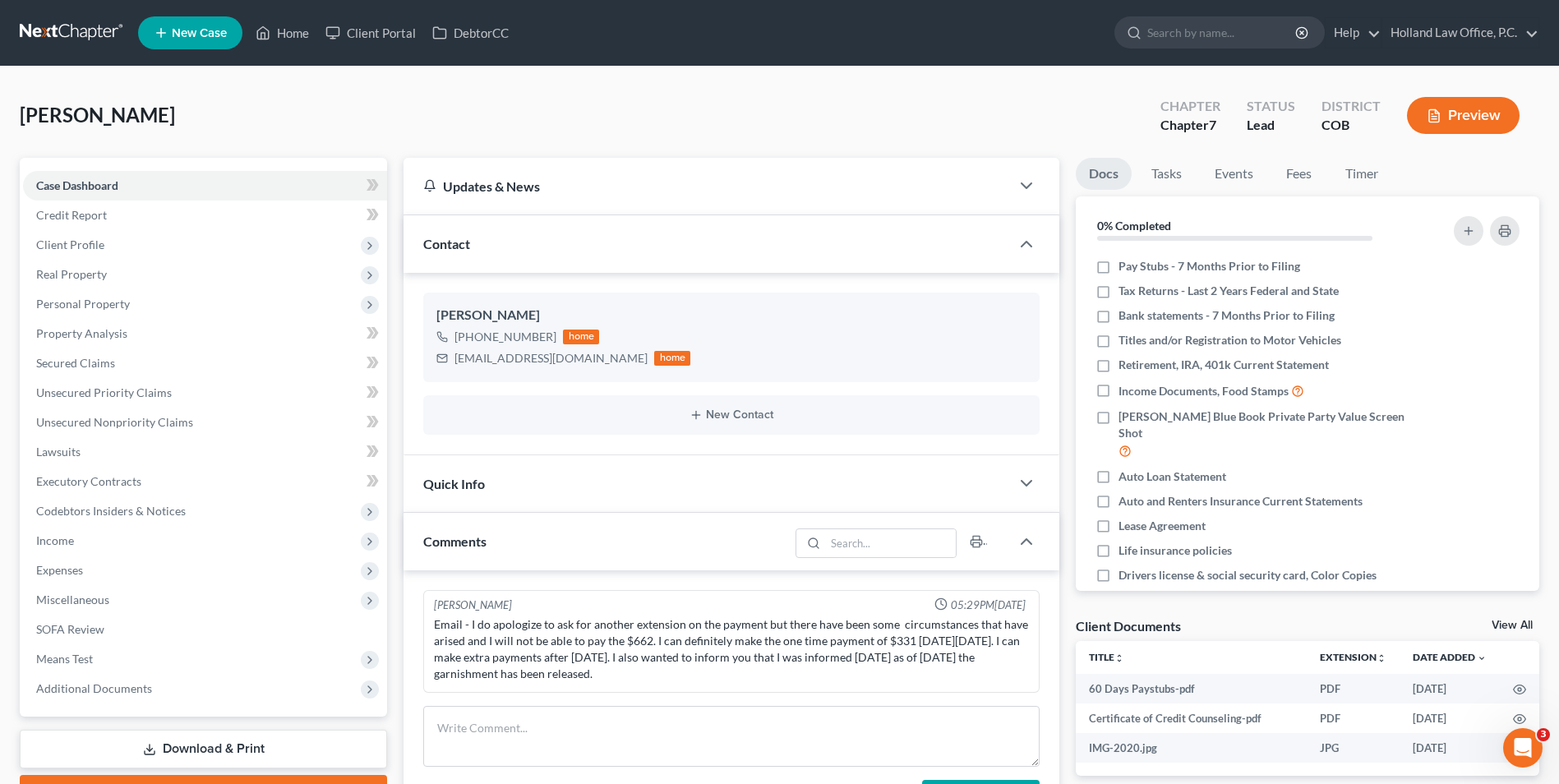
click at [263, 49] on ul "New Case Home Client Portal DebtorCC - No Result - See all results Or Press Ent…" at bounding box center [839, 32] width 1401 height 43
click at [269, 35] on icon at bounding box center [263, 32] width 15 height 20
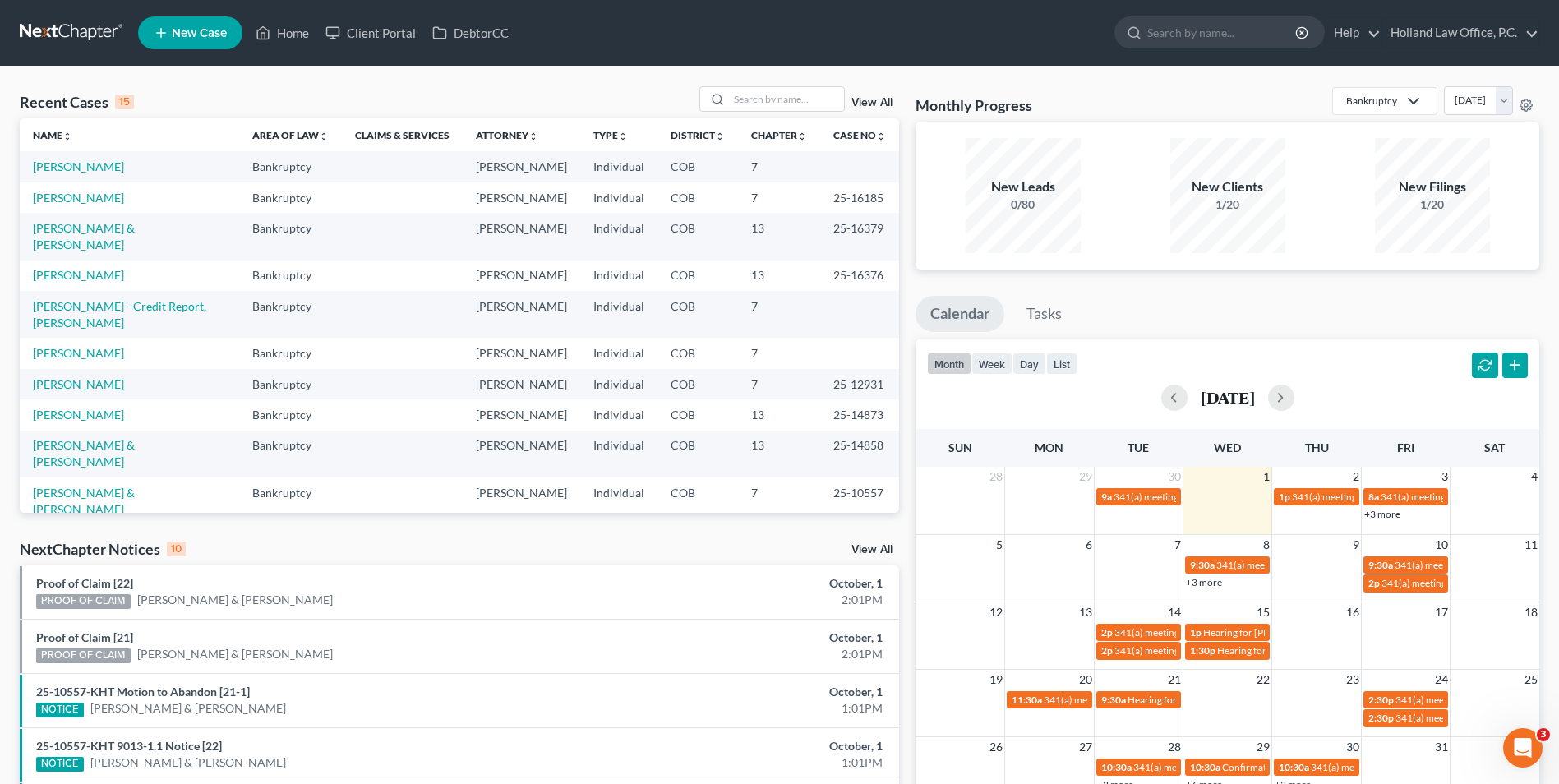
click at [201, 32] on span "New Case" at bounding box center [199, 33] width 55 height 12
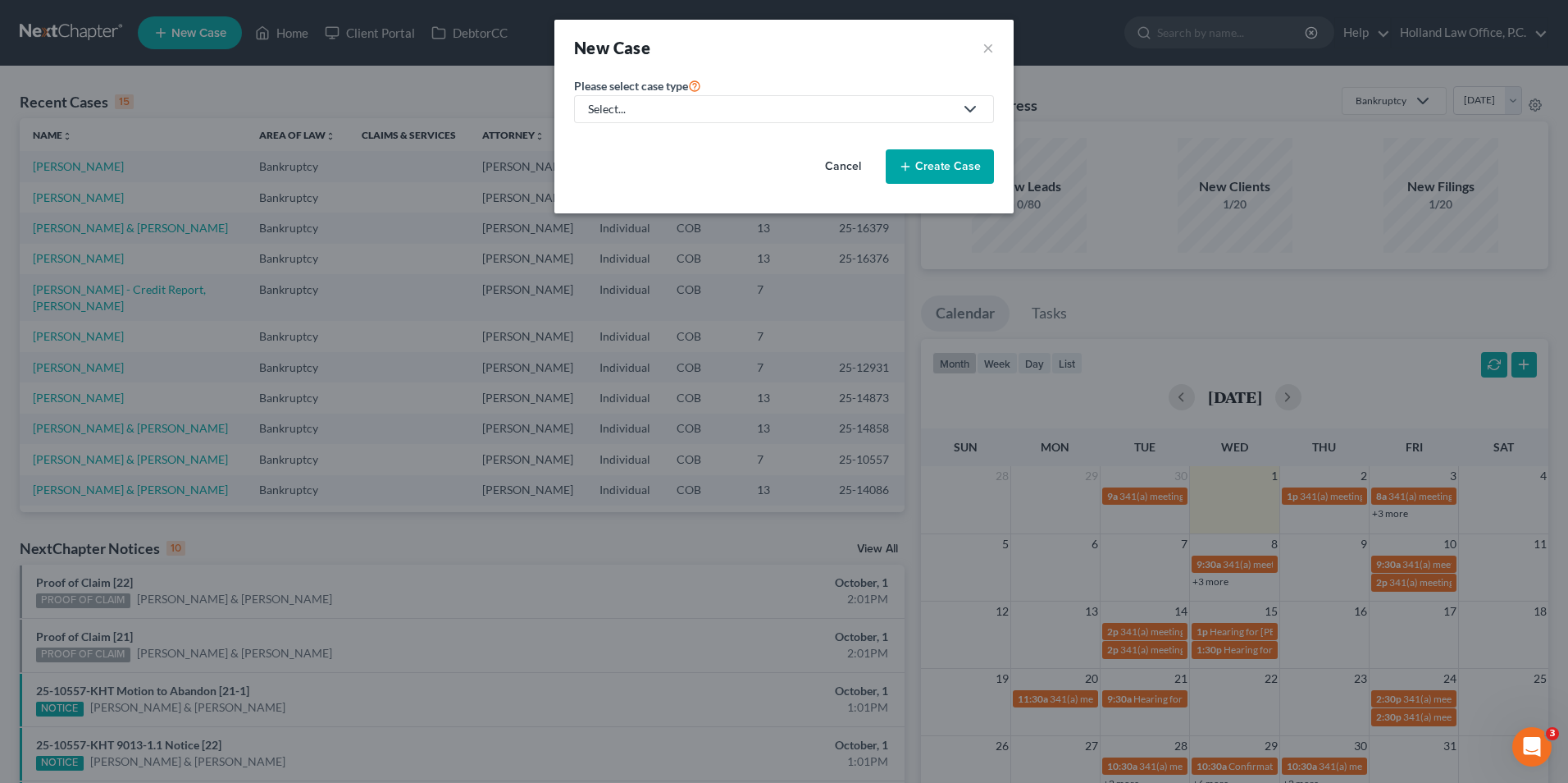
click at [707, 101] on div "Select..." at bounding box center [770, 109] width 366 height 17
click at [631, 135] on div "Bankruptcy" at bounding box center [621, 142] width 64 height 17
select select "11"
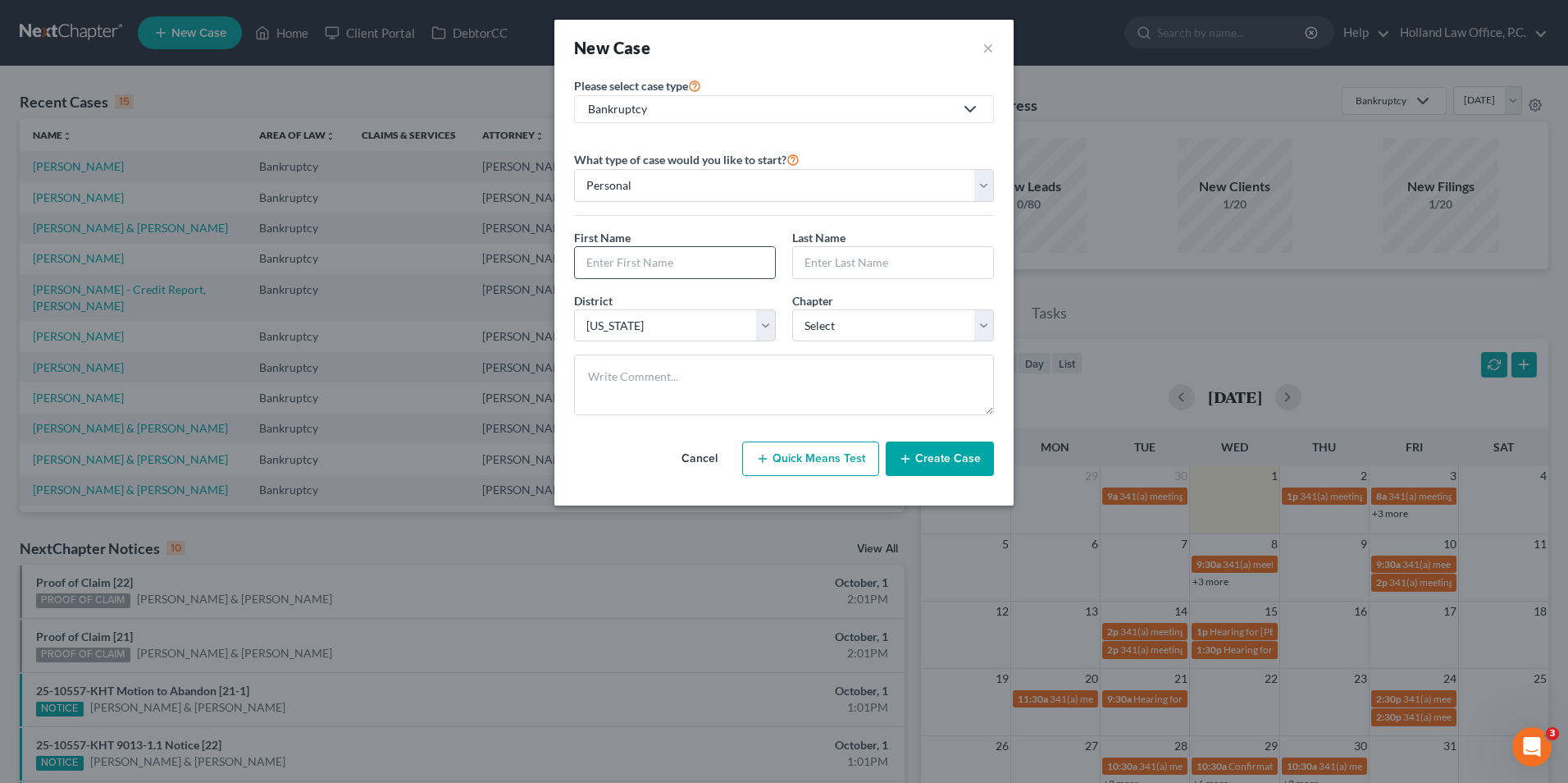
click at [657, 266] on input "text" at bounding box center [674, 263] width 200 height 31
drag, startPoint x: 618, startPoint y: 263, endPoint x: 527, endPoint y: 262, distance: 91.0
click at [528, 262] on div "New Case × Please select case type * Bankruptcy Bankruptcy Probate Law What typ…" at bounding box center [784, 392] width 1568 height 783
type input "[PERSON_NAME]"
click at [827, 256] on input "text" at bounding box center [893, 263] width 200 height 31
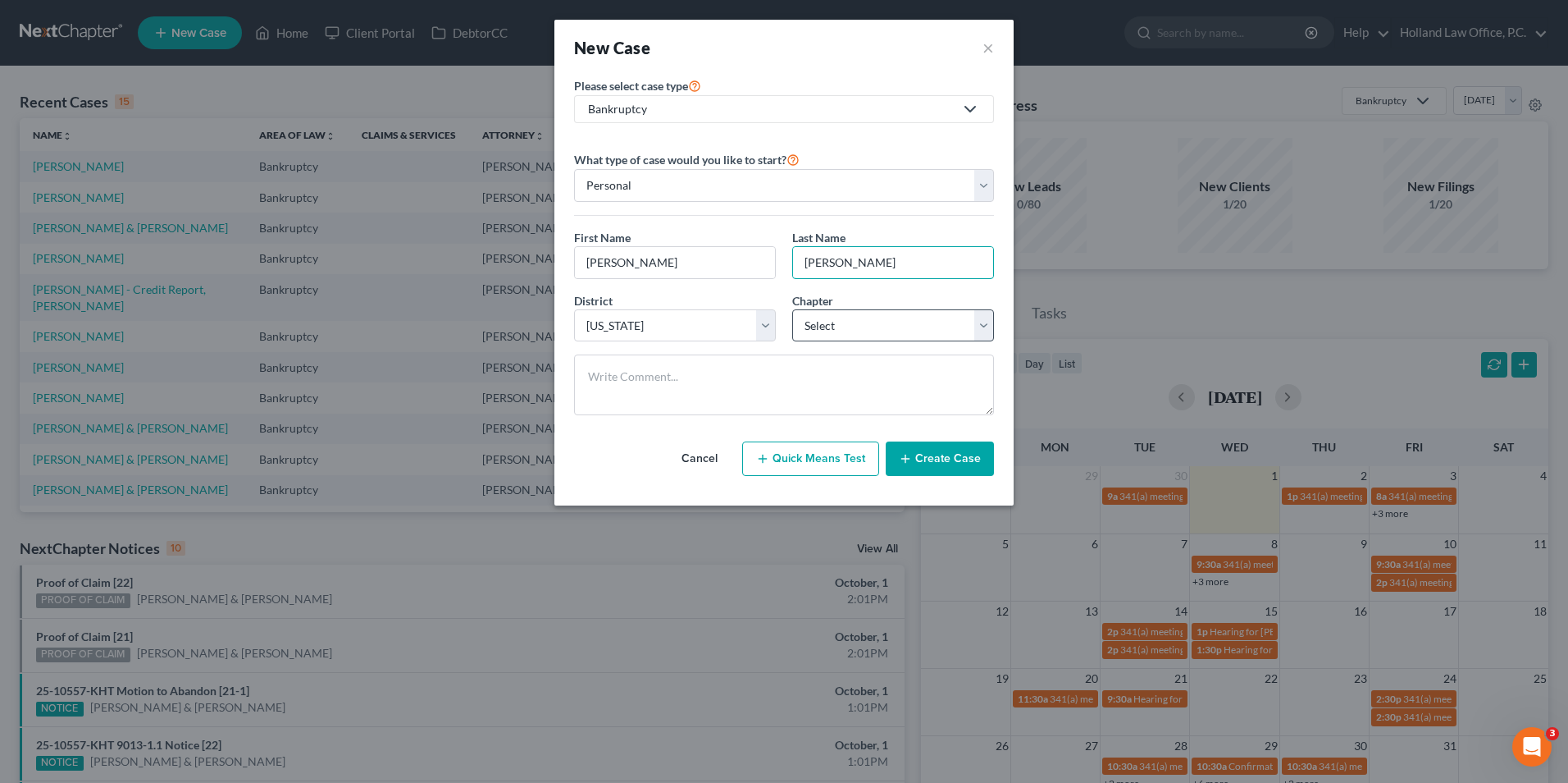
type input "[PERSON_NAME]"
click at [821, 329] on select "Select 7 11 12 13" at bounding box center [893, 326] width 202 height 33
select select "0"
click at [792, 309] on select "Select 7 11 12 13" at bounding box center [893, 326] width 202 height 33
click at [919, 453] on button "Create Case" at bounding box center [940, 458] width 108 height 34
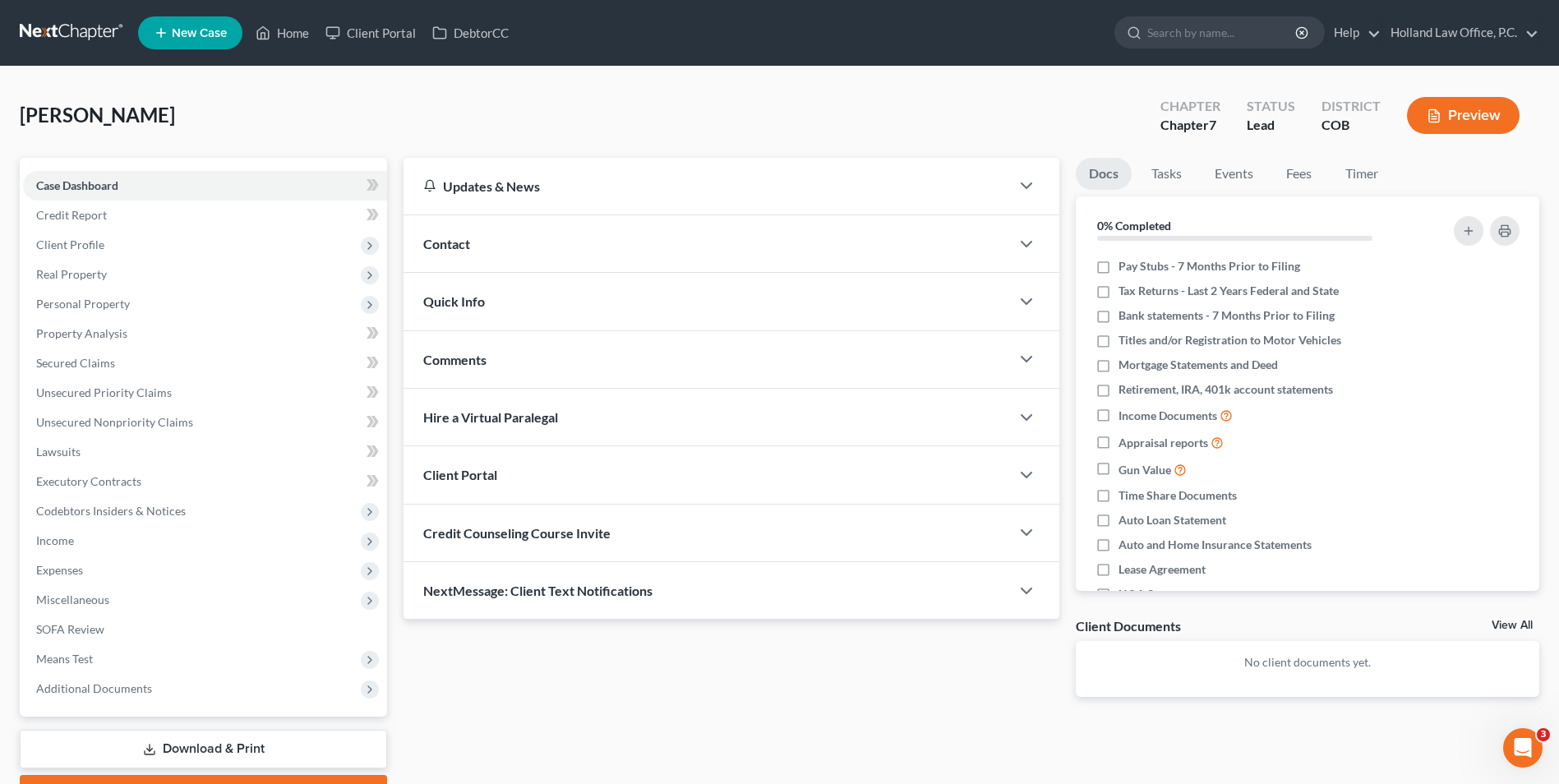
click at [440, 249] on span "Contact" at bounding box center [447, 244] width 47 height 16
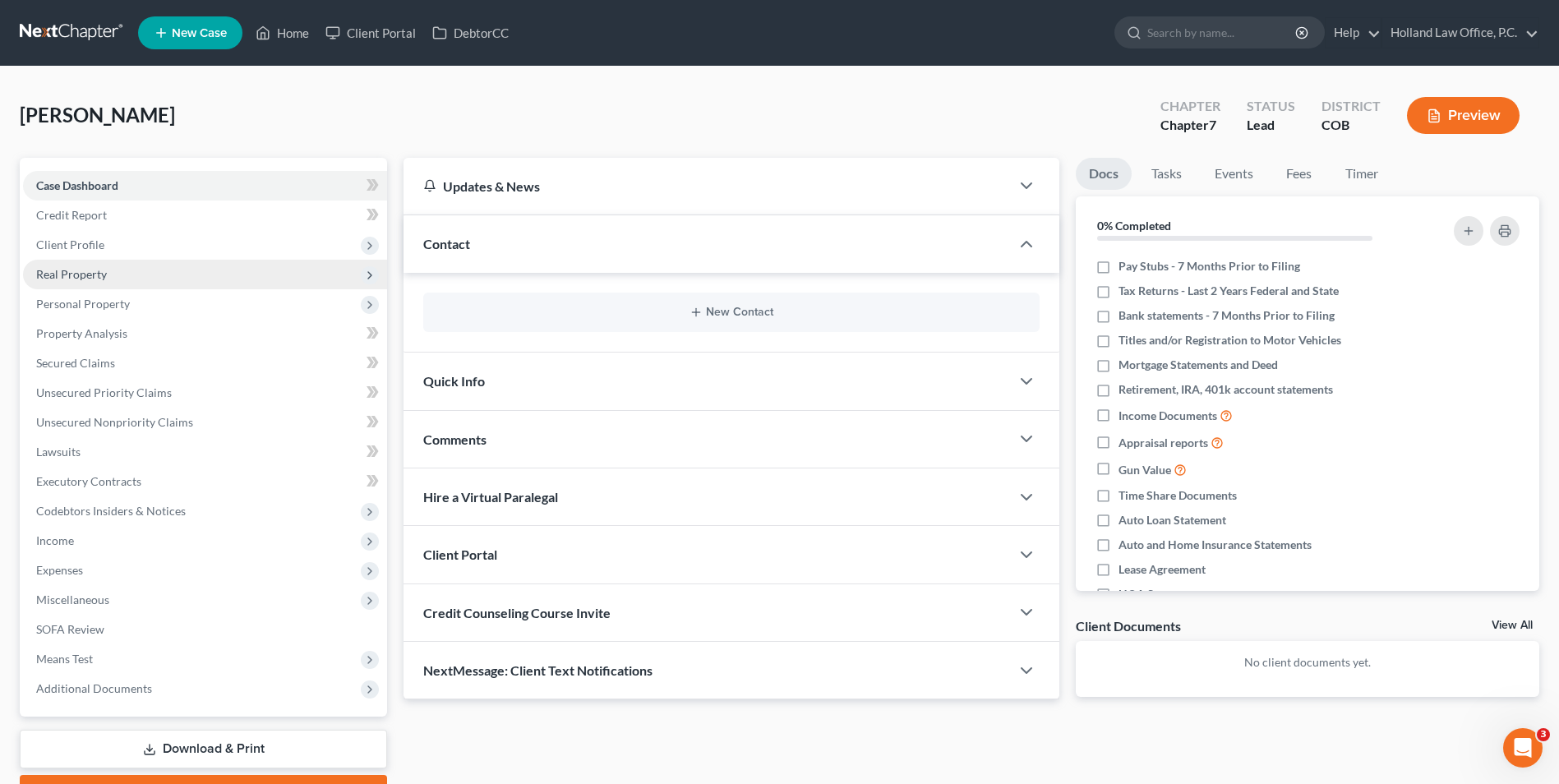
drag, startPoint x: 90, startPoint y: 244, endPoint x: 153, endPoint y: 285, distance: 75.2
click at [90, 244] on span "Client Profile" at bounding box center [70, 244] width 68 height 14
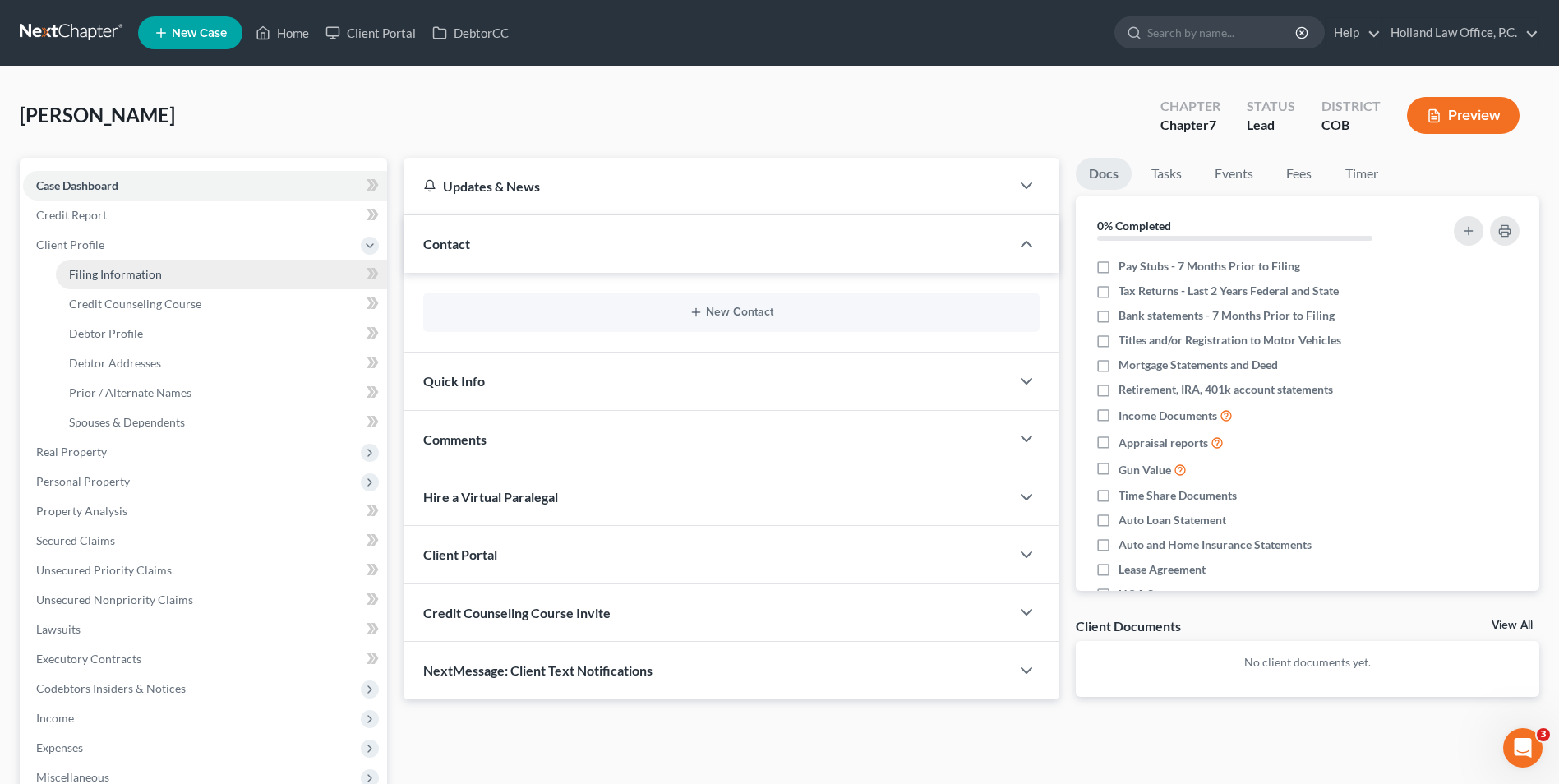
click at [138, 274] on span "Filing Information" at bounding box center [116, 274] width 93 height 14
select select "1"
select select "0"
select select "11"
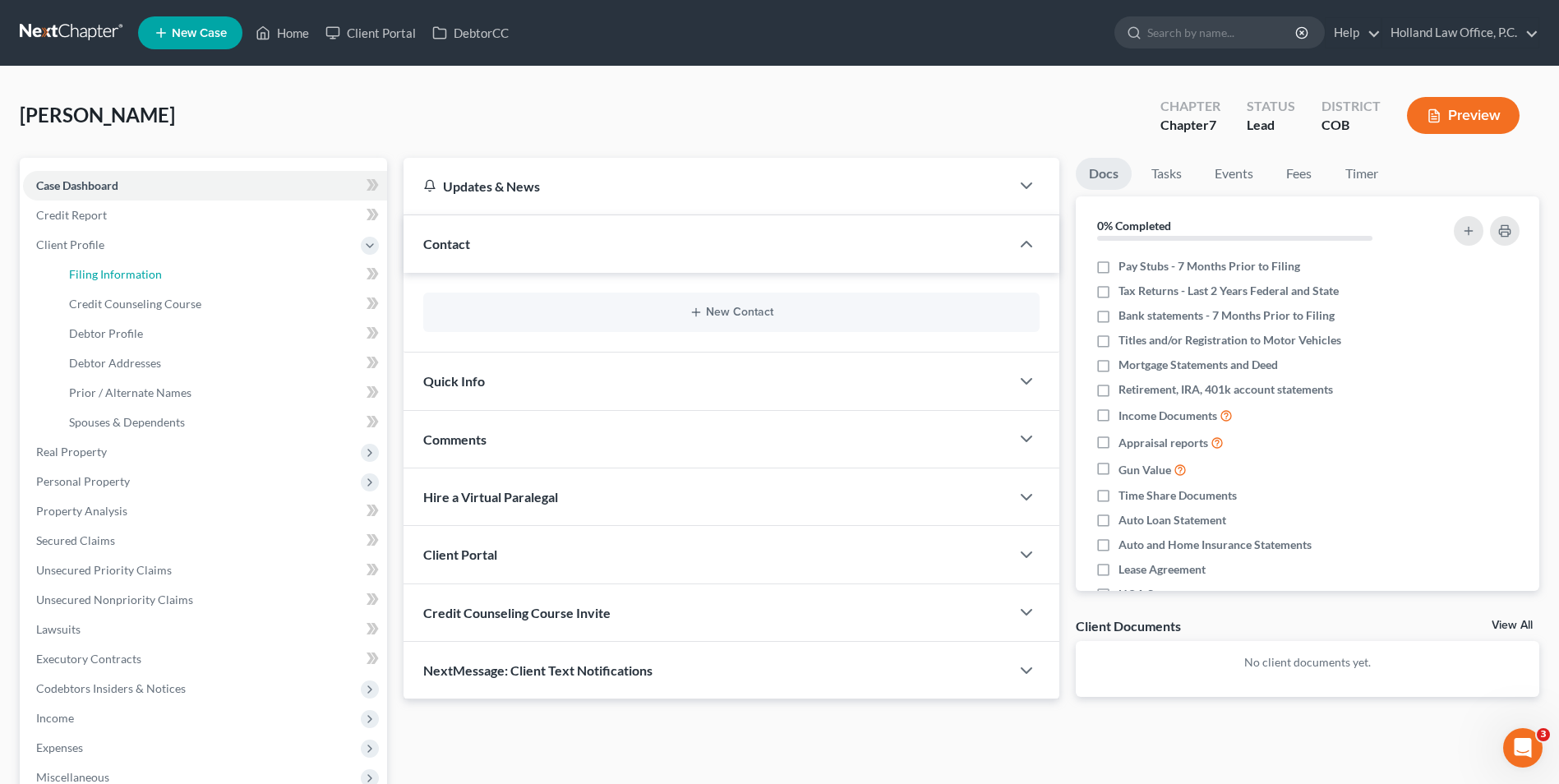
select select "0"
select select "5"
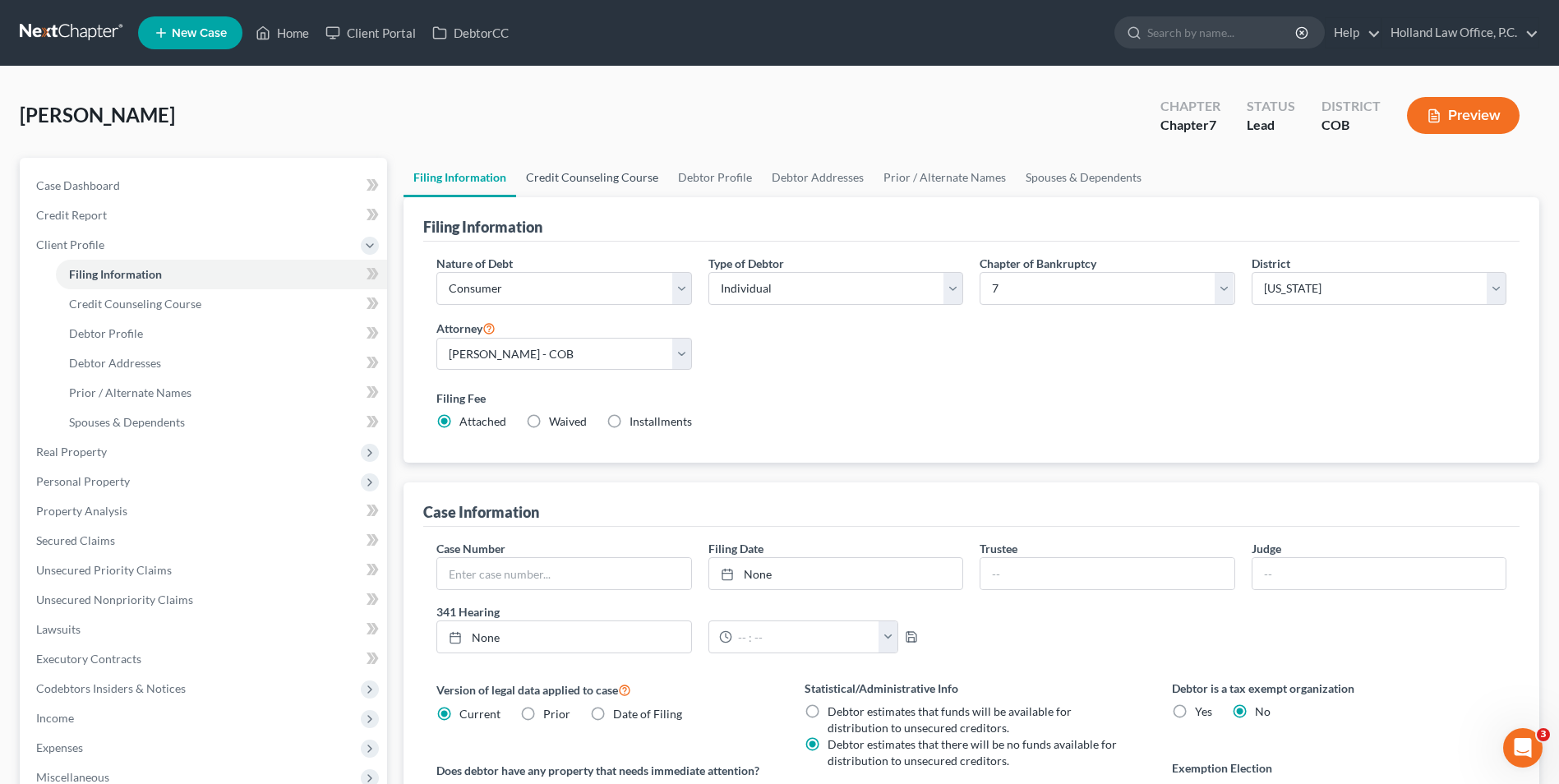
click at [628, 185] on link "Credit Counseling Course" at bounding box center [593, 177] width 152 height 39
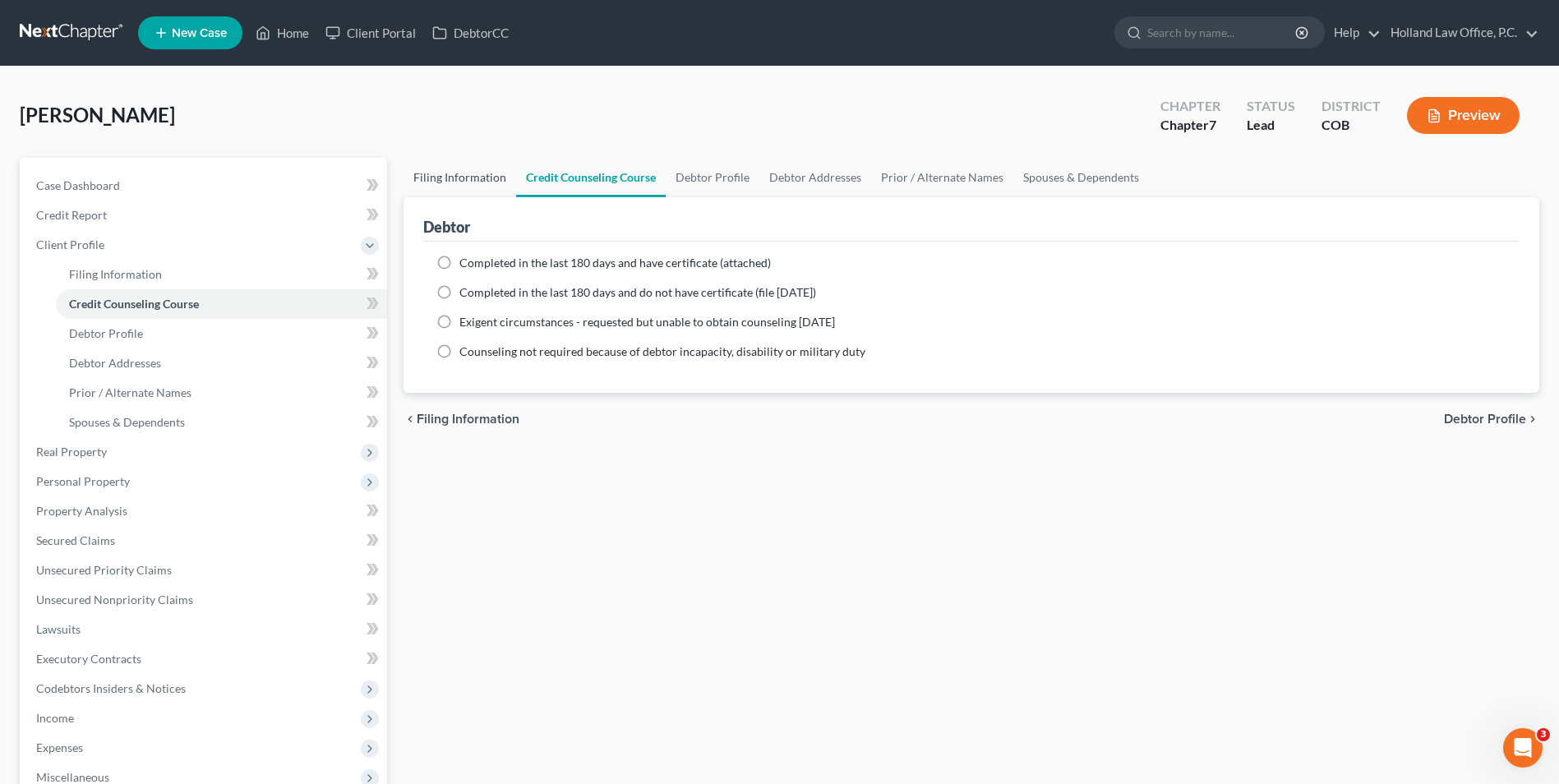
click at [503, 183] on link "Filing Information" at bounding box center [460, 177] width 113 height 39
select select "1"
select select "0"
select select "11"
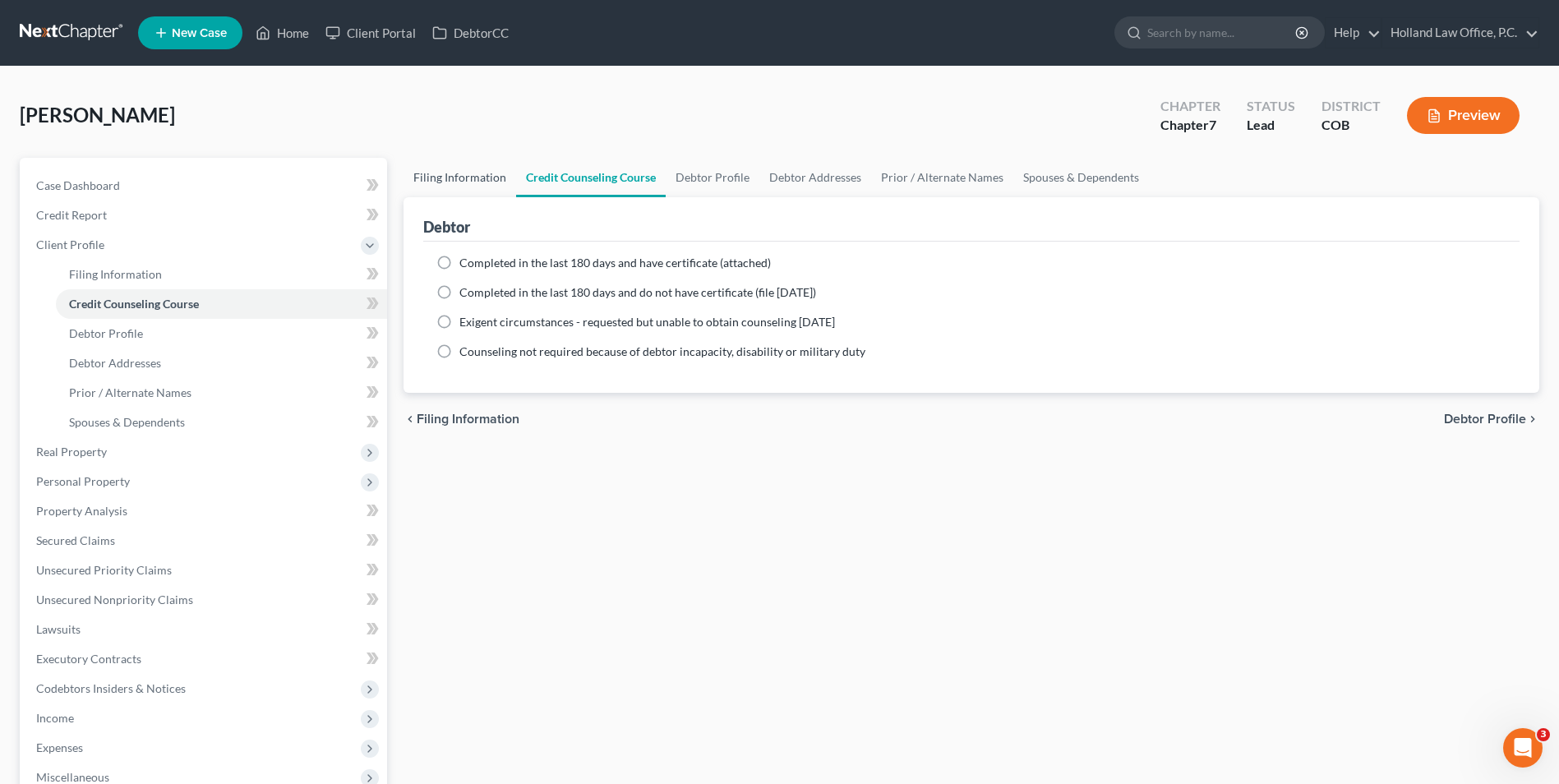
select select "0"
select select "5"
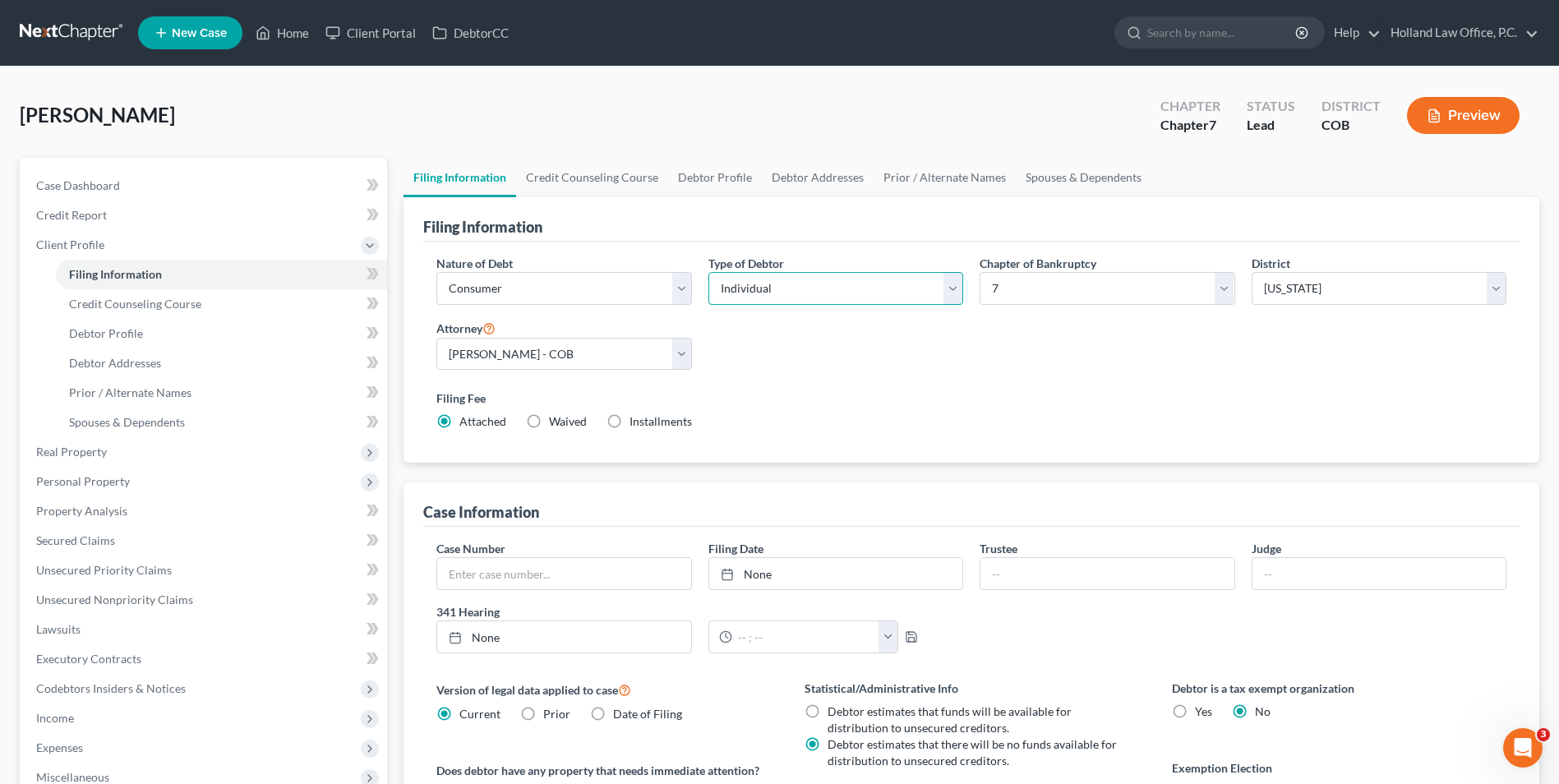
drag, startPoint x: 808, startPoint y: 282, endPoint x: 781, endPoint y: 354, distance: 76.9
click at [808, 282] on select "Select Individual Joint" at bounding box center [835, 289] width 255 height 33
select select "1"
click at [708, 272] on select "Select Individual Joint" at bounding box center [835, 289] width 255 height 33
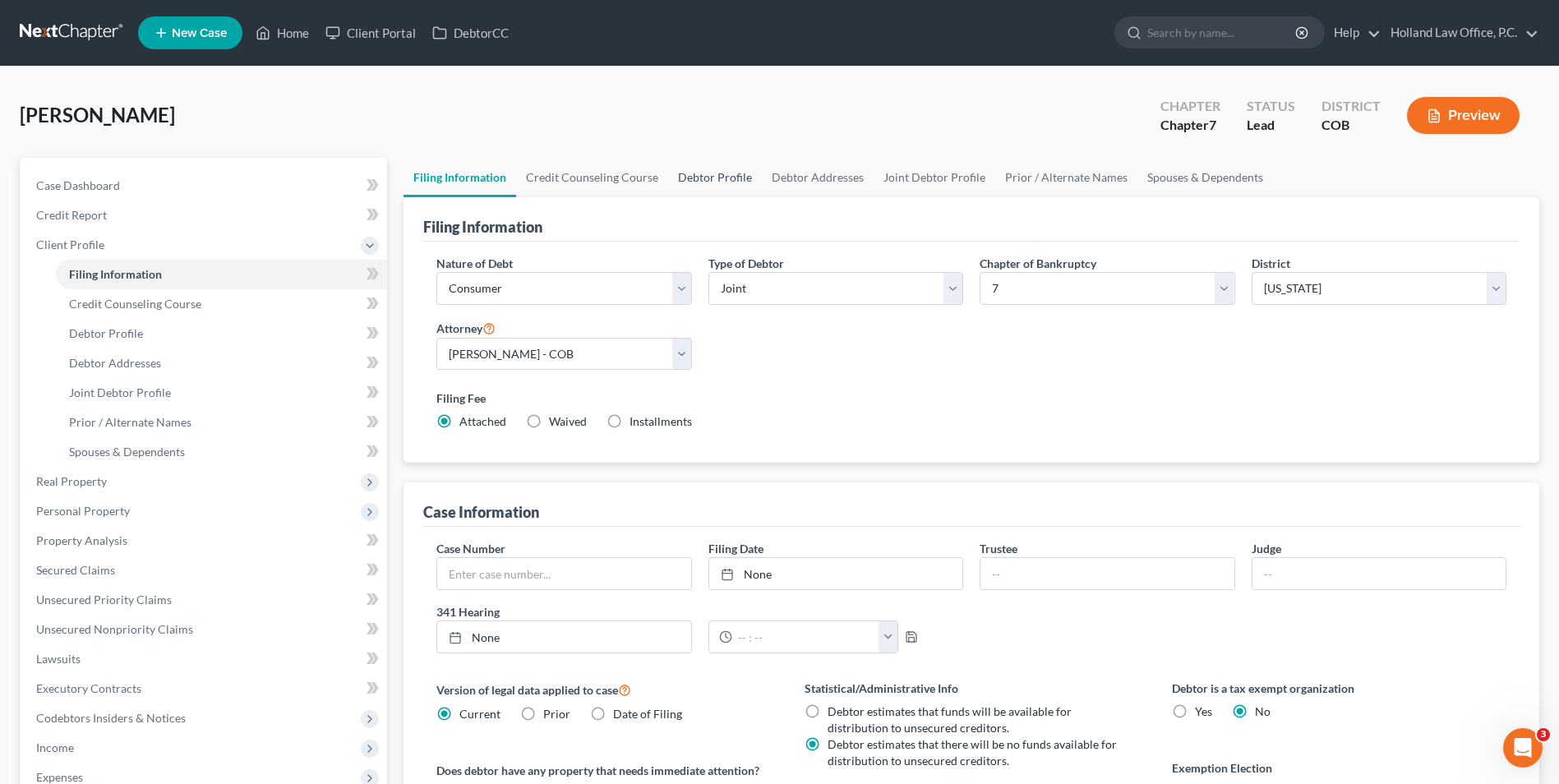
click at [698, 176] on link "Debtor Profile" at bounding box center [714, 177] width 94 height 39
select select "1"
select select "0"
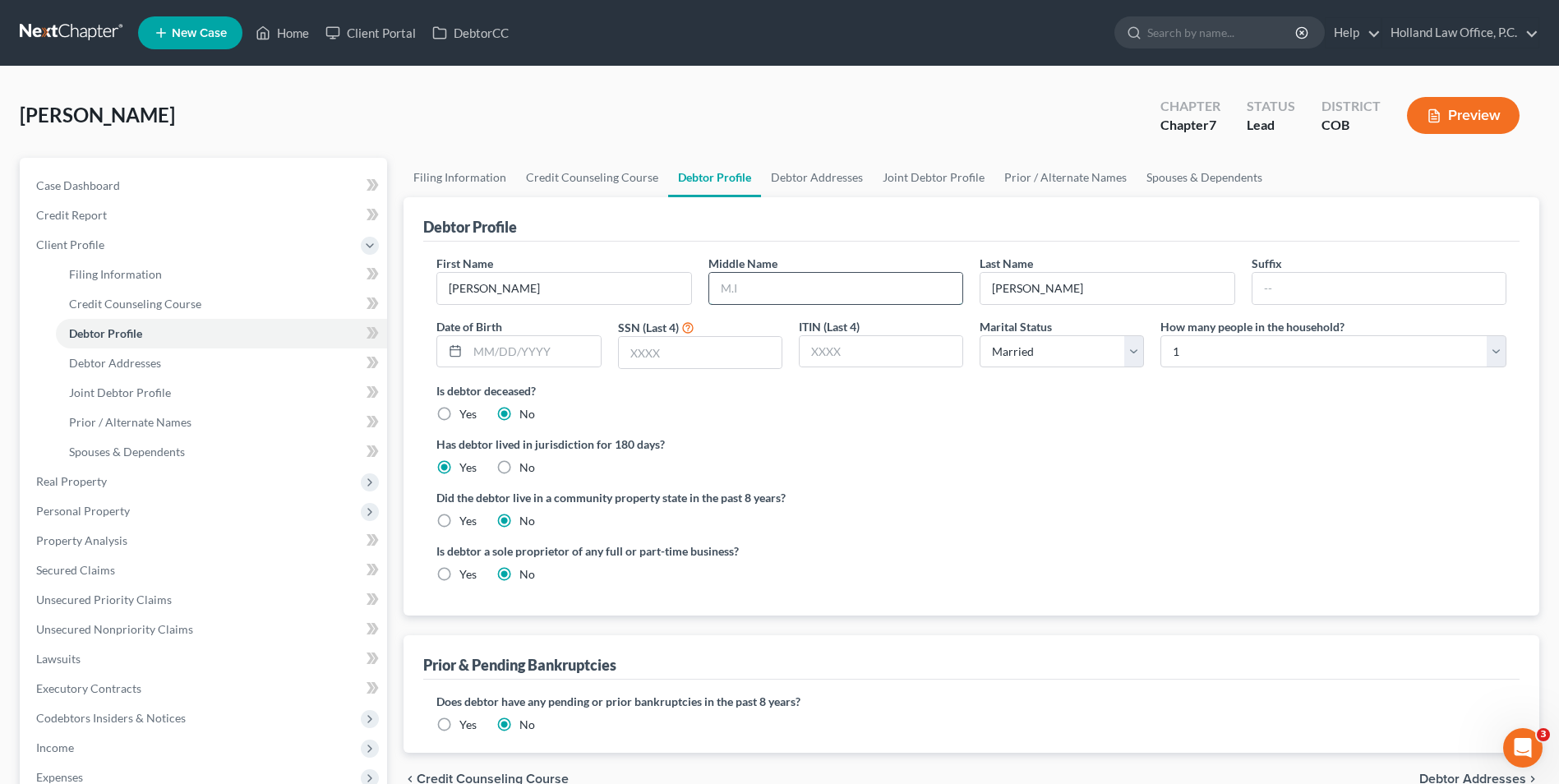
click at [747, 284] on input "text" at bounding box center [835, 289] width 253 height 32
type input "[PERSON_NAME]"
click at [1275, 283] on input "text" at bounding box center [1379, 289] width 253 height 32
type input "II"
drag, startPoint x: 480, startPoint y: 335, endPoint x: 482, endPoint y: 344, distance: 9.2
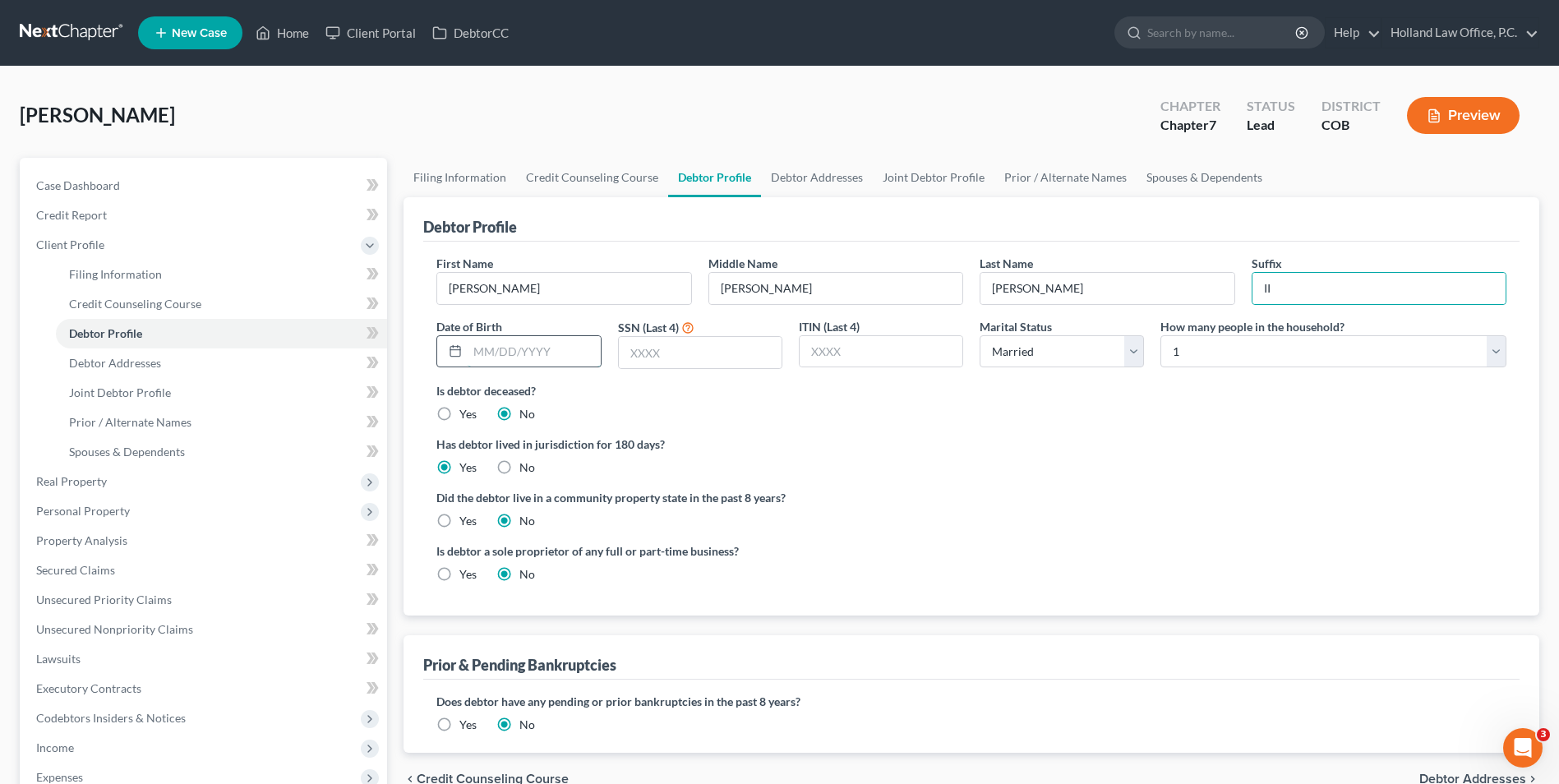
click at [480, 336] on input "text" at bounding box center [533, 352] width 132 height 32
click at [482, 344] on input "text" at bounding box center [533, 352] width 132 height 32
type input "[DATE]"
click at [652, 361] on input "text" at bounding box center [700, 353] width 163 height 32
type input "7445"
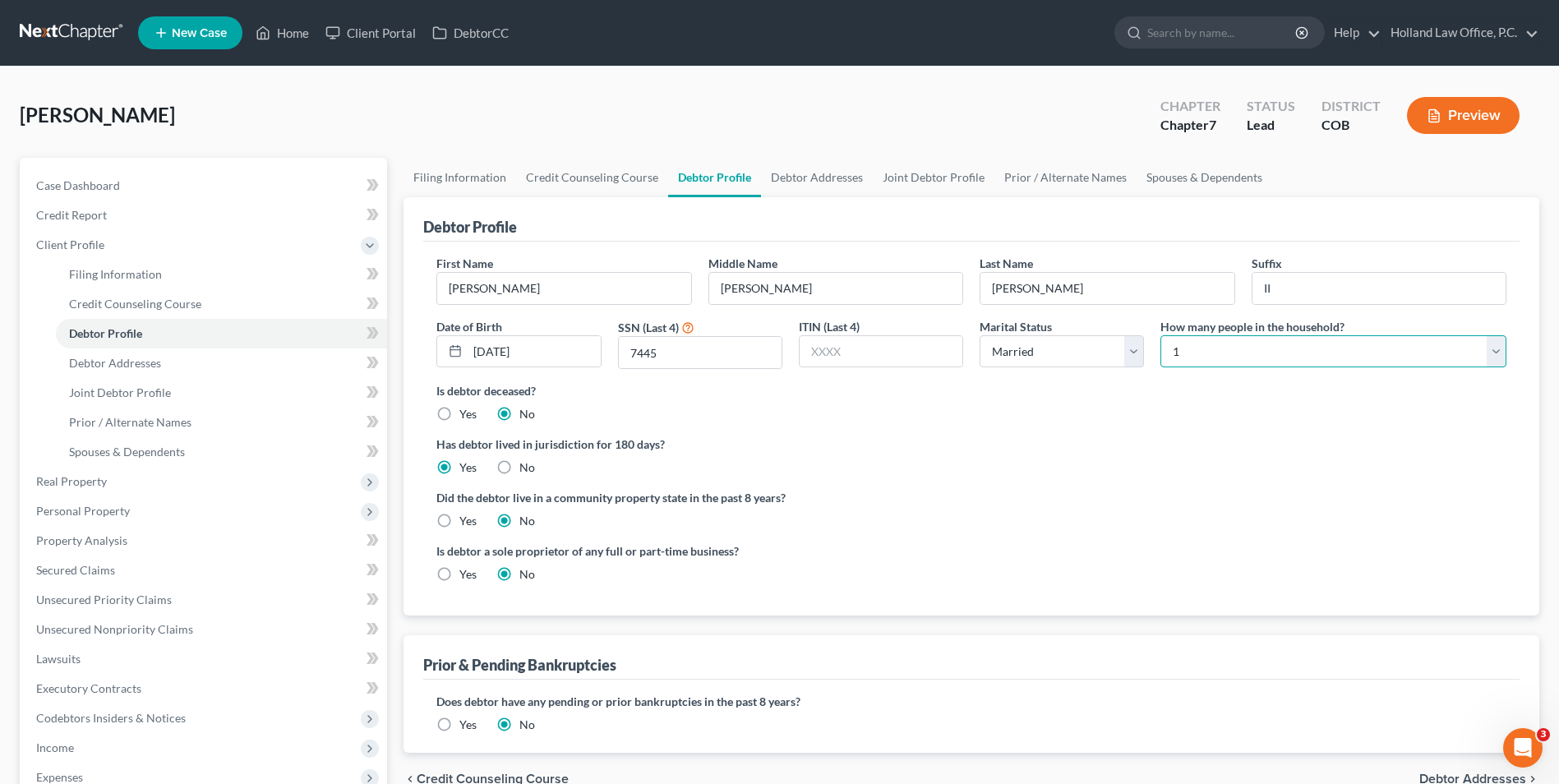
drag, startPoint x: 1194, startPoint y: 346, endPoint x: 1196, endPoint y: 368, distance: 22.1
click at [1194, 347] on select "Select 1 2 3 4 5 6 7 8 9 10 11 12 13 14 15 16 17 18 19 20" at bounding box center [1333, 352] width 346 height 33
select select "1"
click at [1161, 335] on select "Select 1 2 3 4 5 6 7 8 9 10 11 12 13 14 15 16 17 18 19 20" at bounding box center [1333, 352] width 346 height 33
click at [947, 172] on link "Joint Debtor Profile" at bounding box center [933, 177] width 122 height 39
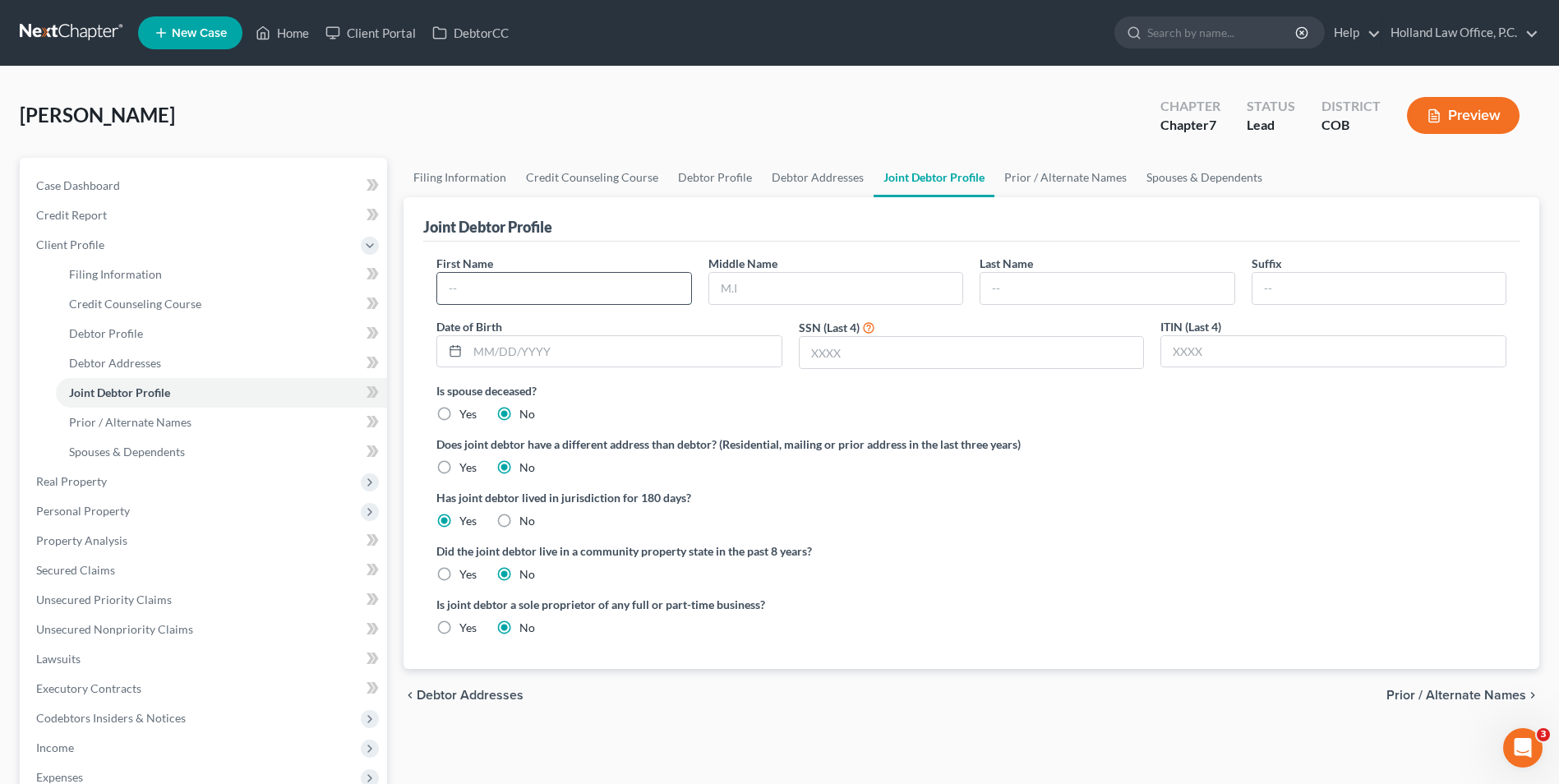
click at [497, 288] on input "text" at bounding box center [564, 289] width 253 height 32
type input "[PERSON_NAME]"
click at [805, 282] on input "text" at bounding box center [835, 289] width 253 height 32
type input "Romaine"
click at [1063, 304] on div "First Name [PERSON_NAME] Middle Name [PERSON_NAME] Last Name Suffix Date of Bir…" at bounding box center [971, 318] width 1086 height 128
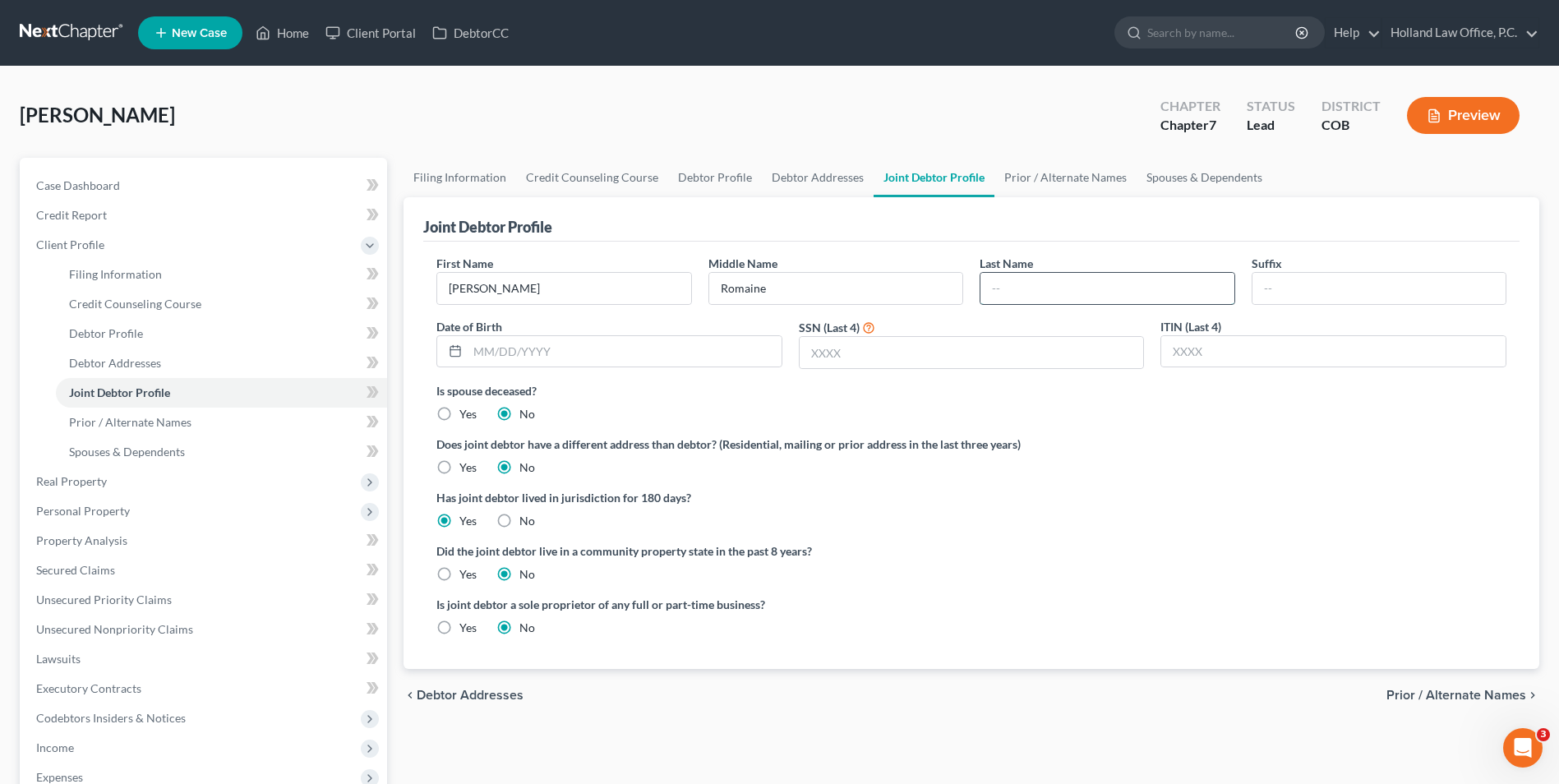
click at [1067, 290] on input "text" at bounding box center [1106, 289] width 253 height 32
type input "[PERSON_NAME]"
click at [546, 342] on input "text" at bounding box center [624, 352] width 314 height 32
type input "[DATE]"
click at [911, 347] on input "text" at bounding box center [972, 353] width 344 height 32
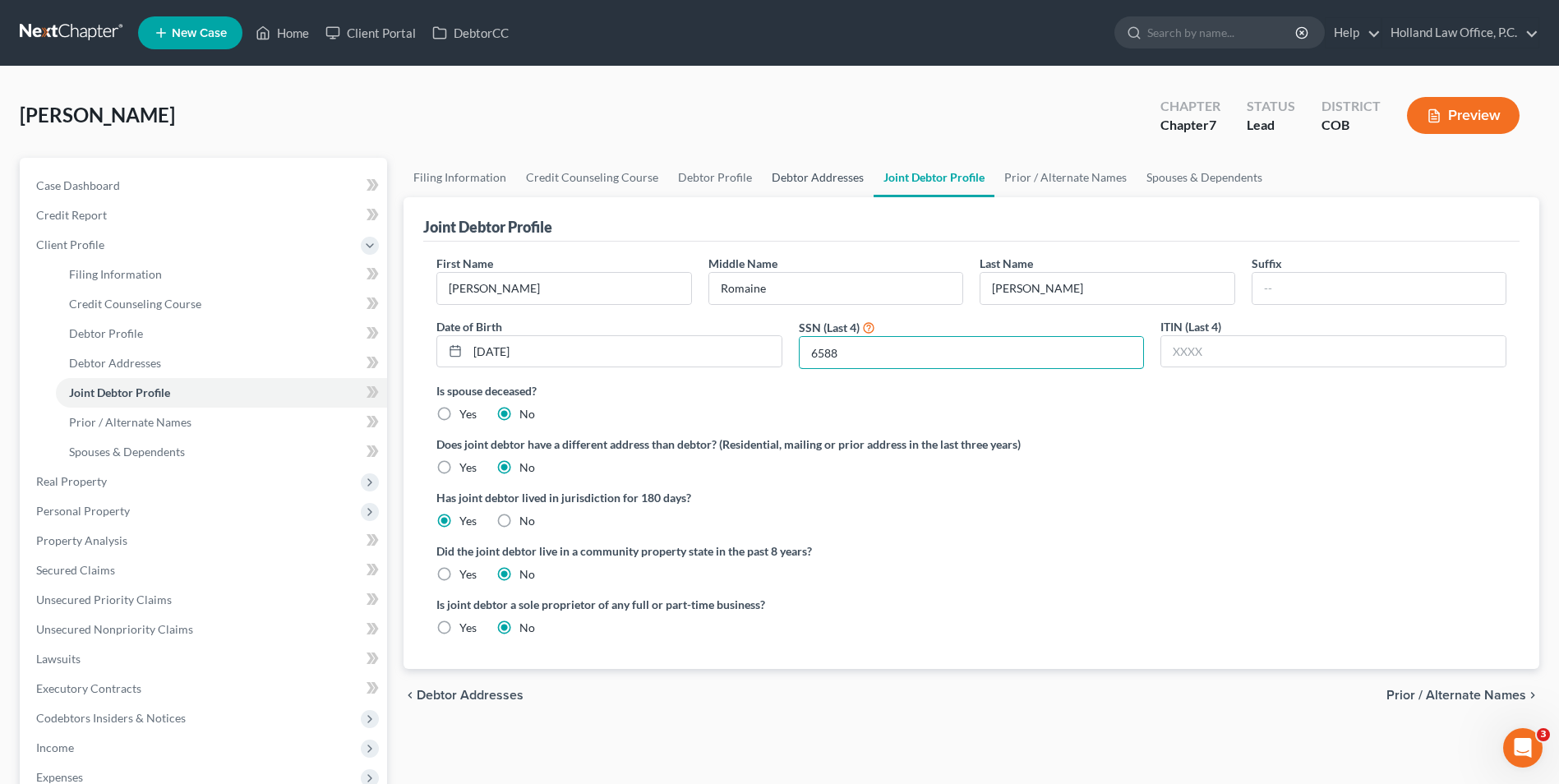
type input "6588"
click at [787, 169] on link "Debtor Addresses" at bounding box center [818, 177] width 112 height 39
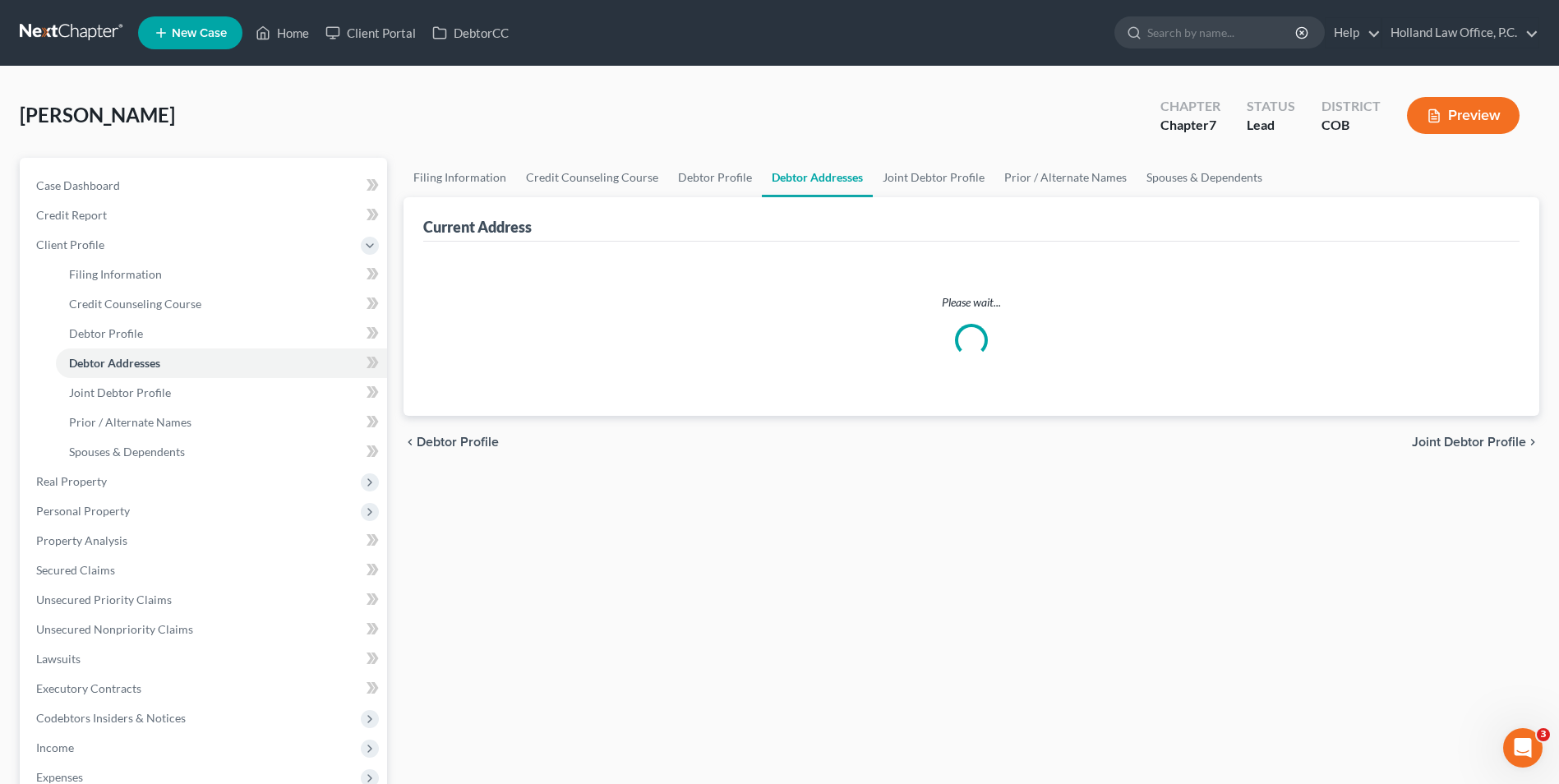
select select "0"
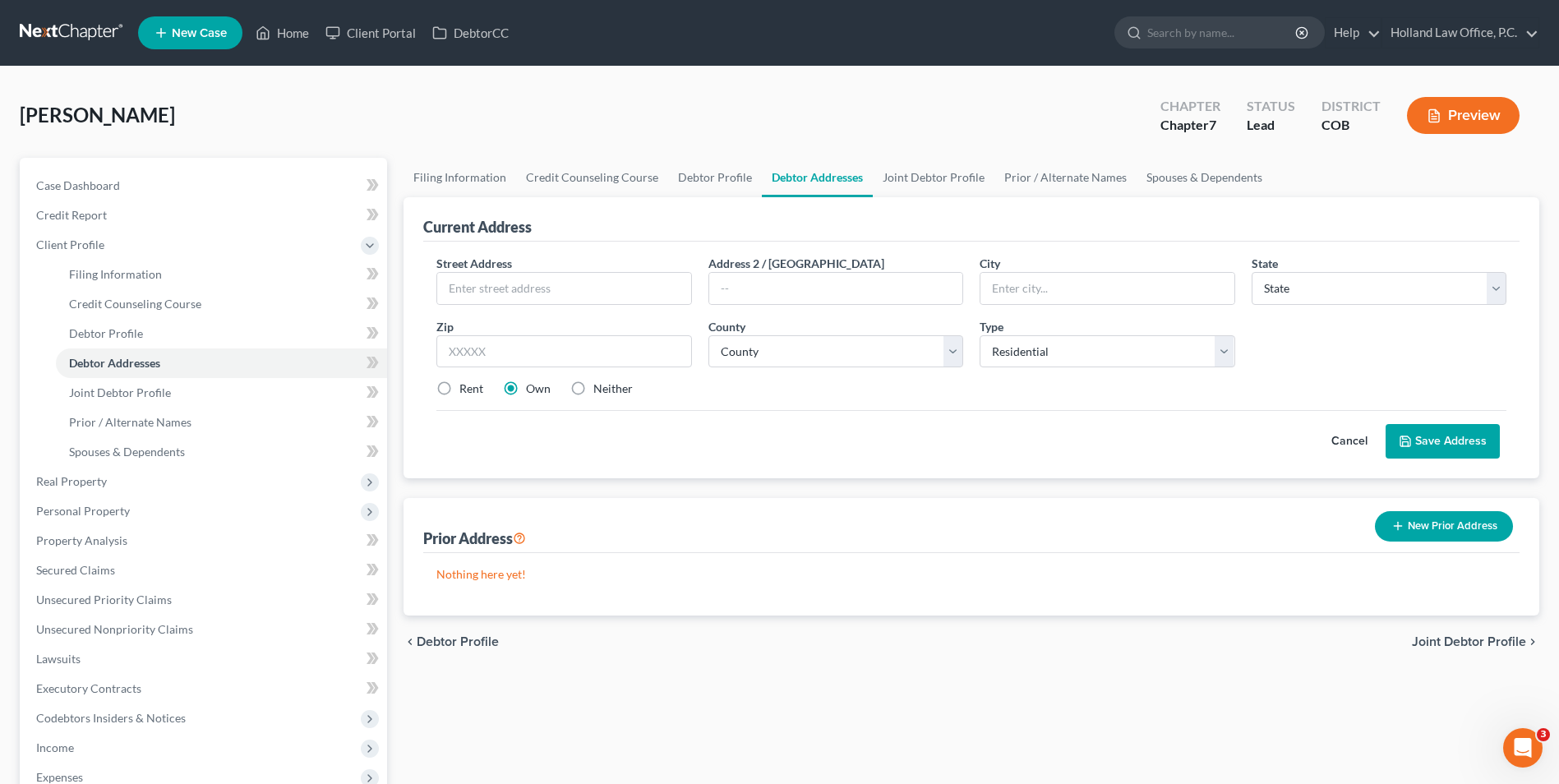
click at [459, 384] on div "Rent" at bounding box center [460, 388] width 47 height 17
click at [460, 395] on label "Rent" at bounding box center [471, 388] width 24 height 17
click at [466, 391] on input "Rent" at bounding box center [471, 386] width 11 height 10
radio input "true"
click at [460, 390] on label "Rent" at bounding box center [471, 388] width 24 height 17
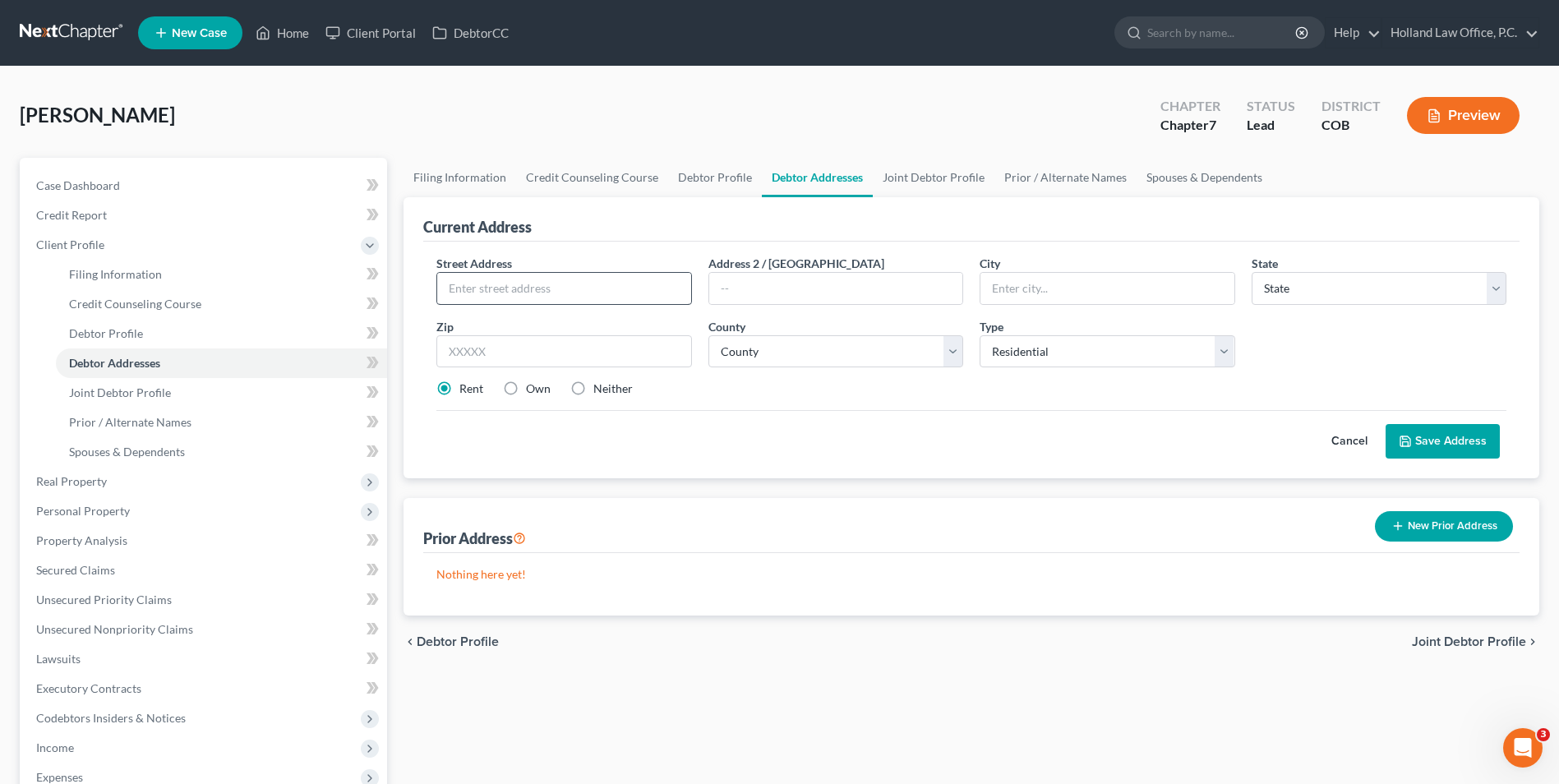
click at [466, 390] on input "Rent" at bounding box center [471, 386] width 11 height 10
click at [479, 286] on input "text" at bounding box center [564, 289] width 253 height 32
type input "1831 Cherry Blossom Dr"
click at [731, 290] on input "text" at bounding box center [835, 289] width 253 height 32
type input "Apt 101"
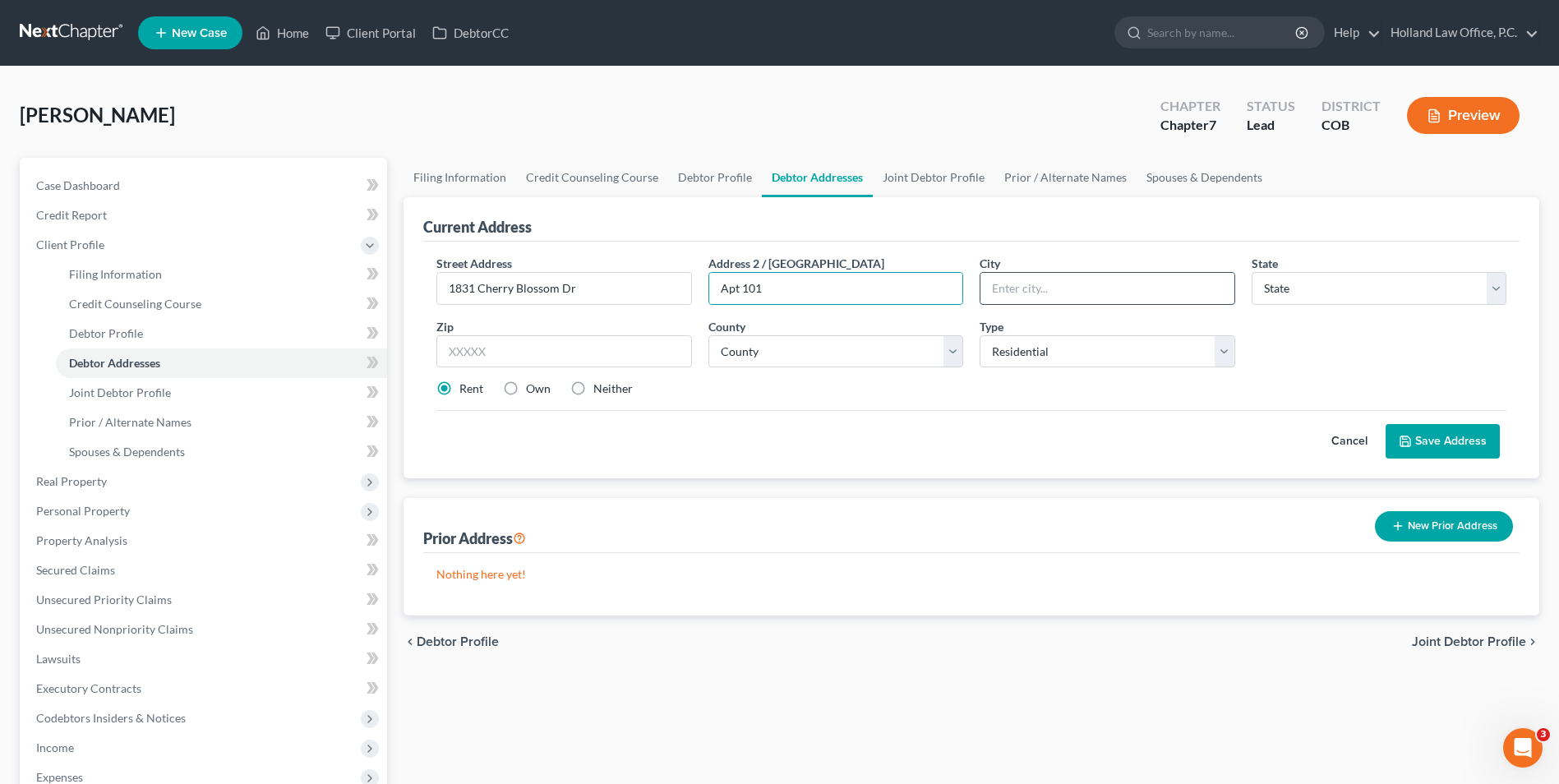
click at [1027, 296] on input "text" at bounding box center [1106, 289] width 253 height 32
type input "[GEOGRAPHIC_DATA]"
click at [498, 351] on input "text" at bounding box center [564, 352] width 255 height 33
type input "80550"
click at [549, 326] on div "Zip * 80550" at bounding box center [564, 342] width 271 height 50
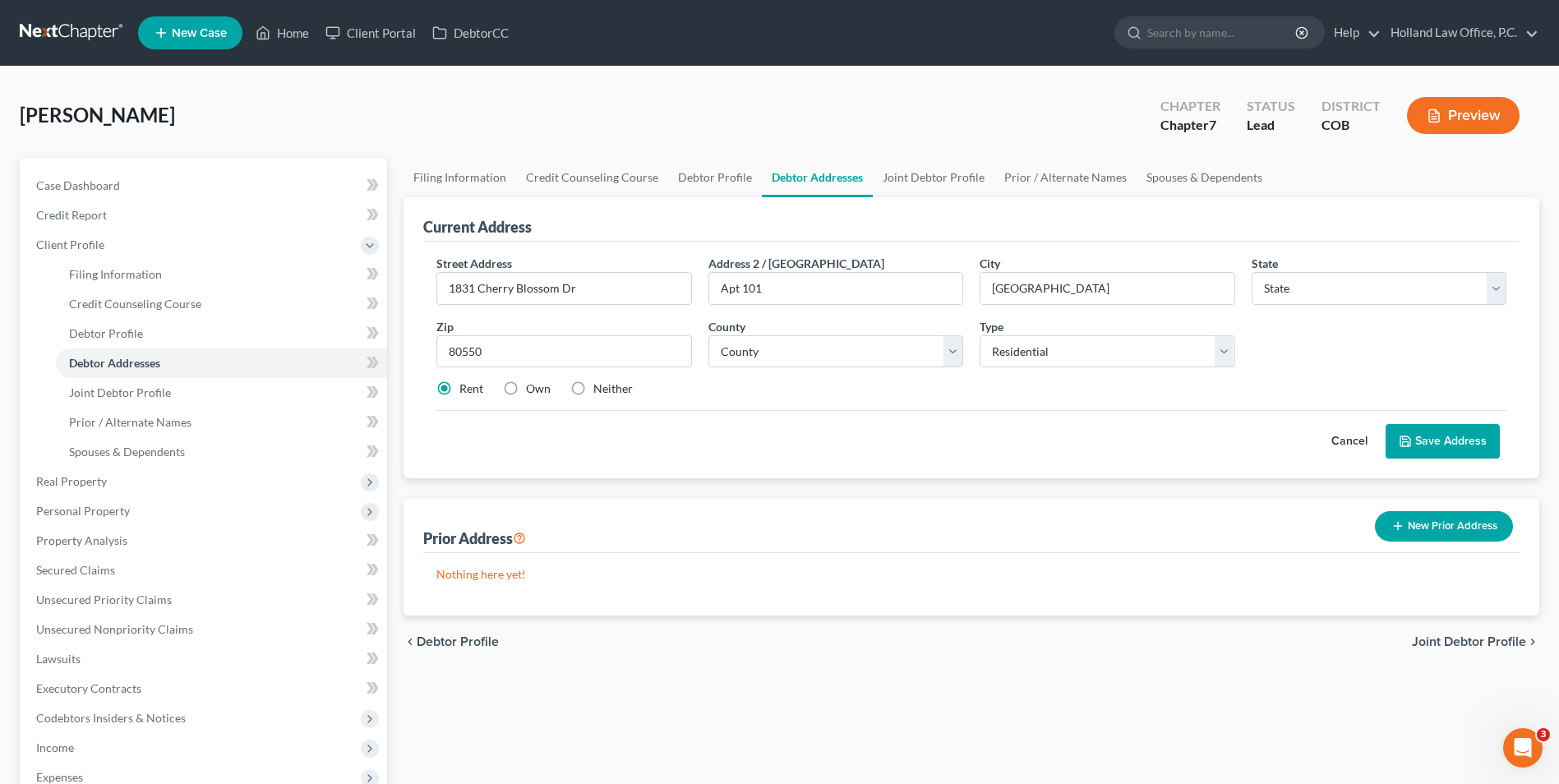
select select "5"
click at [748, 356] on select "County" at bounding box center [835, 352] width 255 height 33
select select "62"
click at [708, 335] on select "County [GEOGRAPHIC_DATA] [GEOGRAPHIC_DATA] [GEOGRAPHIC_DATA] [GEOGRAPHIC_DATA] …" at bounding box center [835, 352] width 255 height 33
click at [825, 353] on select "County [GEOGRAPHIC_DATA] [GEOGRAPHIC_DATA] [GEOGRAPHIC_DATA] [GEOGRAPHIC_DATA] …" at bounding box center [835, 352] width 255 height 33
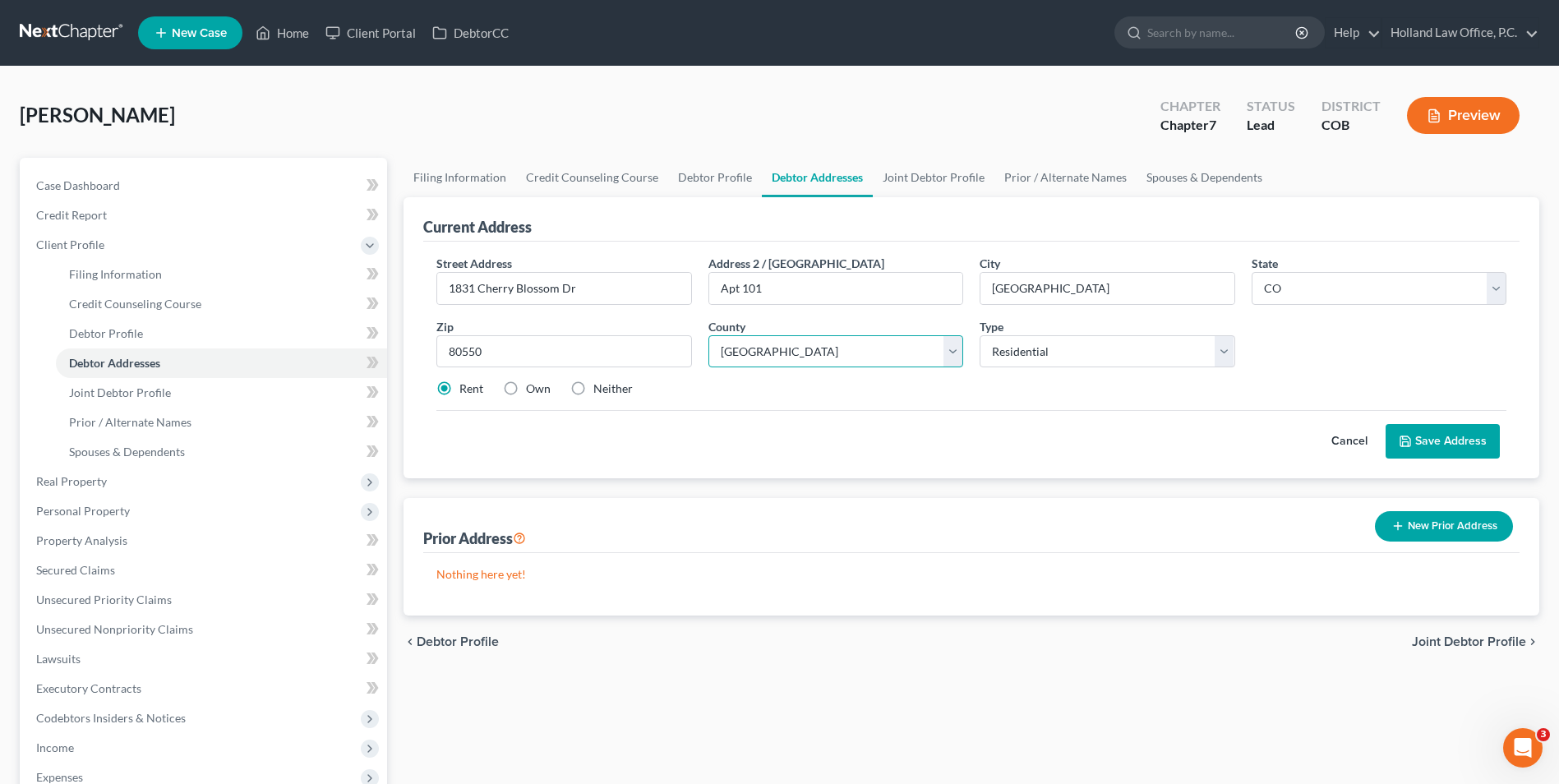
click at [708, 335] on select "County [GEOGRAPHIC_DATA] [GEOGRAPHIC_DATA] [GEOGRAPHIC_DATA] [GEOGRAPHIC_DATA] …" at bounding box center [835, 352] width 255 height 33
click at [1410, 436] on icon at bounding box center [1405, 441] width 13 height 13
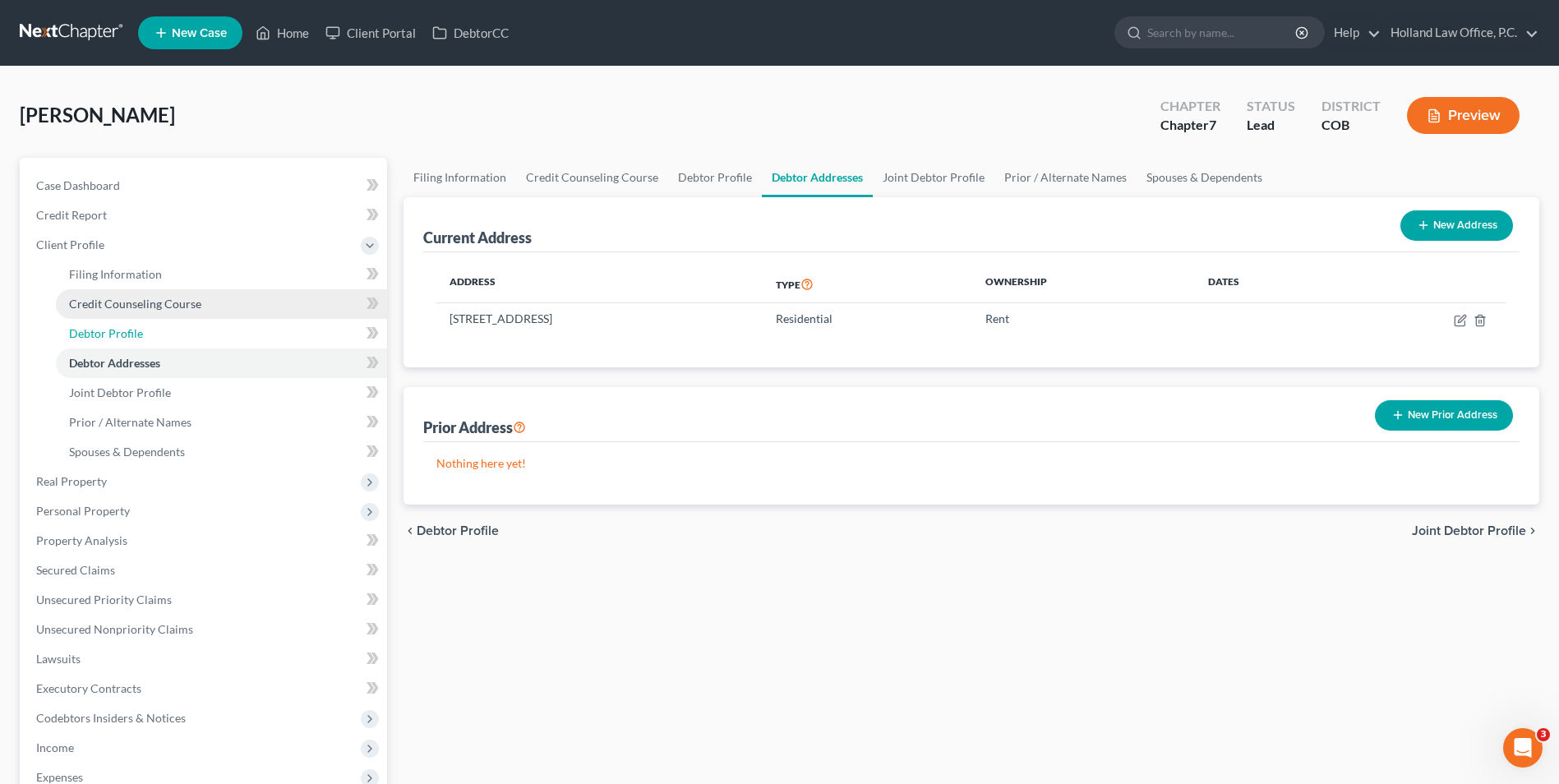
drag, startPoint x: 129, startPoint y: 326, endPoint x: 122, endPoint y: 300, distance: 26.9
click at [129, 326] on span "Debtor Profile" at bounding box center [106, 333] width 74 height 14
select select "1"
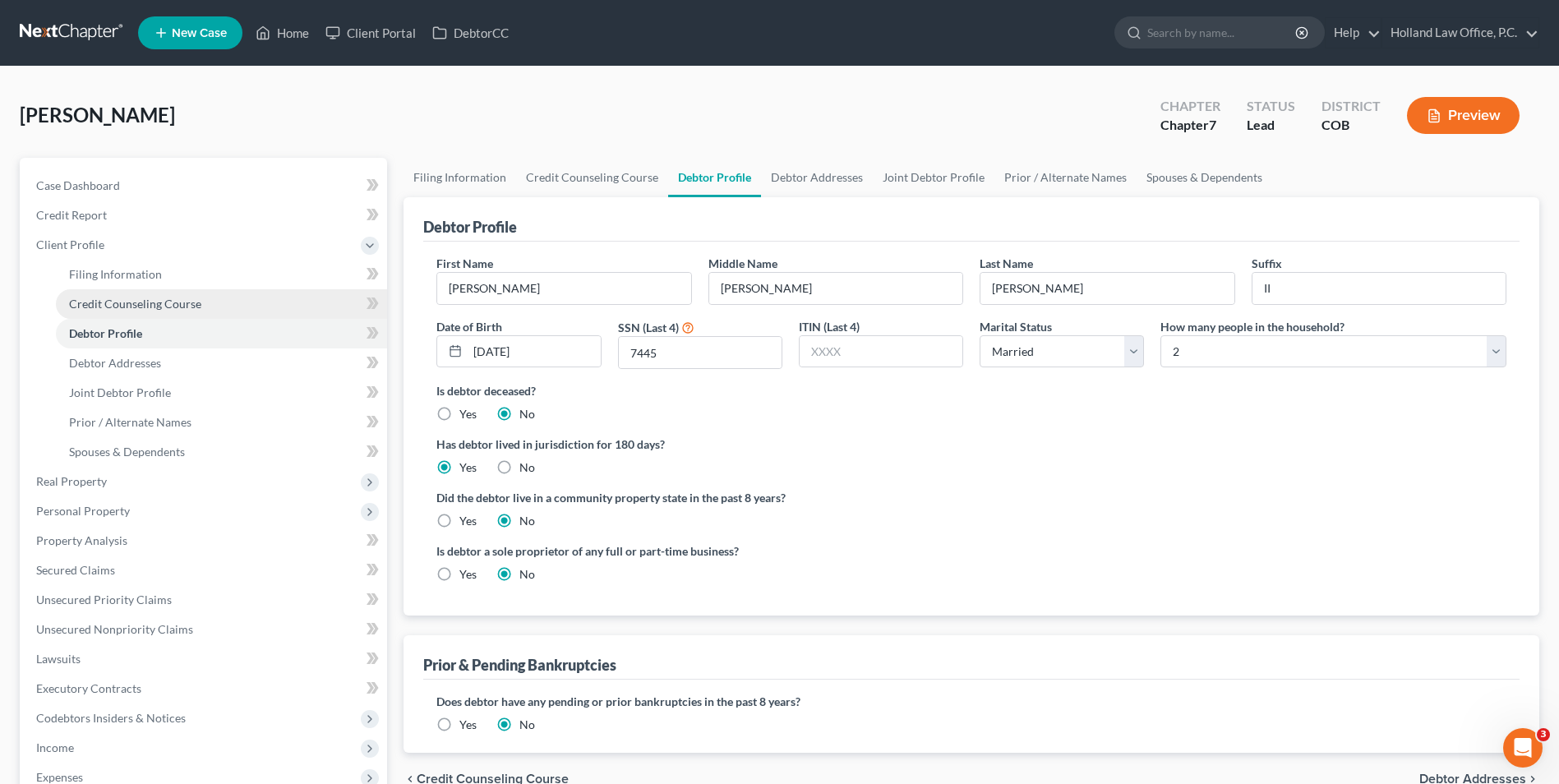
click at [143, 302] on span "Credit Counseling Course" at bounding box center [135, 304] width 132 height 14
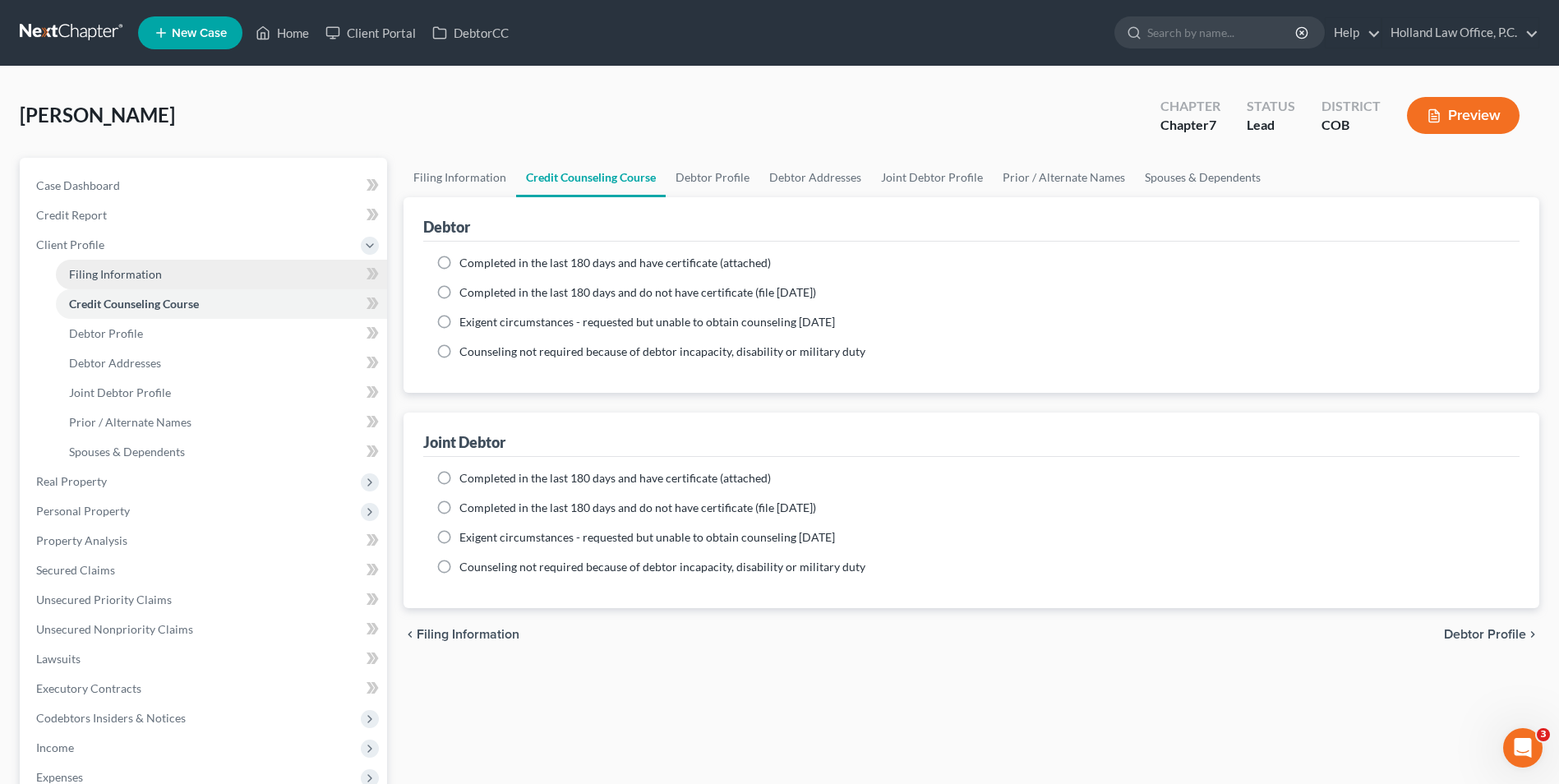
click at [141, 268] on span "Filing Information" at bounding box center [116, 274] width 93 height 14
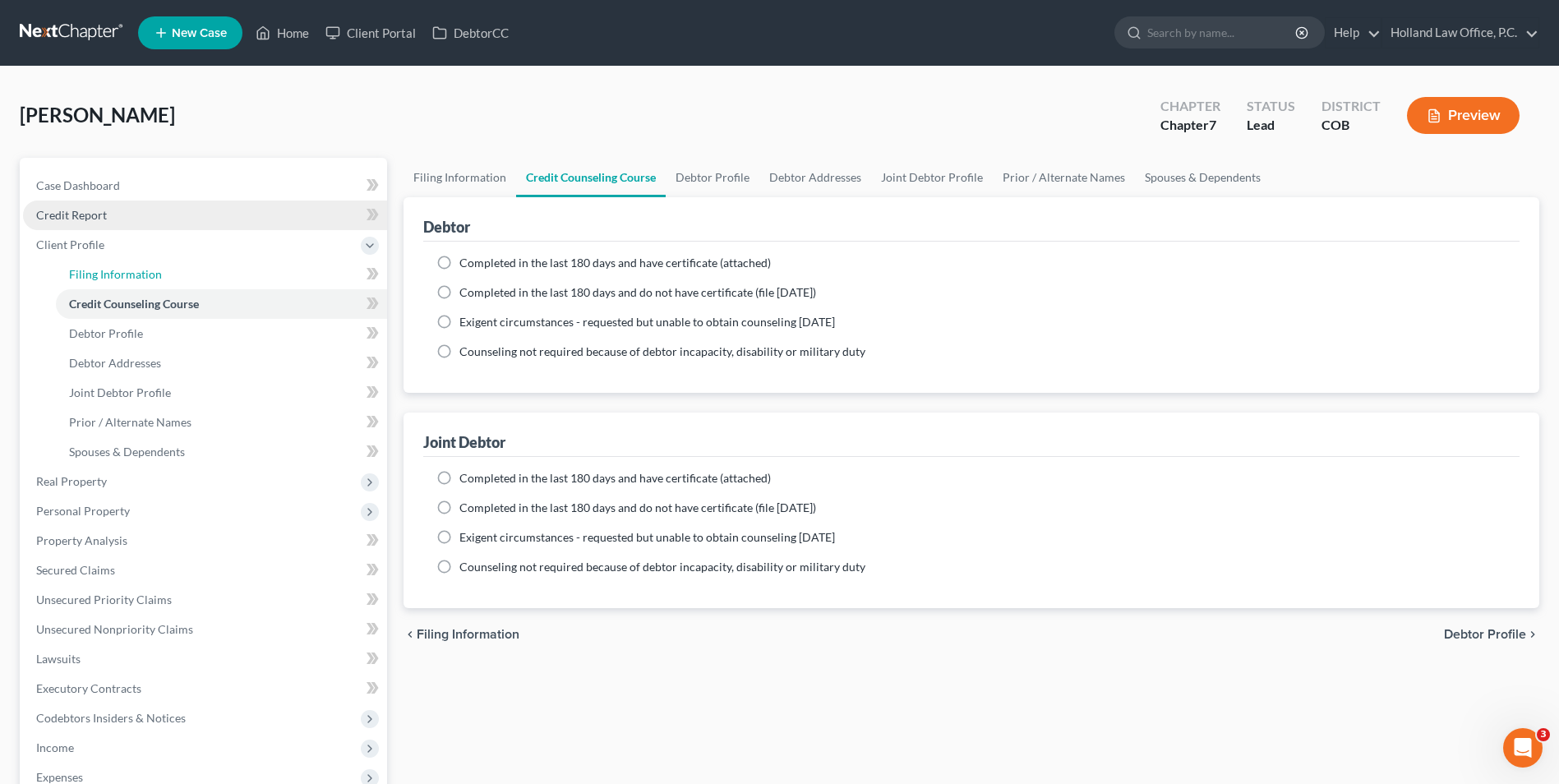
select select "1"
select select "0"
select select "11"
select select "0"
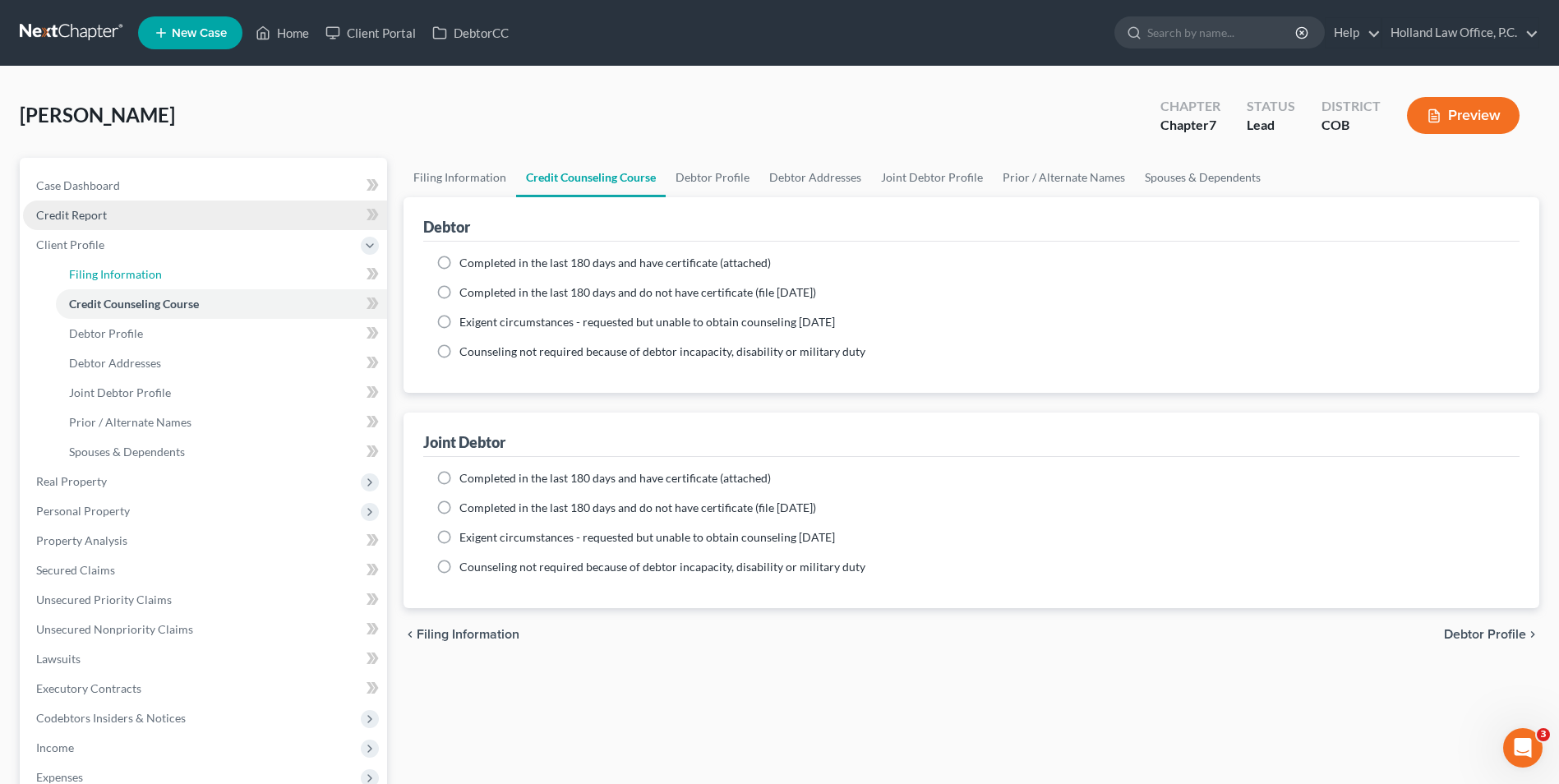
select select "5"
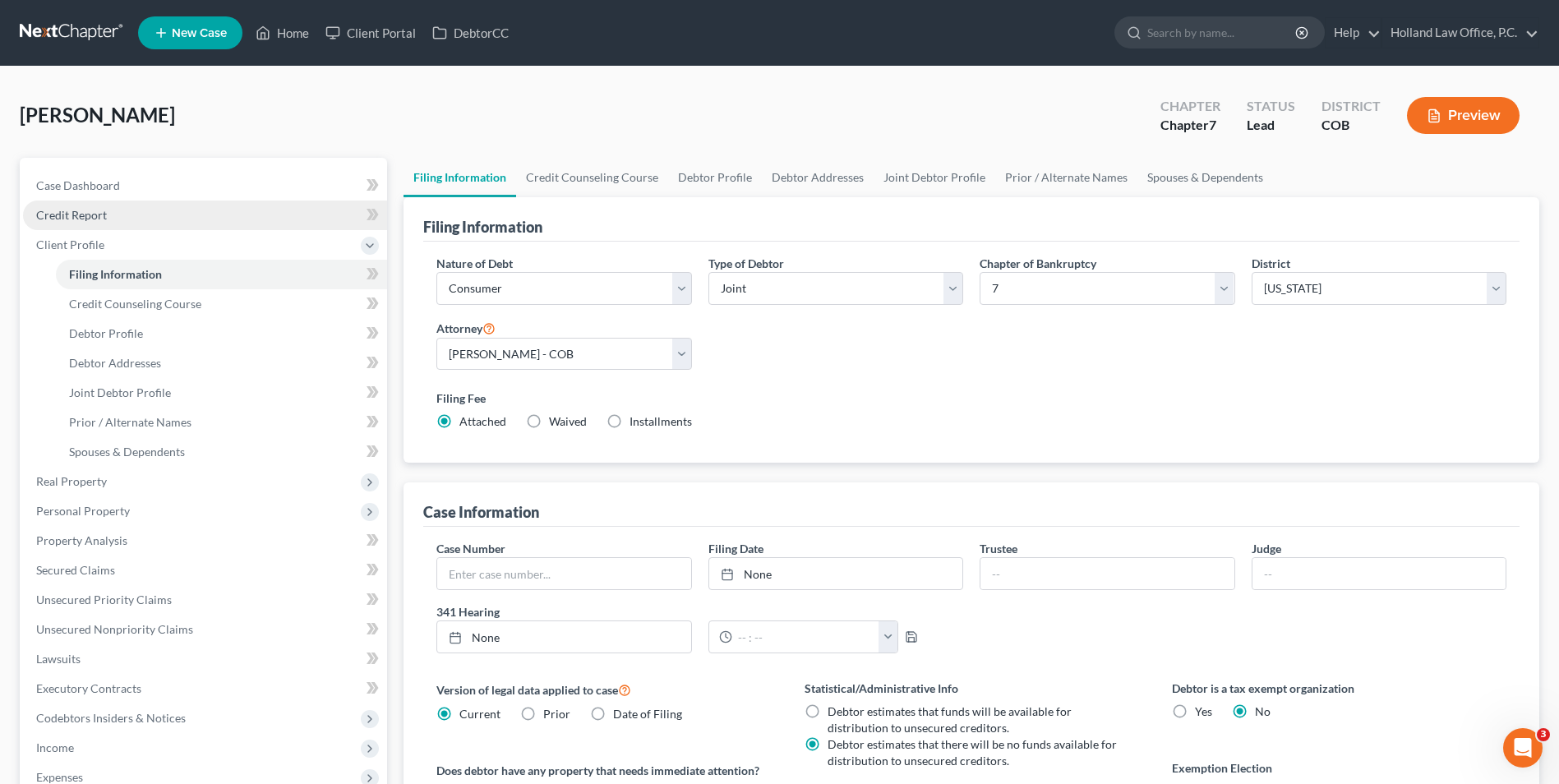
click at [116, 218] on link "Credit Report" at bounding box center [205, 215] width 364 height 30
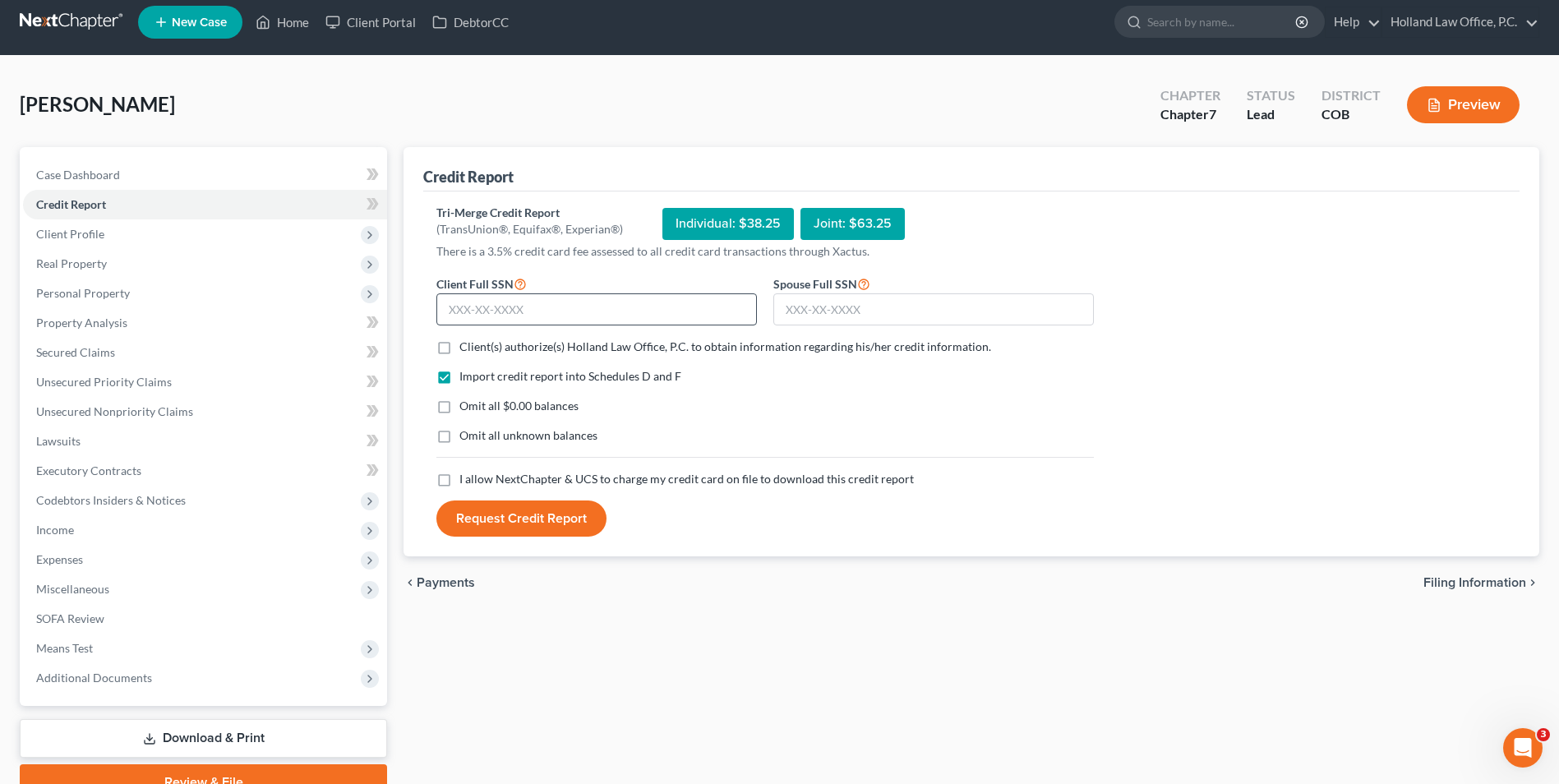
scroll to position [82, 0]
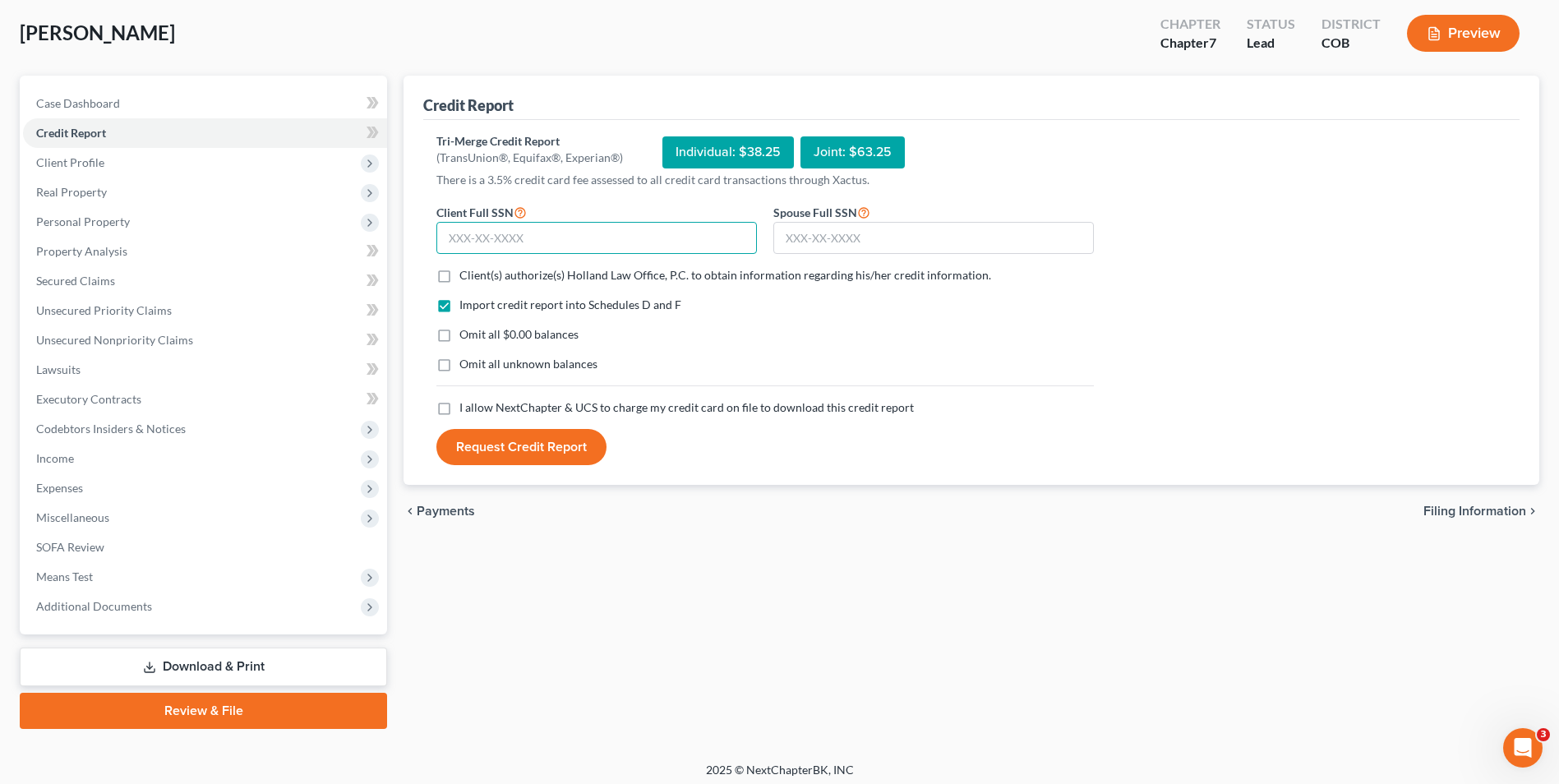
click at [503, 248] on input "text" at bounding box center [597, 239] width 320 height 33
click at [465, 273] on span "Client(s) authorize(s) Holland Law Office, P.C. to obtain information regarding…" at bounding box center [726, 275] width 532 height 14
click at [466, 273] on input "Client(s) authorize(s) Holland Law Office, P.C. to obtain information regarding…" at bounding box center [471, 272] width 11 height 10
checkbox input "true"
click at [460, 404] on label "I allow NextChapter & UCS to charge my credit card on file to download this cre…" at bounding box center [686, 407] width 454 height 17
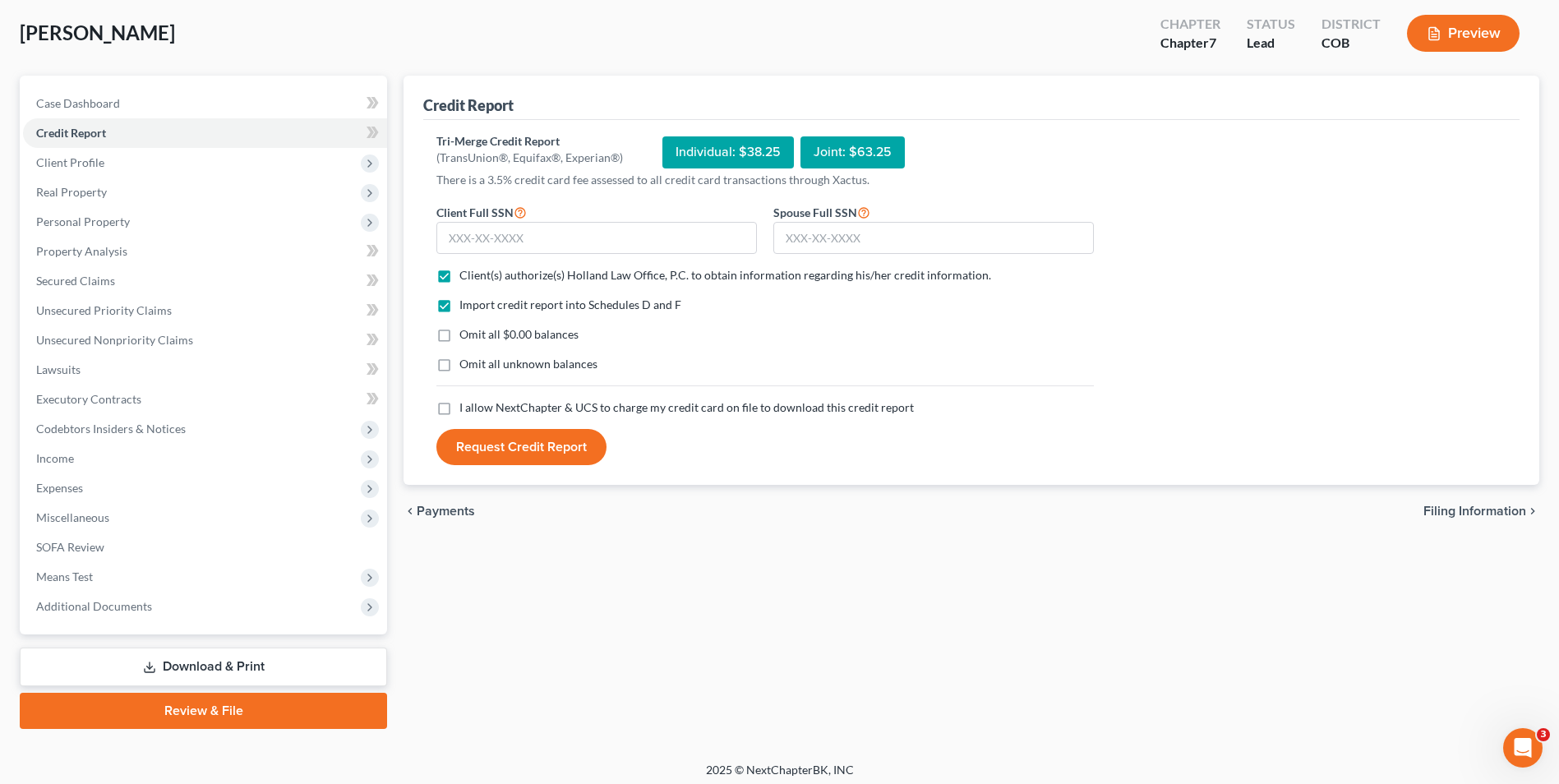
click at [466, 404] on input "I allow NextChapter & UCS to charge my credit card on file to download this cre…" at bounding box center [471, 404] width 11 height 10
checkbox input "true"
click at [479, 228] on input "text" at bounding box center [597, 239] width 320 height 33
type input "523-76-7445"
click at [1009, 245] on input "text" at bounding box center [934, 239] width 320 height 33
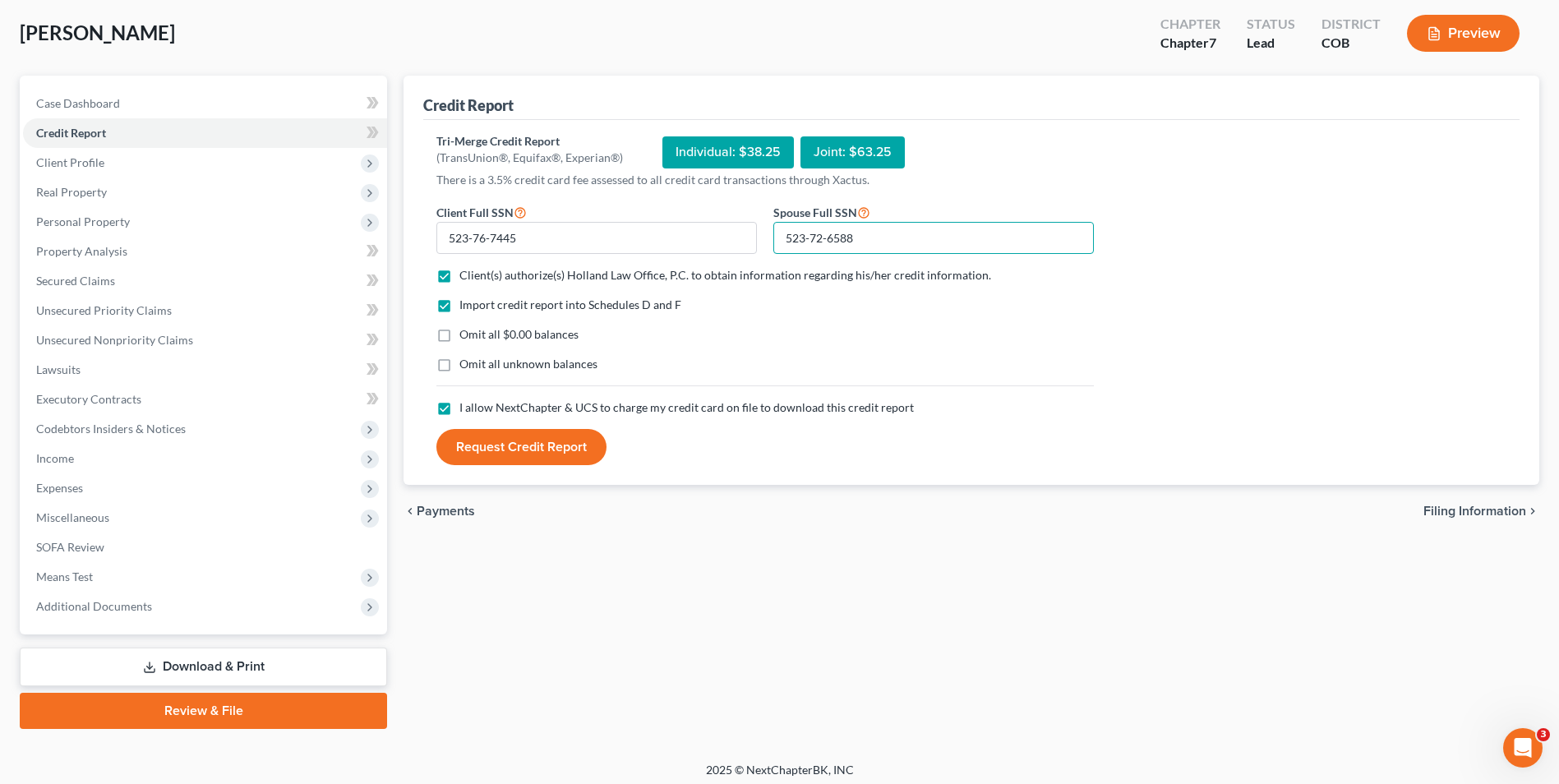
type input "523-72-6588"
click at [520, 448] on button "Request Credit Report" at bounding box center [522, 446] width 170 height 36
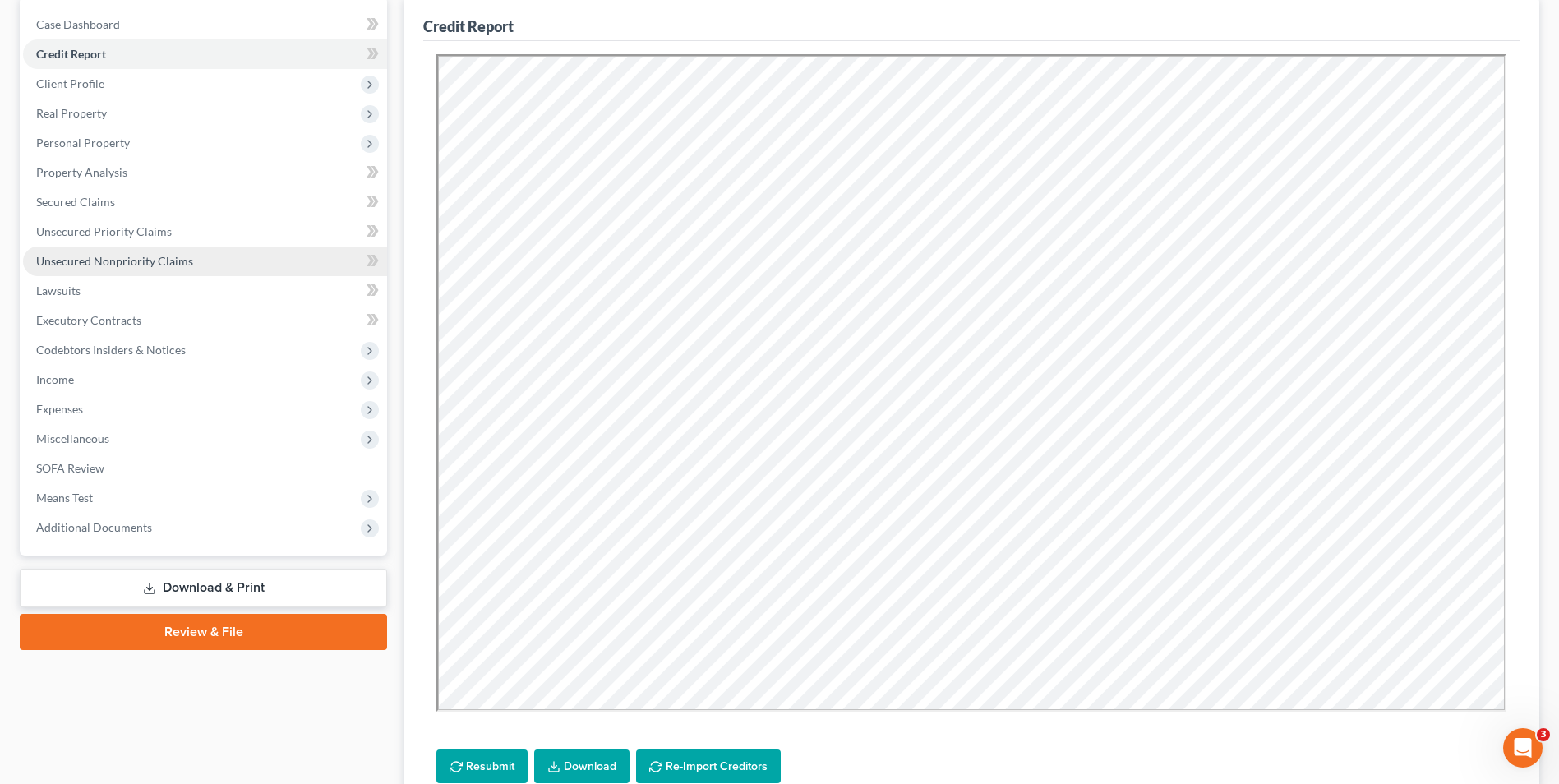
scroll to position [164, 0]
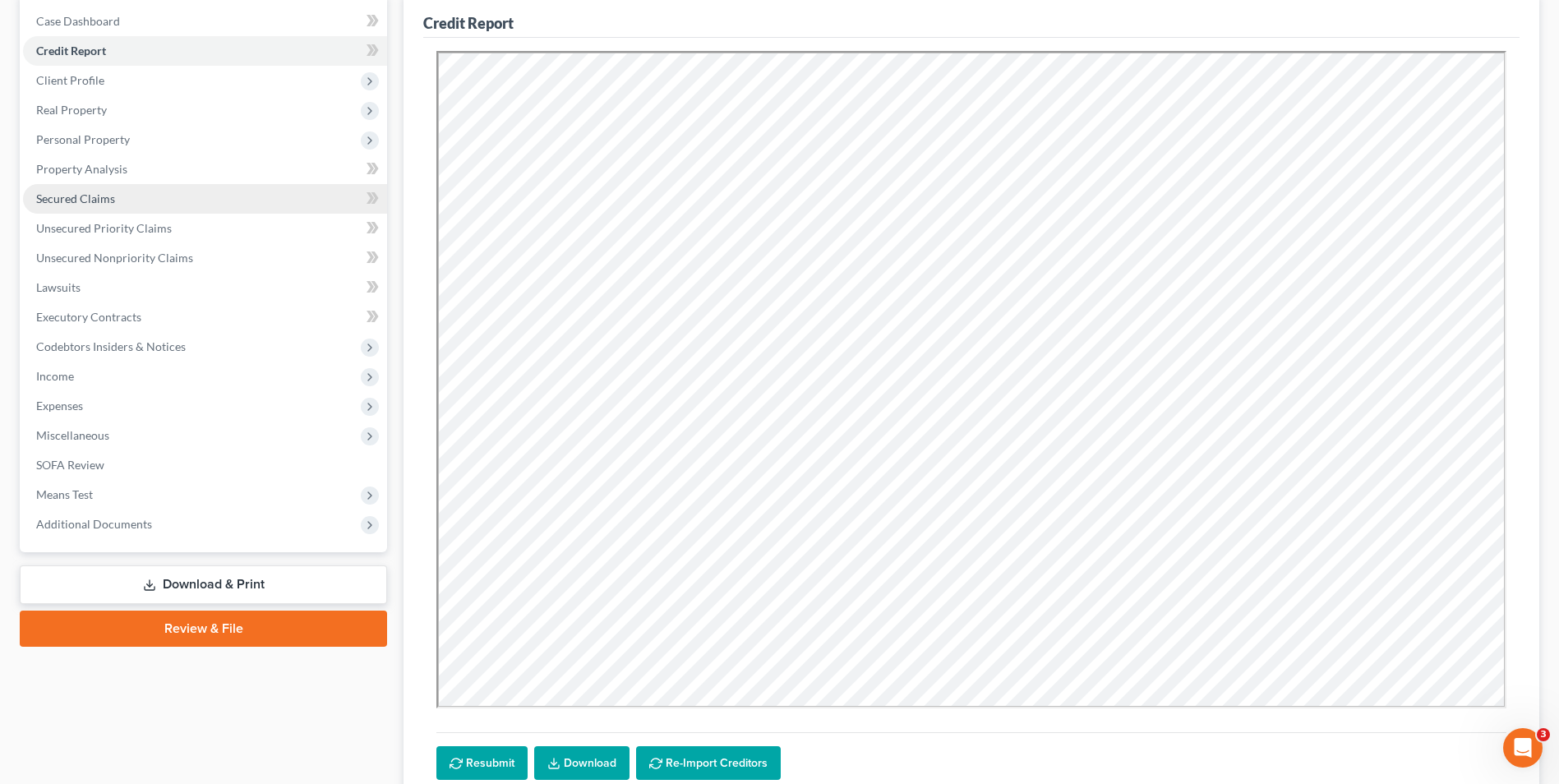
click at [113, 202] on span "Secured Claims" at bounding box center [75, 199] width 79 height 14
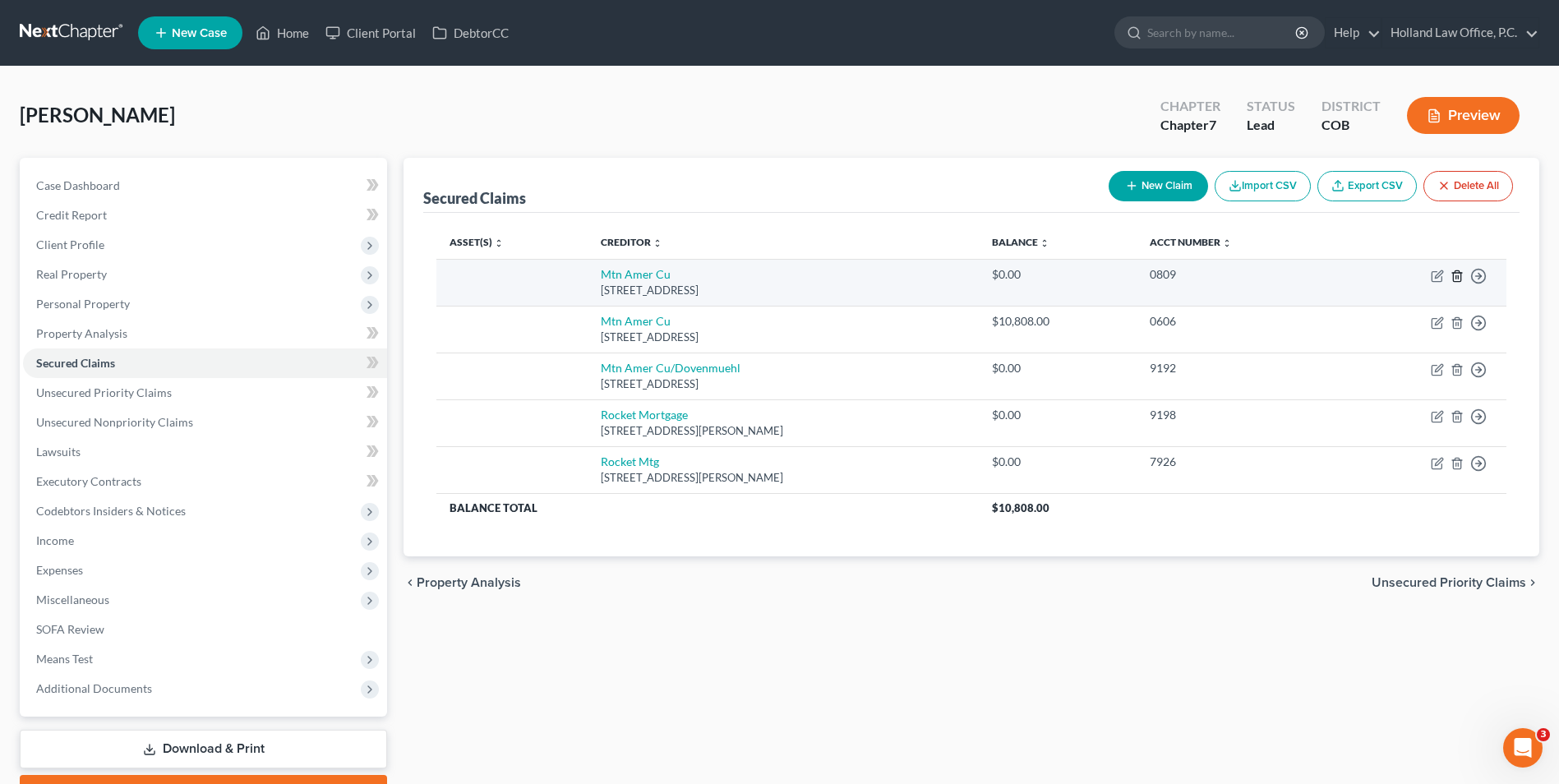
click at [1458, 275] on icon "button" at bounding box center [1457, 276] width 13 height 13
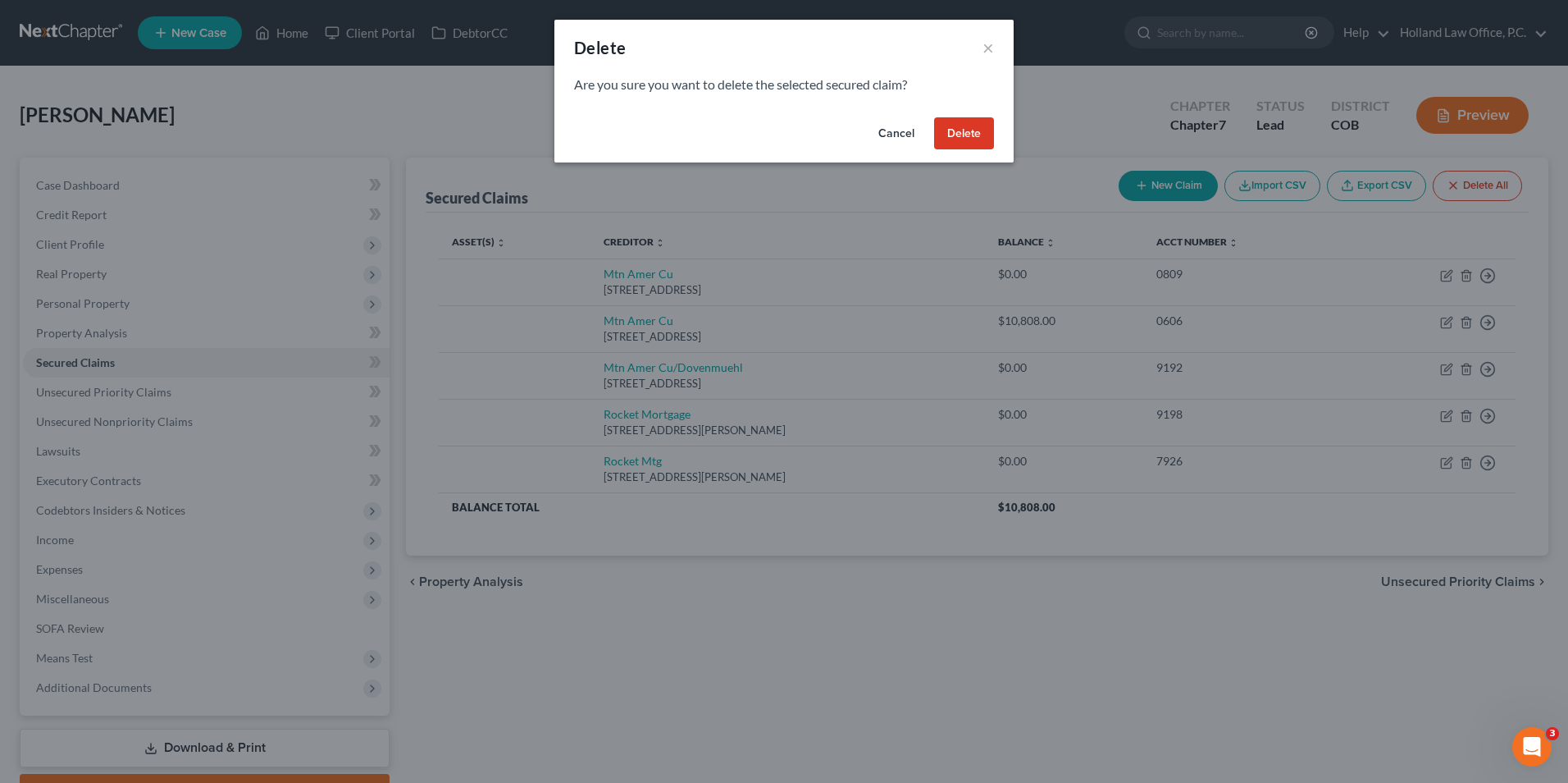
click at [971, 135] on button "Delete" at bounding box center [964, 134] width 60 height 33
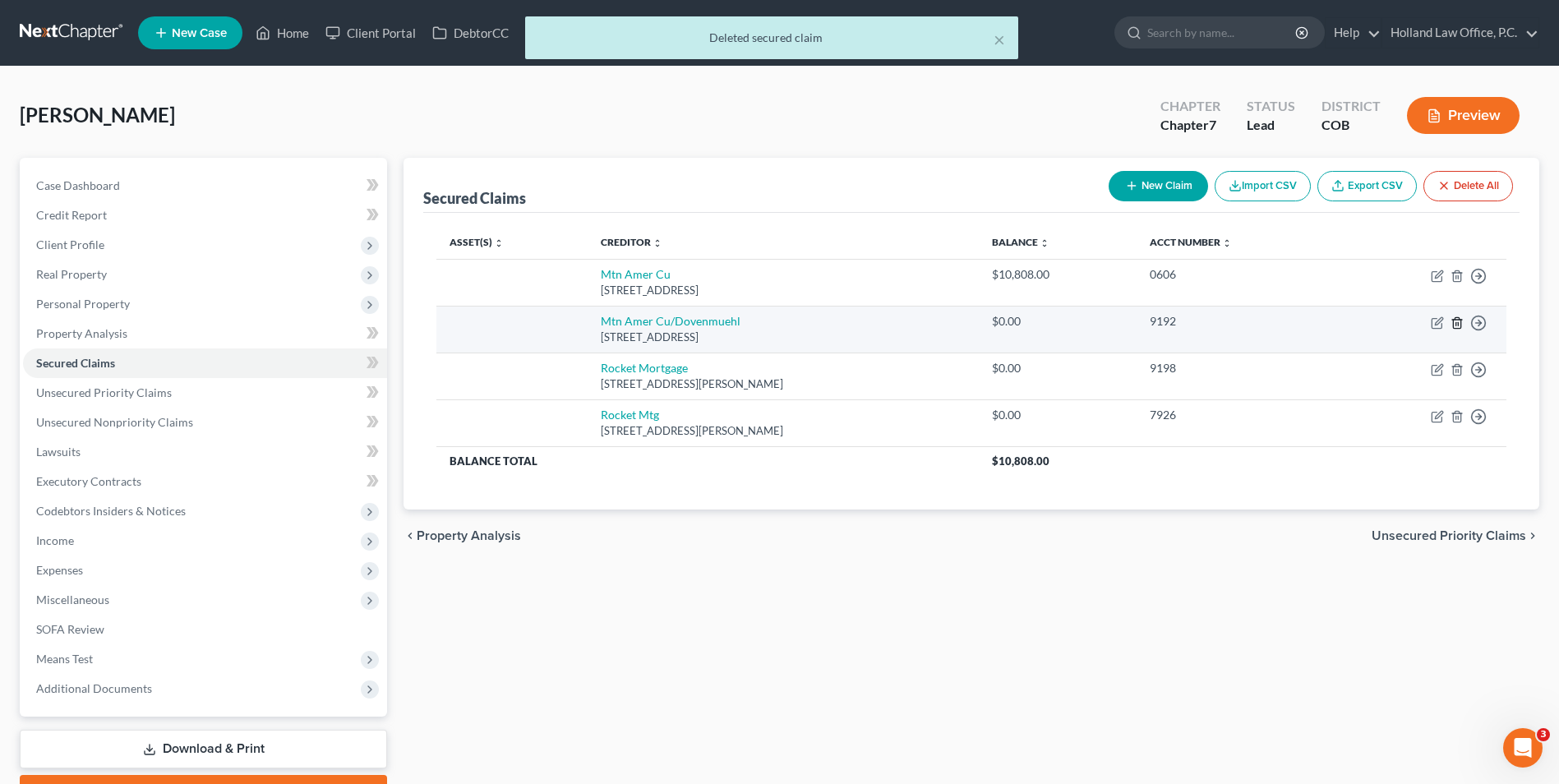
click at [1457, 324] on line "button" at bounding box center [1457, 324] width 0 height 4
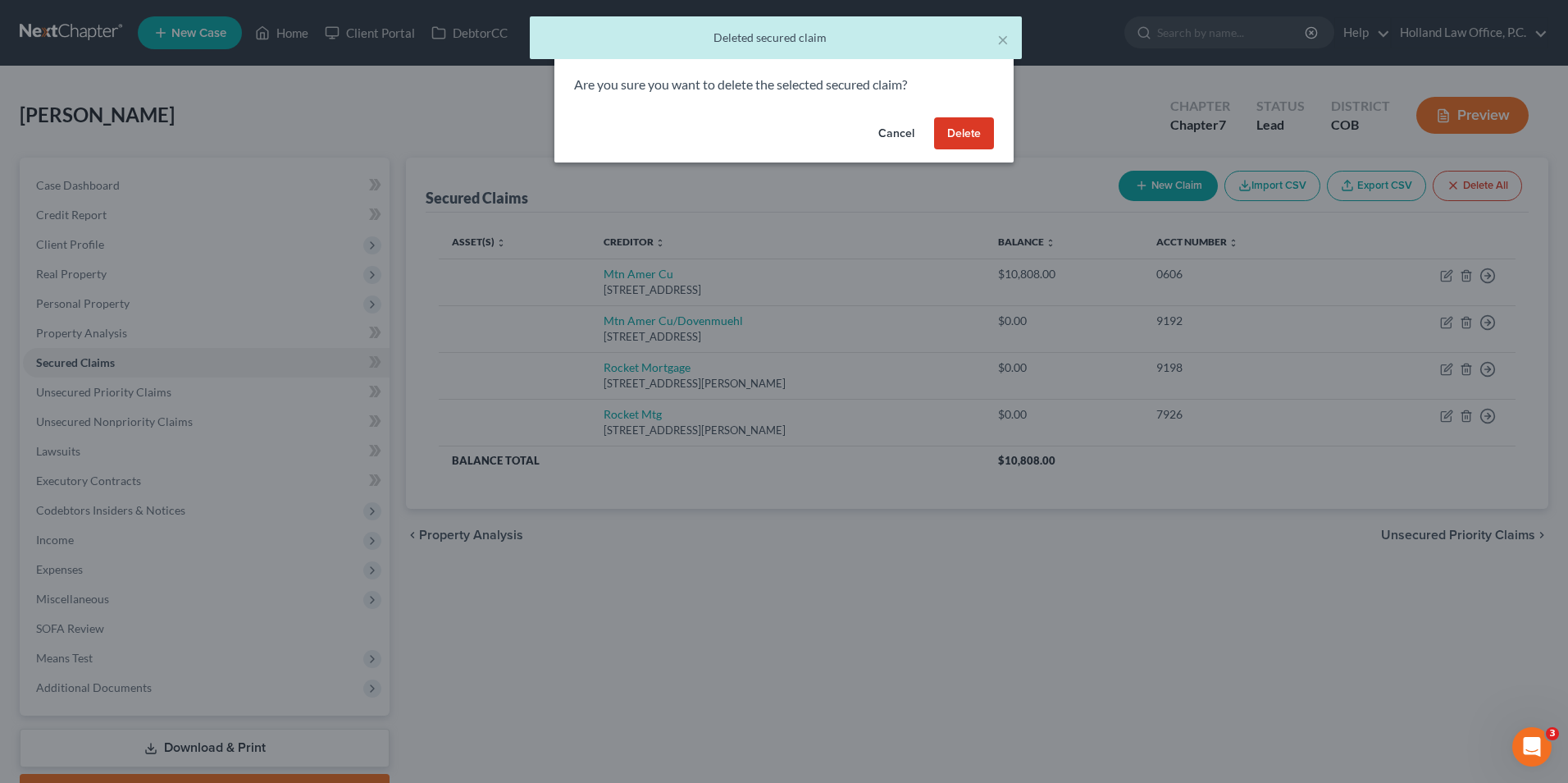
drag, startPoint x: 942, startPoint y: 133, endPoint x: 1090, endPoint y: 319, distance: 237.7
click at [937, 137] on button "Delete" at bounding box center [964, 134] width 60 height 33
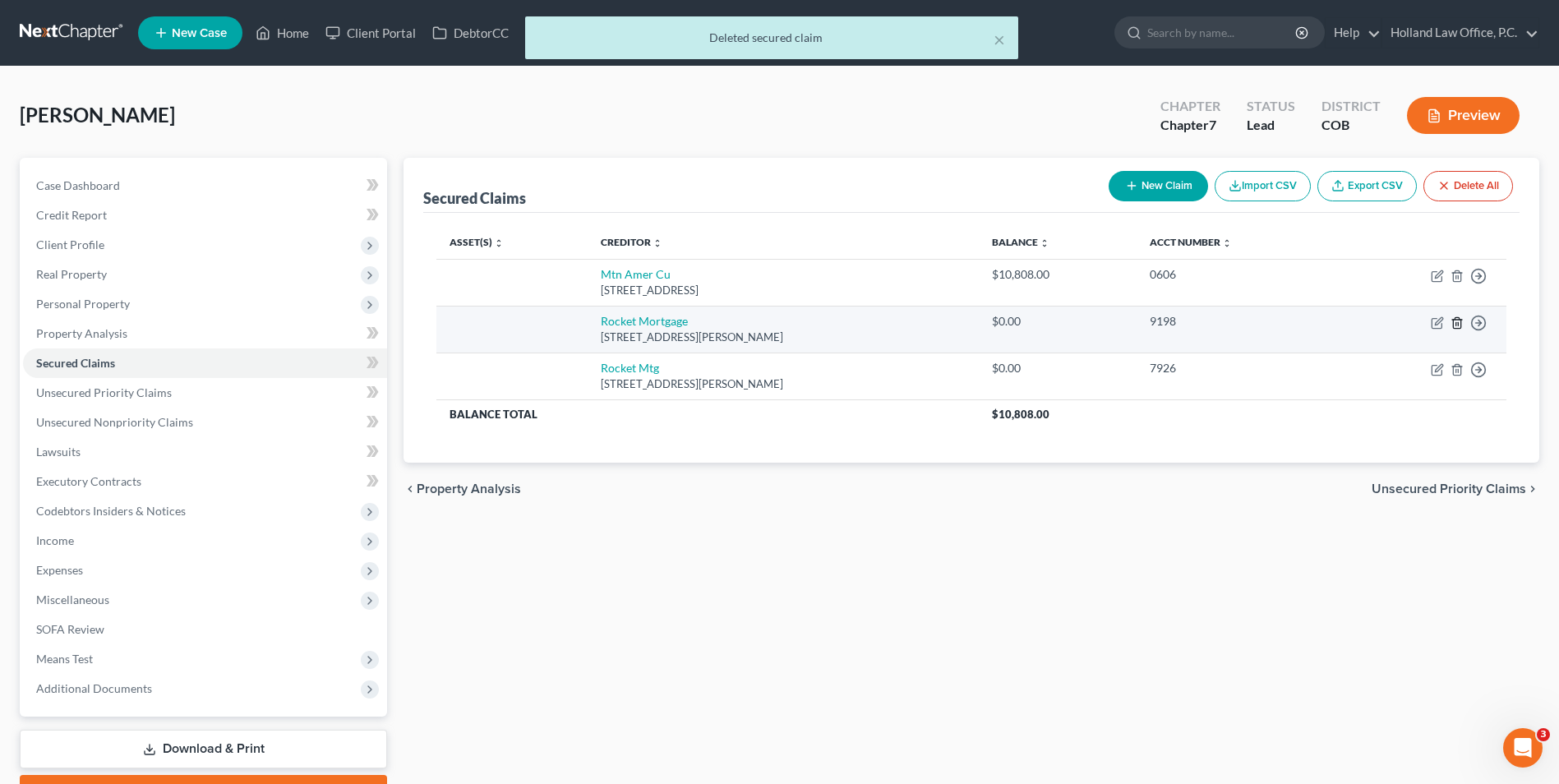
click at [1458, 326] on line "button" at bounding box center [1458, 324] width 0 height 4
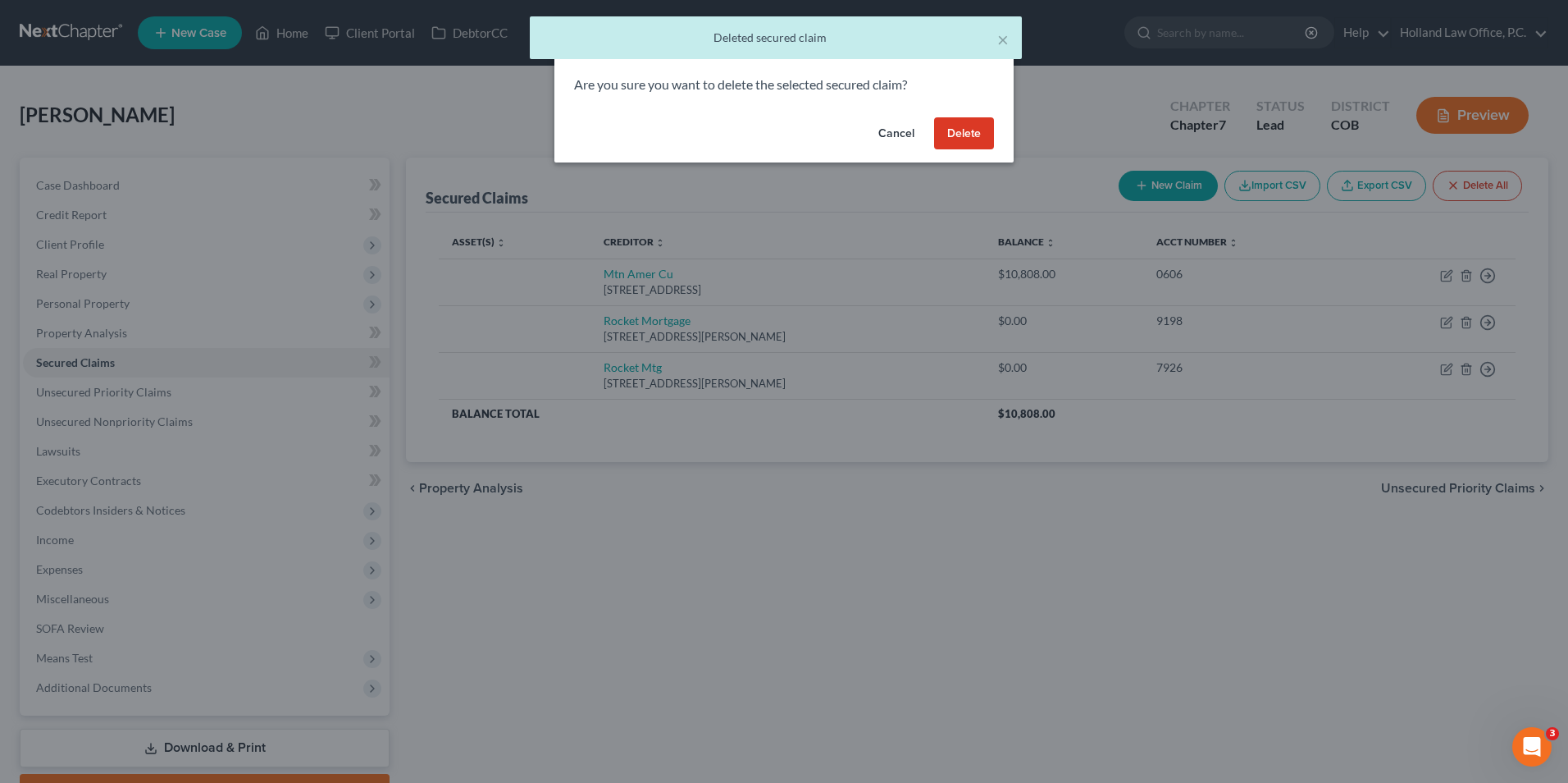
click at [965, 128] on button "Delete" at bounding box center [964, 134] width 60 height 33
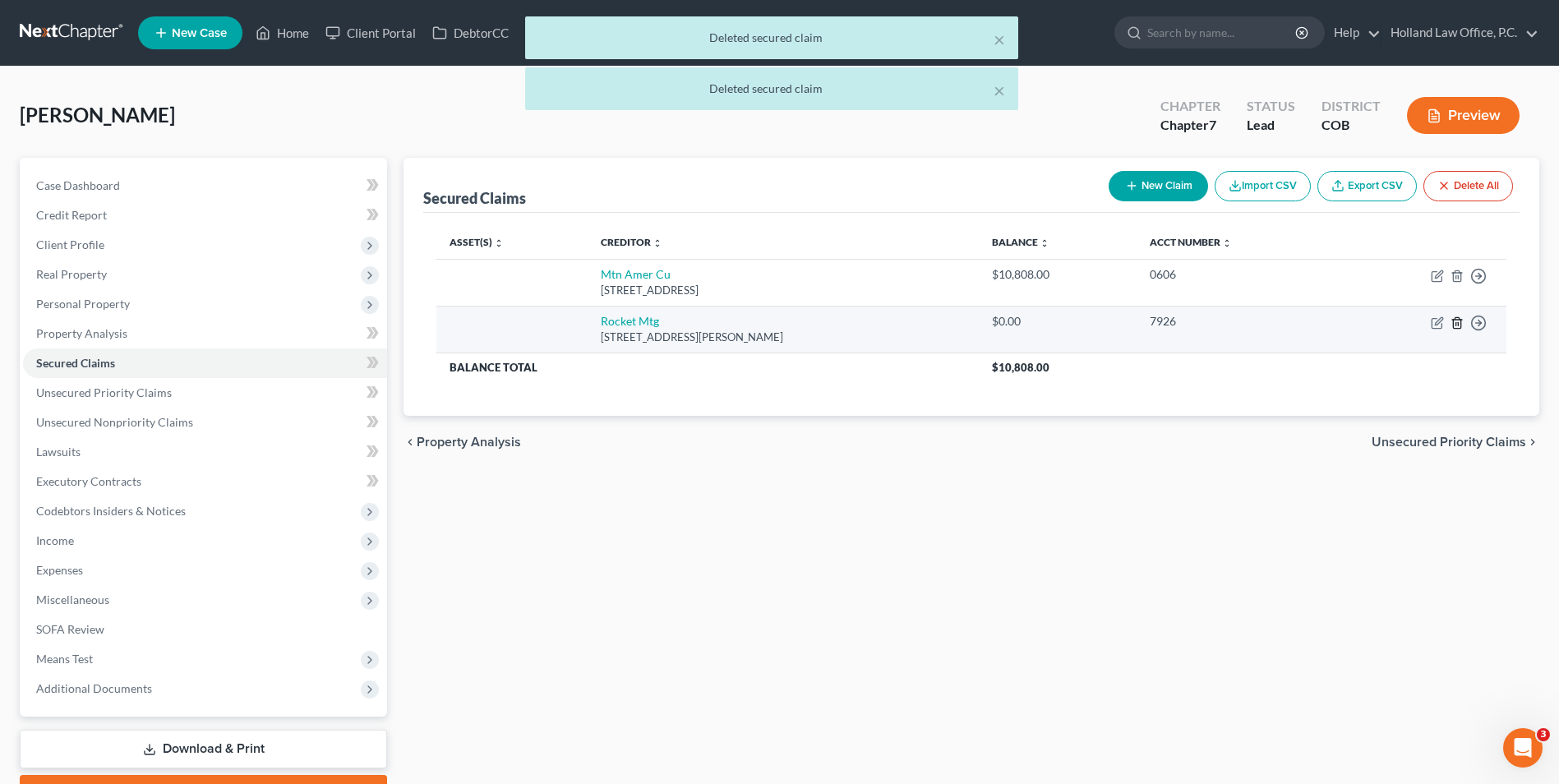
click at [1453, 325] on icon "button" at bounding box center [1457, 322] width 7 height 10
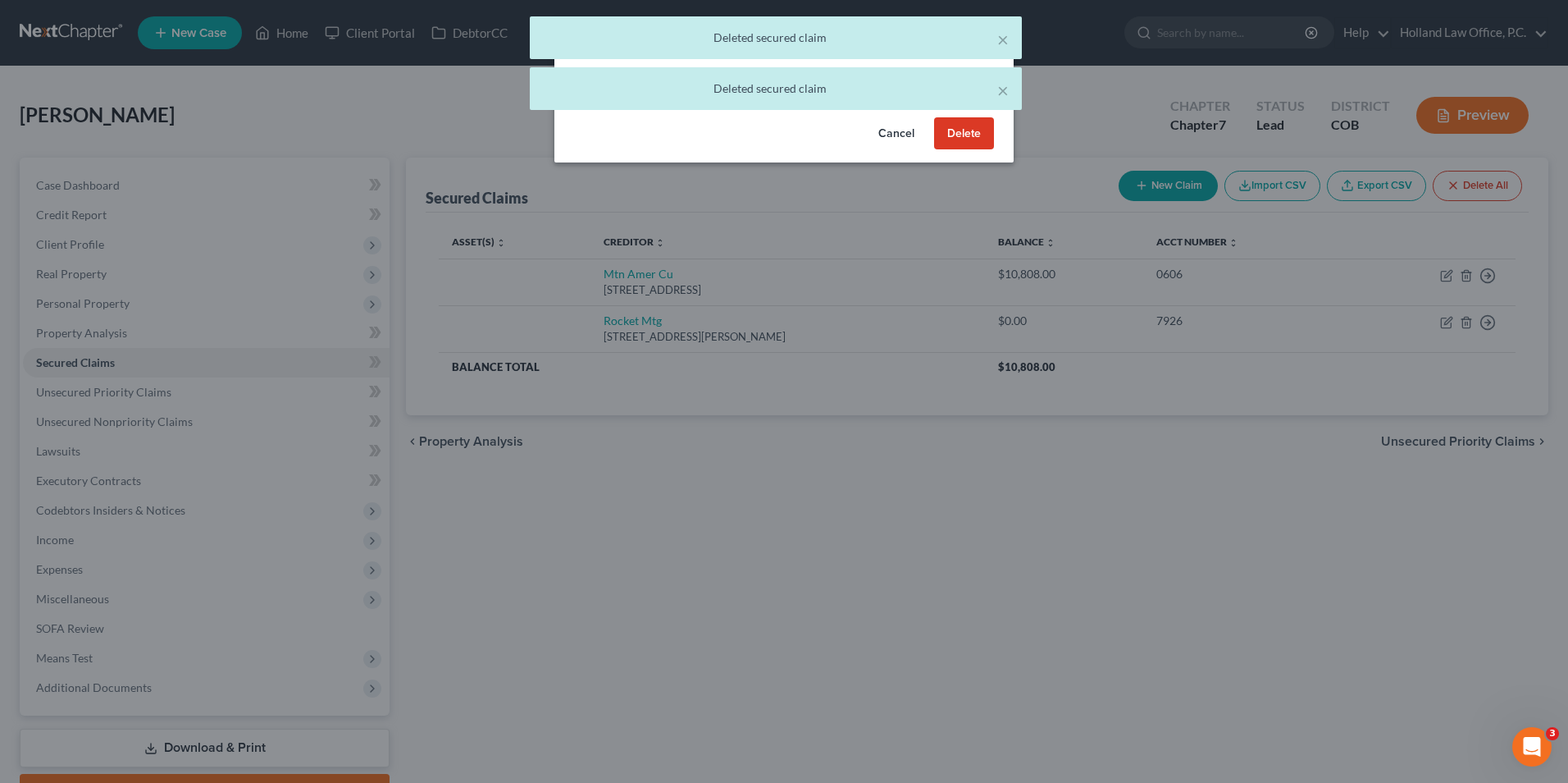
drag, startPoint x: 975, startPoint y: 127, endPoint x: 962, endPoint y: 139, distance: 17.7
click at [975, 128] on button "Delete" at bounding box center [964, 134] width 60 height 33
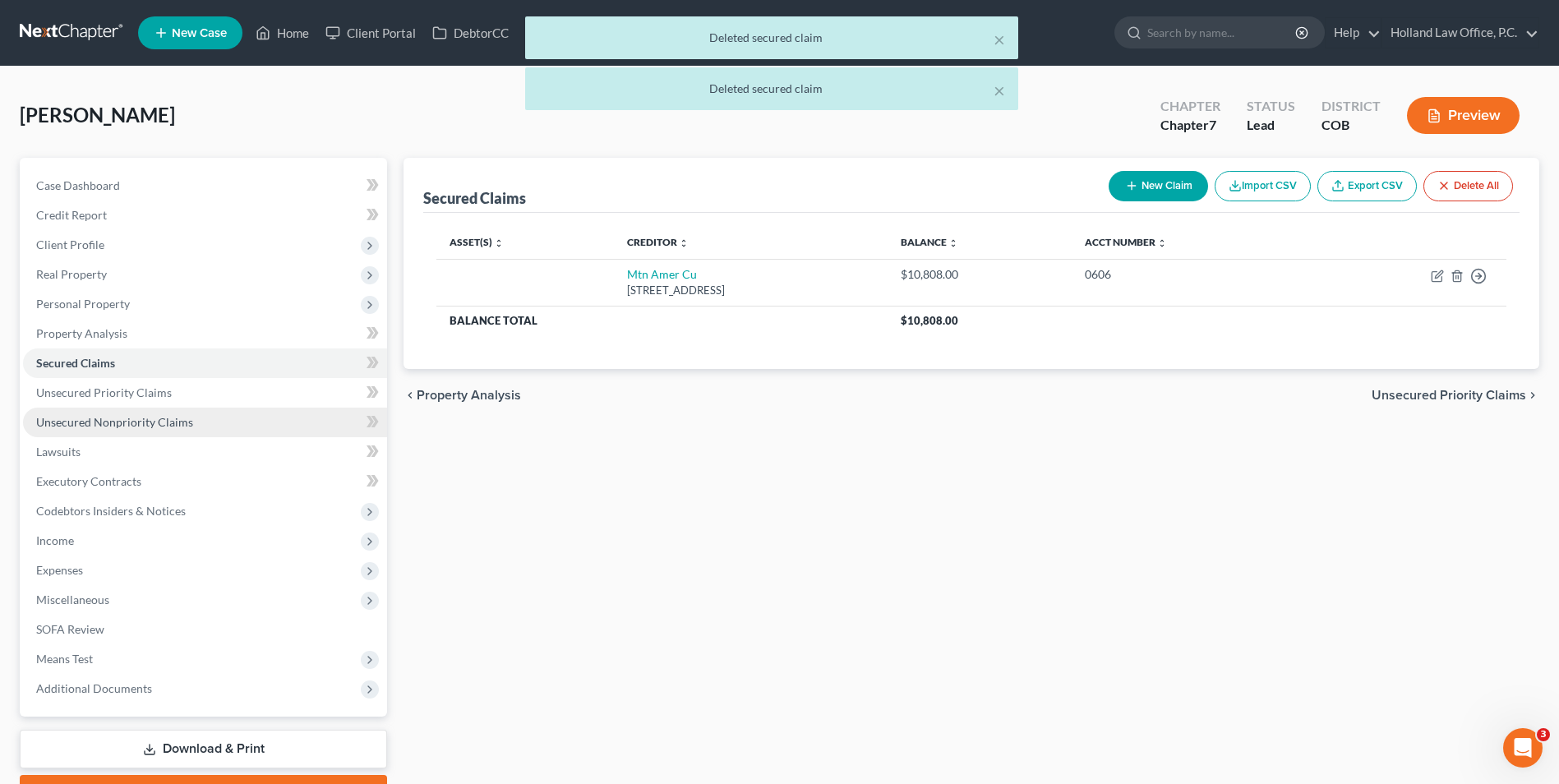
click at [161, 416] on span "Unsecured Nonpriority Claims" at bounding box center [114, 422] width 157 height 14
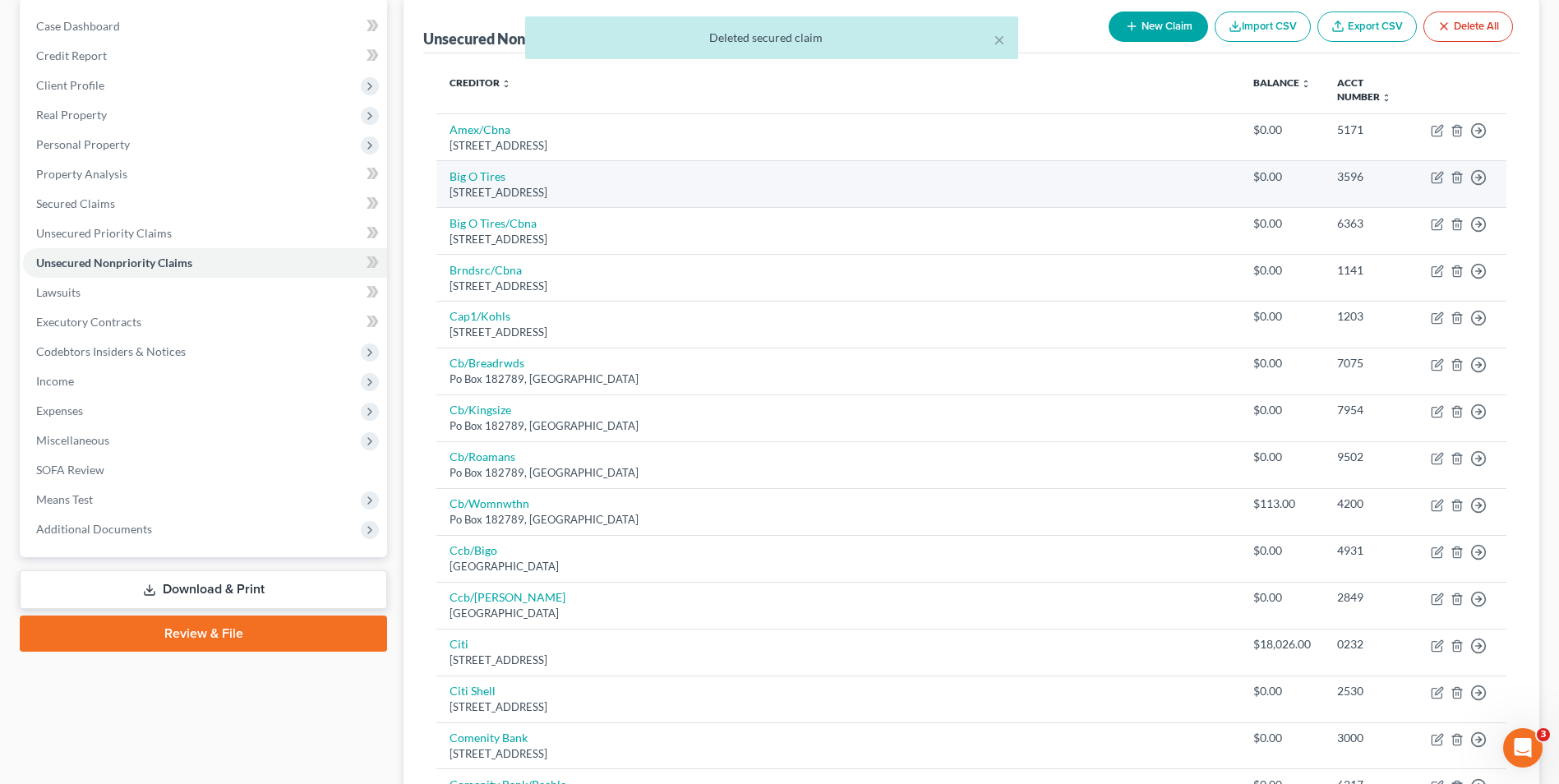
scroll to position [82, 0]
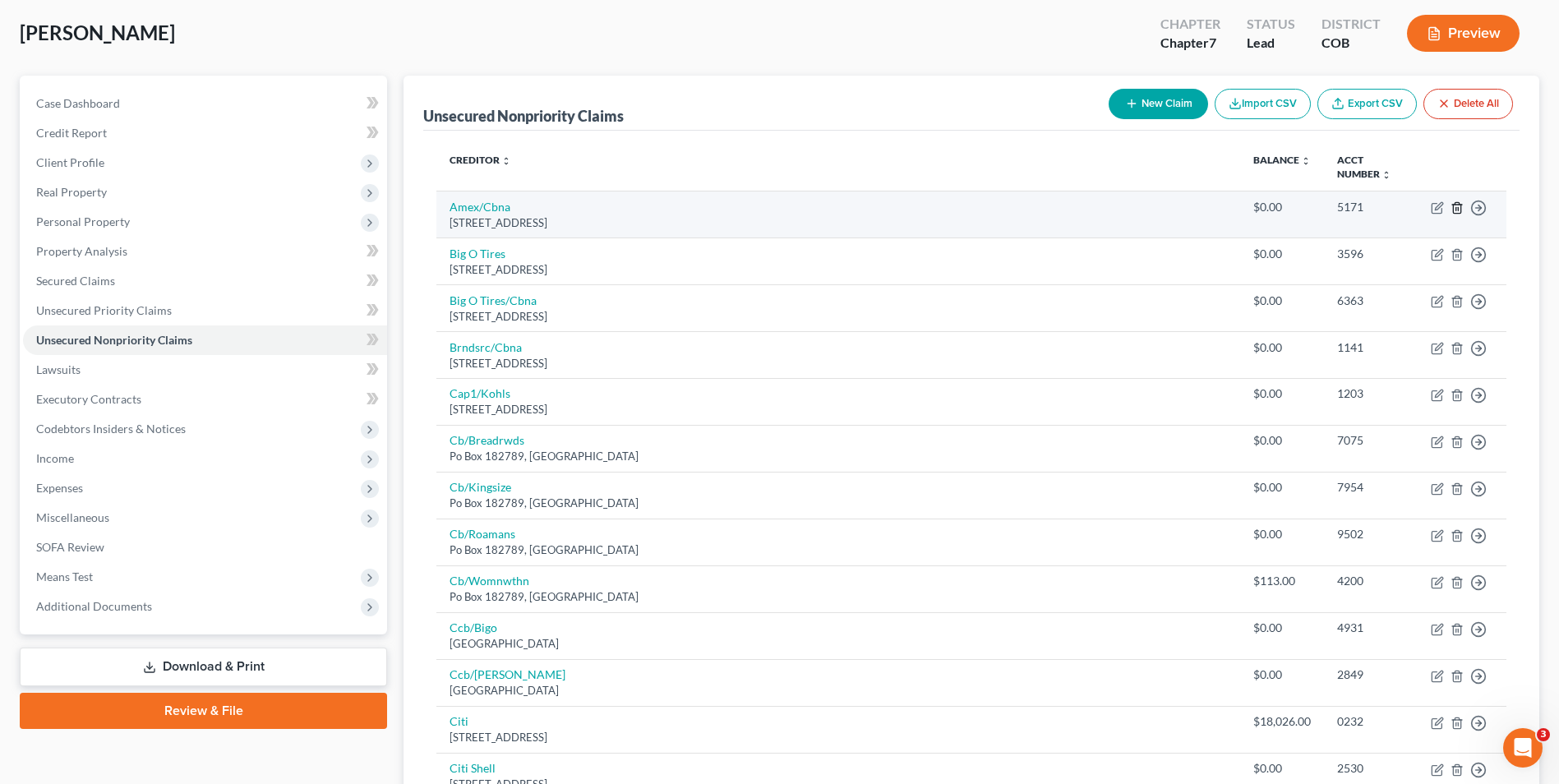
click at [1458, 206] on icon "button" at bounding box center [1457, 207] width 13 height 13
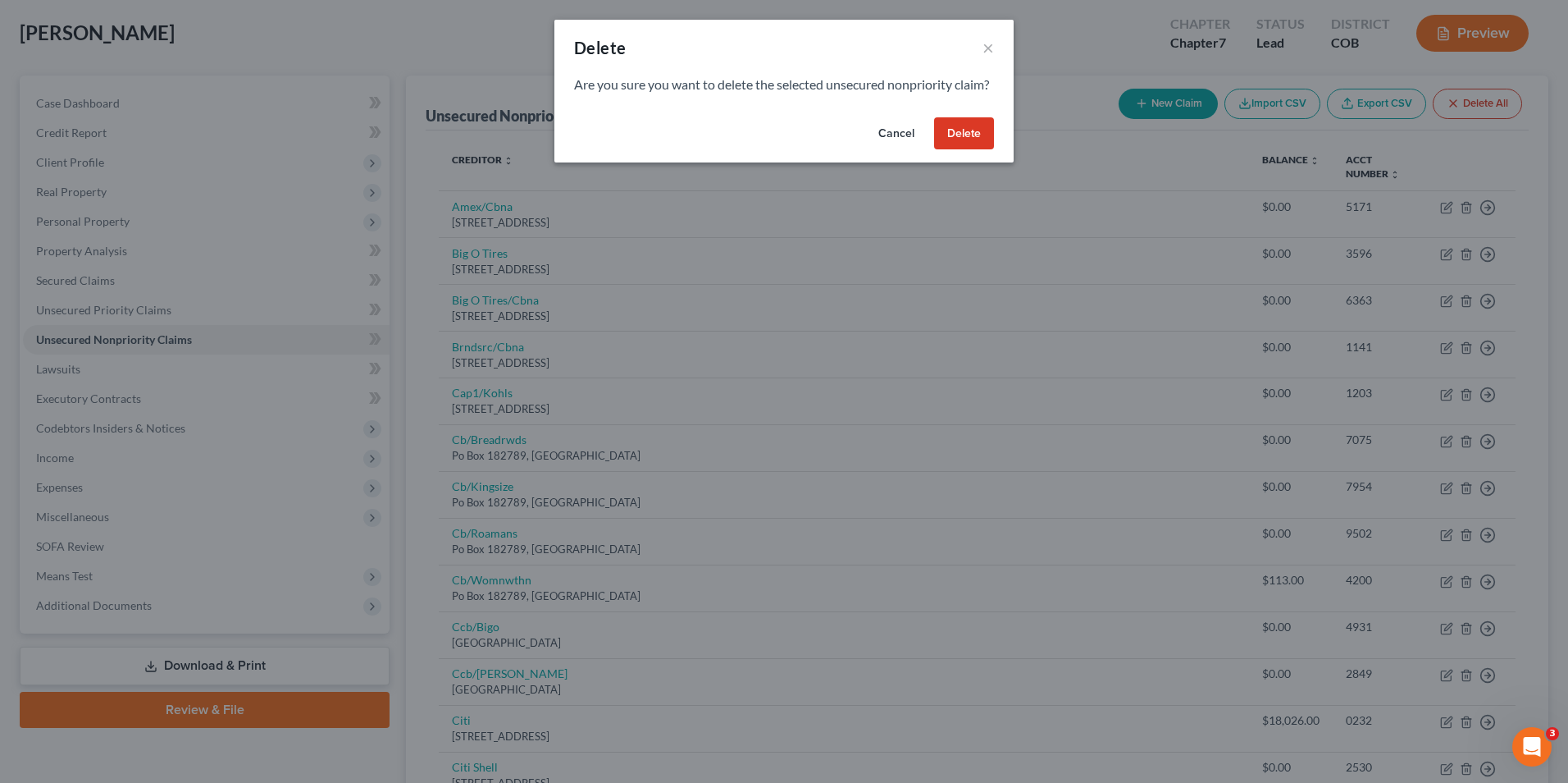
click at [979, 150] on button "Delete" at bounding box center [964, 134] width 60 height 33
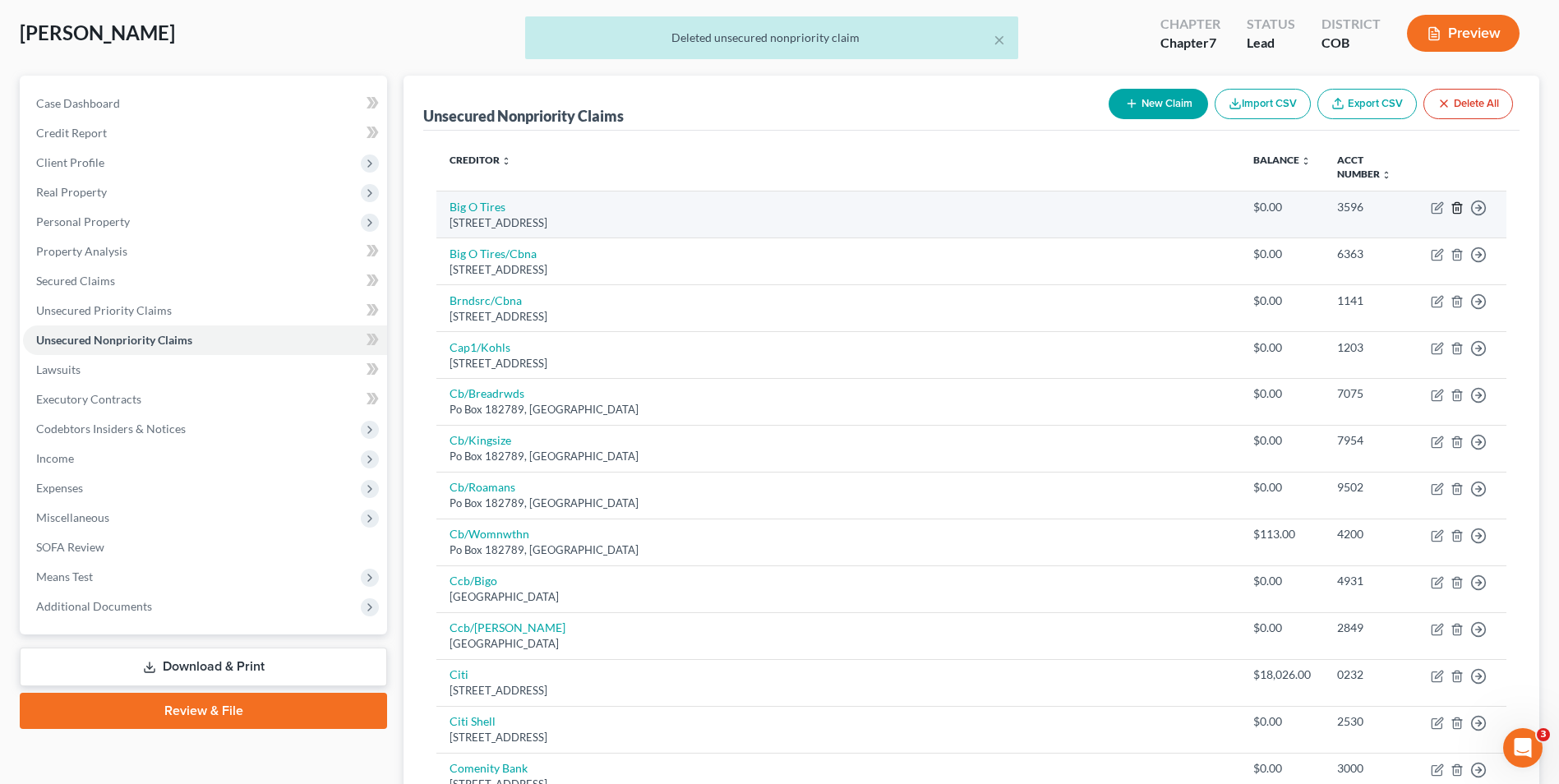
click at [1457, 206] on icon "button" at bounding box center [1457, 207] width 13 height 13
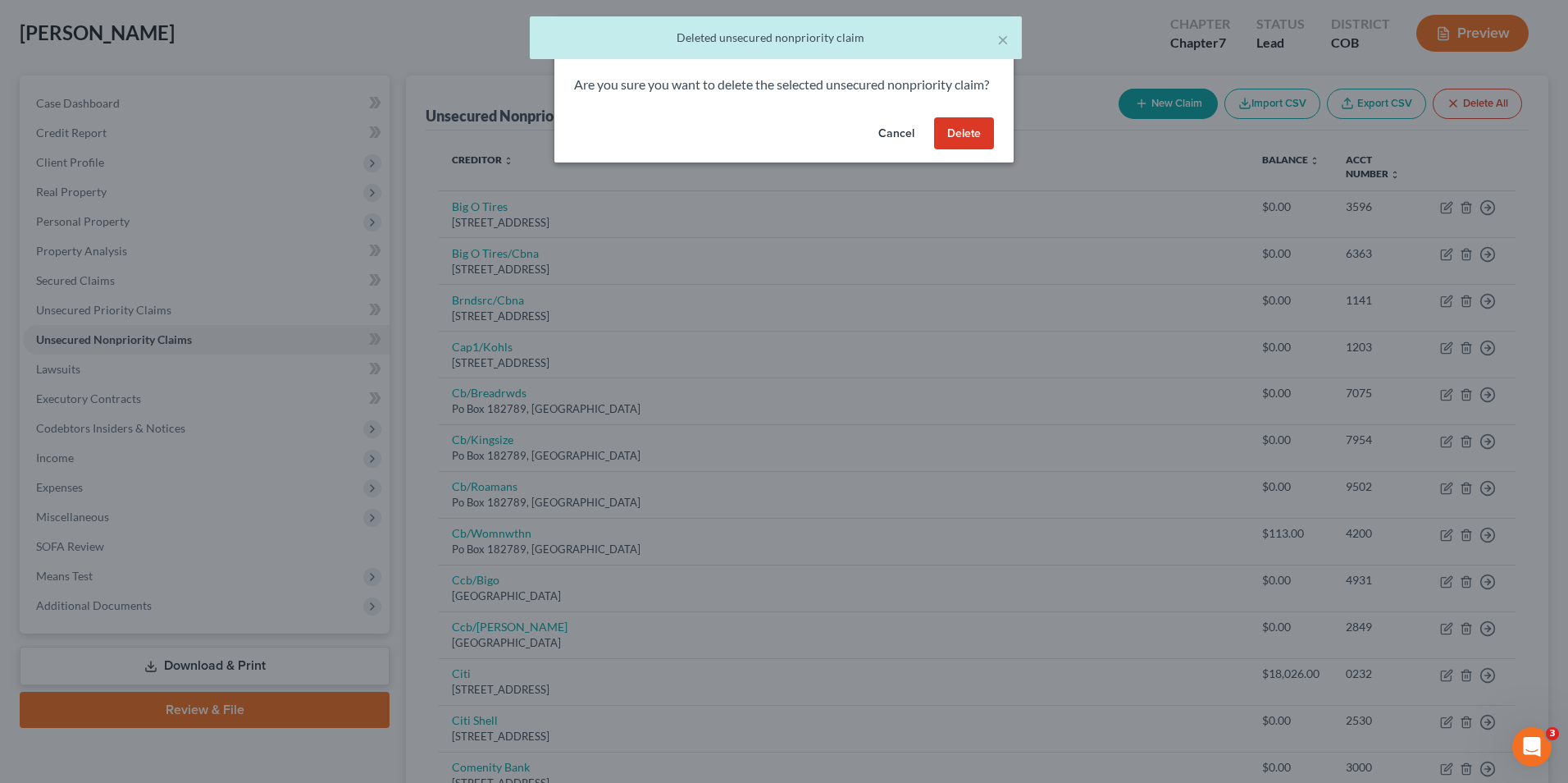
drag, startPoint x: 971, startPoint y: 156, endPoint x: 1310, endPoint y: 242, distance: 349.7
click at [969, 150] on button "Delete" at bounding box center [964, 134] width 60 height 33
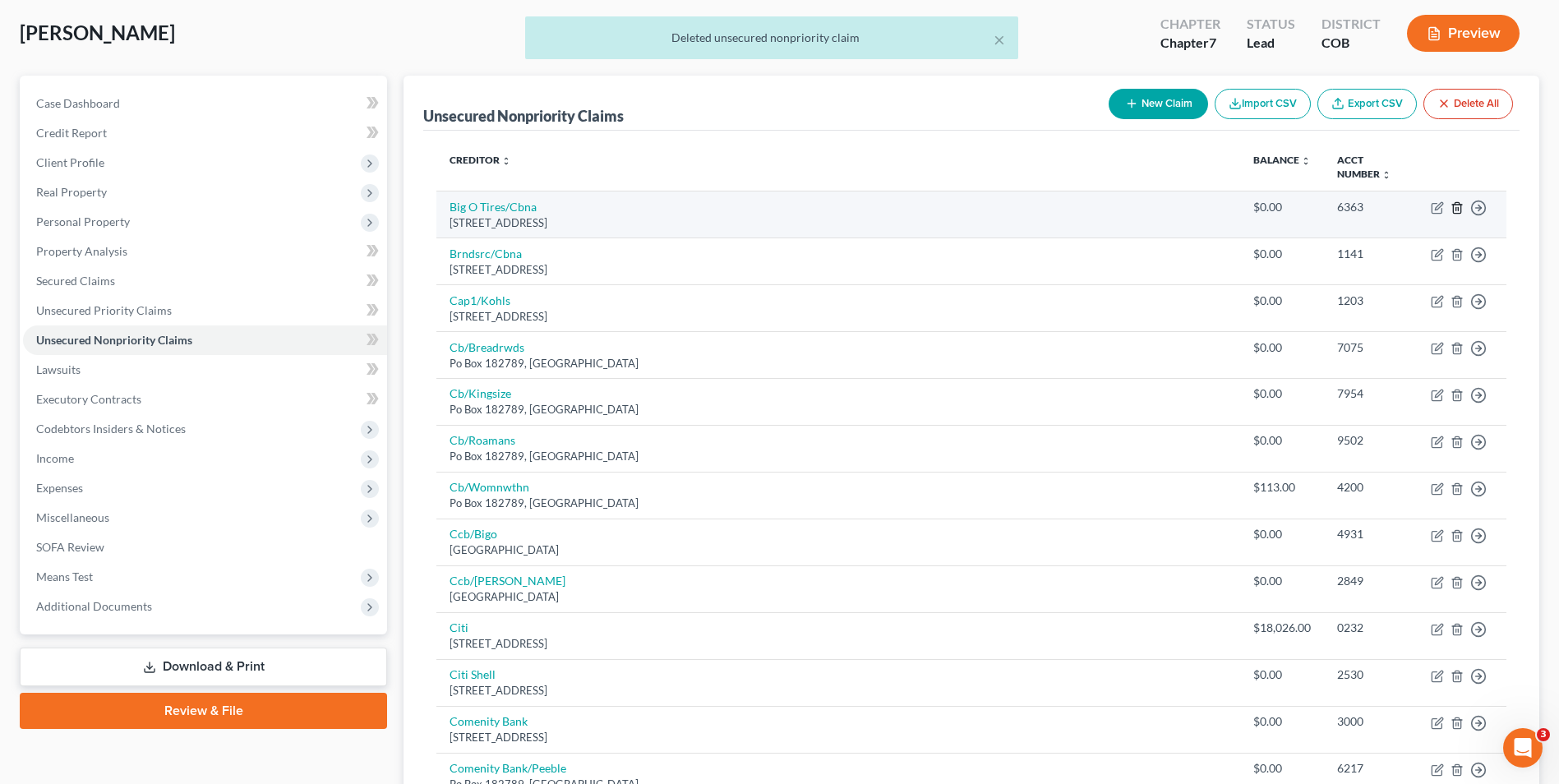
click at [1458, 207] on icon "button" at bounding box center [1457, 207] width 13 height 13
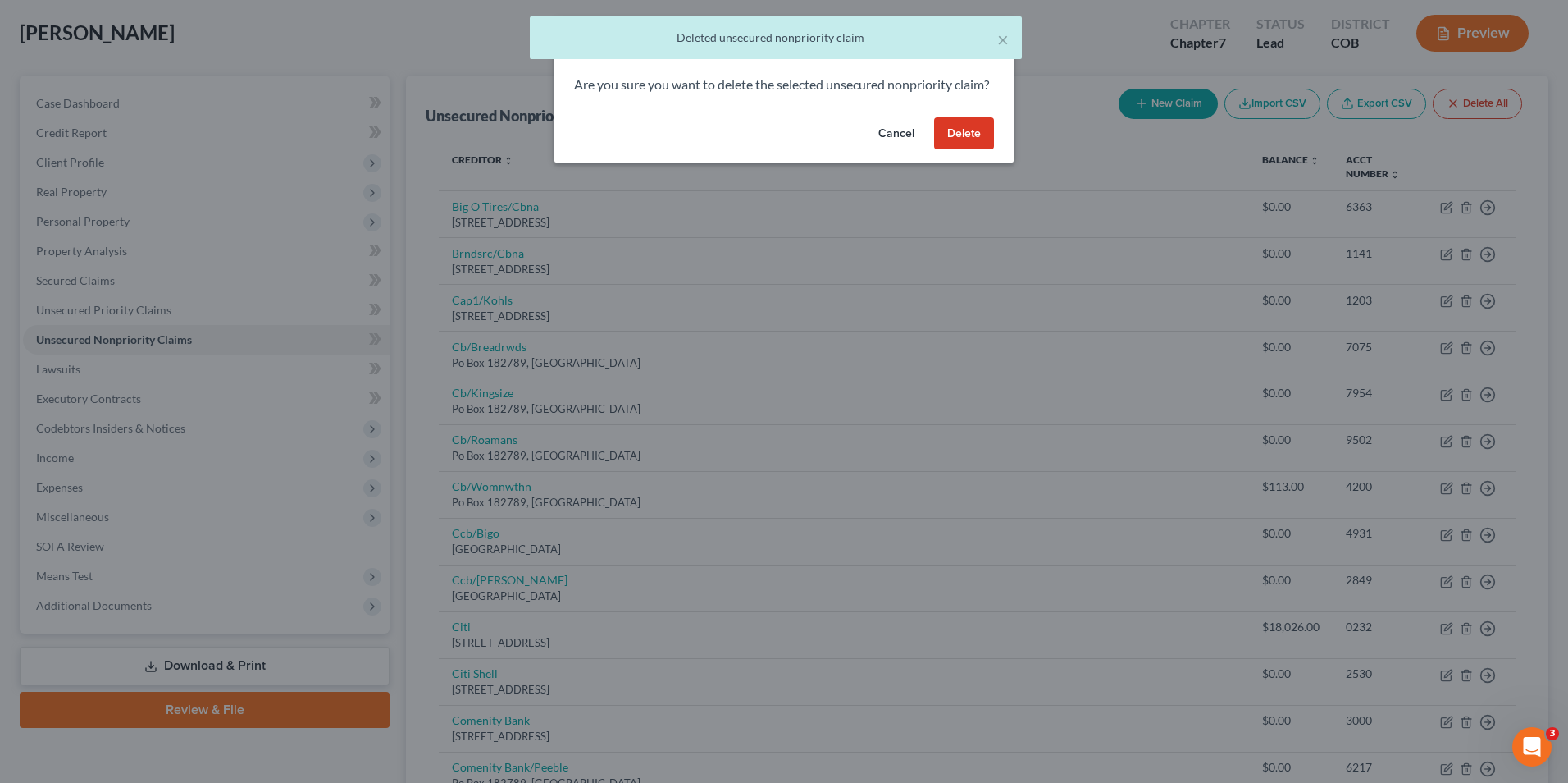
click at [961, 143] on button "Delete" at bounding box center [964, 134] width 60 height 33
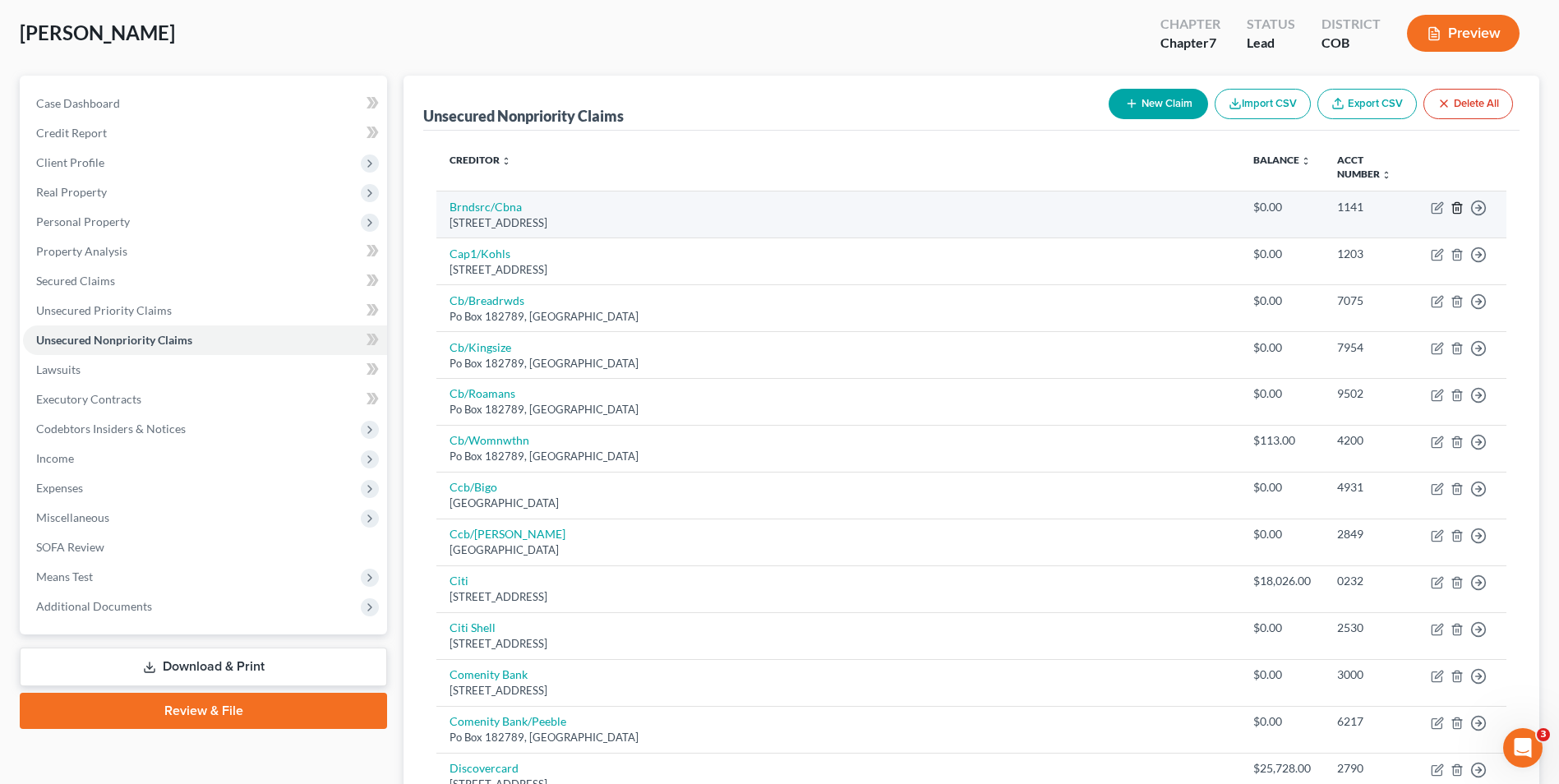
click at [1453, 208] on icon "button" at bounding box center [1457, 207] width 7 height 10
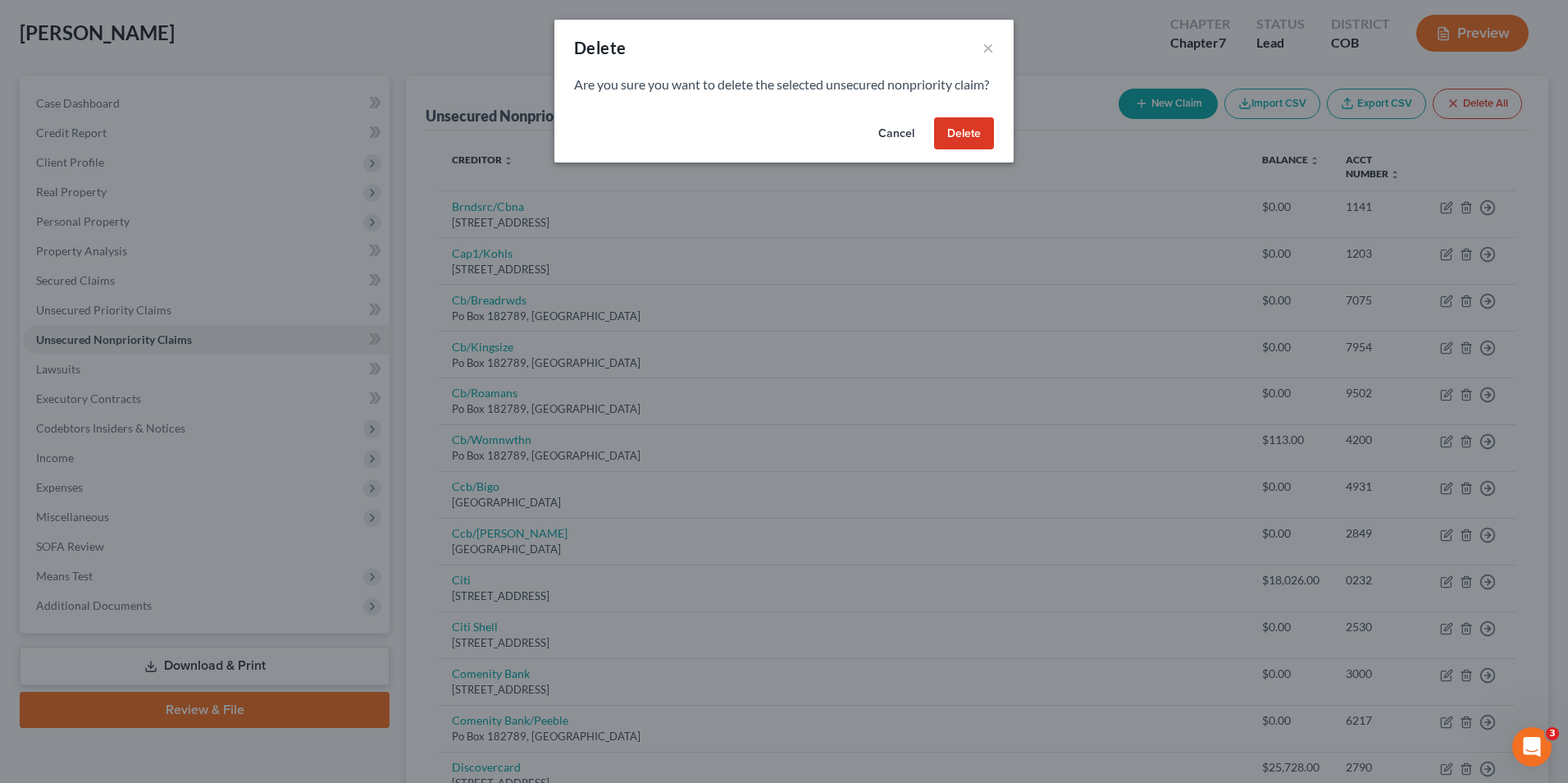
click at [984, 150] on button "Delete" at bounding box center [964, 134] width 60 height 33
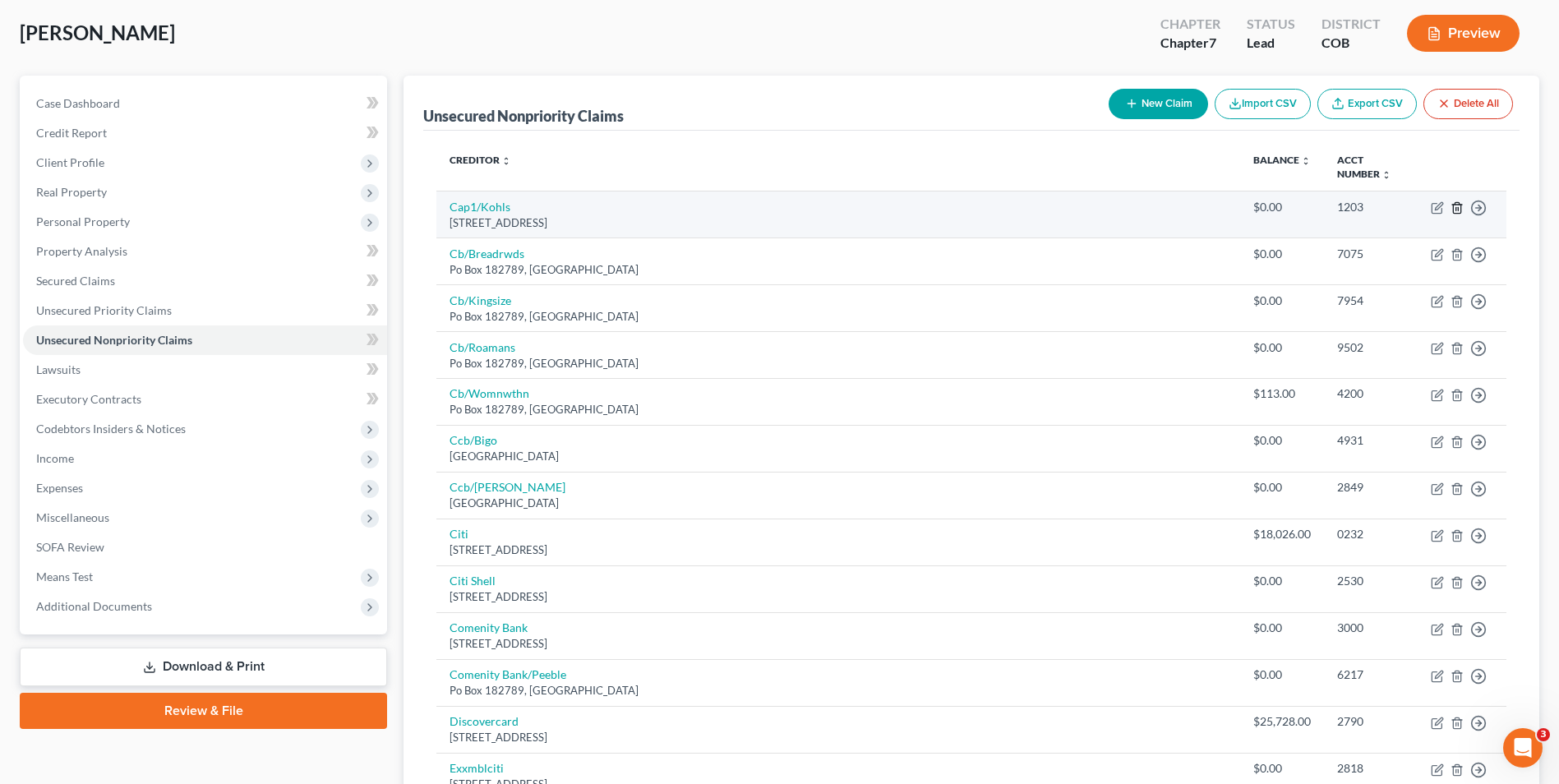
click at [1458, 206] on icon "button" at bounding box center [1457, 207] width 13 height 13
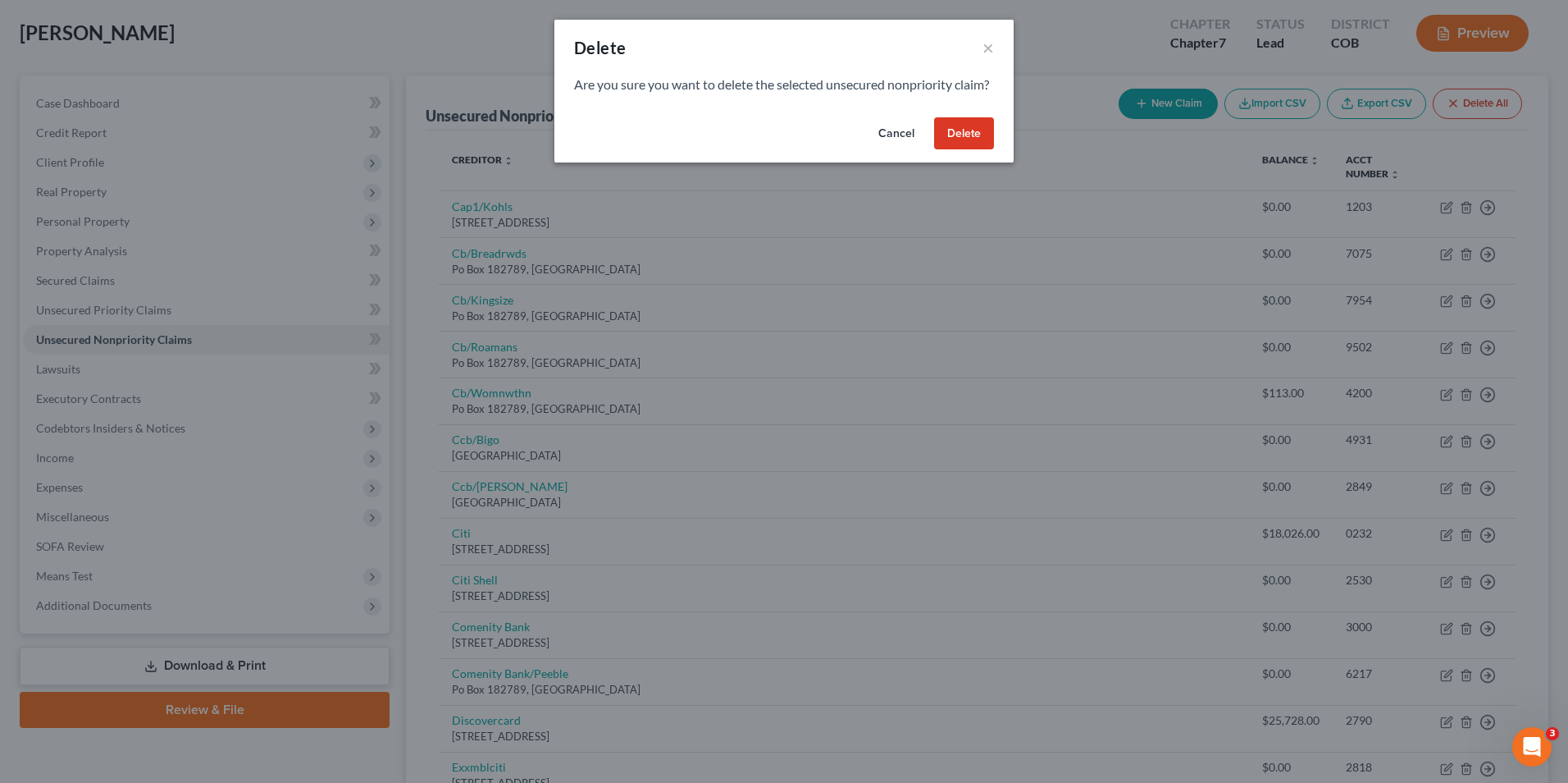
click at [966, 150] on button "Delete" at bounding box center [964, 134] width 60 height 33
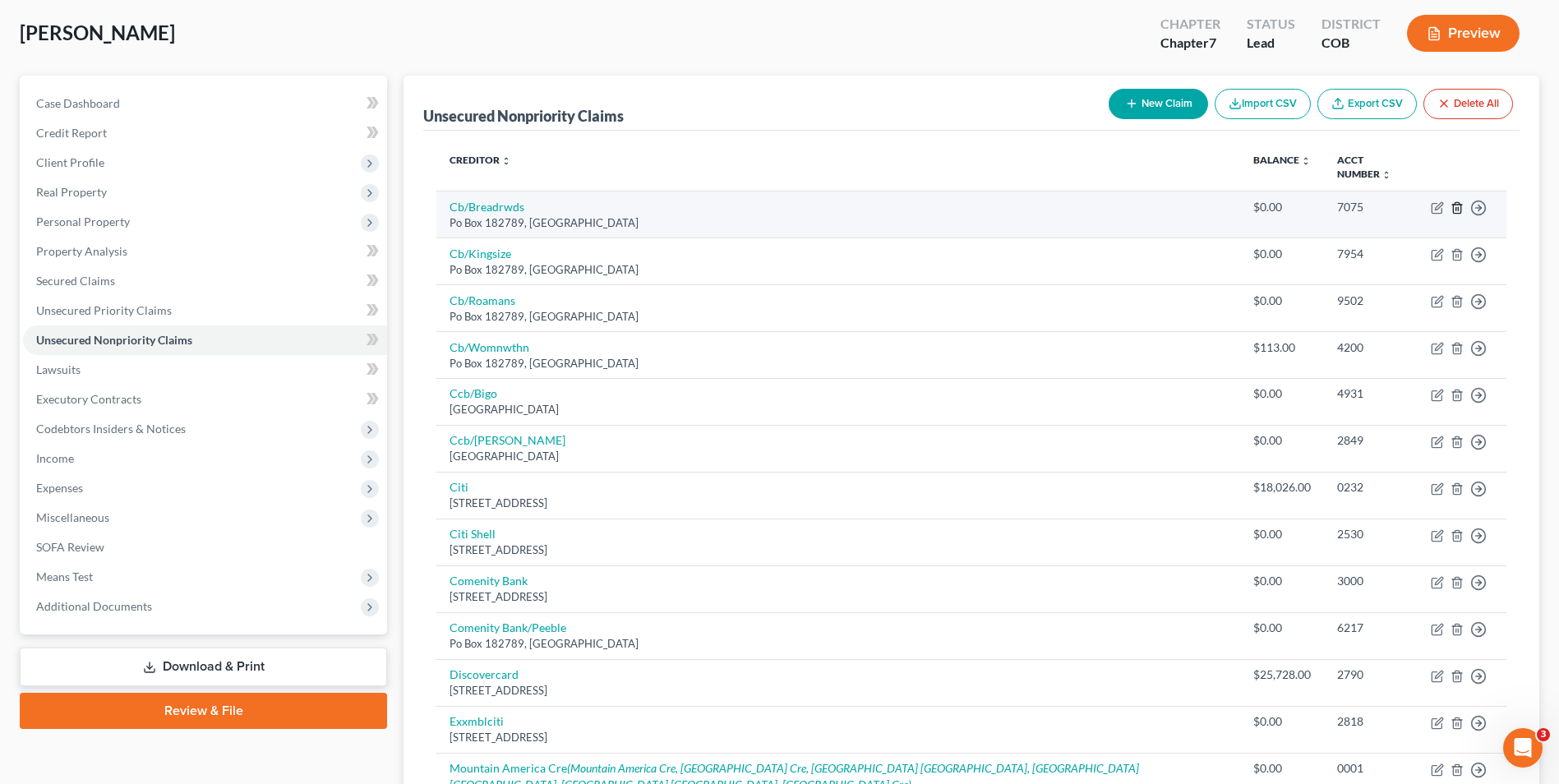
click at [1457, 208] on line "button" at bounding box center [1457, 209] width 0 height 4
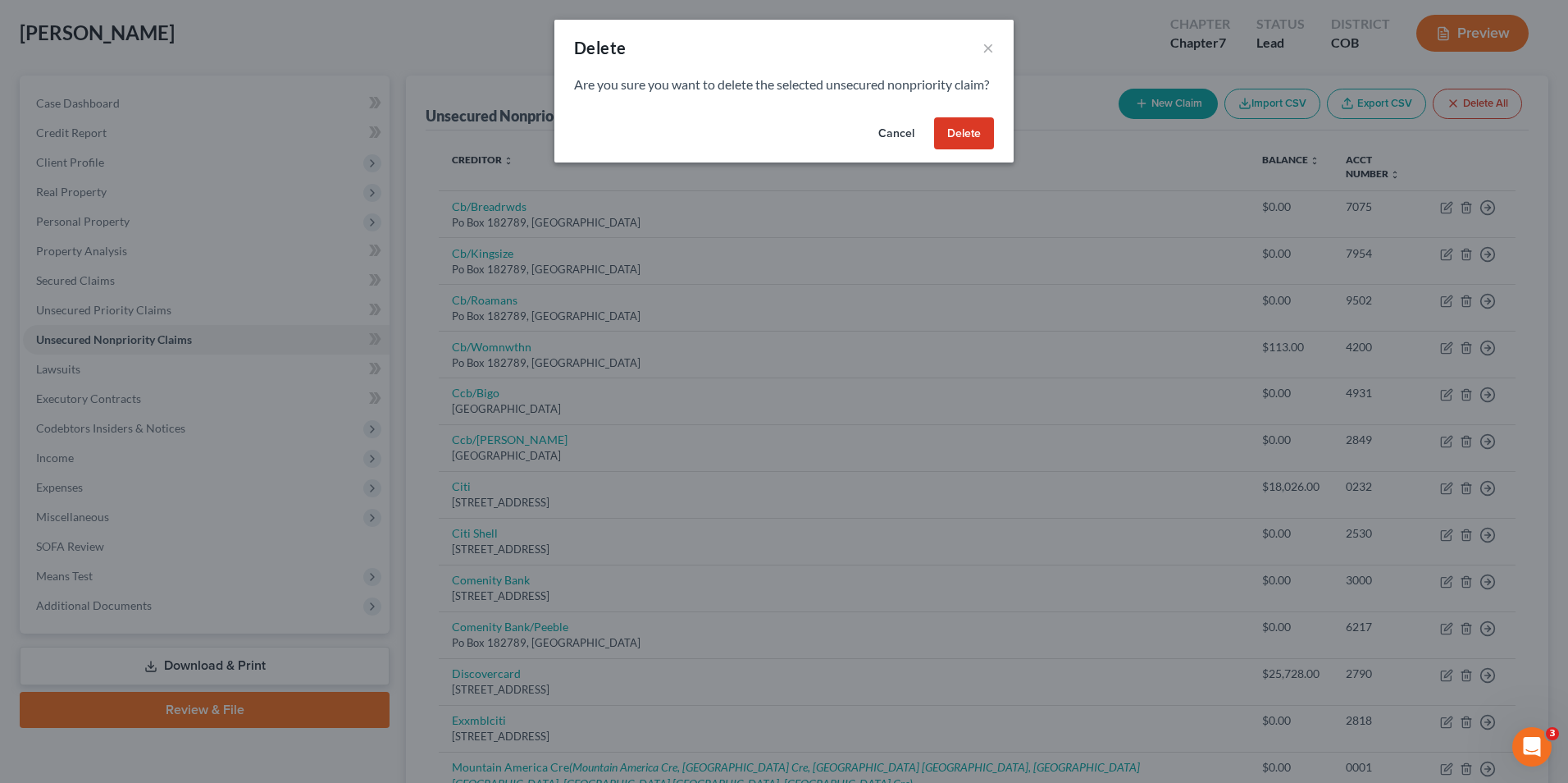
click at [980, 149] on button "Delete" at bounding box center [964, 134] width 60 height 33
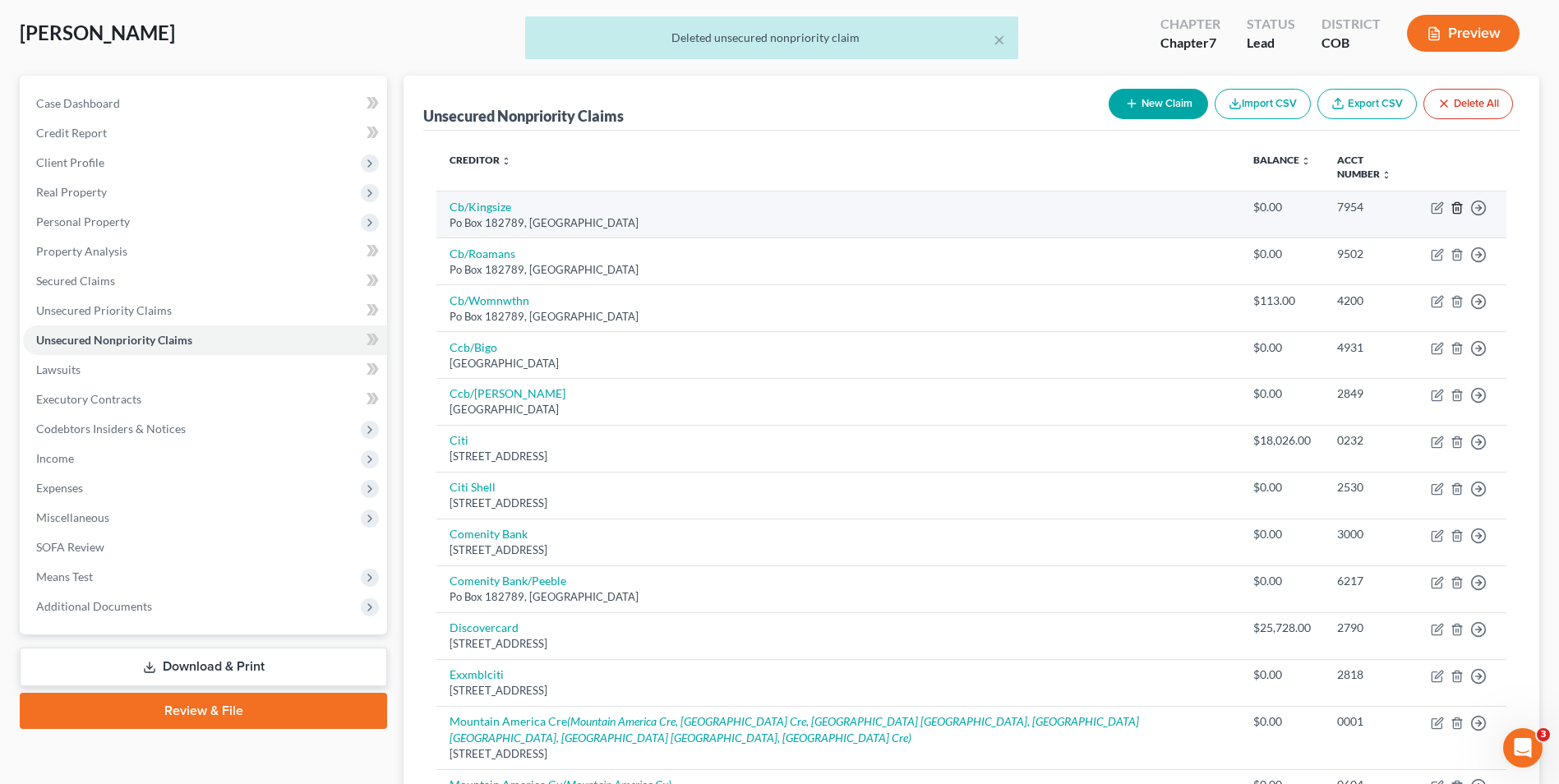
click at [1457, 207] on icon "button" at bounding box center [1457, 207] width 13 height 13
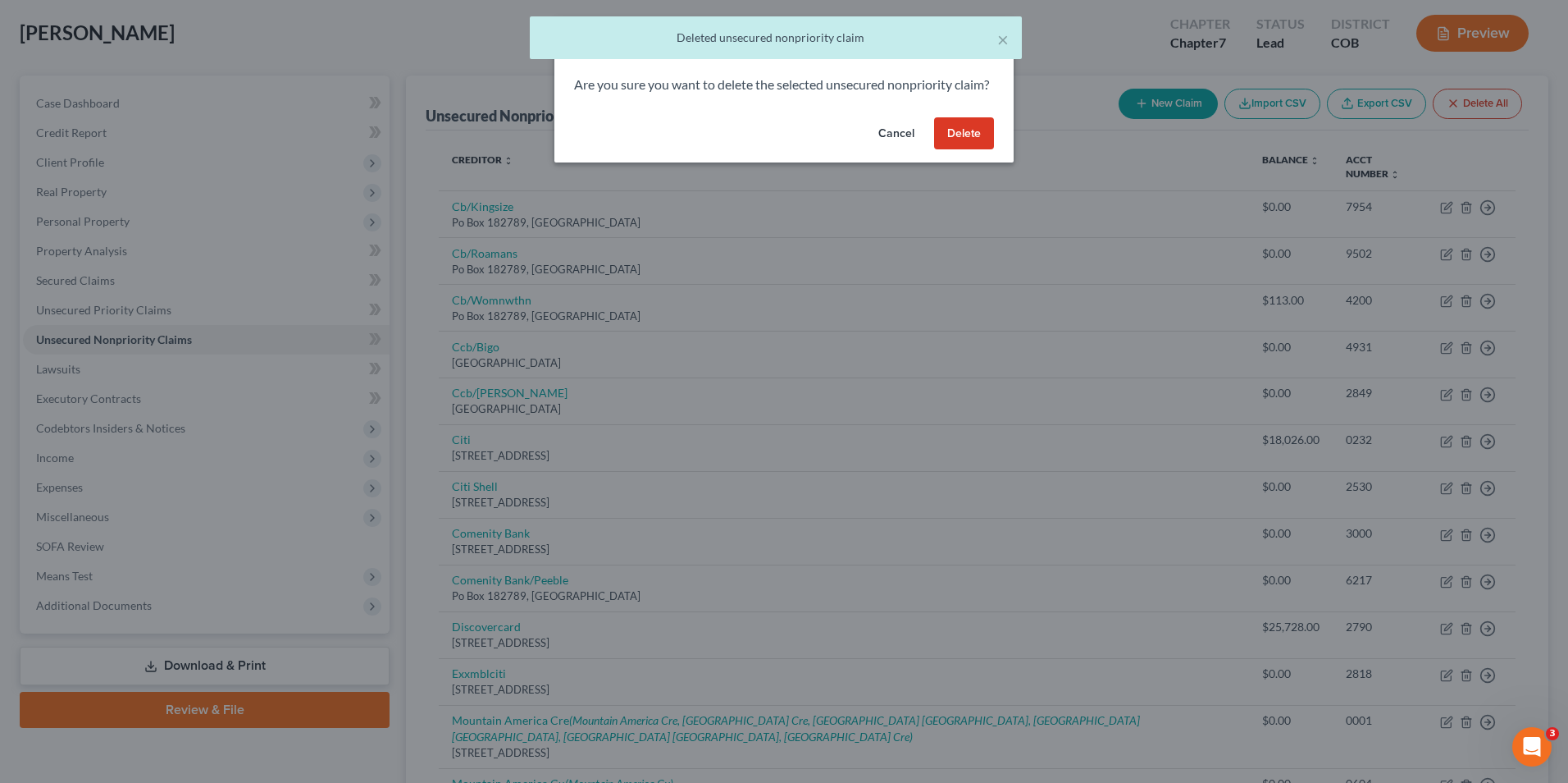
click at [963, 150] on button "Delete" at bounding box center [964, 134] width 60 height 33
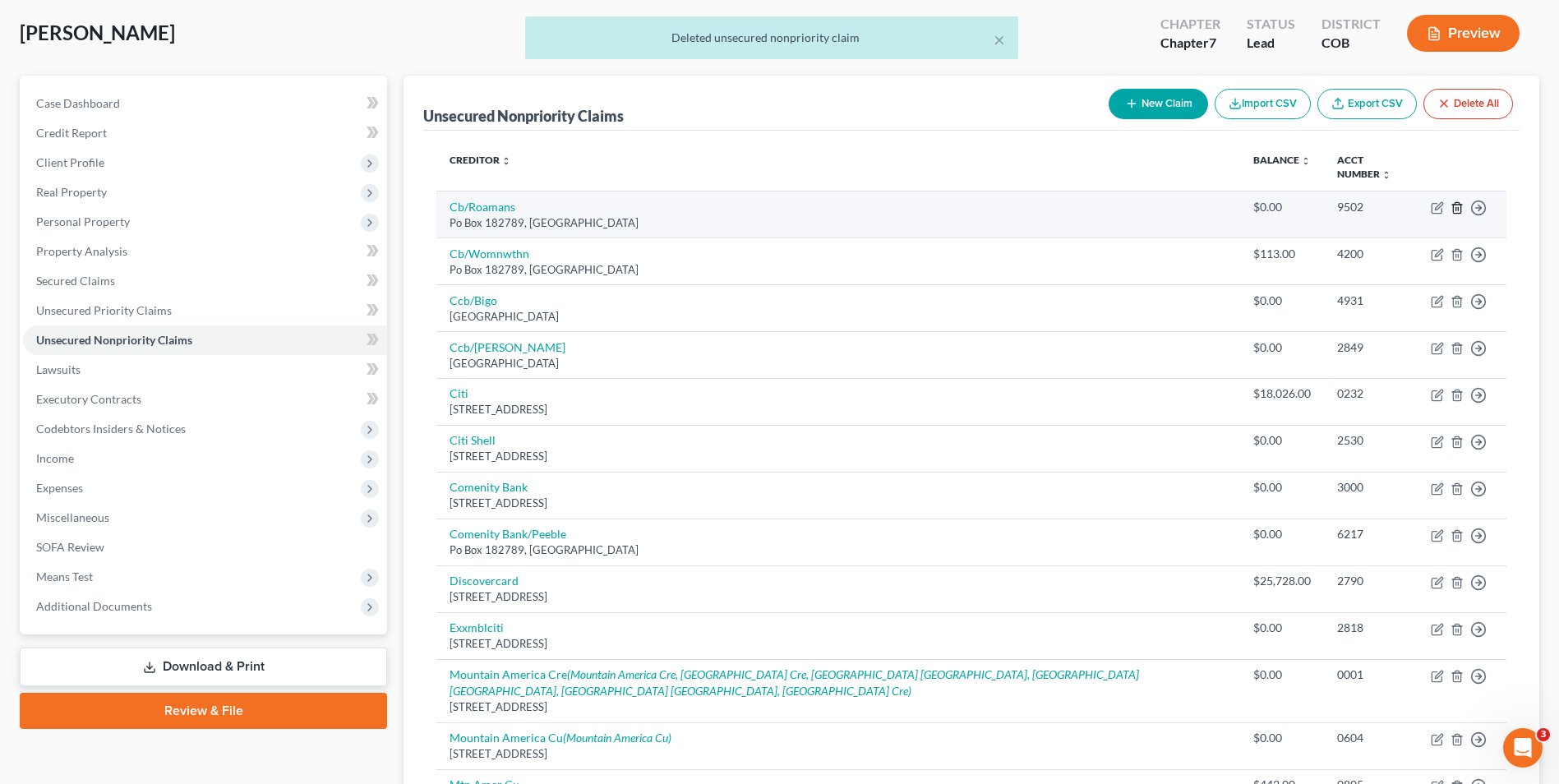
click at [1460, 209] on icon "button" at bounding box center [1457, 207] width 13 height 13
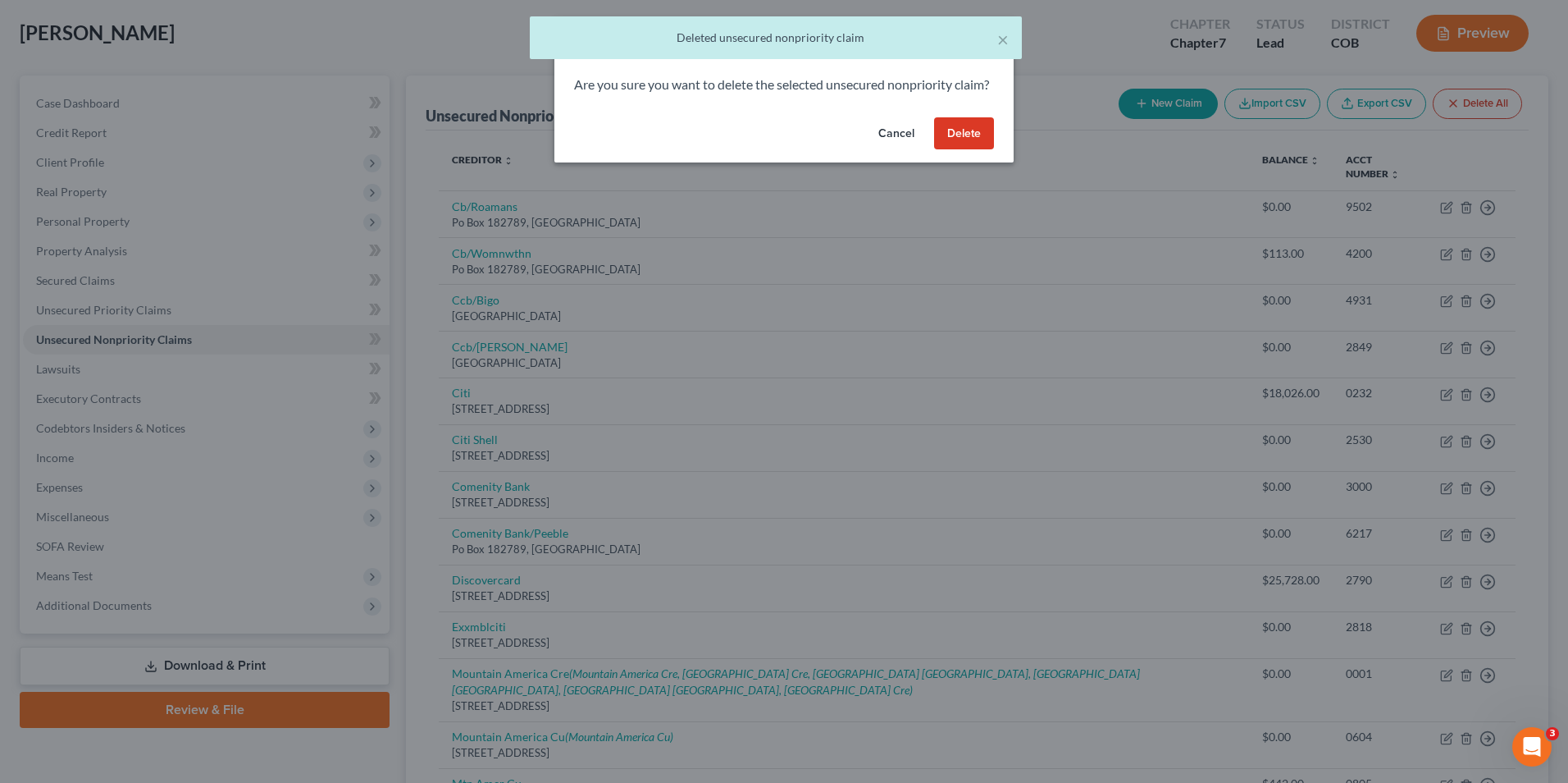
click at [943, 150] on button "Delete" at bounding box center [964, 134] width 60 height 33
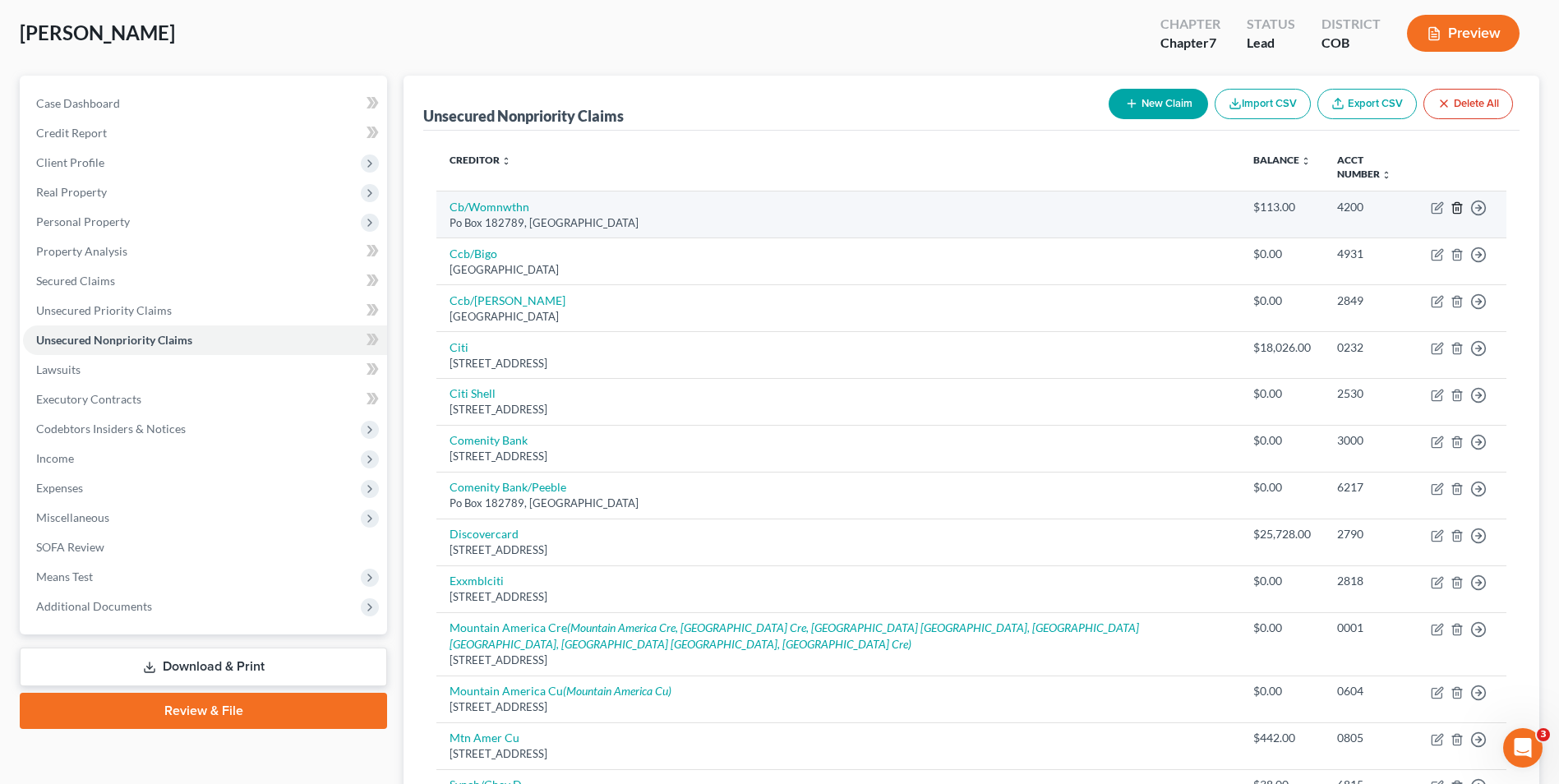
click at [1455, 206] on icon "button" at bounding box center [1457, 207] width 13 height 13
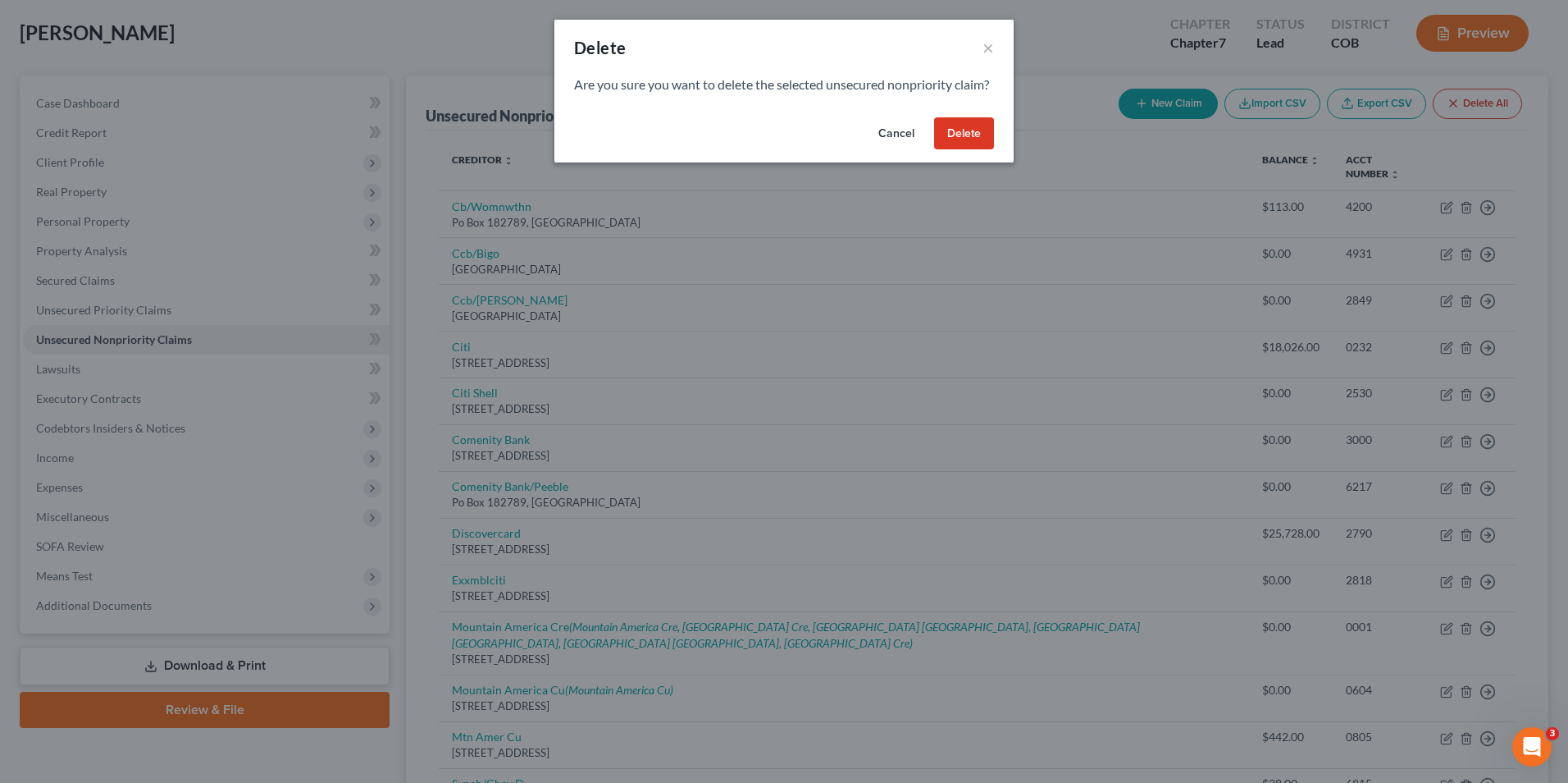
click at [976, 144] on button "Delete" at bounding box center [964, 134] width 60 height 33
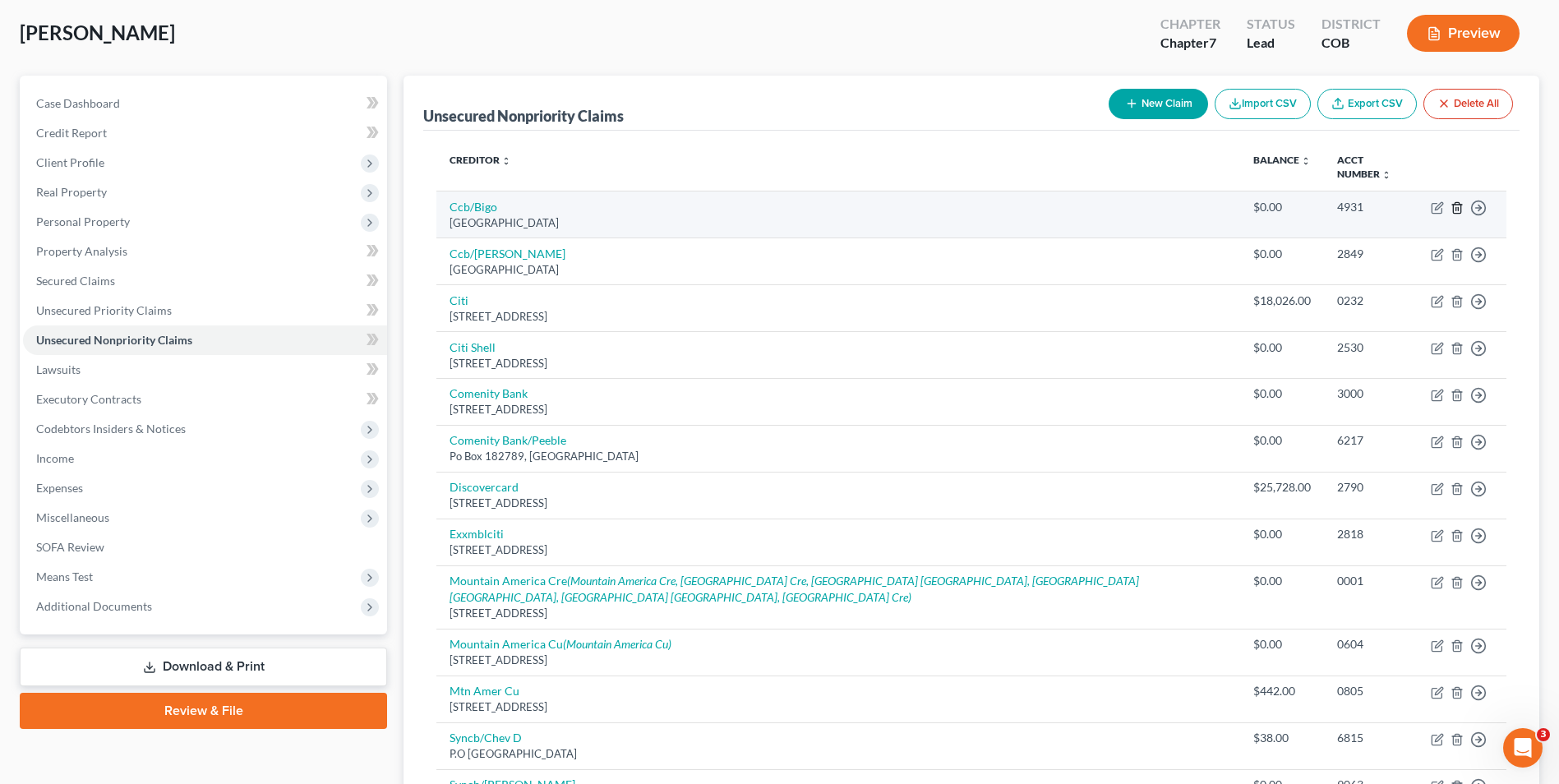
click at [1457, 209] on icon "button" at bounding box center [1457, 207] width 13 height 13
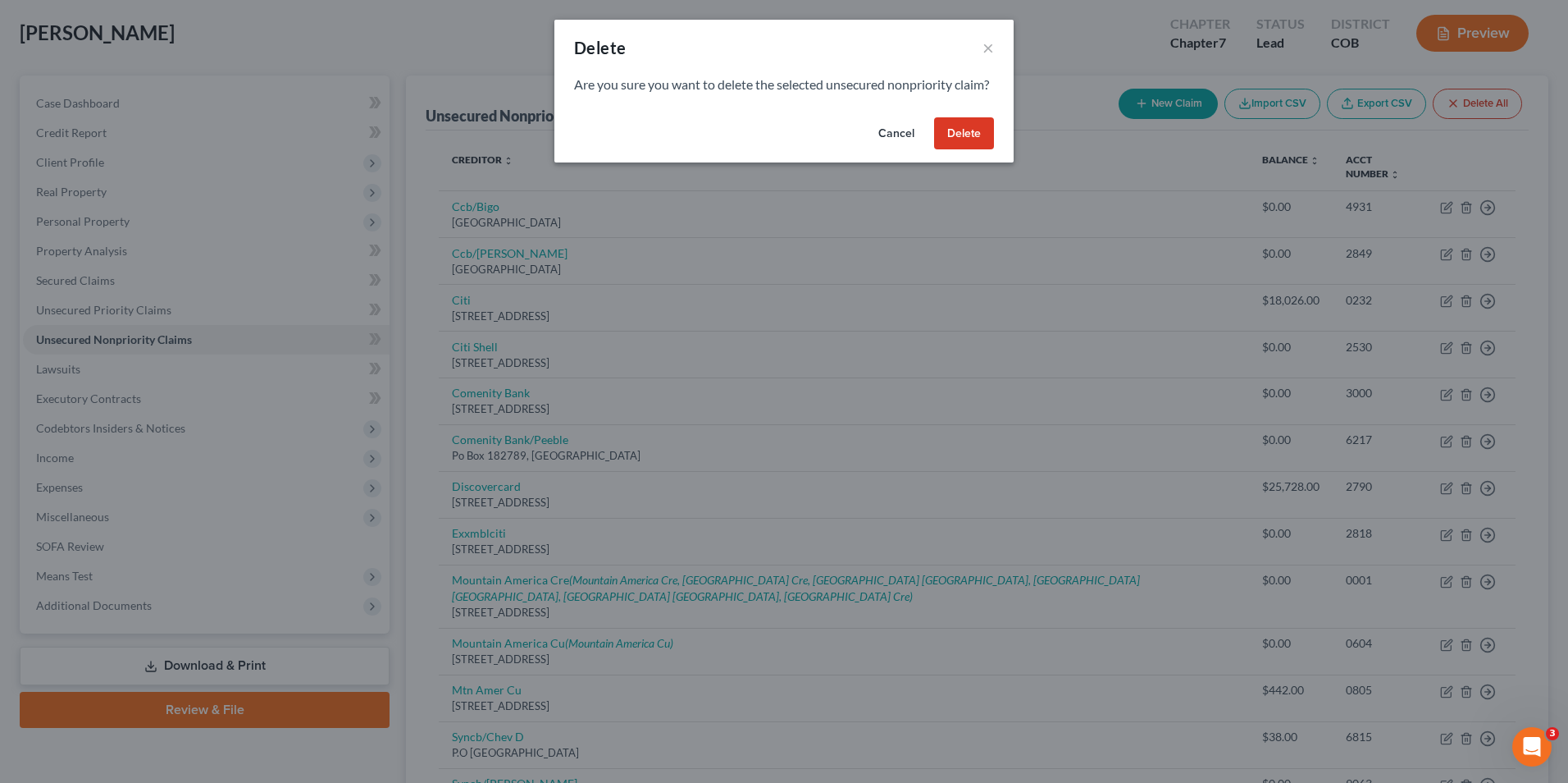
click at [943, 145] on button "Delete" at bounding box center [964, 134] width 60 height 33
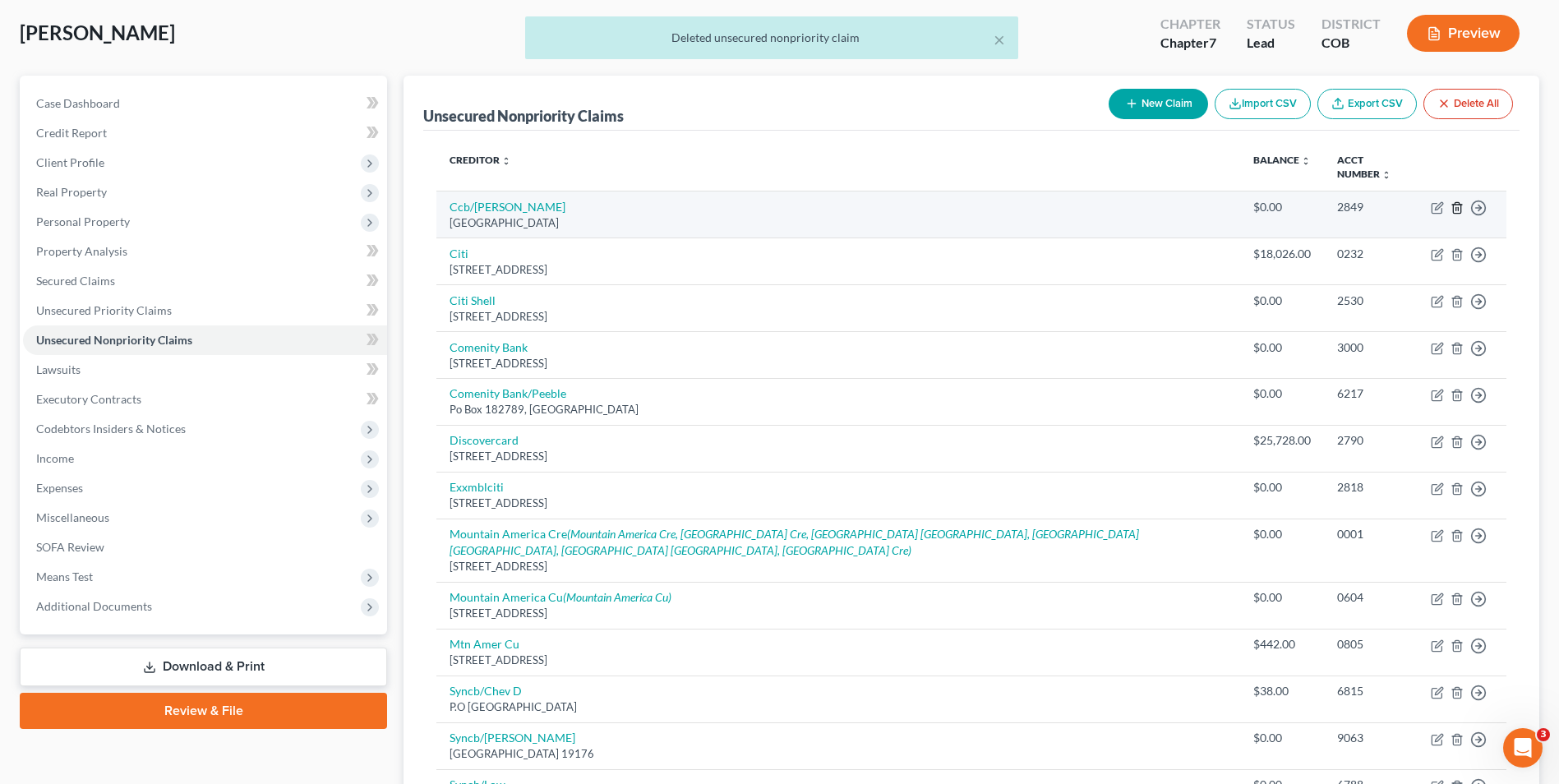
click at [1455, 207] on icon "button" at bounding box center [1457, 207] width 13 height 13
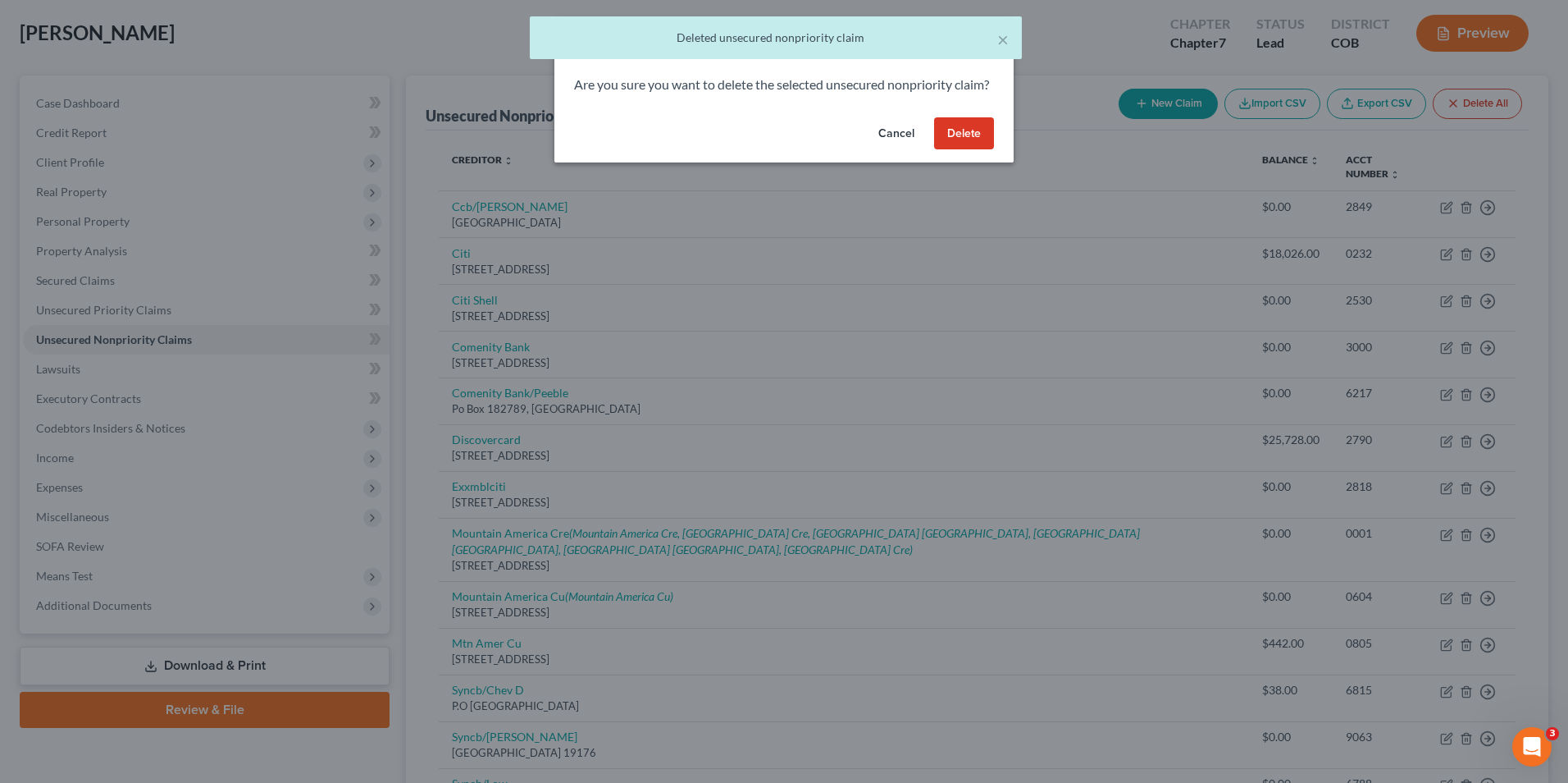
click at [983, 146] on button "Delete" at bounding box center [964, 134] width 60 height 33
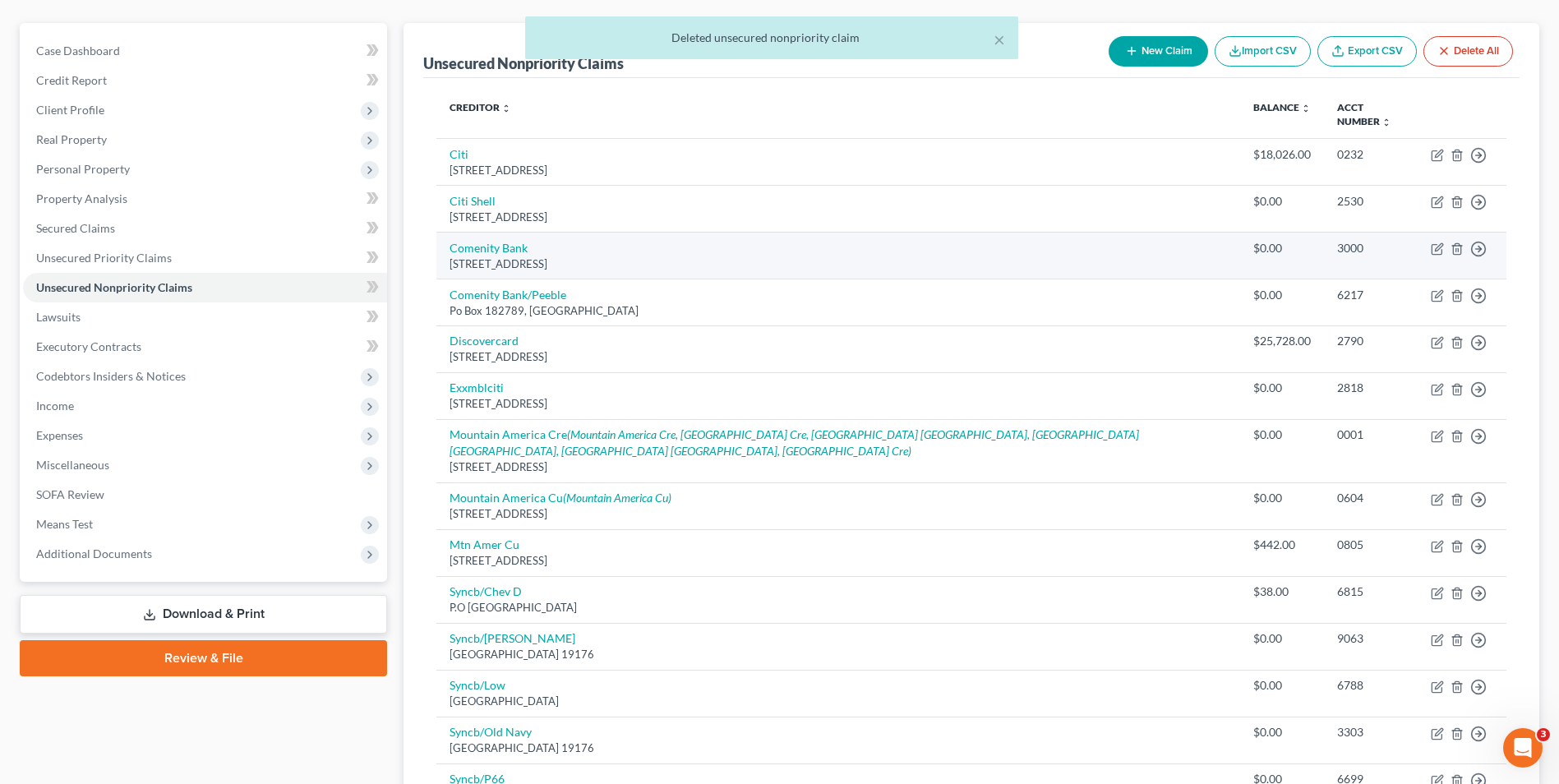
scroll to position [164, 0]
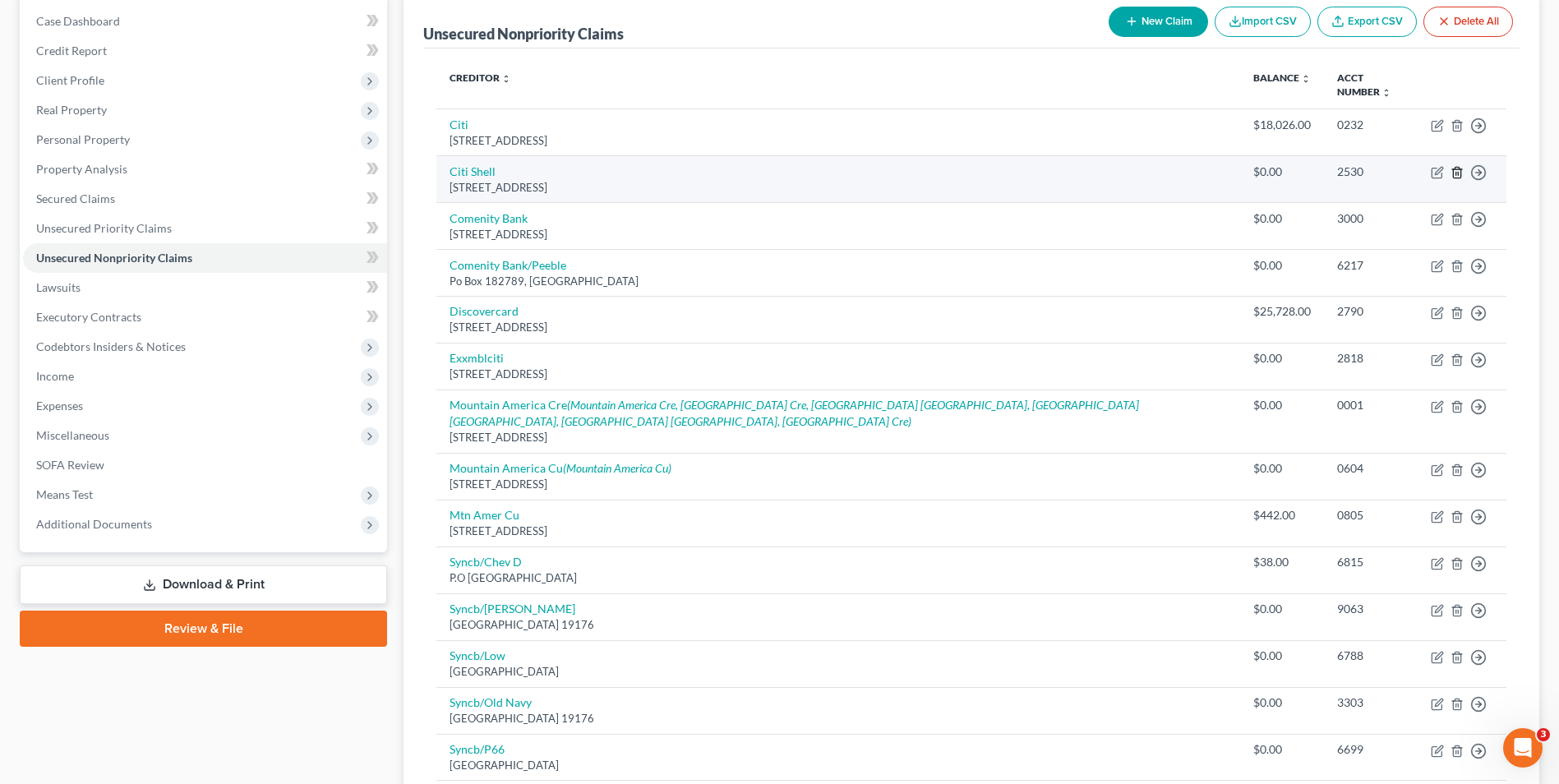
click at [1457, 175] on line "button" at bounding box center [1457, 173] width 0 height 4
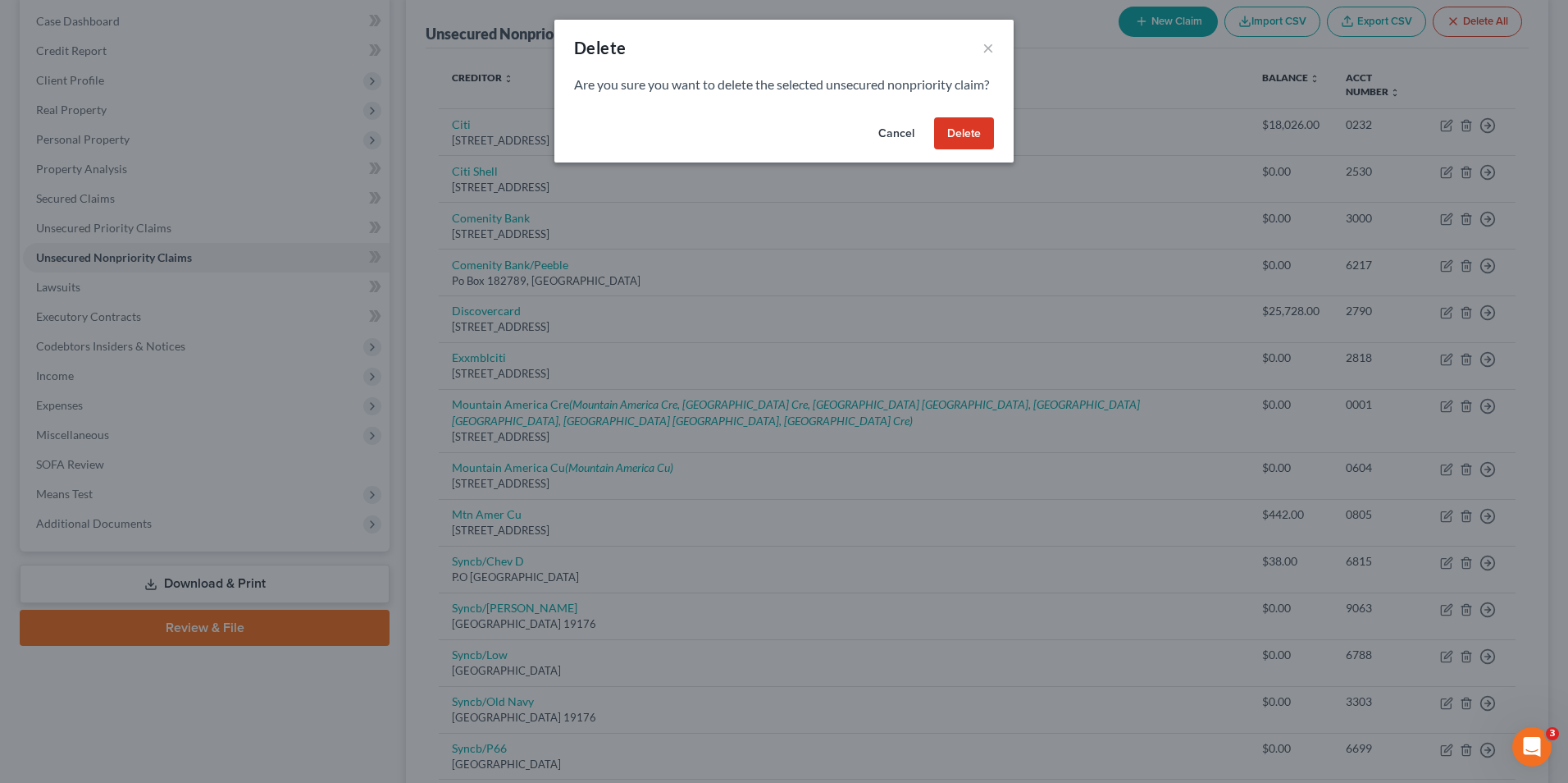
click at [975, 149] on button "Delete" at bounding box center [964, 134] width 60 height 33
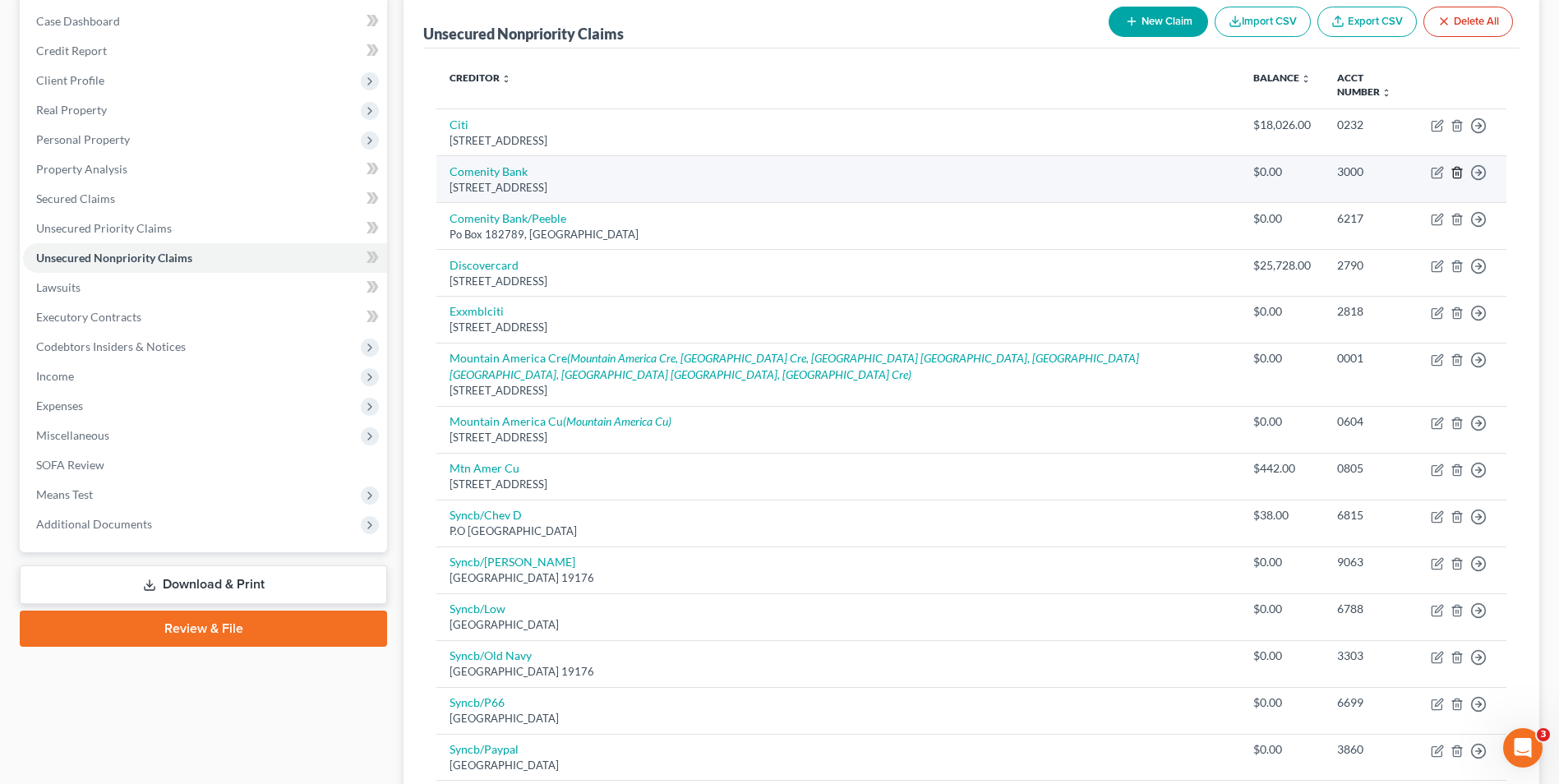
click at [1457, 174] on icon "button" at bounding box center [1457, 172] width 13 height 13
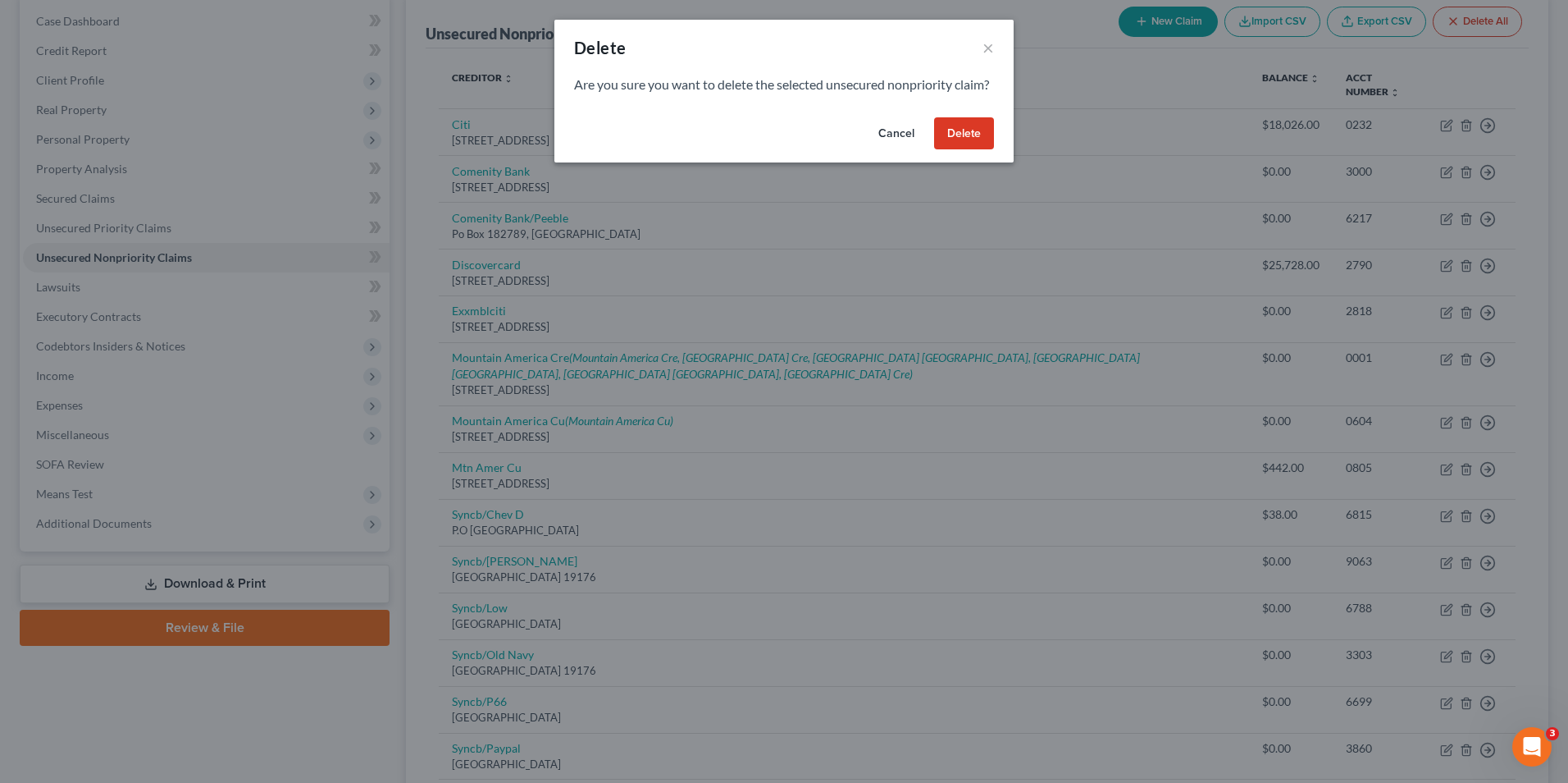
drag, startPoint x: 955, startPoint y: 151, endPoint x: 1086, endPoint y: 161, distance: 131.4
click at [953, 150] on button "Delete" at bounding box center [964, 134] width 60 height 33
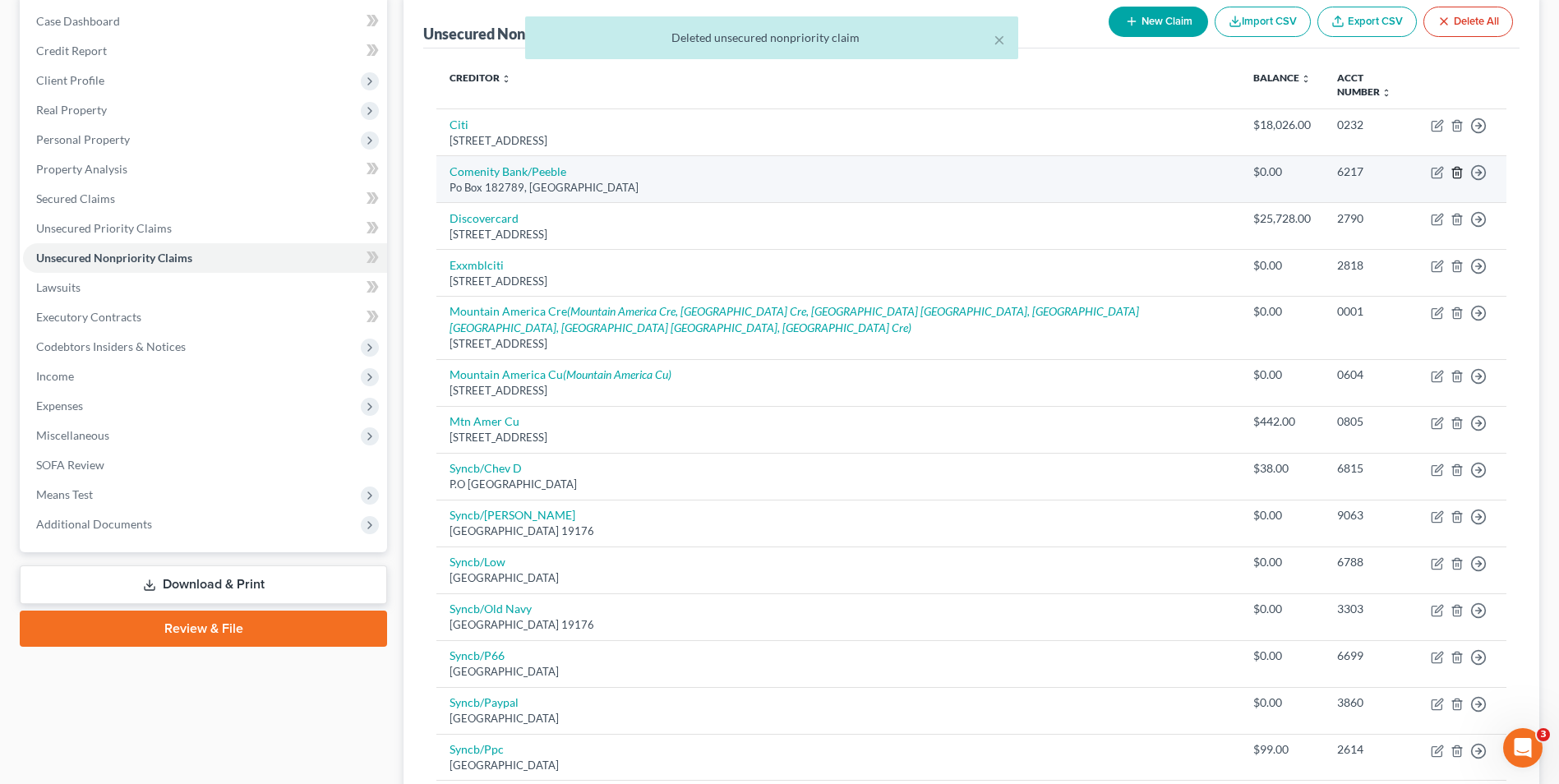
click at [1461, 174] on icon "button" at bounding box center [1457, 172] width 7 height 10
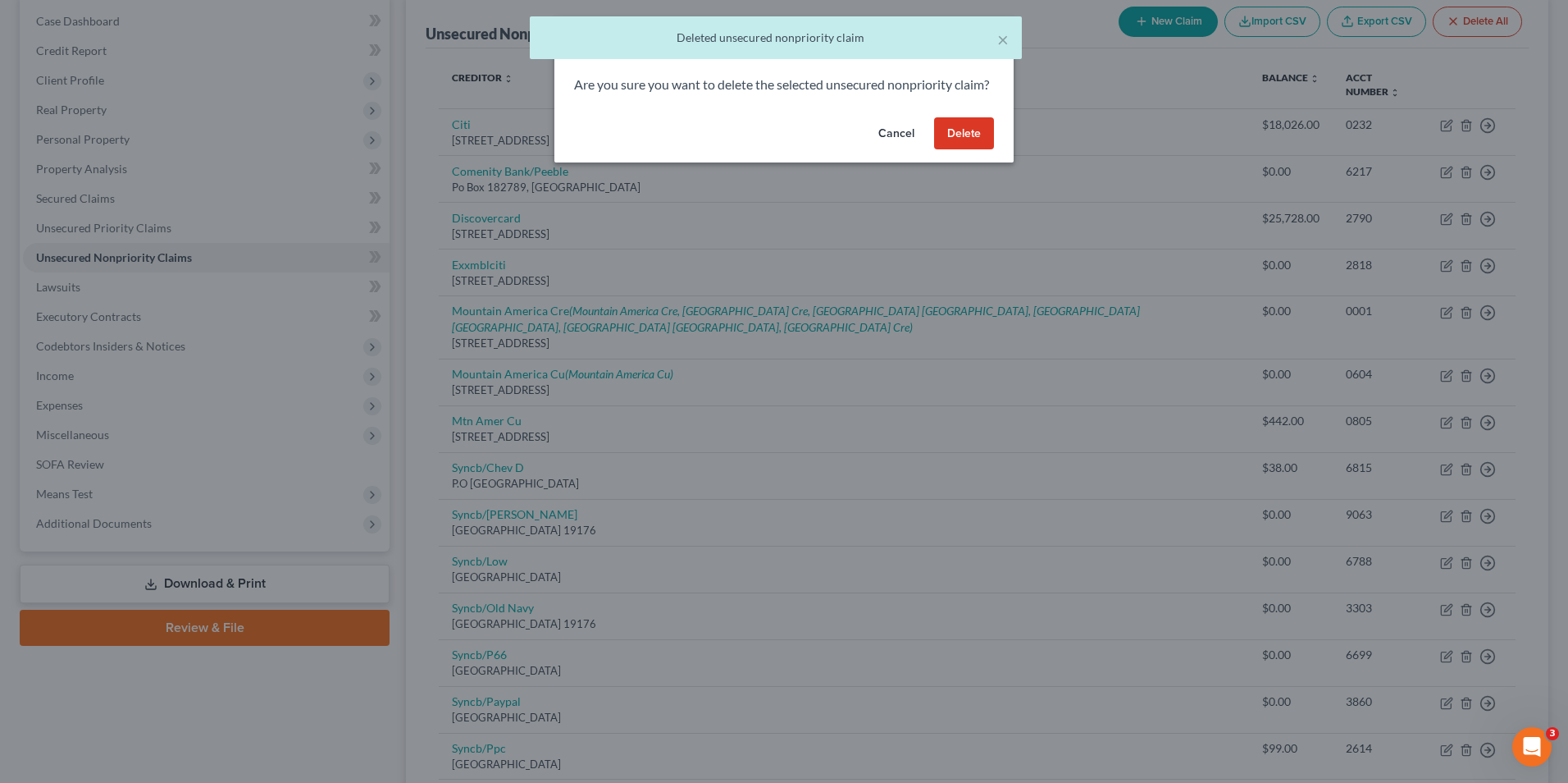
click at [973, 147] on button "Delete" at bounding box center [964, 134] width 60 height 33
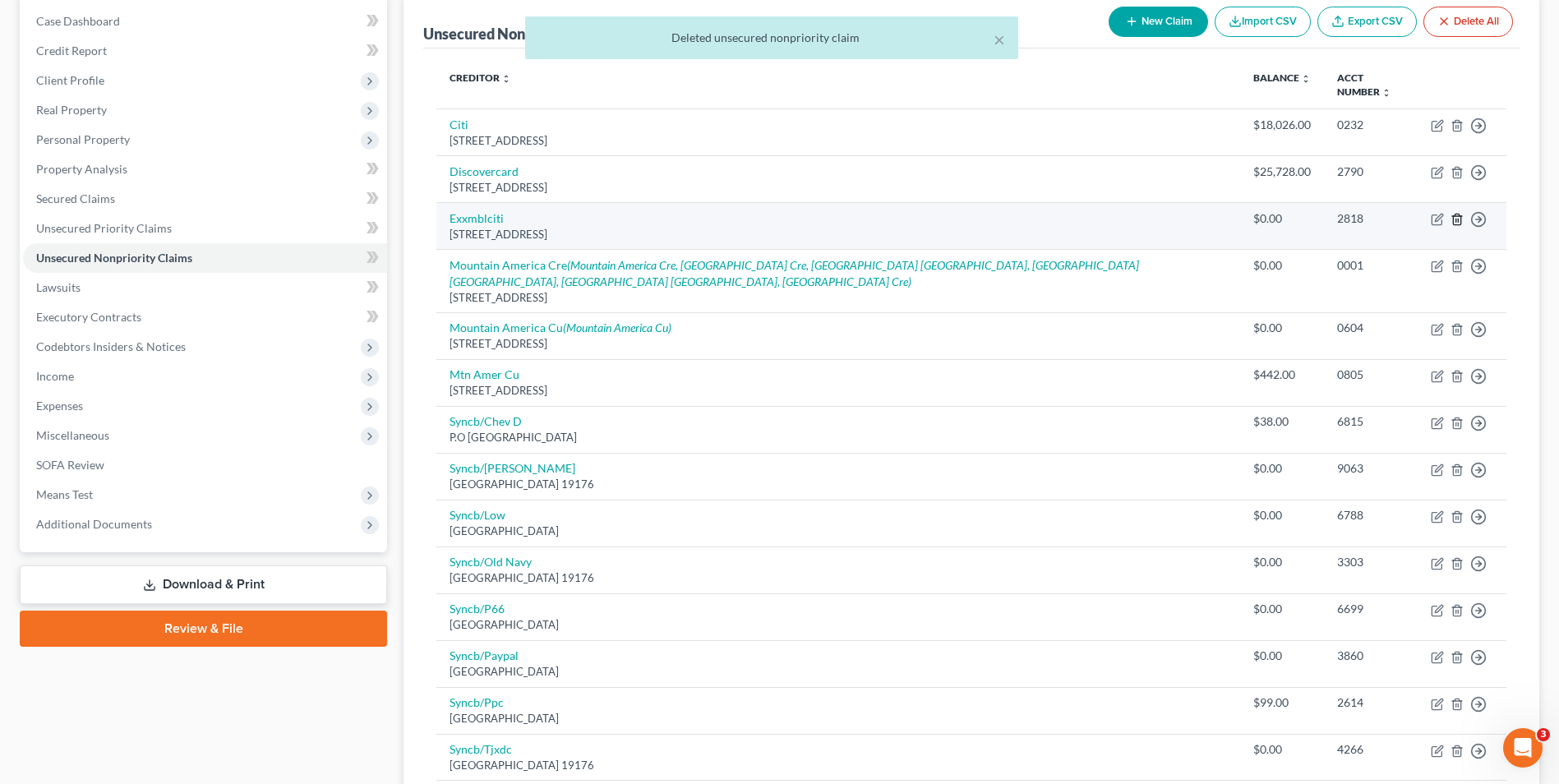
click at [1460, 220] on icon "button" at bounding box center [1457, 219] width 13 height 13
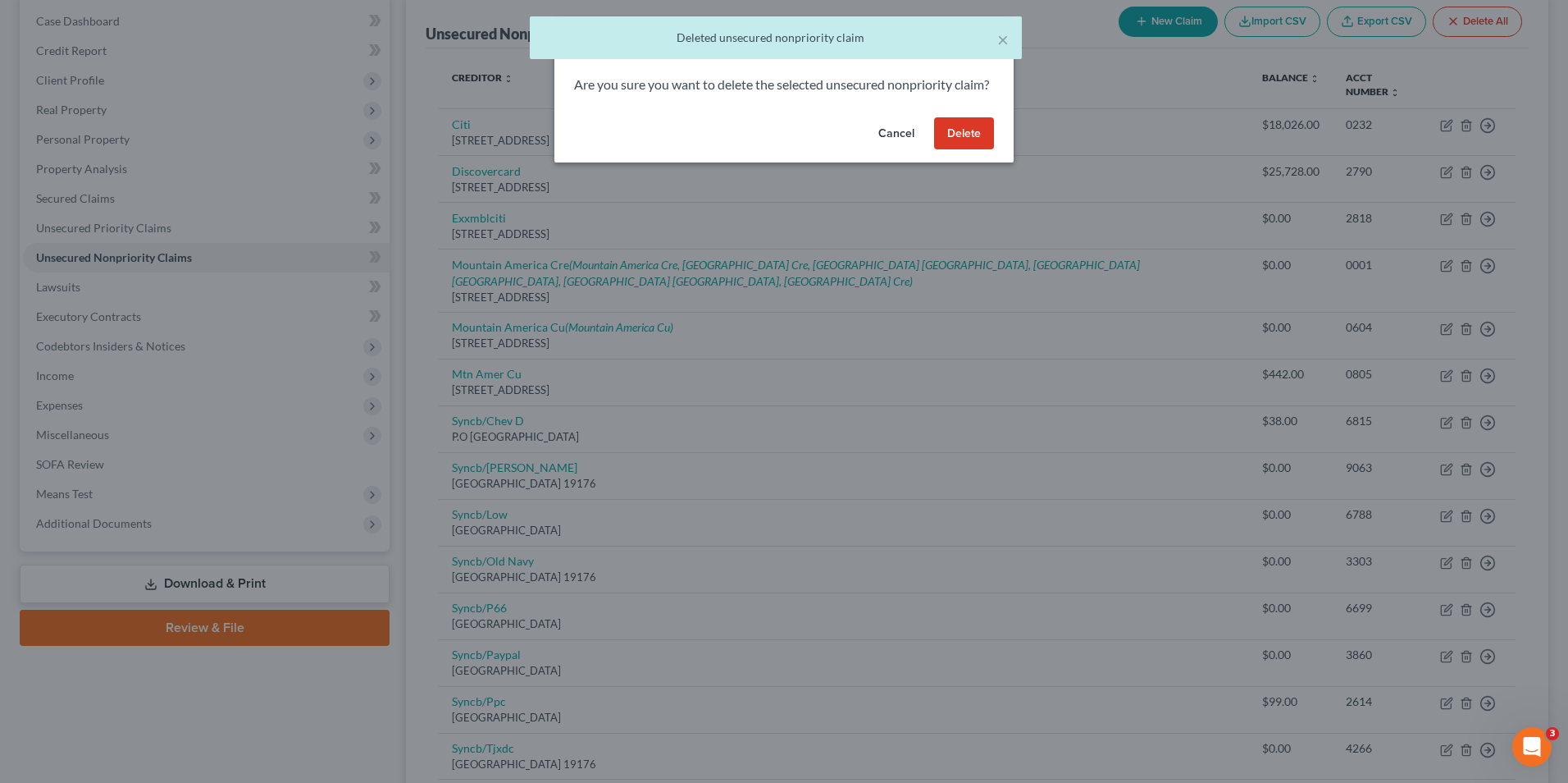
drag, startPoint x: 940, startPoint y: 148, endPoint x: 929, endPoint y: 156, distance: 13.6
click at [940, 150] on button "Delete" at bounding box center [964, 134] width 60 height 33
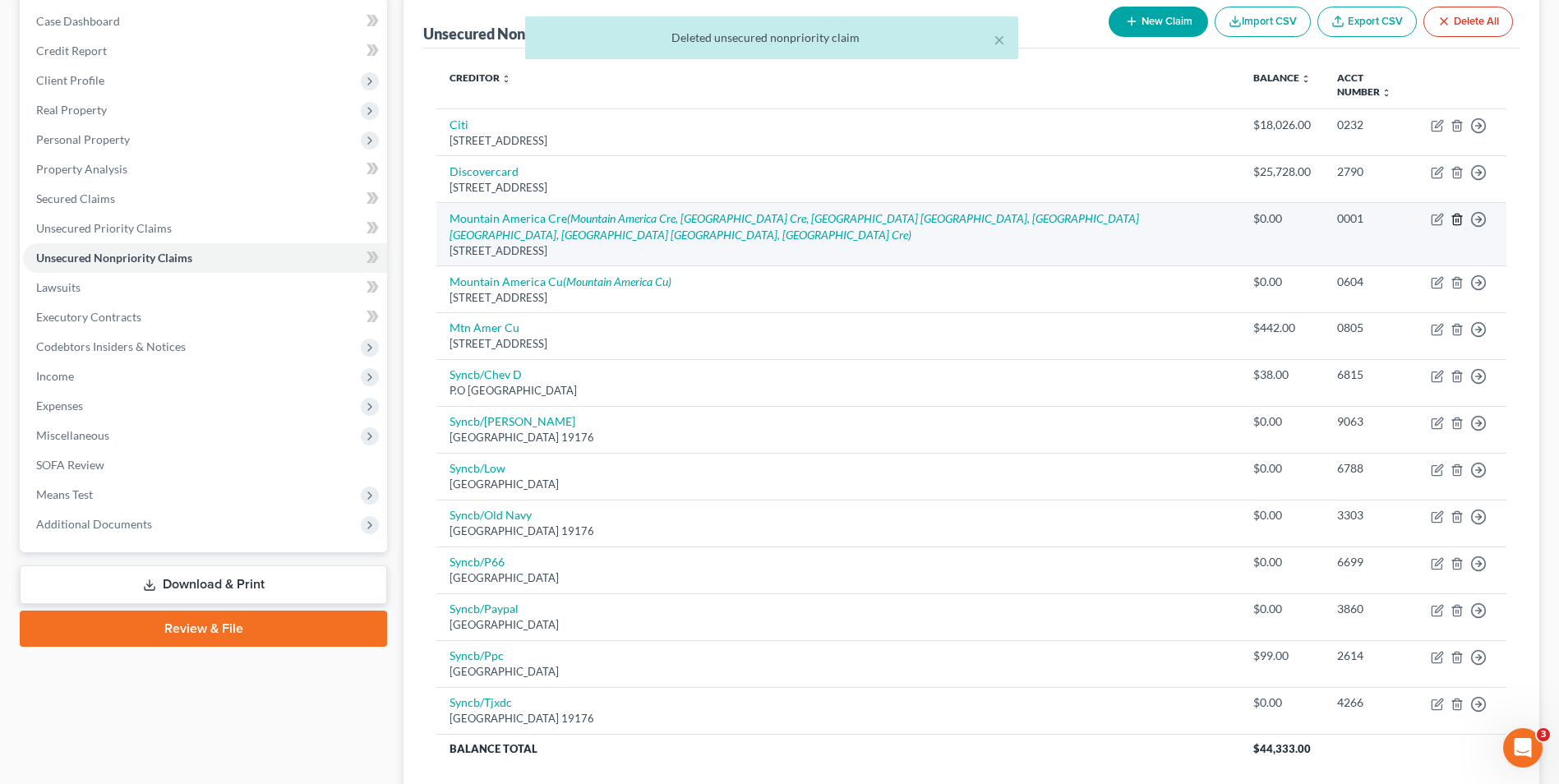
click at [1461, 223] on icon "button" at bounding box center [1457, 219] width 7 height 10
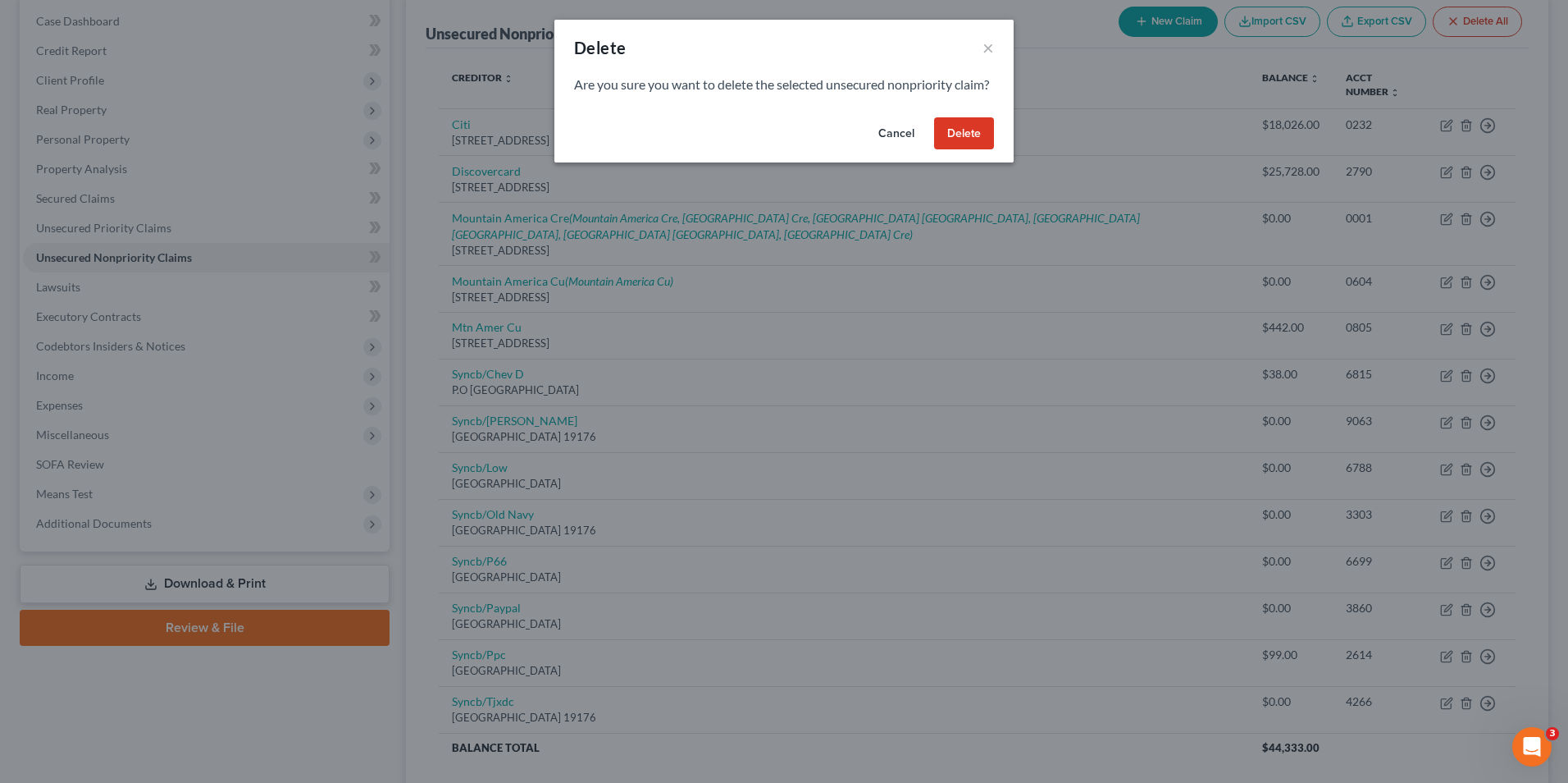
drag, startPoint x: 959, startPoint y: 155, endPoint x: 589, endPoint y: 227, distance: 376.9
click at [959, 150] on button "Delete" at bounding box center [964, 134] width 60 height 33
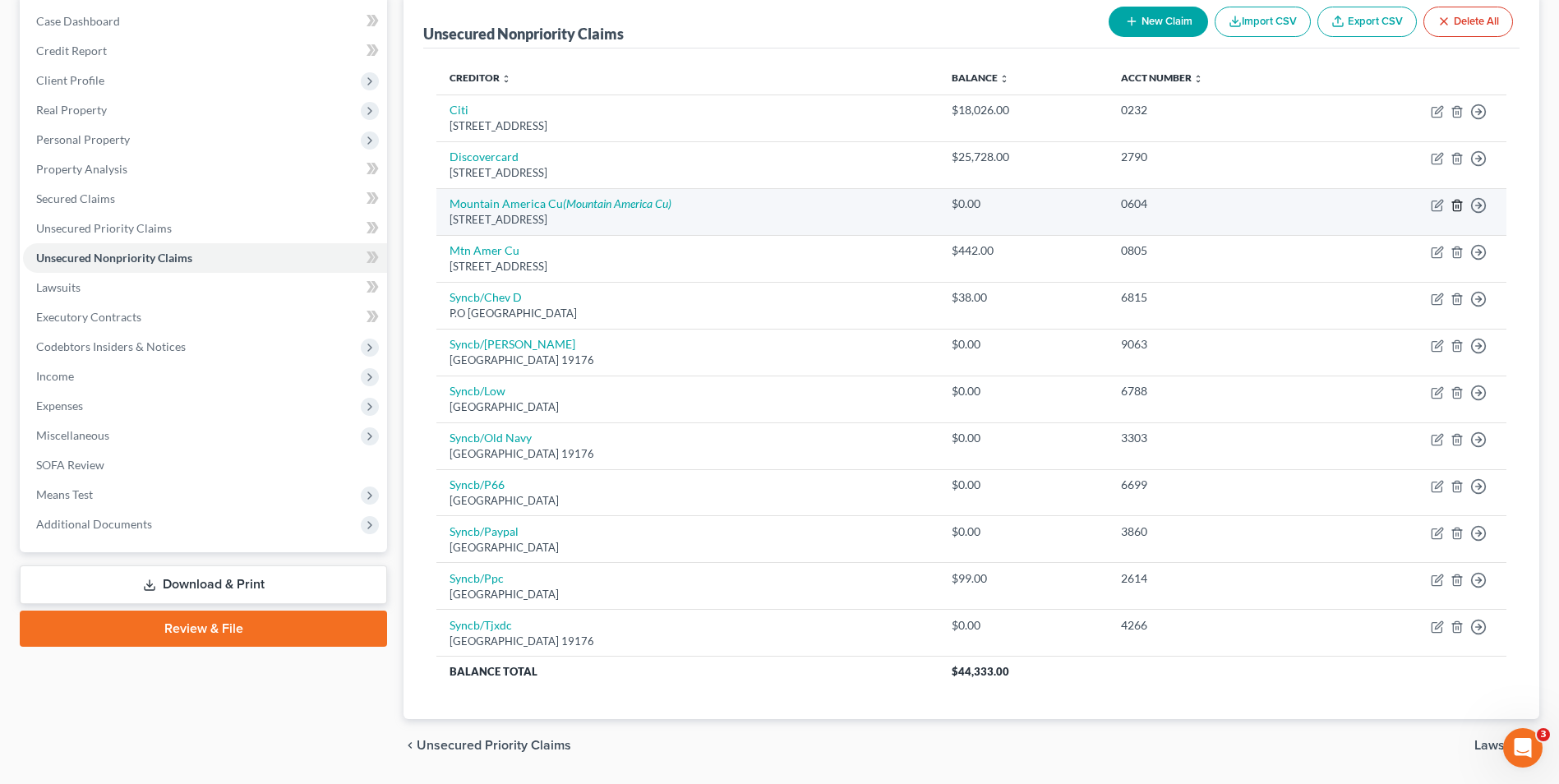
click at [1458, 206] on line "button" at bounding box center [1458, 206] width 0 height 4
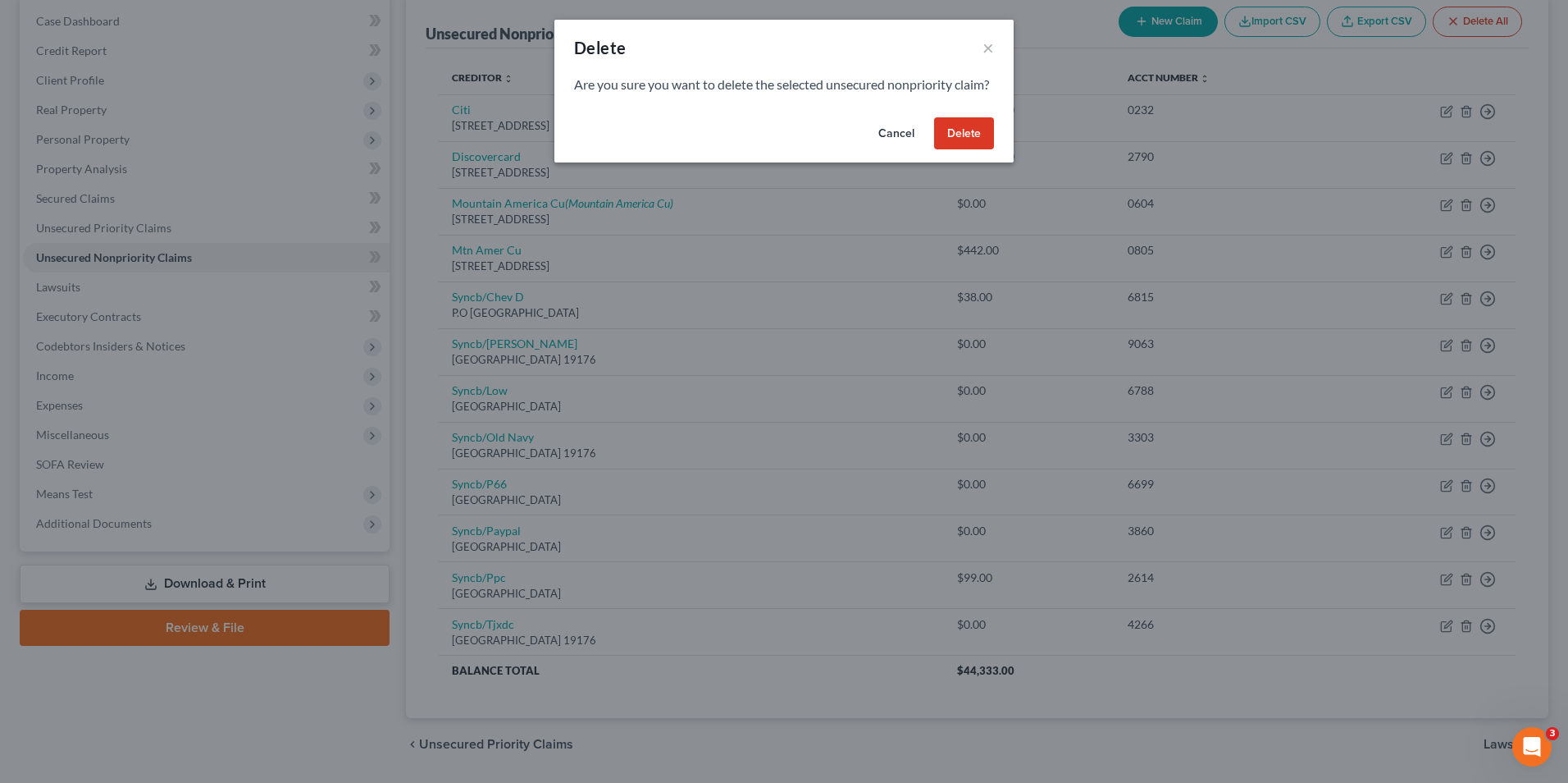
drag, startPoint x: 951, startPoint y: 164, endPoint x: 898, endPoint y: 169, distance: 53.2
click at [950, 150] on button "Delete" at bounding box center [964, 134] width 60 height 33
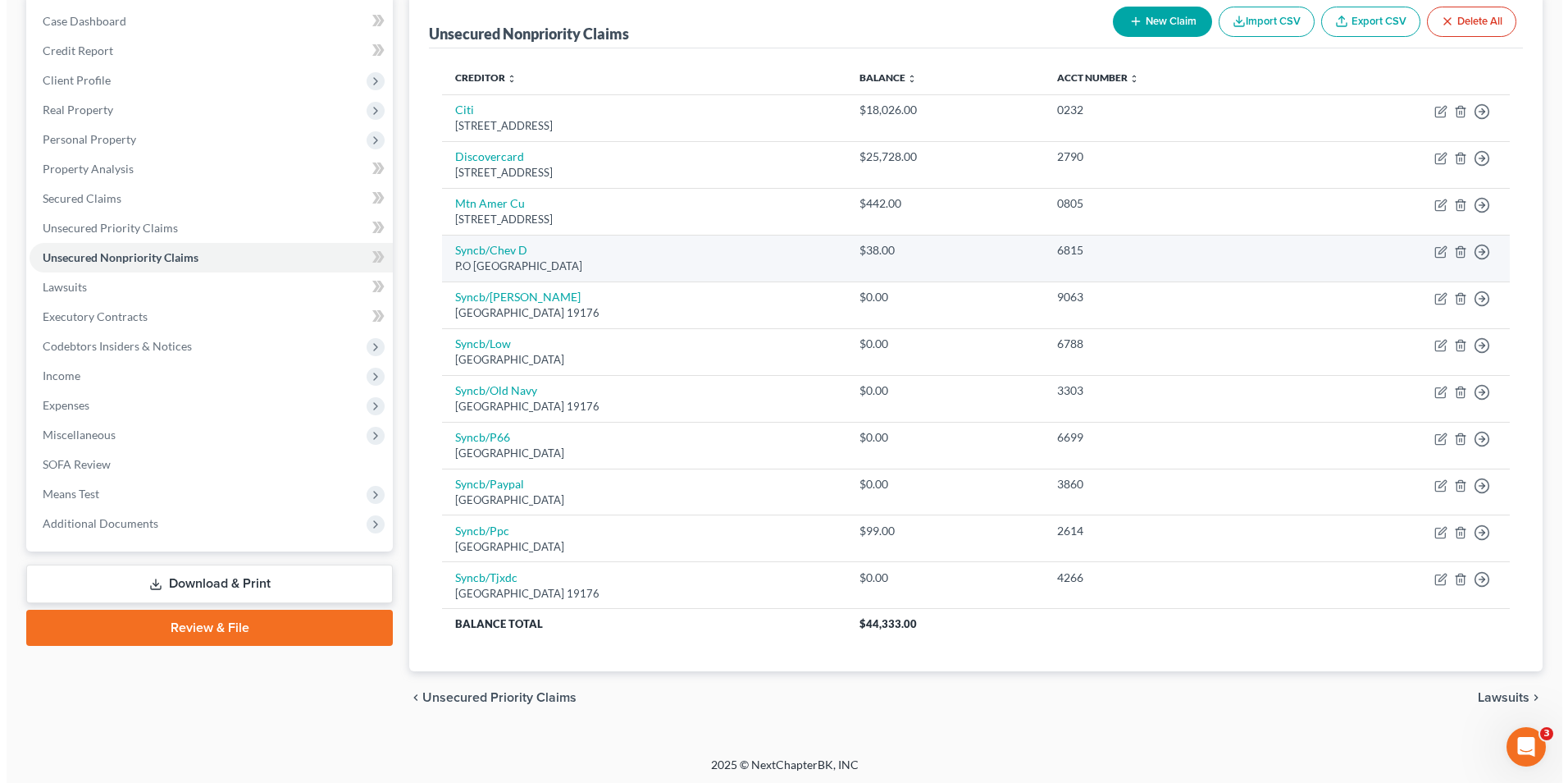
scroll to position [168, 0]
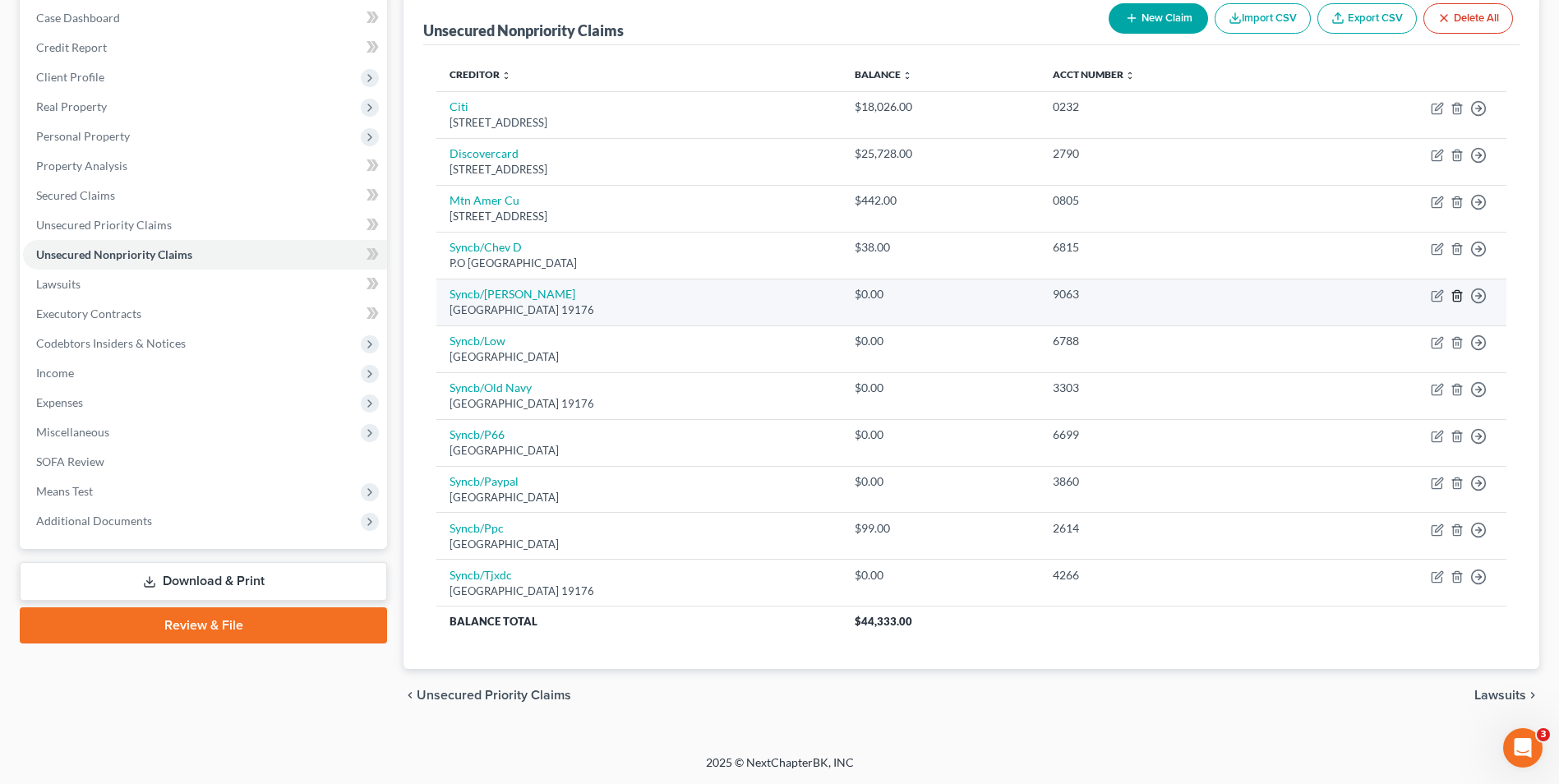
click at [1458, 298] on line "button" at bounding box center [1458, 297] width 0 height 4
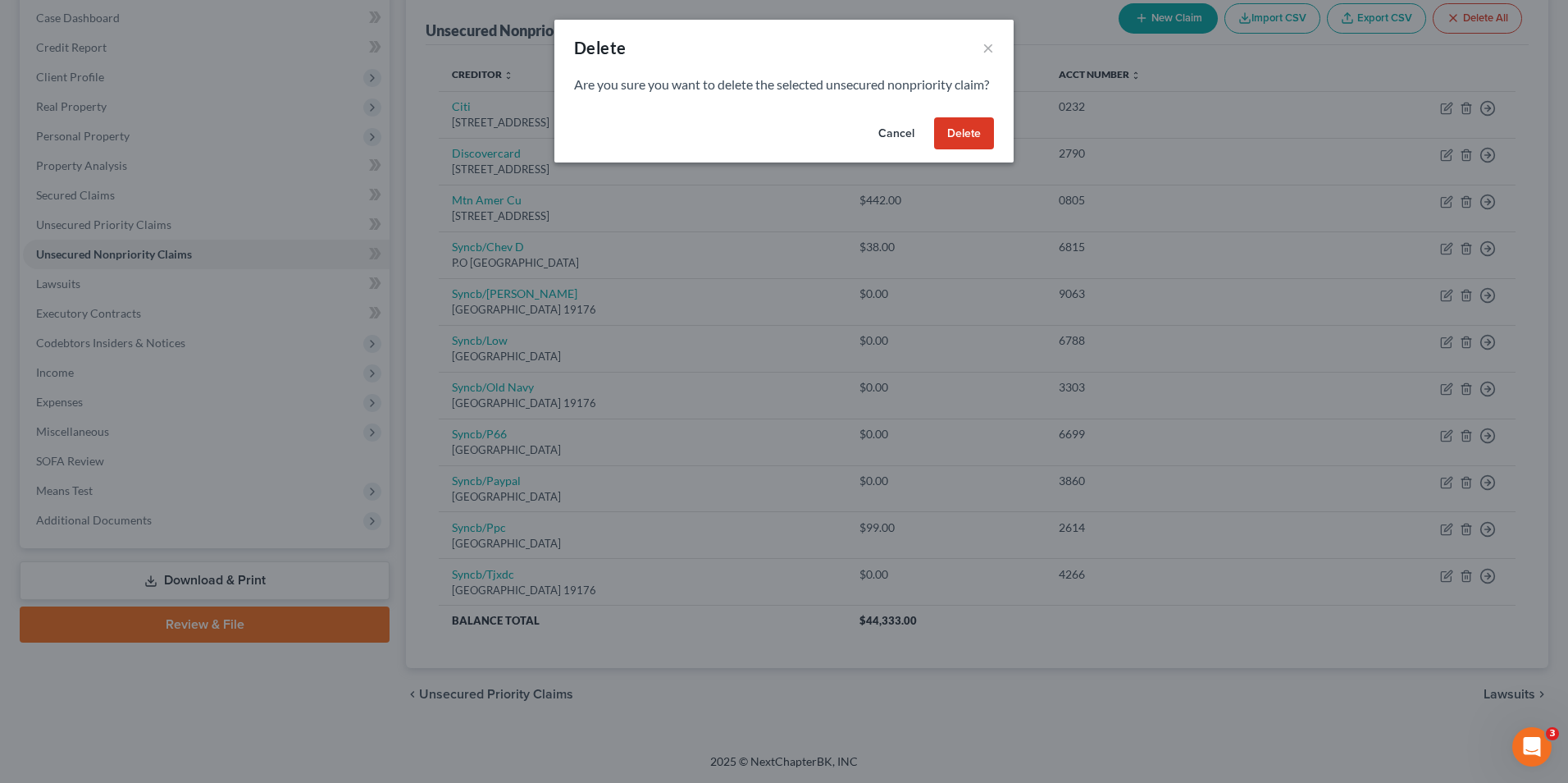
drag, startPoint x: 973, startPoint y: 160, endPoint x: 942, endPoint y: 167, distance: 31.8
click at [973, 150] on button "Delete" at bounding box center [964, 134] width 60 height 33
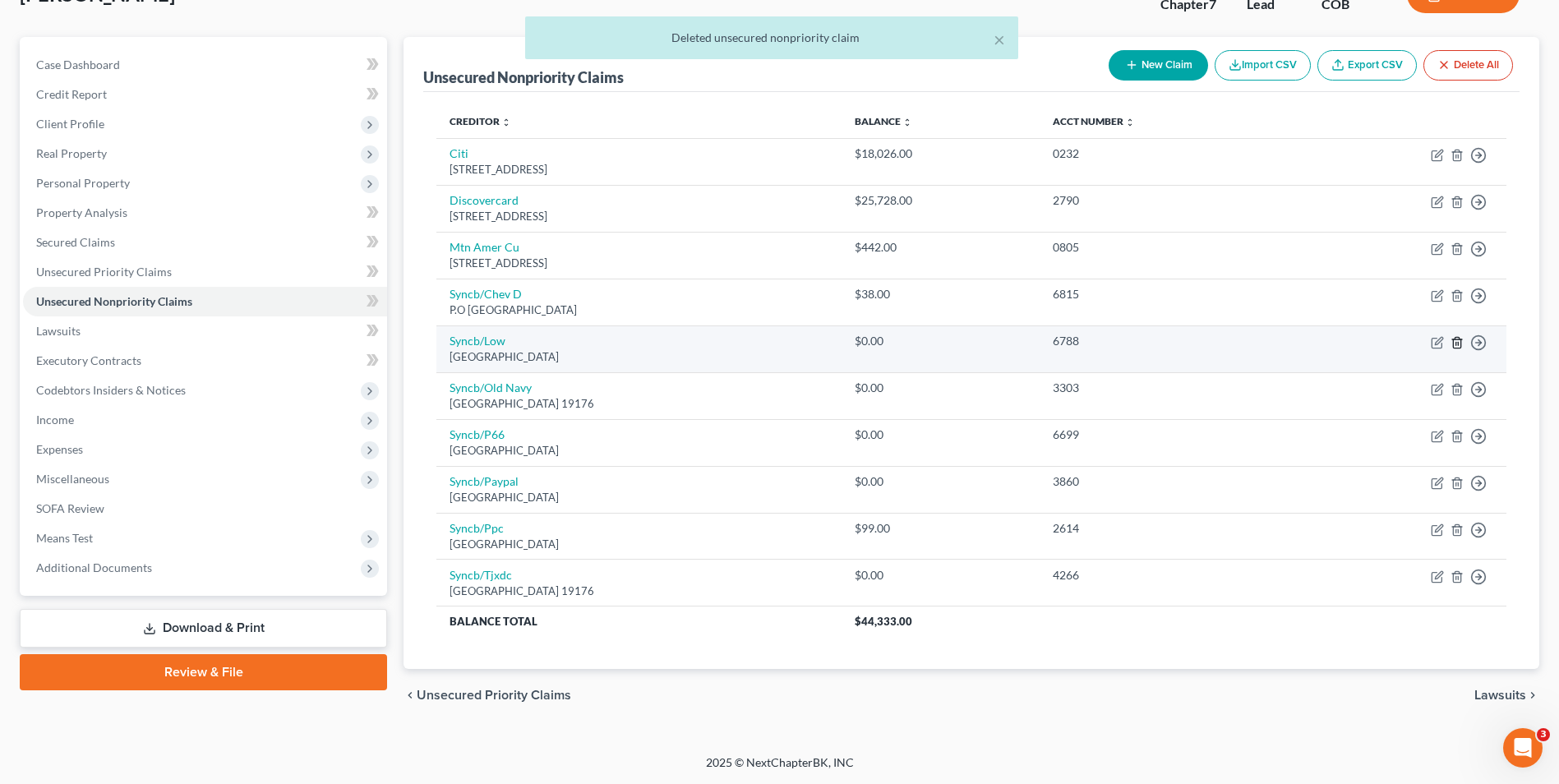
click at [1458, 343] on line "button" at bounding box center [1458, 344] width 0 height 4
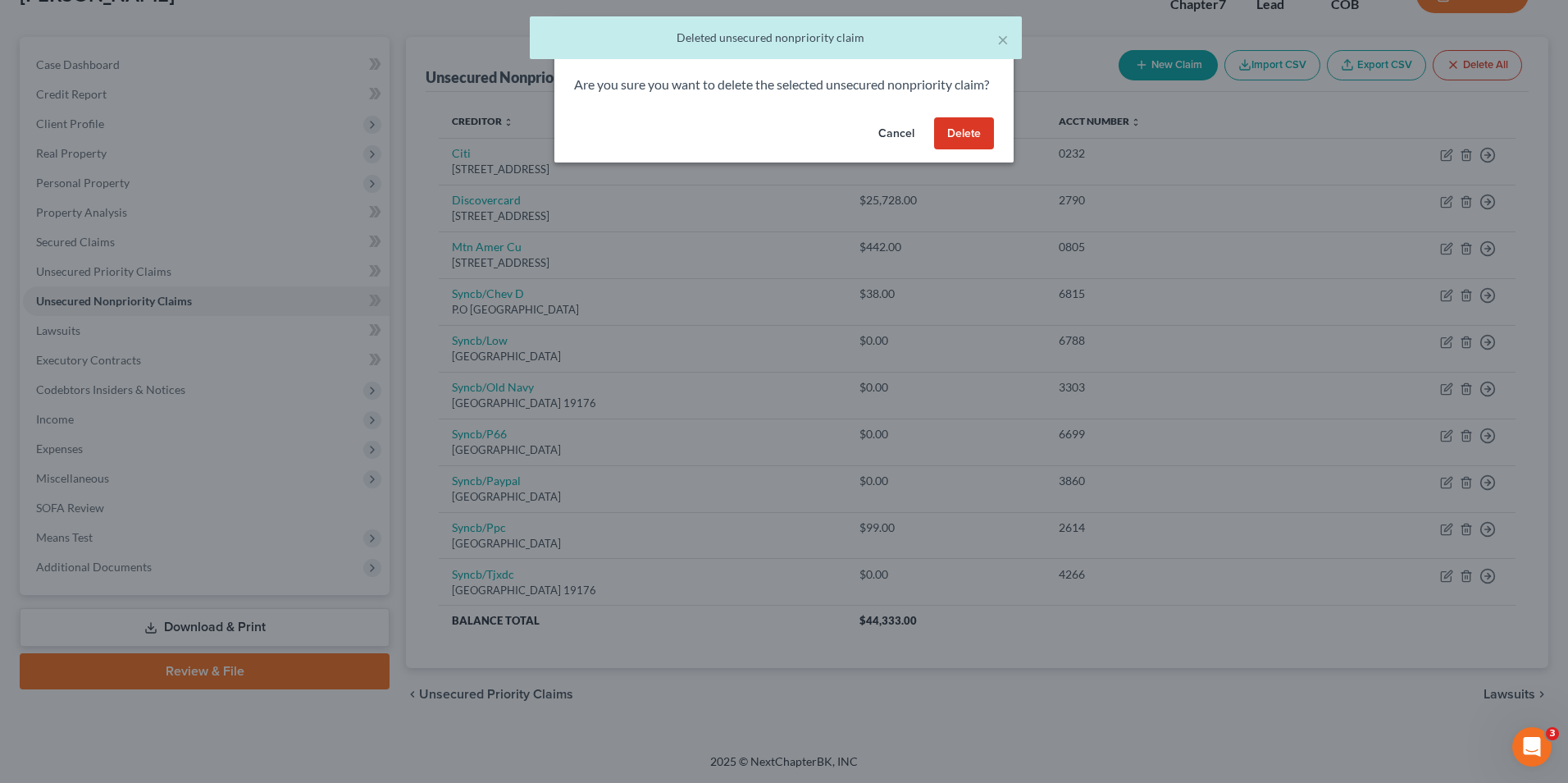
drag, startPoint x: 964, startPoint y: 164, endPoint x: 940, endPoint y: 184, distance: 31.2
click at [964, 163] on div "Cancel Delete" at bounding box center [784, 137] width 459 height 52
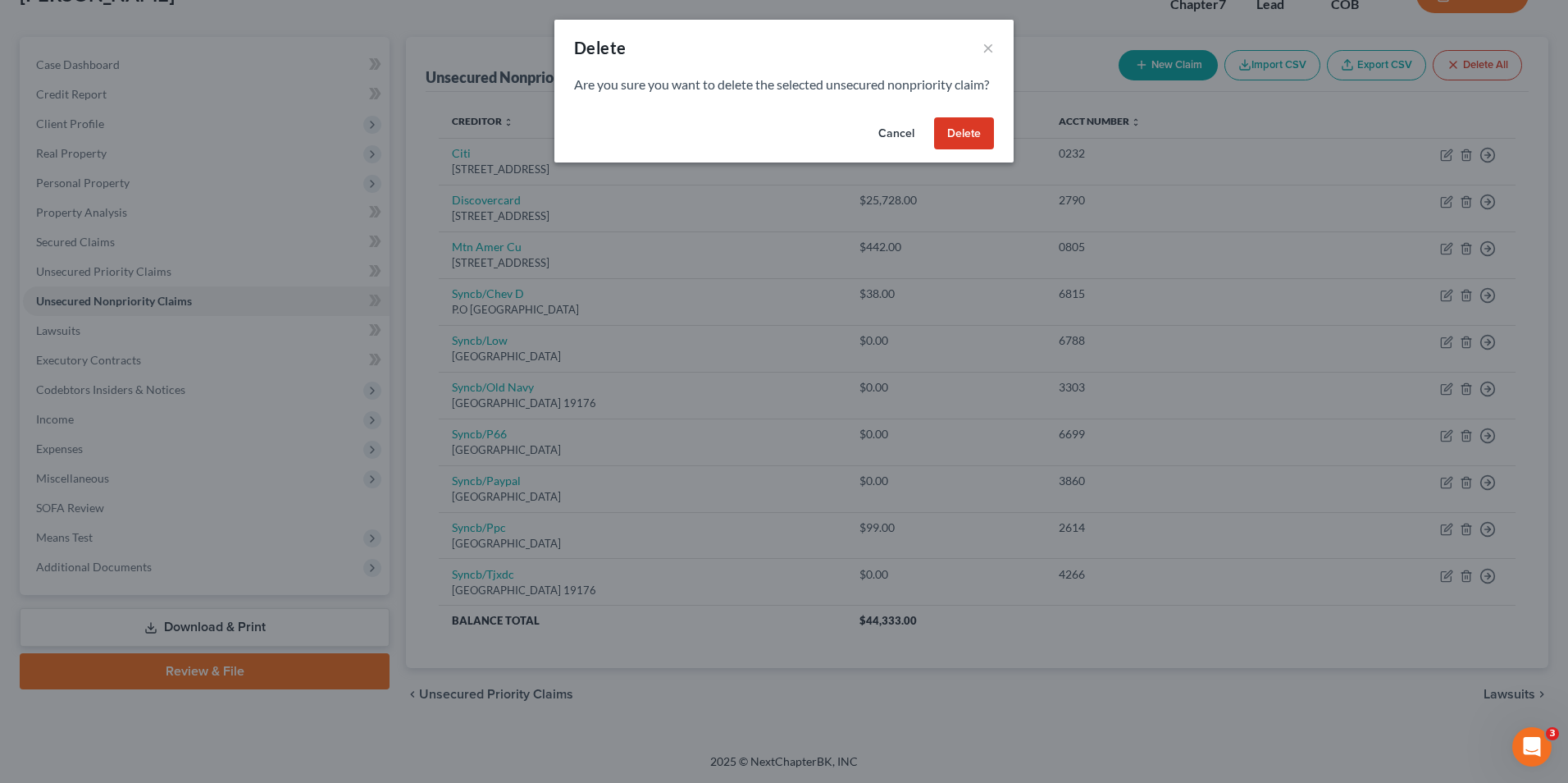
drag, startPoint x: 952, startPoint y: 155, endPoint x: 935, endPoint y: 224, distance: 71.1
click at [951, 150] on button "Delete" at bounding box center [964, 134] width 60 height 33
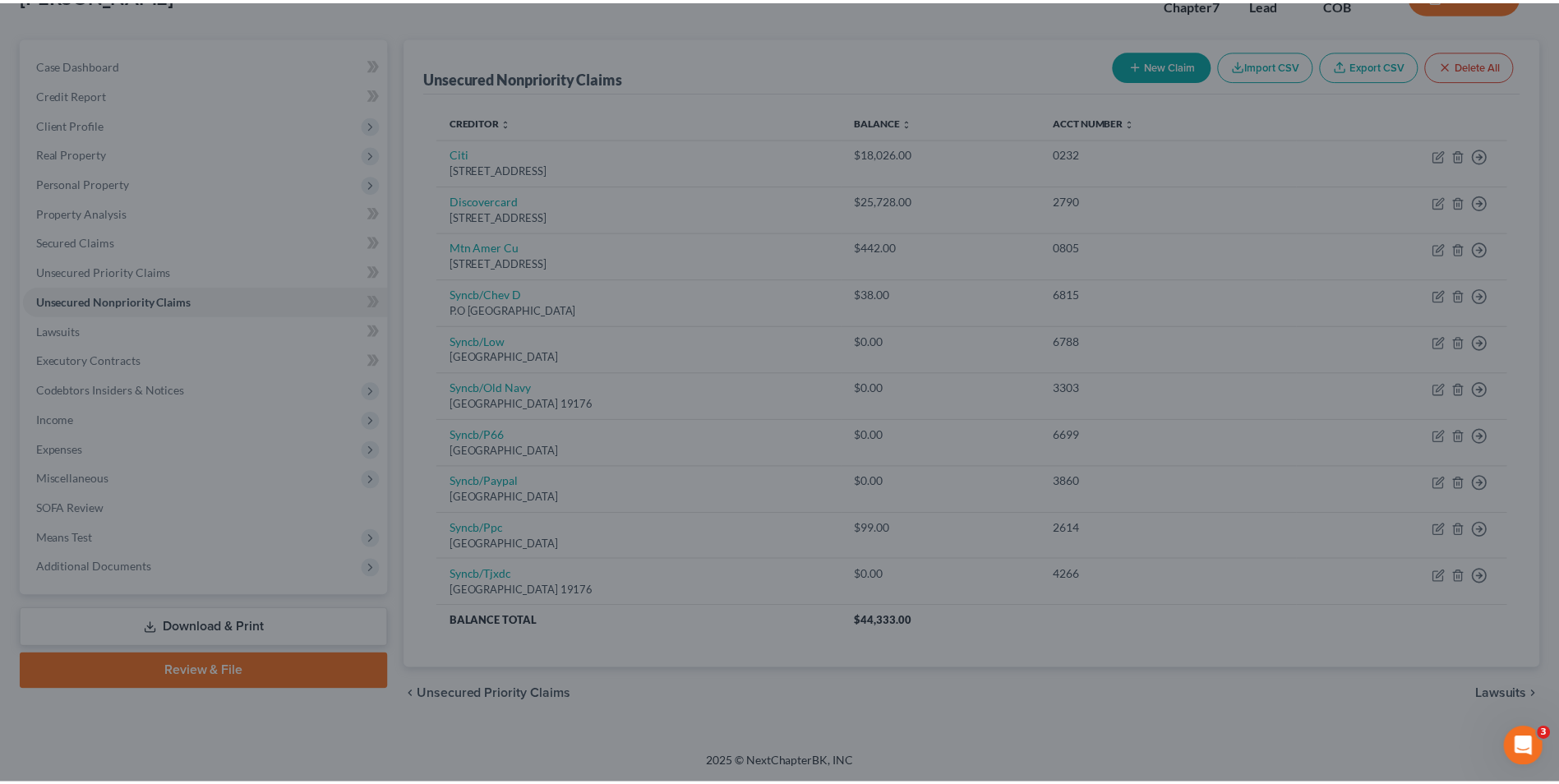
scroll to position [89, 0]
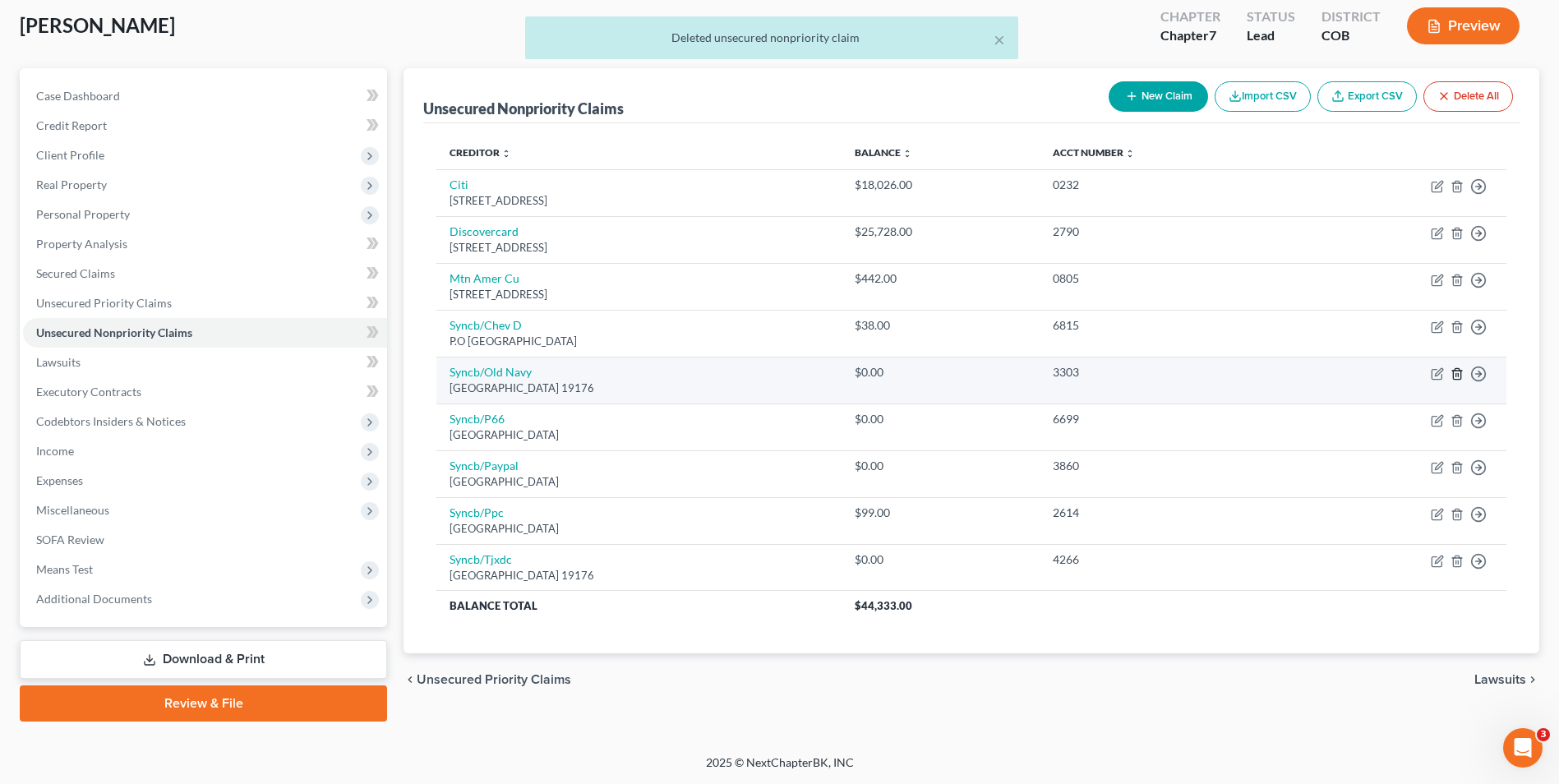
click at [1462, 378] on icon "button" at bounding box center [1457, 374] width 13 height 13
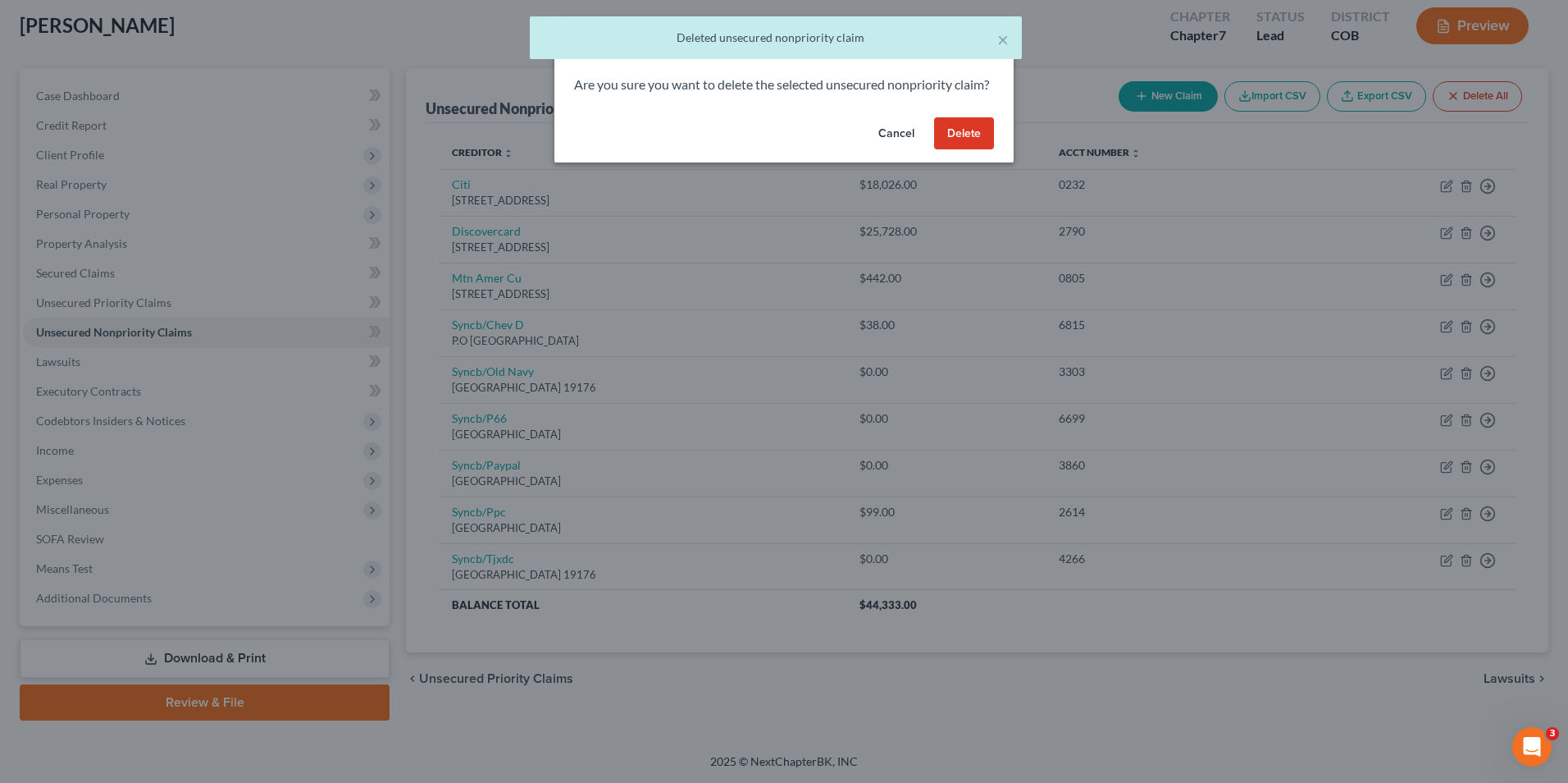
click at [981, 150] on button "Delete" at bounding box center [964, 134] width 60 height 33
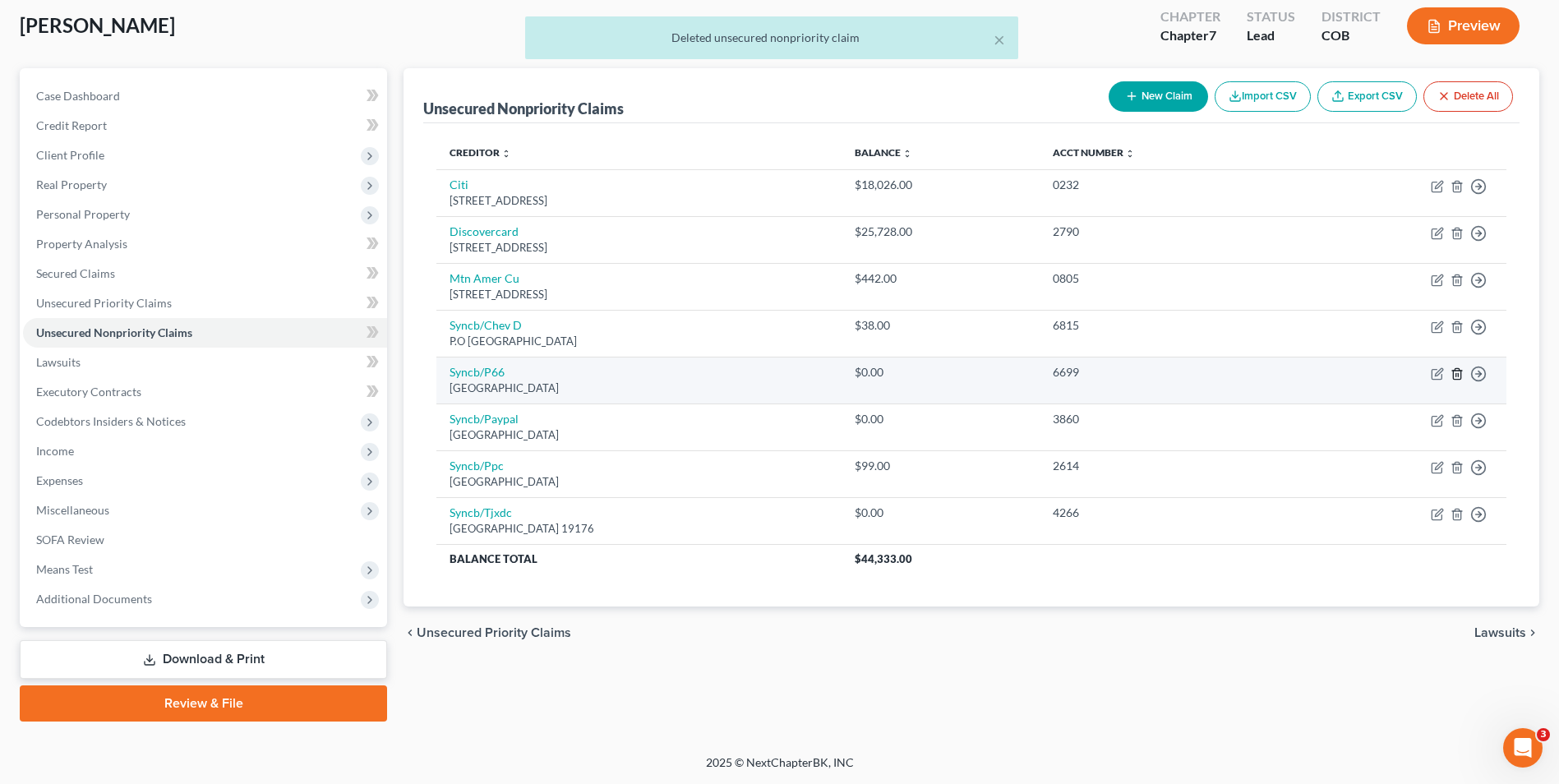
click at [1453, 372] on icon "button" at bounding box center [1457, 374] width 7 height 10
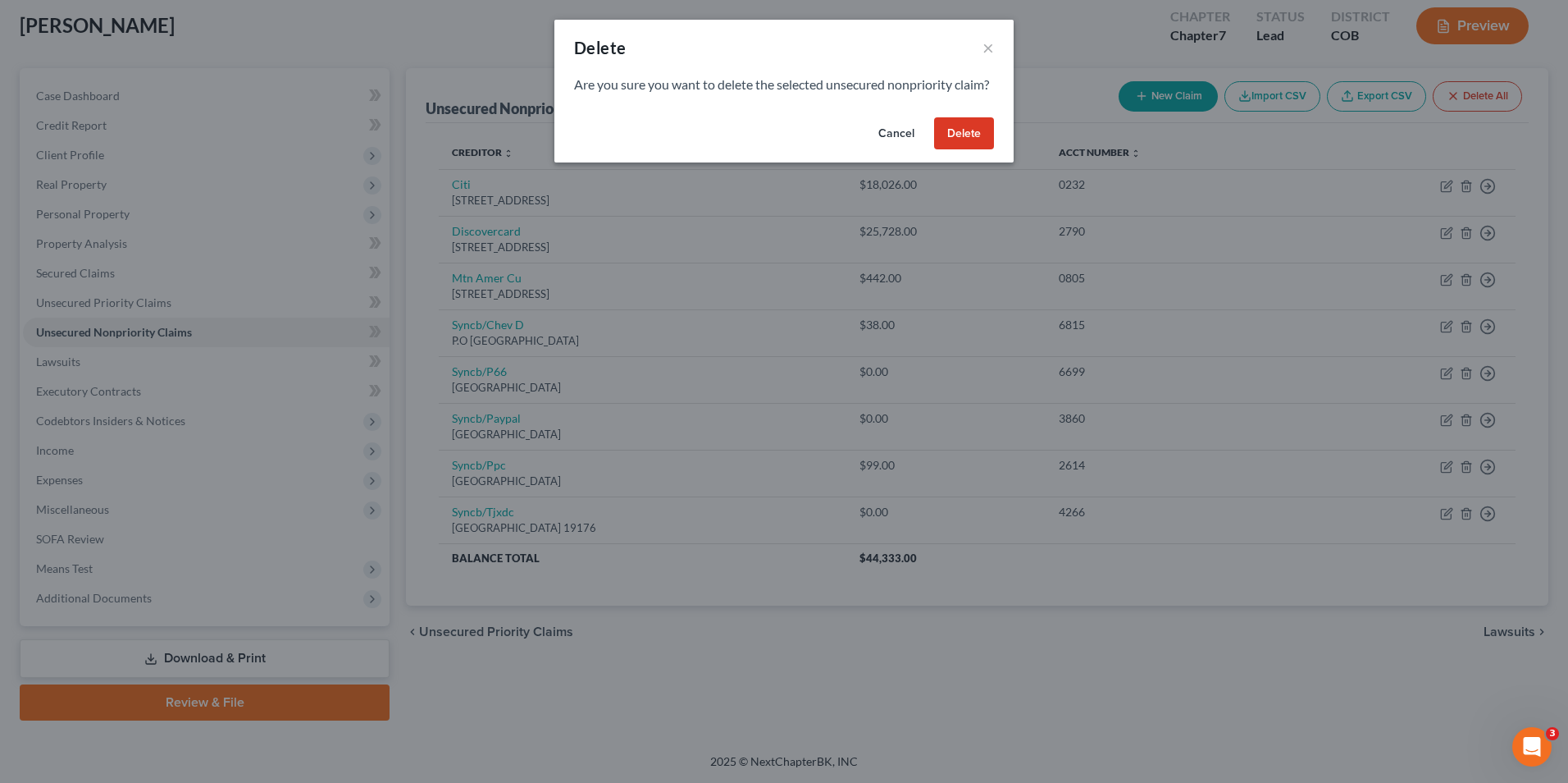
click at [964, 150] on button "Delete" at bounding box center [964, 134] width 60 height 33
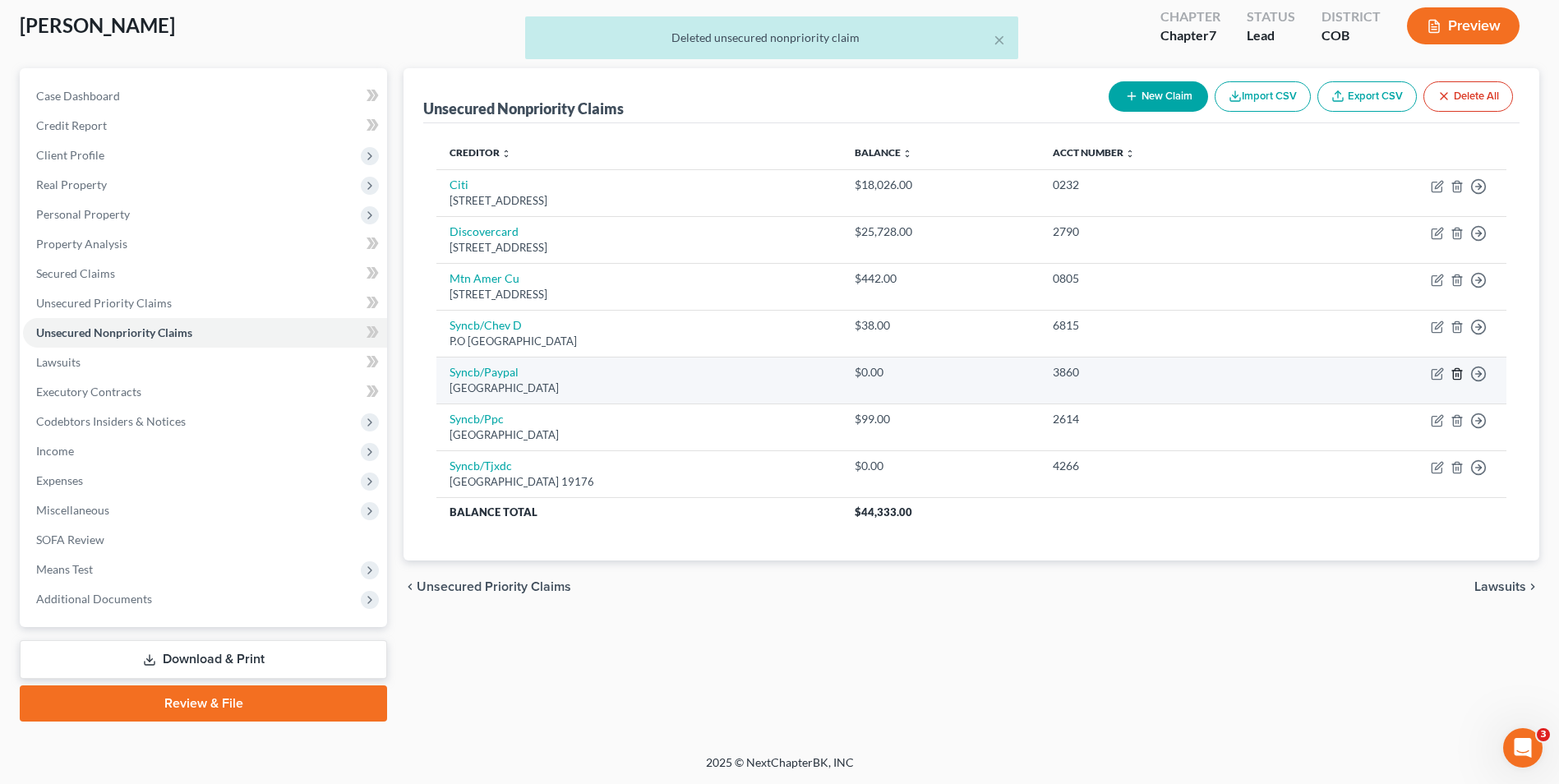
click at [1455, 374] on icon "button" at bounding box center [1457, 374] width 13 height 13
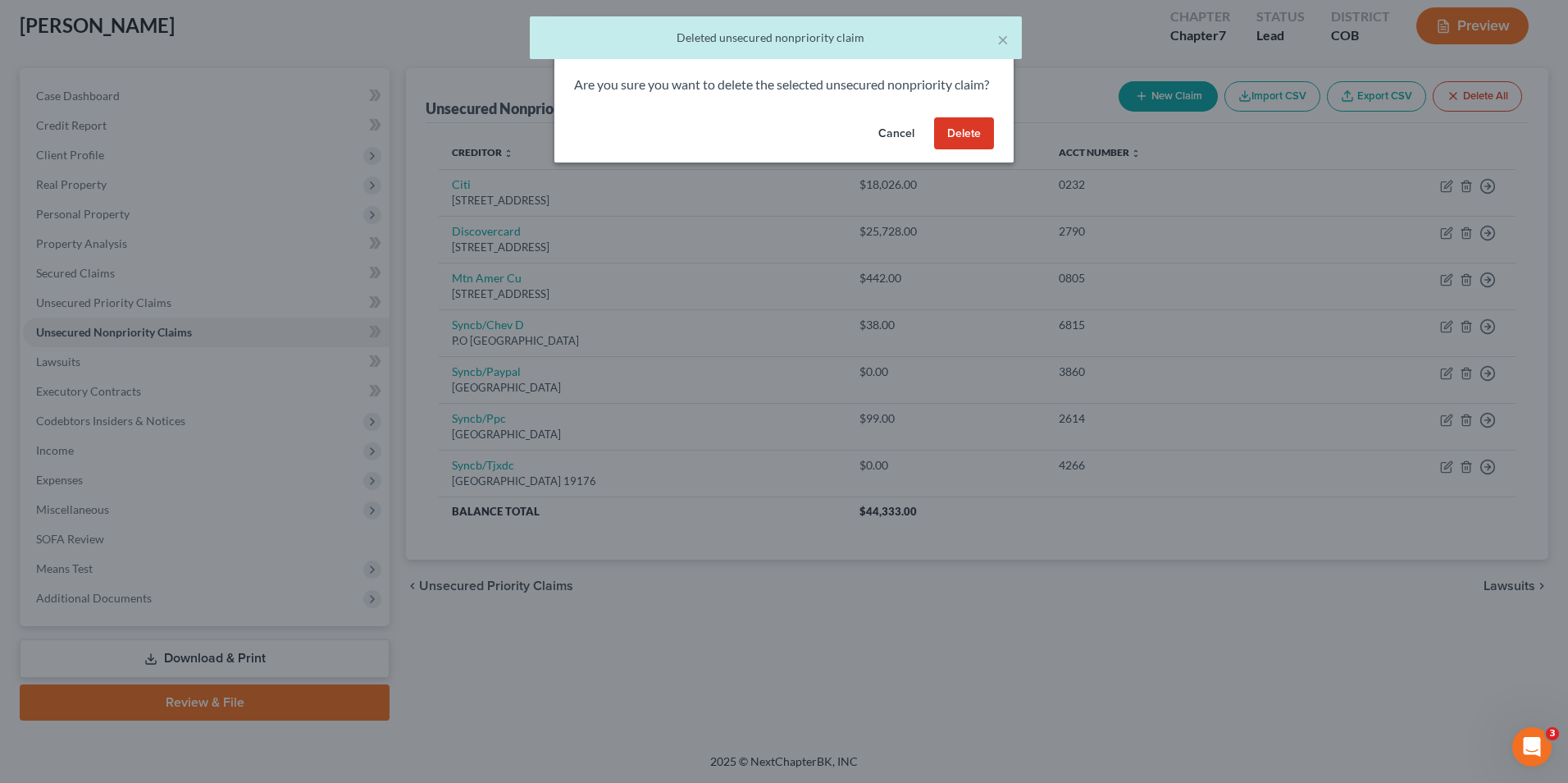
drag, startPoint x: 979, startPoint y: 152, endPoint x: 968, endPoint y: 189, distance: 38.6
click at [978, 150] on button "Delete" at bounding box center [964, 134] width 60 height 33
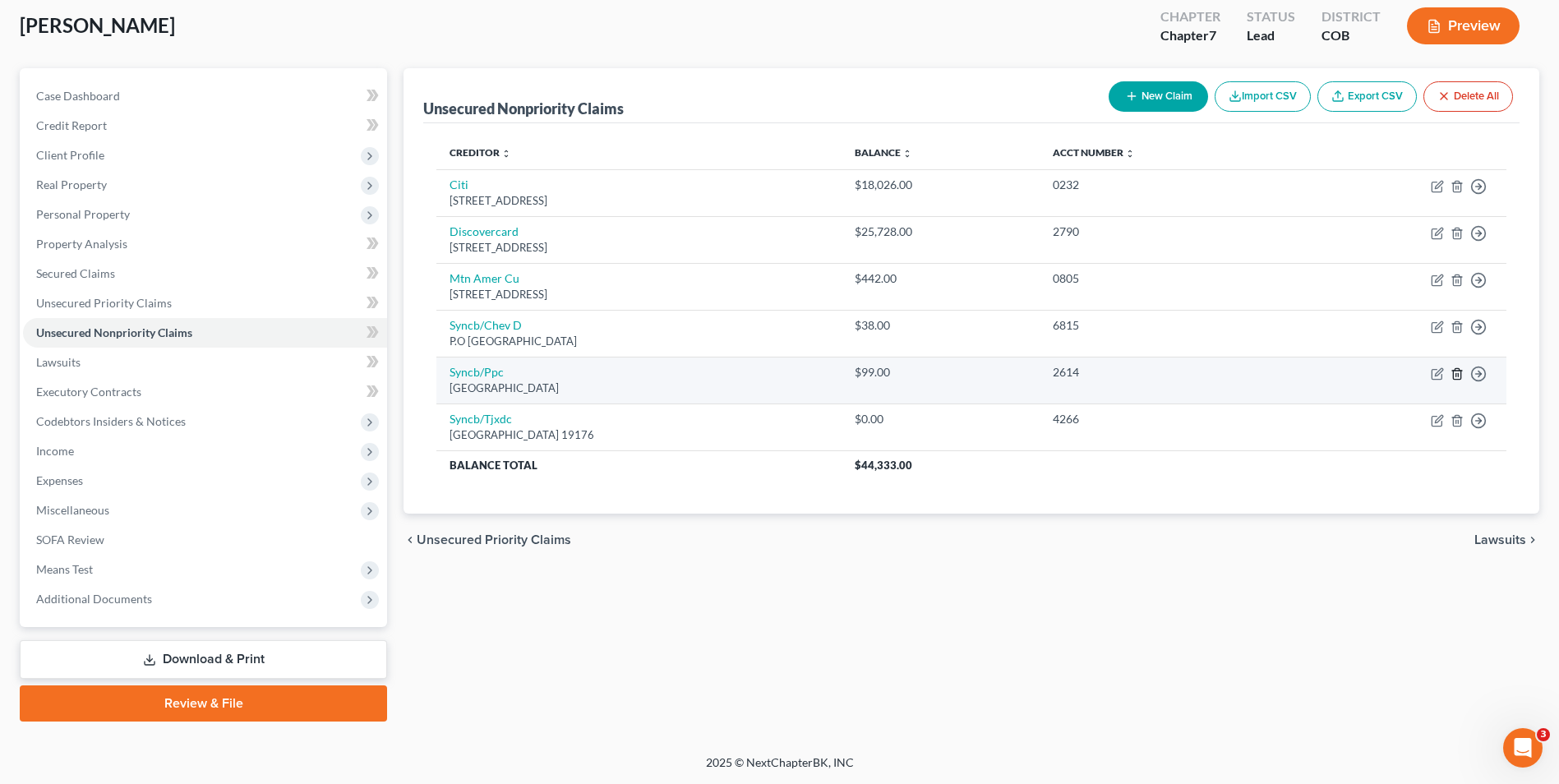
click at [1454, 373] on icon "button" at bounding box center [1457, 374] width 7 height 10
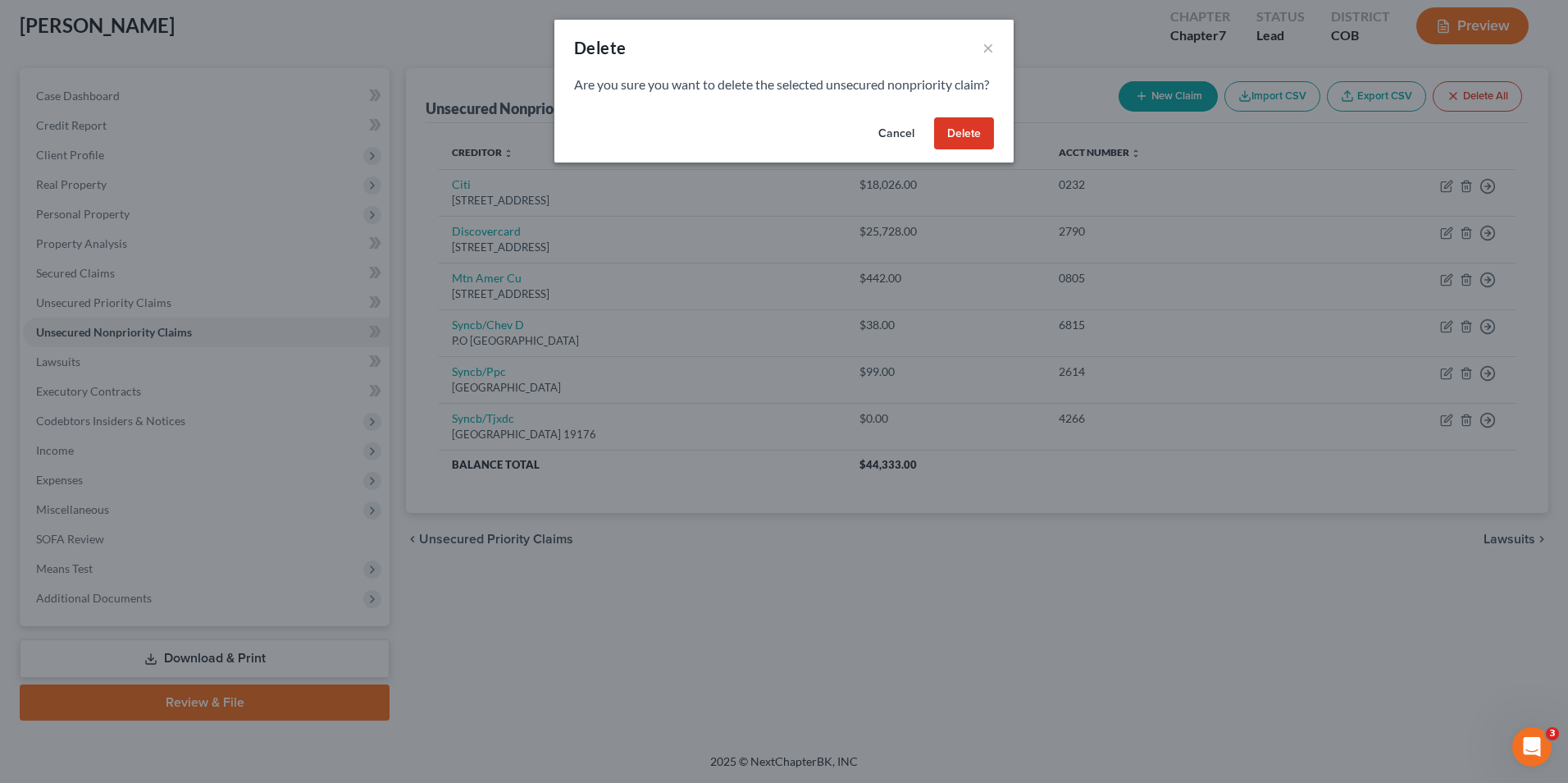
click at [953, 141] on button "Delete" at bounding box center [964, 134] width 60 height 33
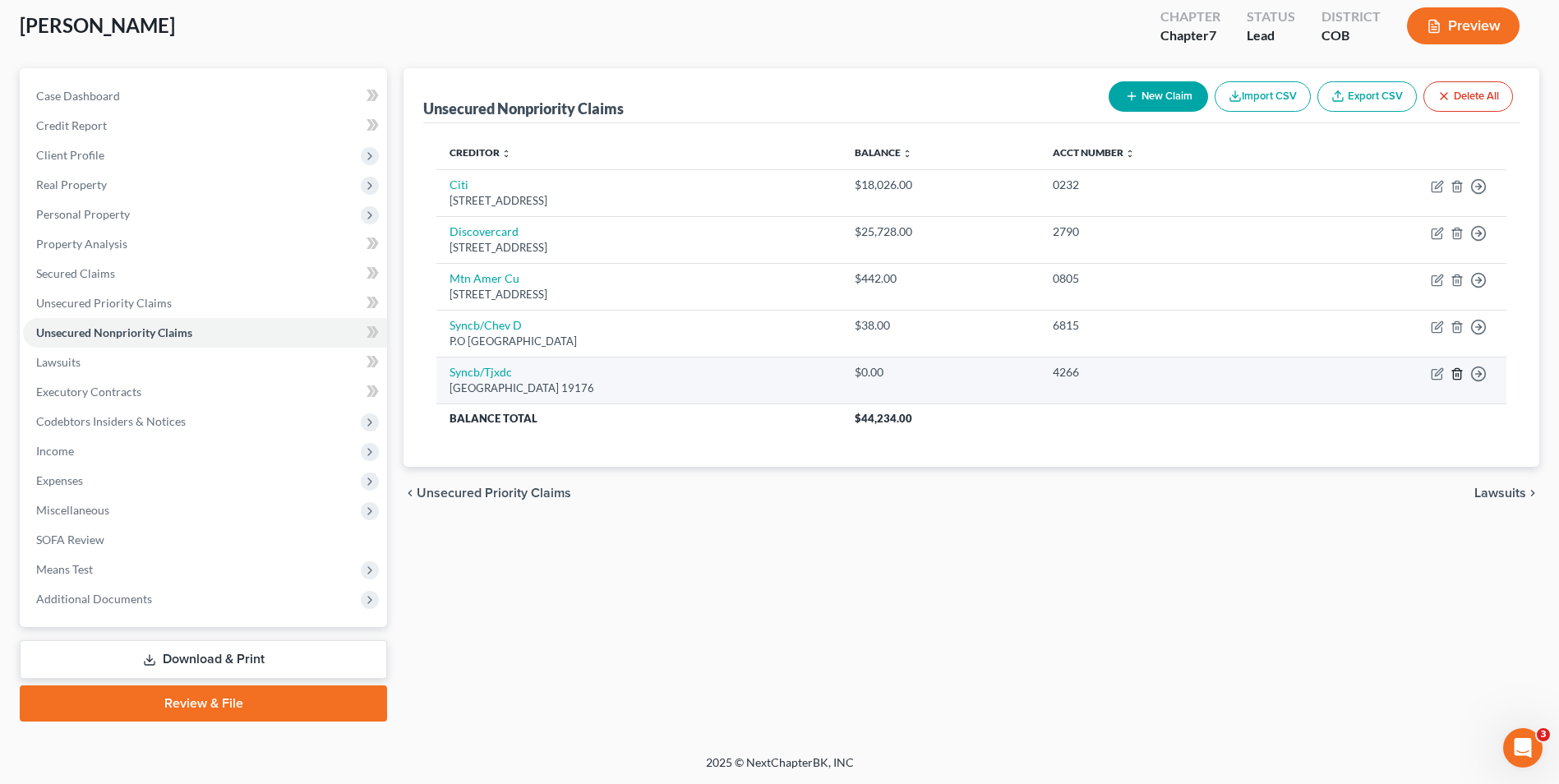
click at [1457, 370] on icon "button" at bounding box center [1457, 374] width 13 height 13
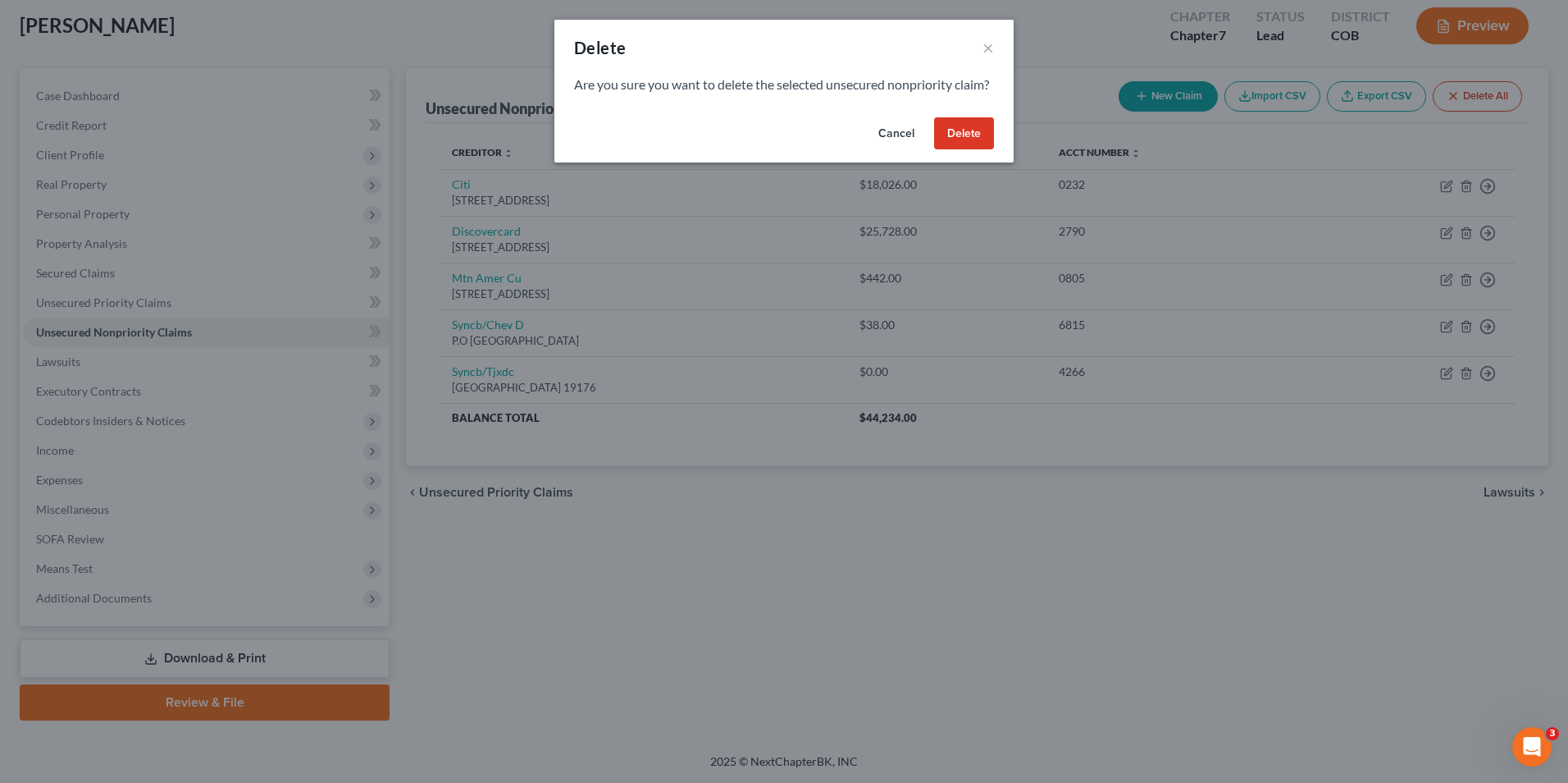
click at [976, 150] on button "Delete" at bounding box center [964, 134] width 60 height 33
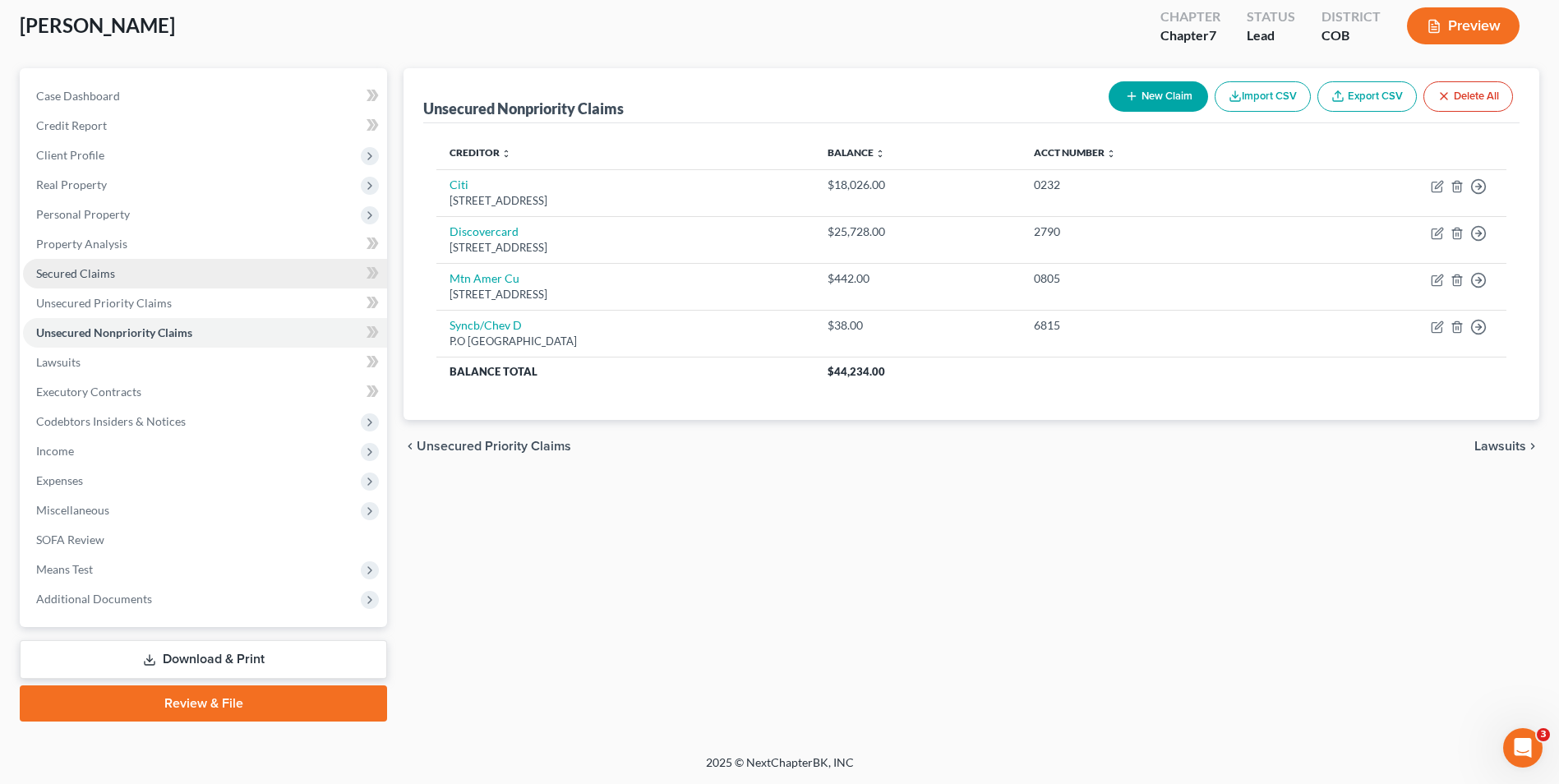
click at [143, 282] on link "Secured Claims" at bounding box center [205, 274] width 364 height 30
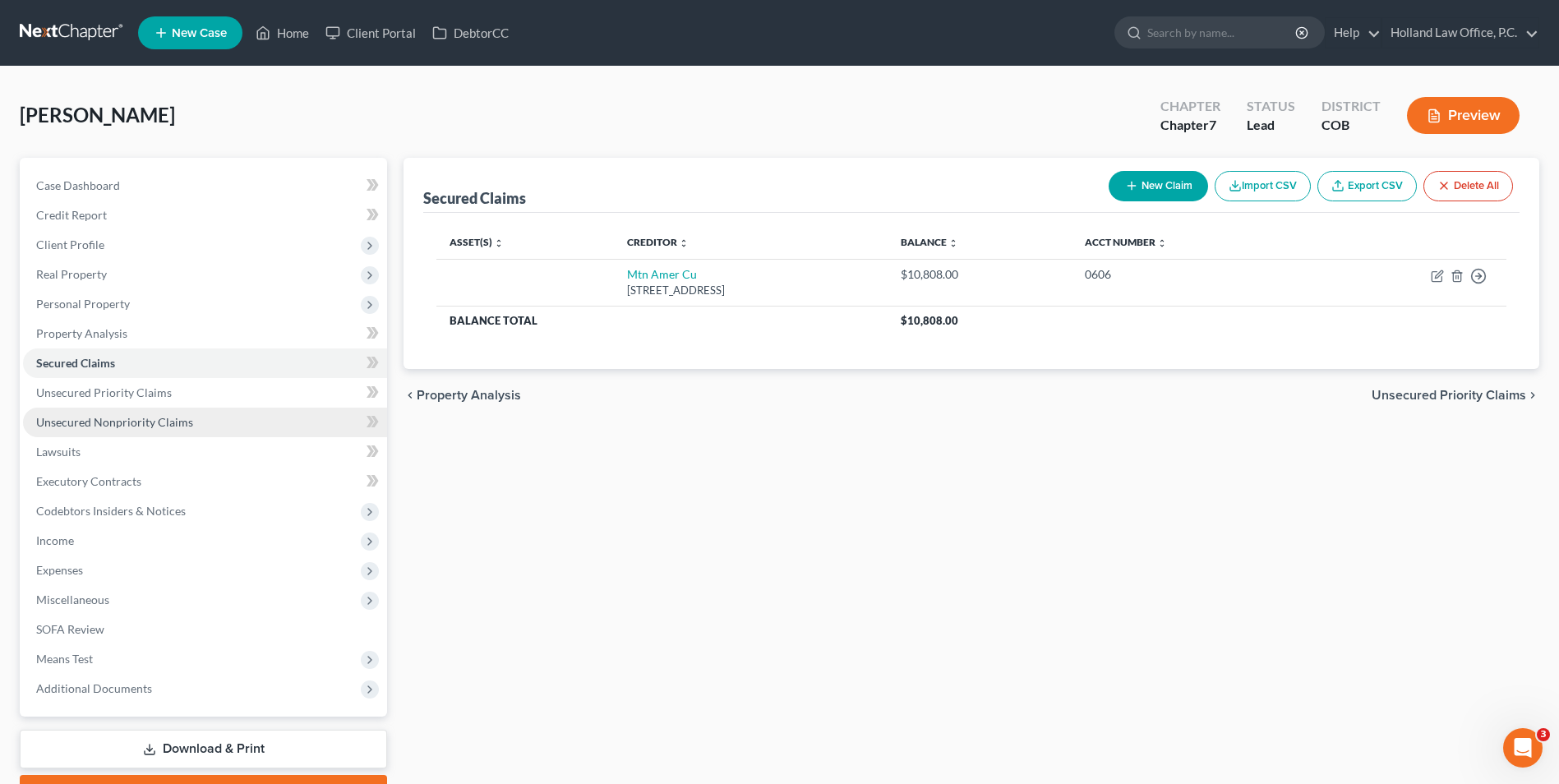
click at [174, 431] on link "Unsecured Nonpriority Claims" at bounding box center [205, 423] width 364 height 30
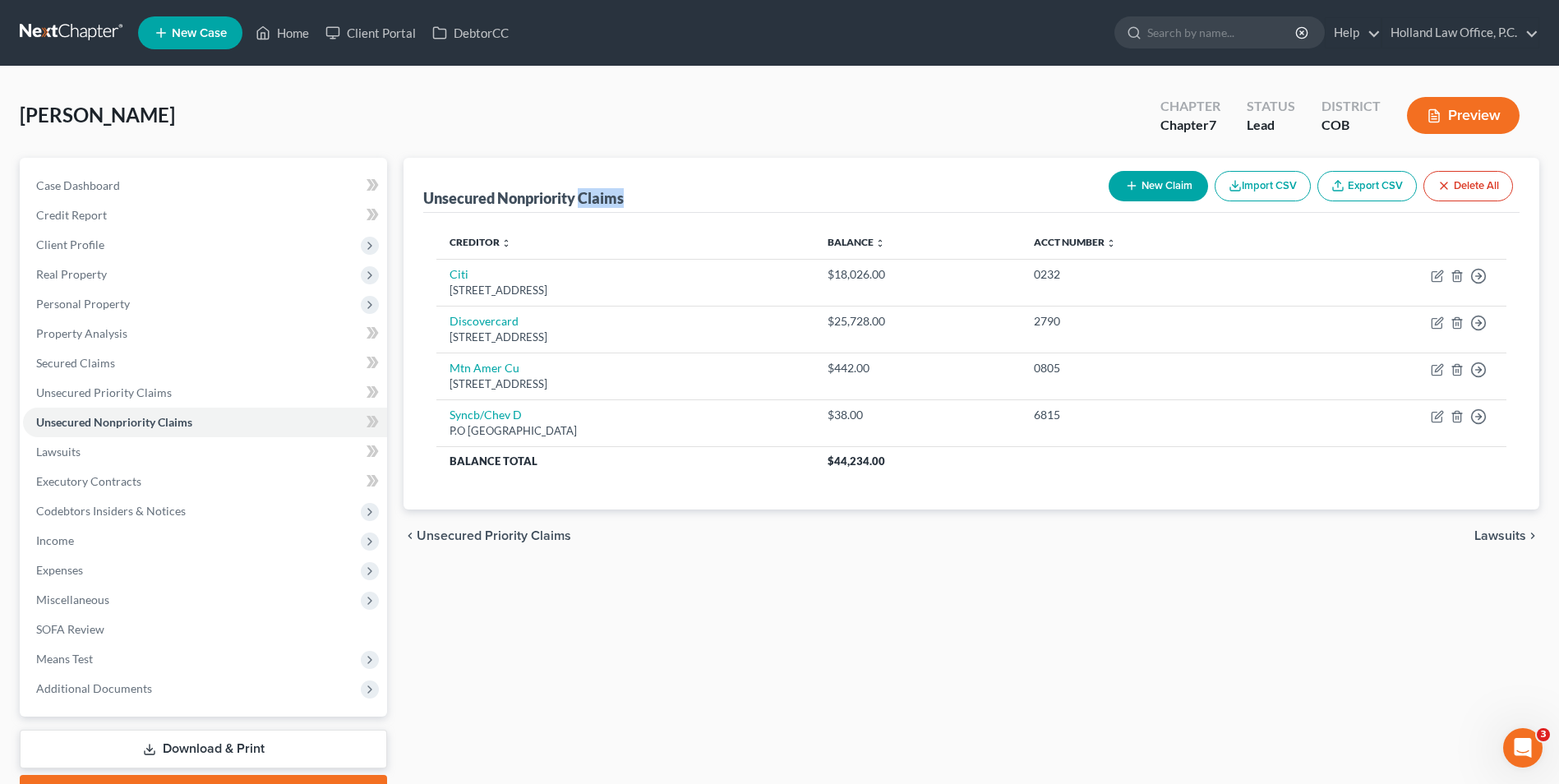
drag, startPoint x: 627, startPoint y: 199, endPoint x: 583, endPoint y: 195, distance: 44.2
click at [583, 195] on div "Unsecured Nonpriority Claims" at bounding box center [523, 198] width 200 height 20
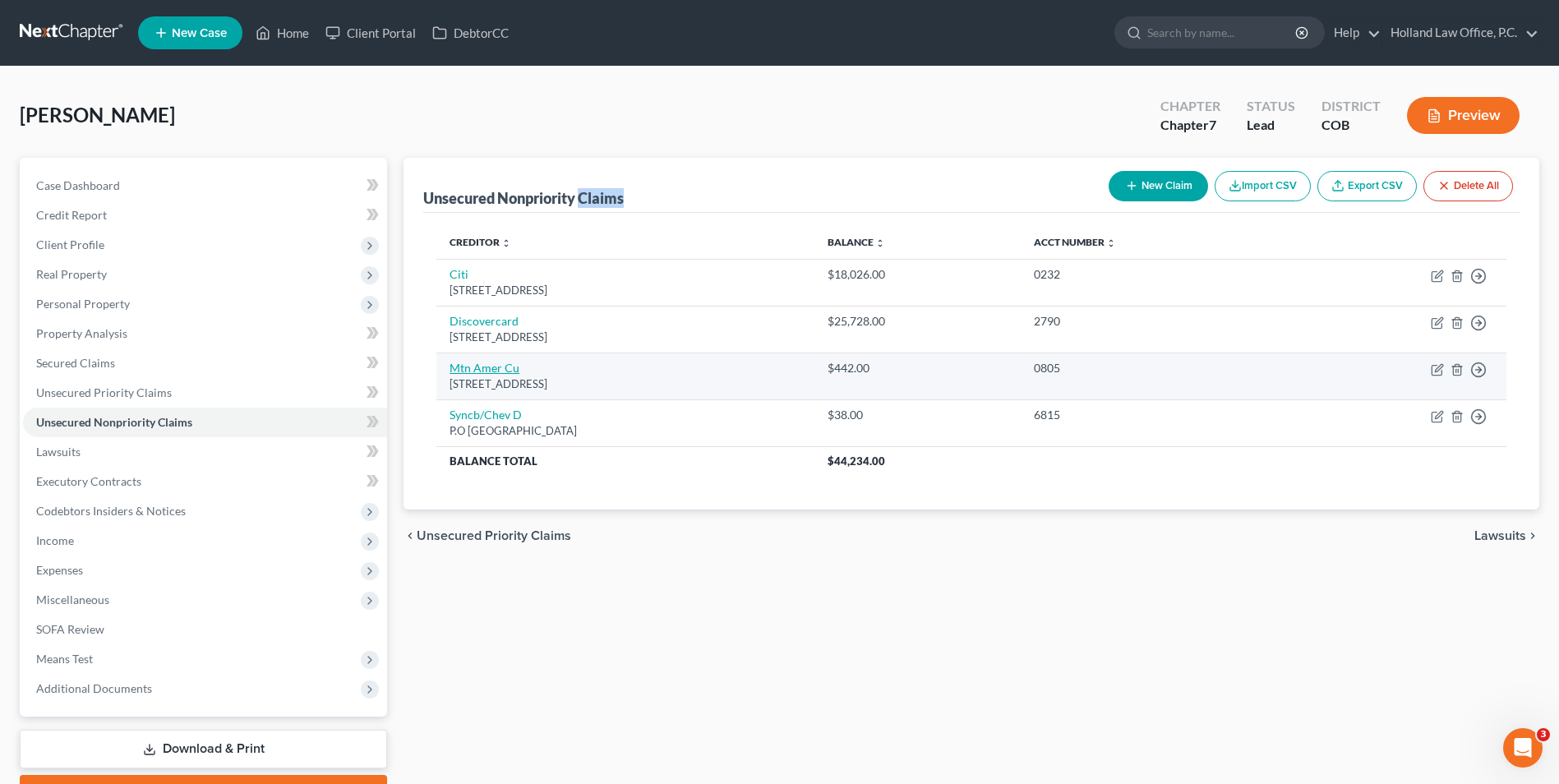
click at [489, 368] on link "Mtn Amer Cu" at bounding box center [485, 368] width 70 height 14
select select "46"
select select "2"
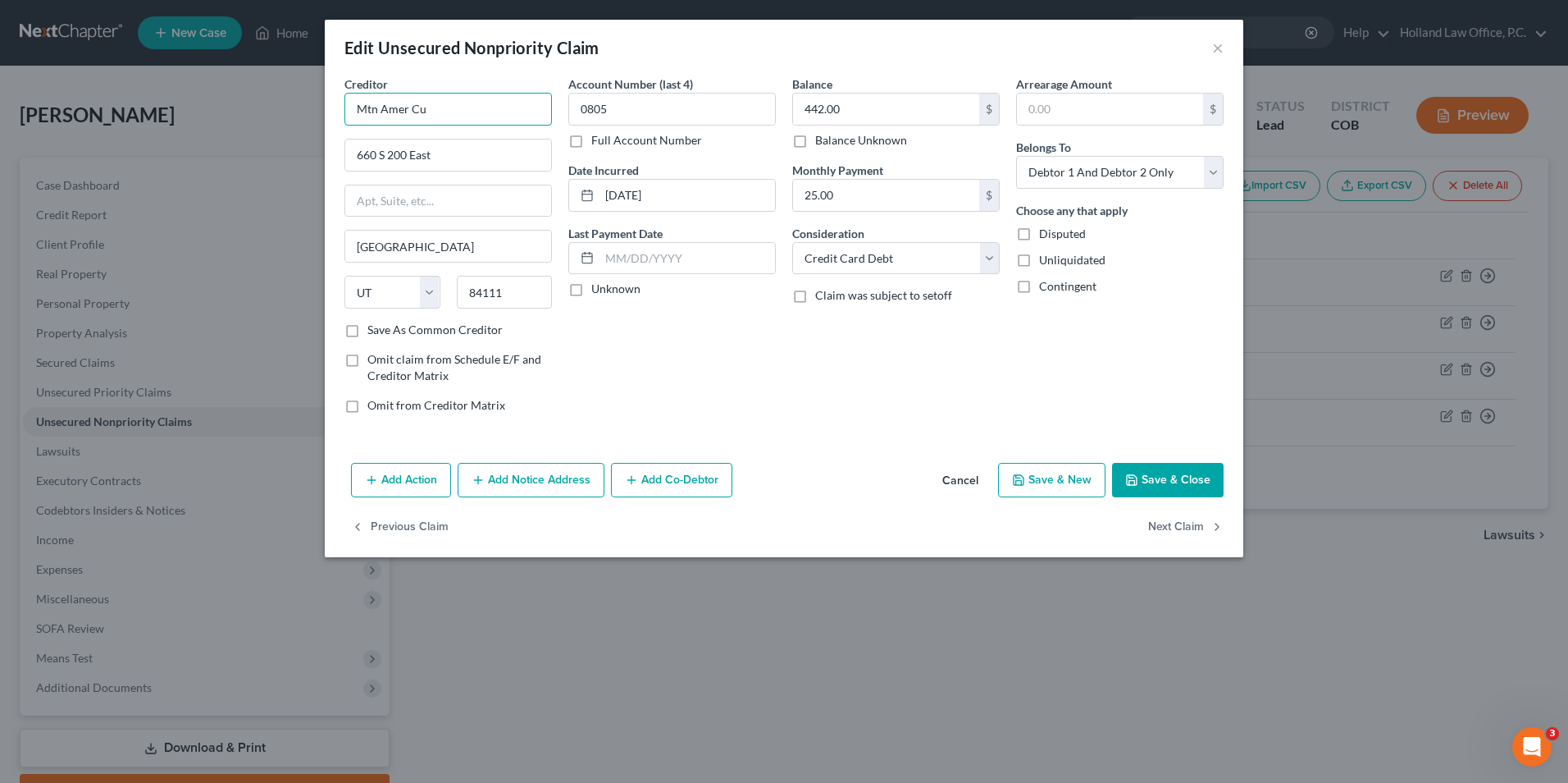
drag, startPoint x: 466, startPoint y: 117, endPoint x: 365, endPoint y: 113, distance: 101.1
click at [365, 113] on input "Mtn Amer Cu" at bounding box center [448, 109] width 208 height 33
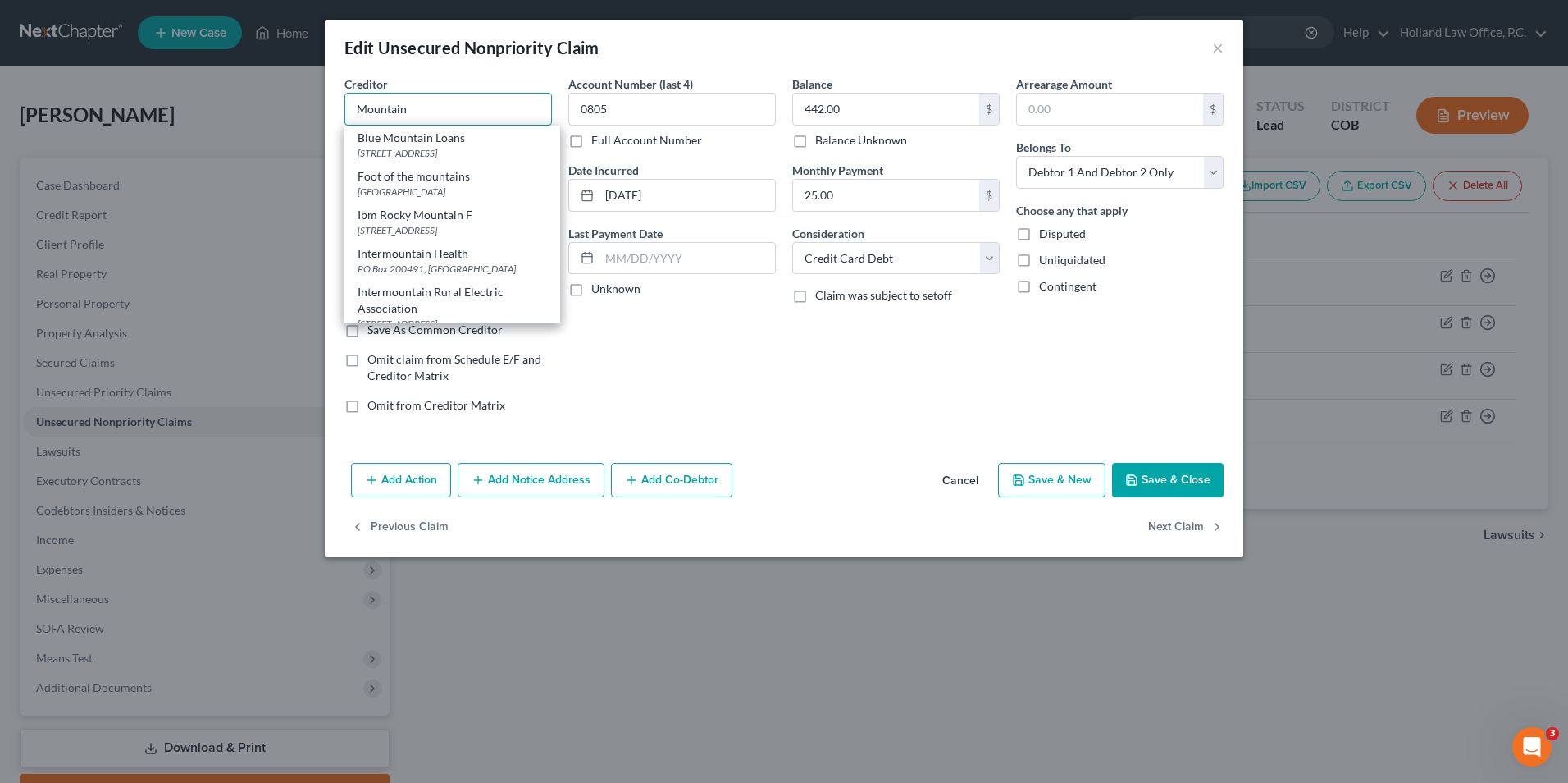
type input "Mountain"
click at [957, 475] on button "Cancel" at bounding box center [960, 481] width 62 height 33
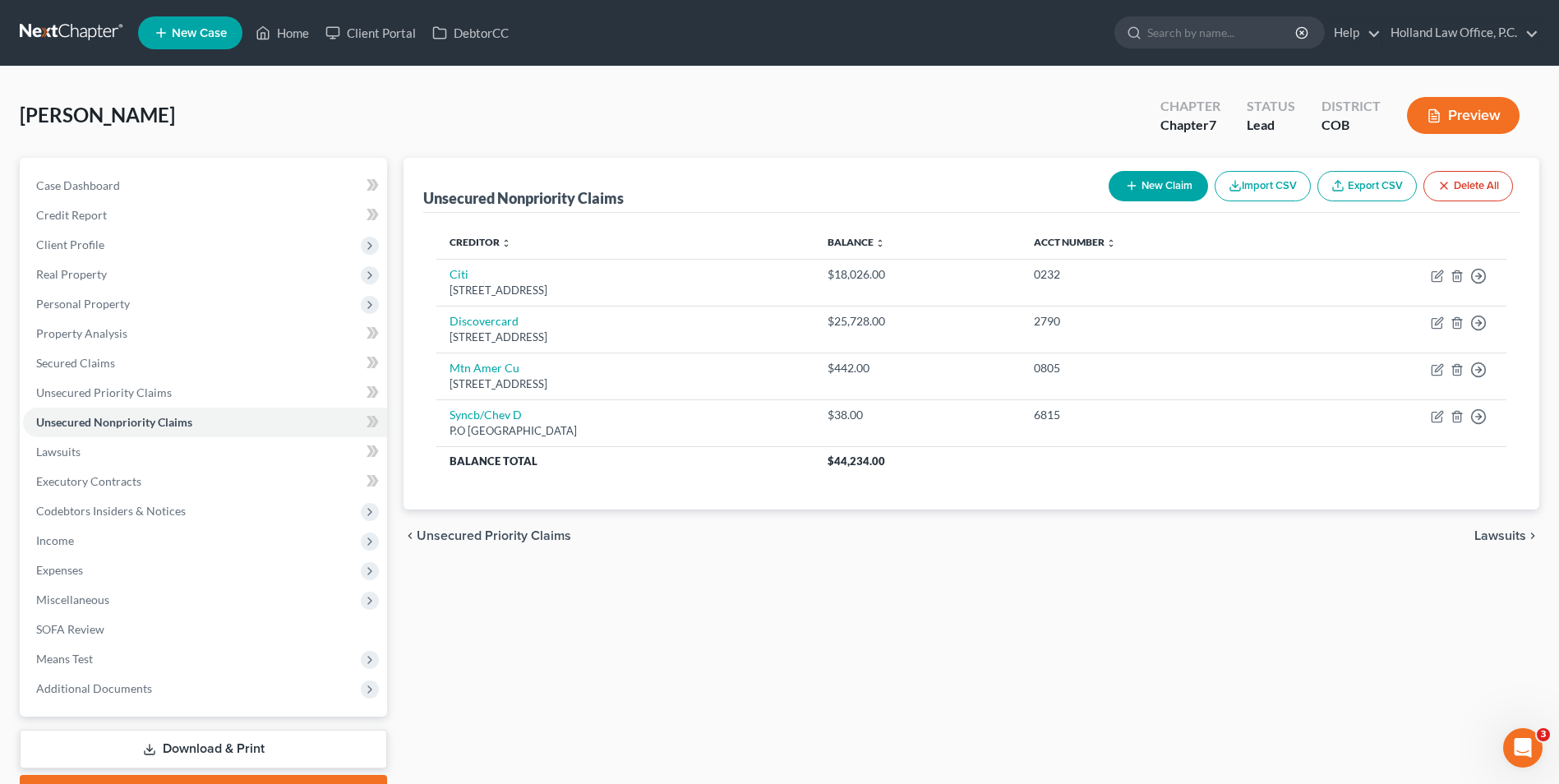
click at [676, 94] on div "[PERSON_NAME] Upgraded Chapter Chapter 7 Status Lead District COB Preview" at bounding box center [780, 122] width 1520 height 72
drag, startPoint x: 266, startPoint y: 21, endPoint x: 468, endPoint y: 38, distance: 202.7
click at [266, 21] on link "Home" at bounding box center [283, 33] width 70 height 30
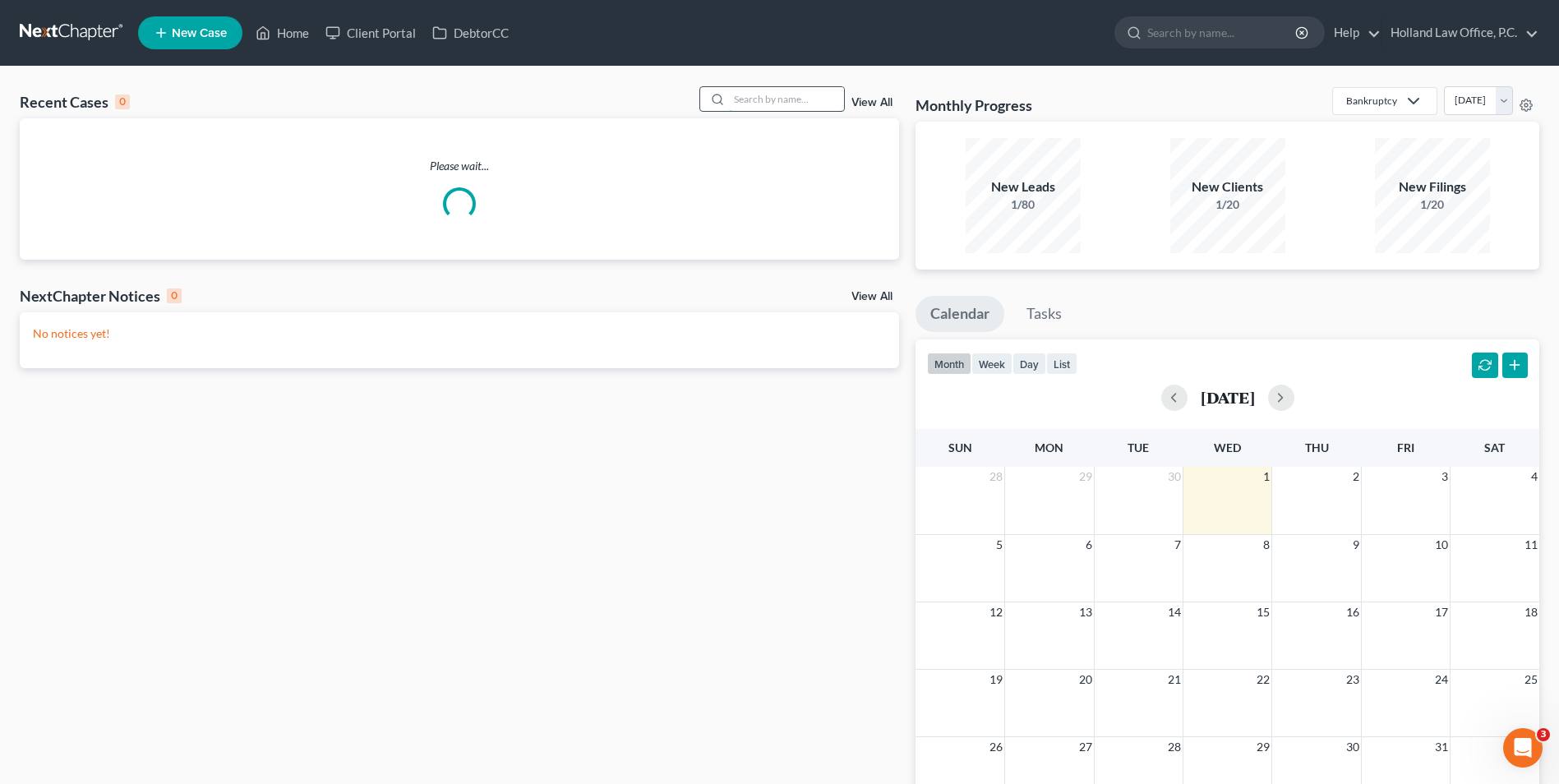
click at [740, 92] on input "search" at bounding box center [786, 99] width 115 height 24
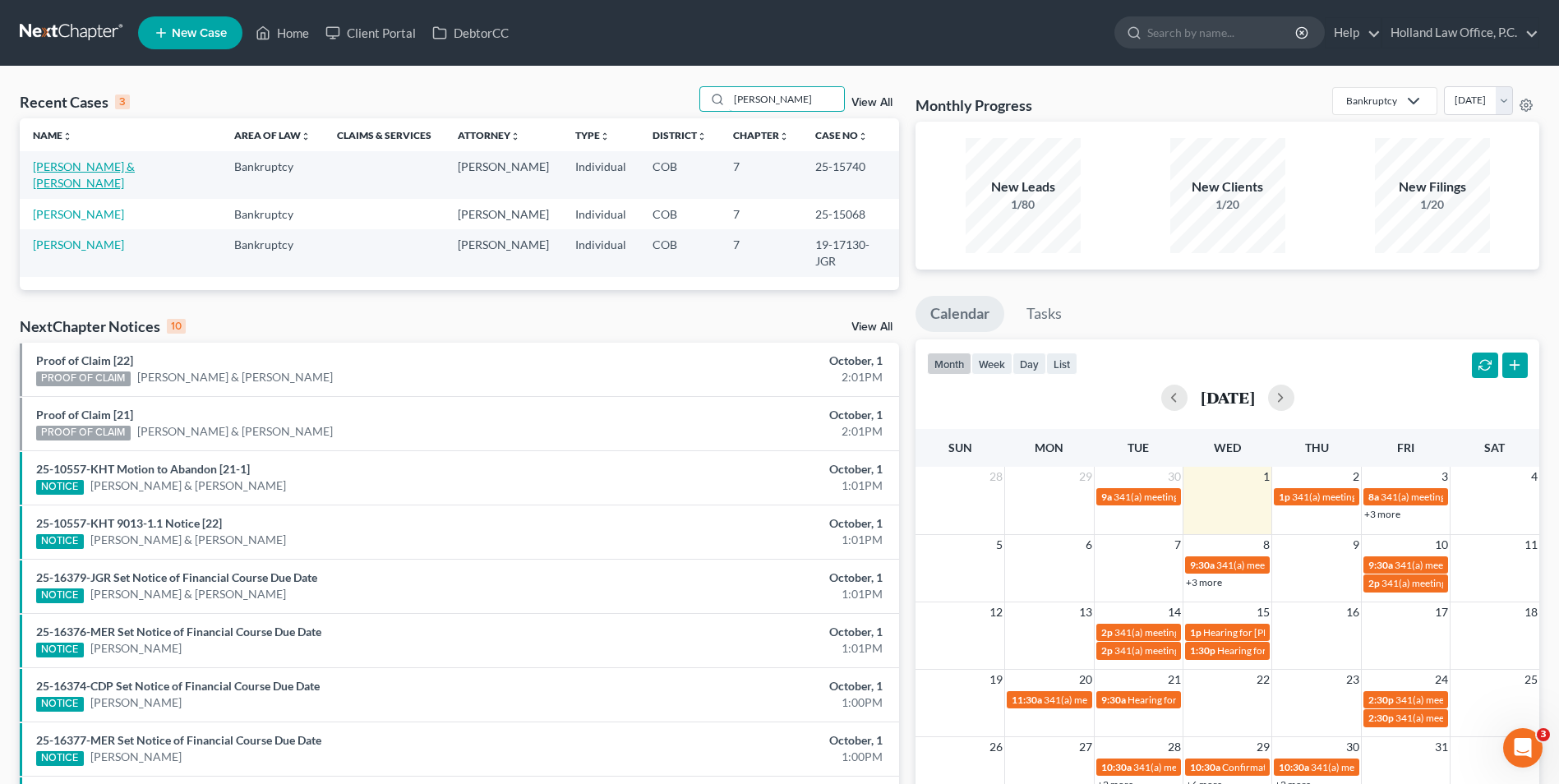
type input "[PERSON_NAME]"
click at [102, 168] on link "[PERSON_NAME] & [PERSON_NAME]" at bounding box center [84, 174] width 102 height 31
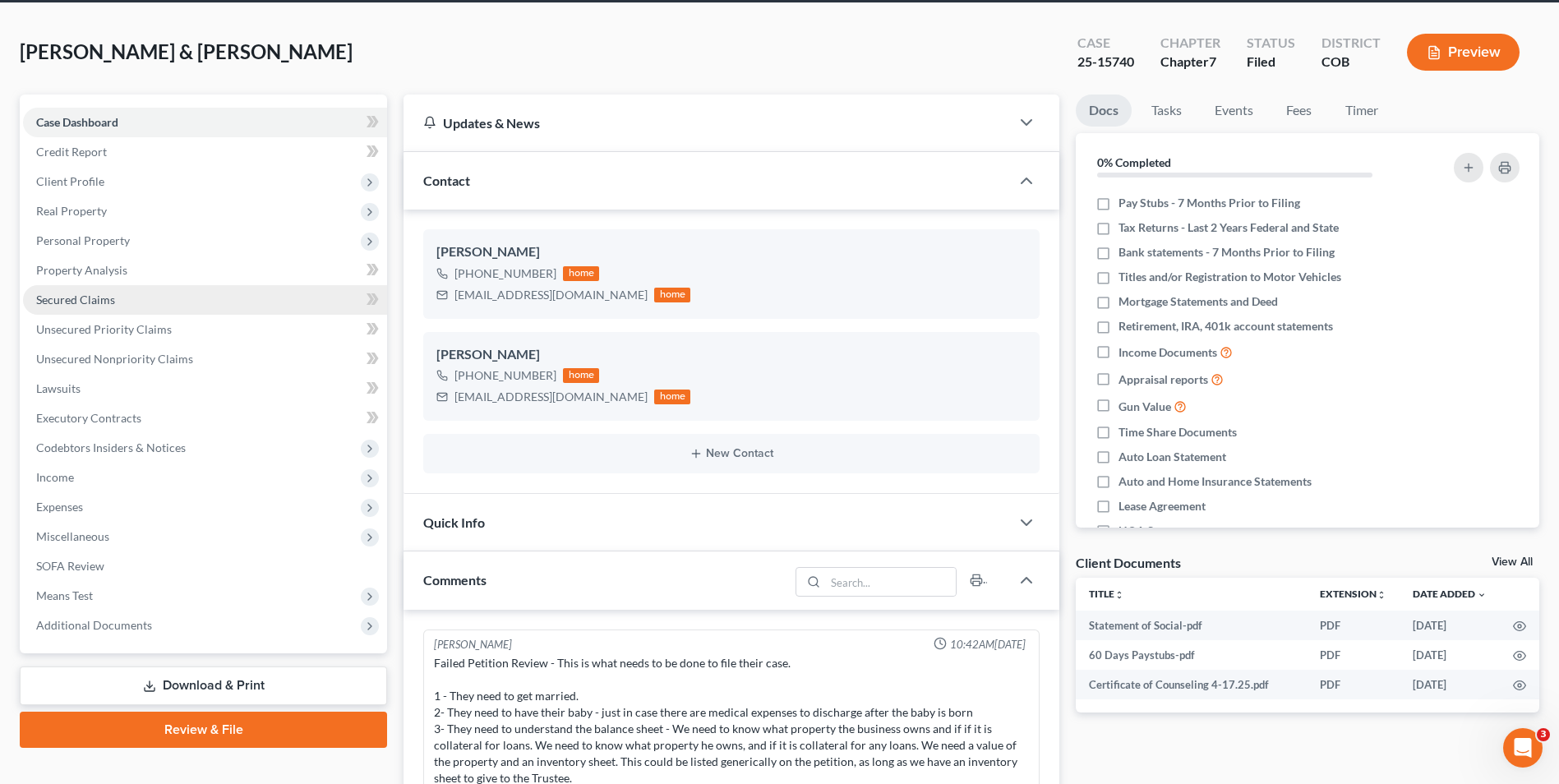
scroll to position [82, 0]
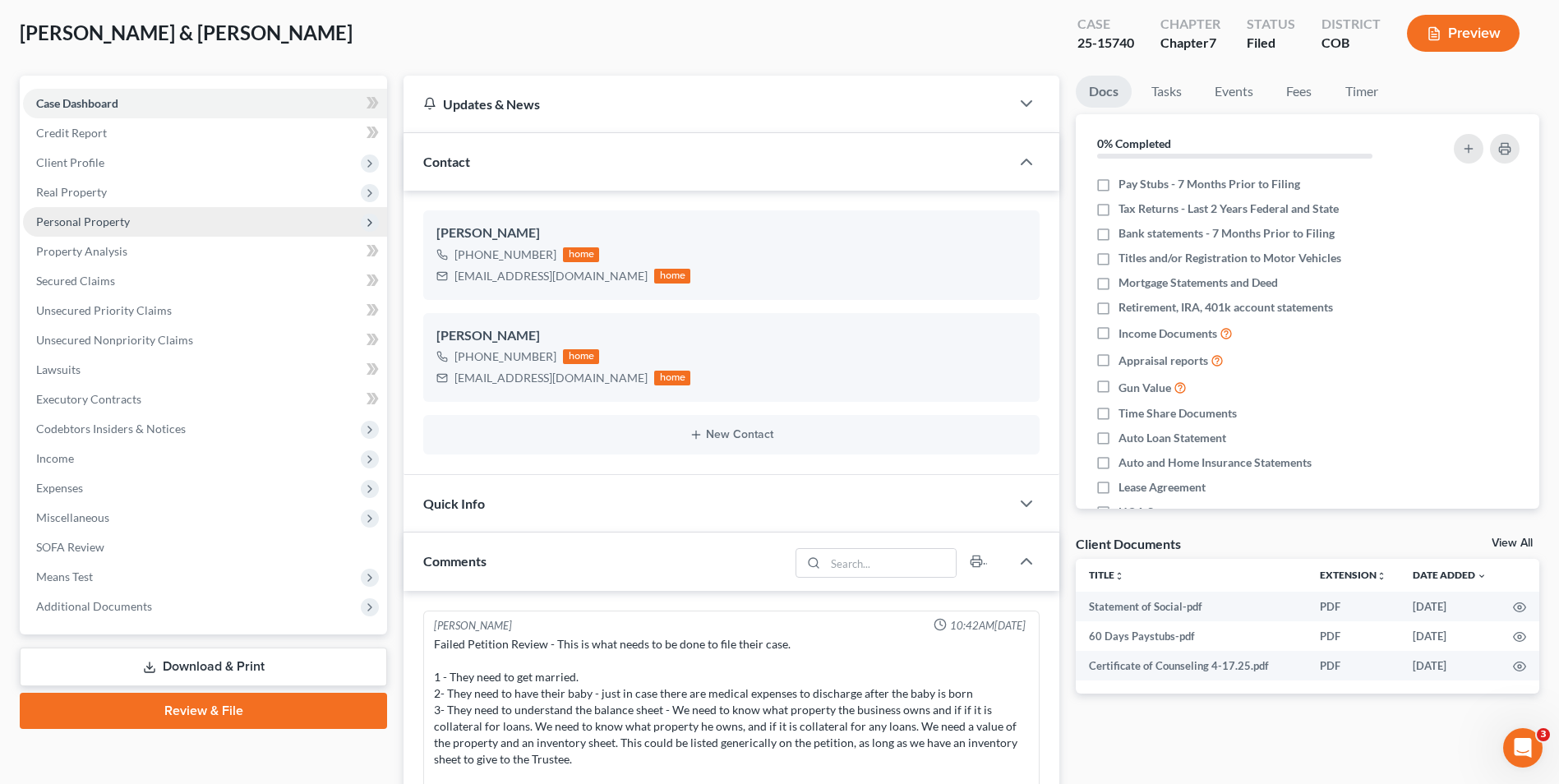
click at [137, 222] on span "Personal Property" at bounding box center [205, 222] width 364 height 30
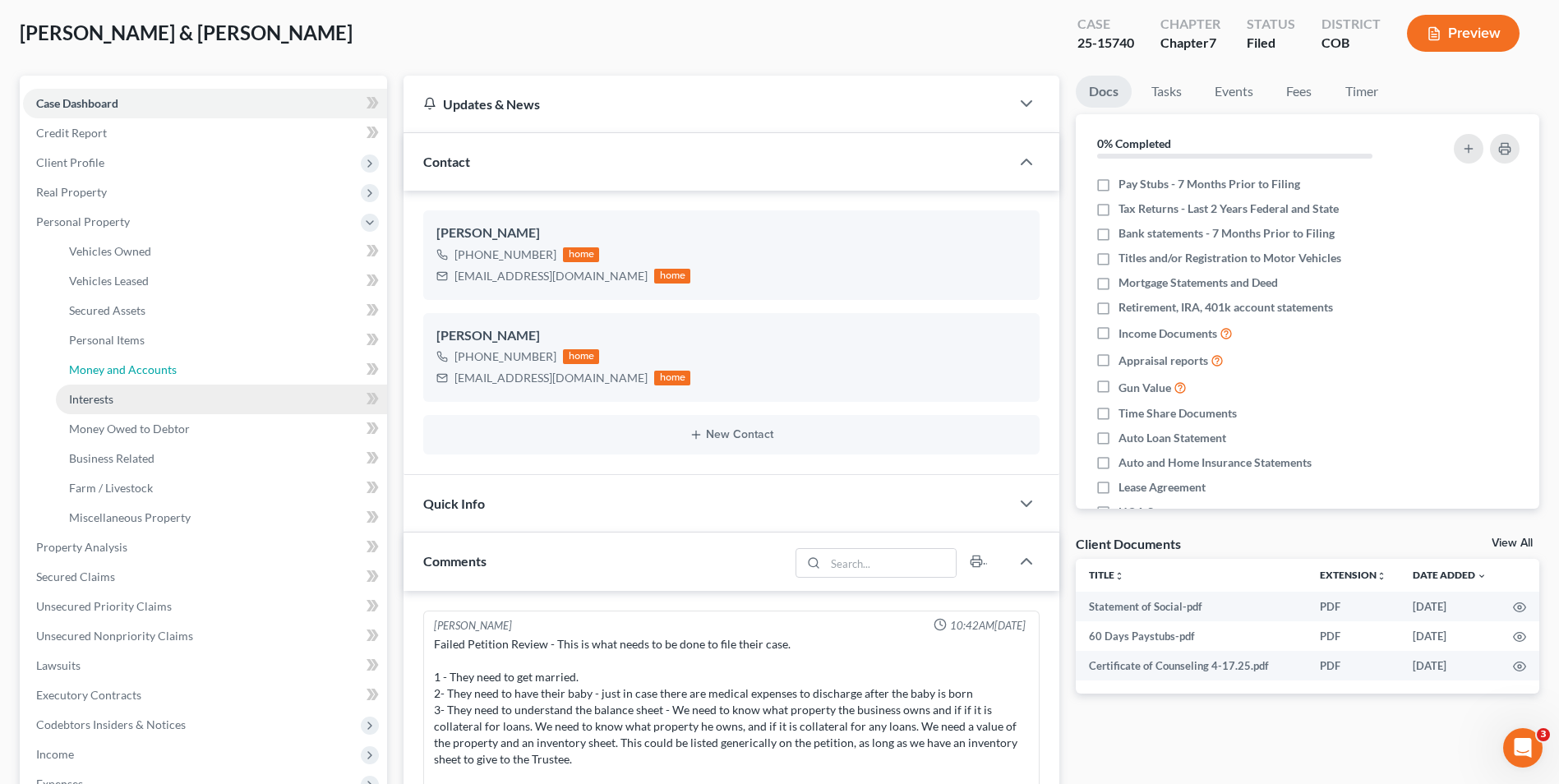
click at [144, 369] on span "Money and Accounts" at bounding box center [123, 369] width 108 height 14
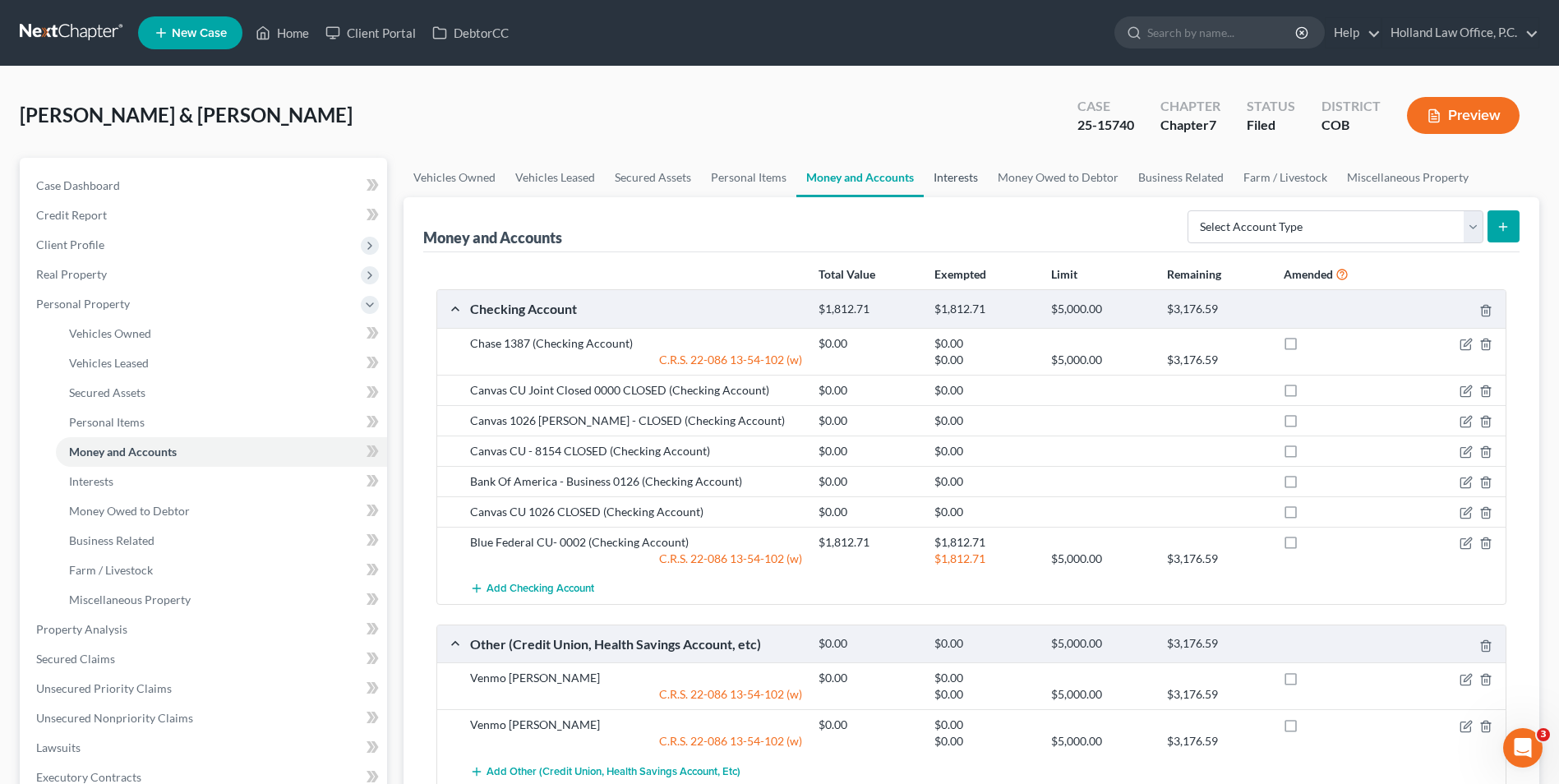
drag, startPoint x: 944, startPoint y: 178, endPoint x: 930, endPoint y: 178, distance: 14.0
click at [944, 178] on link "Interests" at bounding box center [955, 177] width 64 height 39
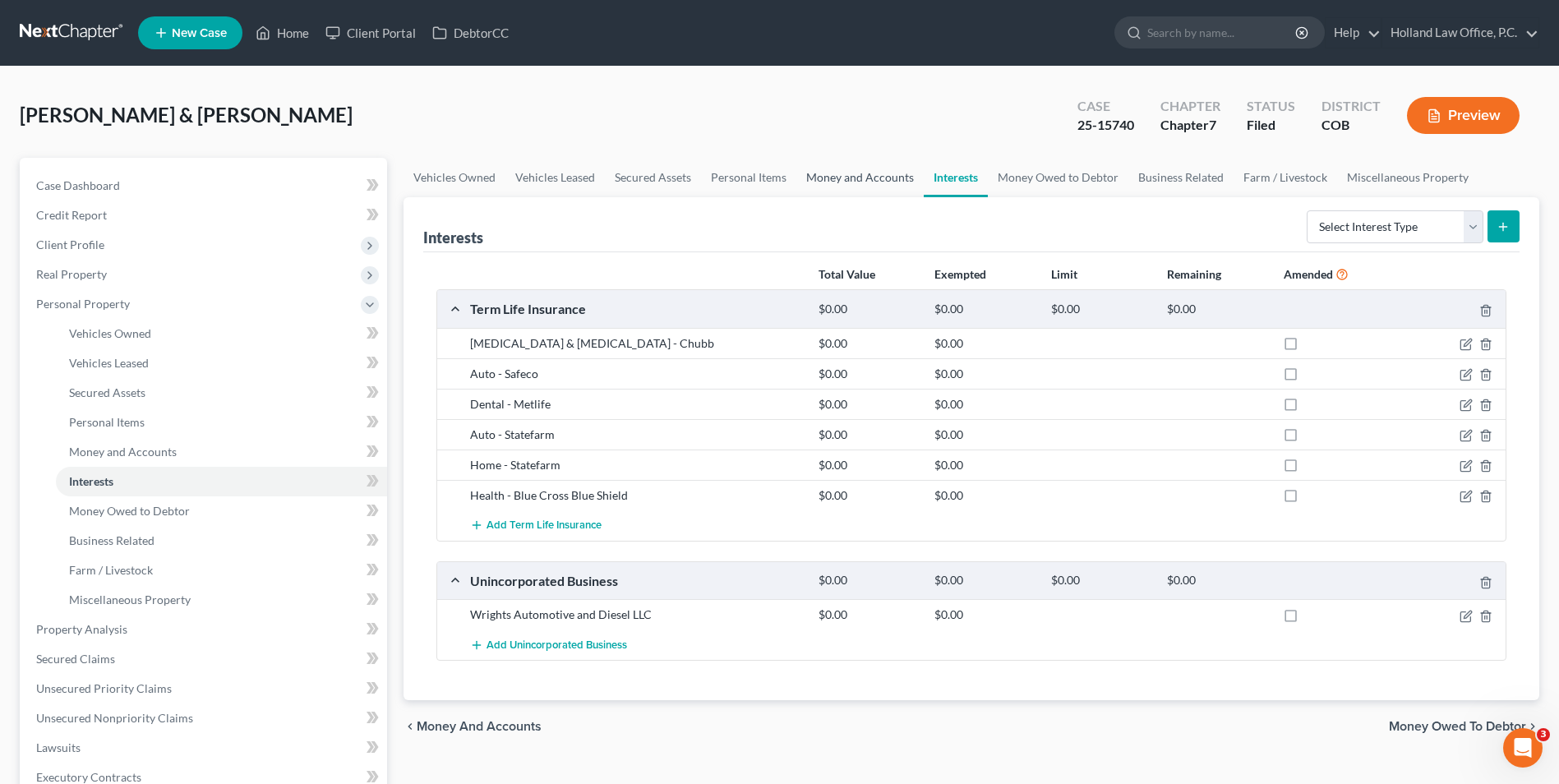
click at [886, 175] on link "Money and Accounts" at bounding box center [860, 177] width 128 height 39
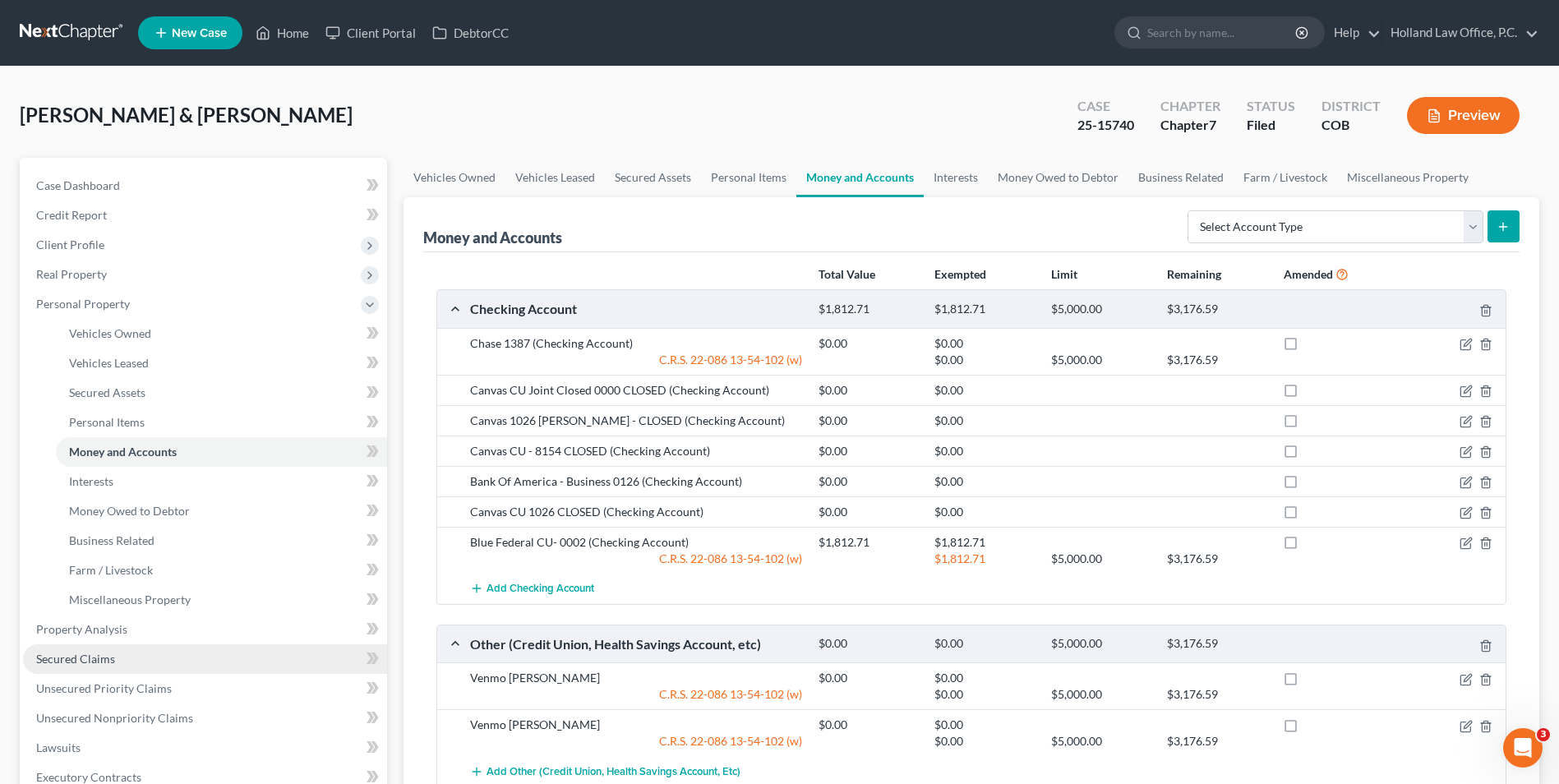
click at [96, 663] on span "Secured Claims" at bounding box center [75, 659] width 79 height 14
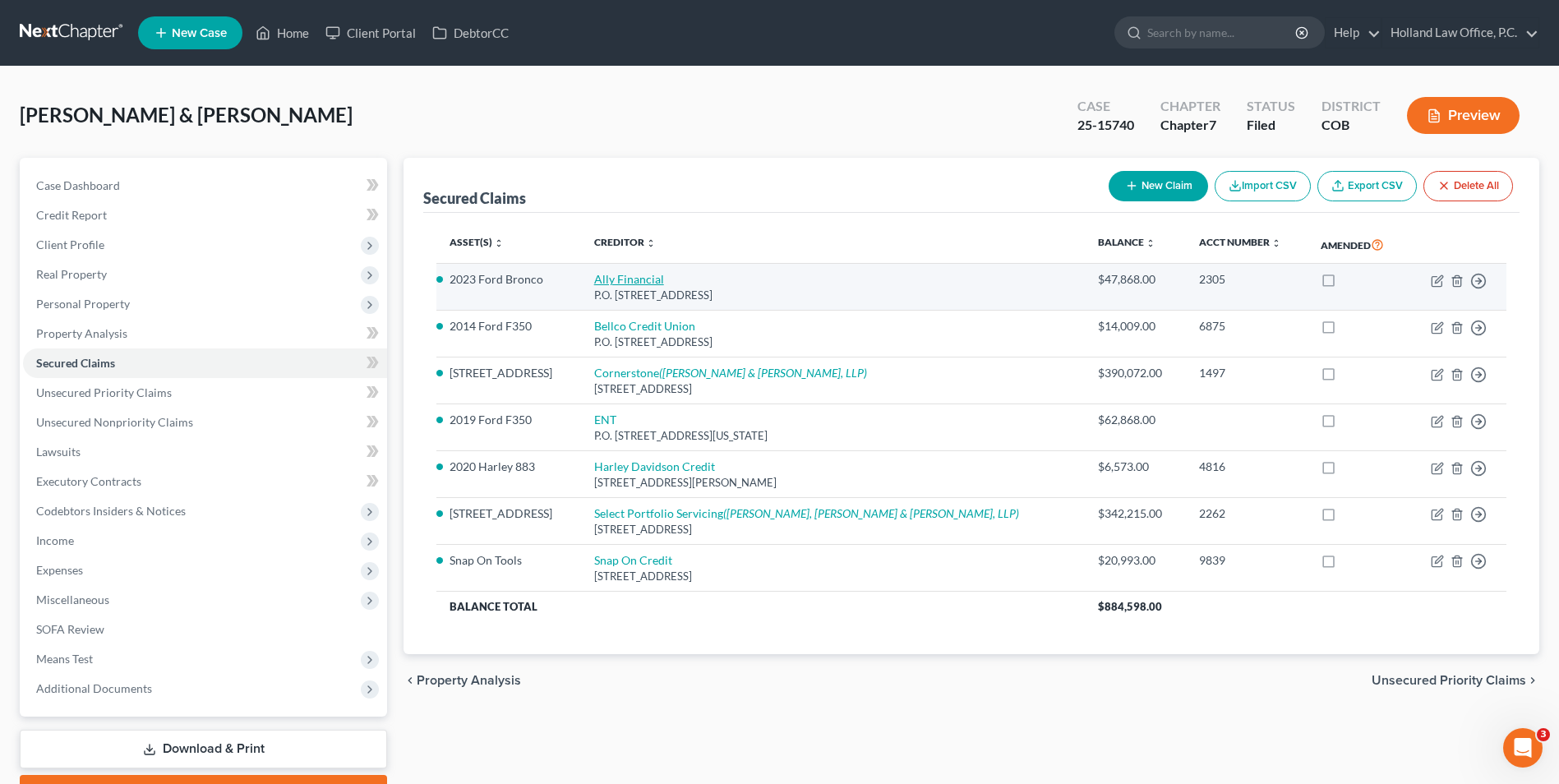
click at [639, 274] on link "Ally Financial" at bounding box center [629, 279] width 70 height 14
select select "24"
select select "0"
select select "4"
select select "2"
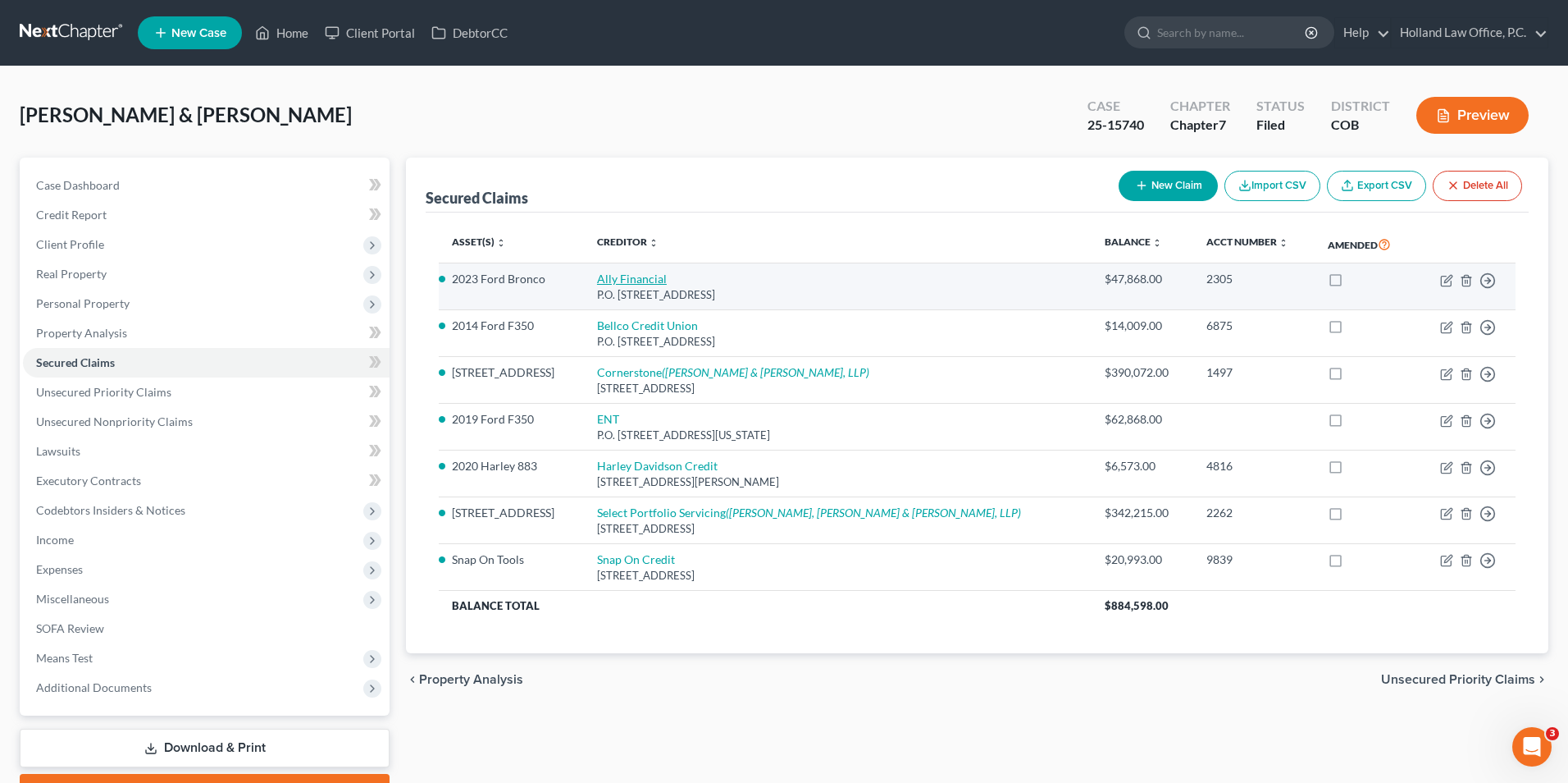
select select "0"
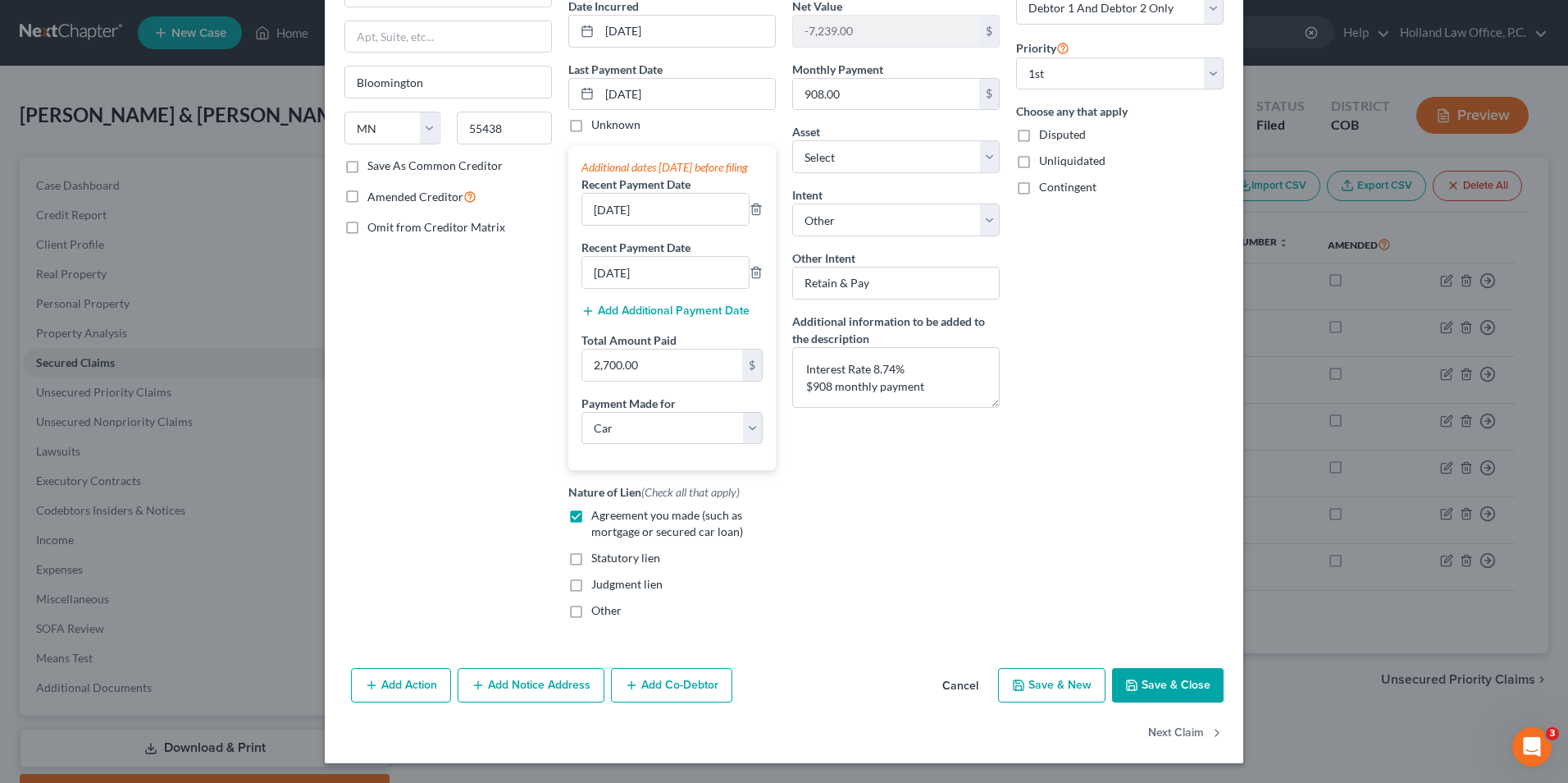
scroll to position [181, 0]
click at [1126, 689] on icon "button" at bounding box center [1131, 685] width 13 height 13
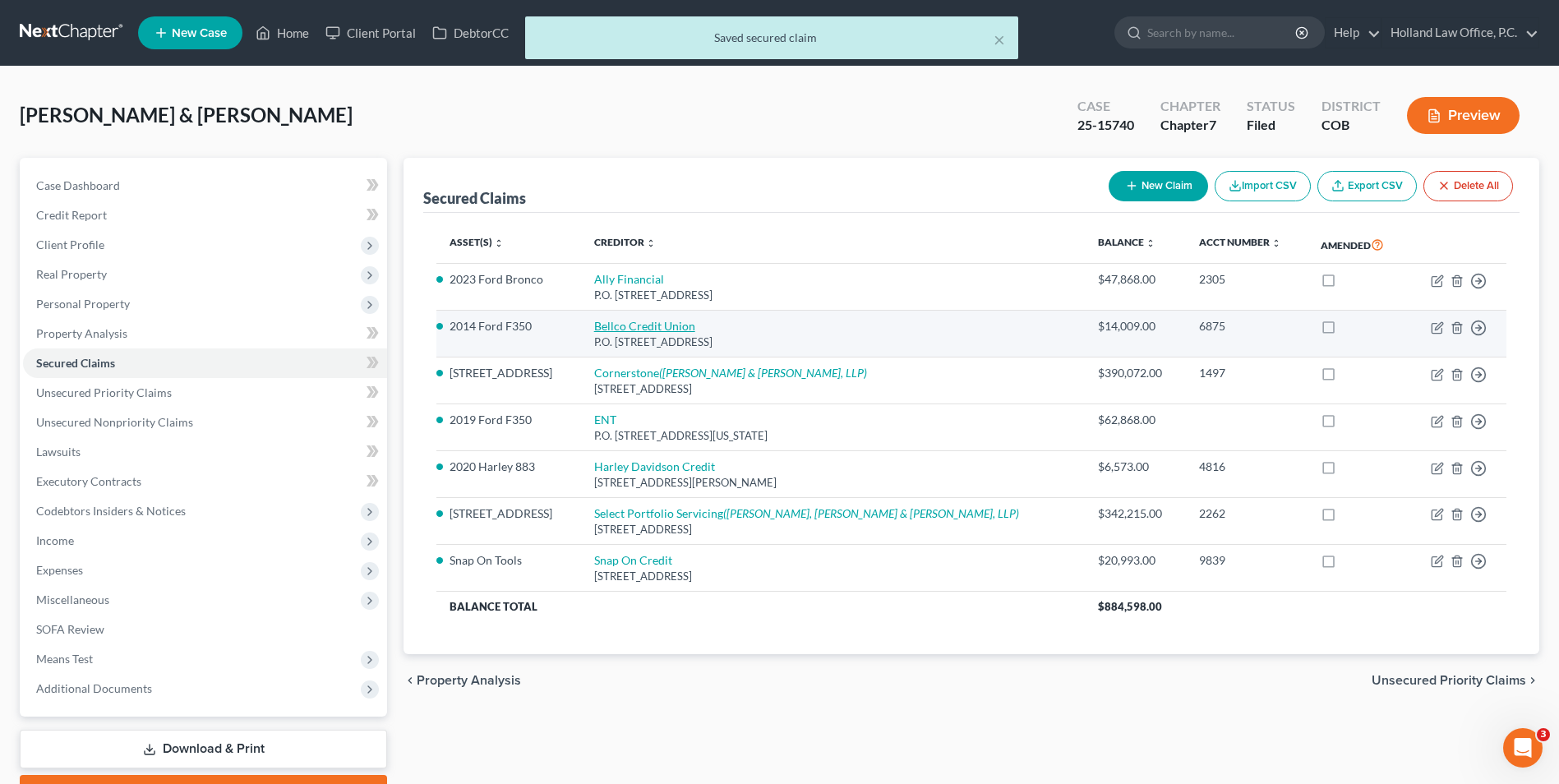
click at [661, 326] on link "Bellco Credit Union" at bounding box center [645, 326] width 102 height 14
select select "5"
select select "0"
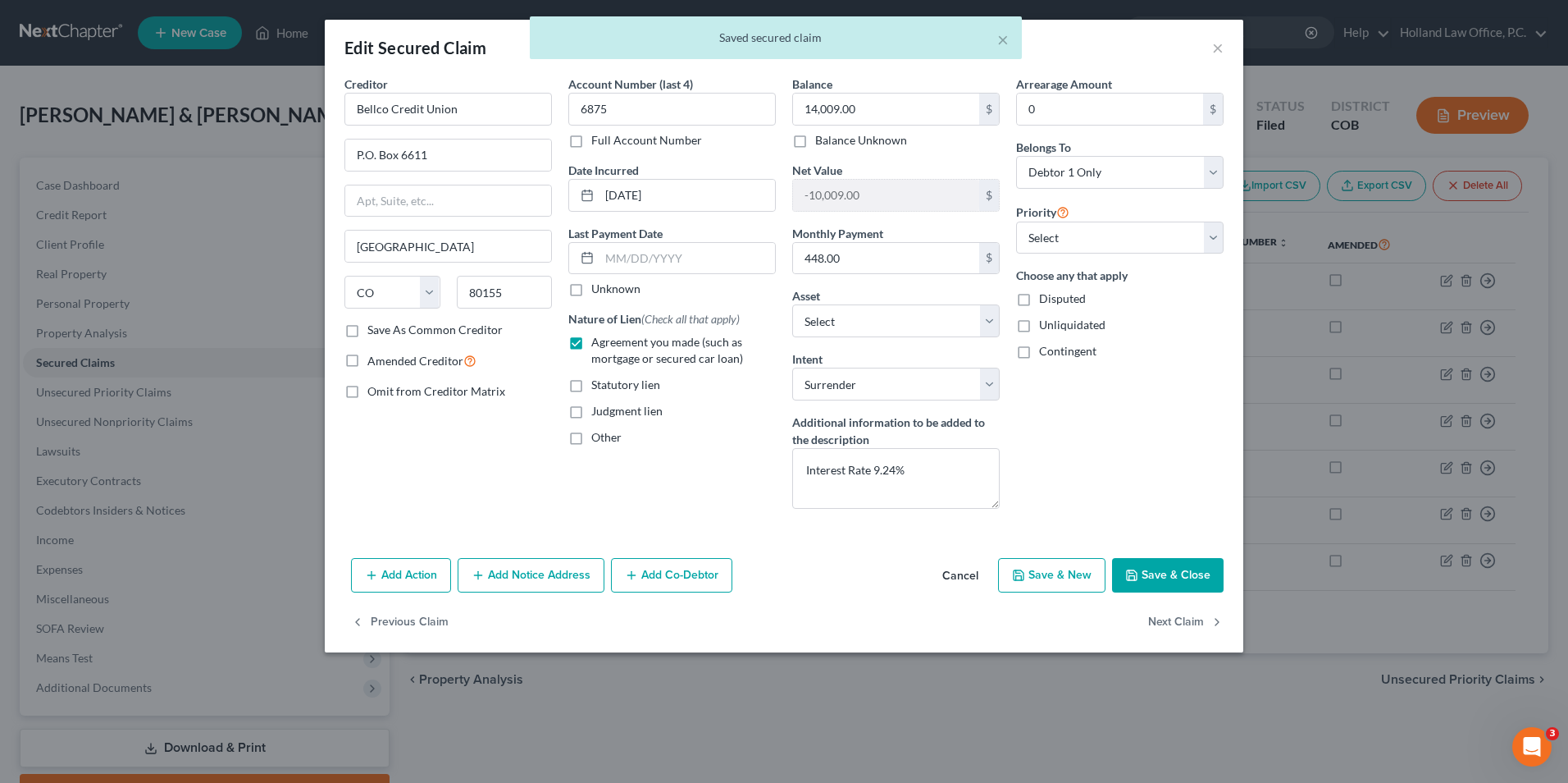
click at [1191, 583] on button "Save & Close" at bounding box center [1168, 575] width 112 height 34
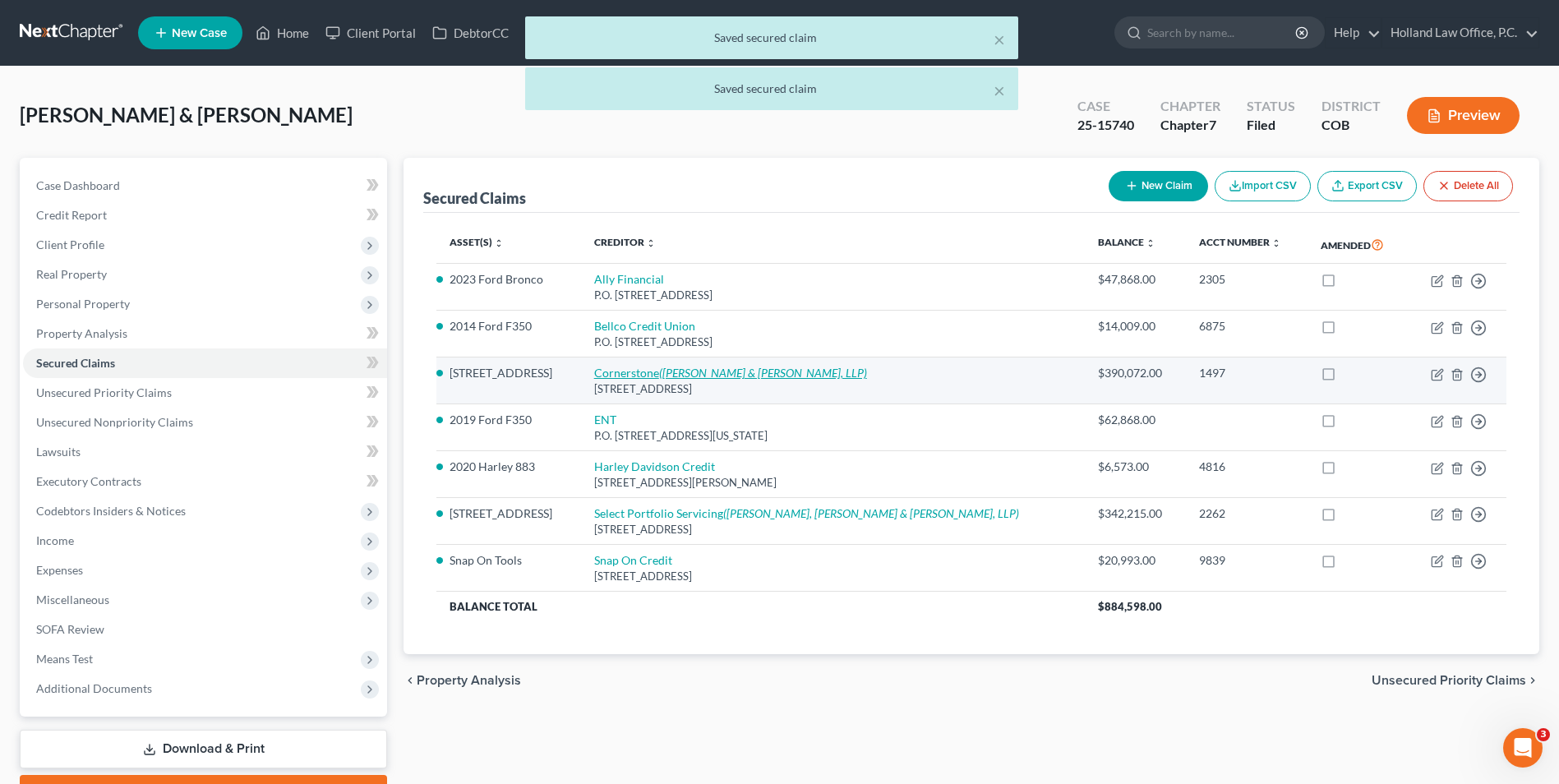
click at [670, 370] on link "Cornerstone ([PERSON_NAME] & [PERSON_NAME], LLP)" at bounding box center [731, 373] width 273 height 14
select select "5"
select select "0"
select select "1"
select select "0"
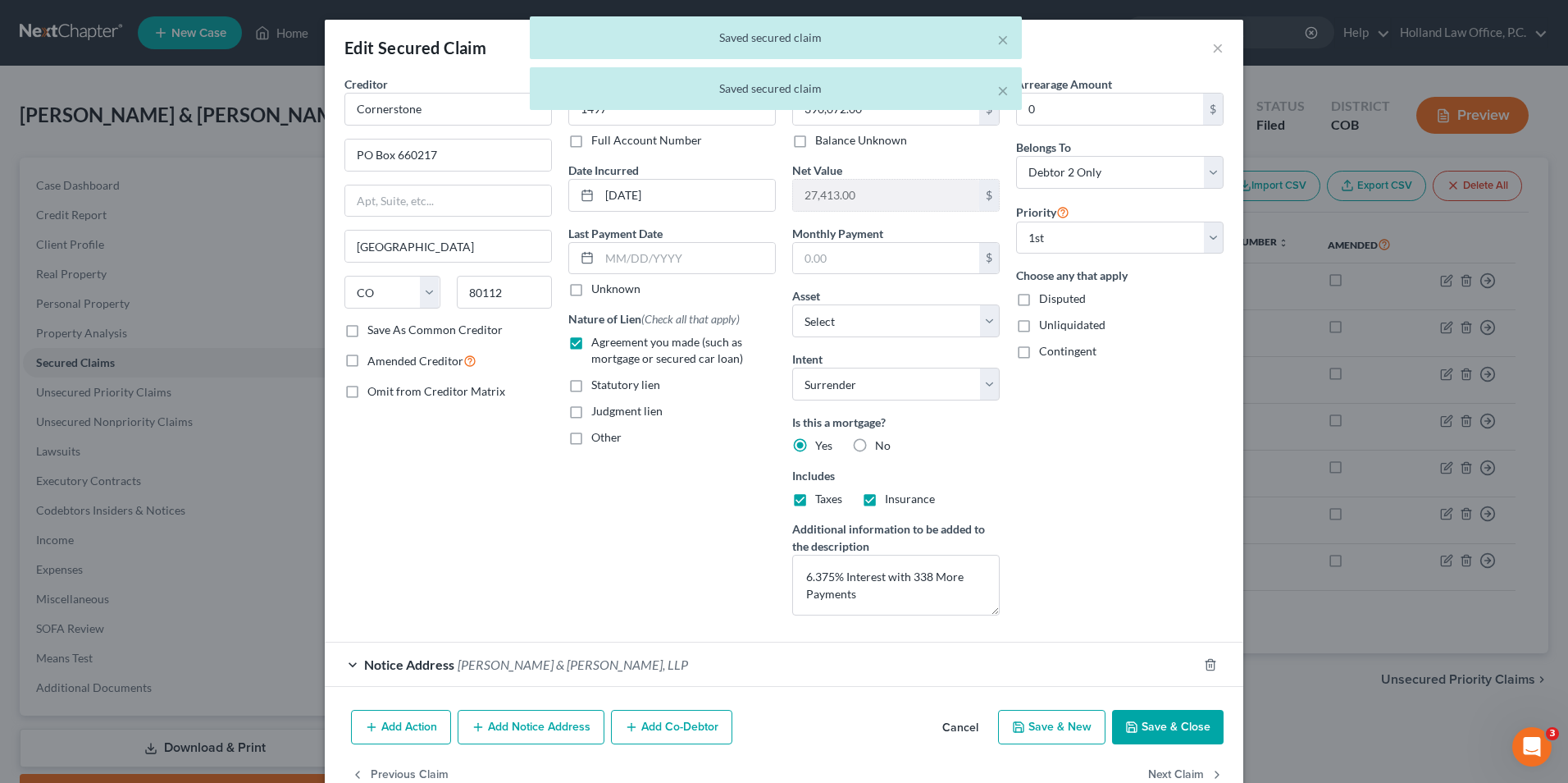
click at [1152, 710] on button "Save & Close" at bounding box center [1168, 726] width 112 height 34
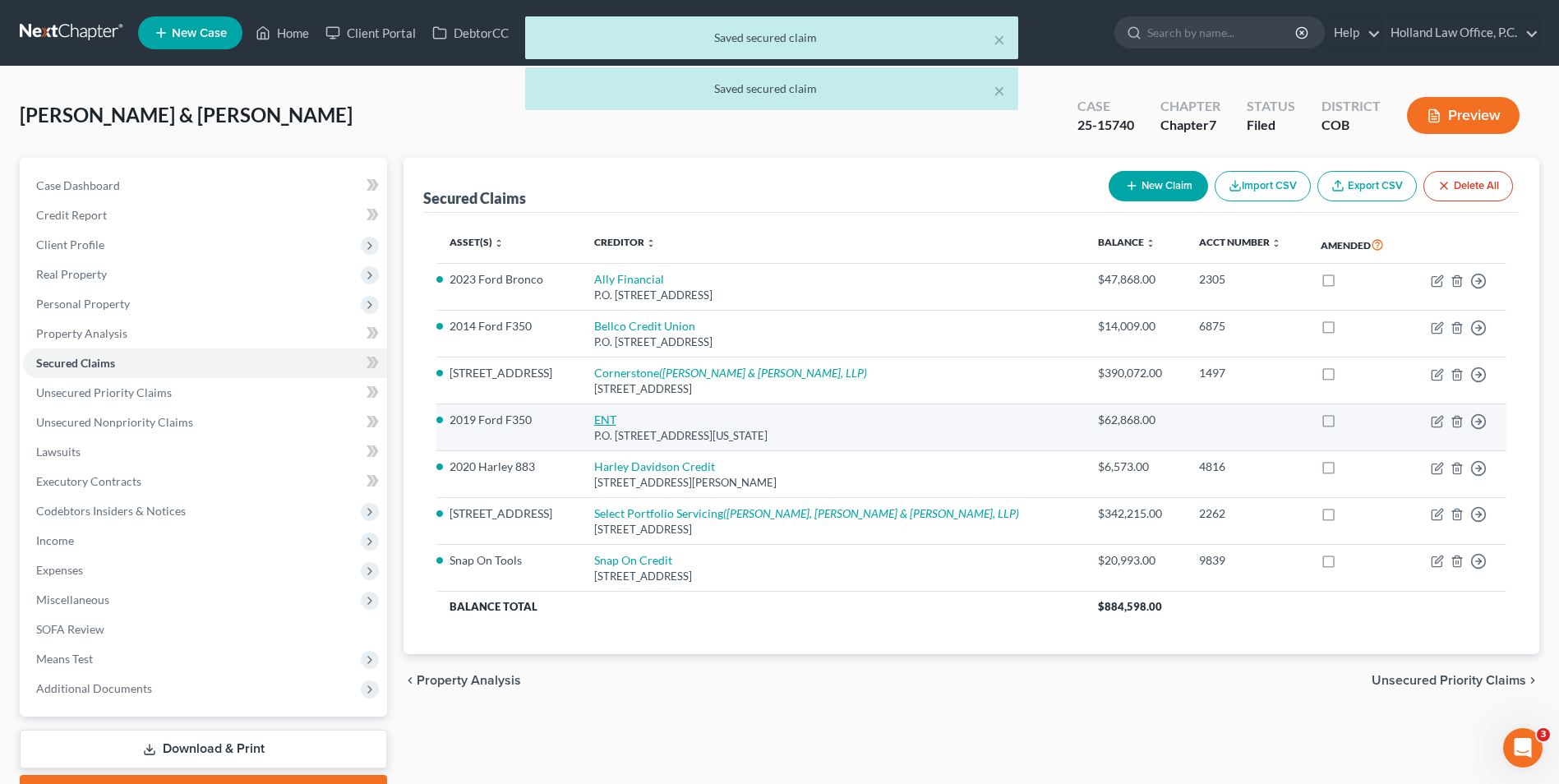
click at [616, 414] on link "ENT" at bounding box center [605, 419] width 22 height 14
select select "5"
select select "4"
select select "2"
select select "0"
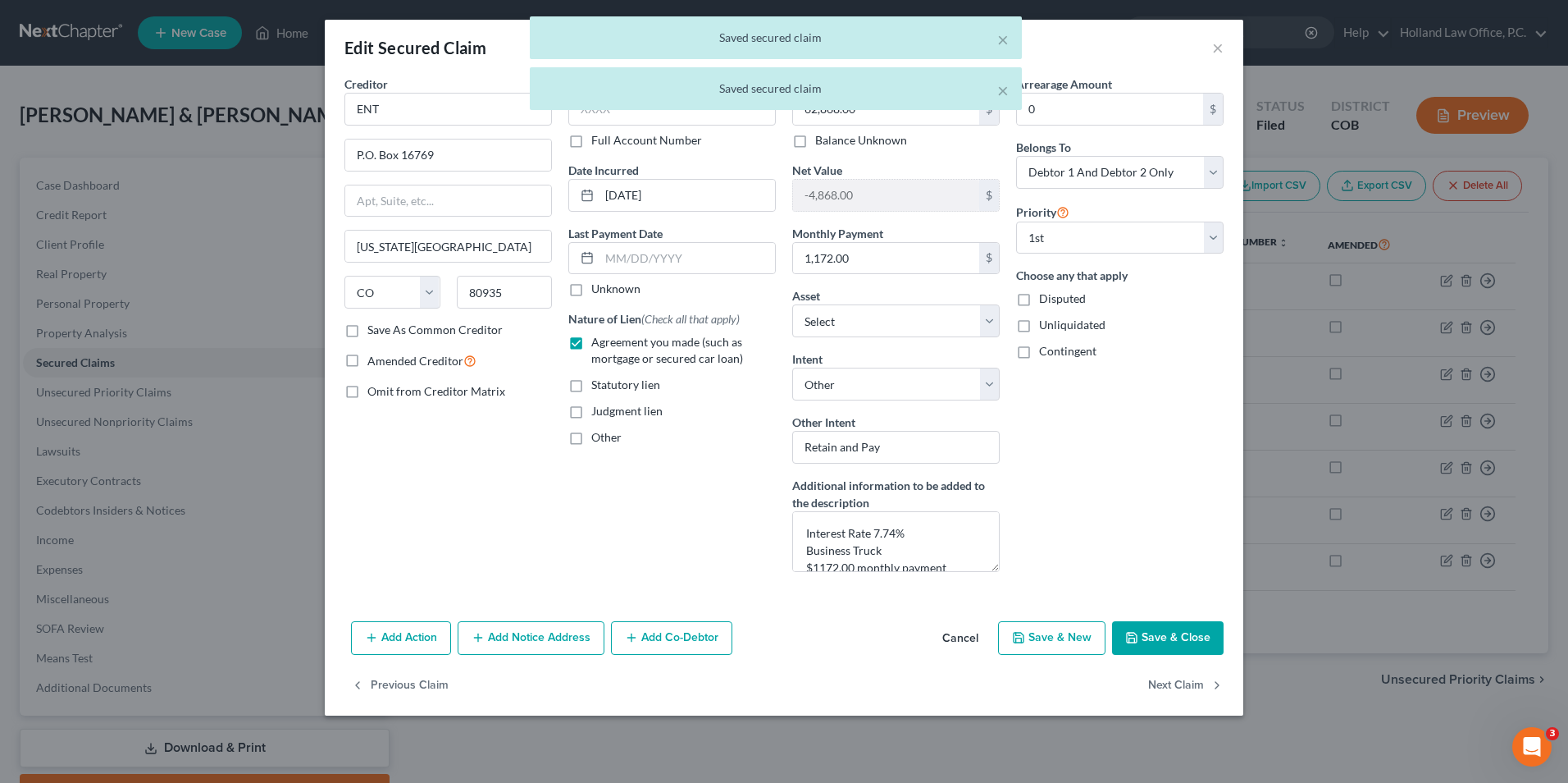
click at [1174, 660] on div "Add Action Add Notice Address Add Co-Debtor Cancel Save & New Save & Close" at bounding box center [784, 641] width 919 height 54
click at [1169, 641] on button "Save & Close" at bounding box center [1168, 638] width 112 height 34
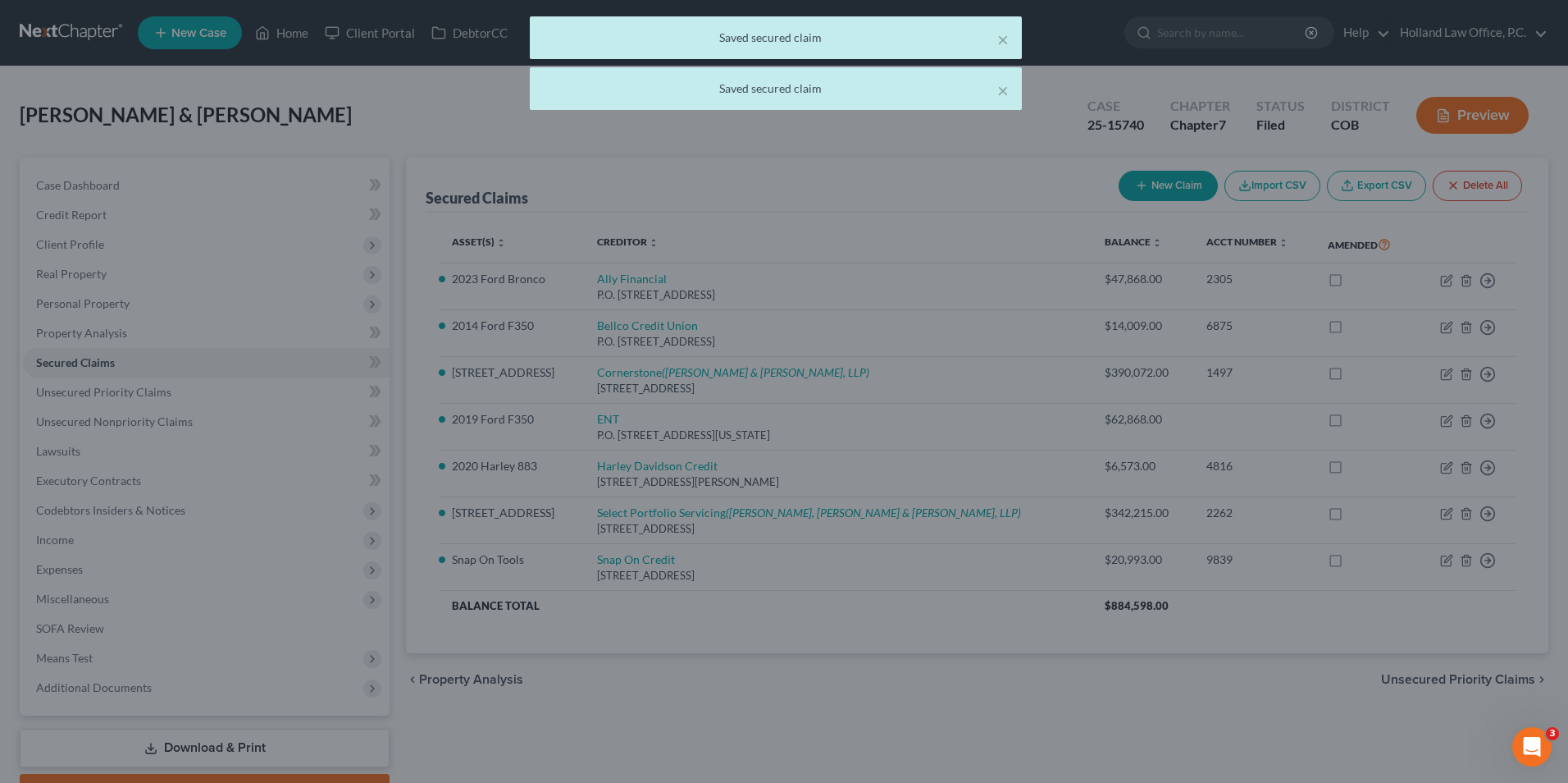
select select "2"
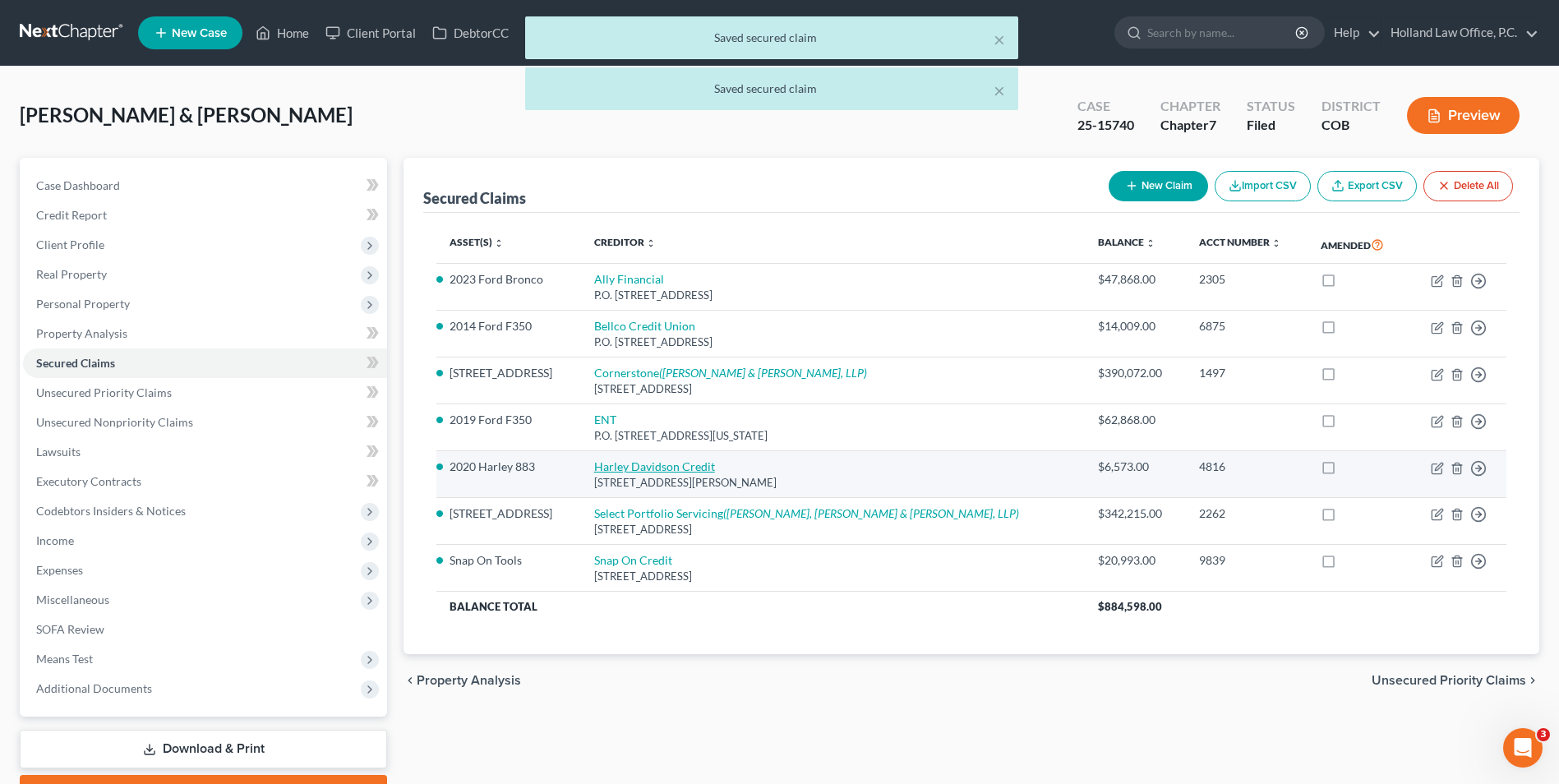
click at [650, 464] on link "Harley Davidson Credit" at bounding box center [655, 466] width 121 height 14
select select "14"
select select "4"
select select "1"
select select "0"
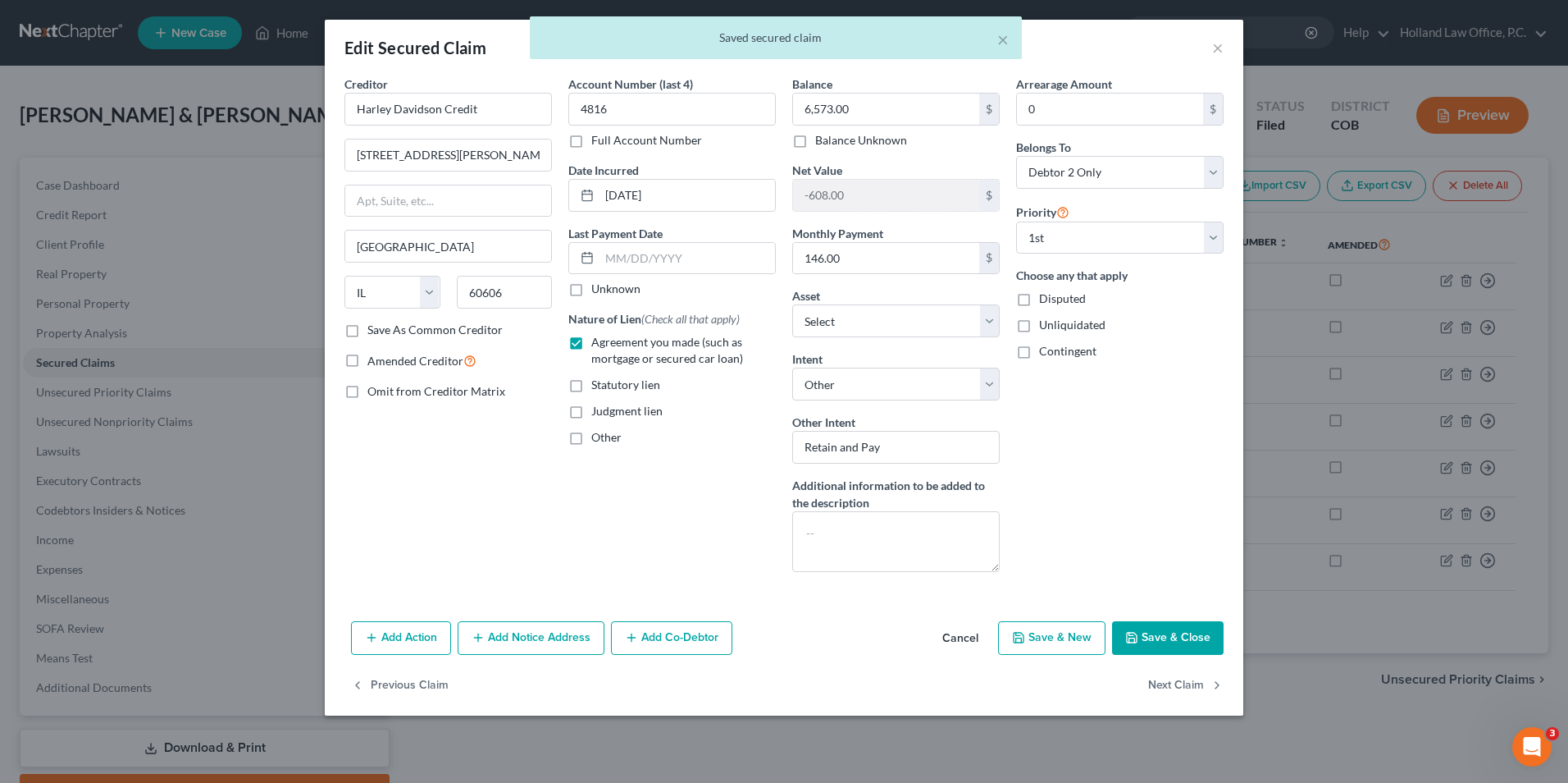
click at [1162, 641] on button "Save & Close" at bounding box center [1168, 638] width 112 height 34
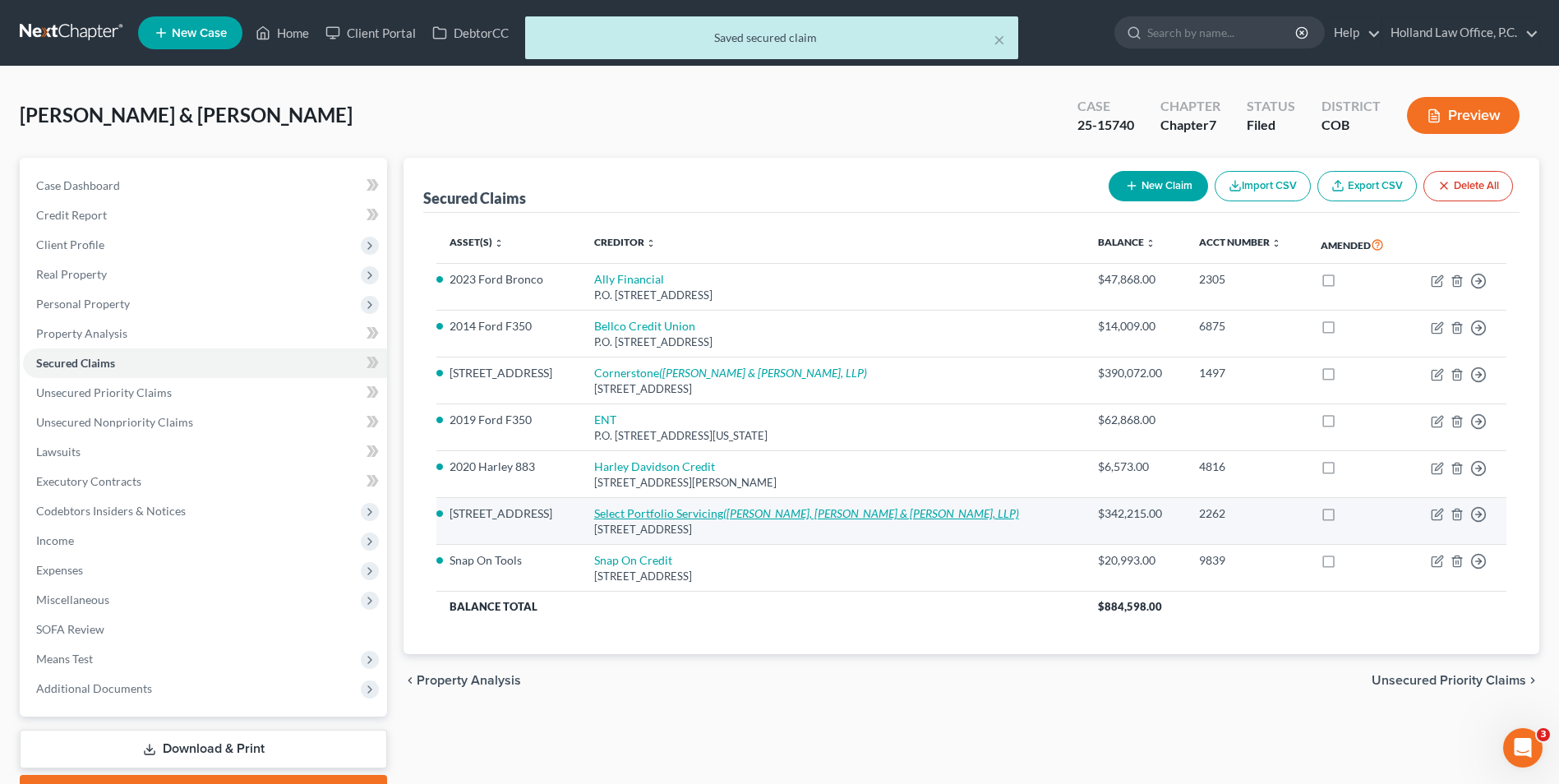
click at [672, 514] on link "Select Portfolio Servicing ([PERSON_NAME], [PERSON_NAME] & [PERSON_NAME], LLP)" at bounding box center [806, 513] width 425 height 14
select select "46"
select select "0"
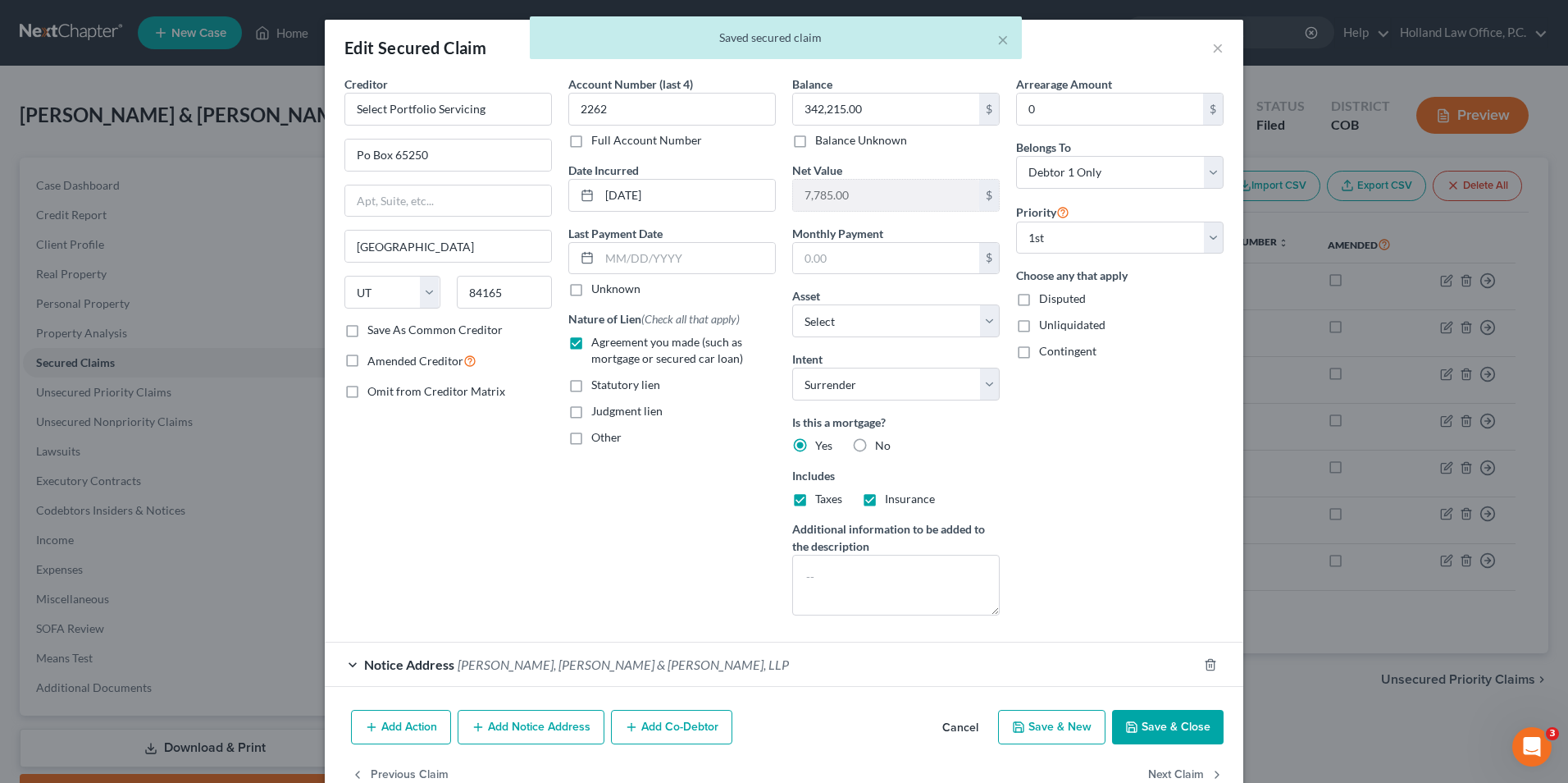
drag, startPoint x: 1129, startPoint y: 724, endPoint x: 680, endPoint y: 485, distance: 508.6
click at [1128, 724] on icon "button" at bounding box center [1131, 726] width 13 height 13
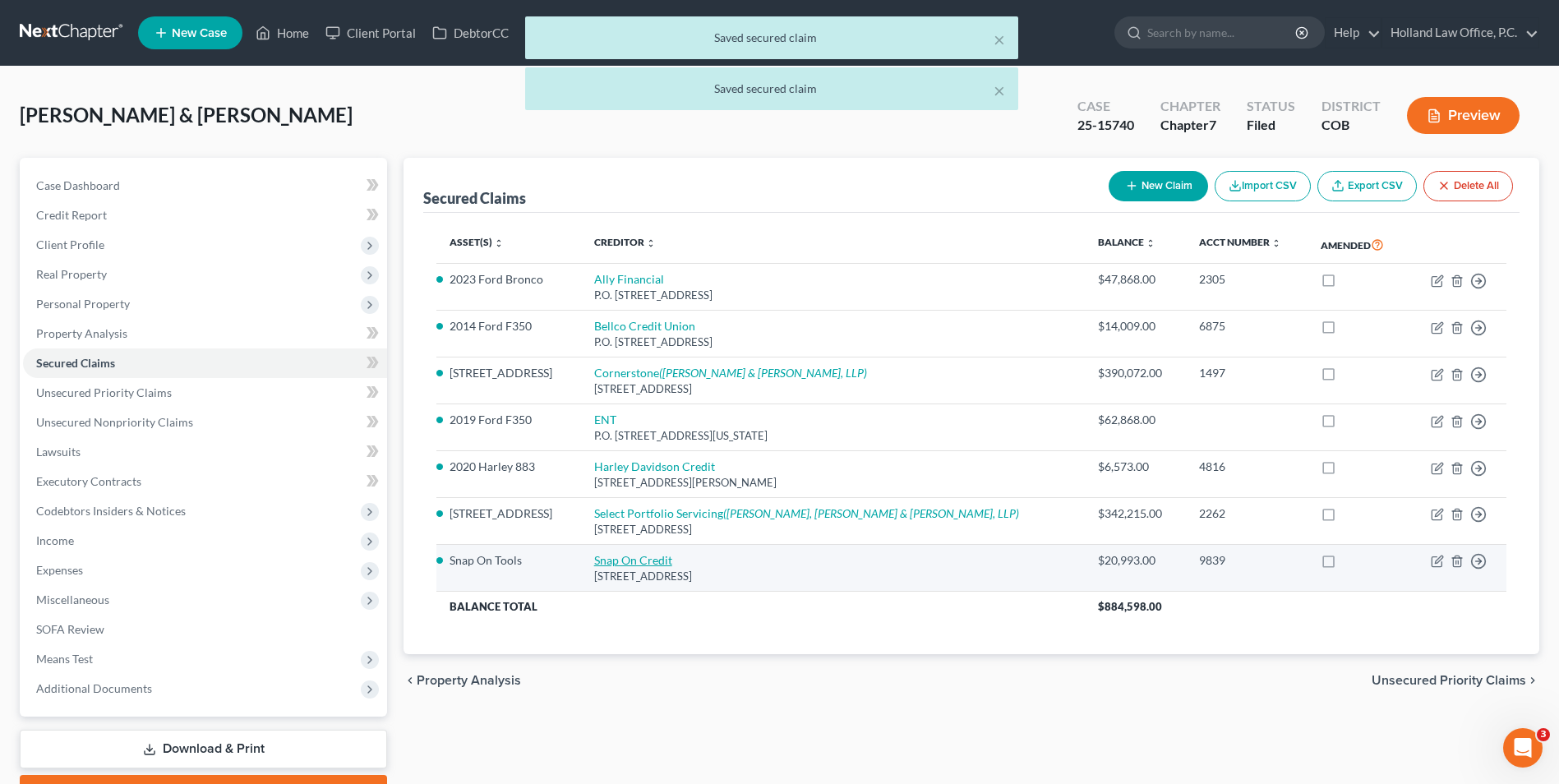
click at [668, 557] on link "Snap On Credit" at bounding box center [633, 560] width 78 height 14
select select "14"
select select "4"
select select "0"
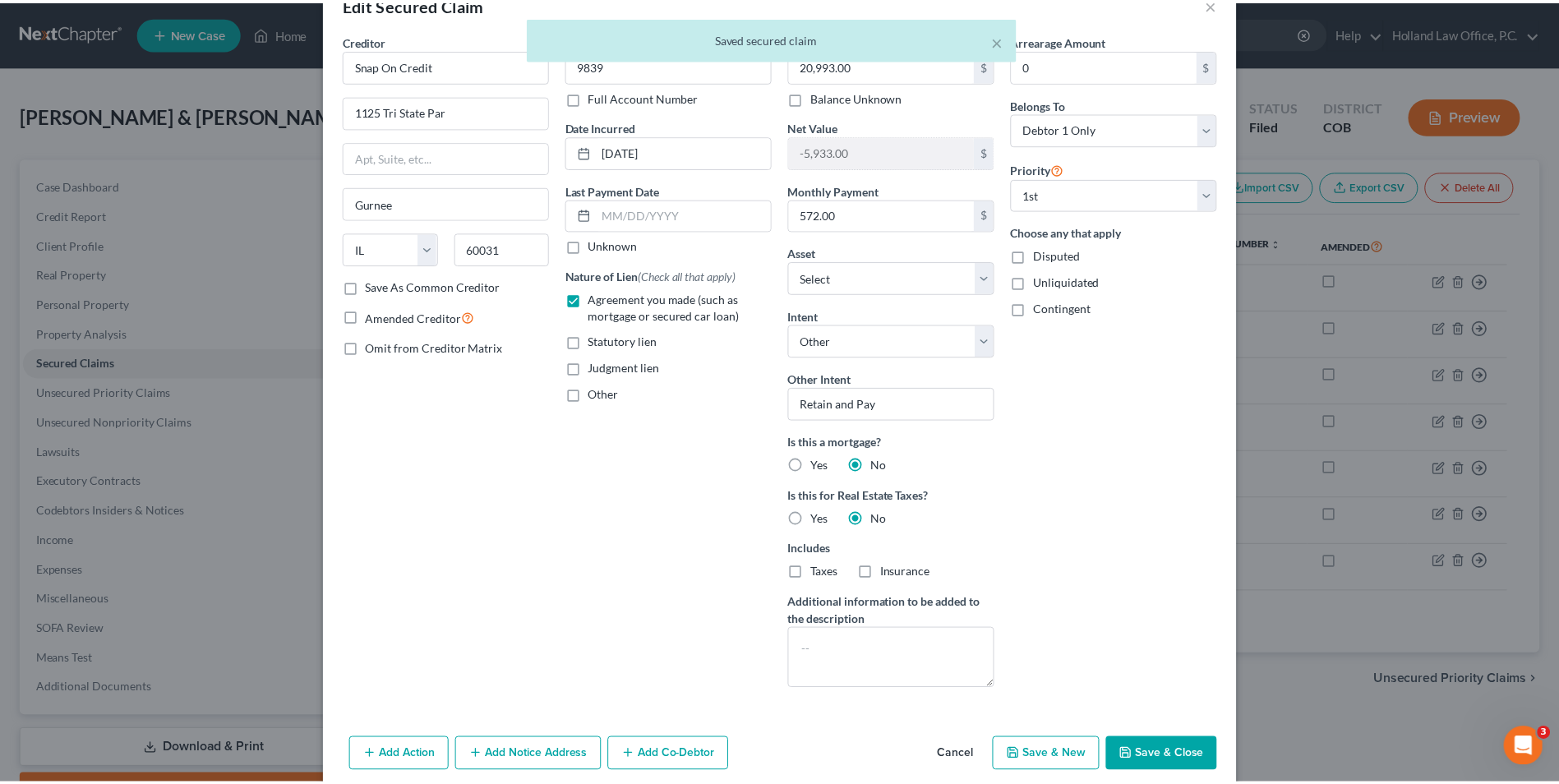
scroll to position [113, 0]
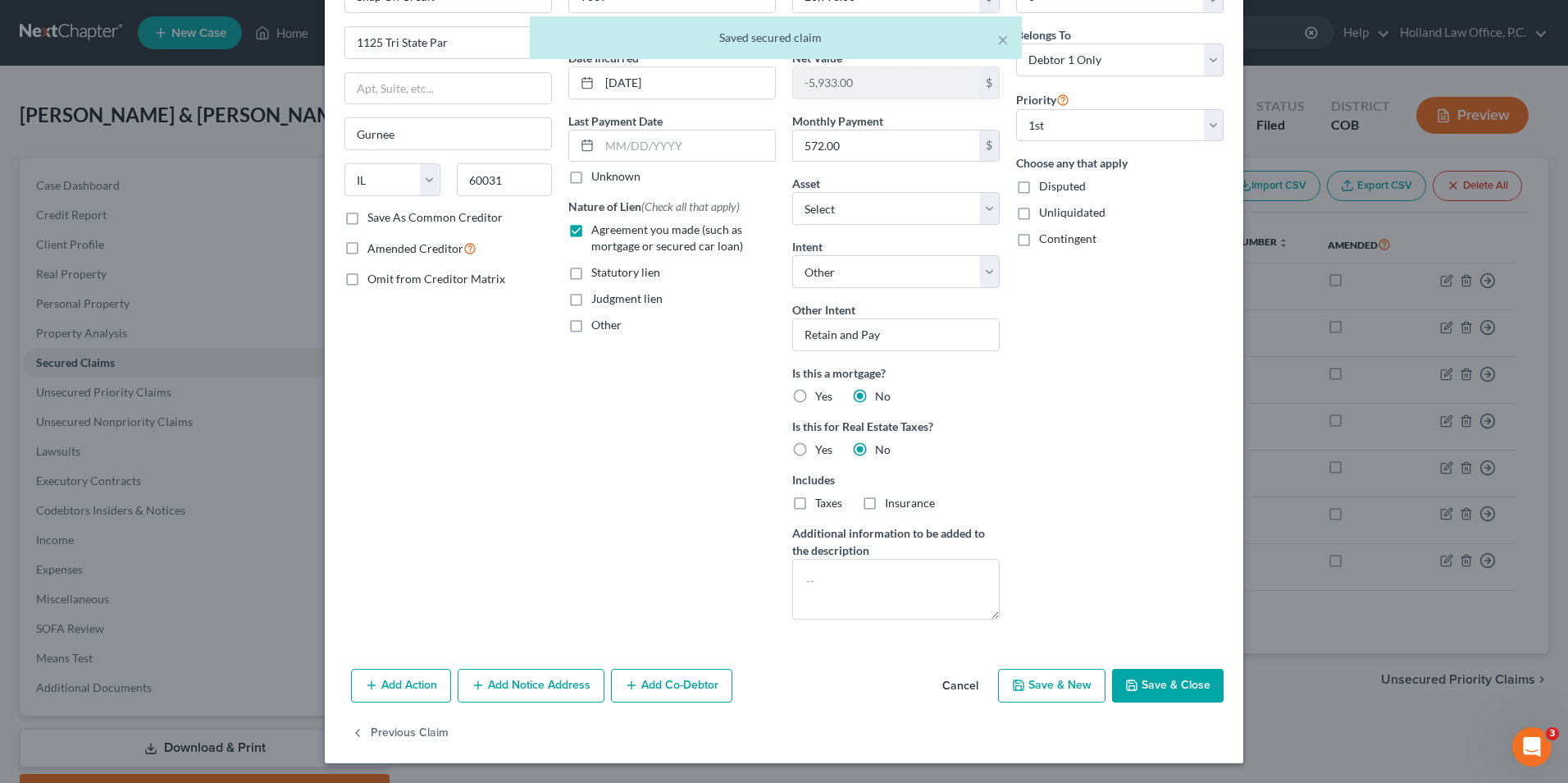
click at [1149, 687] on button "Save & Close" at bounding box center [1168, 685] width 112 height 34
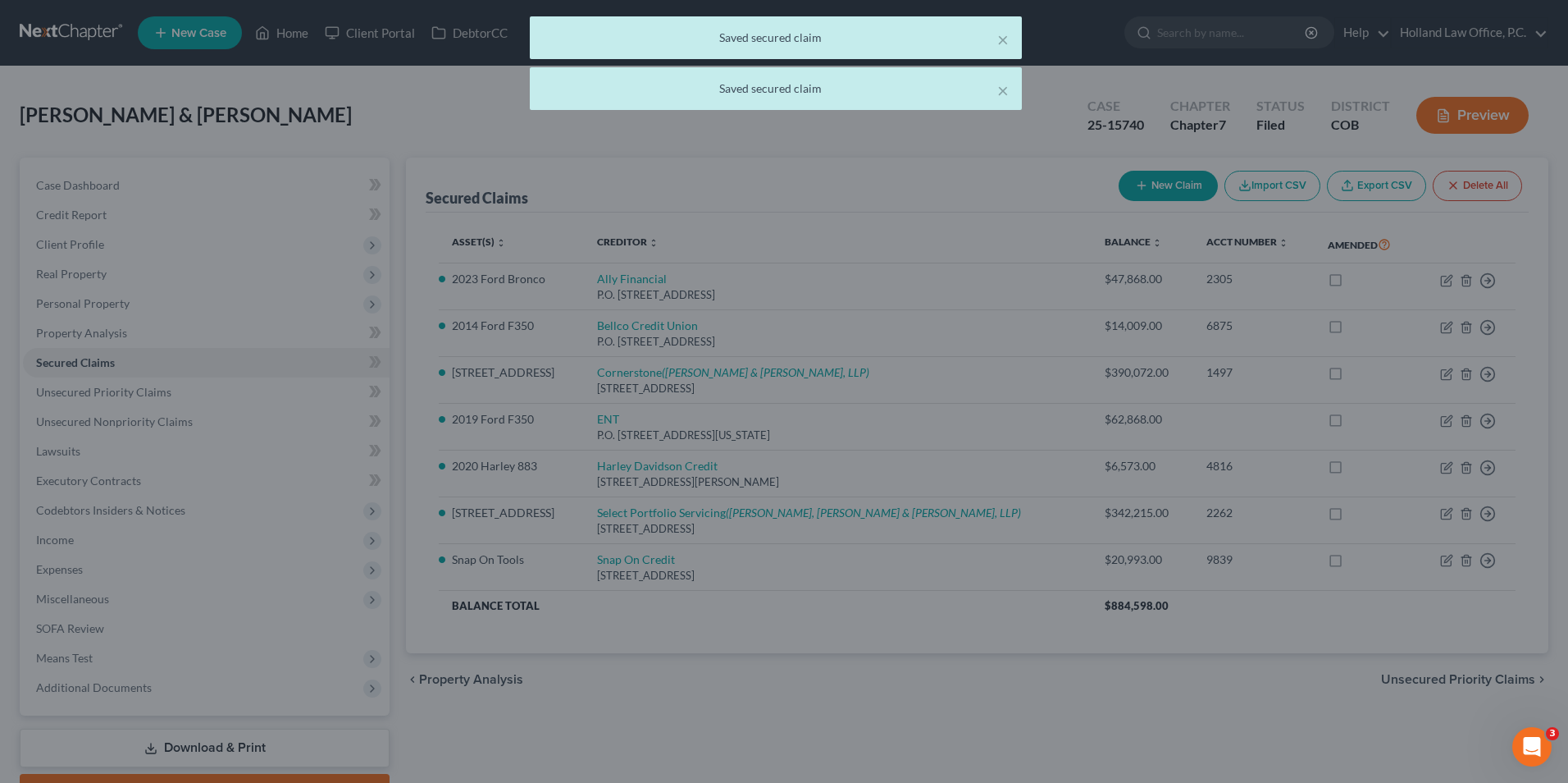
select select "30"
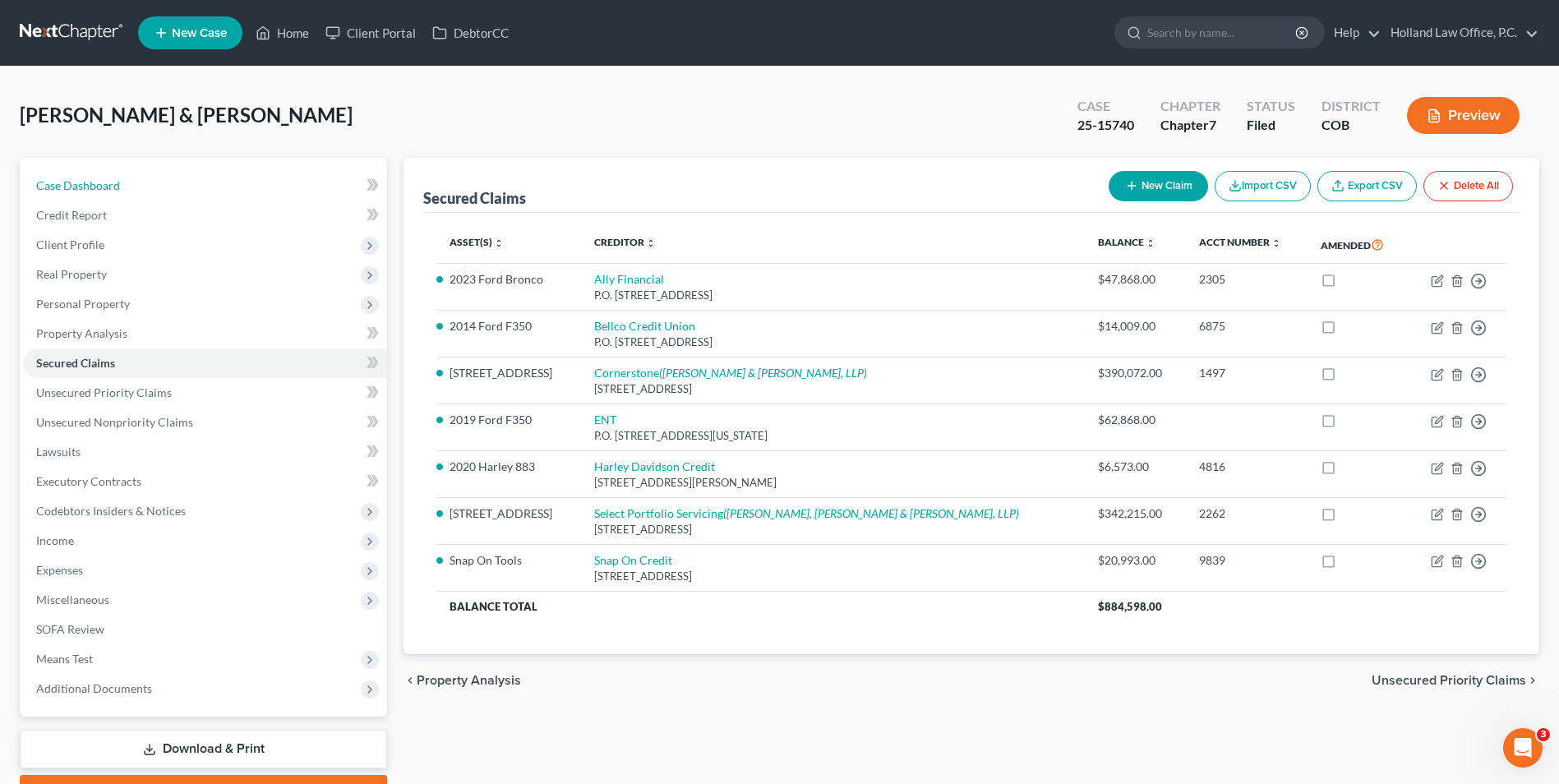
drag, startPoint x: 192, startPoint y: 175, endPoint x: 422, endPoint y: 195, distance: 230.9
click at [192, 175] on link "Case Dashboard" at bounding box center [205, 186] width 364 height 30
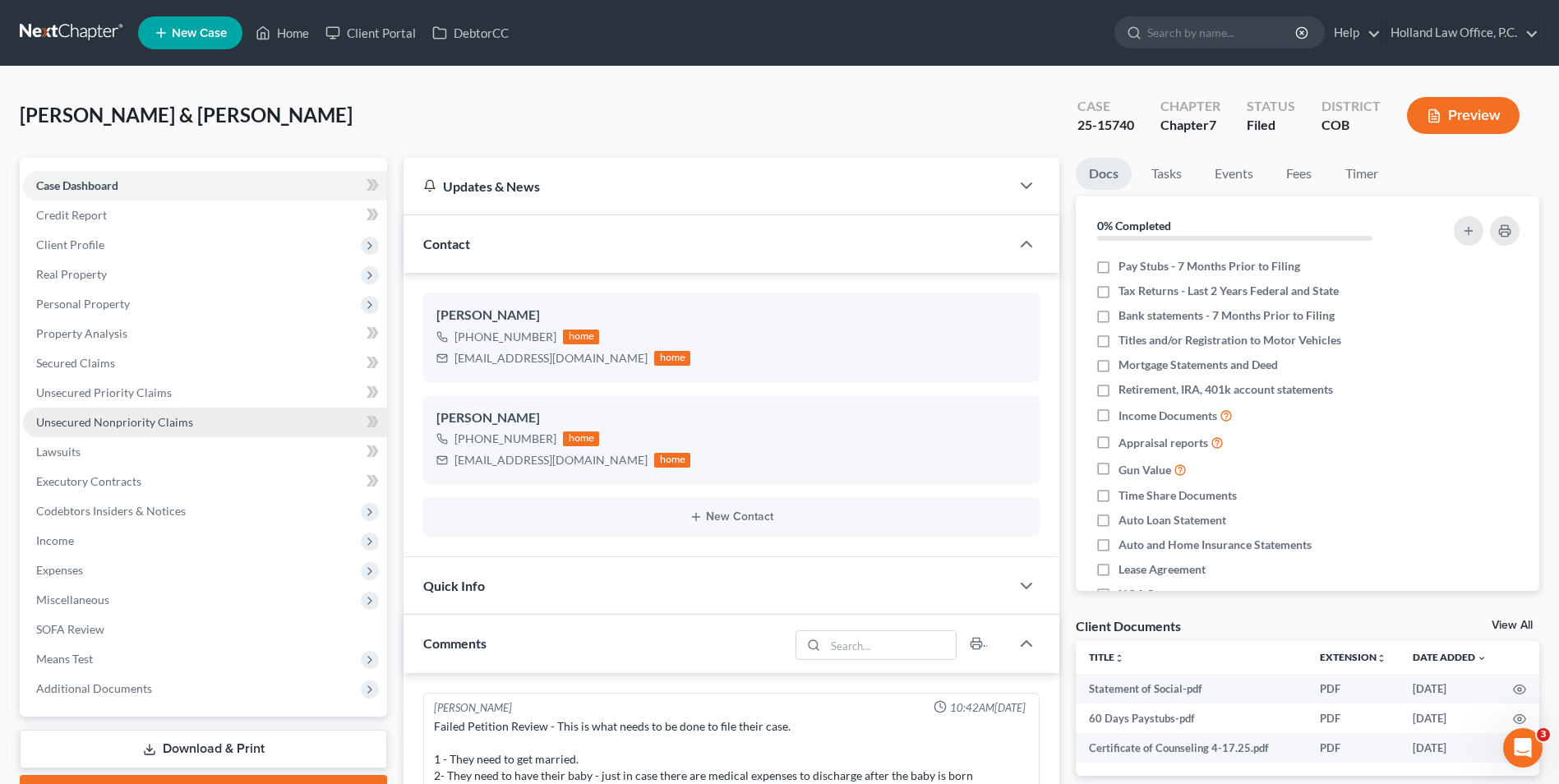
click at [101, 425] on span "Unsecured Nonpriority Claims" at bounding box center [114, 422] width 157 height 14
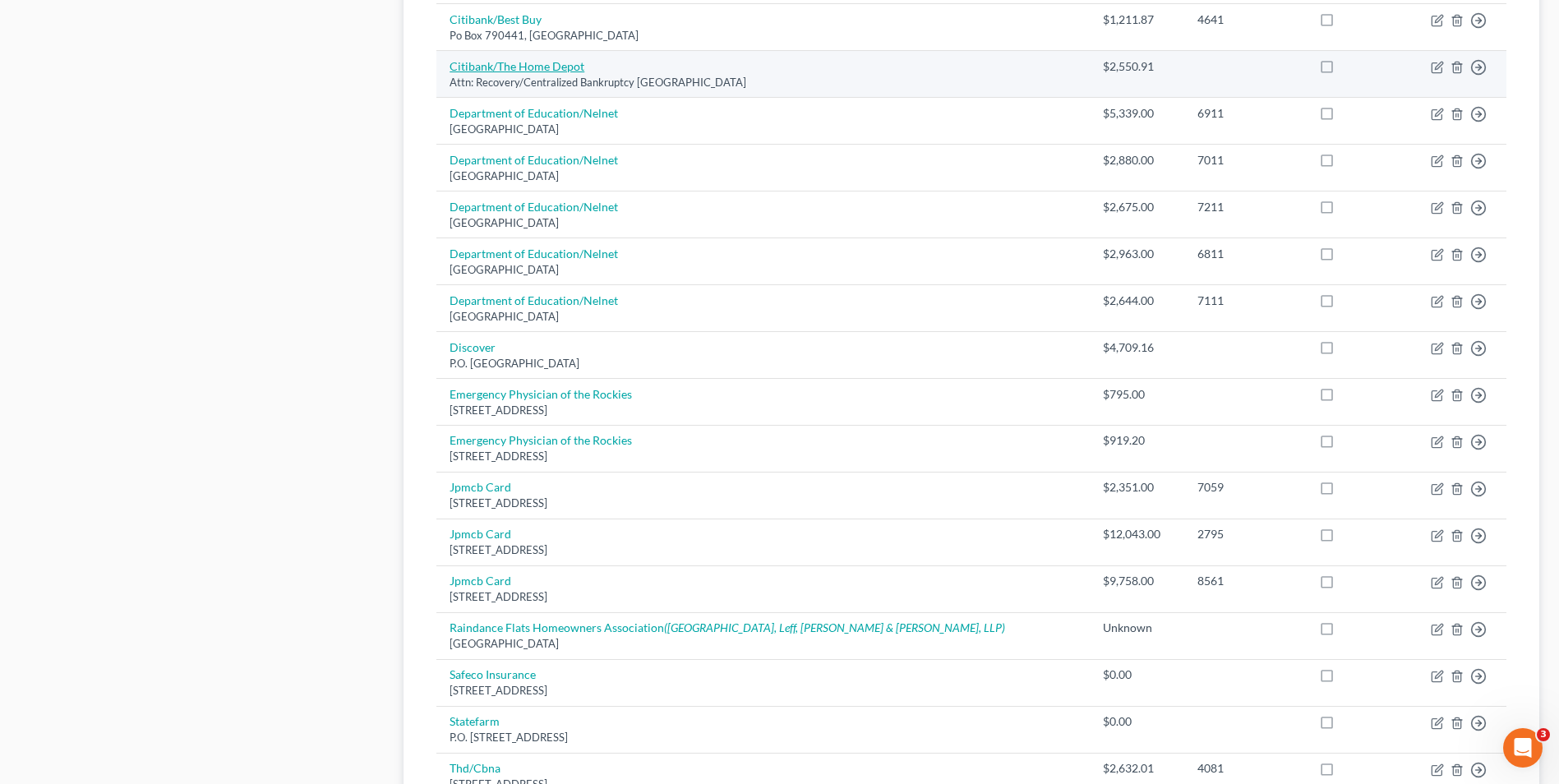
scroll to position [986, 0]
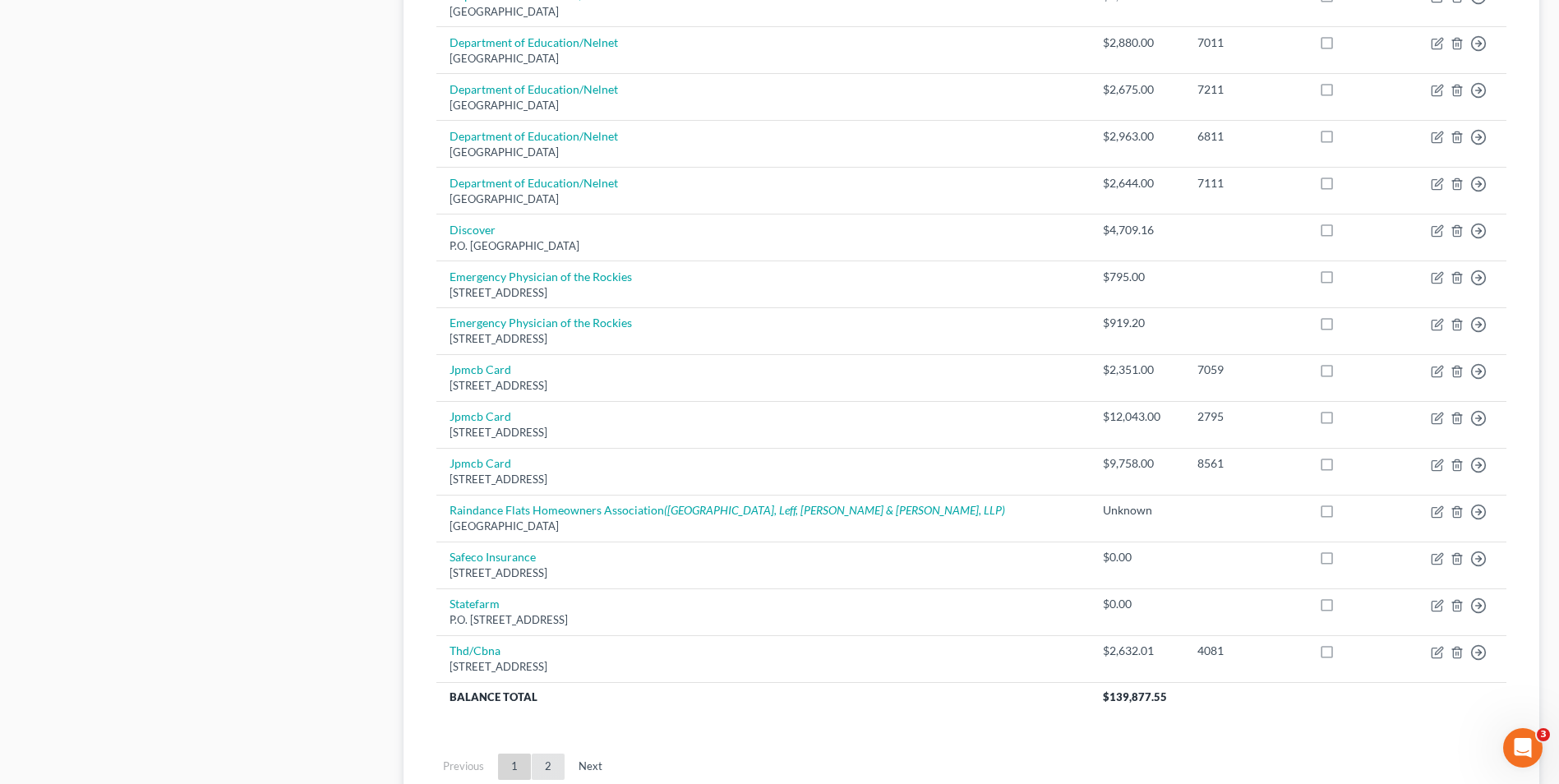
click at [547, 762] on link "2" at bounding box center [549, 766] width 33 height 26
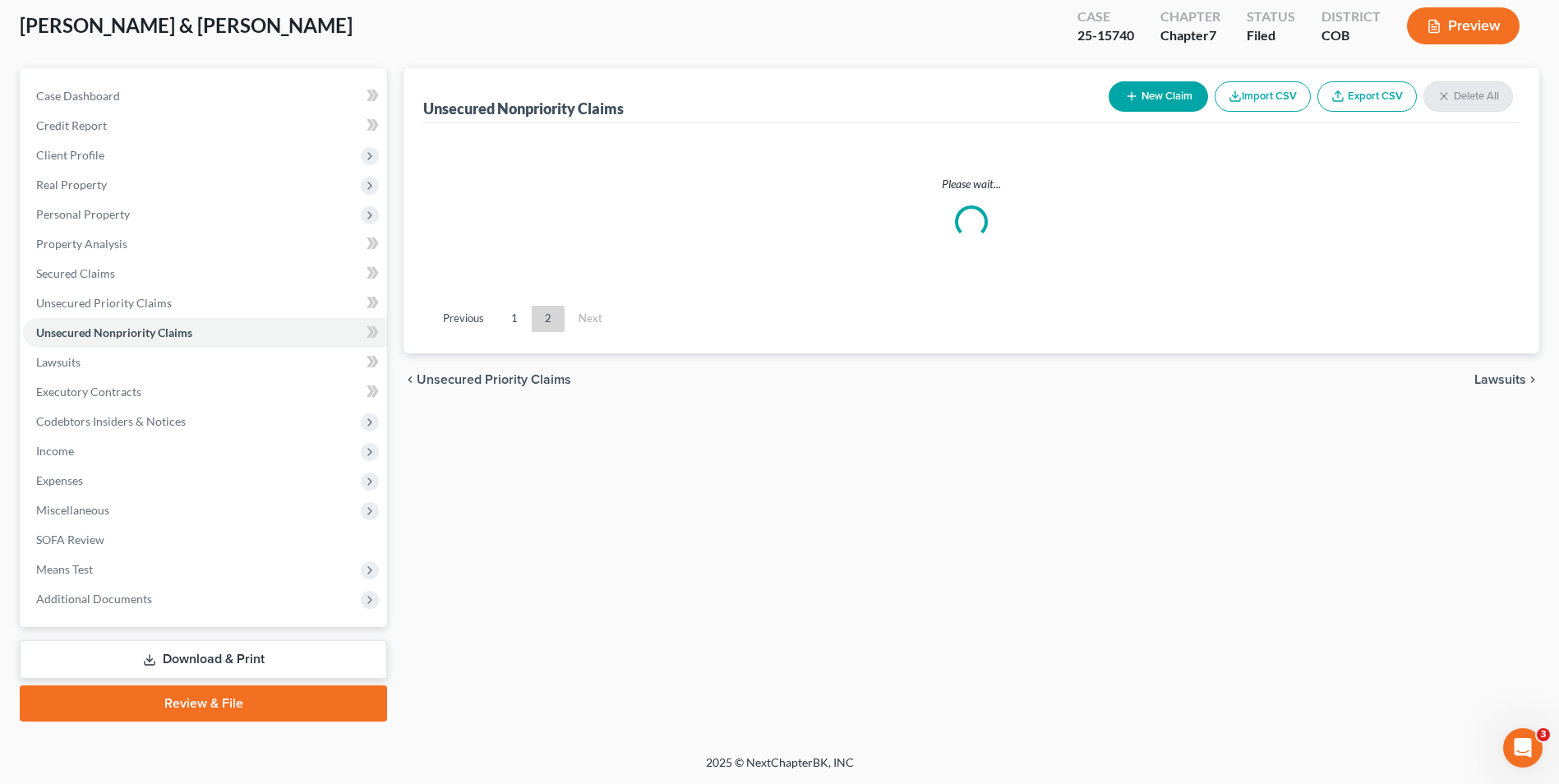
scroll to position [89, 0]
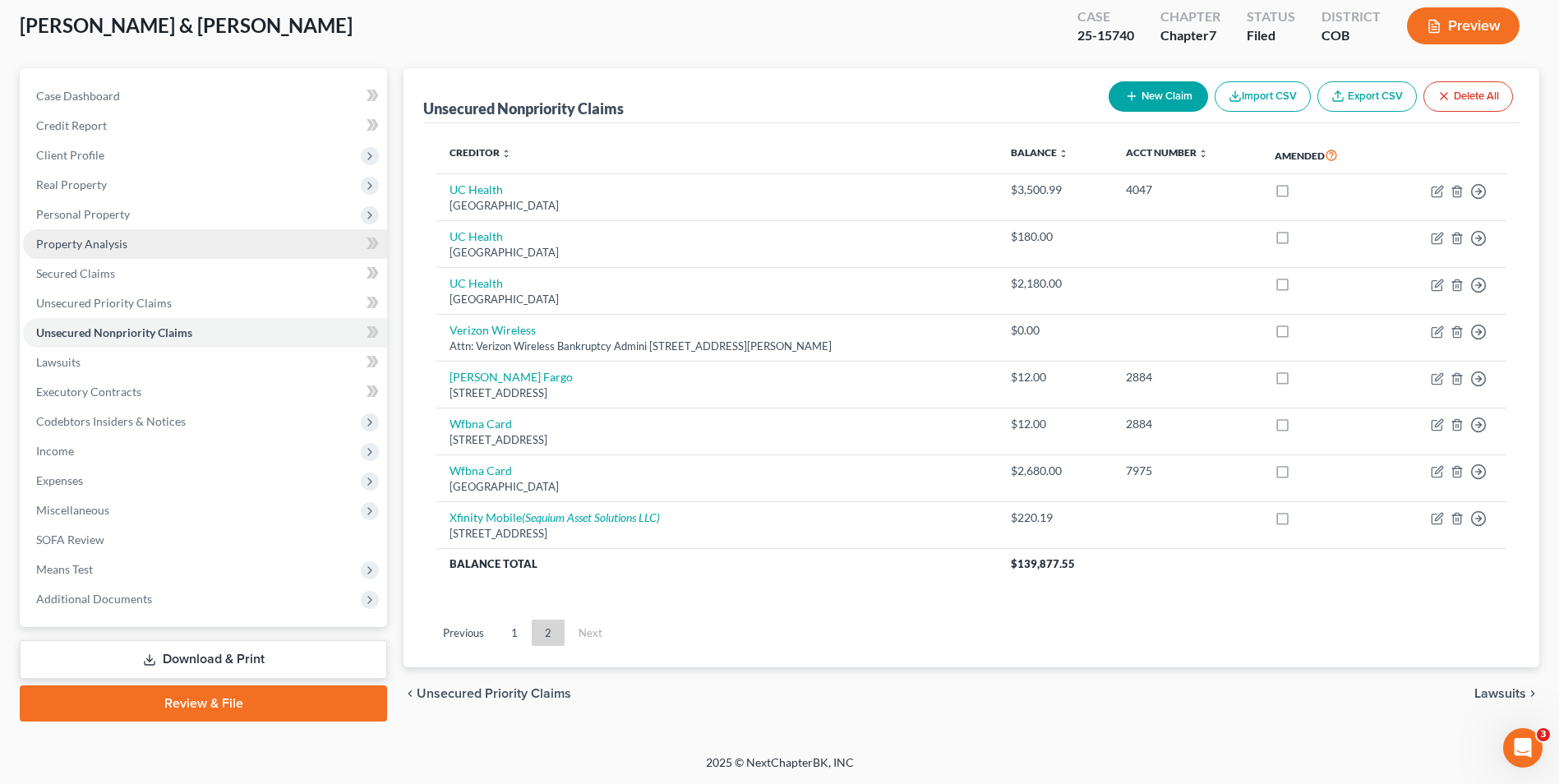
click at [94, 245] on span "Property Analysis" at bounding box center [81, 243] width 91 height 14
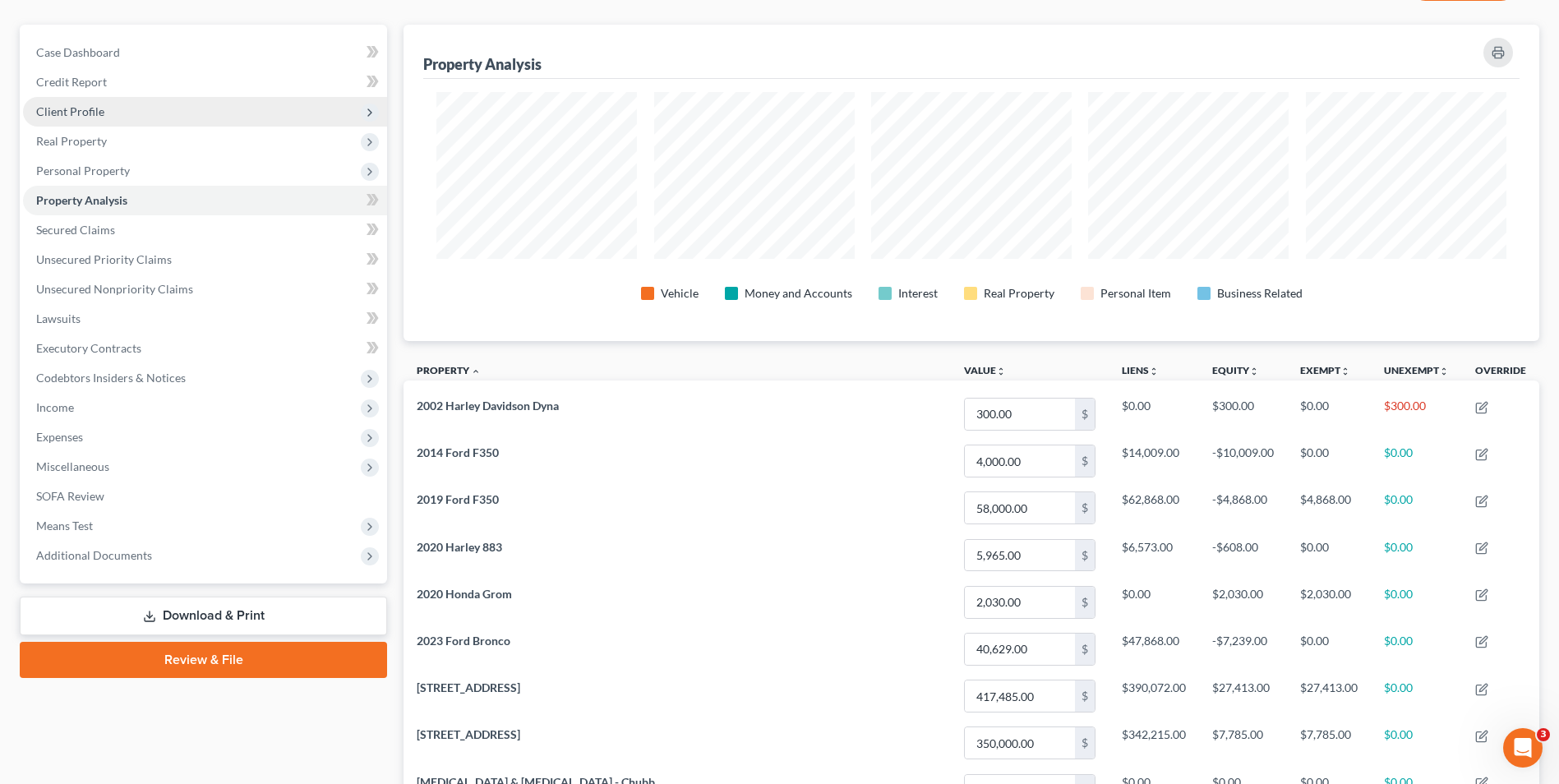
scroll to position [66, 0]
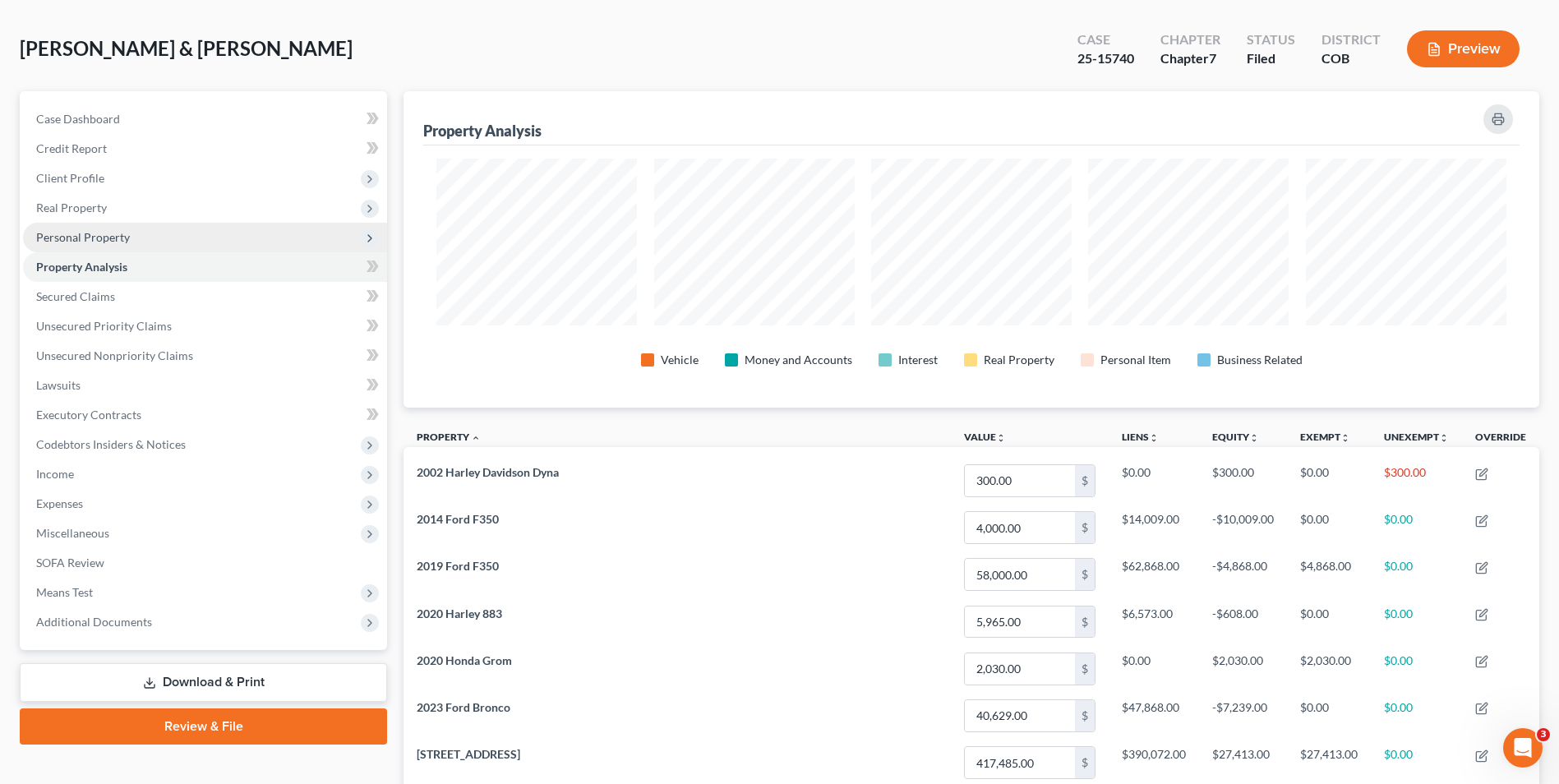
click at [88, 238] on span "Personal Property" at bounding box center [82, 237] width 94 height 14
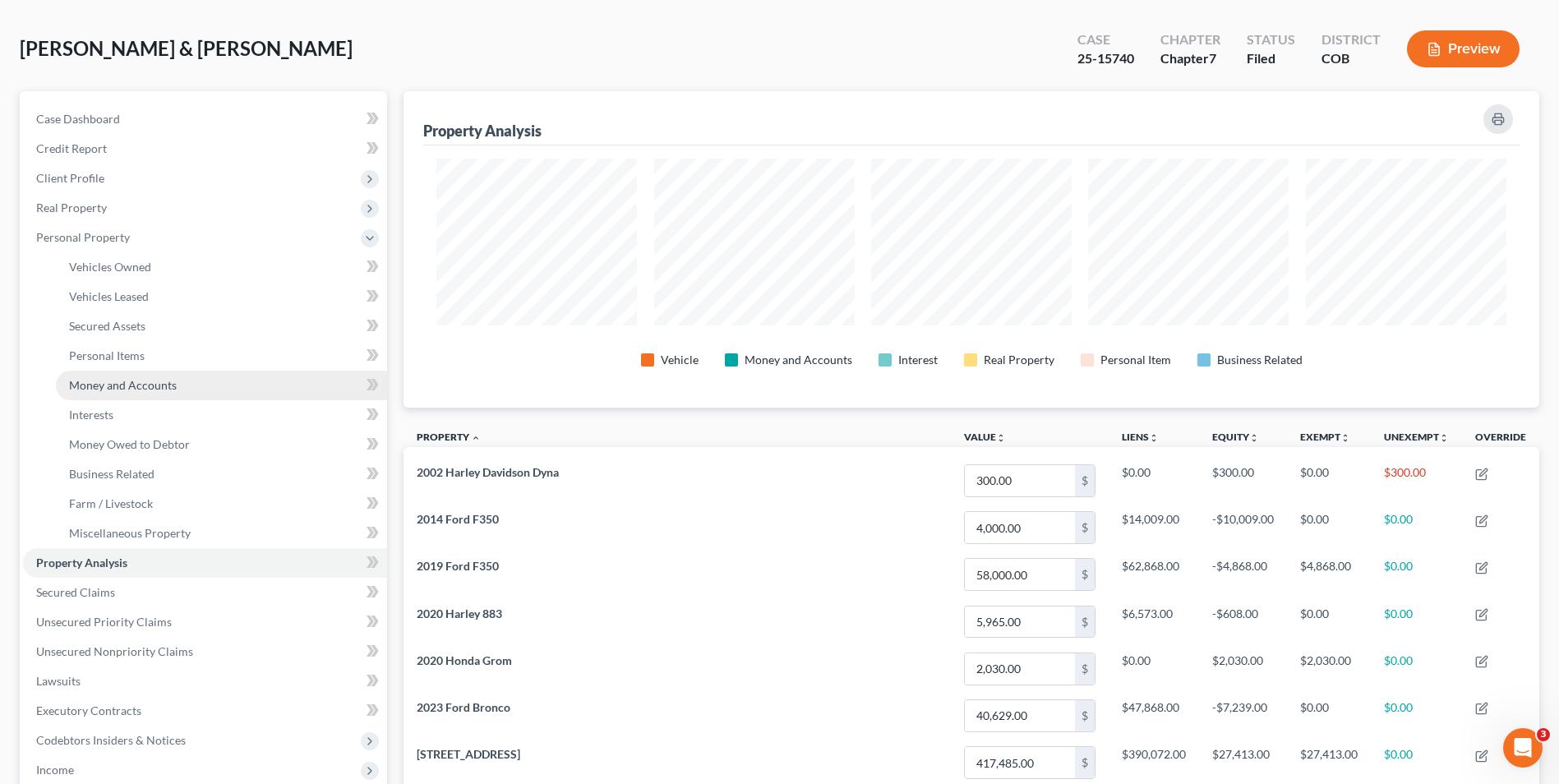
click at [139, 394] on link "Money and Accounts" at bounding box center [221, 386] width 331 height 30
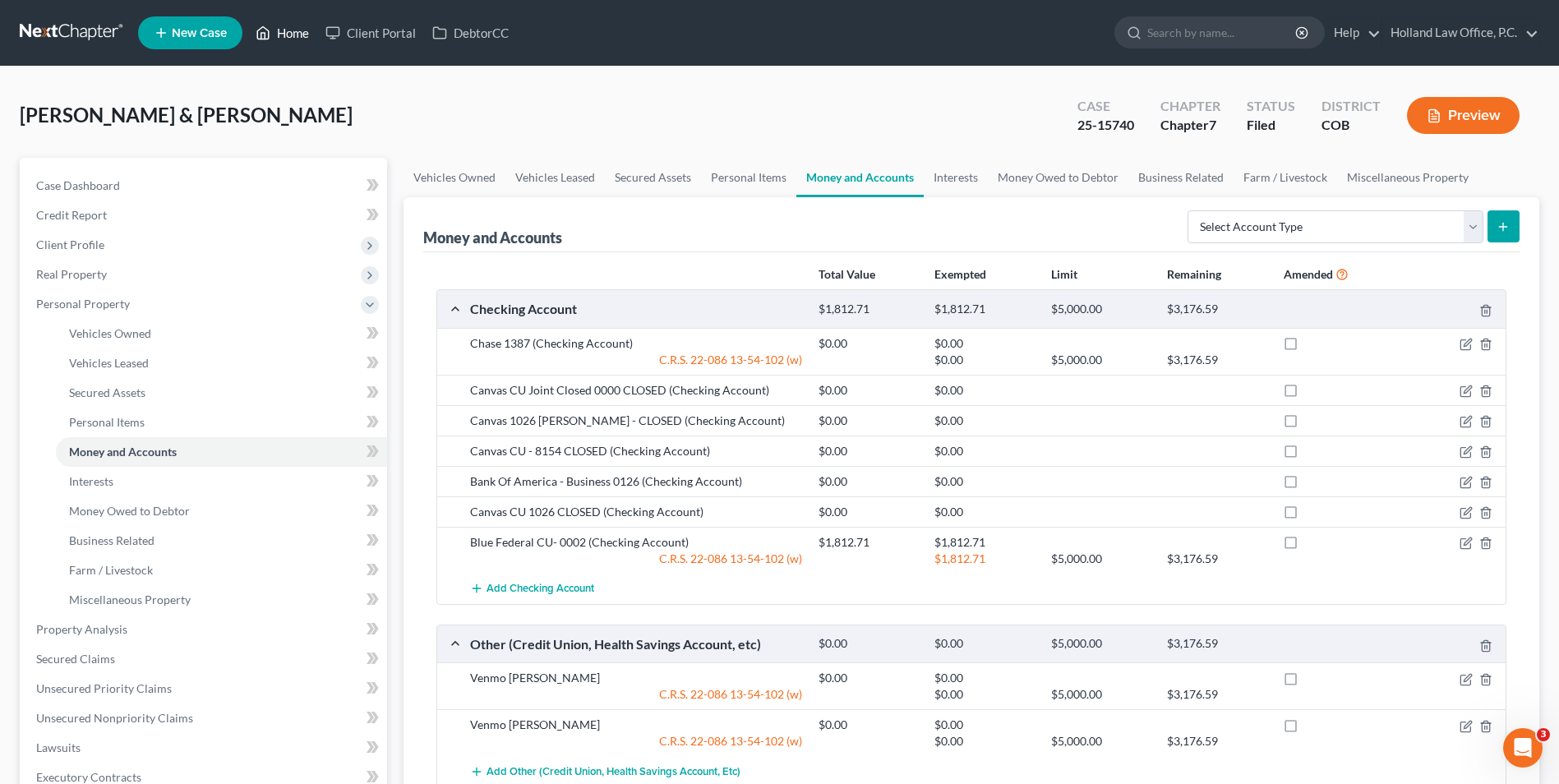
click at [291, 27] on link "Home" at bounding box center [283, 33] width 70 height 30
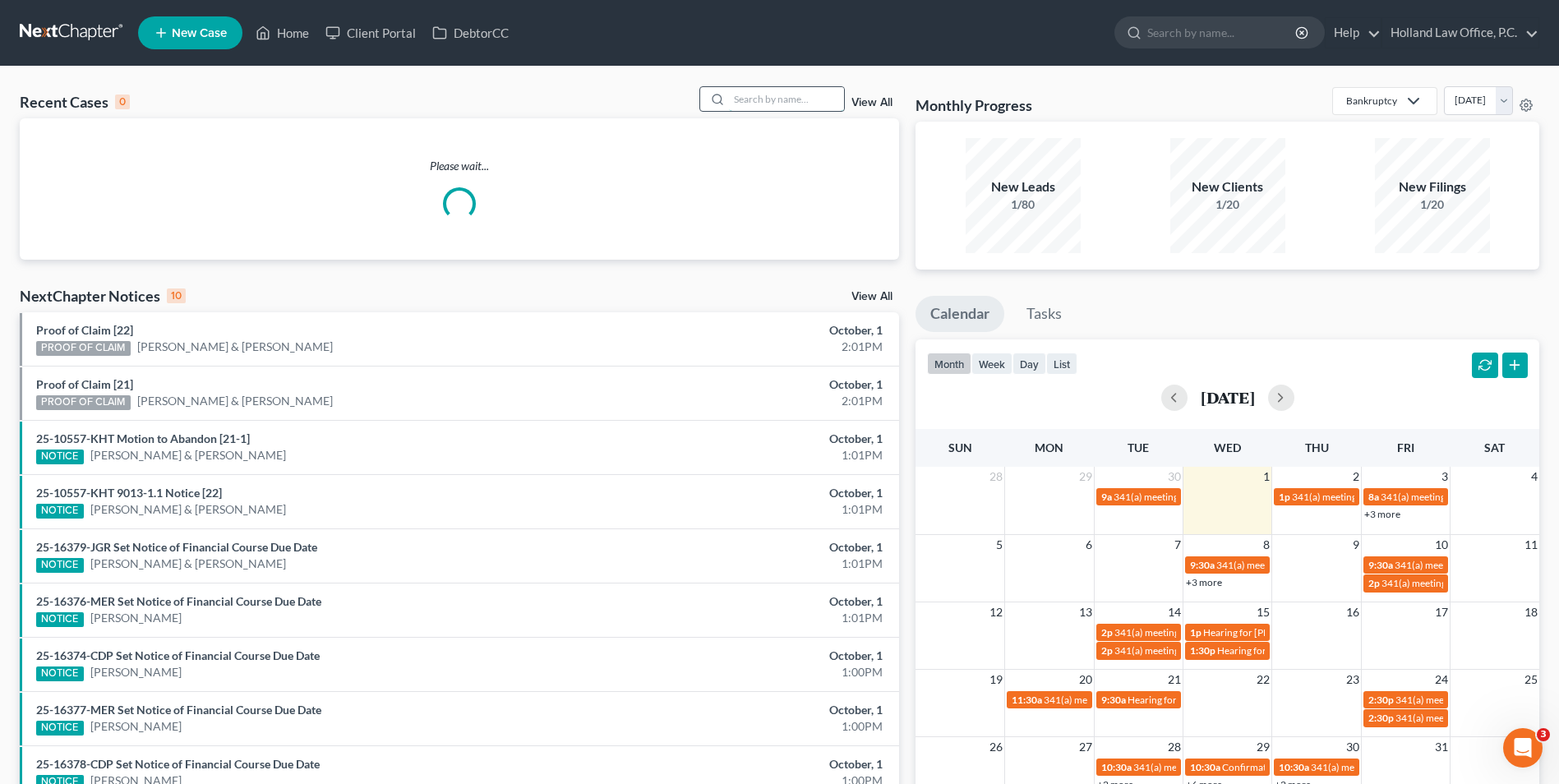
click at [772, 102] on input "search" at bounding box center [786, 99] width 115 height 24
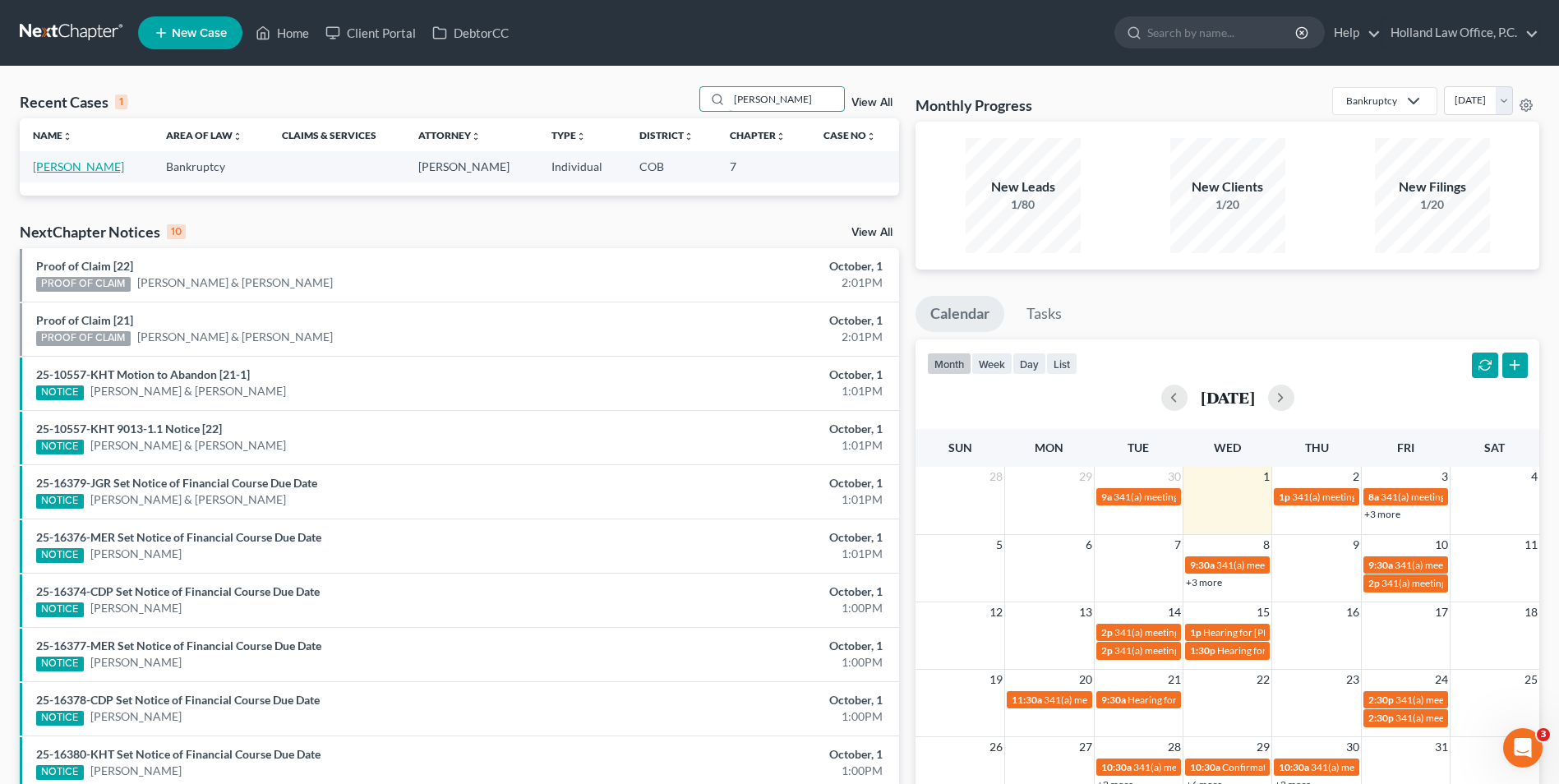
type input "[PERSON_NAME]"
click at [93, 164] on link "[PERSON_NAME]" at bounding box center [79, 166] width 91 height 14
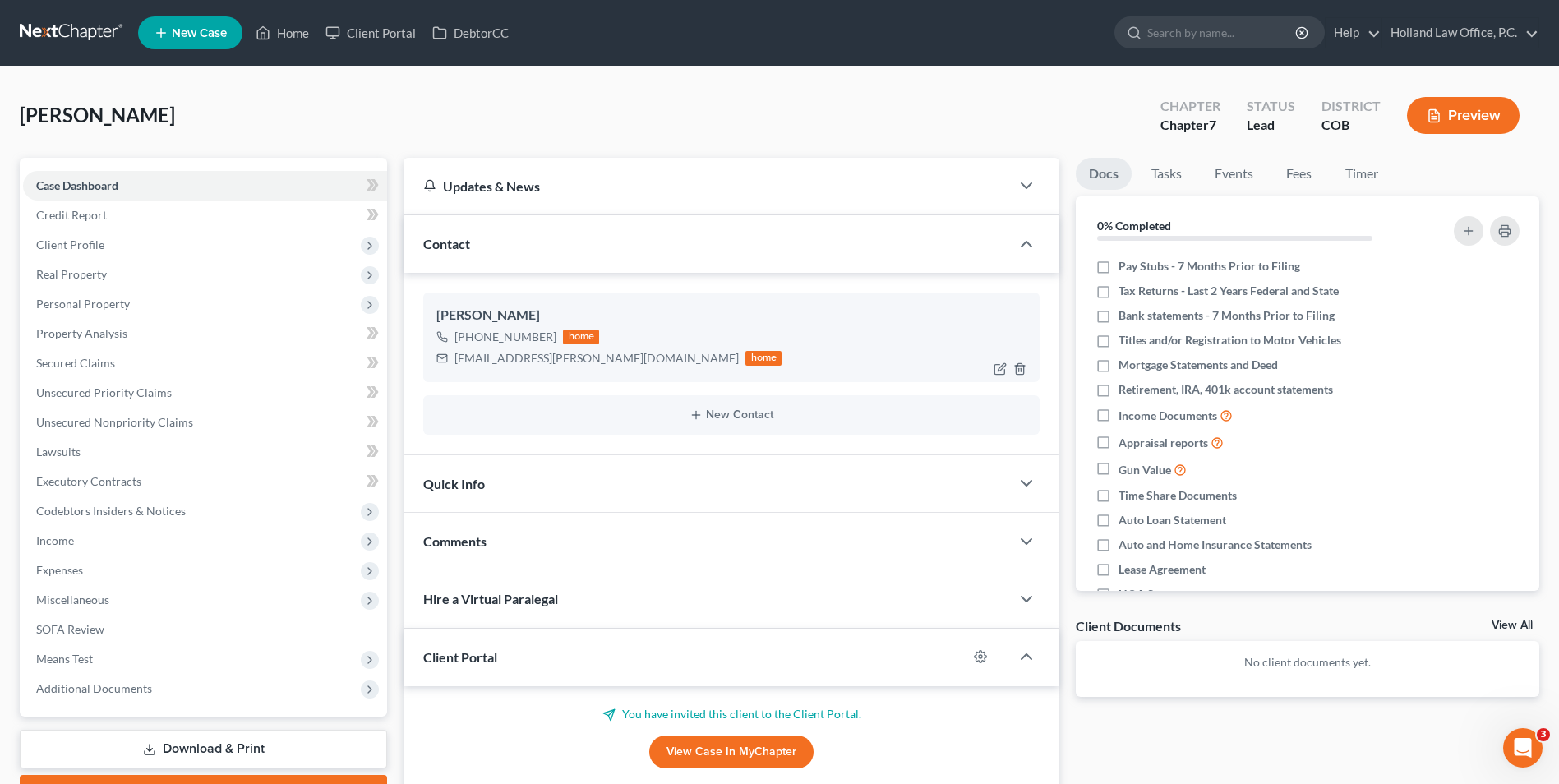
click at [540, 332] on div "[PHONE_NUMBER]" at bounding box center [505, 337] width 102 height 17
drag, startPoint x: 551, startPoint y: 337, endPoint x: 470, endPoint y: 340, distance: 81.1
click at [473, 340] on div "[PHONE_NUMBER] home" at bounding box center [609, 337] width 345 height 21
click at [470, 340] on div "[PHONE_NUMBER]" at bounding box center [505, 337] width 102 height 17
drag, startPoint x: 470, startPoint y: 340, endPoint x: 530, endPoint y: 345, distance: 60.2
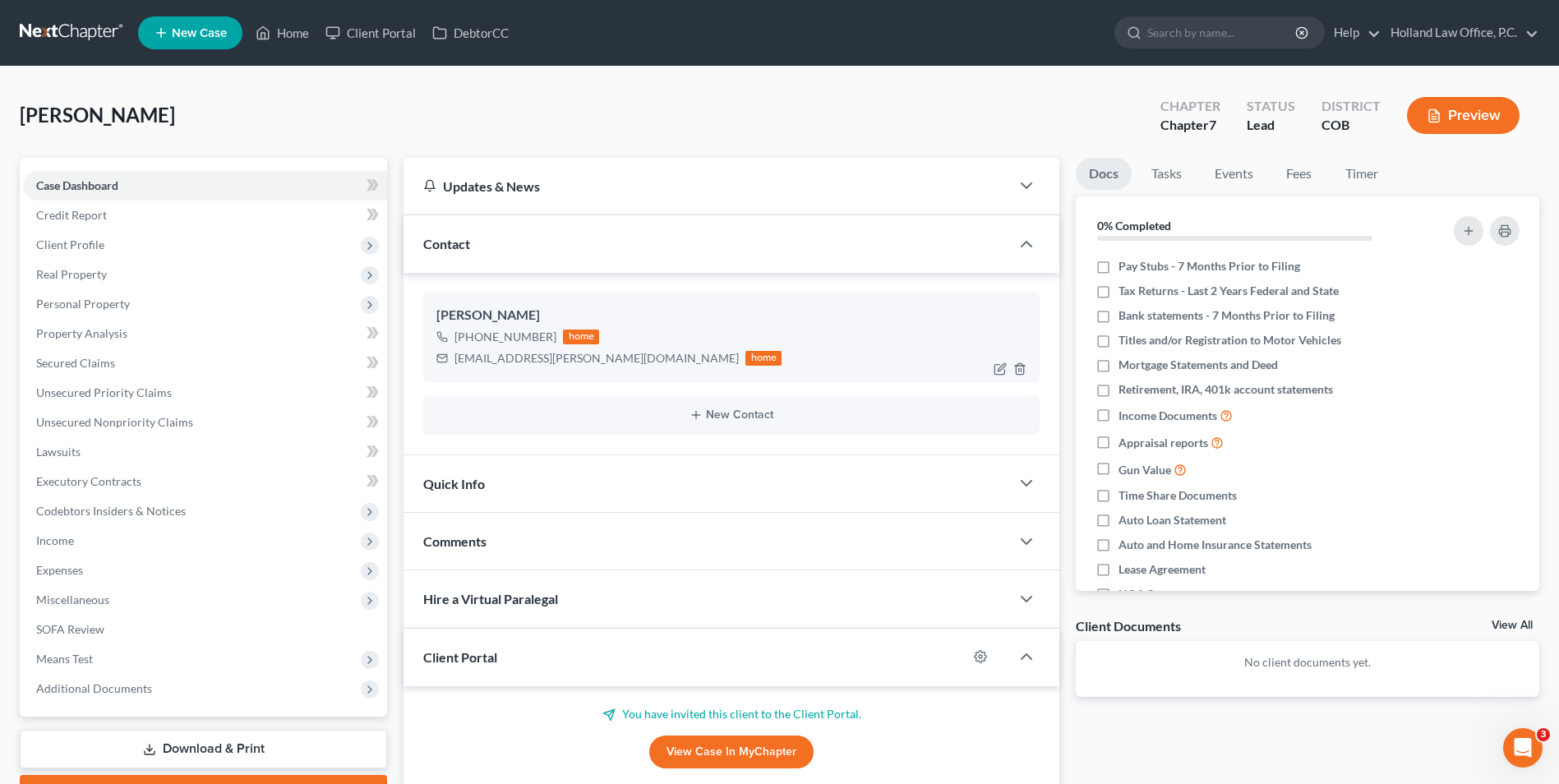
click at [471, 340] on div "[PHONE_NUMBER]" at bounding box center [505, 337] width 102 height 17
click at [543, 340] on div "[PHONE_NUMBER]" at bounding box center [505, 337] width 102 height 17
drag, startPoint x: 523, startPoint y: 342, endPoint x: 472, endPoint y: 335, distance: 51.5
click at [472, 335] on div "[PHONE_NUMBER] home" at bounding box center [609, 337] width 345 height 21
copy div "[PHONE_NUMBER]"
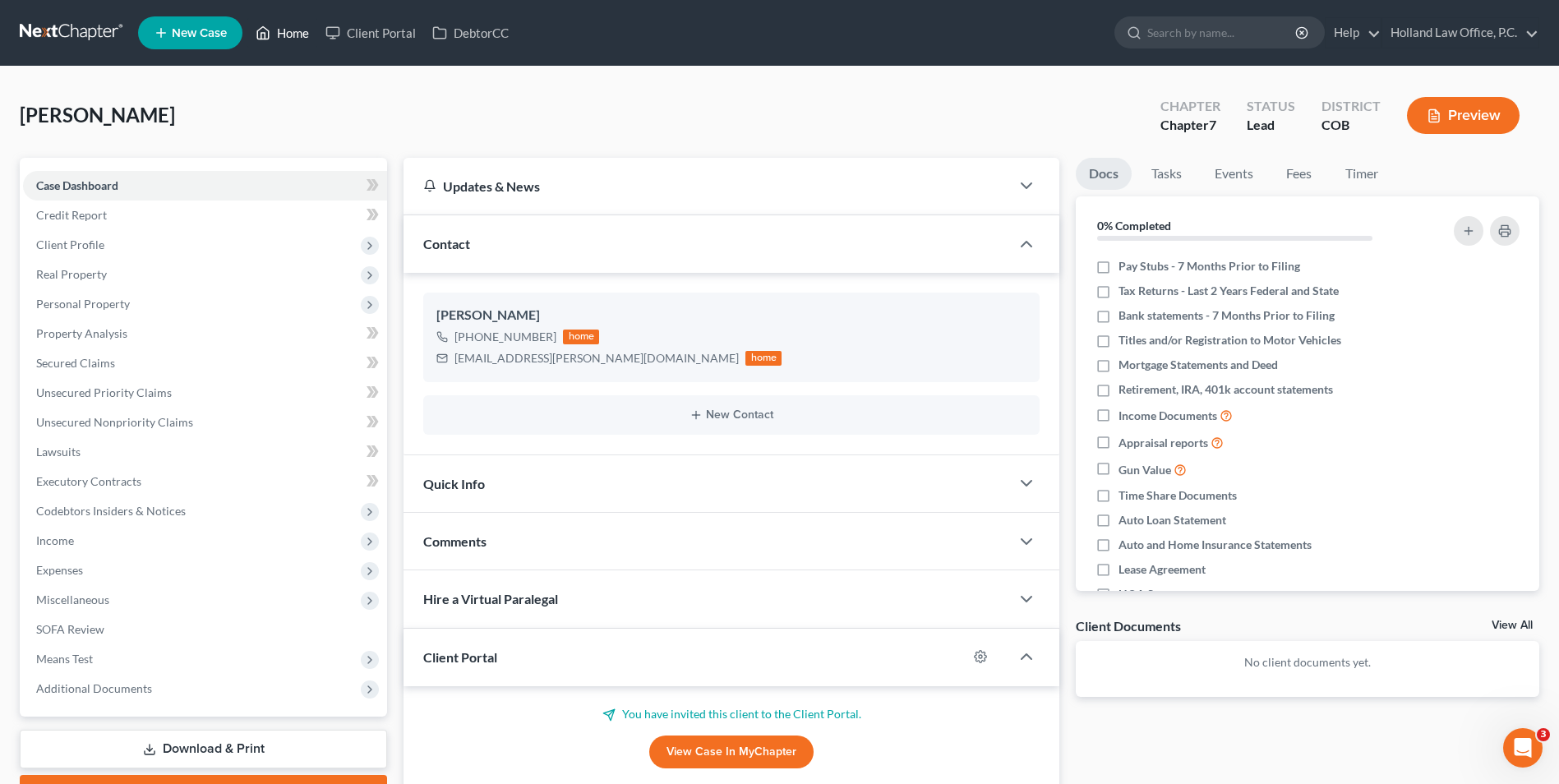
click at [263, 35] on icon at bounding box center [263, 32] width 15 height 20
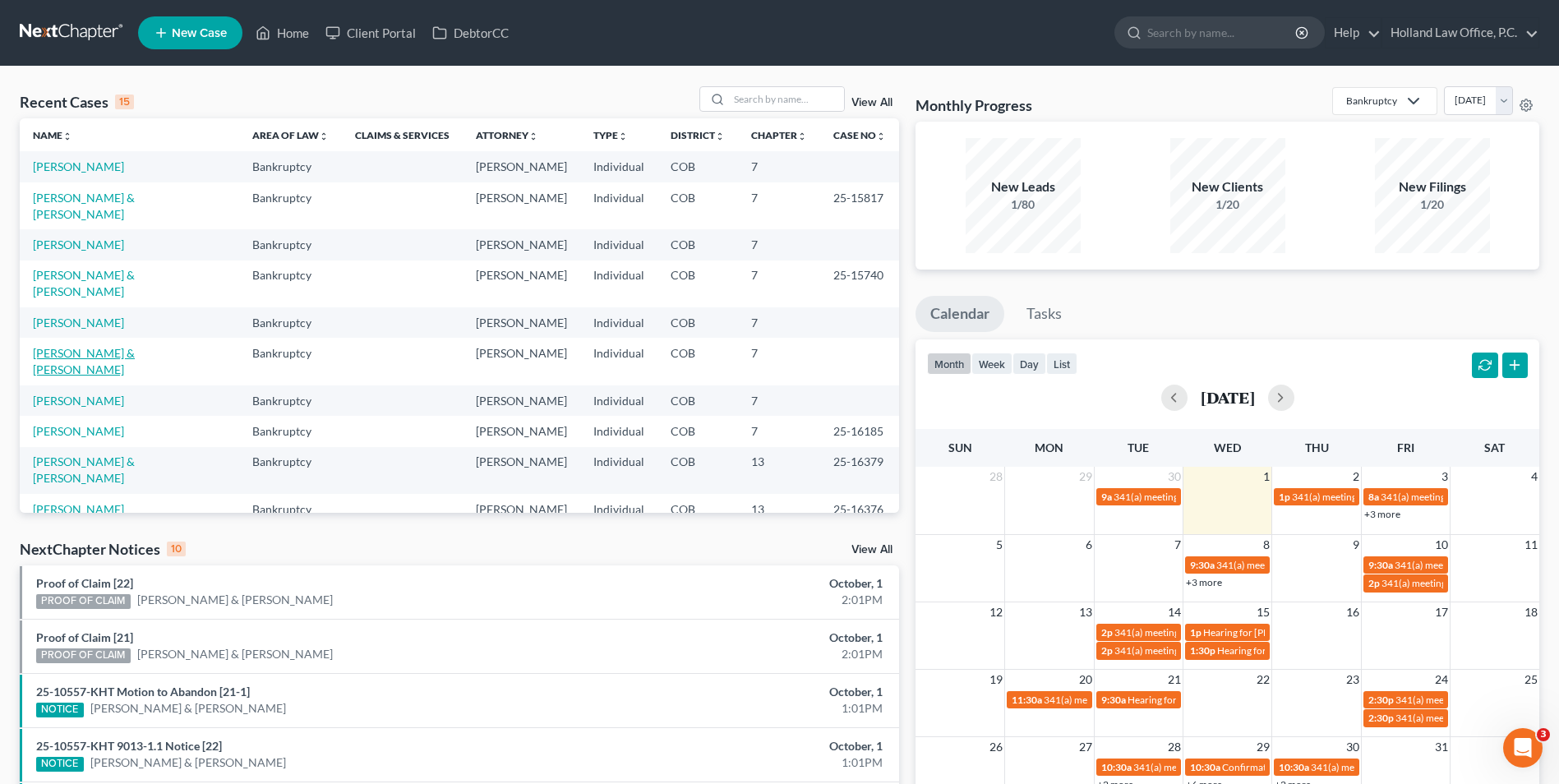
click at [96, 346] on link "[PERSON_NAME] & [PERSON_NAME]" at bounding box center [84, 360] width 102 height 31
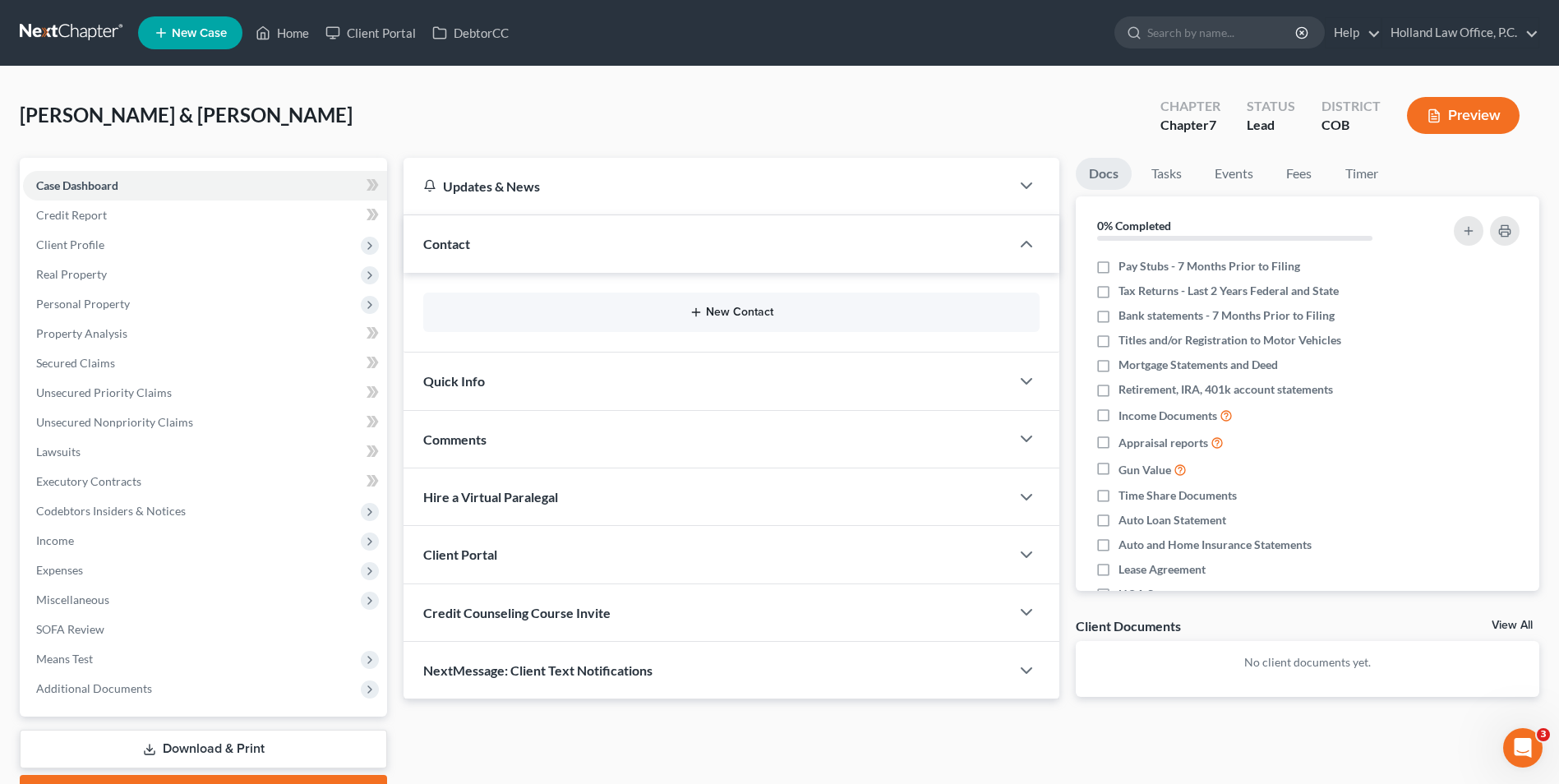
click at [712, 310] on button "New Contact" at bounding box center [732, 312] width 590 height 13
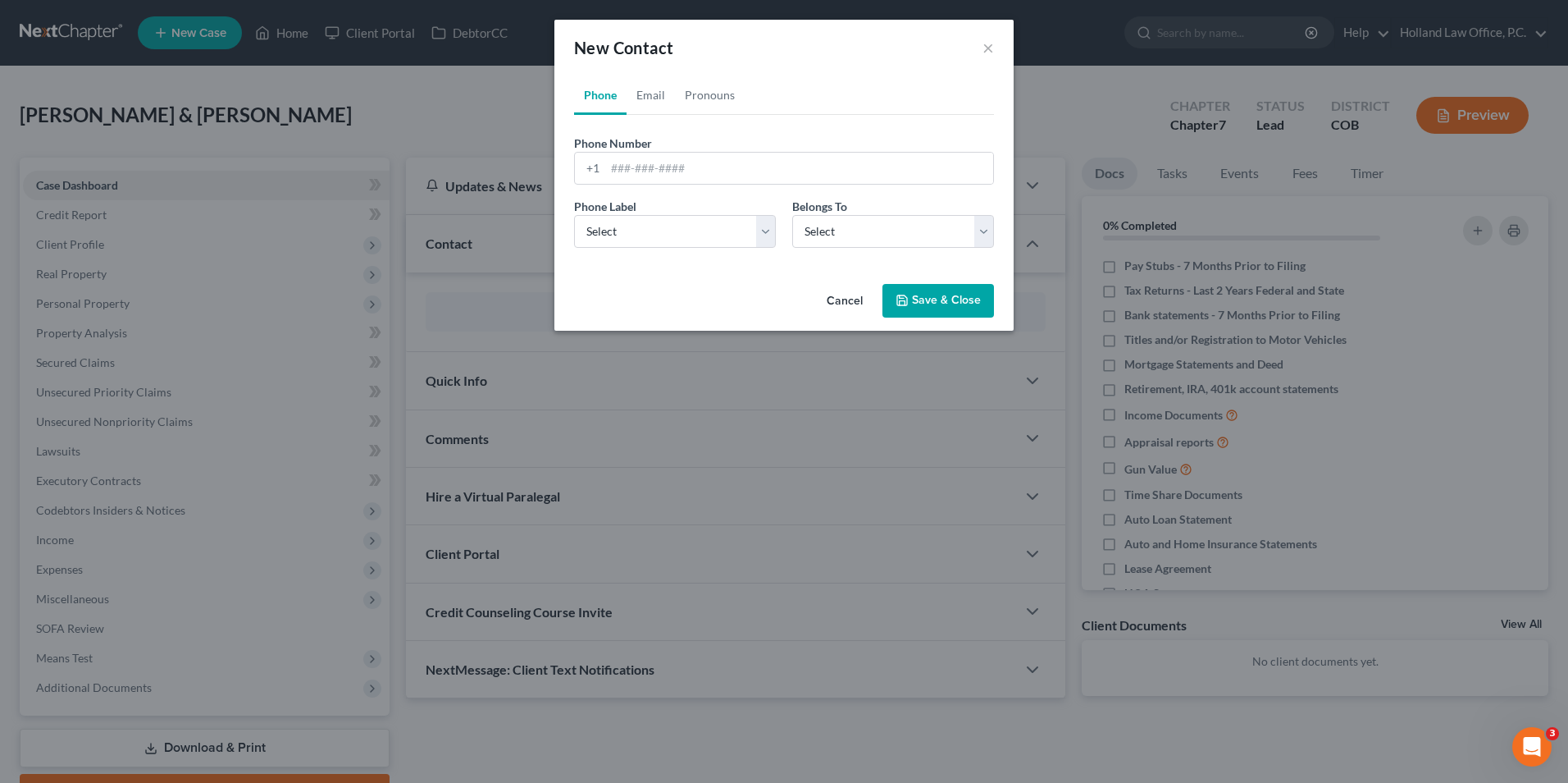
click at [721, 316] on div "New Contact × Phone Email Pronouns Phone Number * +1 Ext. Phone Label * Select …" at bounding box center [784, 392] width 1568 height 783
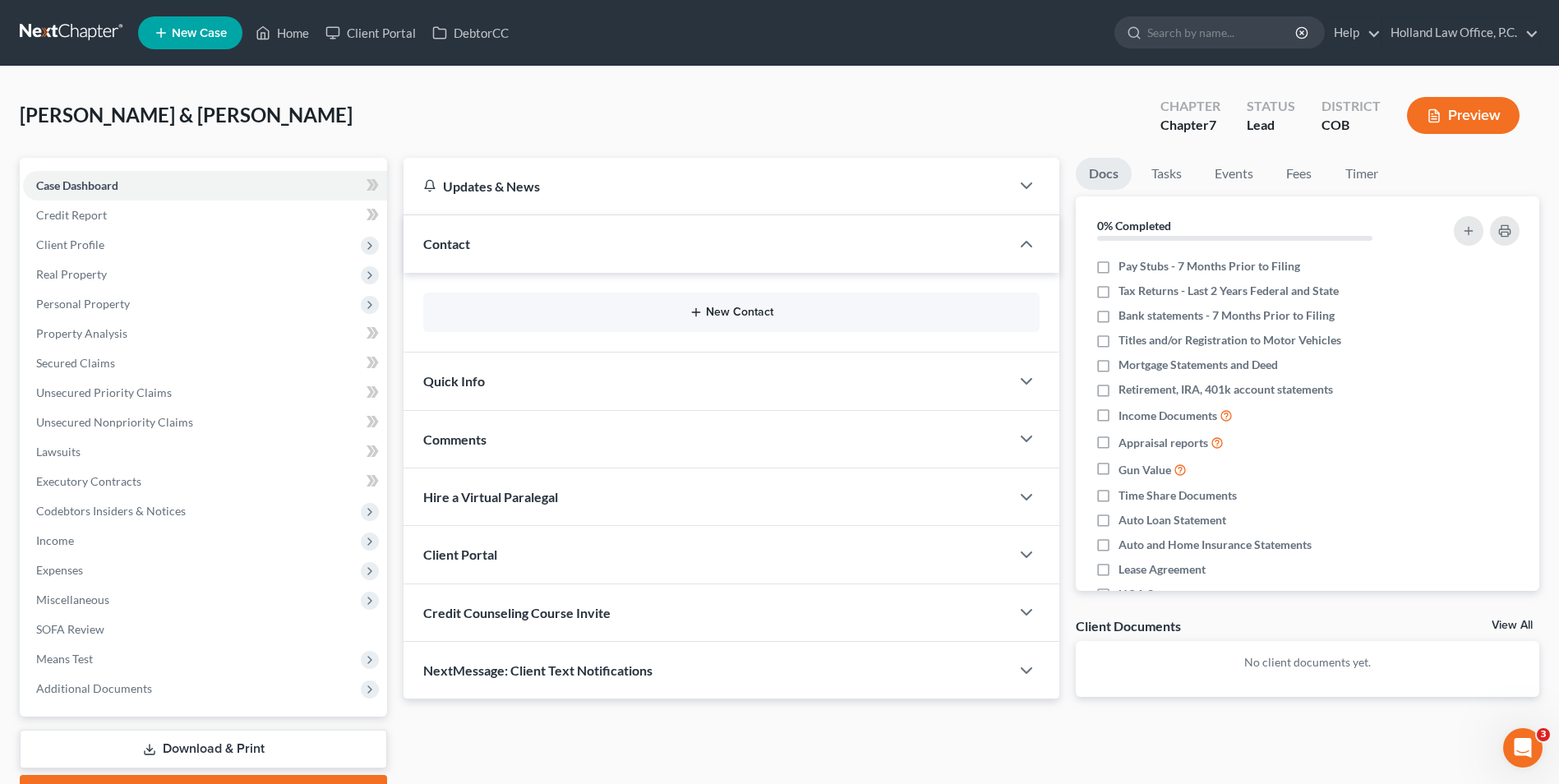
drag, startPoint x: 664, startPoint y: 106, endPoint x: 728, endPoint y: 306, distance: 210.0
click at [664, 106] on div "[PERSON_NAME] & [PERSON_NAME] Upgraded Chapter Chapter 7 Status Lead District C…" at bounding box center [780, 122] width 1520 height 72
click at [728, 306] on button "New Contact" at bounding box center [732, 312] width 590 height 13
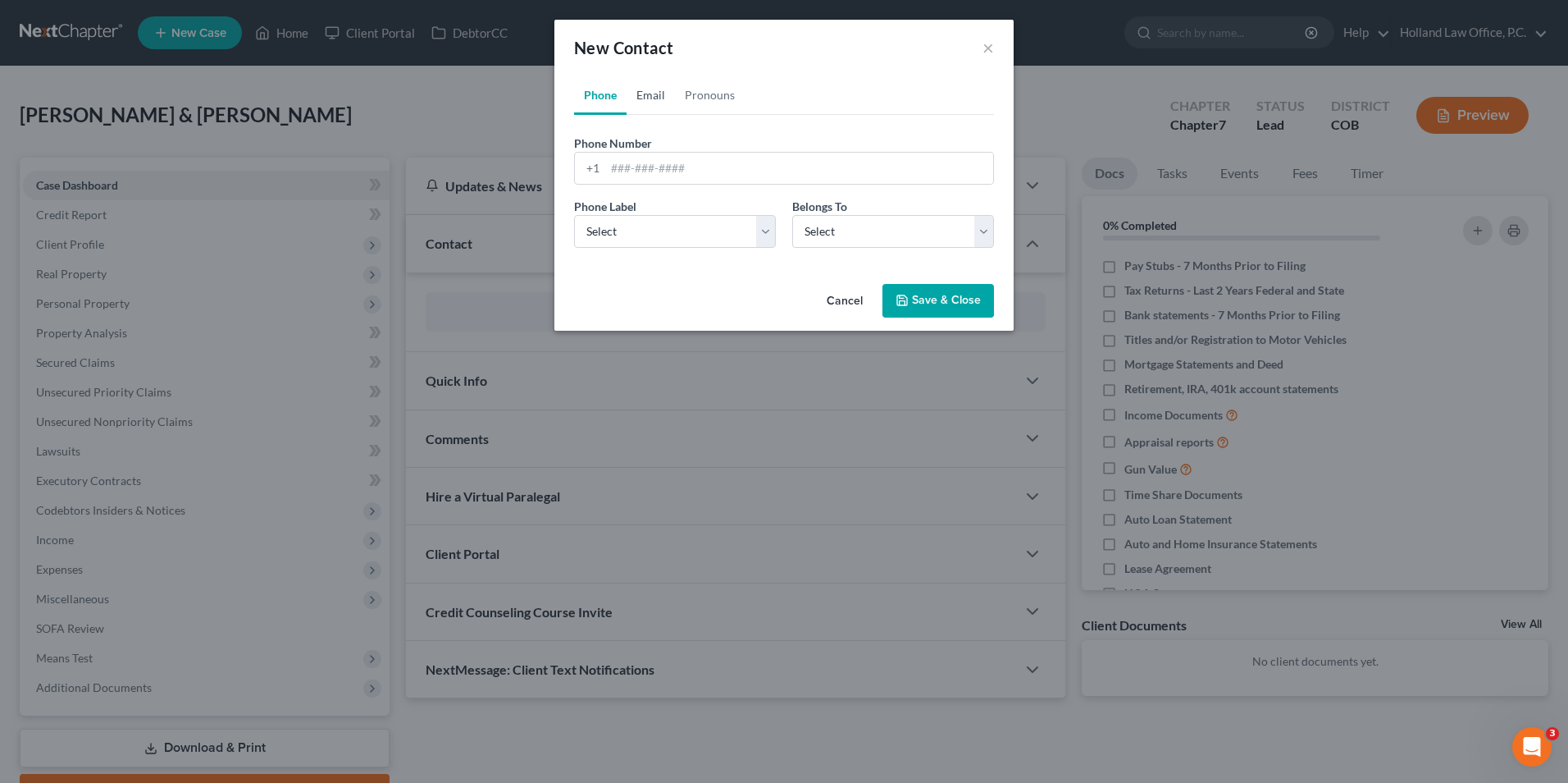
click at [643, 89] on link "Email" at bounding box center [650, 94] width 48 height 39
drag, startPoint x: 628, startPoint y: 172, endPoint x: 617, endPoint y: 175, distance: 11.4
click at [628, 173] on input "email" at bounding box center [799, 169] width 388 height 31
paste input "[EMAIL_ADDRESS][DOMAIN_NAME]"
type input "[EMAIL_ADDRESS][DOMAIN_NAME]"
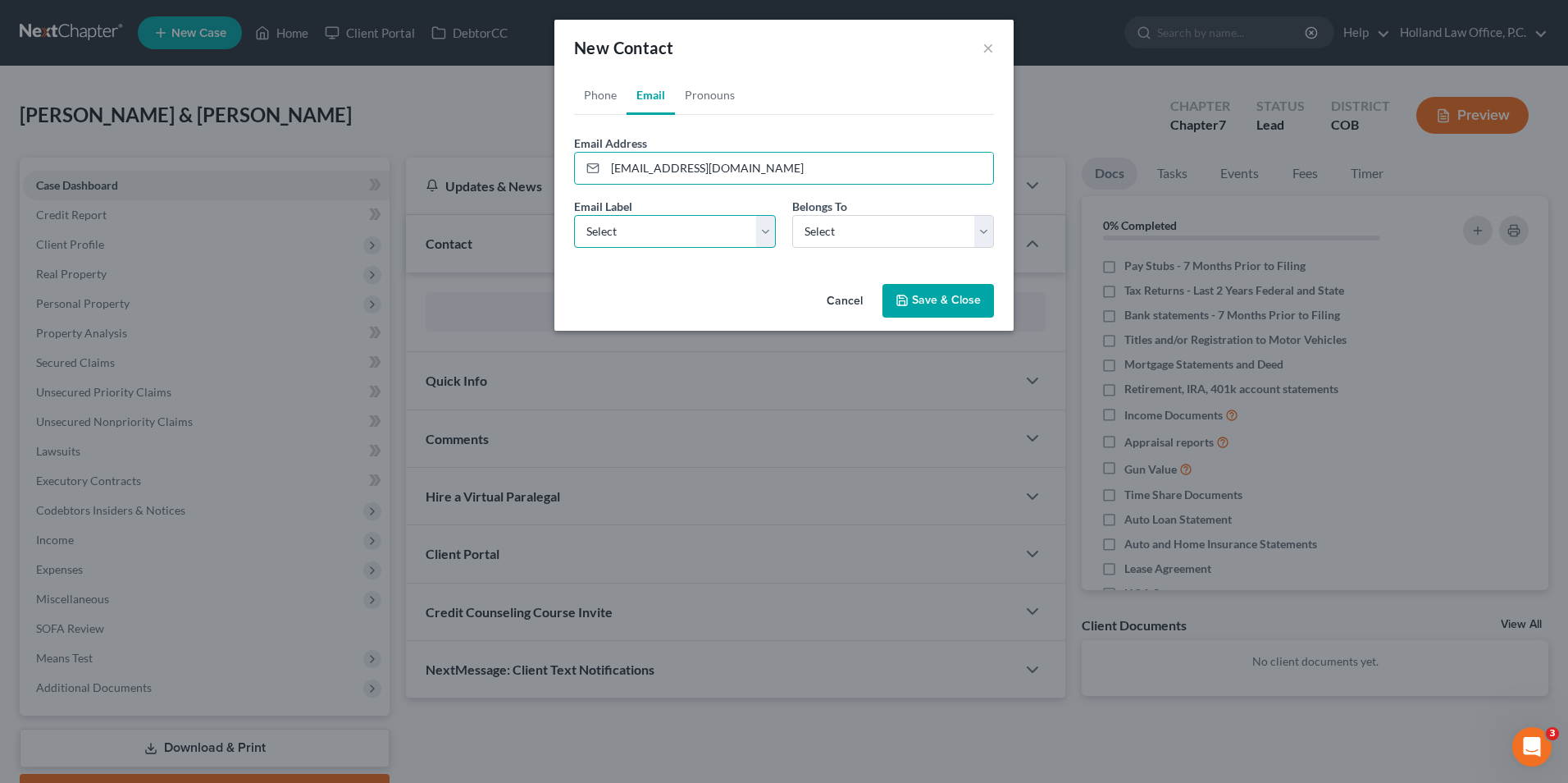
click at [666, 235] on select "Select Home Work Other" at bounding box center [674, 232] width 202 height 33
select select "0"
click at [574, 215] on select "Select Home Work Other" at bounding box center [674, 232] width 202 height 33
click at [826, 237] on select "Select Client Spouse Other" at bounding box center [893, 232] width 202 height 33
select select "0"
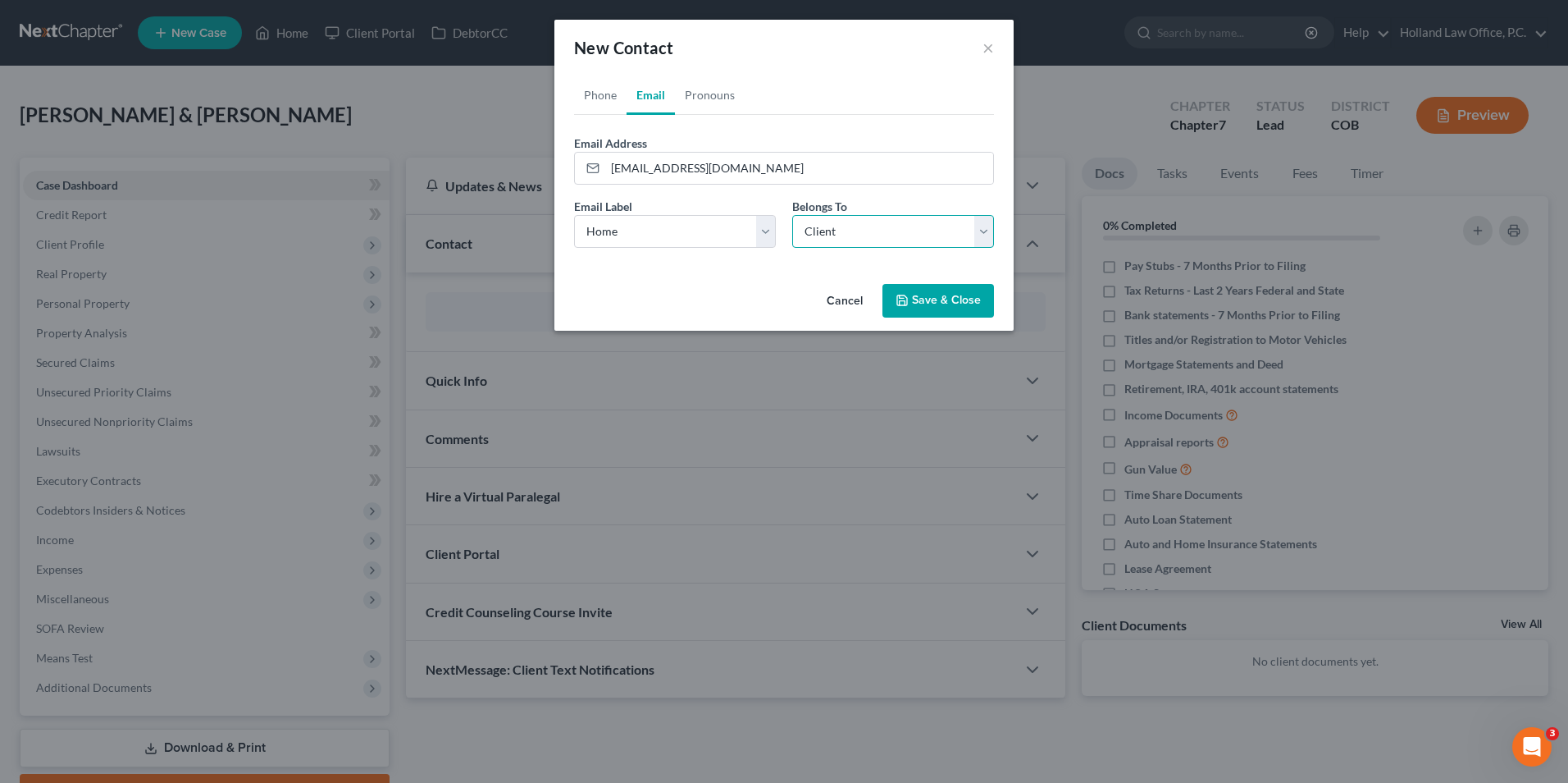
click at [792, 215] on select "Select Client Spouse Other" at bounding box center [893, 232] width 202 height 33
select select "0"
click at [600, 98] on link "Phone" at bounding box center [600, 94] width 52 height 39
click at [753, 180] on input "tel" at bounding box center [799, 169] width 388 height 31
paste input "[PHONE_NUMBER]"
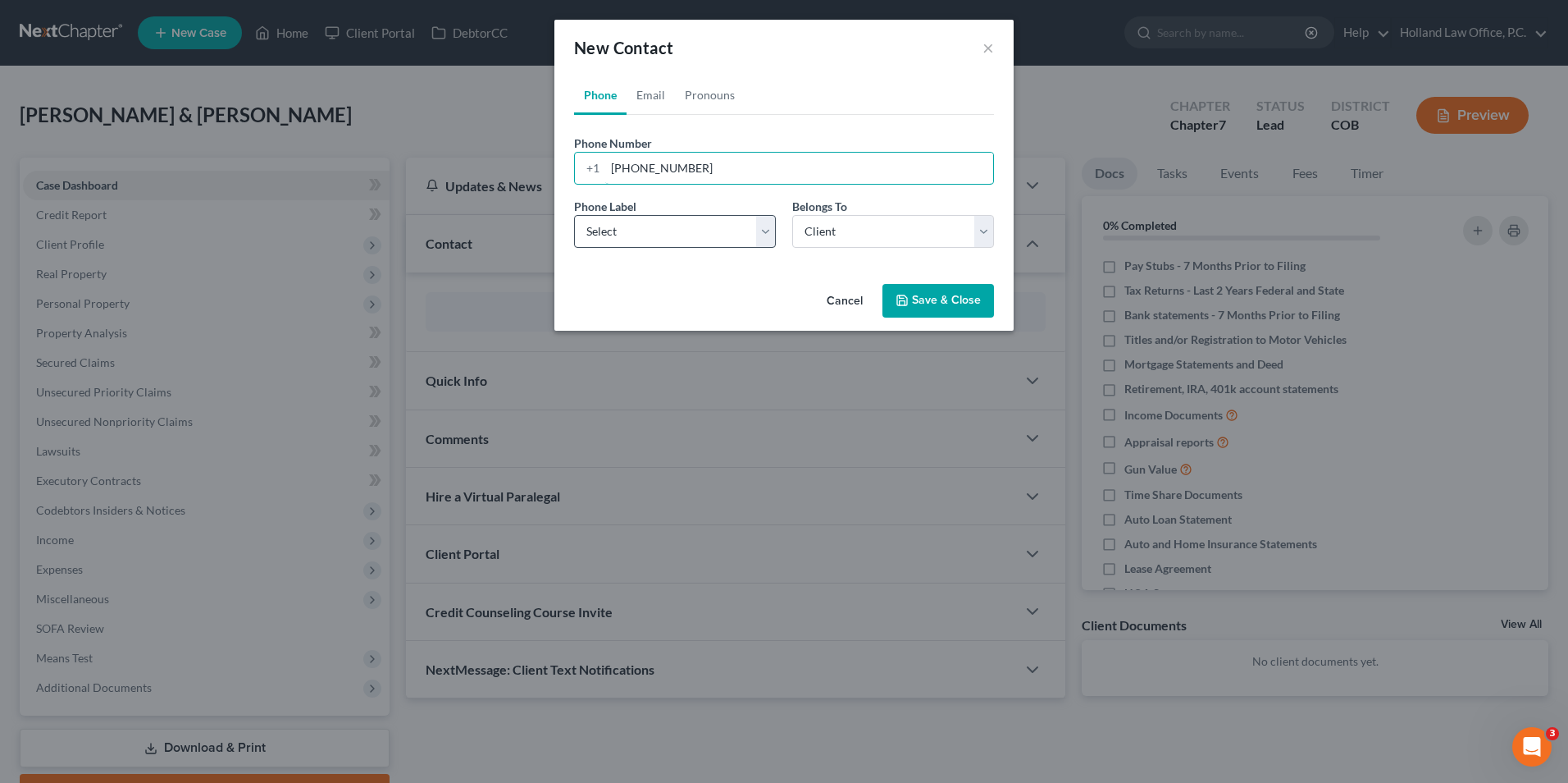
type input "[PHONE_NUMBER]"
drag, startPoint x: 650, startPoint y: 225, endPoint x: 650, endPoint y: 248, distance: 23.0
click at [650, 225] on select "Select Mobile Home Work Other" at bounding box center [674, 232] width 202 height 33
select select "1"
click at [574, 215] on select "Select Mobile Home Work Other" at bounding box center [674, 232] width 202 height 33
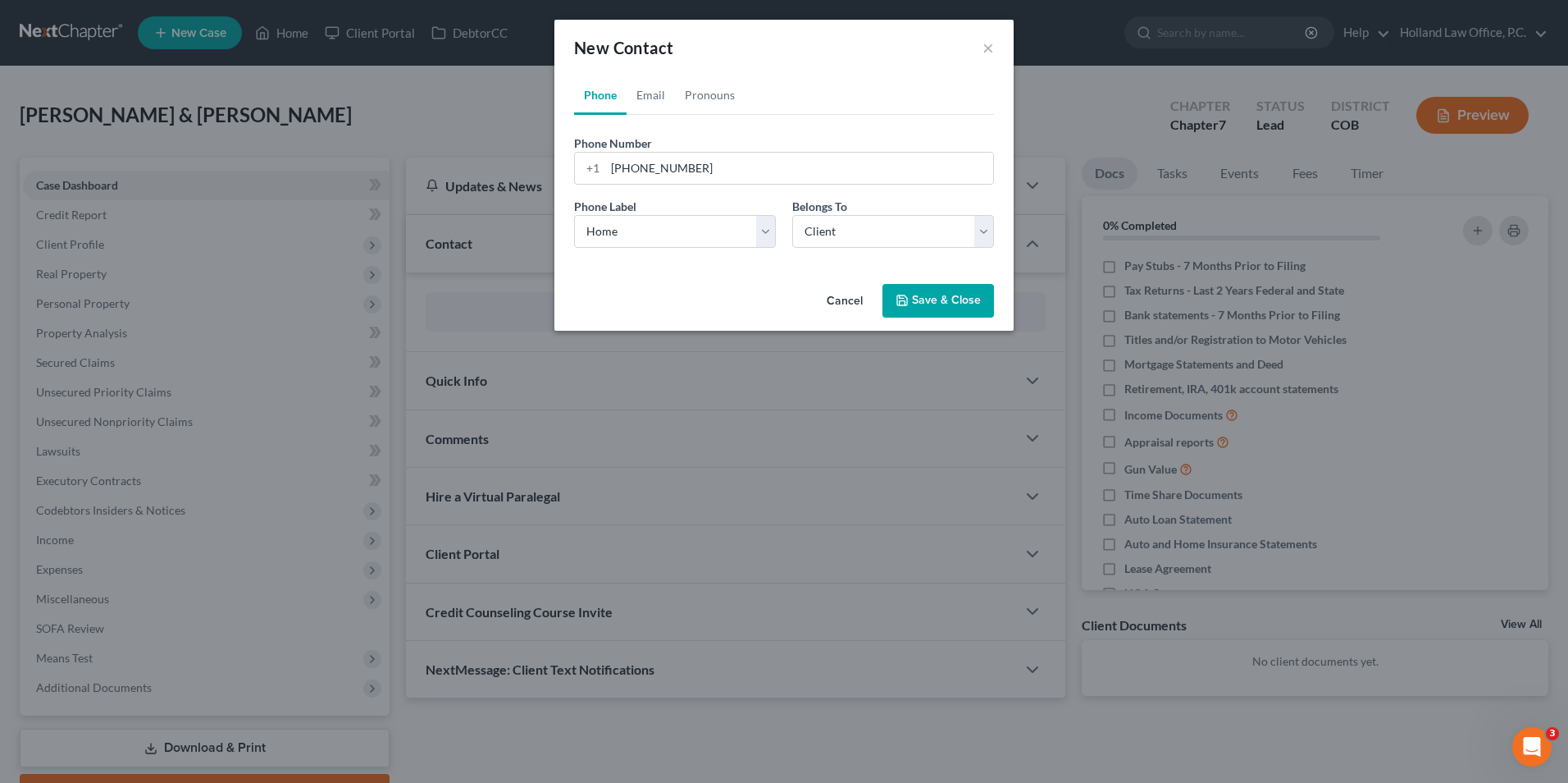
click at [914, 301] on button "Save & Close" at bounding box center [938, 301] width 112 height 34
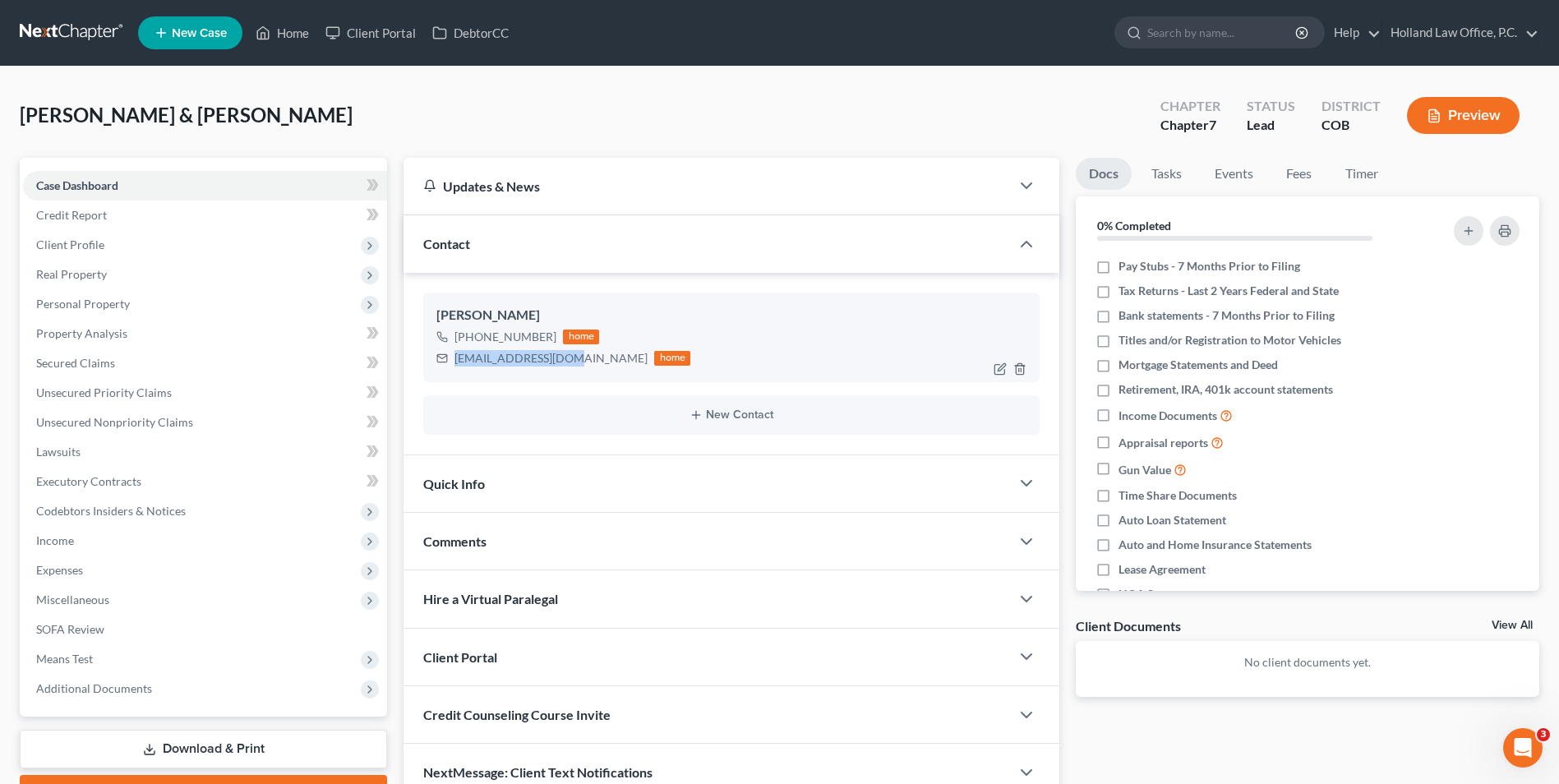
drag, startPoint x: 555, startPoint y: 360, endPoint x: 516, endPoint y: 365, distance: 39.3
click at [453, 365] on div "[EMAIL_ADDRESS][DOMAIN_NAME] home" at bounding box center [564, 358] width 254 height 21
copy div "[EMAIL_ADDRESS][DOMAIN_NAME]"
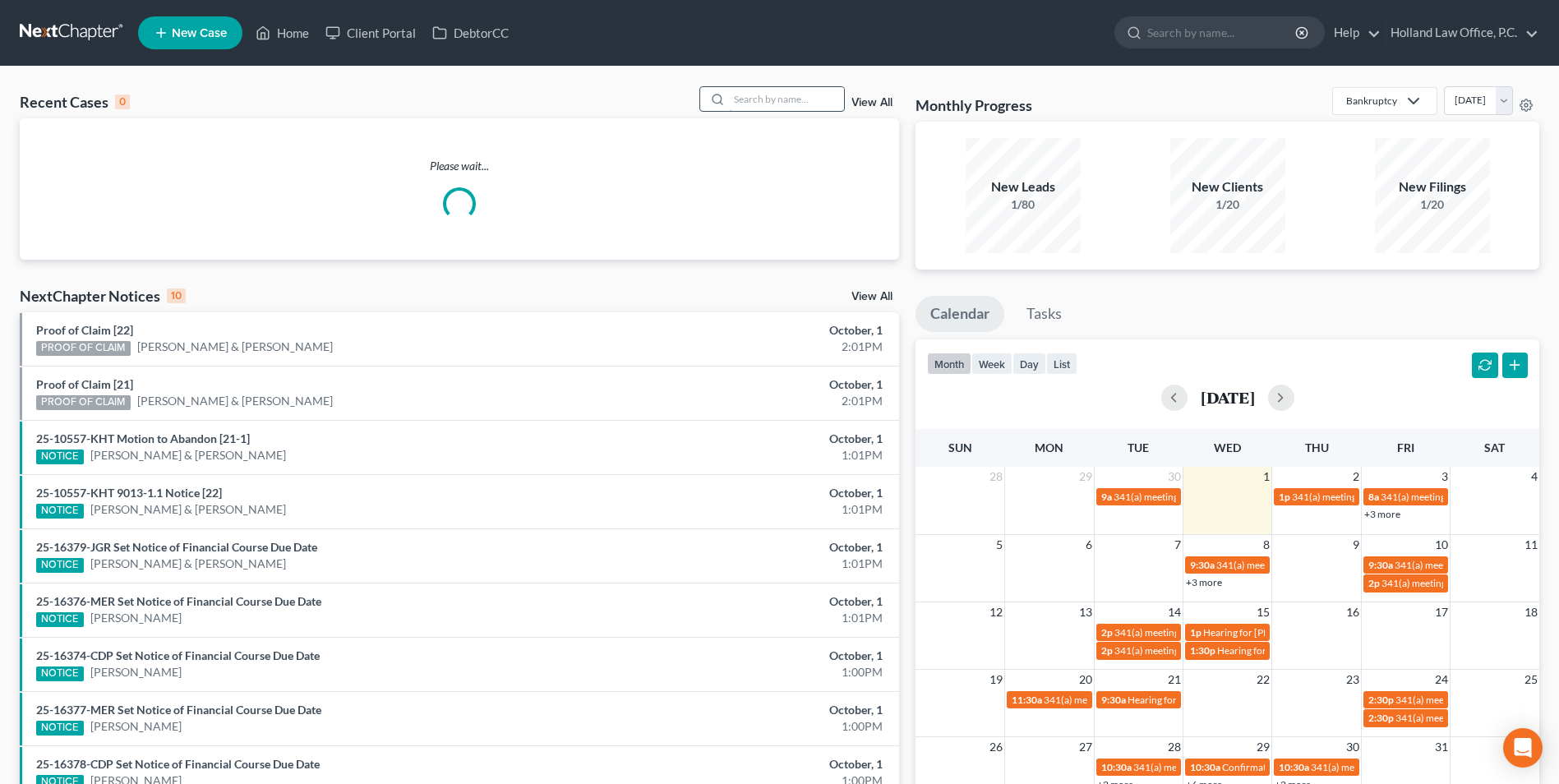
click at [811, 107] on input "search" at bounding box center [786, 99] width 115 height 24
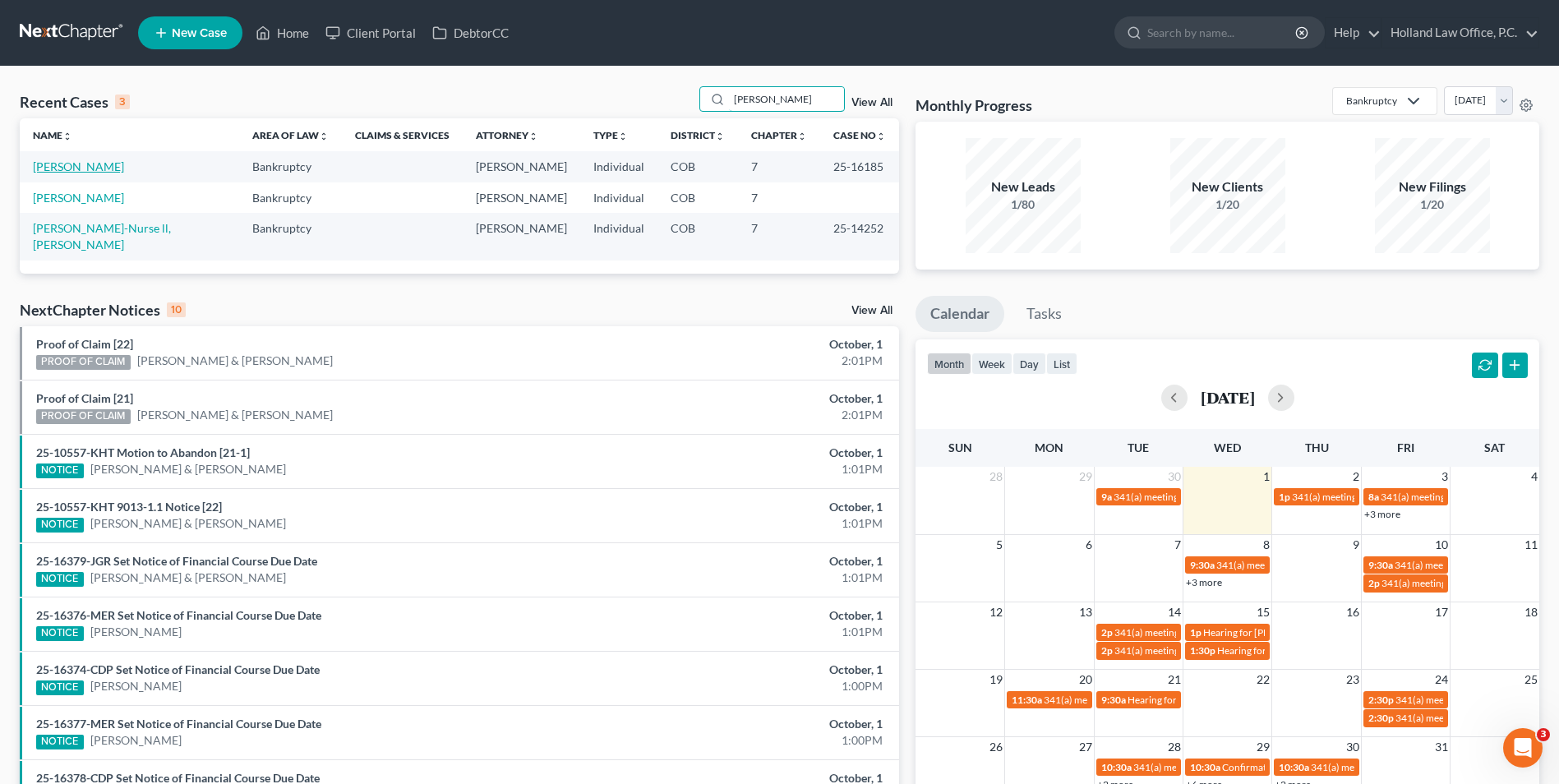
type input "cooper"
click at [76, 172] on link "[PERSON_NAME]" at bounding box center [79, 166] width 91 height 14
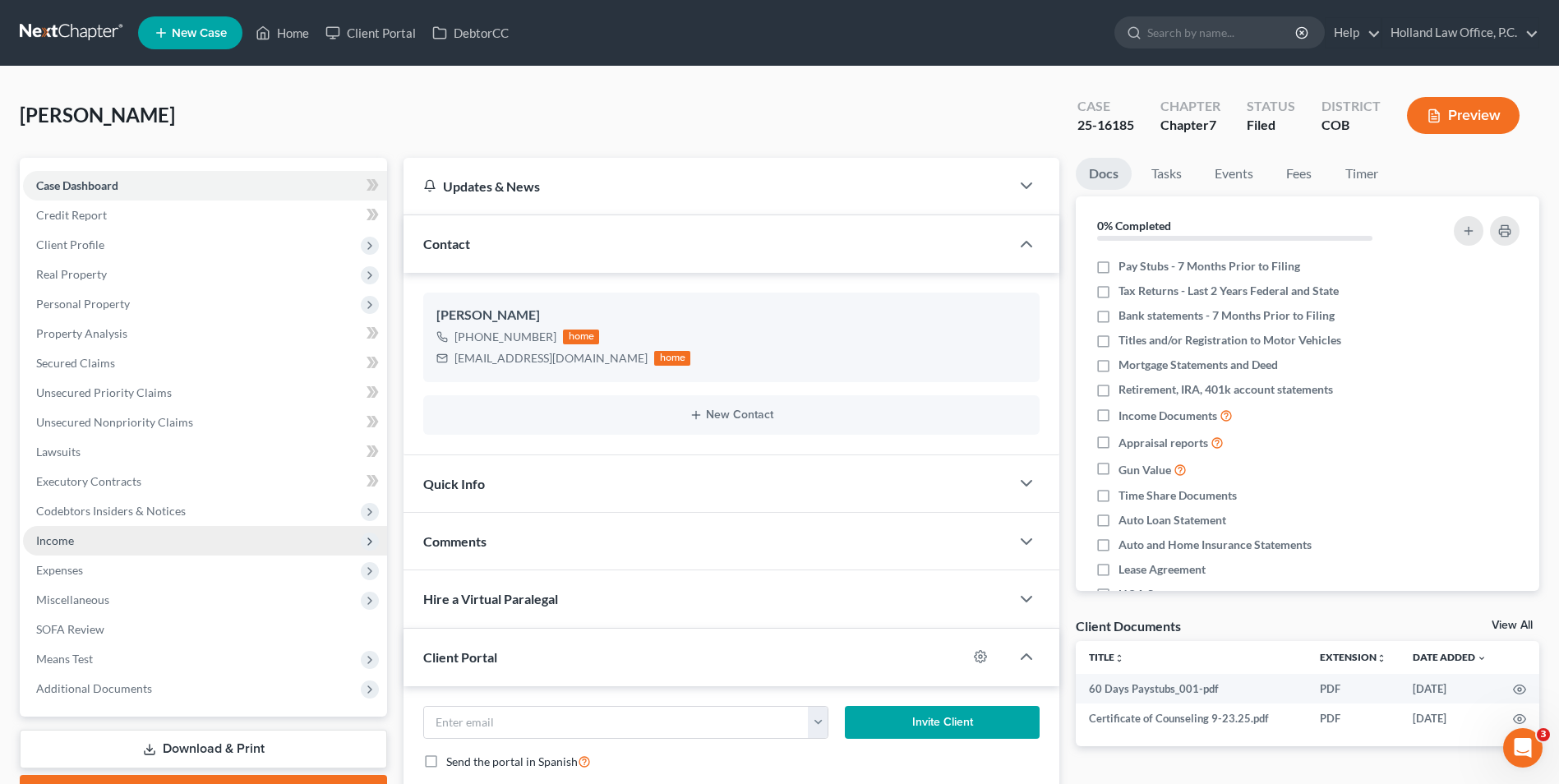
click at [57, 536] on span "Income" at bounding box center [54, 540] width 38 height 14
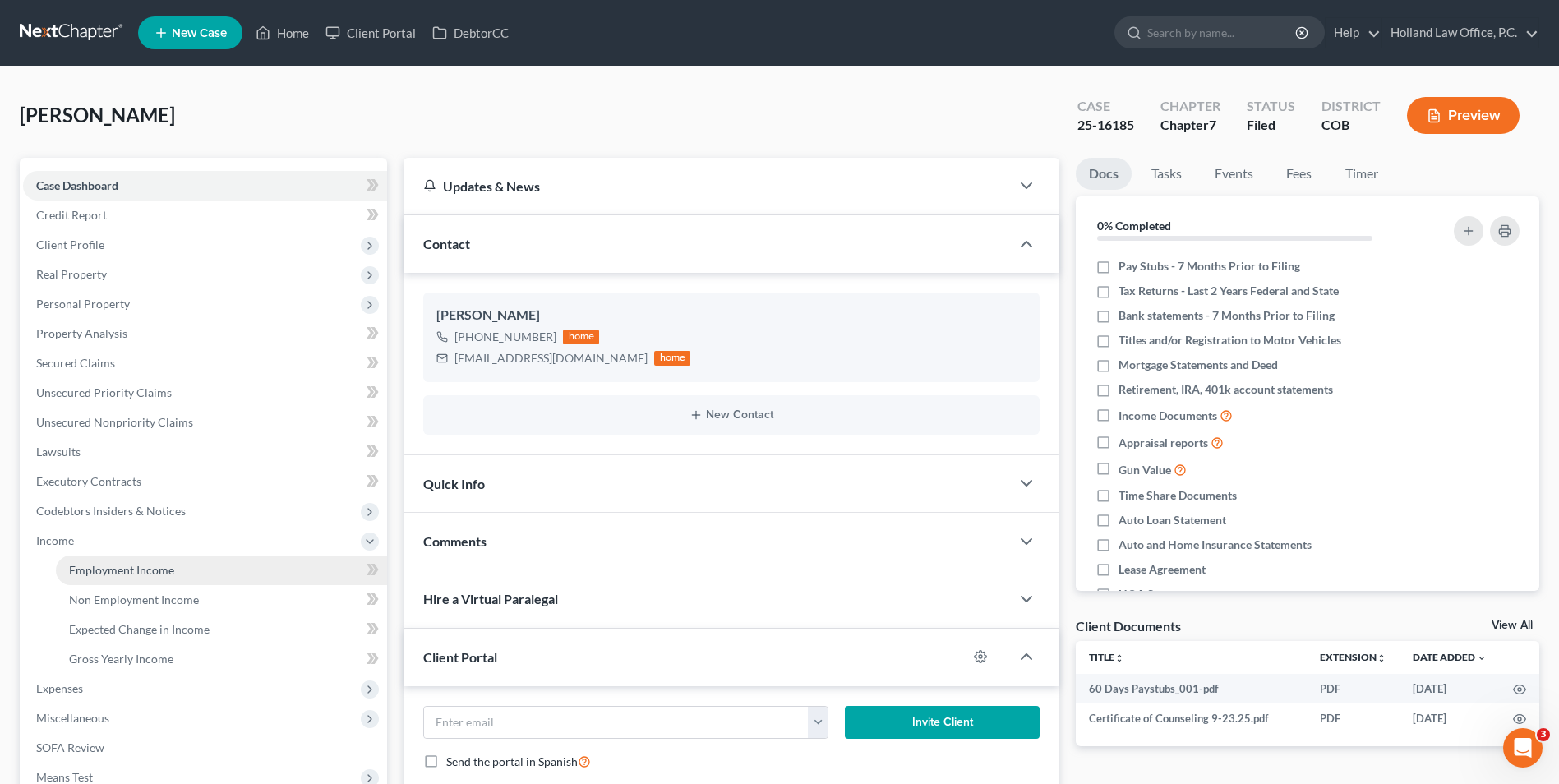
click at [156, 578] on link "Employment Income" at bounding box center [221, 570] width 331 height 30
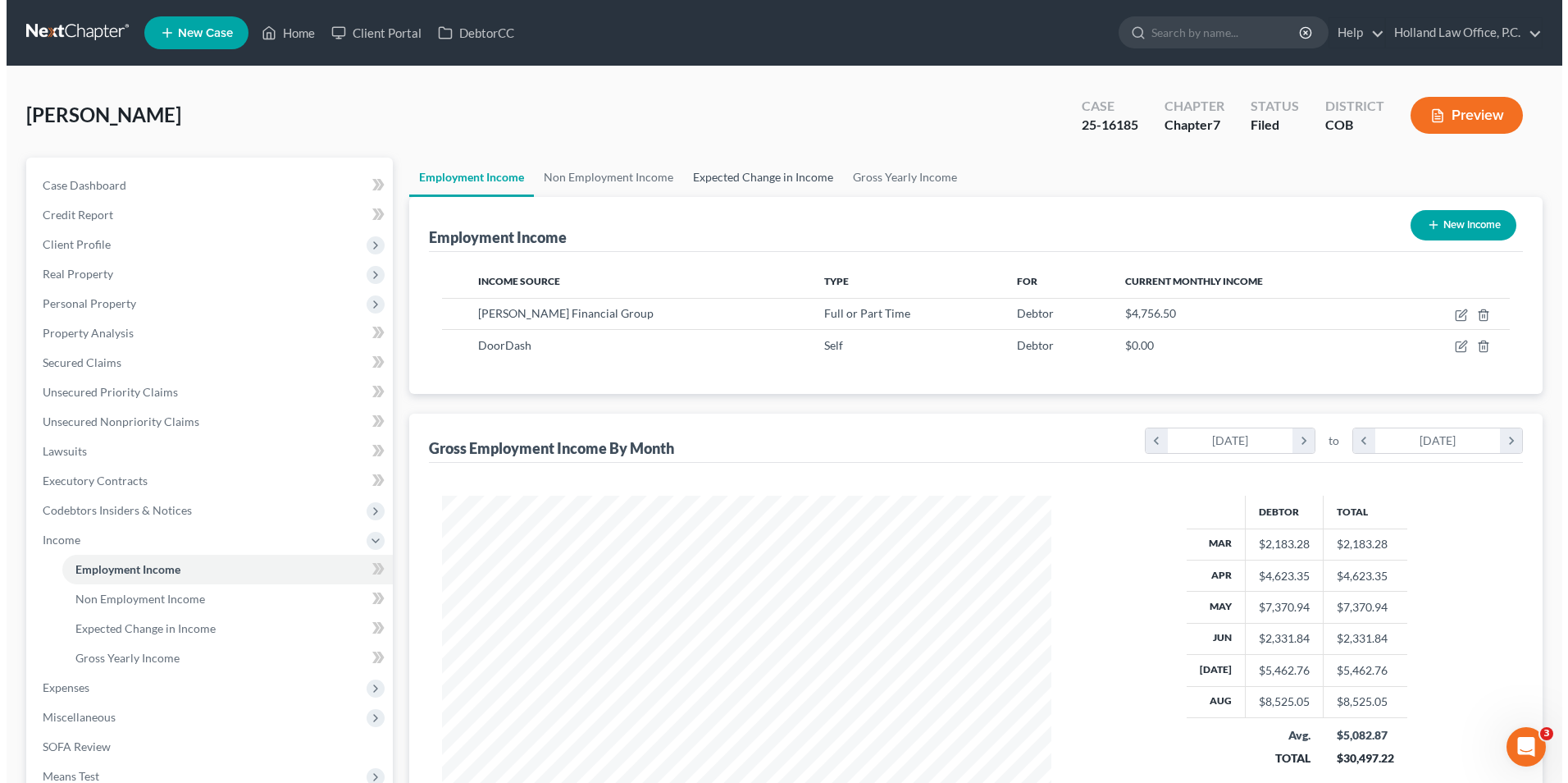
scroll to position [304, 641]
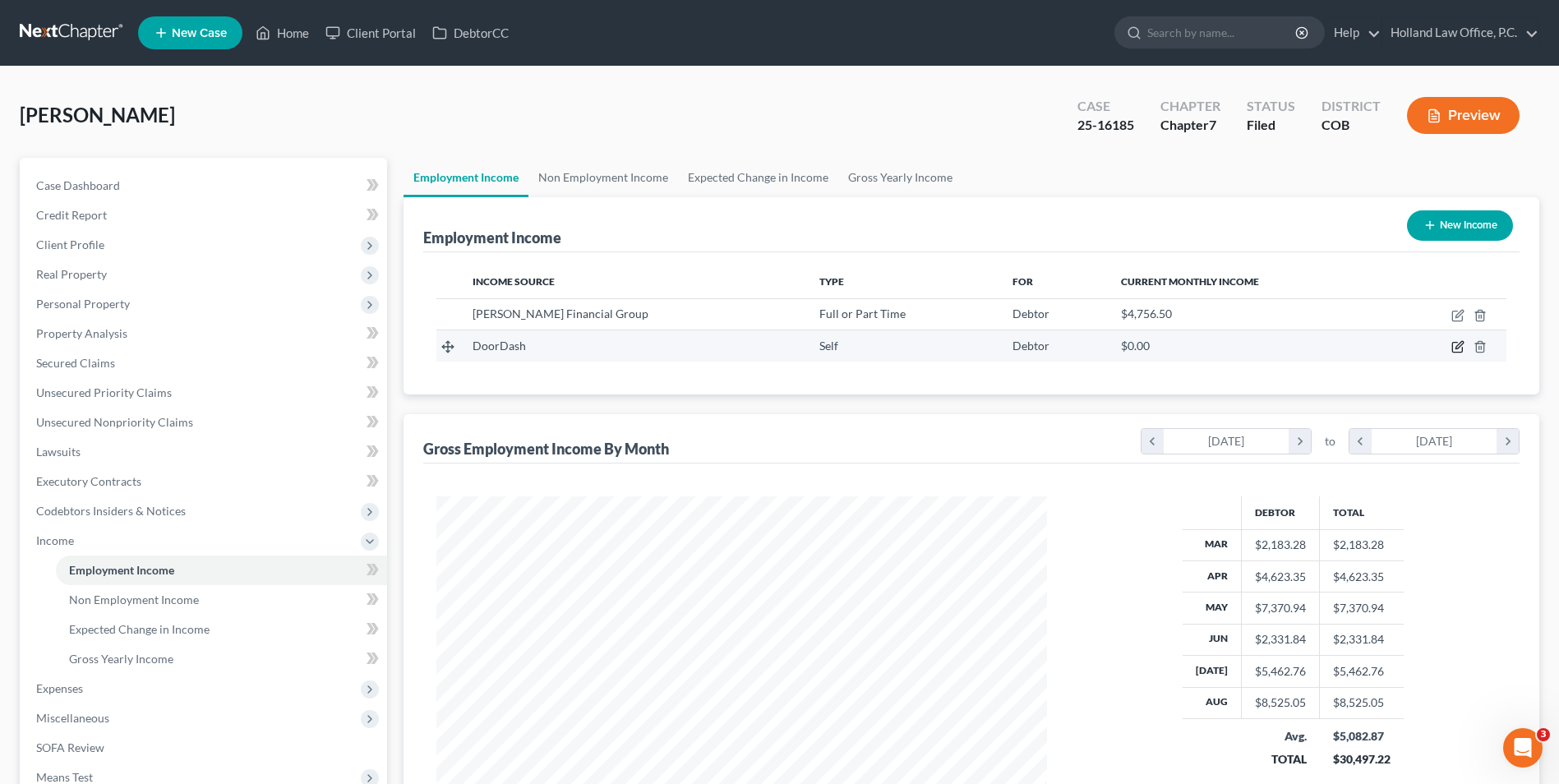
click at [1462, 350] on icon "button" at bounding box center [1457, 346] width 13 height 13
select select "1"
select select "4"
select select "0"
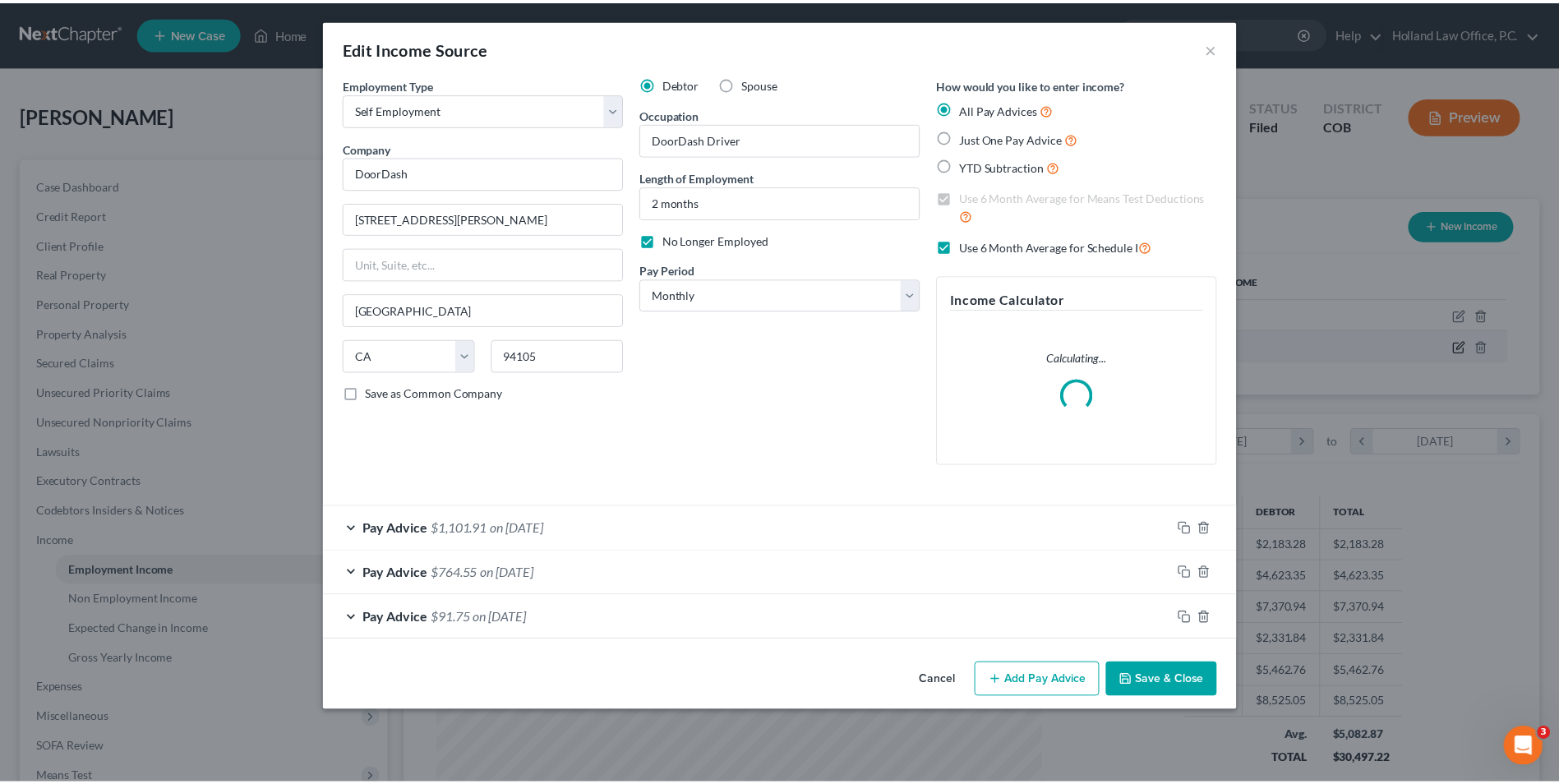
scroll to position [307, 650]
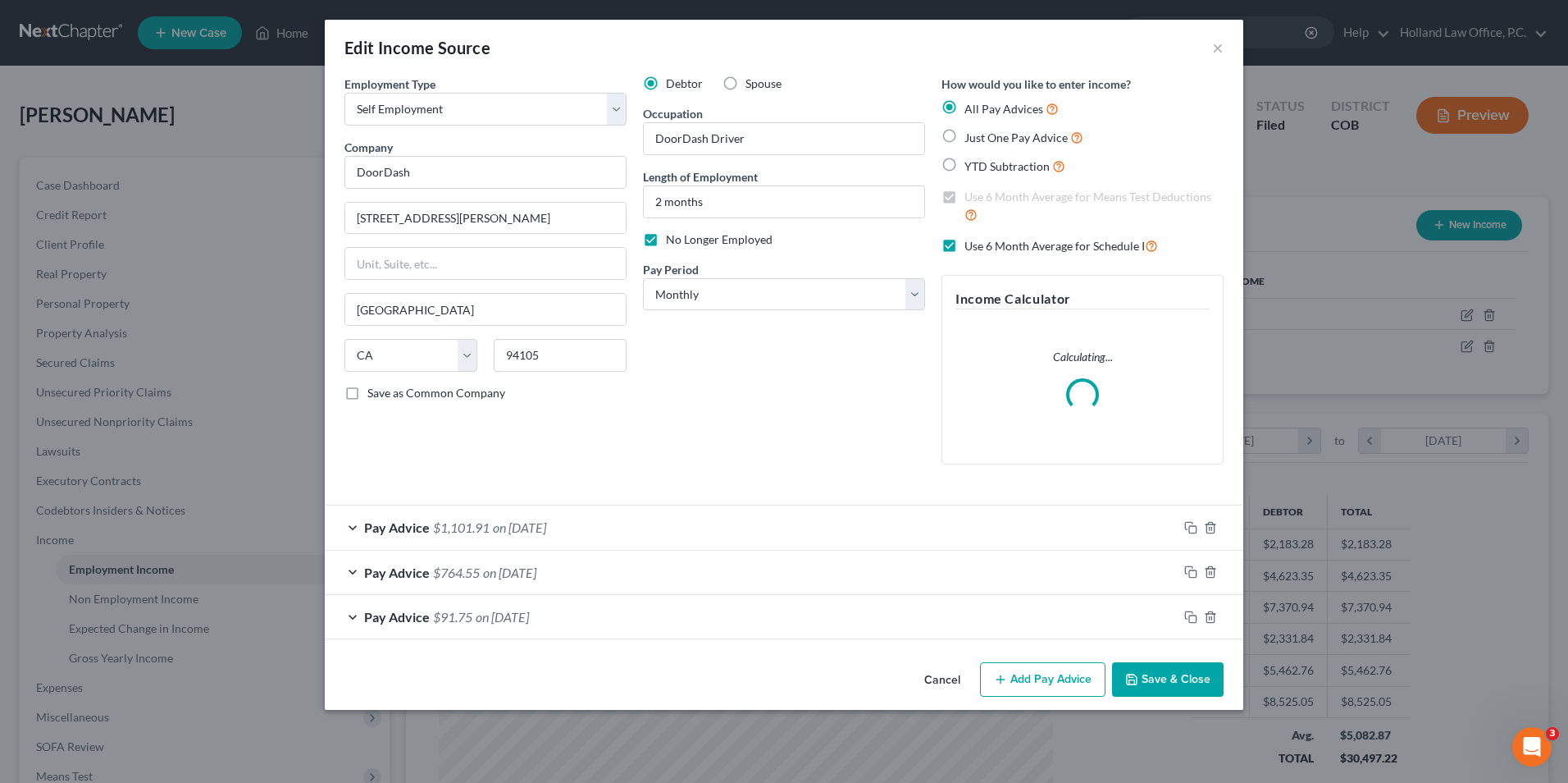
click at [749, 239] on span "No Longer Employed" at bounding box center [719, 239] width 107 height 14
click at [683, 239] on input "No Longer Employed" at bounding box center [678, 237] width 10 height 10
checkbox input "false"
click at [1156, 650] on div "Employment Type * Select Full or Part Time Employment Self Employment Company *…" at bounding box center [784, 365] width 919 height 580
click at [1155, 685] on button "Save & Close" at bounding box center [1168, 679] width 112 height 34
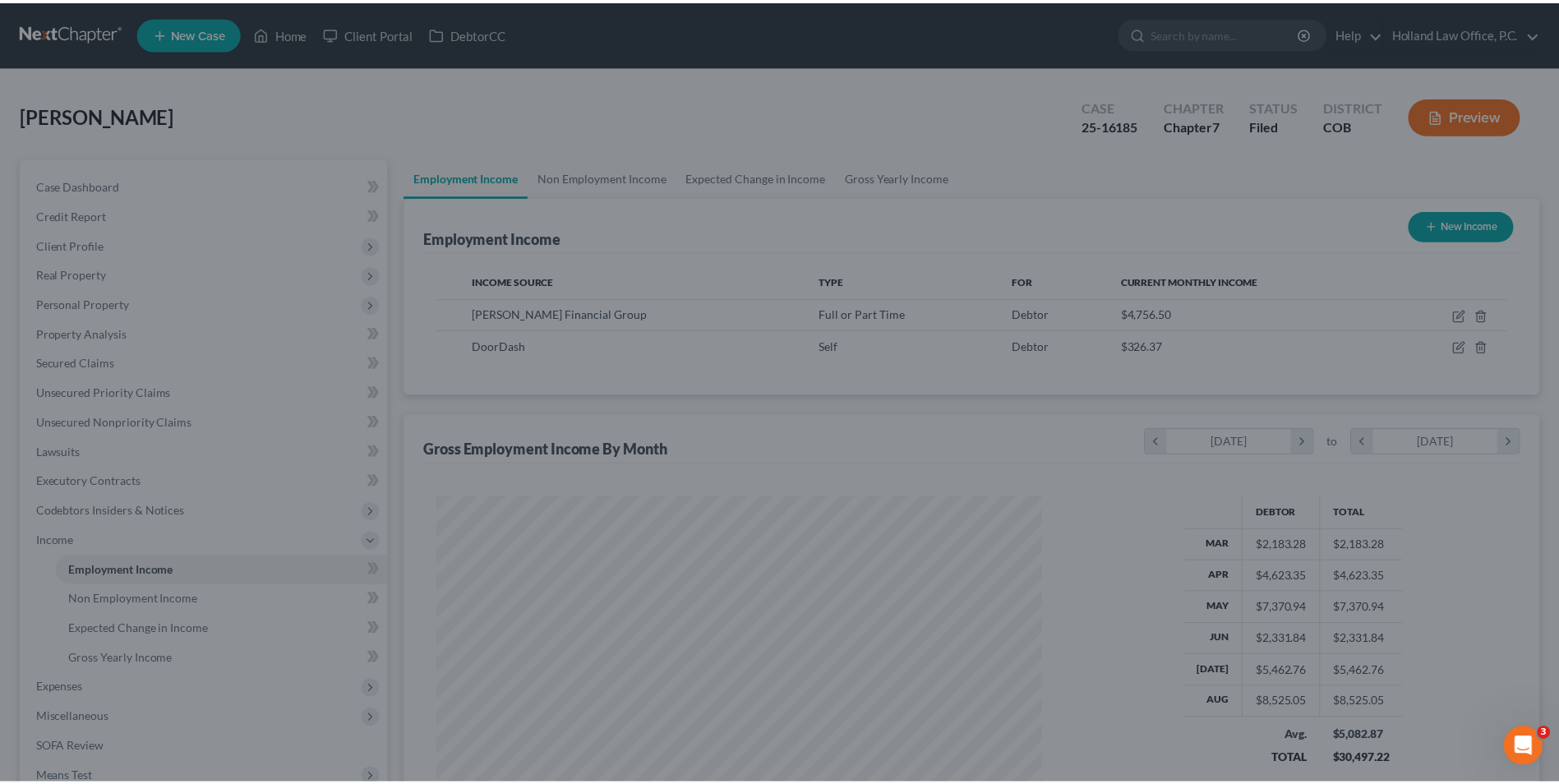
scroll to position [304, 643]
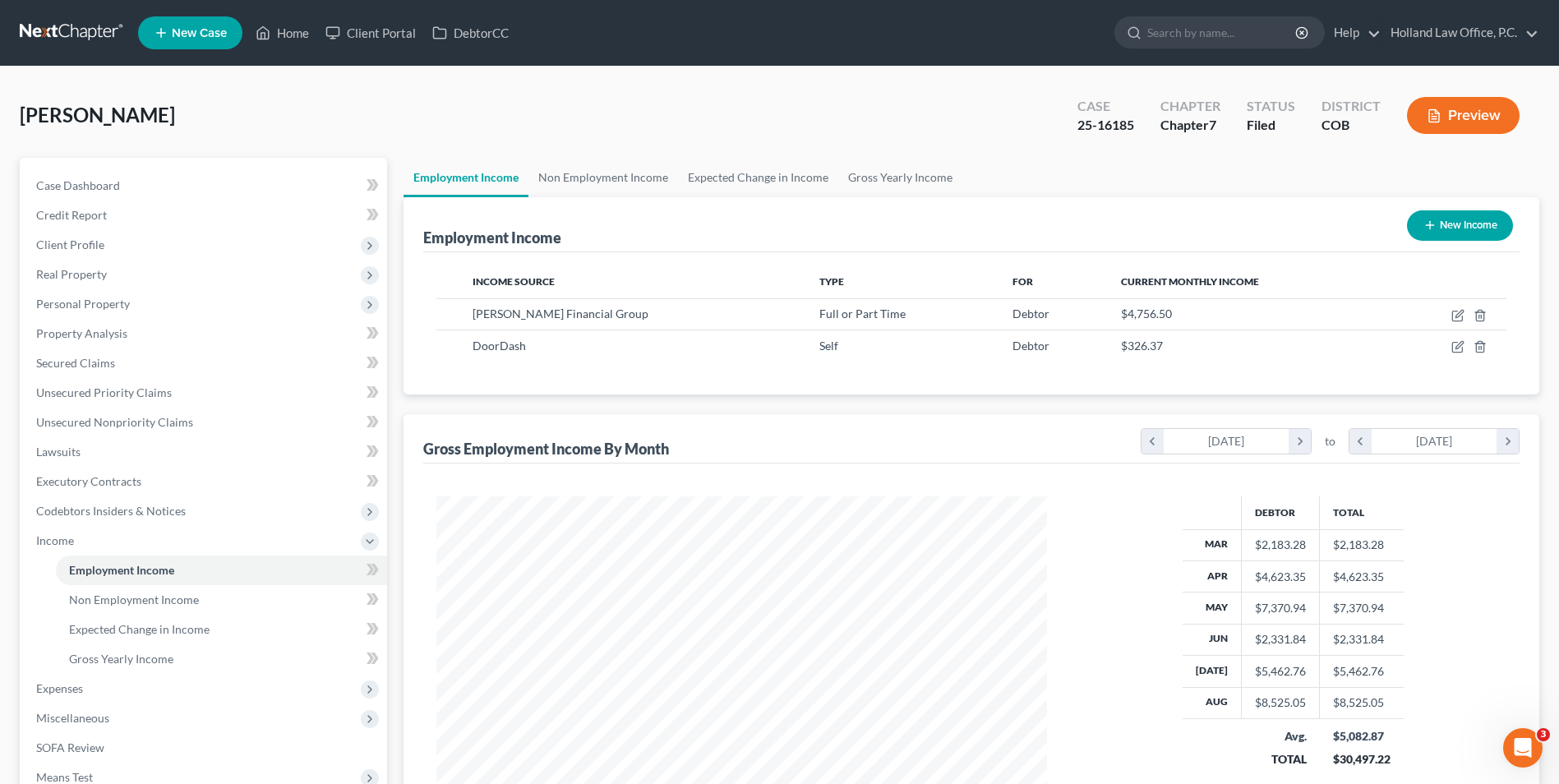
click at [1461, 114] on button "Preview" at bounding box center [1464, 116] width 113 height 37
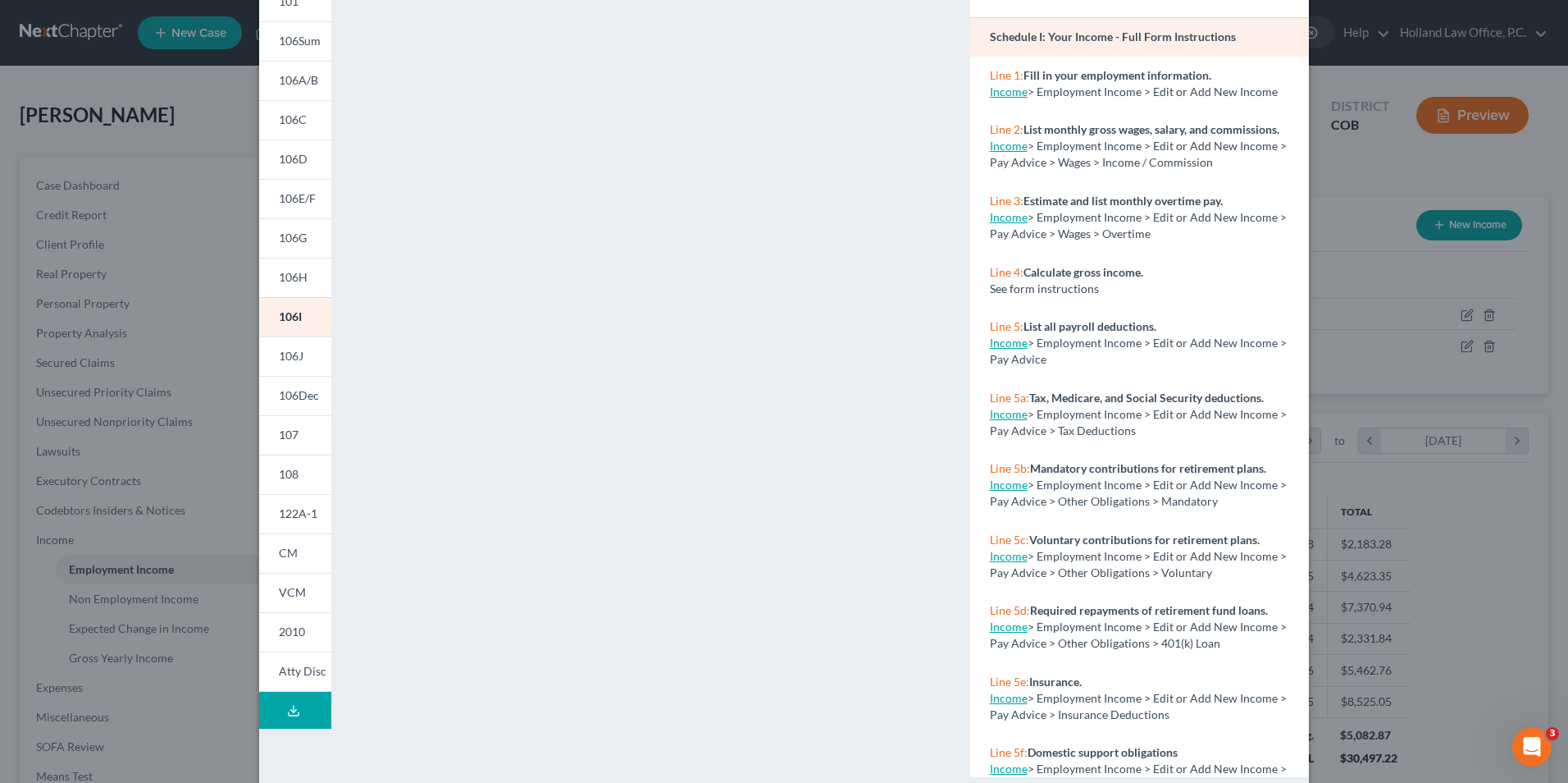
scroll to position [142, 0]
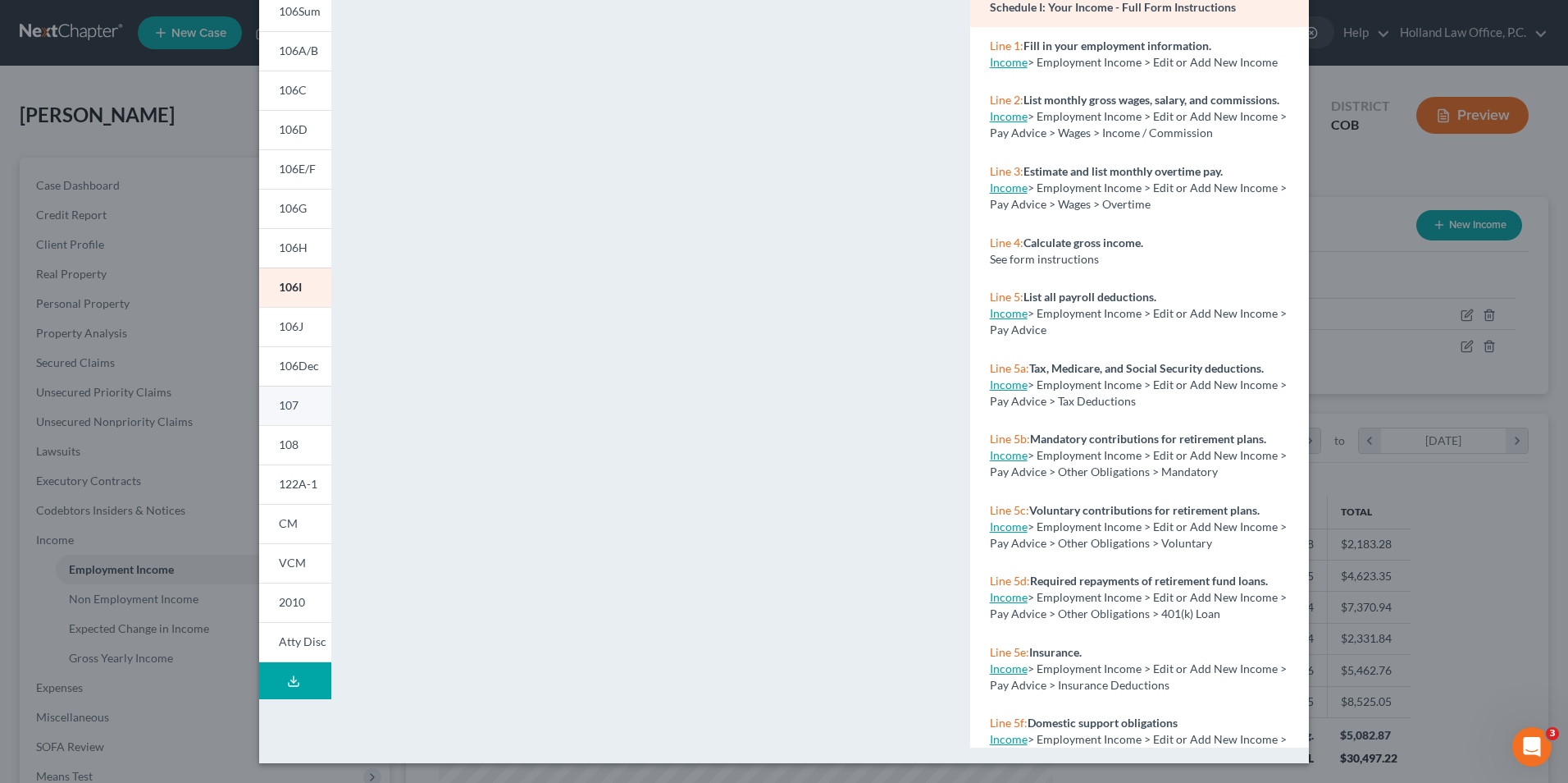
click at [293, 411] on link "107" at bounding box center [295, 405] width 73 height 39
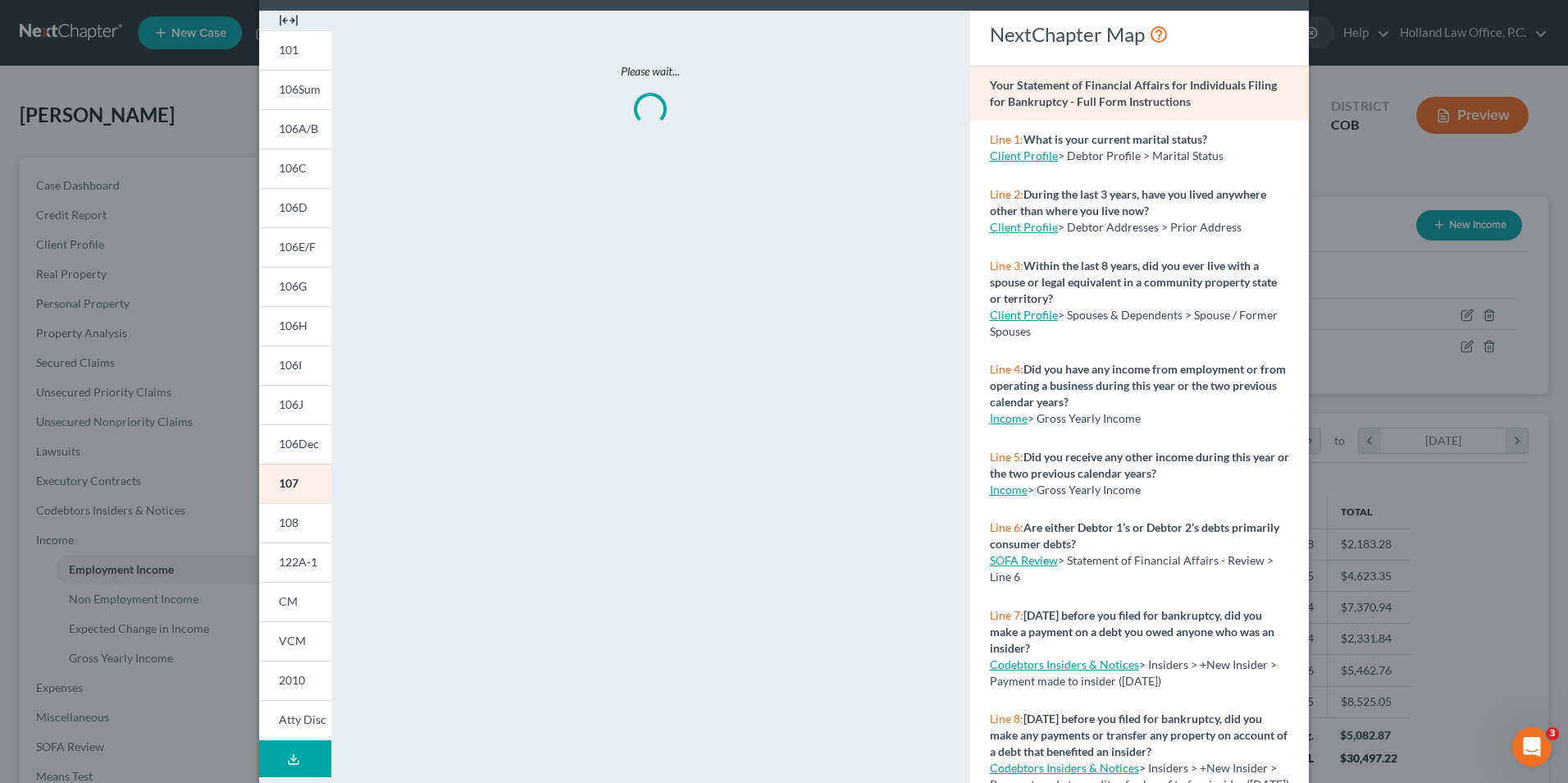
scroll to position [0, 0]
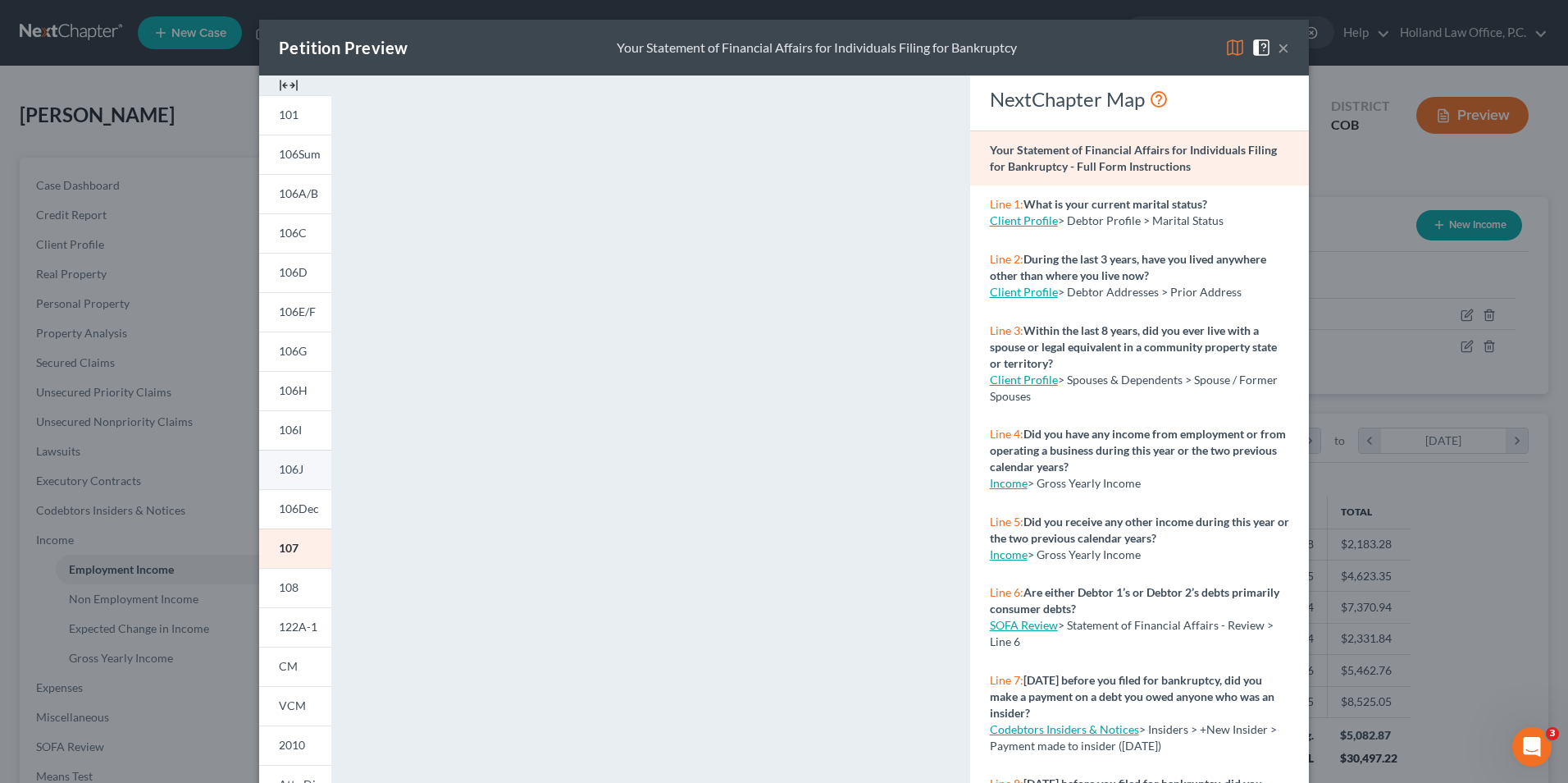
click at [279, 465] on span "106J" at bounding box center [291, 469] width 24 height 14
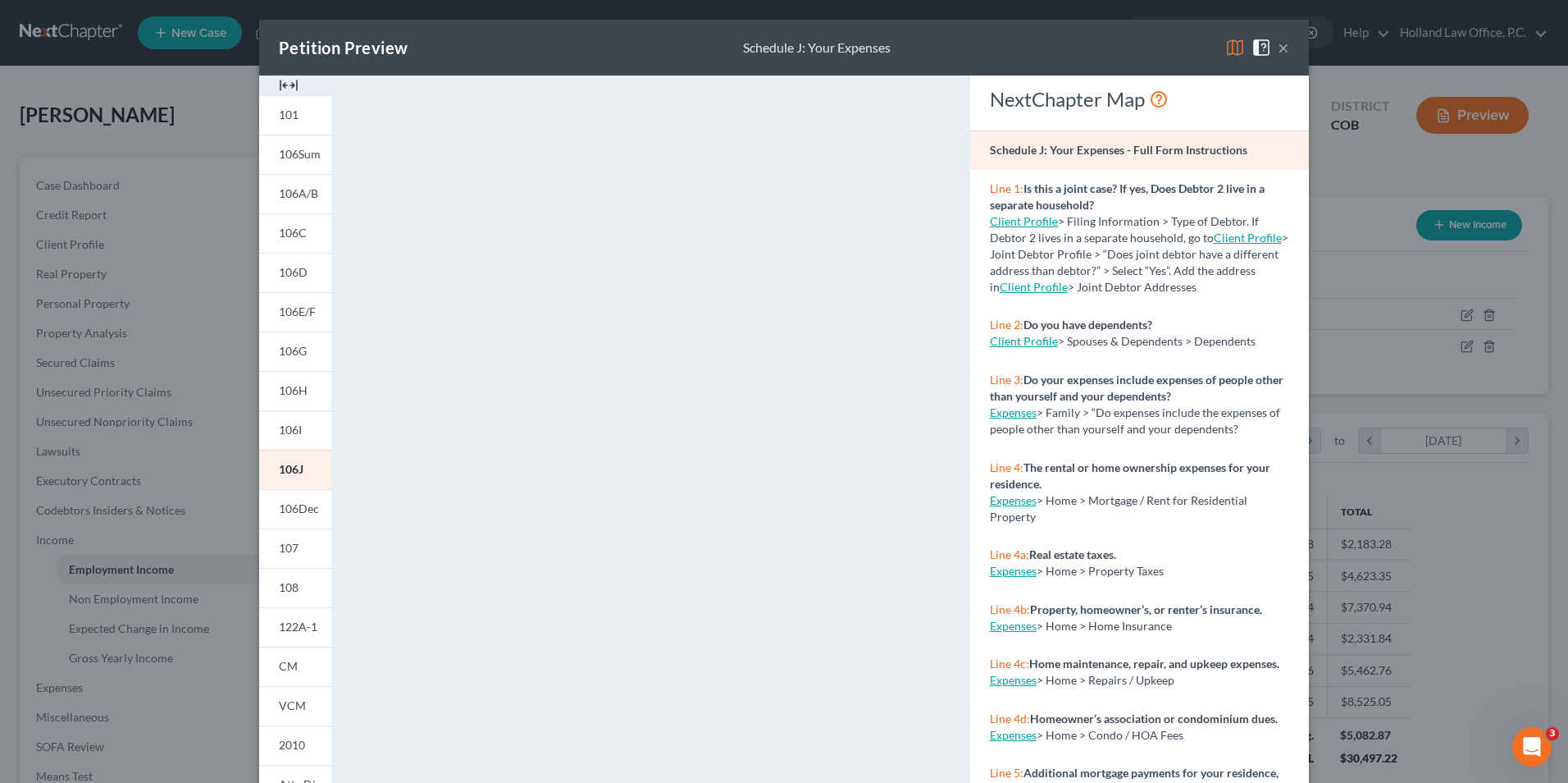
click at [1281, 48] on button "×" at bounding box center [1283, 47] width 11 height 20
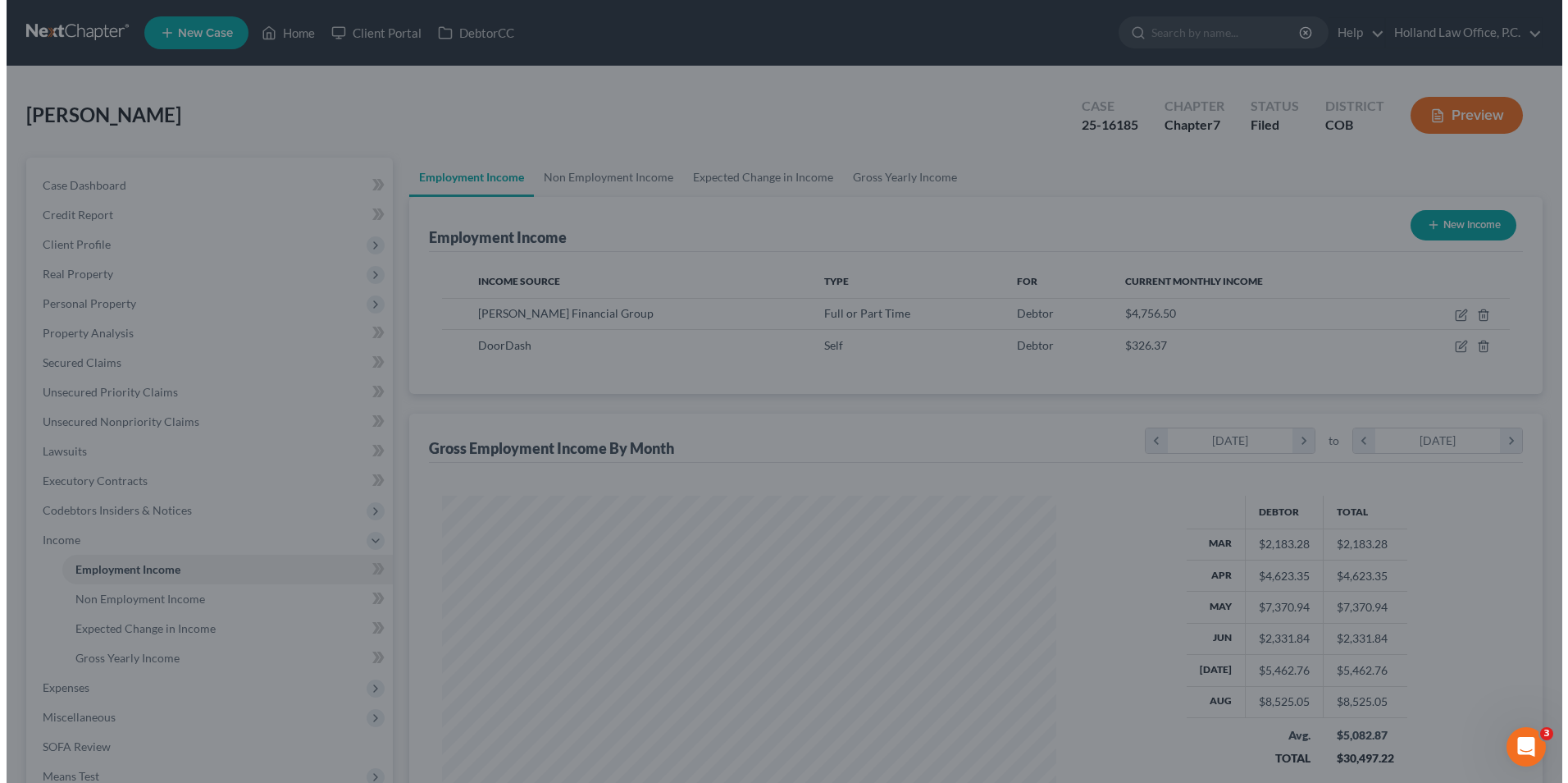
scroll to position [820302, 819639]
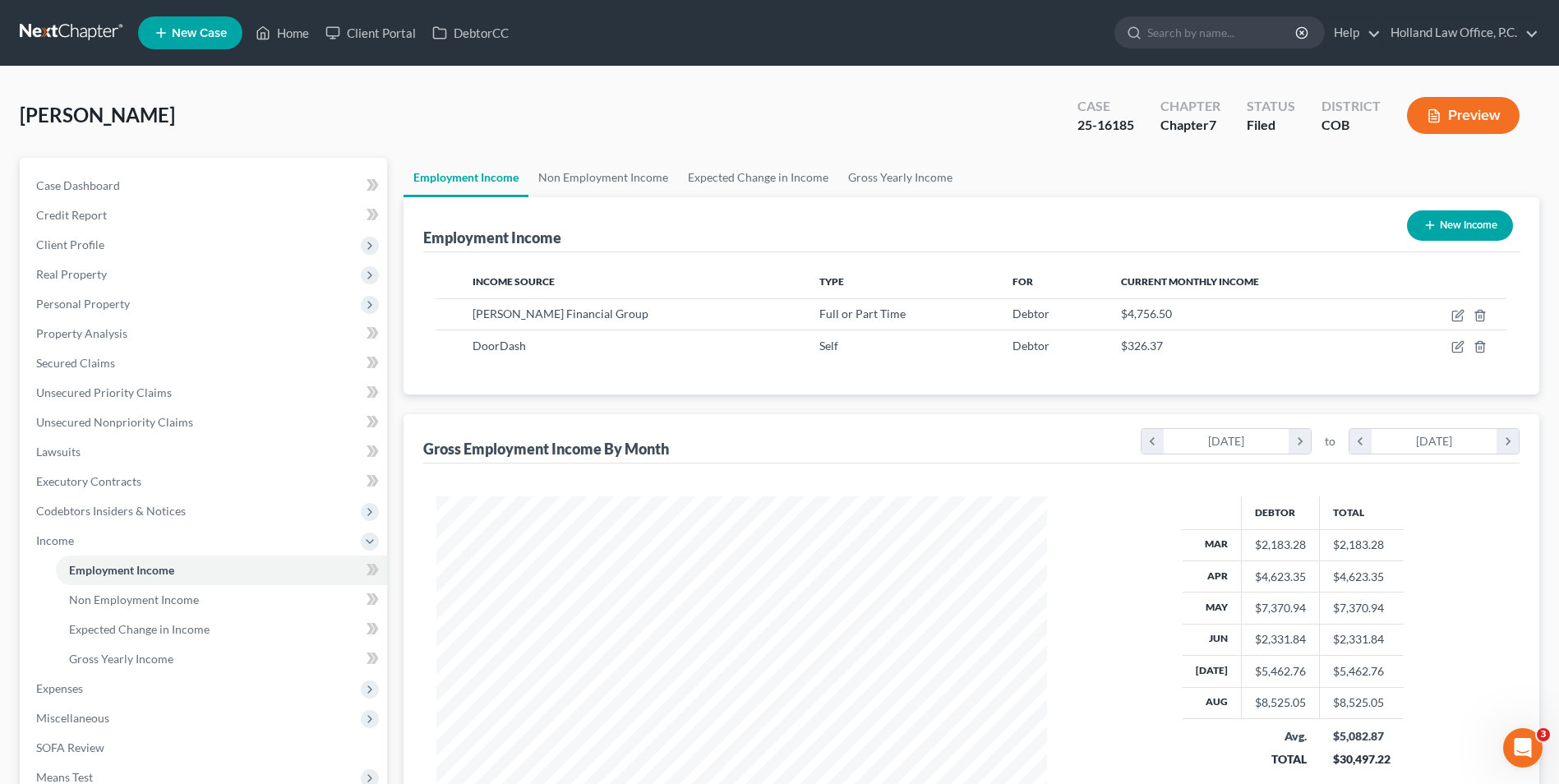
click at [1436, 110] on icon "button" at bounding box center [1434, 116] width 10 height 12
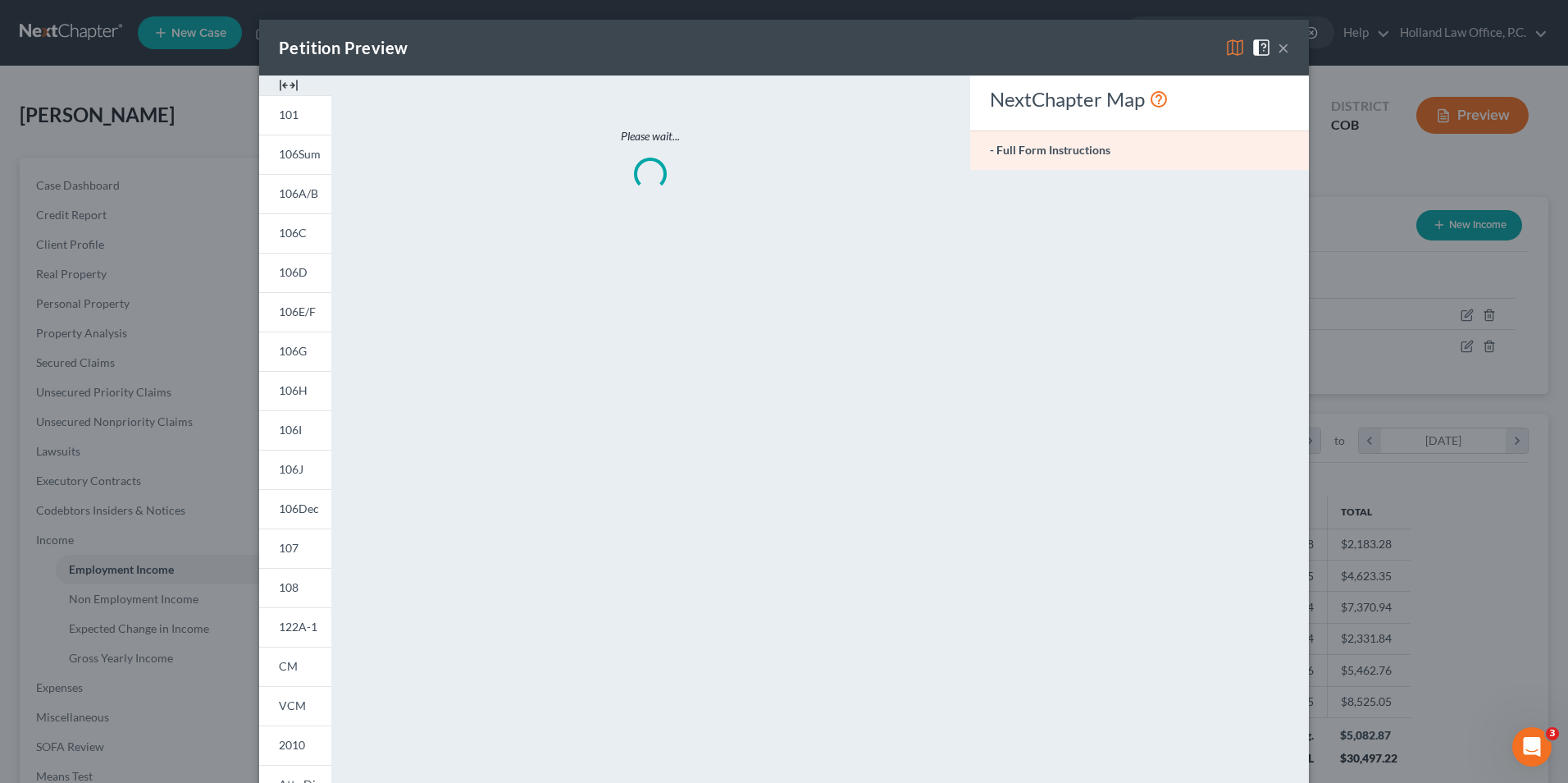
scroll to position [307, 648]
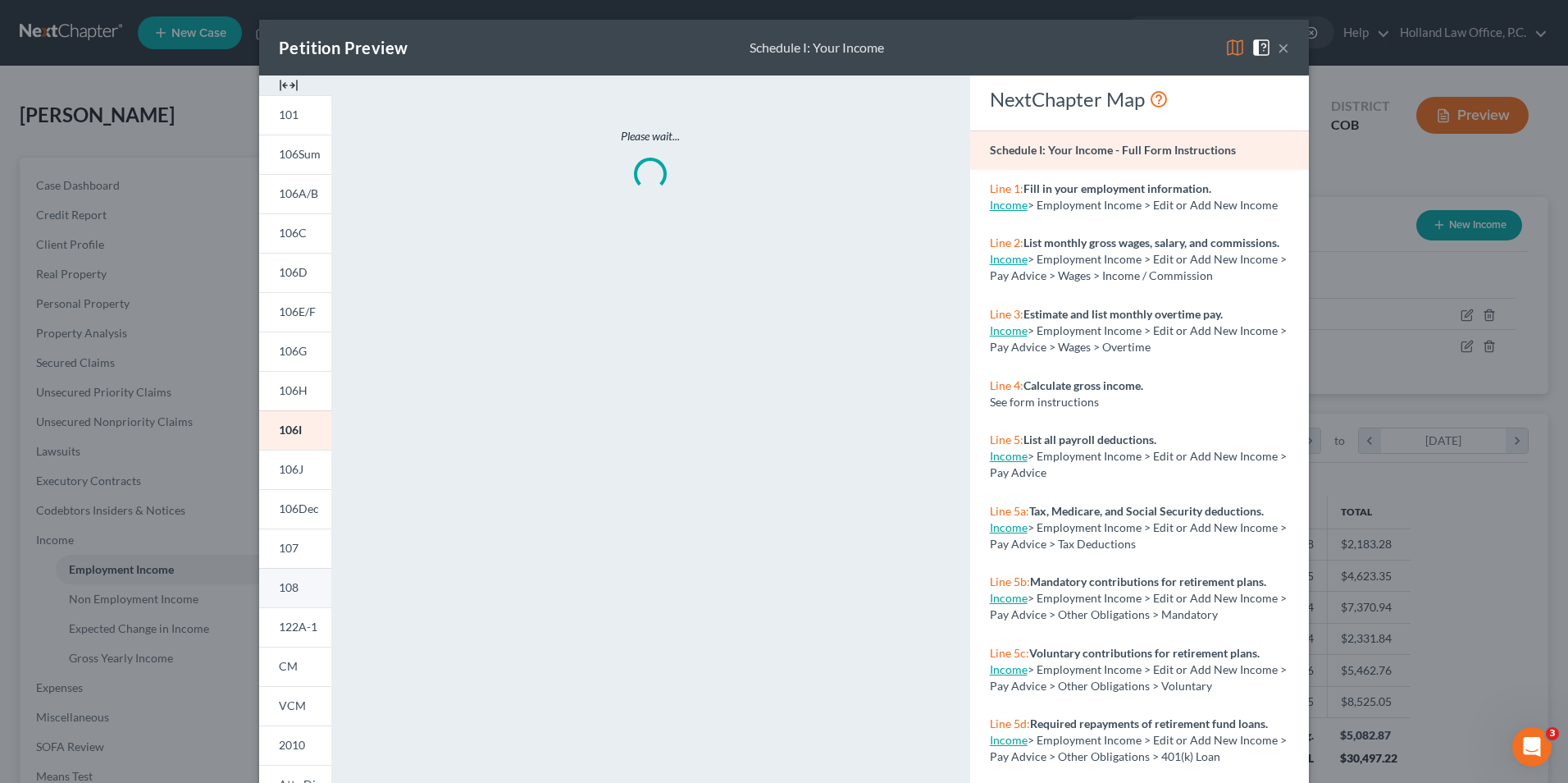
click at [277, 599] on link "108" at bounding box center [295, 587] width 73 height 39
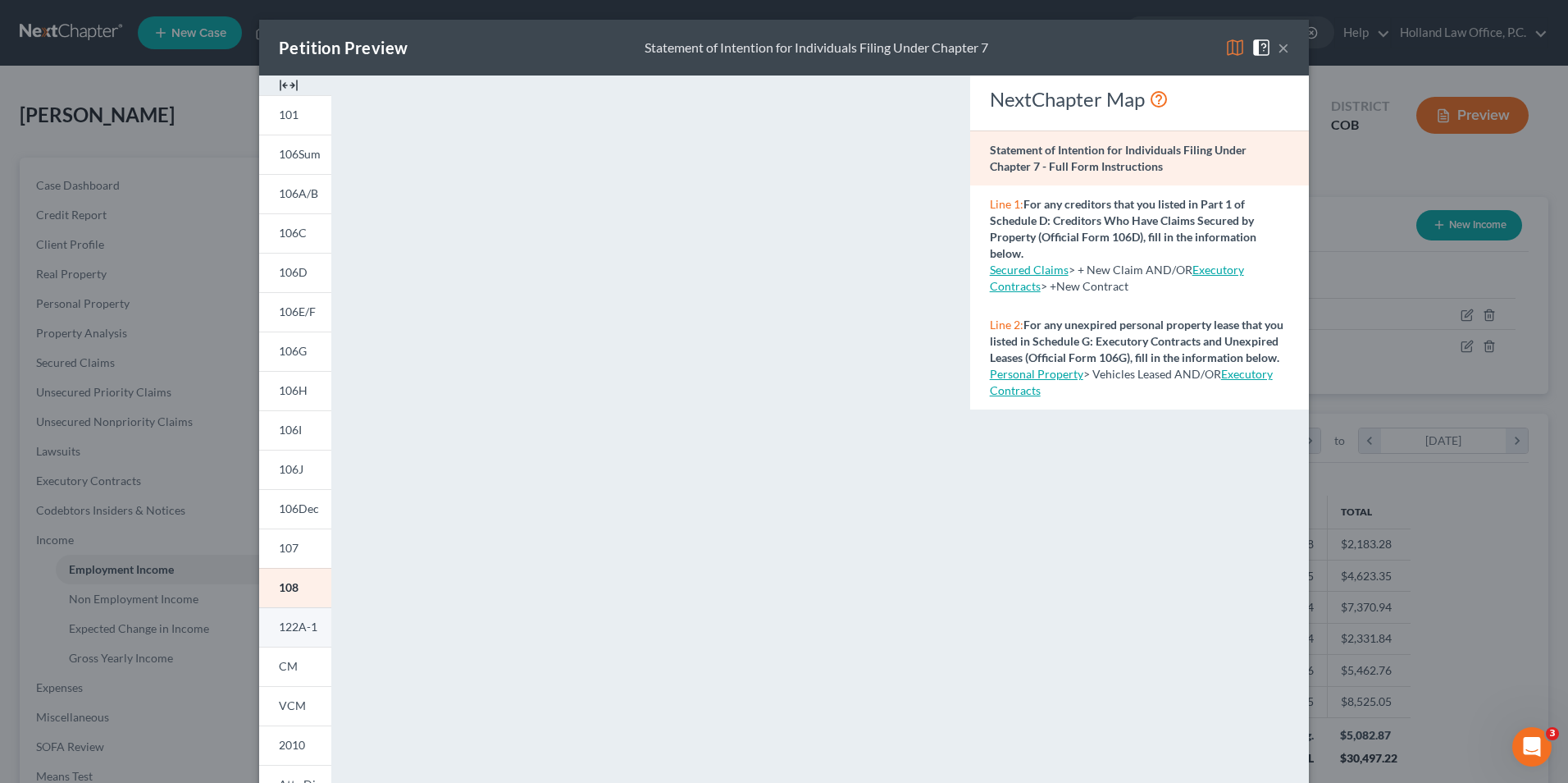
click at [294, 635] on link "122A-1" at bounding box center [295, 627] width 73 height 39
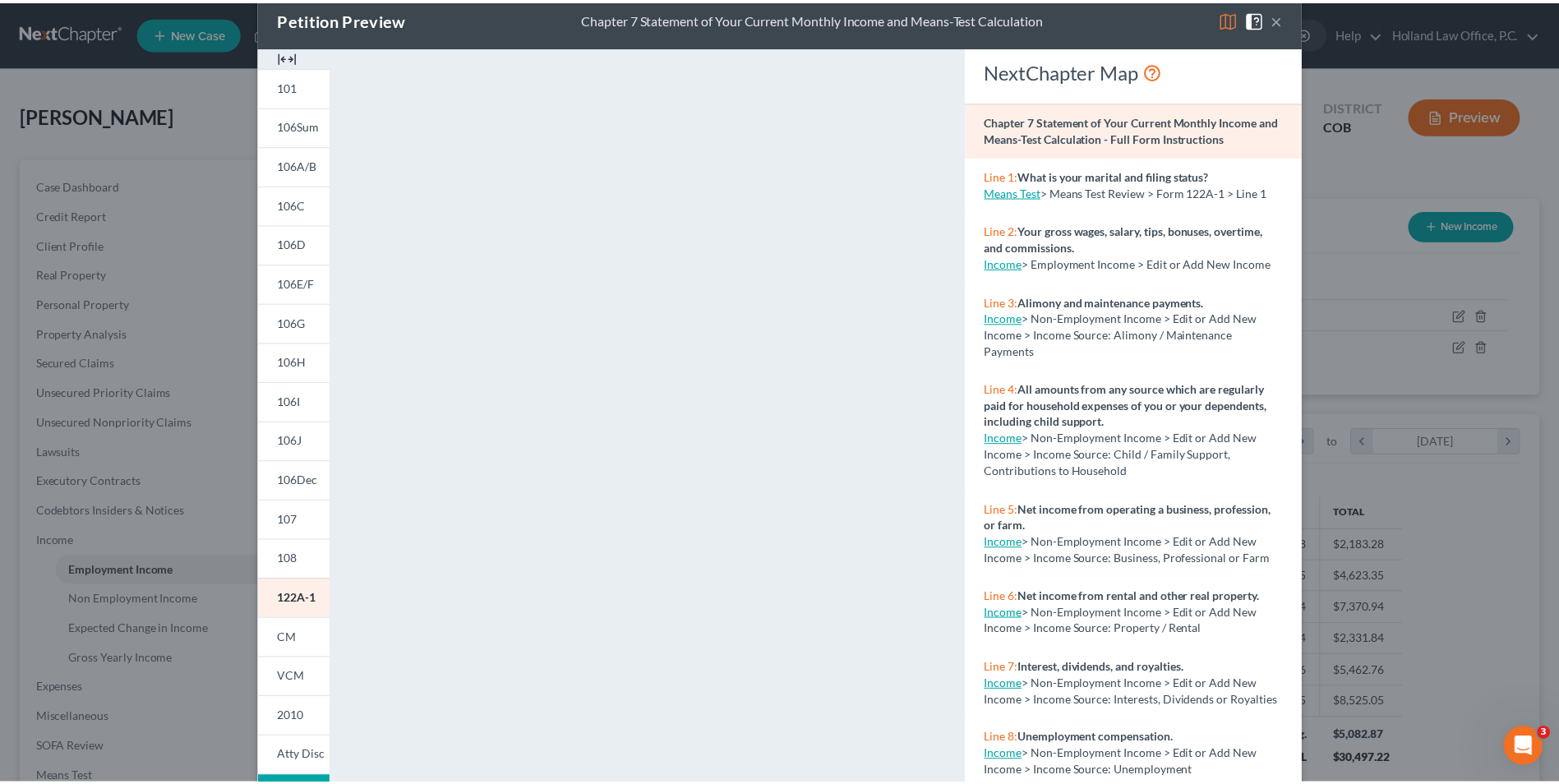
scroll to position [0, 0]
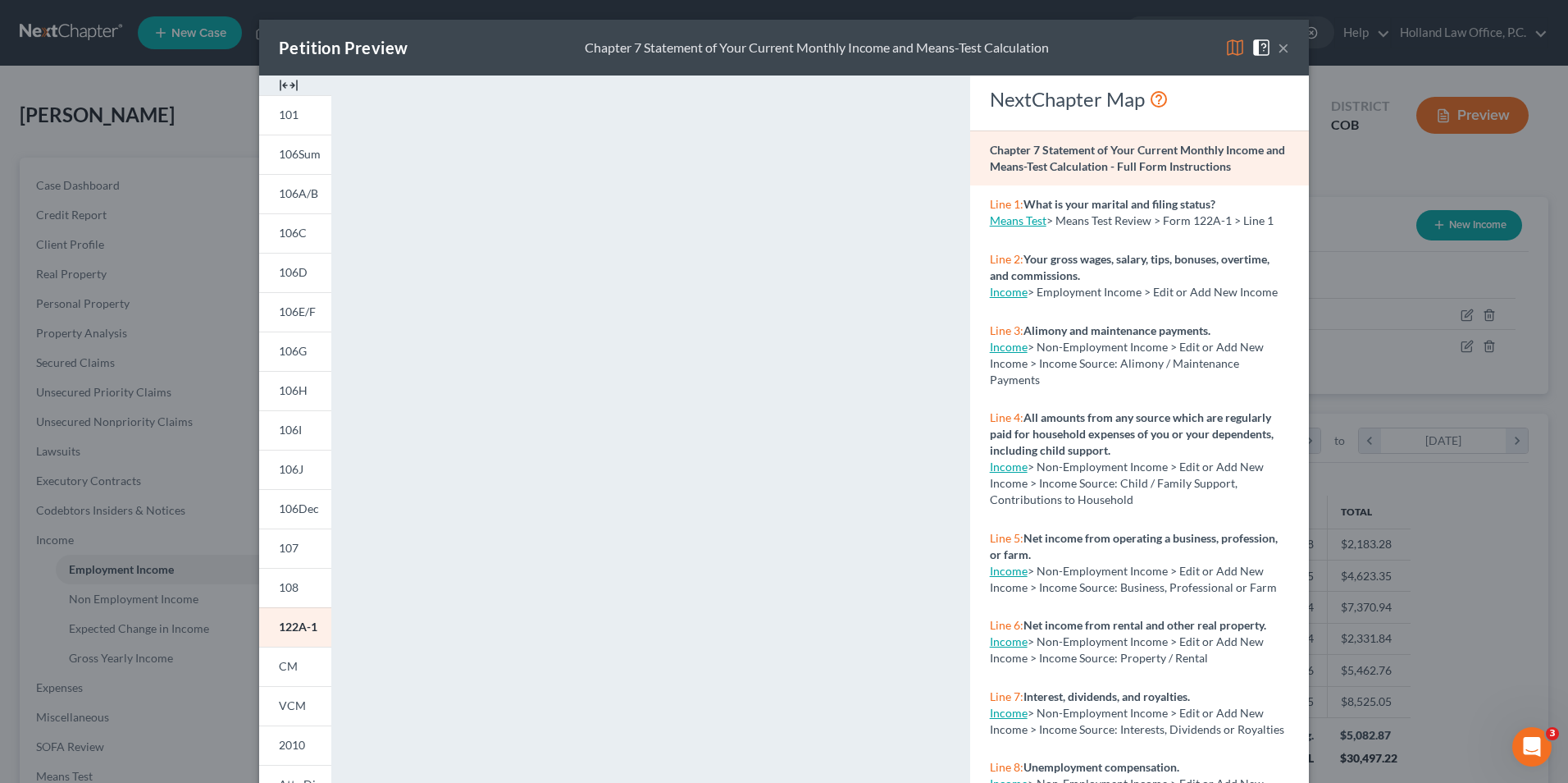
click at [1281, 47] on button "×" at bounding box center [1283, 47] width 11 height 20
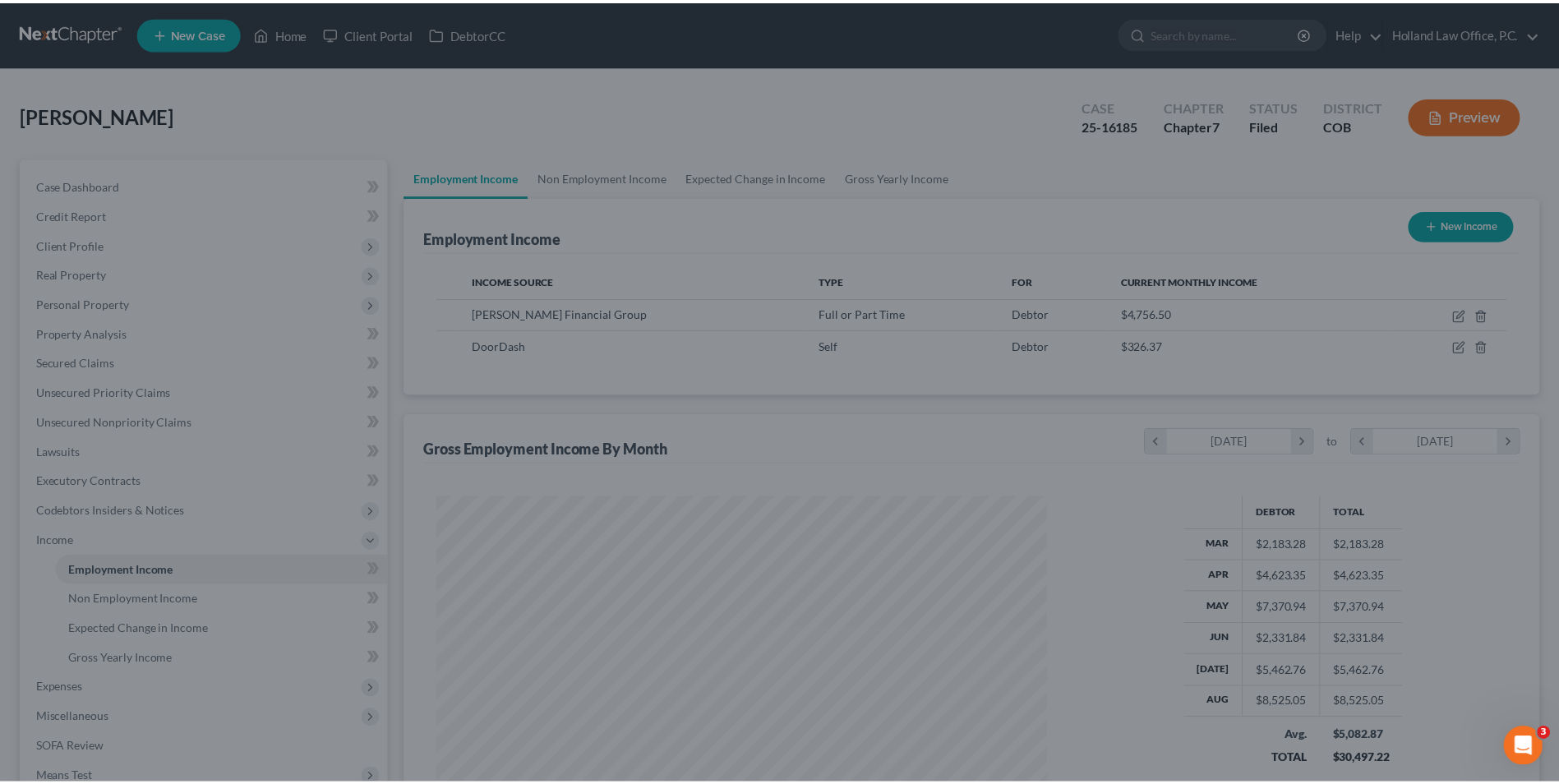
scroll to position [821349, 821340]
